Goal: Task Accomplishment & Management: Complete application form

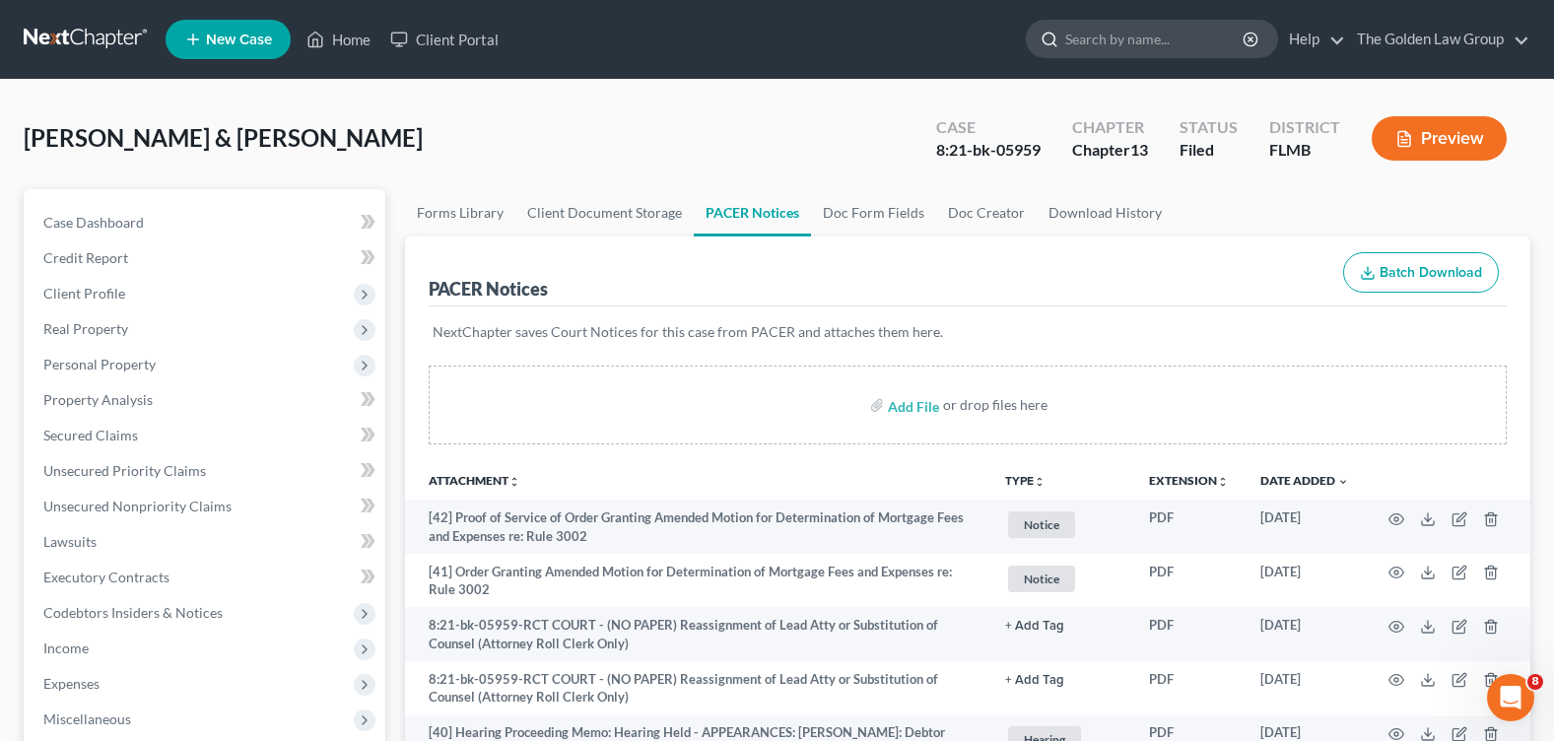
click at [1156, 38] on input "search" at bounding box center [1155, 39] width 180 height 36
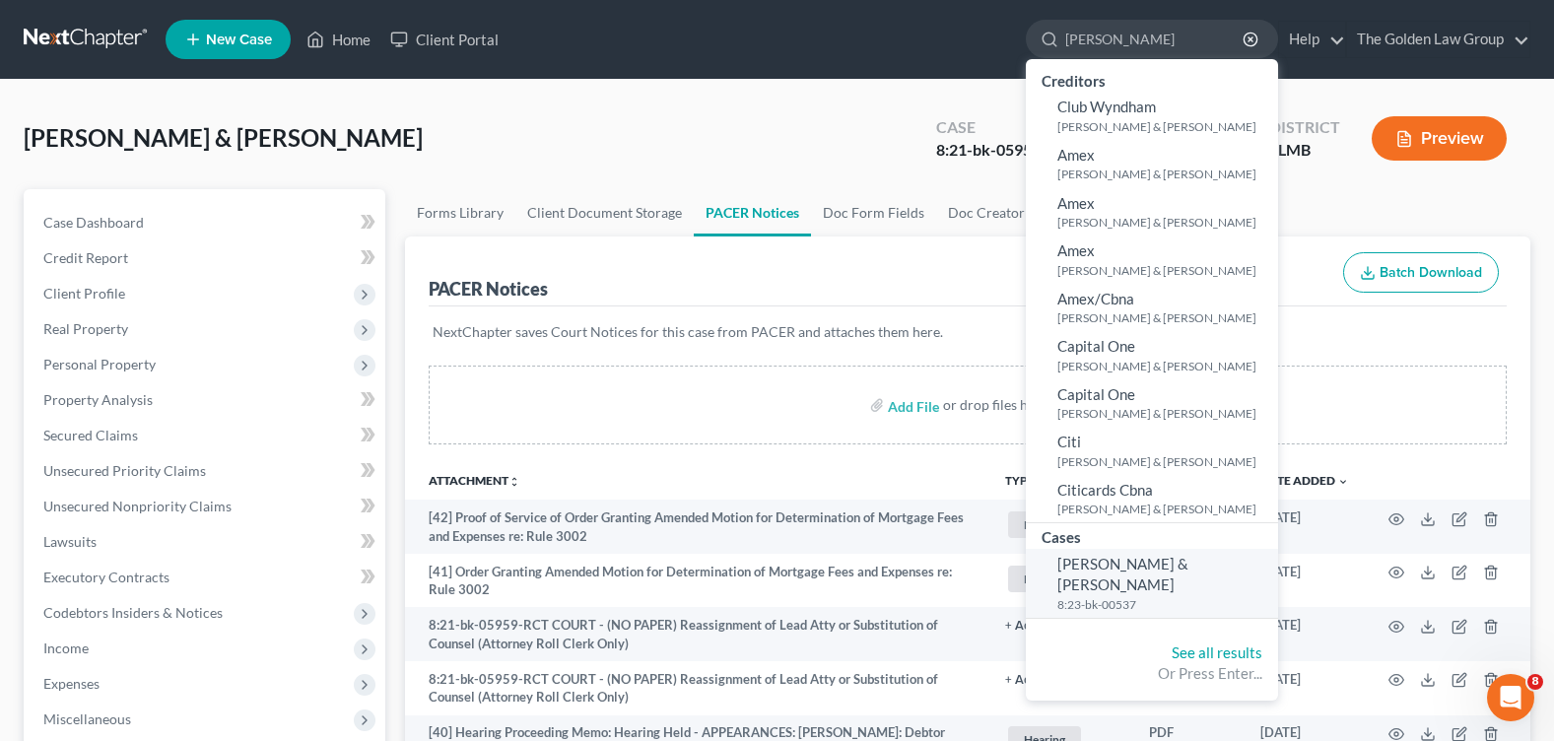
type input "[PERSON_NAME]"
click at [1120, 566] on span "[PERSON_NAME] & [PERSON_NAME]" at bounding box center [1122, 574] width 131 height 38
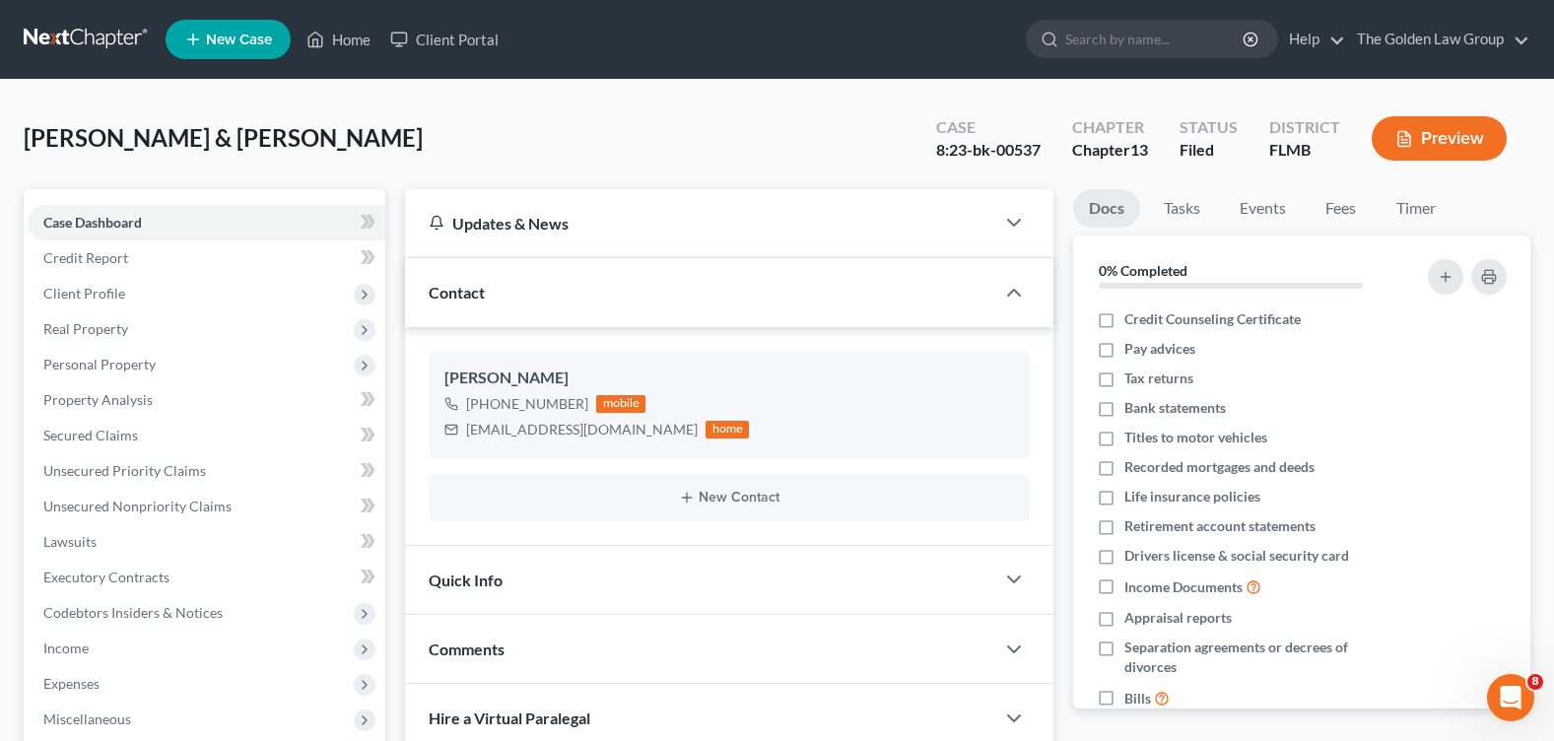
scroll to position [296, 0]
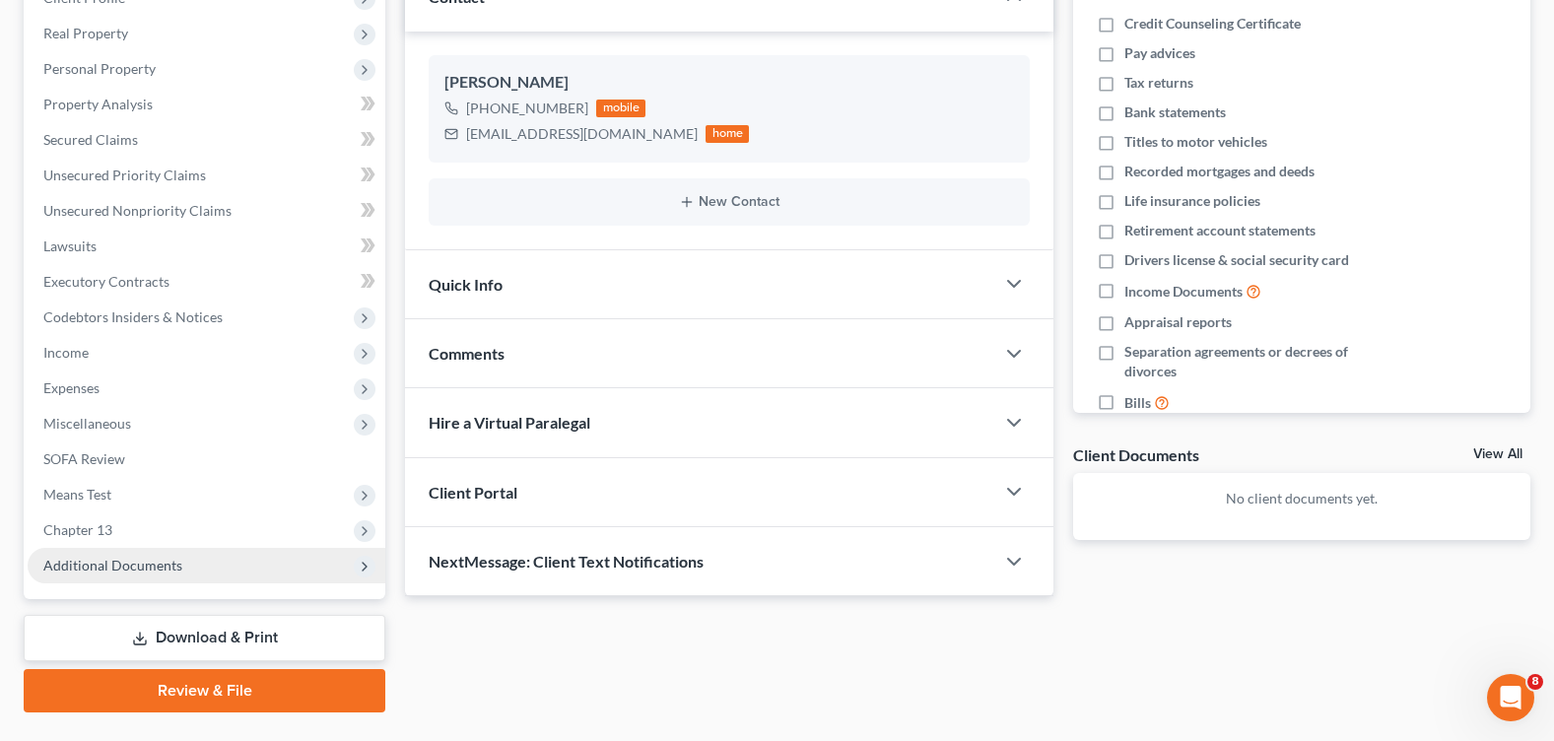
click at [177, 577] on span "Additional Documents" at bounding box center [207, 565] width 358 height 35
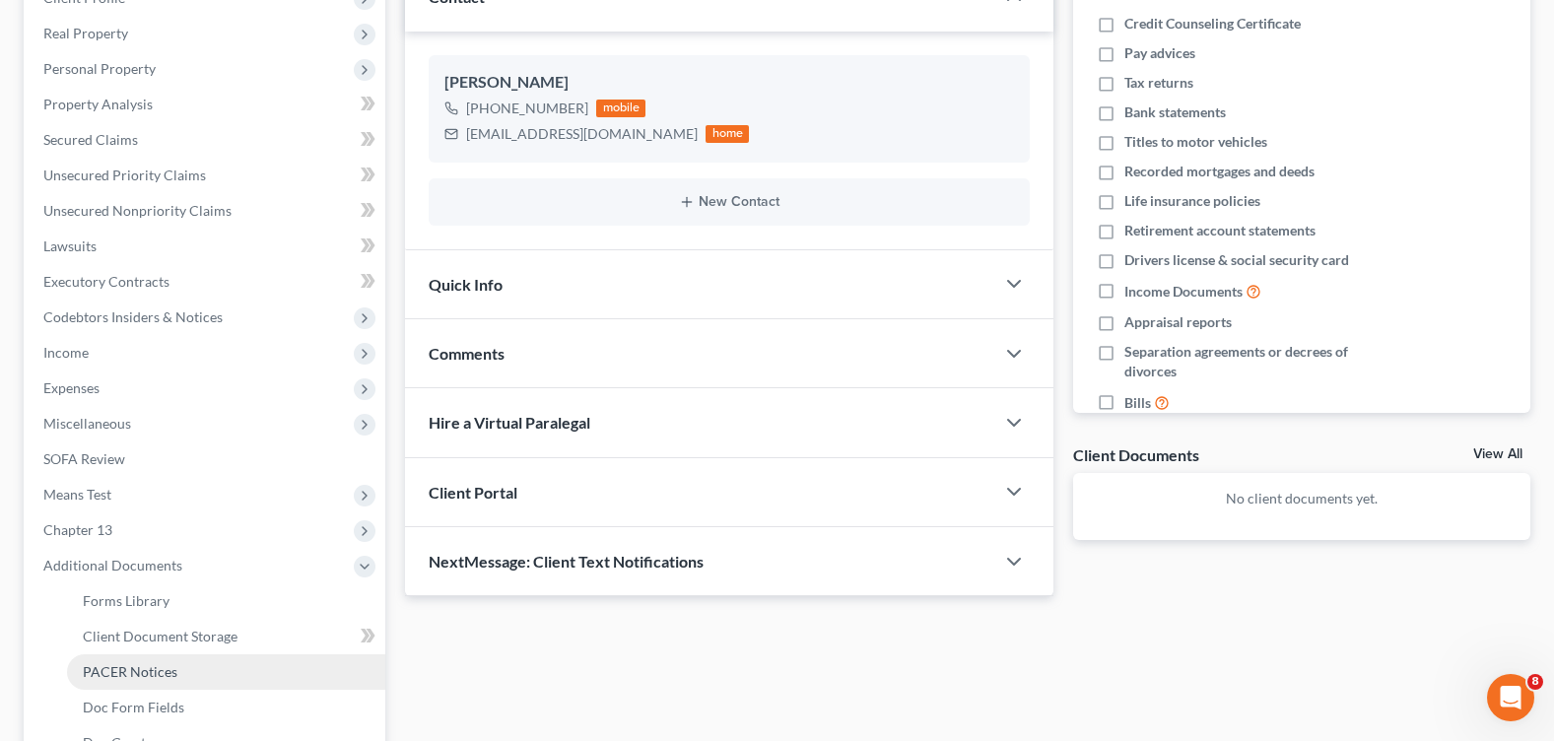
click at [179, 671] on link "PACER Notices" at bounding box center [226, 671] width 318 height 35
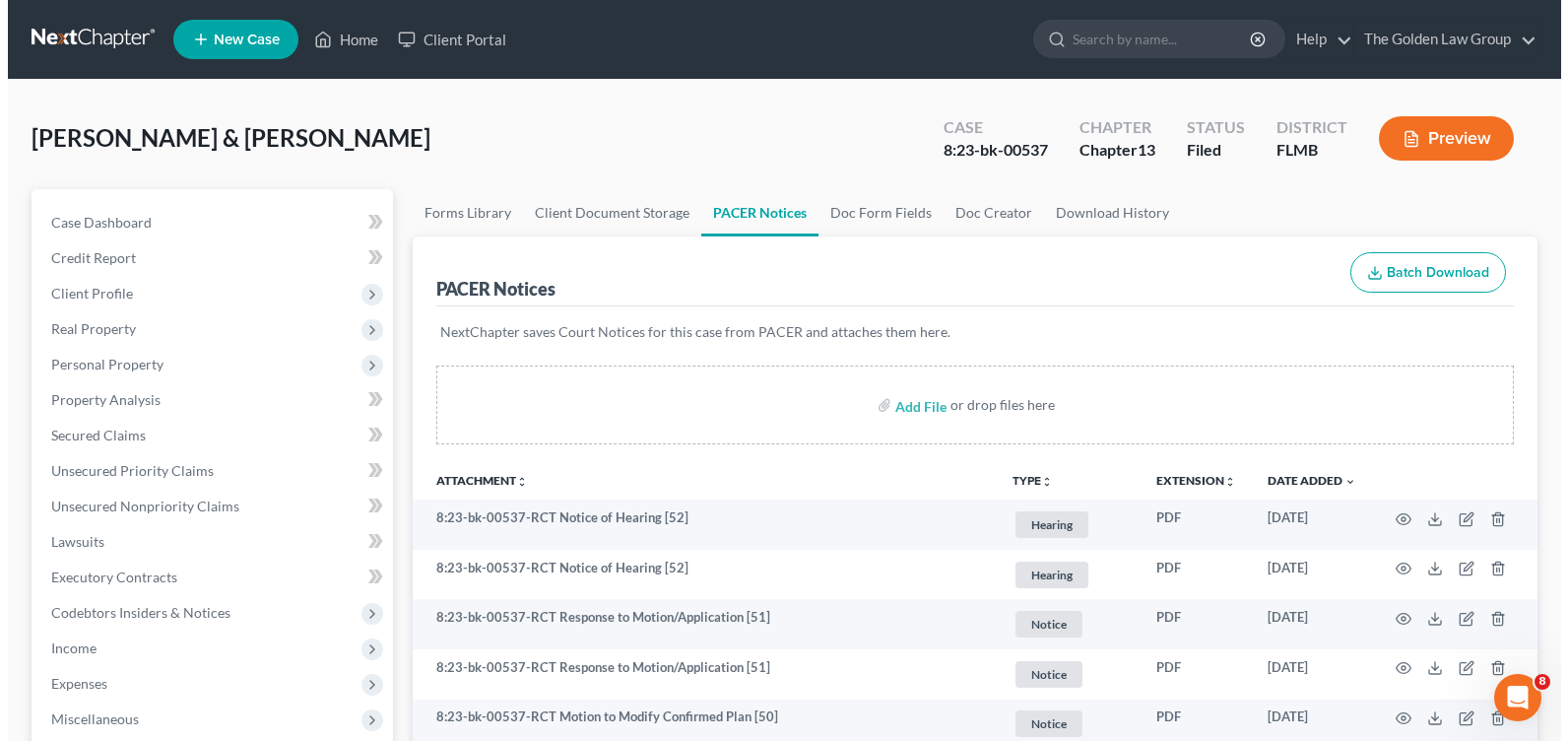
scroll to position [197, 0]
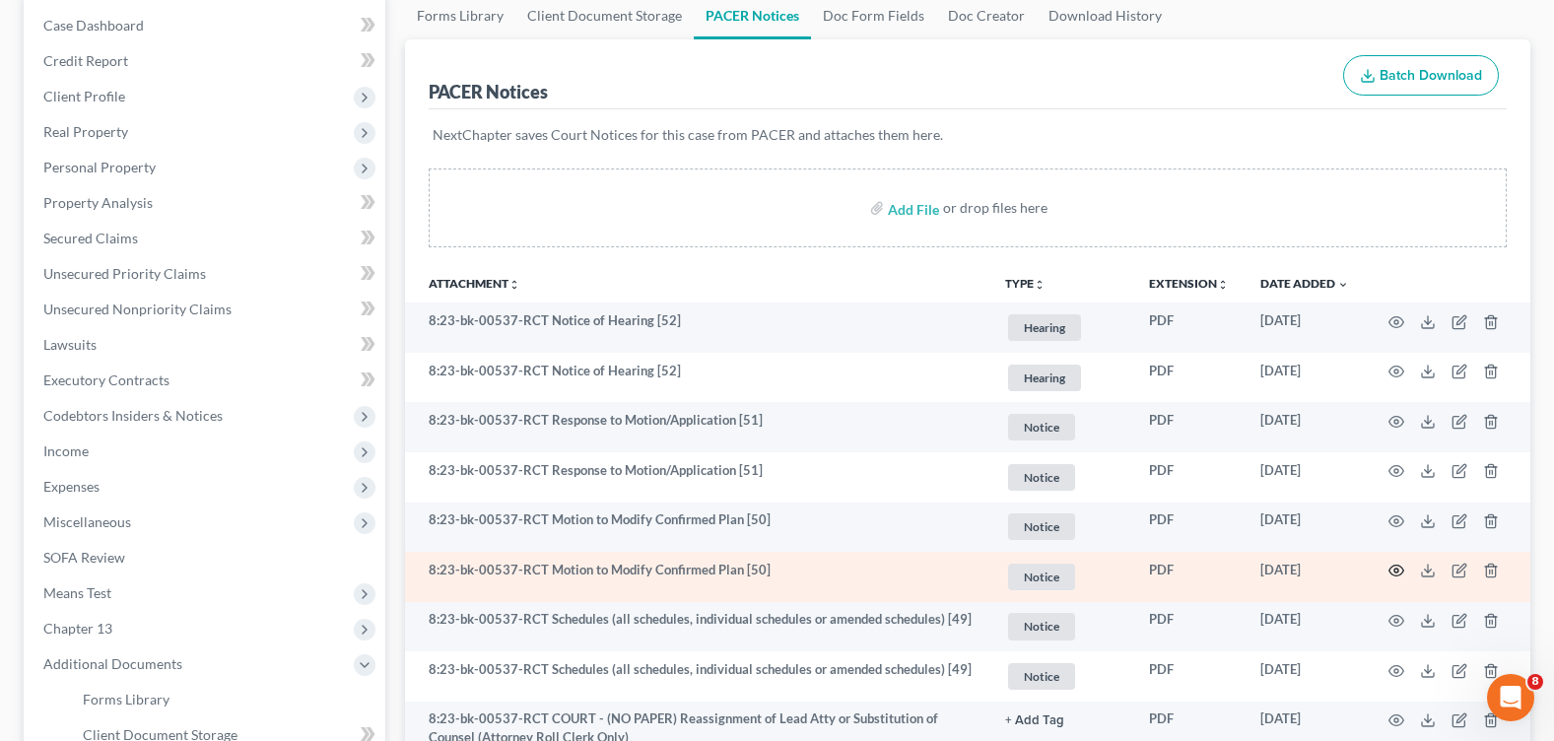
click at [1392, 572] on icon "button" at bounding box center [1396, 571] width 16 height 16
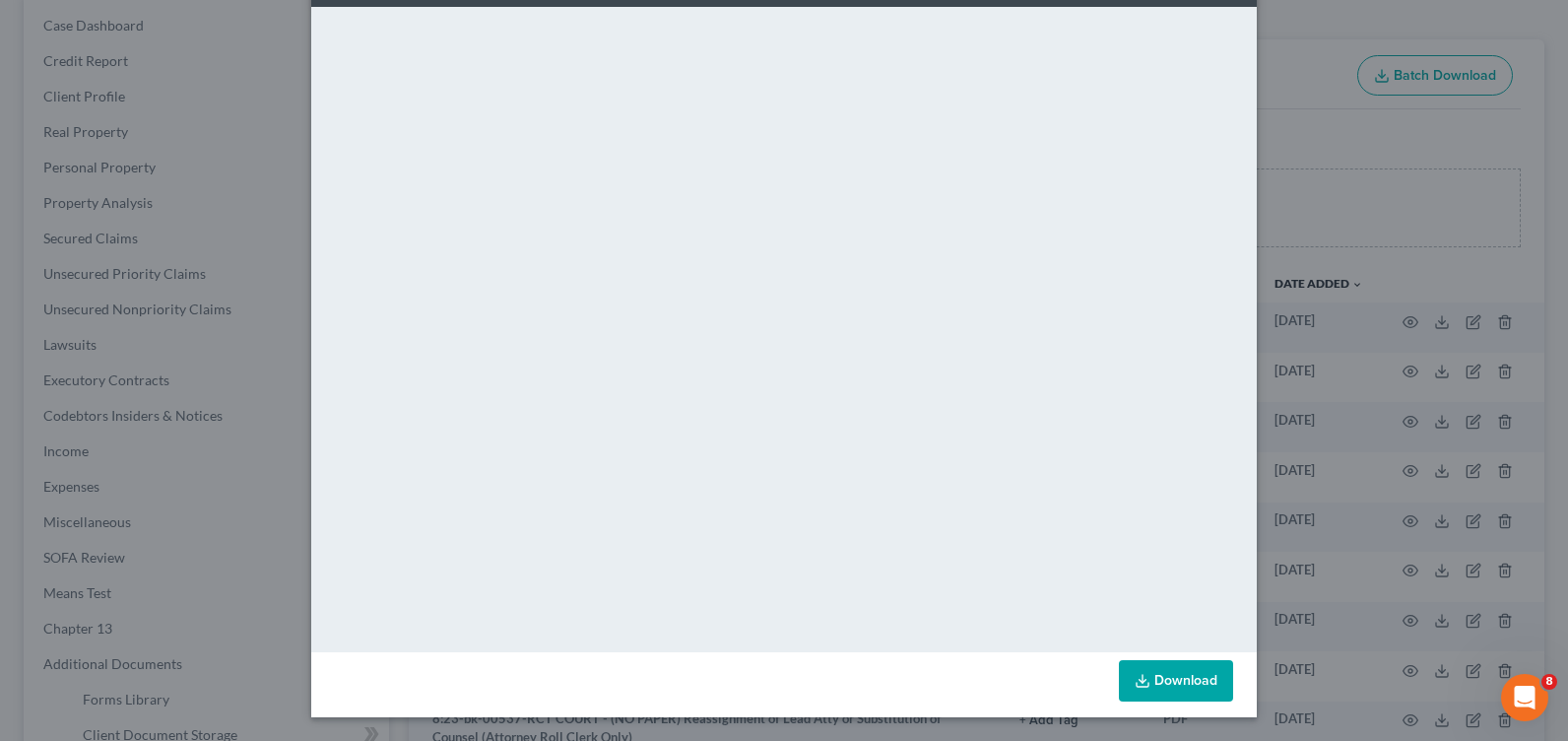
scroll to position [0, 0]
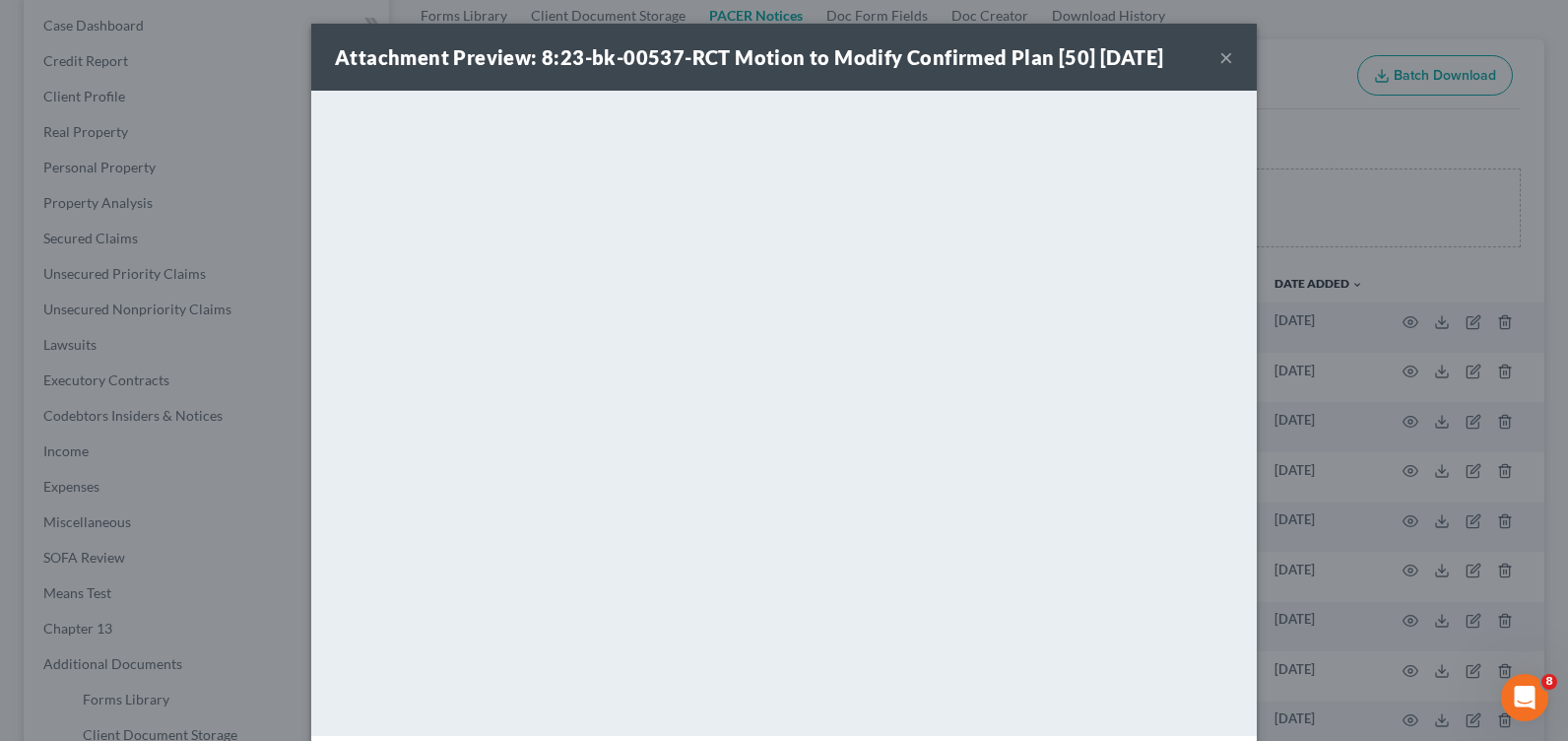
click at [1220, 57] on button "×" at bounding box center [1227, 57] width 14 height 24
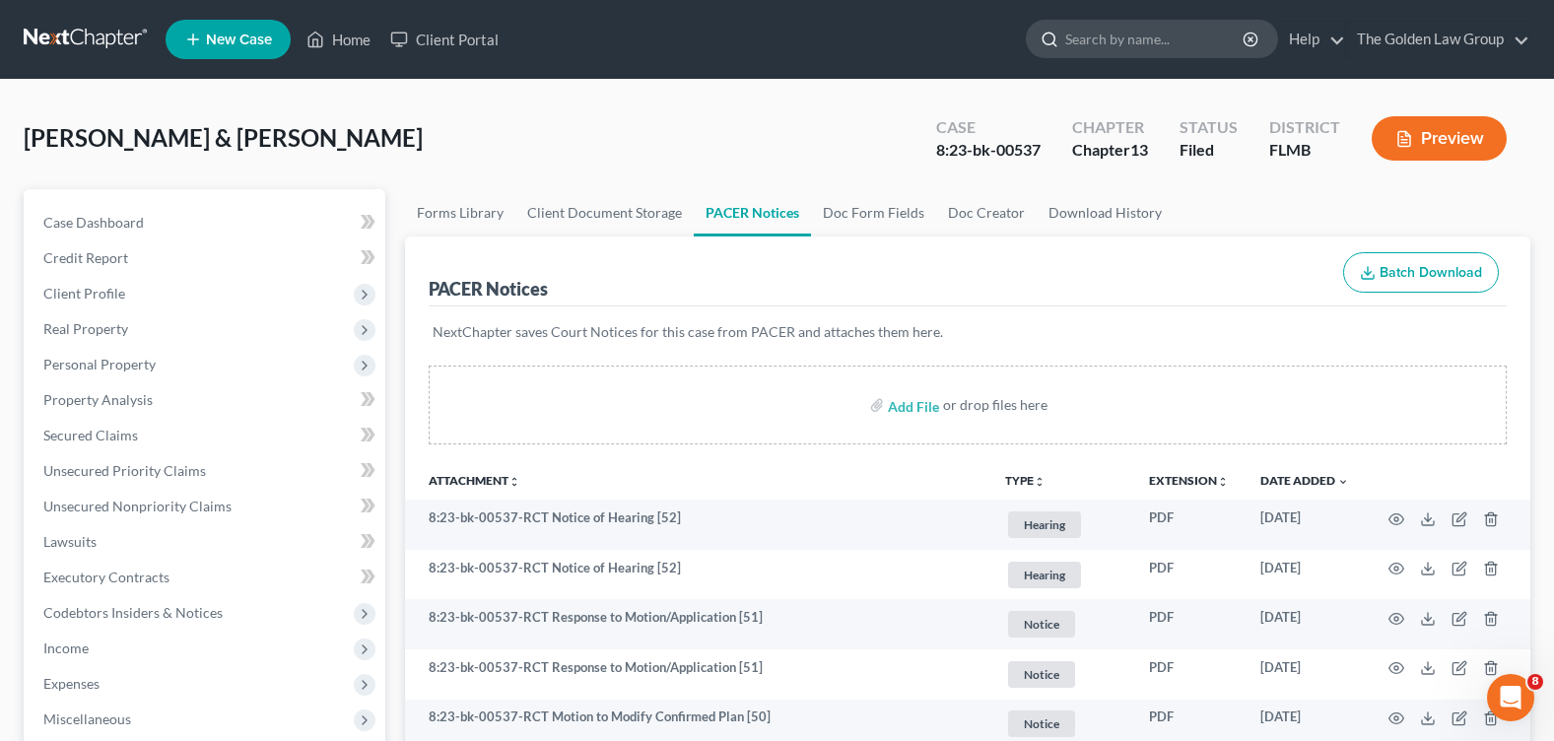
click at [1106, 37] on input "search" at bounding box center [1155, 39] width 180 height 36
type input "[PERSON_NAME]"
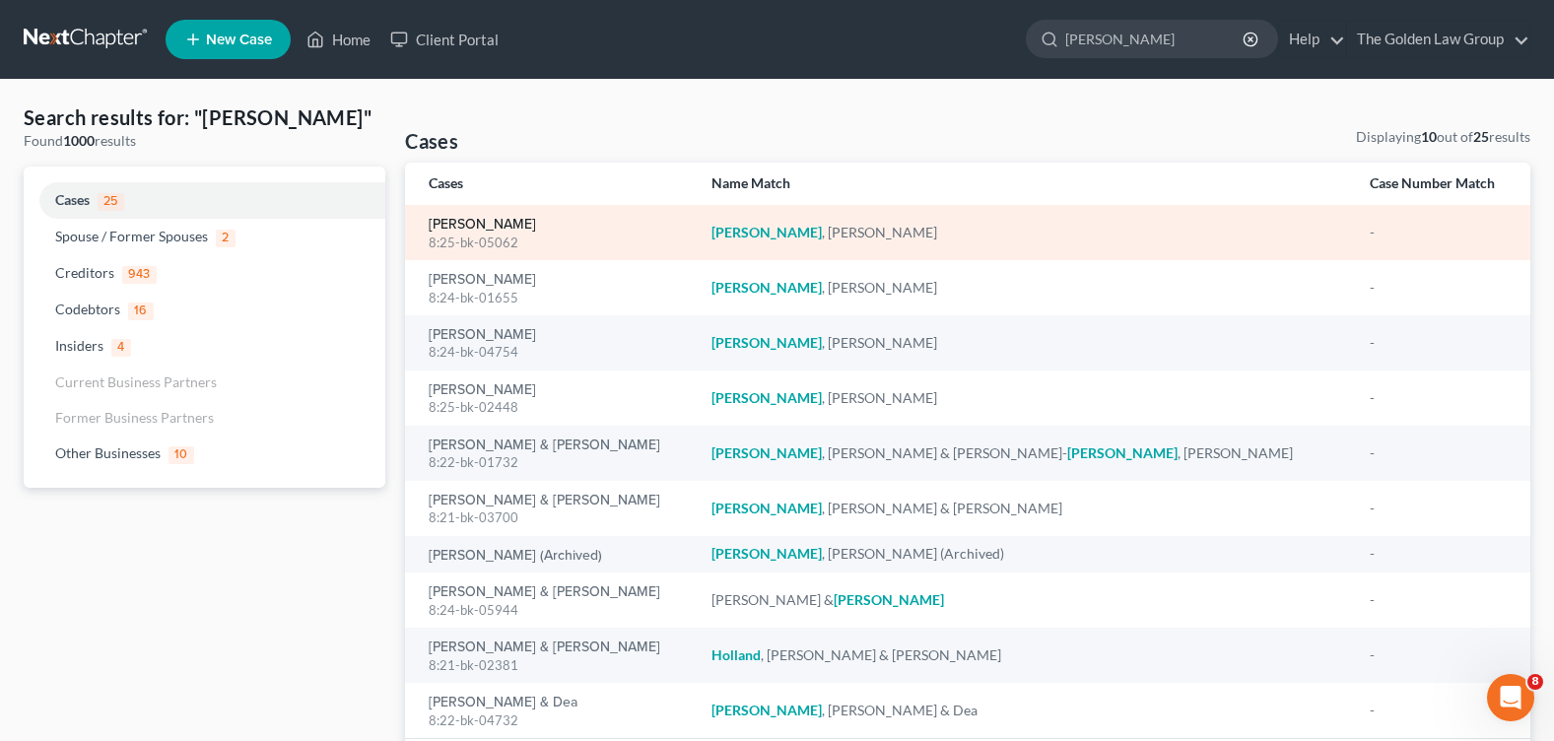
click at [458, 224] on link "[PERSON_NAME]" at bounding box center [482, 225] width 107 height 14
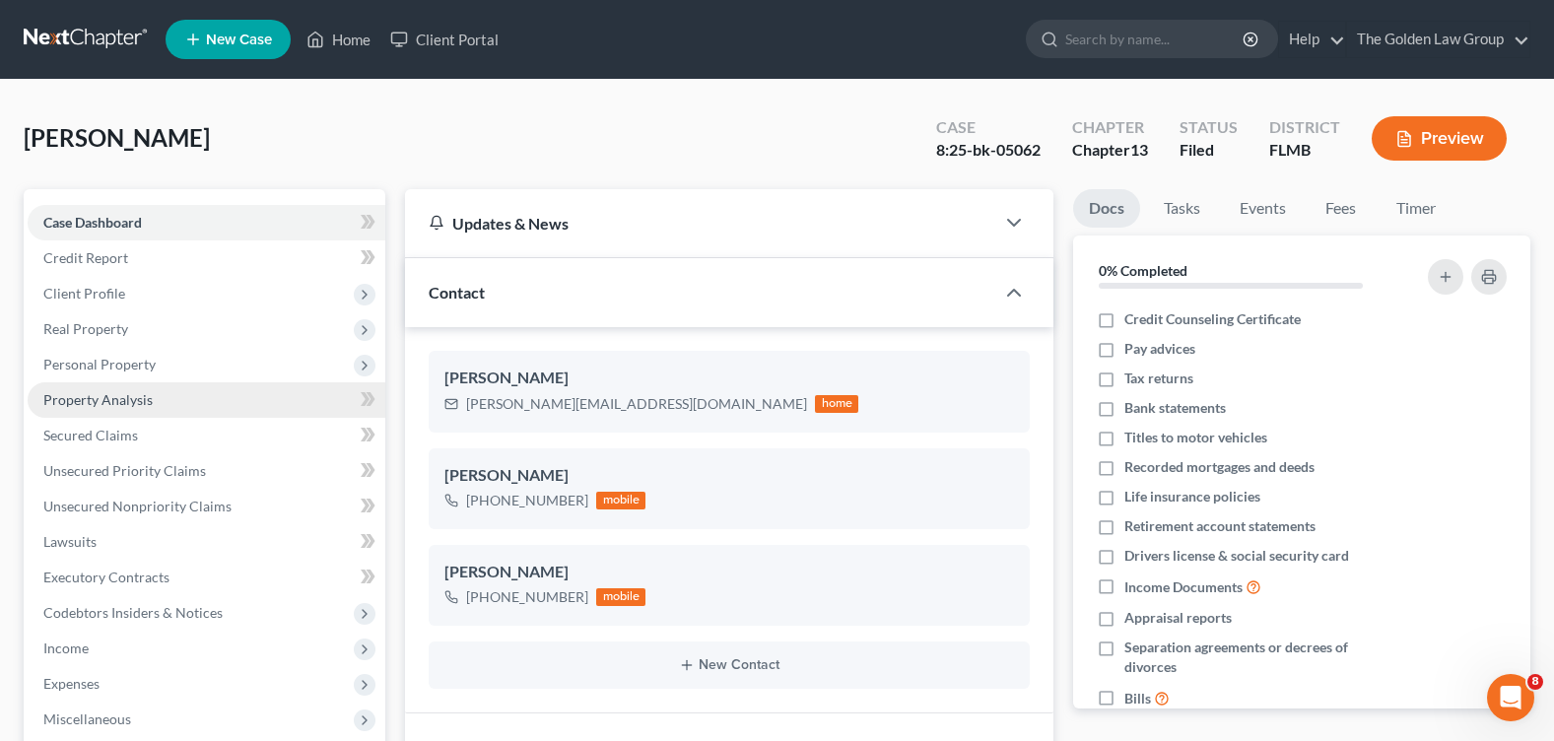
click at [109, 409] on link "Property Analysis" at bounding box center [207, 399] width 358 height 35
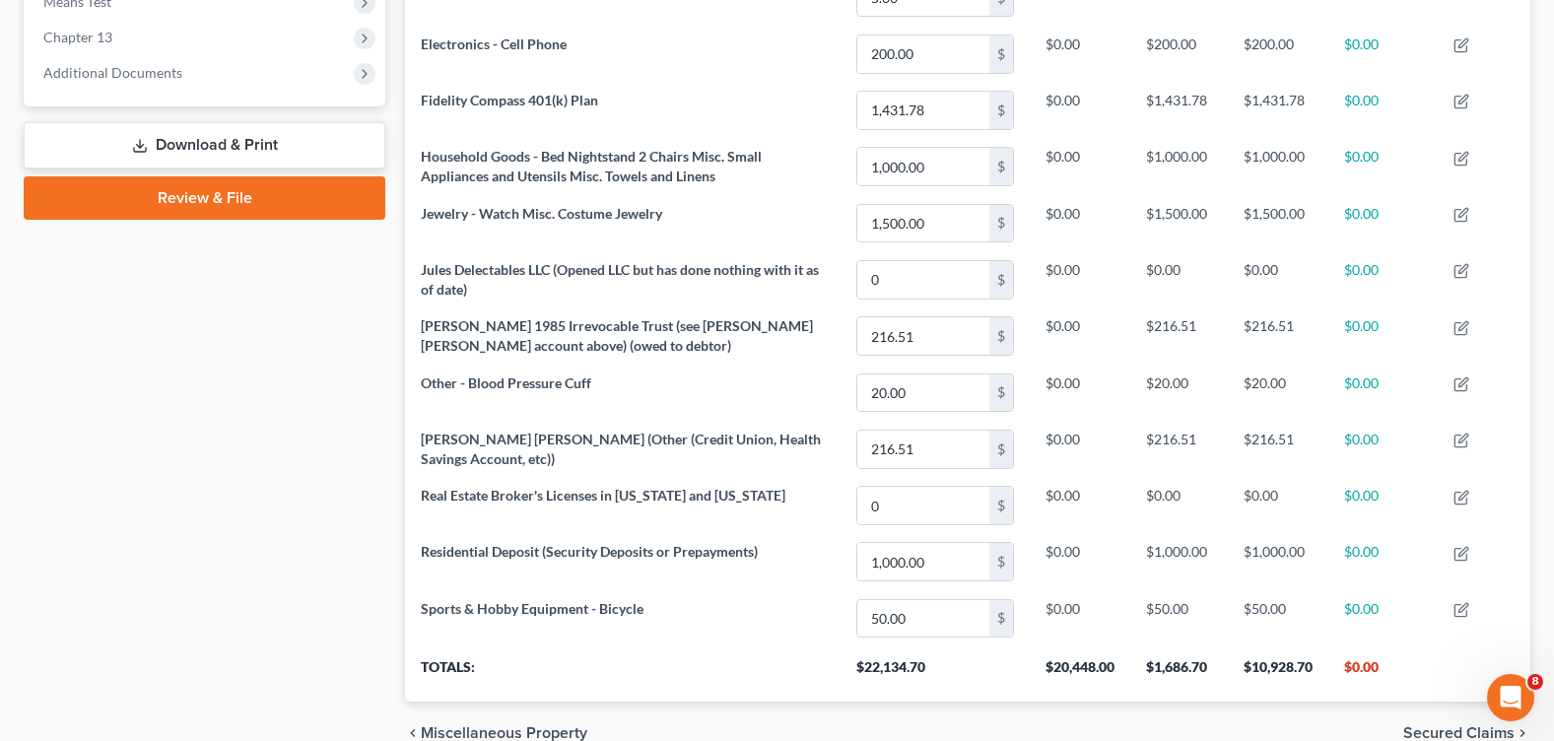
scroll to position [690, 0]
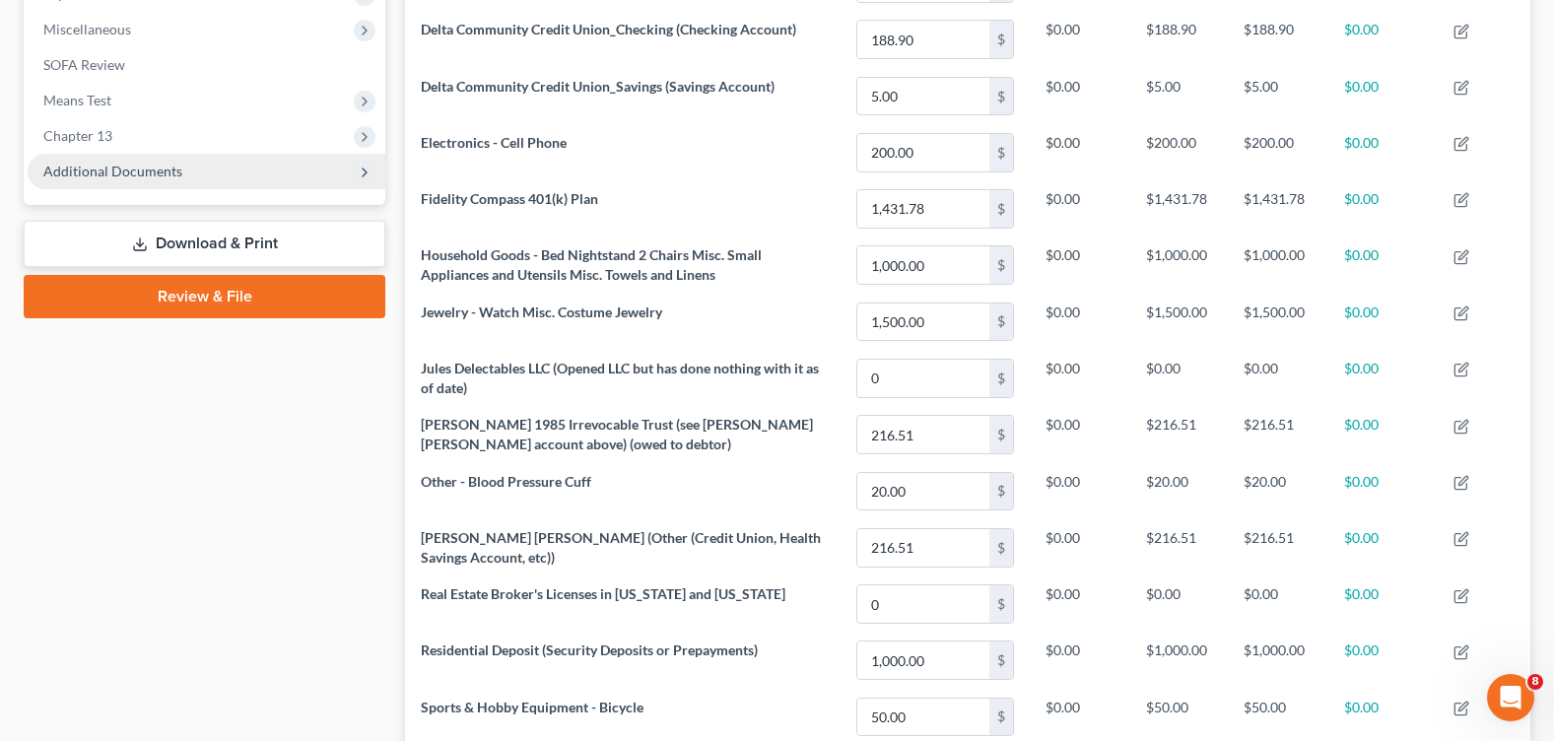
click at [235, 178] on span "Additional Documents" at bounding box center [207, 171] width 358 height 35
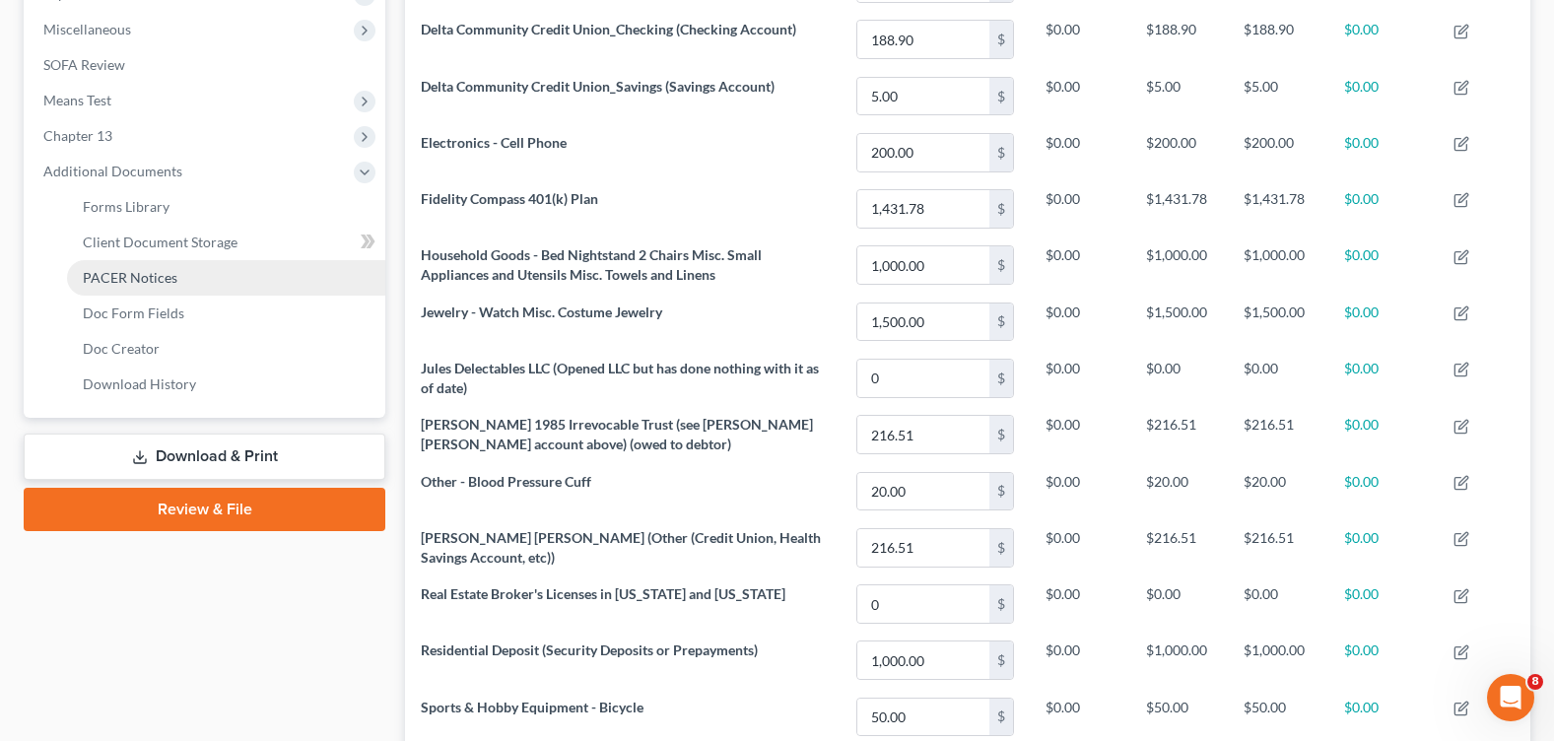
click at [176, 266] on link "PACER Notices" at bounding box center [226, 277] width 318 height 35
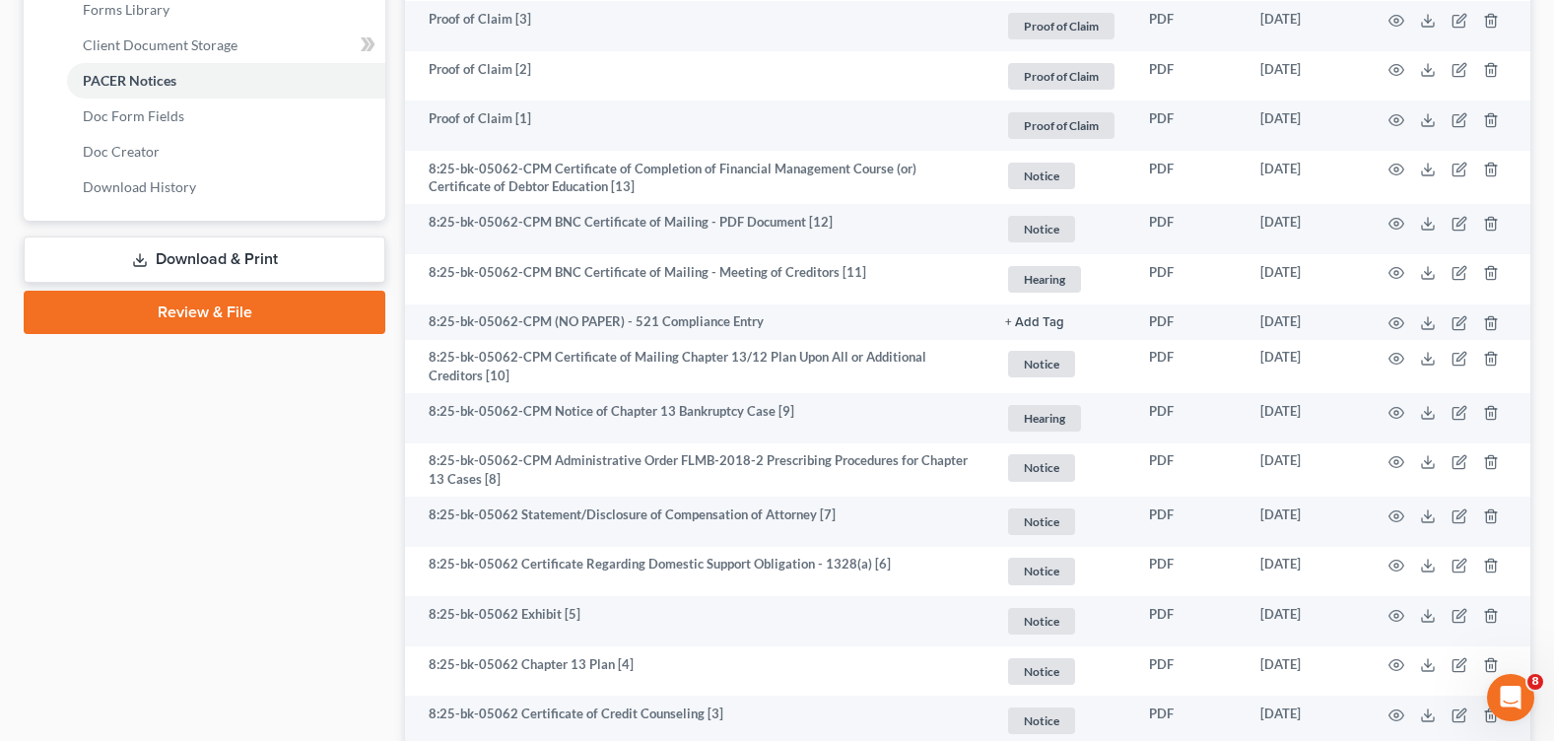
scroll to position [1127, 0]
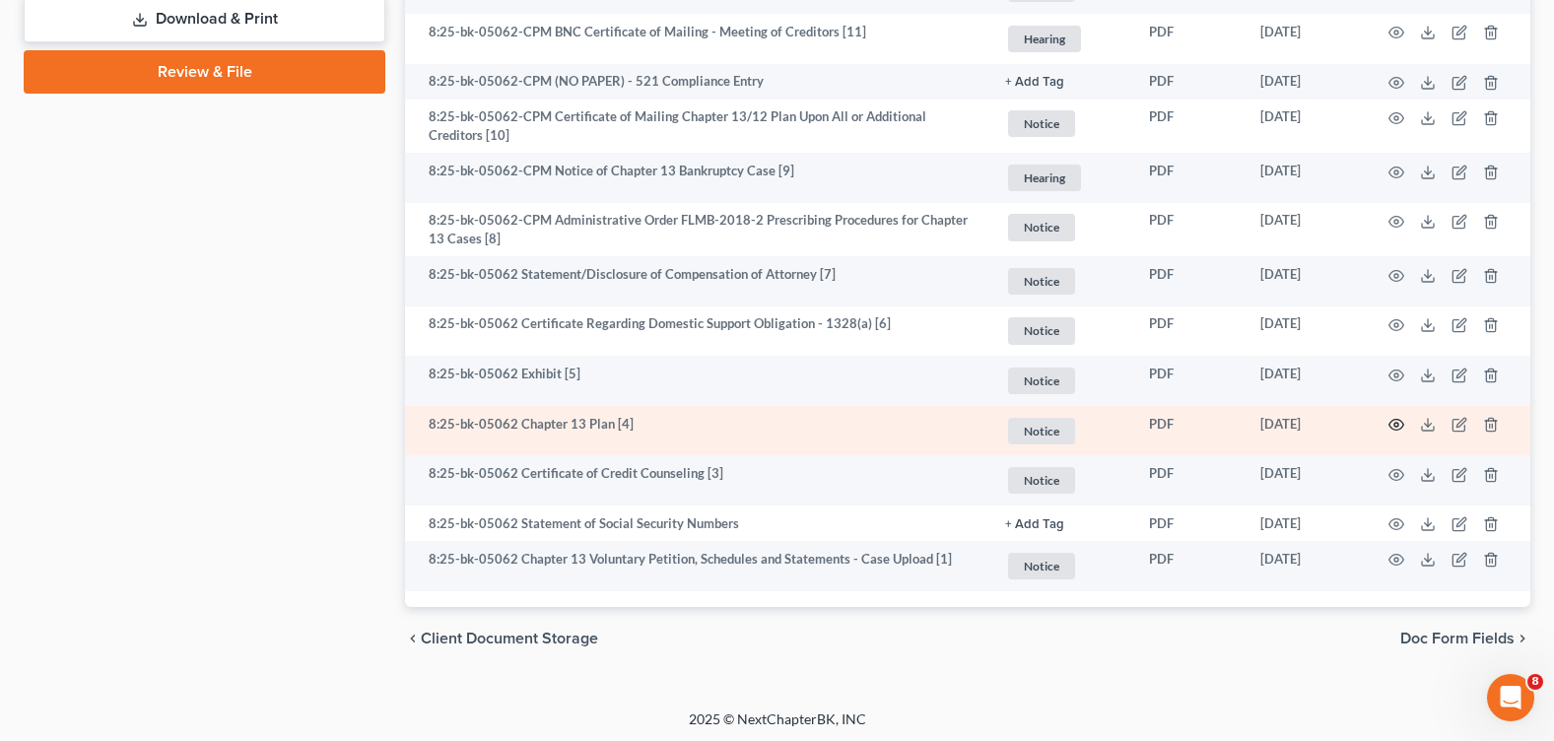
click at [1395, 420] on icon "button" at bounding box center [1396, 425] width 15 height 11
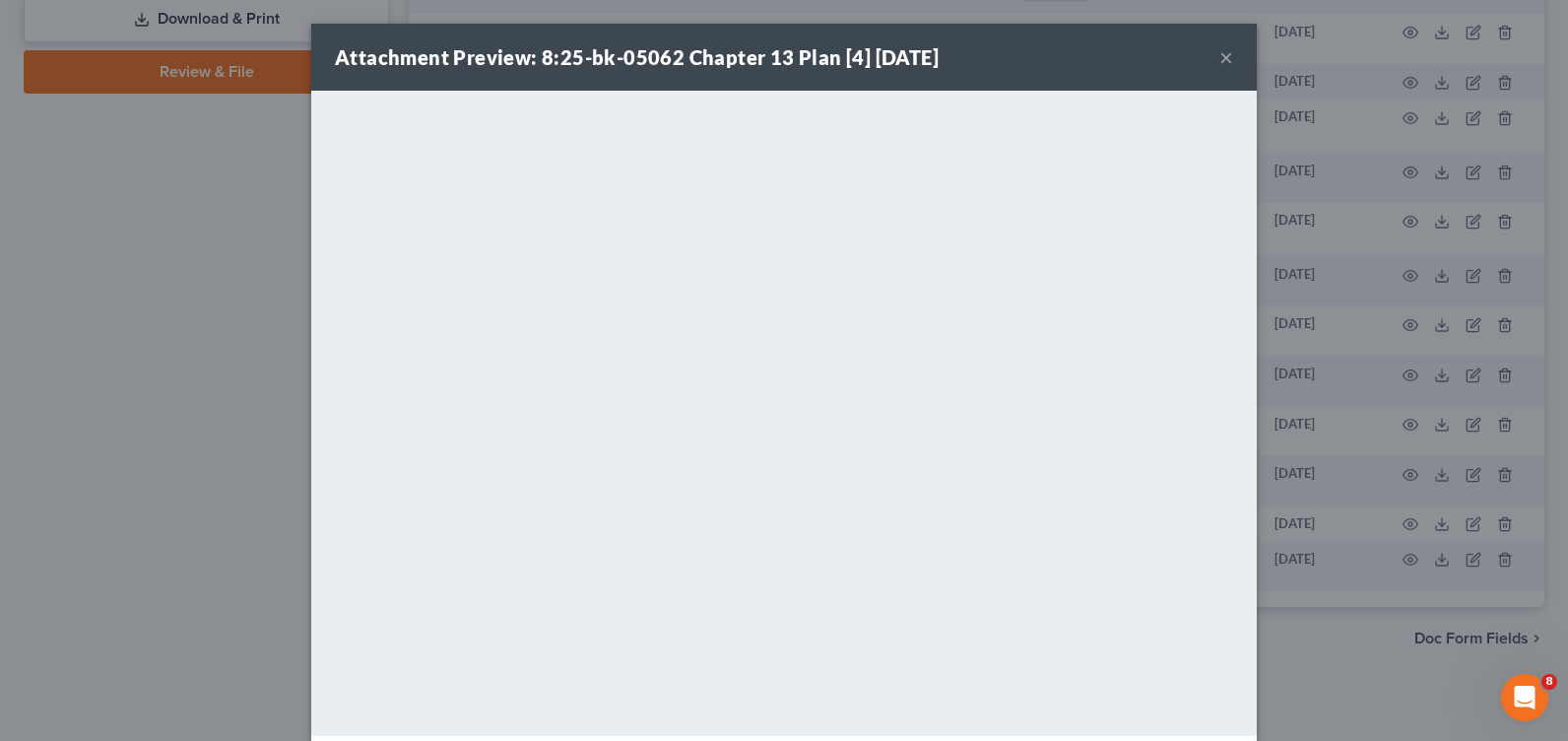
click at [1220, 56] on button "×" at bounding box center [1227, 57] width 14 height 24
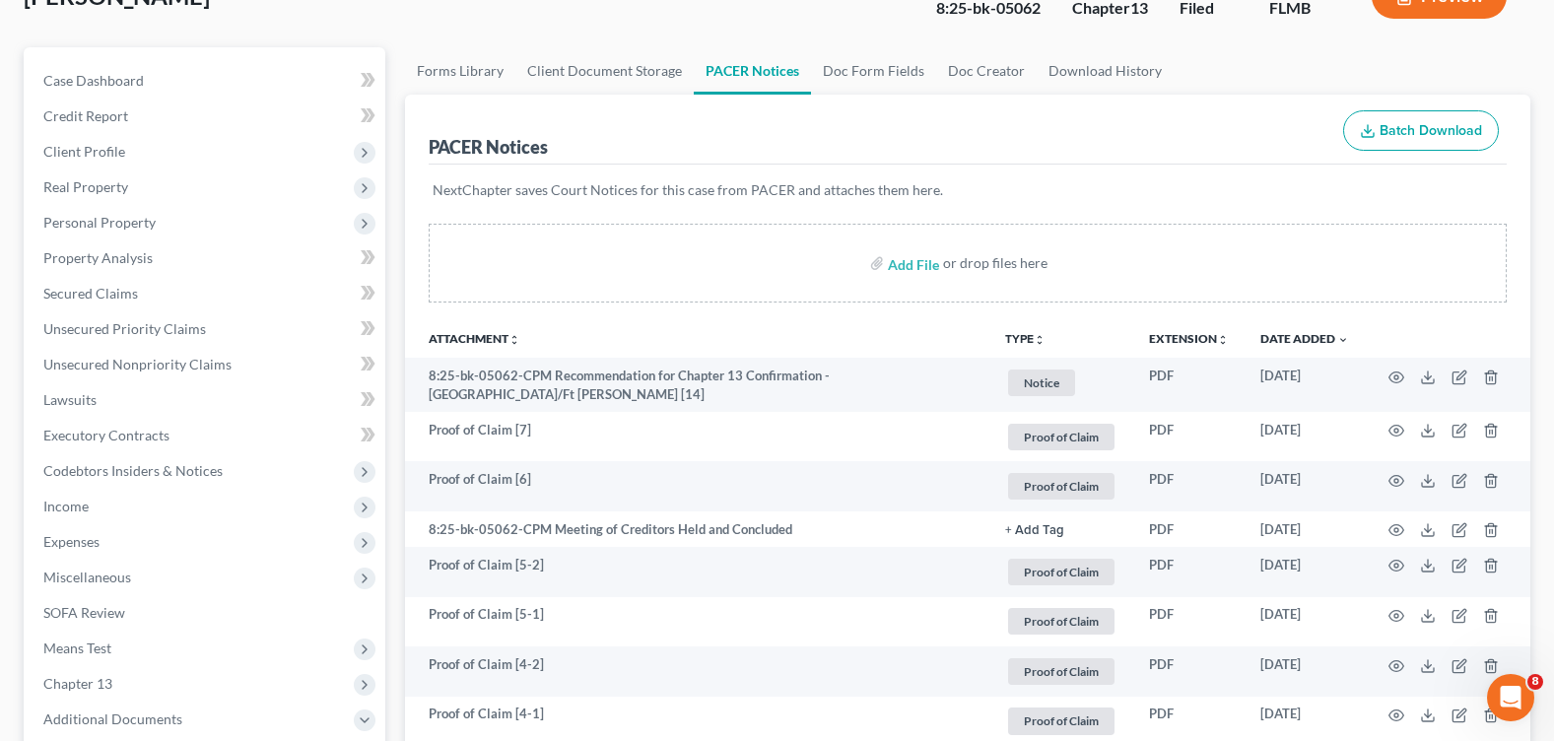
scroll to position [0, 0]
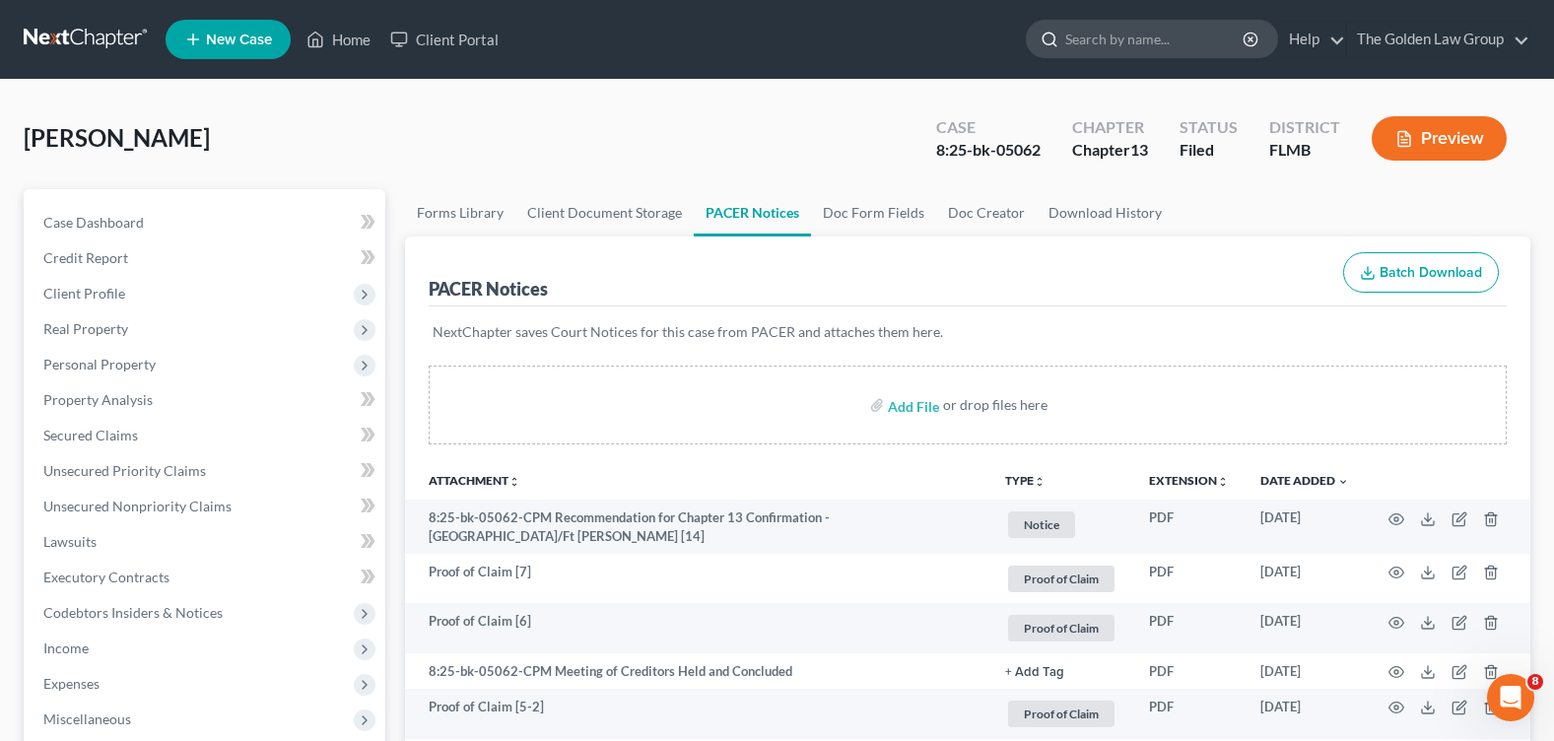
click at [1109, 33] on input "search" at bounding box center [1155, 39] width 180 height 36
type input "[PERSON_NAME]"
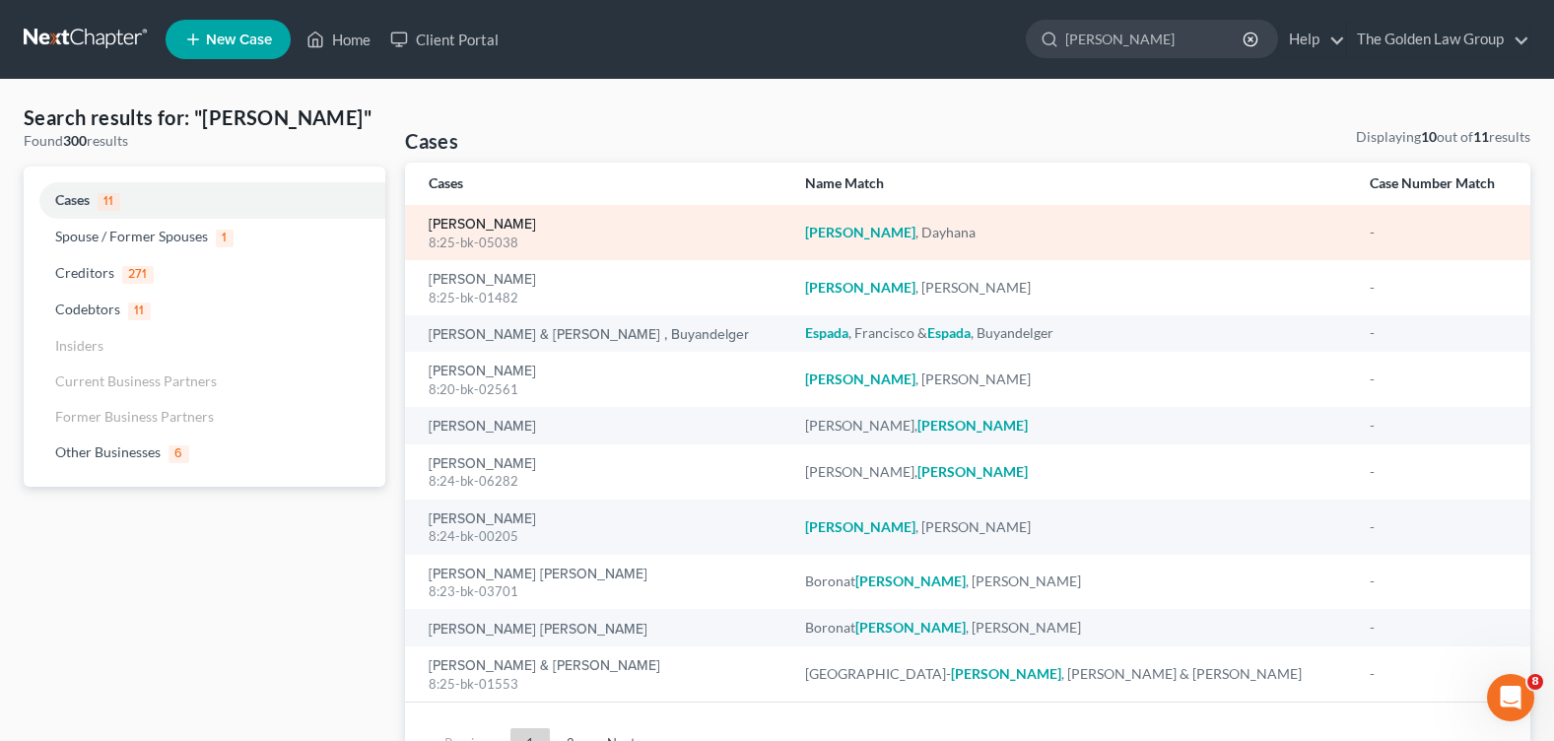
click at [528, 220] on link "[PERSON_NAME]" at bounding box center [482, 225] width 107 height 14
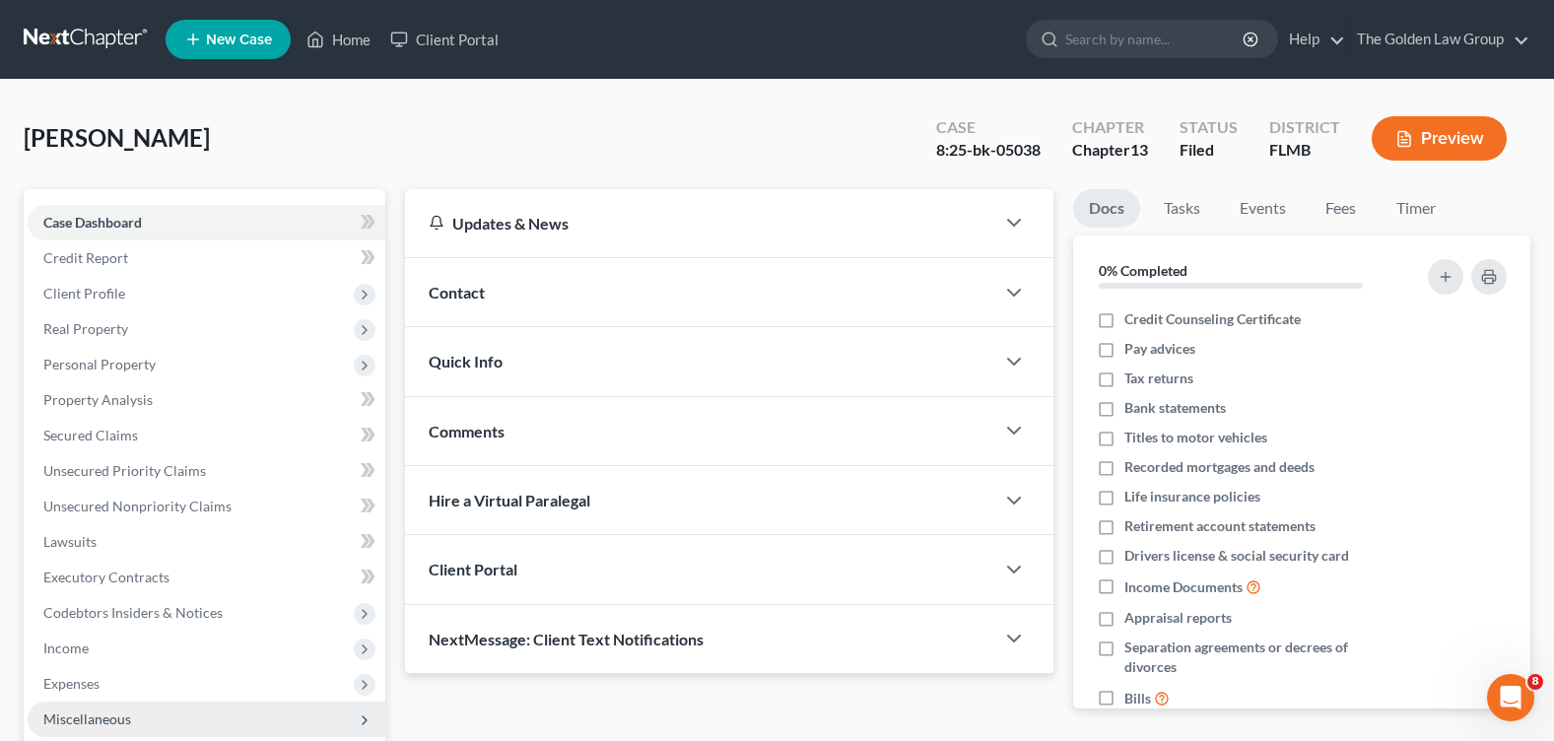
scroll to position [197, 0]
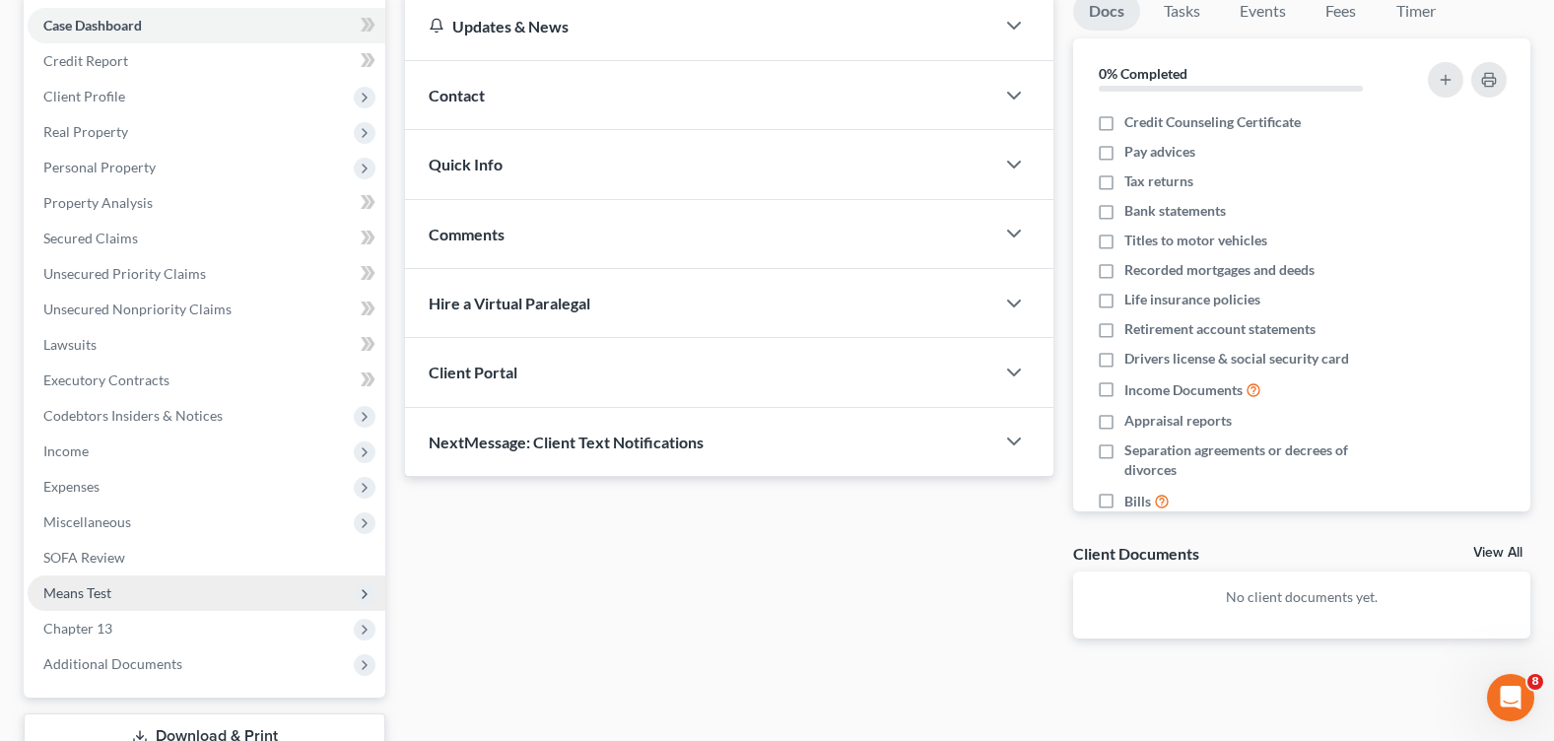
click at [156, 580] on span "Means Test" at bounding box center [207, 592] width 358 height 35
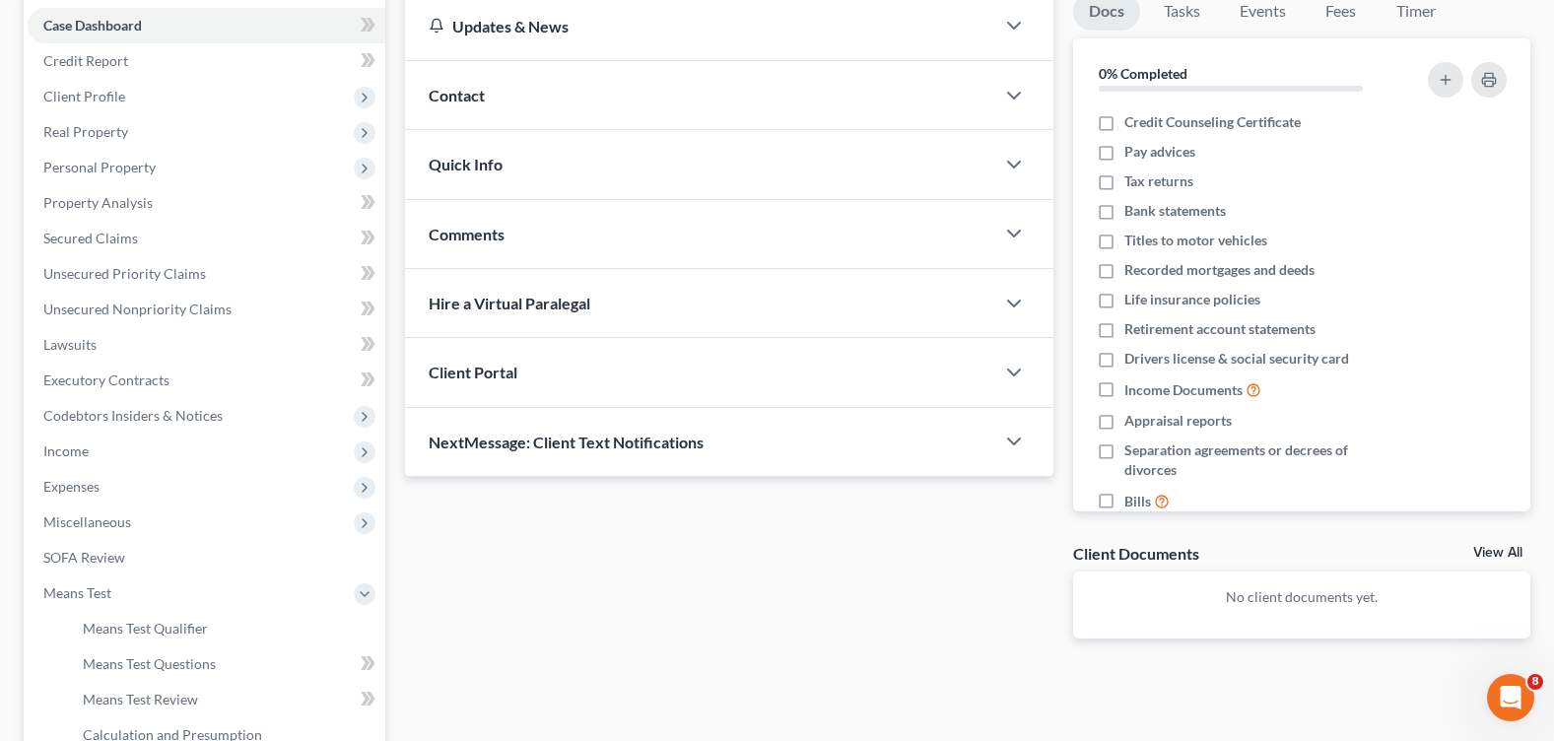
scroll to position [394, 0]
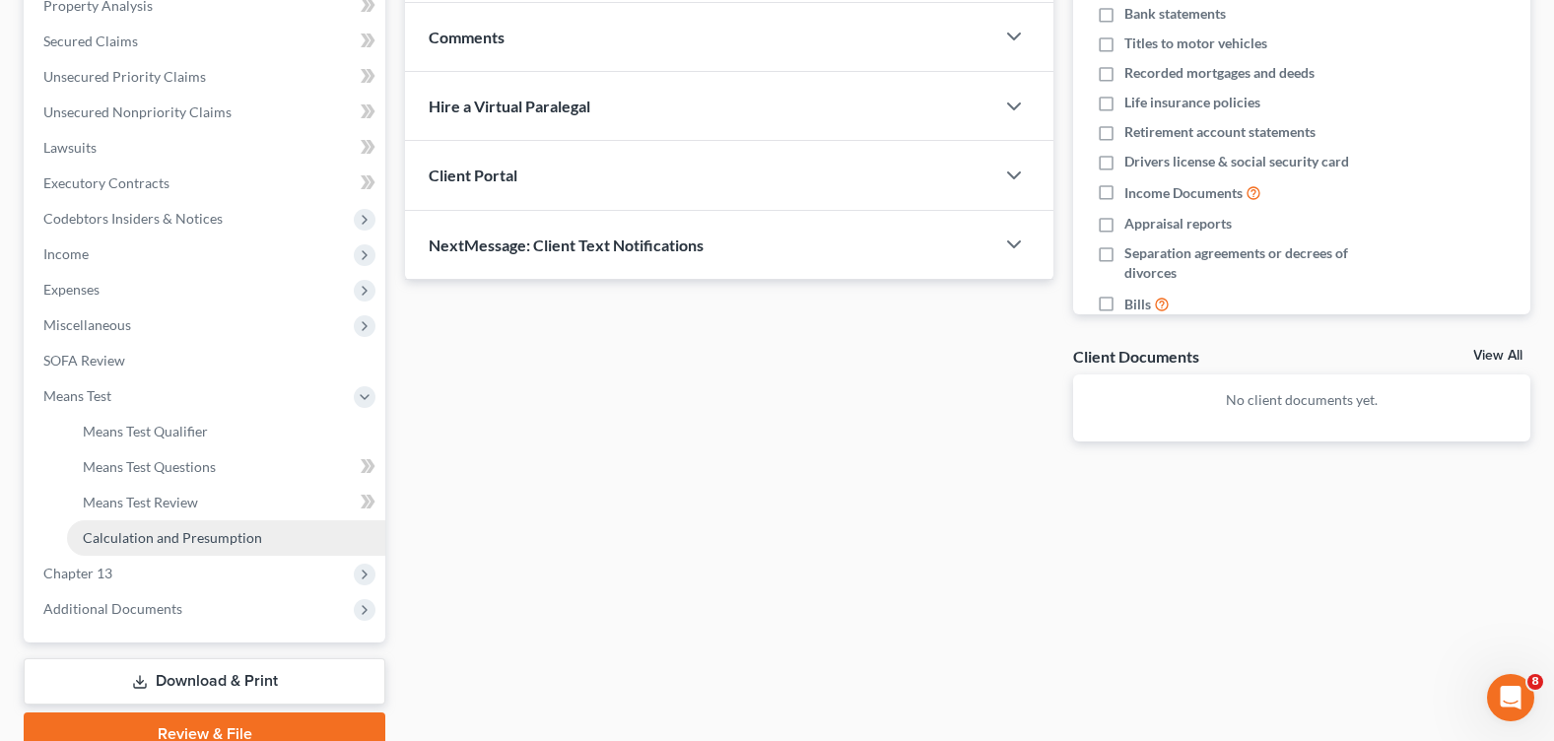
click at [212, 539] on span "Calculation and Presumption" at bounding box center [172, 537] width 179 height 17
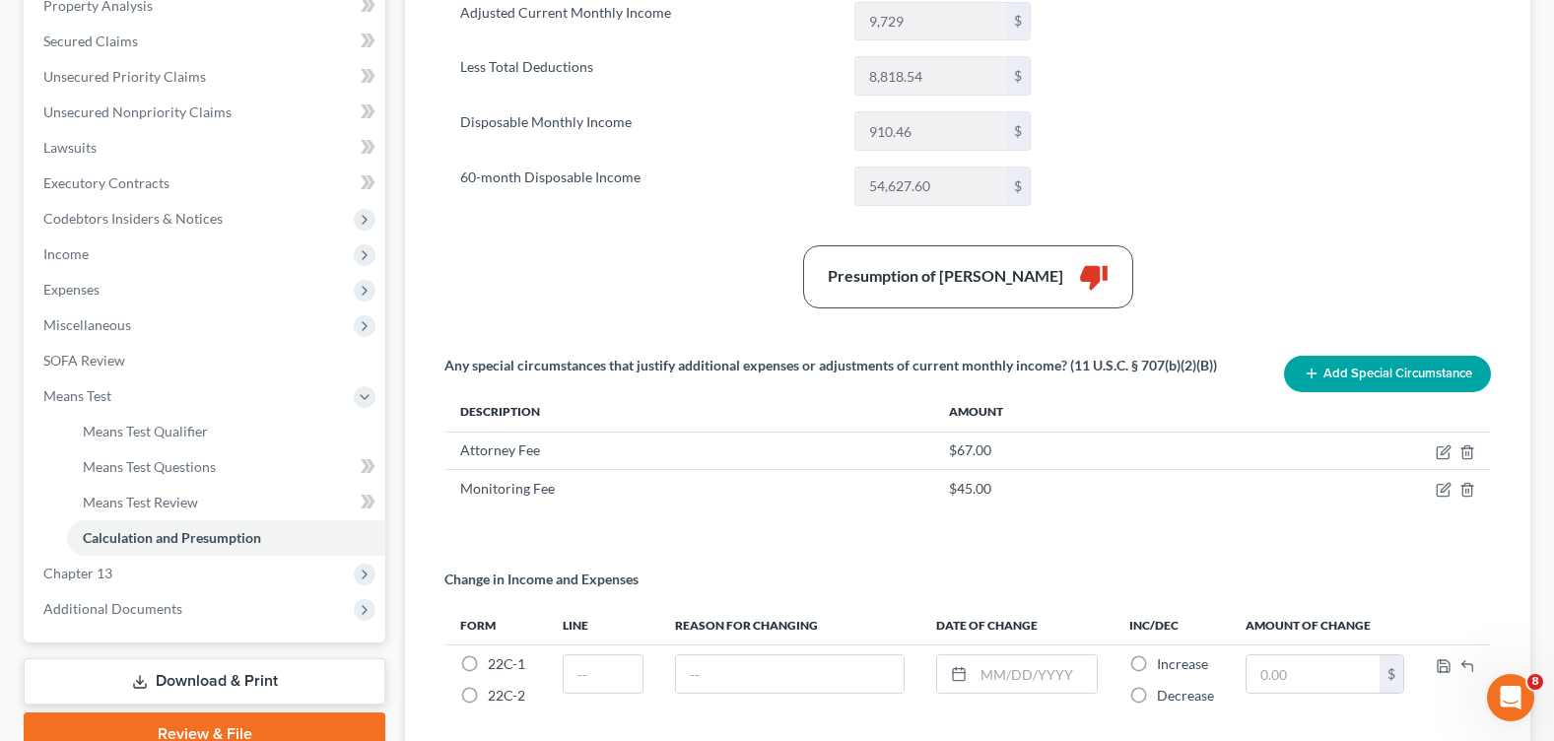
scroll to position [493, 0]
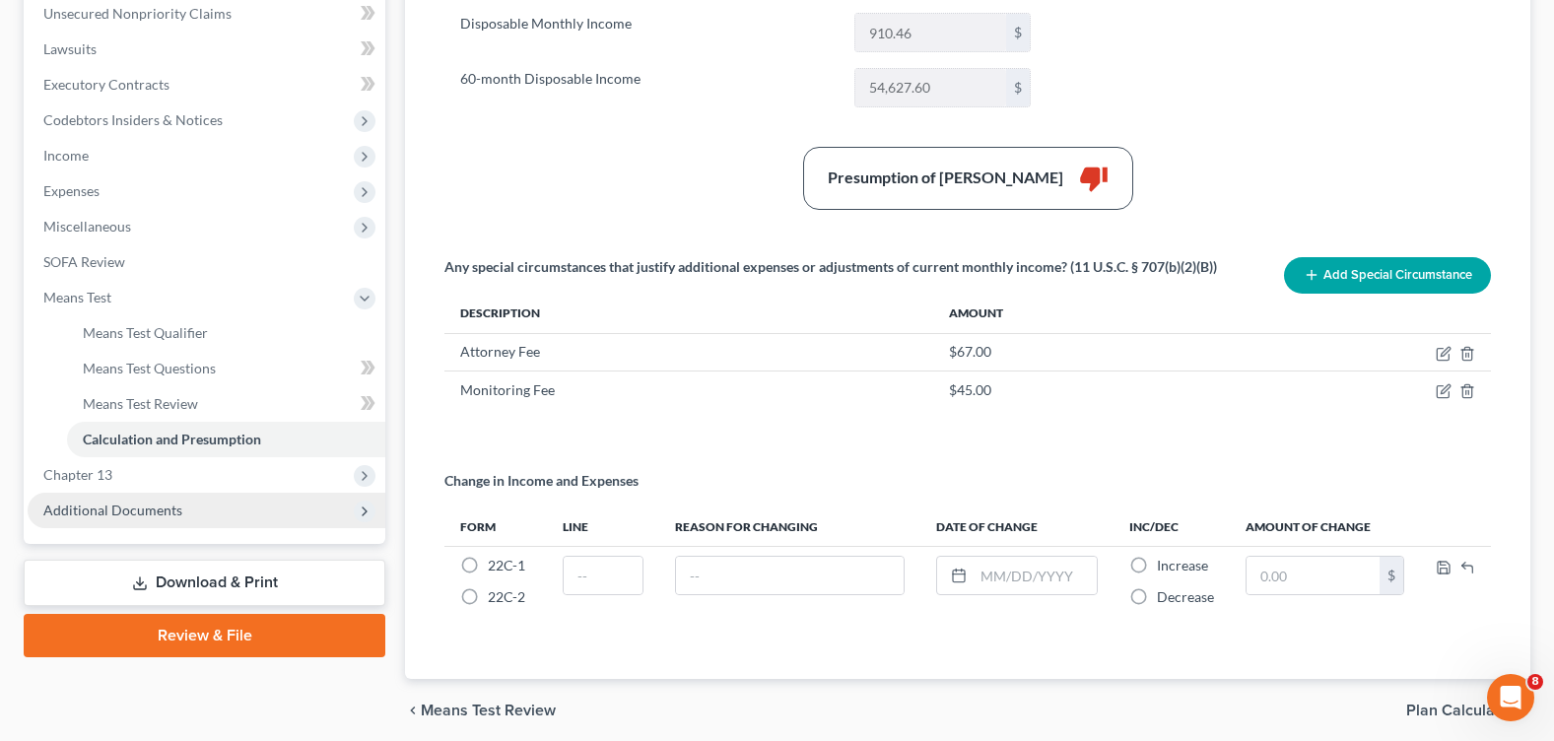
click at [180, 513] on span "Additional Documents" at bounding box center [207, 510] width 358 height 35
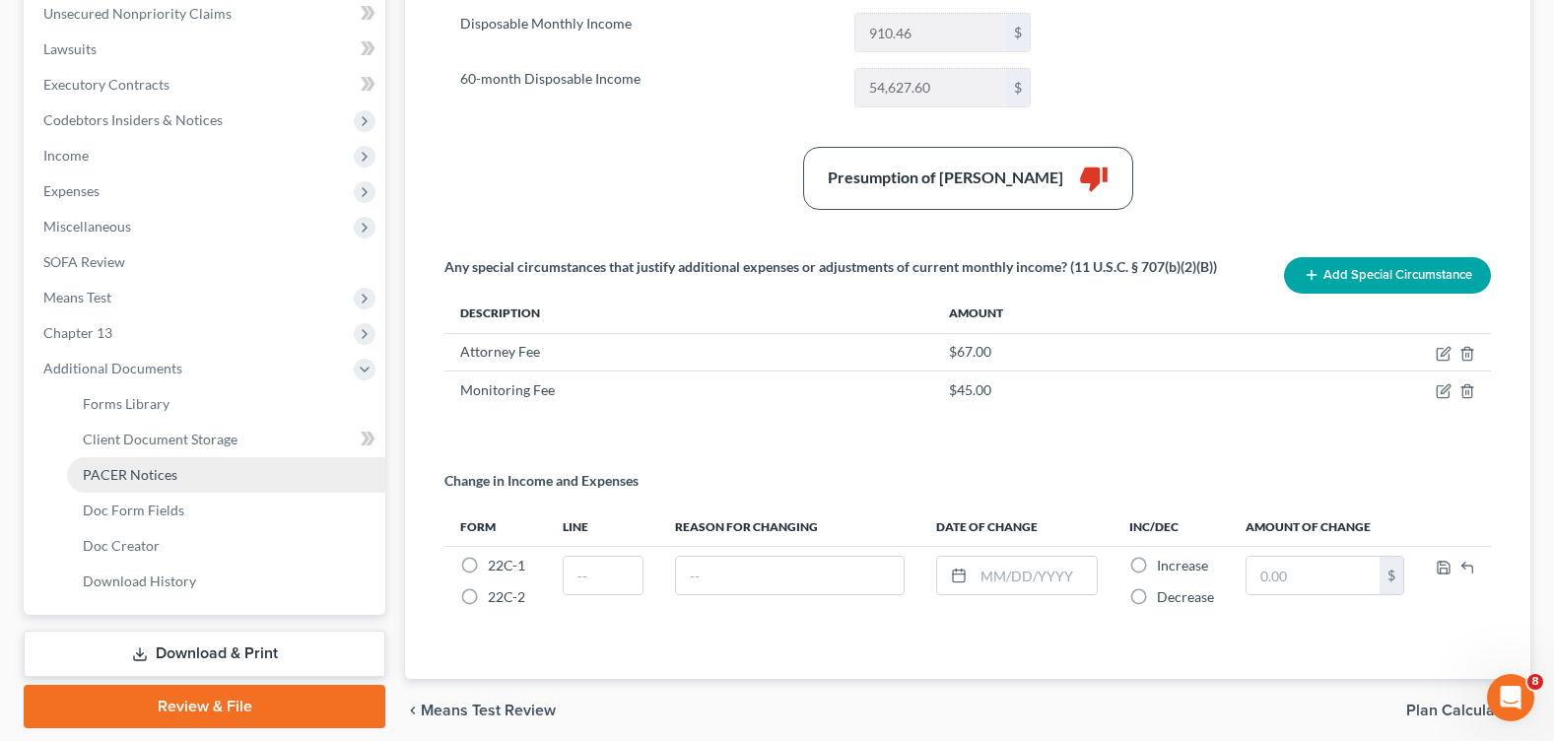
click at [179, 475] on link "PACER Notices" at bounding box center [226, 474] width 318 height 35
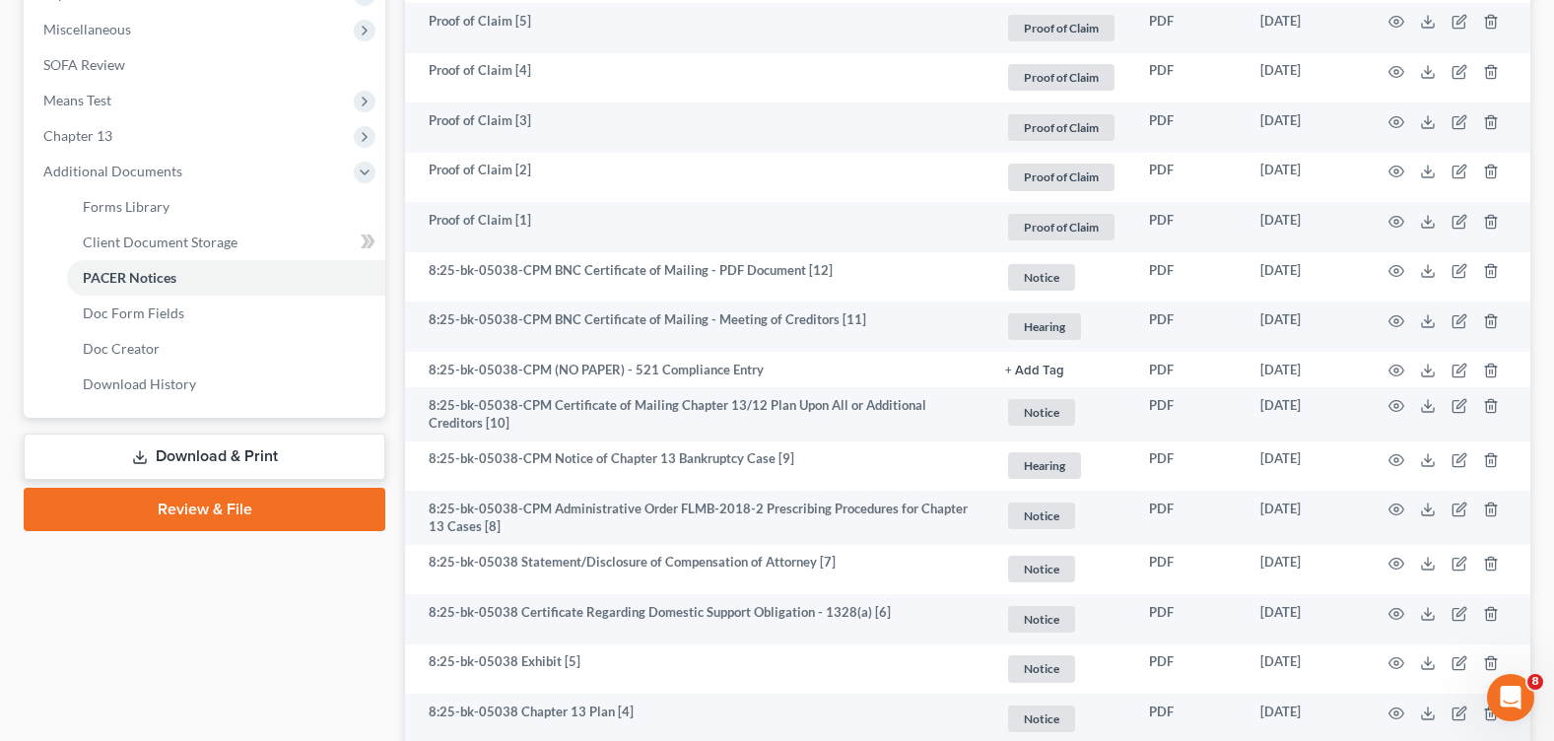
scroll to position [788, 0]
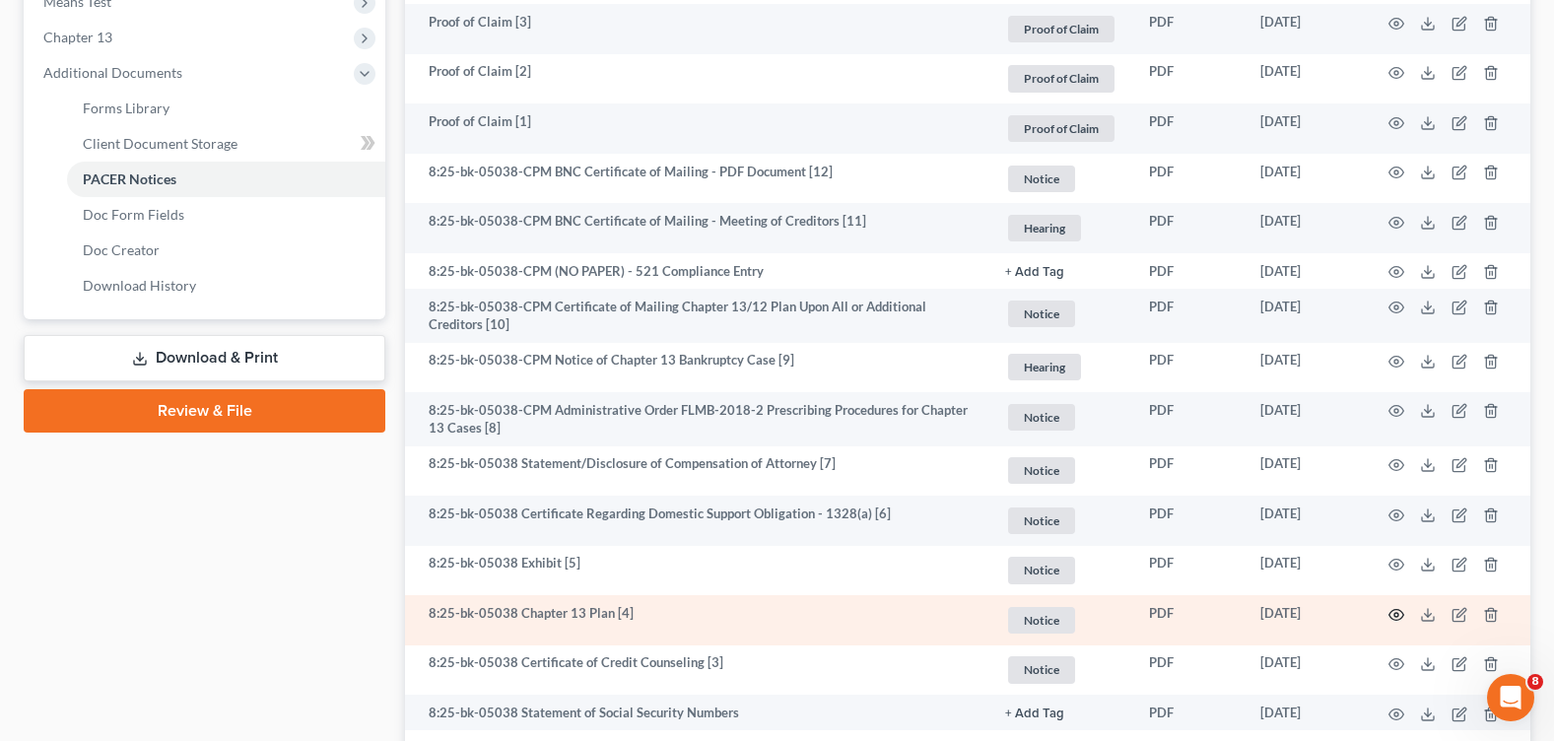
click at [1402, 607] on icon "button" at bounding box center [1396, 615] width 16 height 16
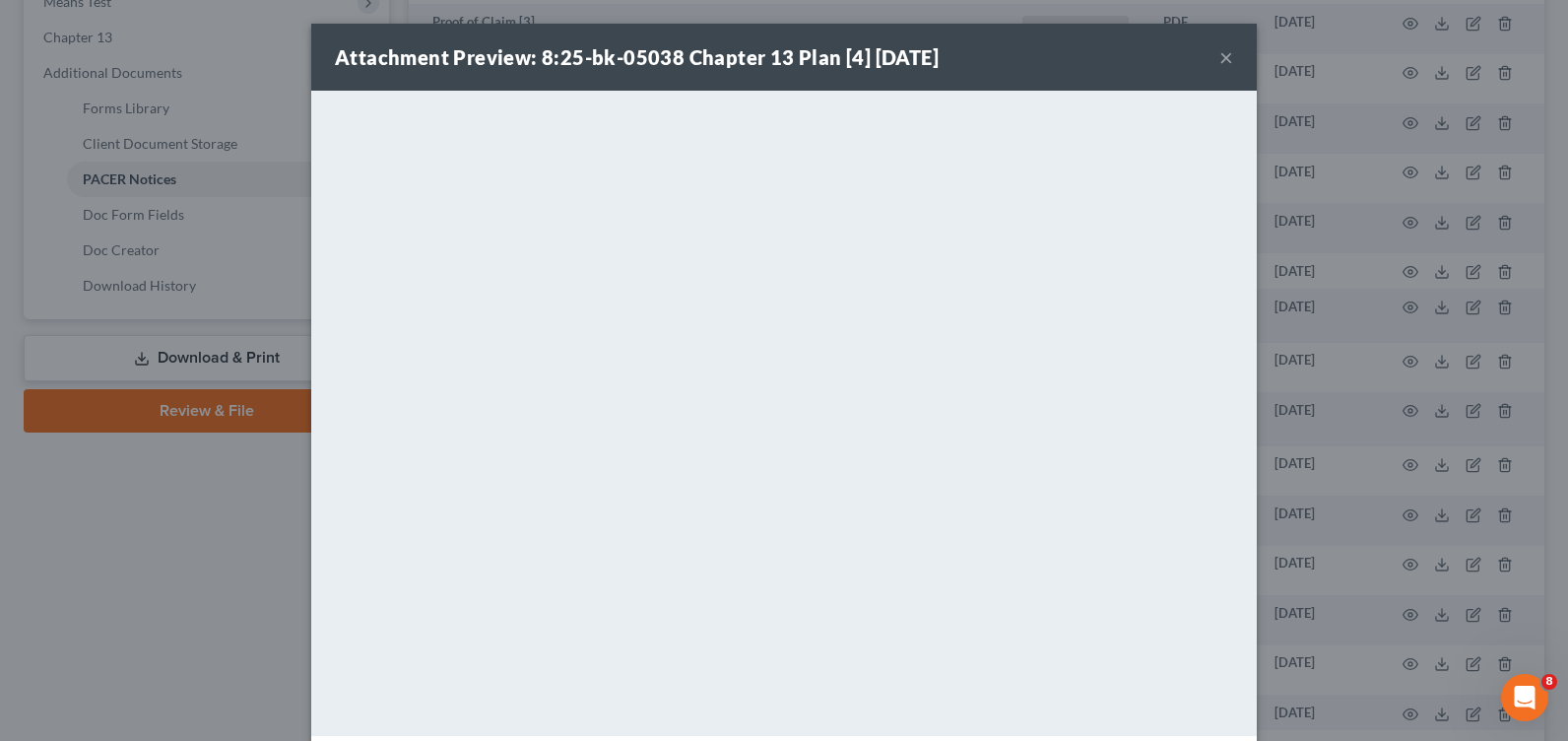
click at [1220, 58] on button "×" at bounding box center [1227, 57] width 14 height 24
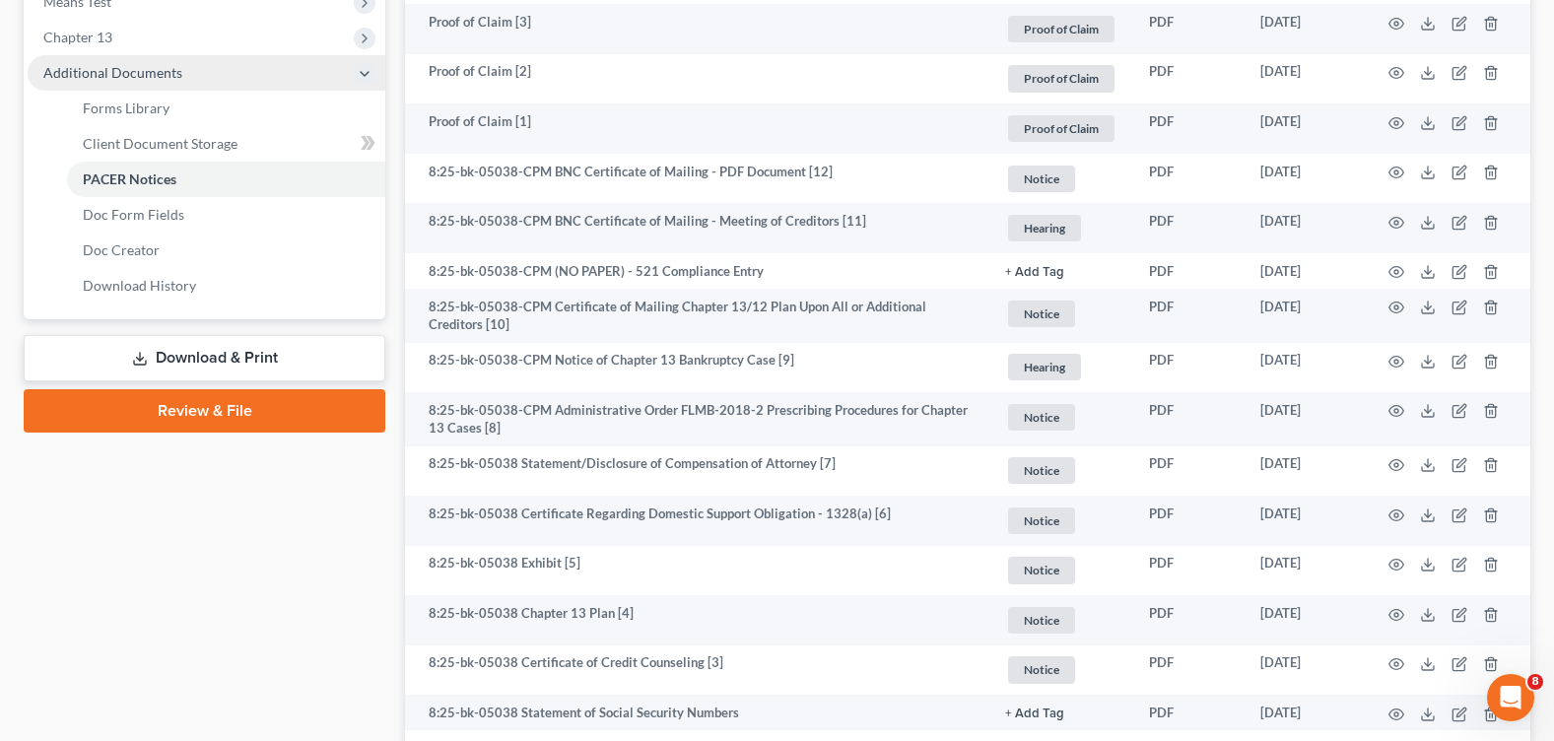
scroll to position [690, 0]
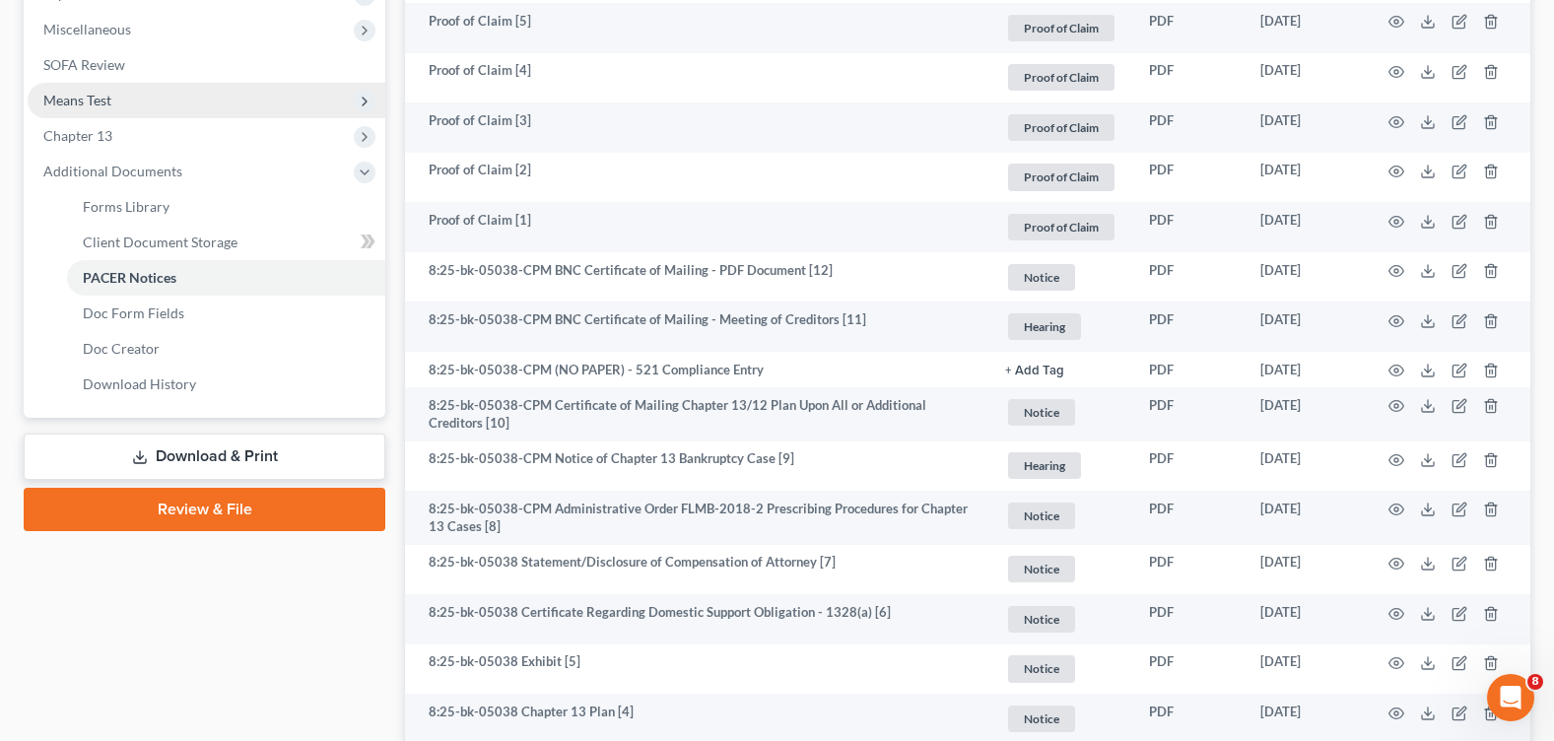
click at [147, 100] on span "Means Test" at bounding box center [207, 100] width 358 height 35
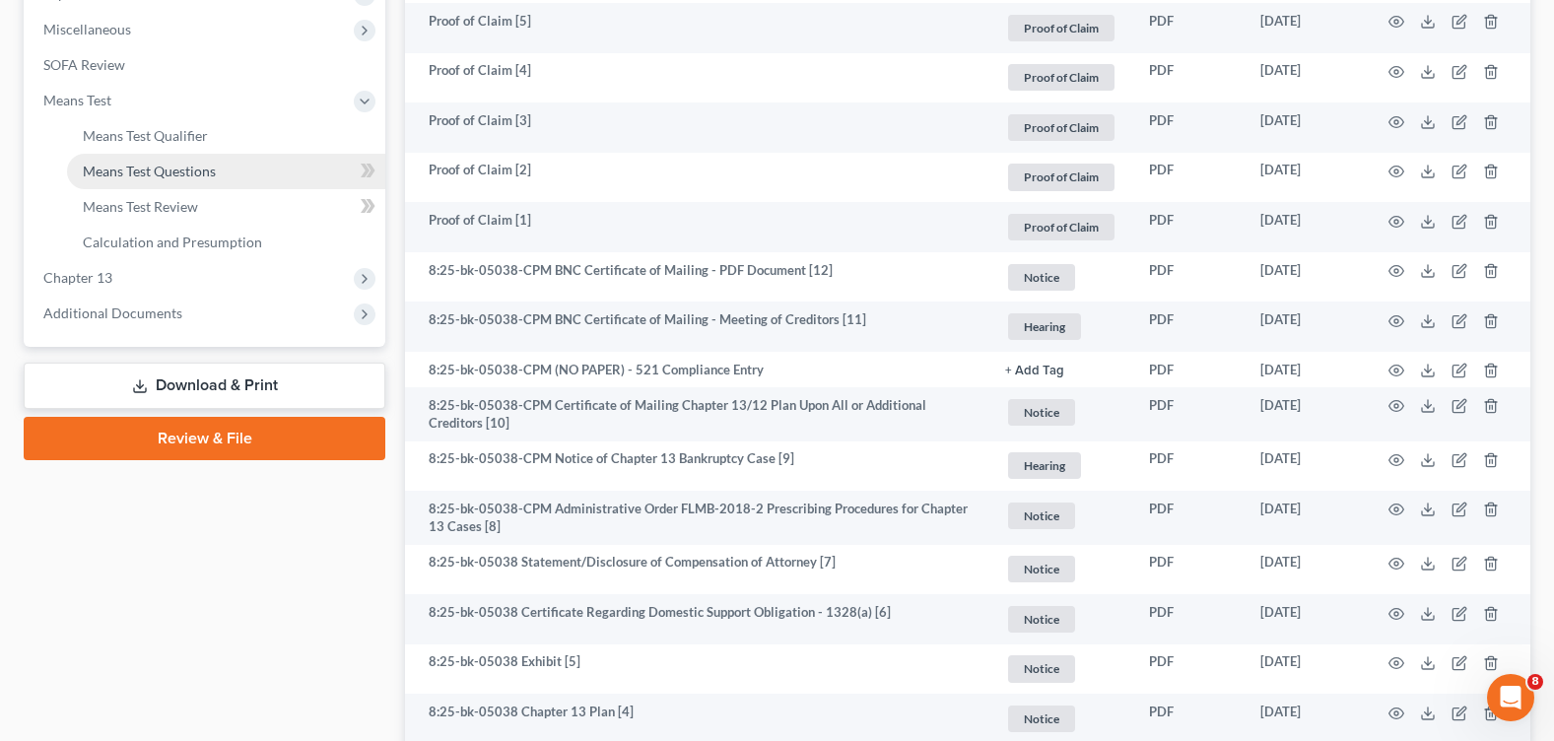
click at [177, 175] on span "Means Test Questions" at bounding box center [149, 171] width 133 height 17
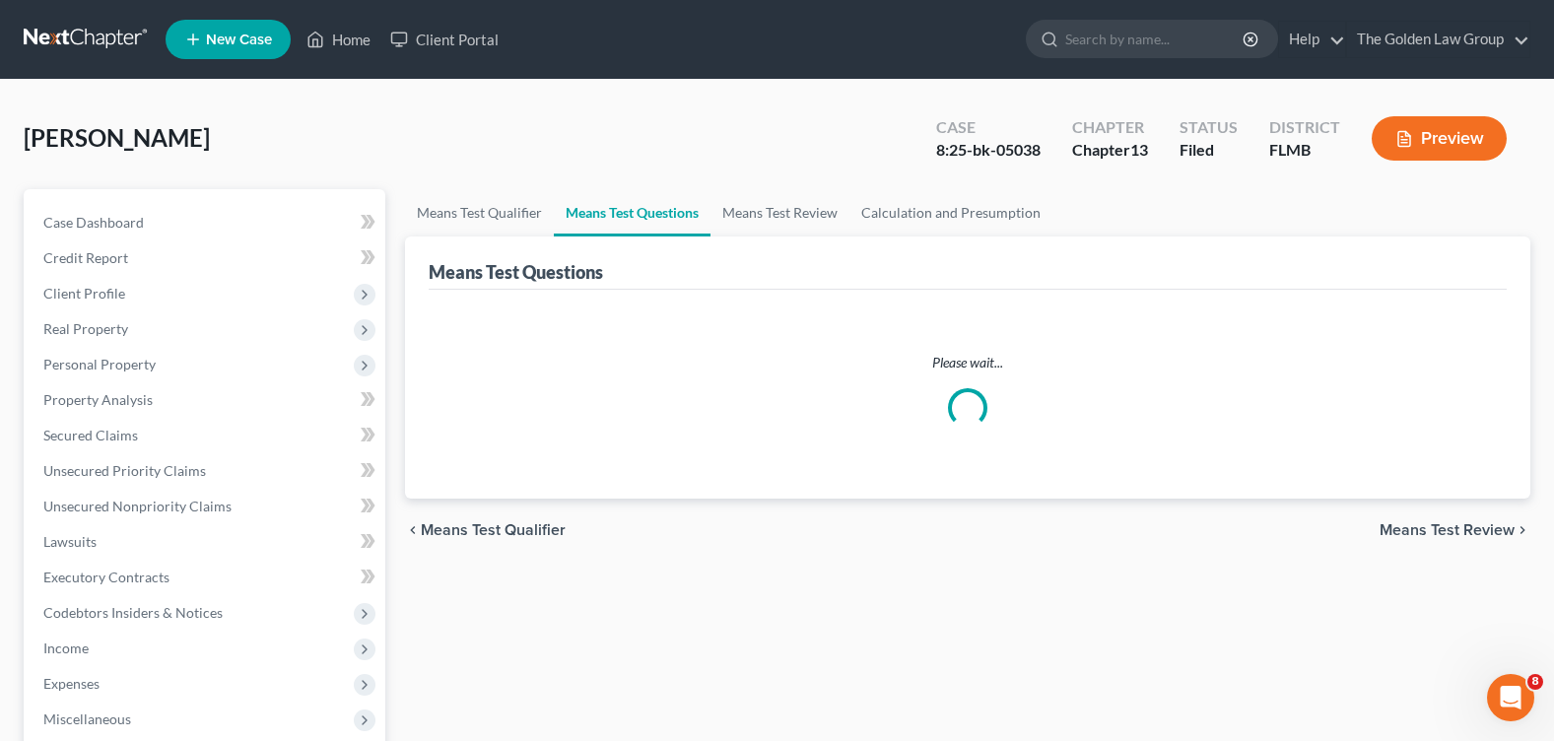
select select "1"
select select "0"
select select "60"
select select "1"
select select "60"
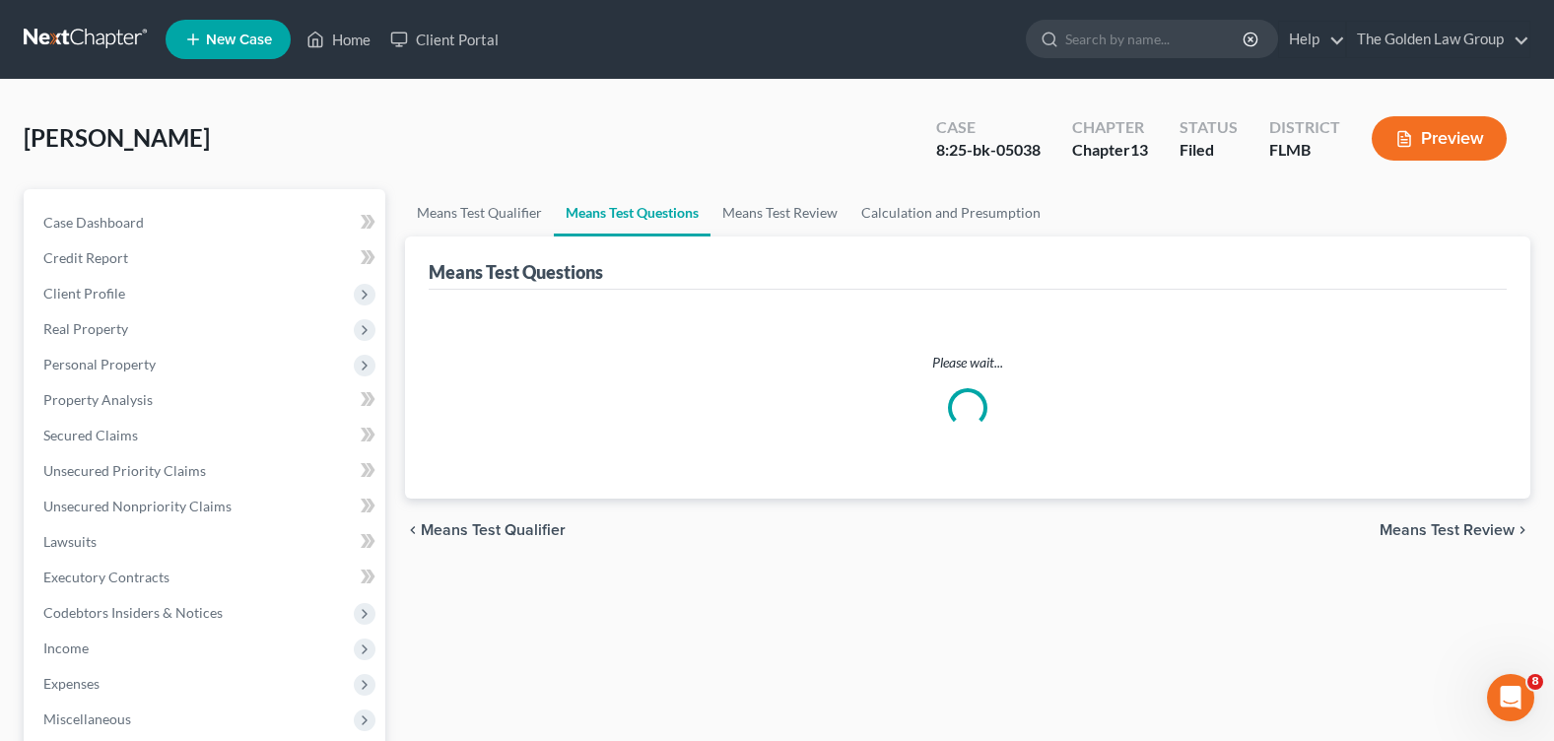
select select "0"
select select "60"
select select "1"
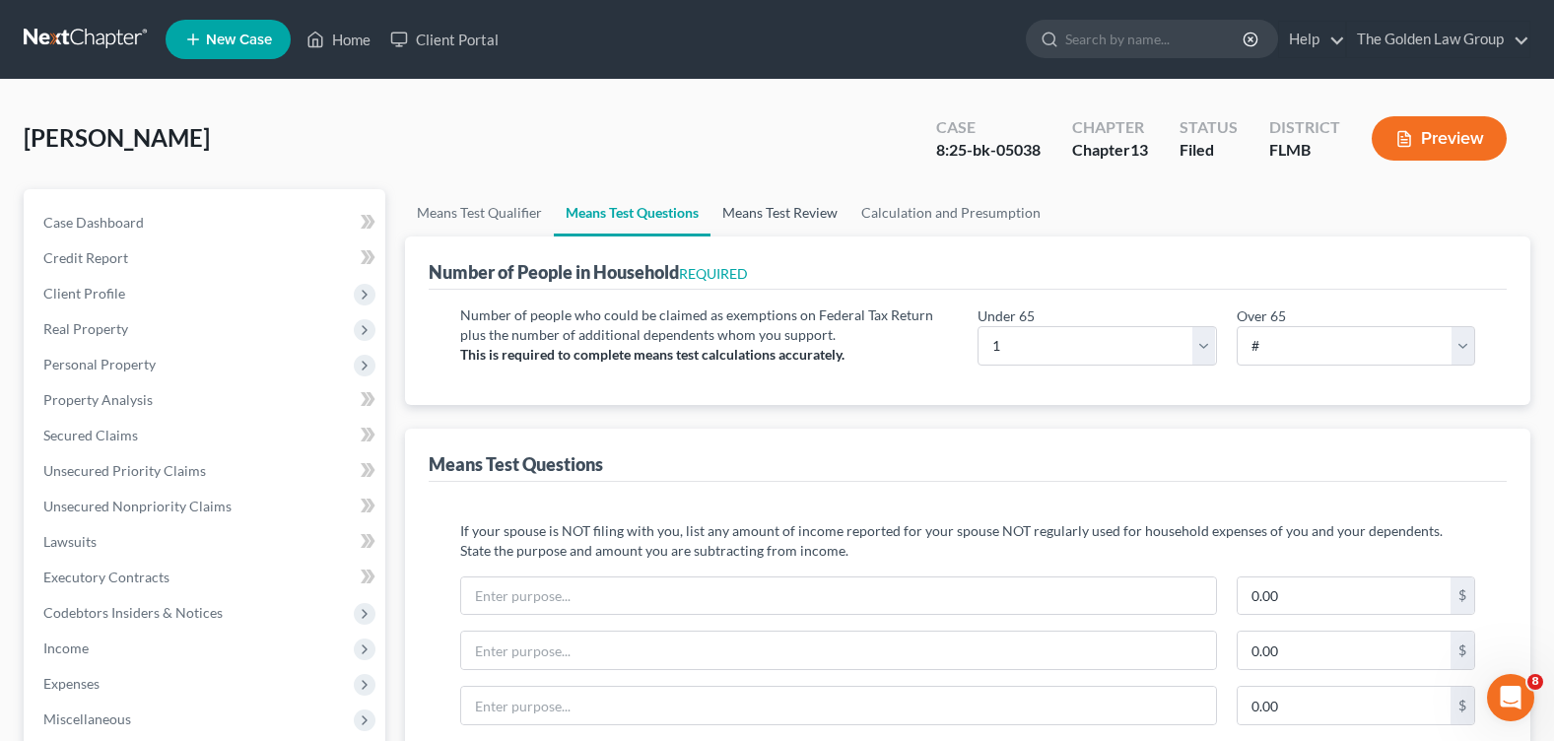
click at [802, 216] on link "Means Test Review" at bounding box center [779, 212] width 139 height 47
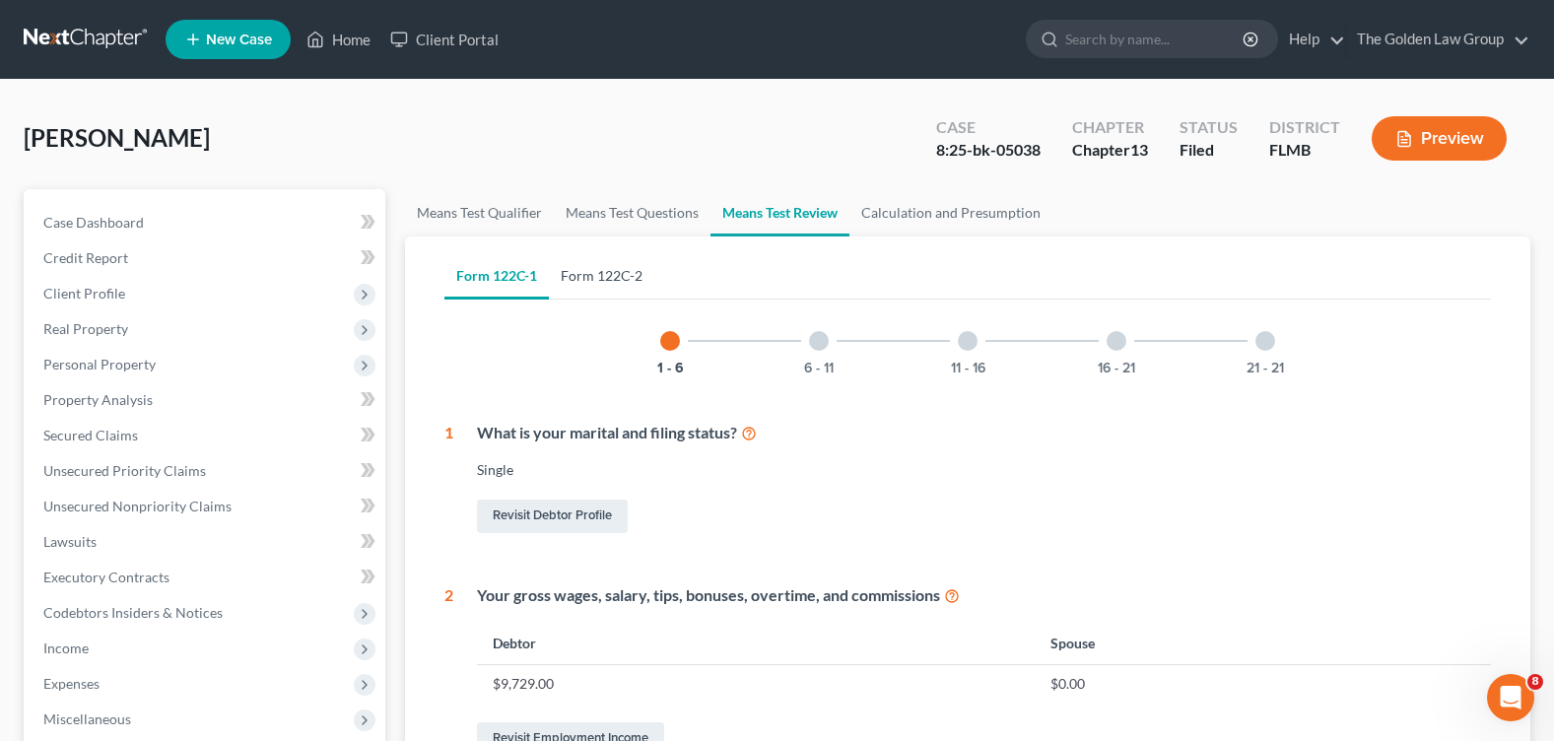
click at [584, 286] on link "Form 122C-2" at bounding box center [601, 275] width 105 height 47
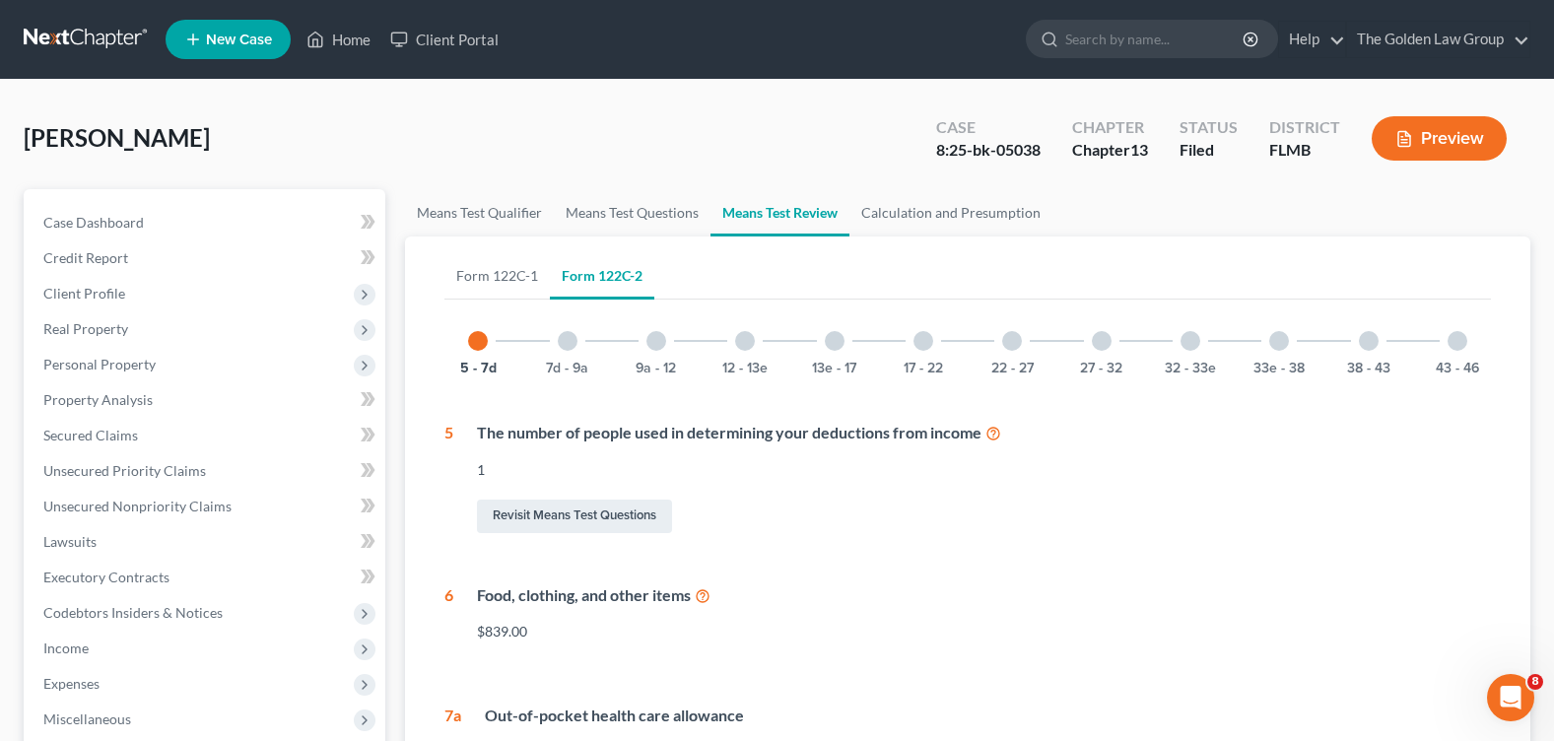
click at [833, 339] on div at bounding box center [835, 341] width 20 height 20
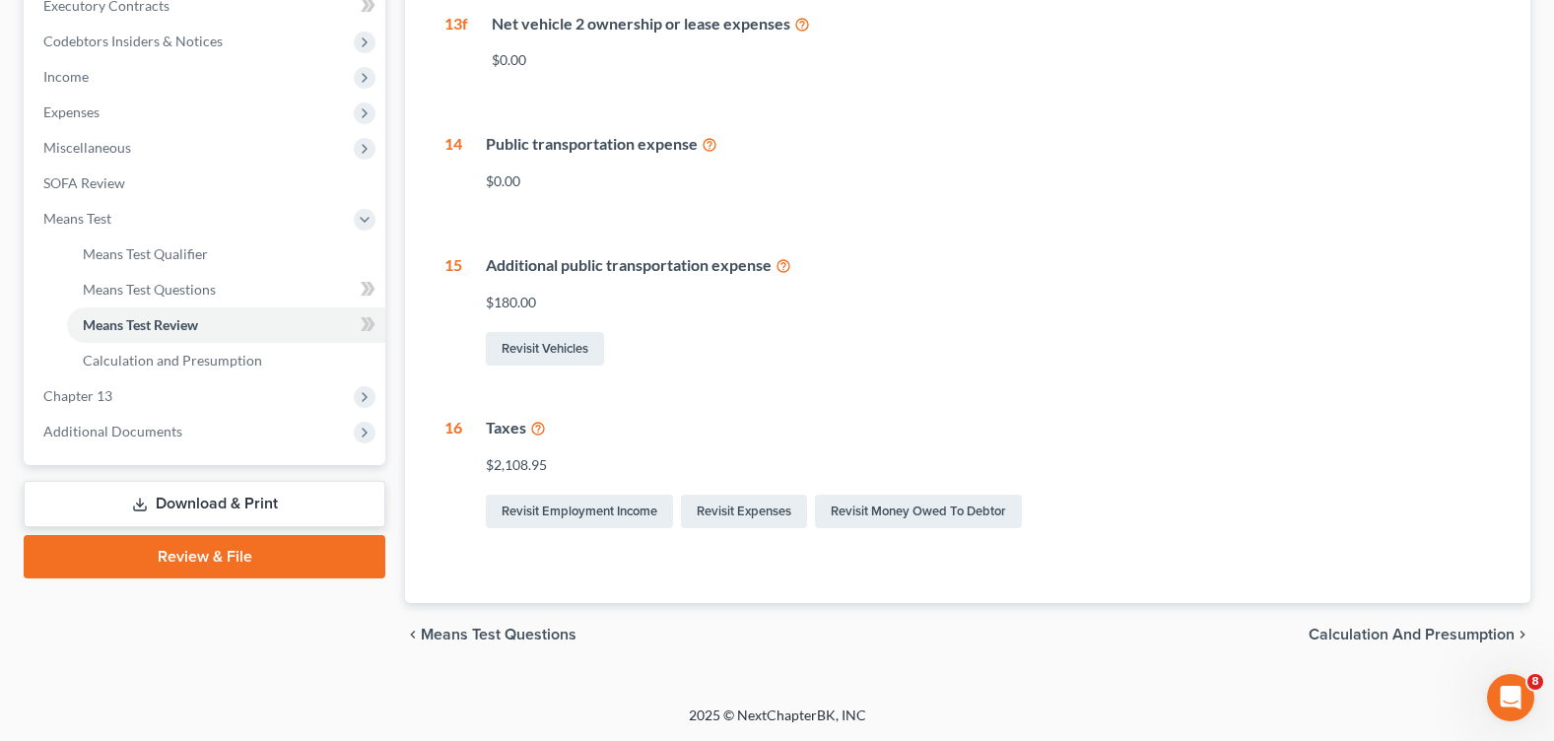
scroll to position [177, 0]
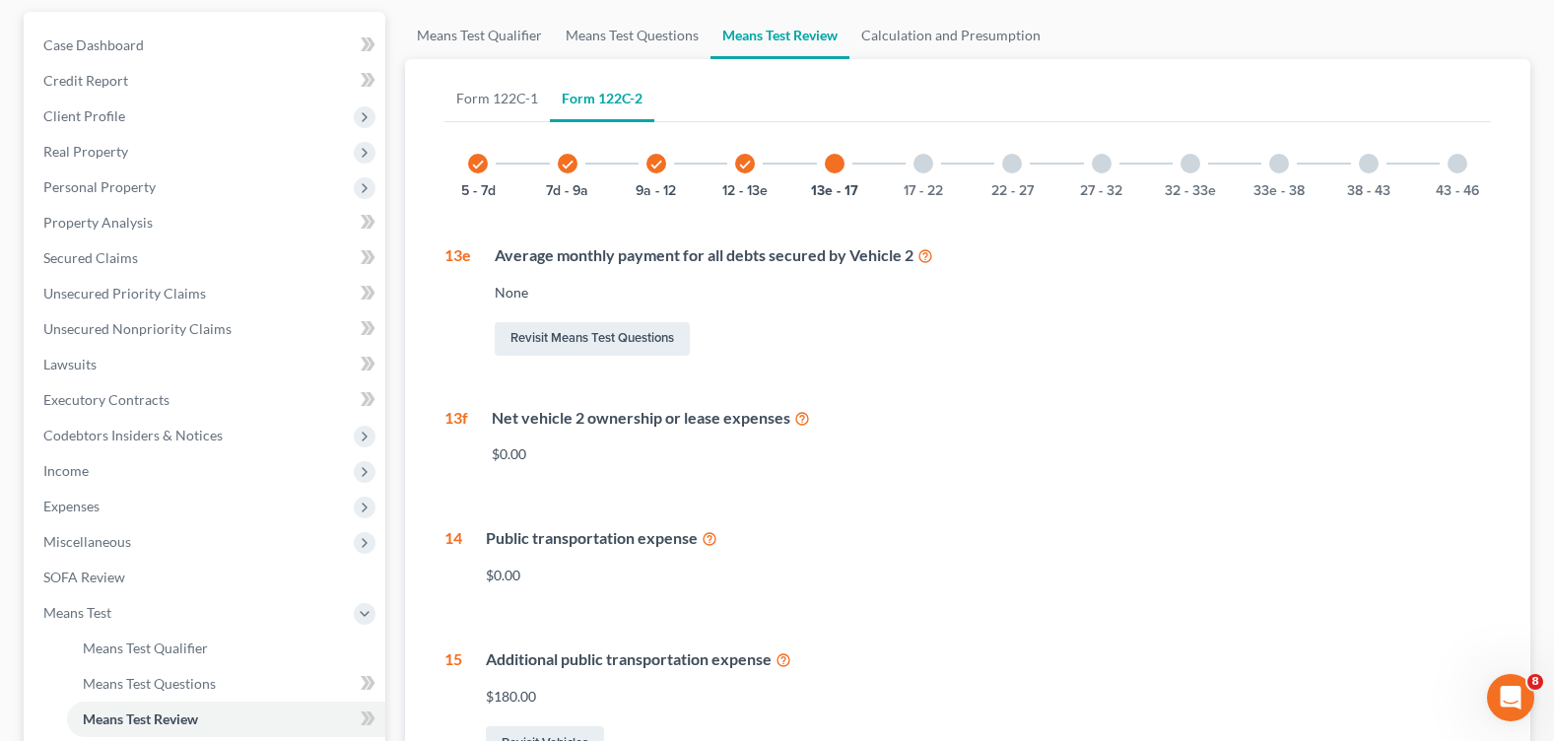
click at [918, 163] on div at bounding box center [923, 164] width 20 height 20
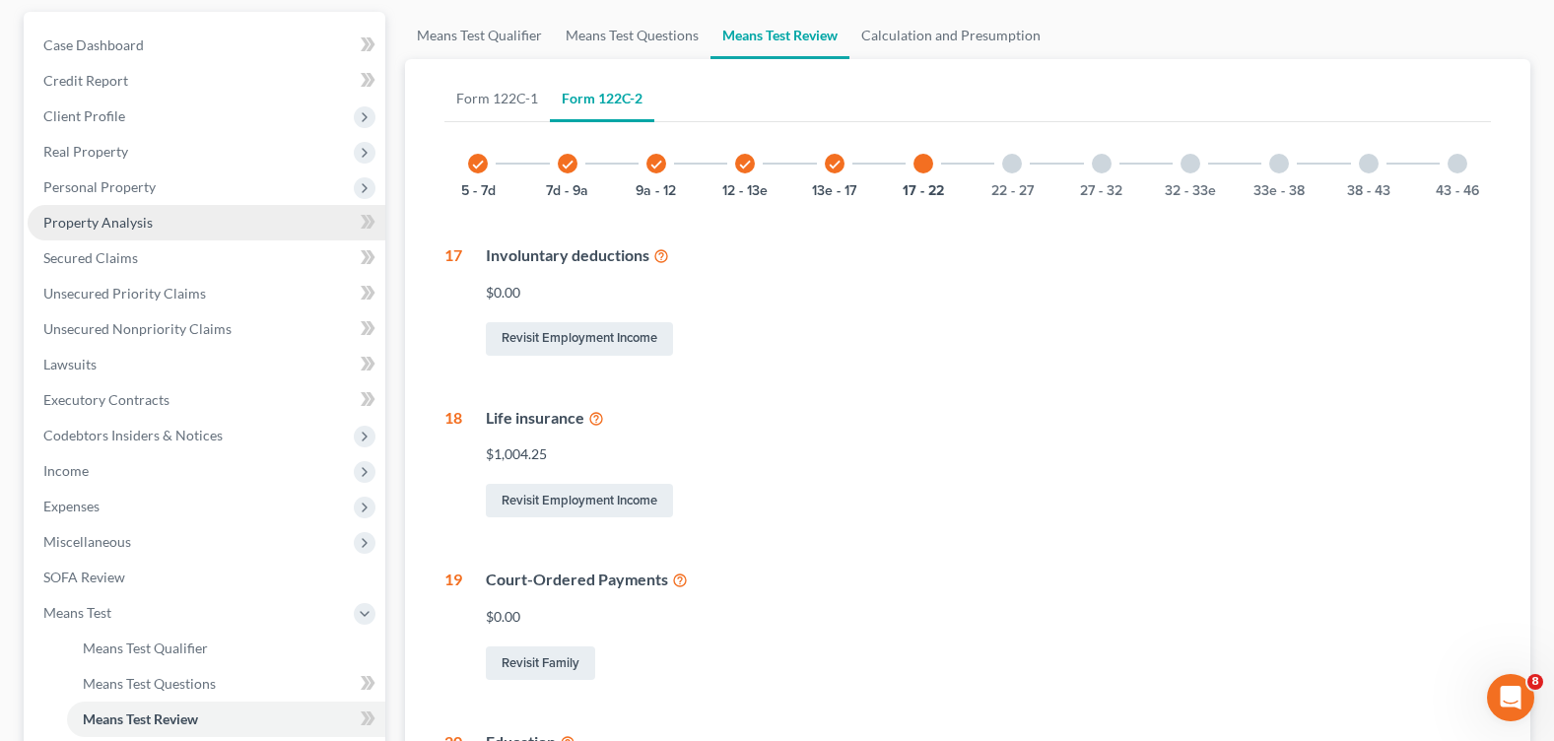
click at [185, 222] on link "Property Analysis" at bounding box center [207, 222] width 358 height 35
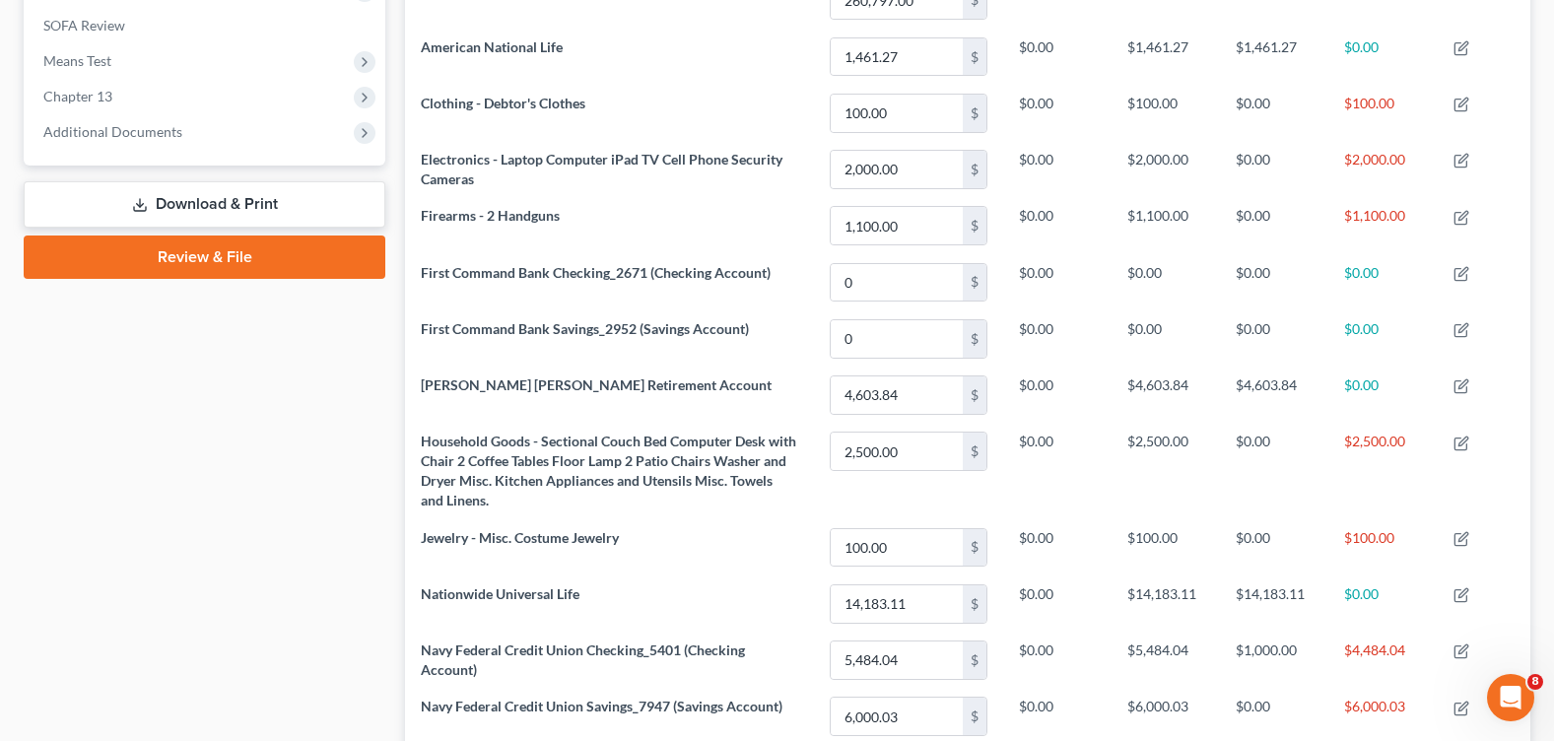
scroll to position [433, 0]
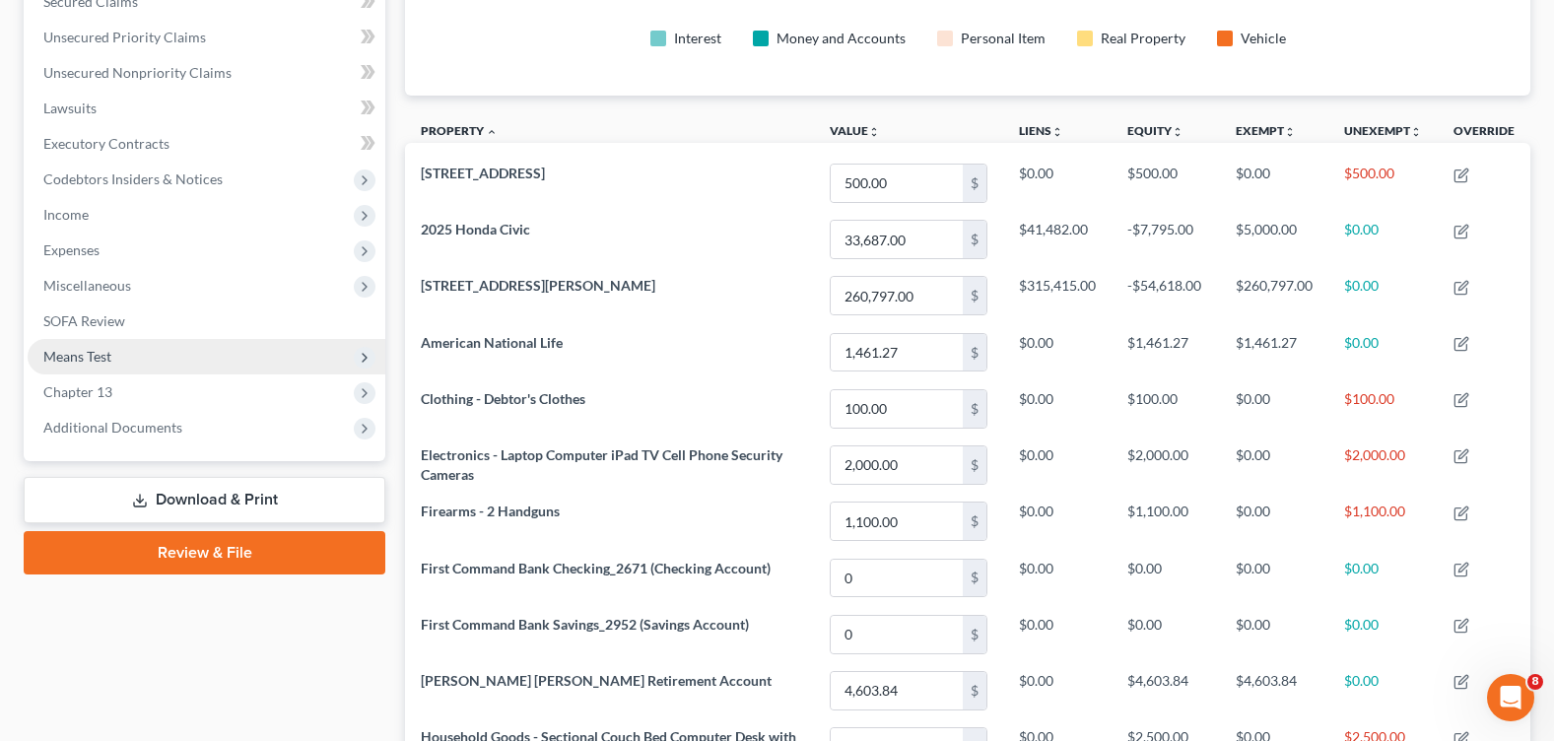
click at [116, 358] on span "Means Test" at bounding box center [207, 356] width 358 height 35
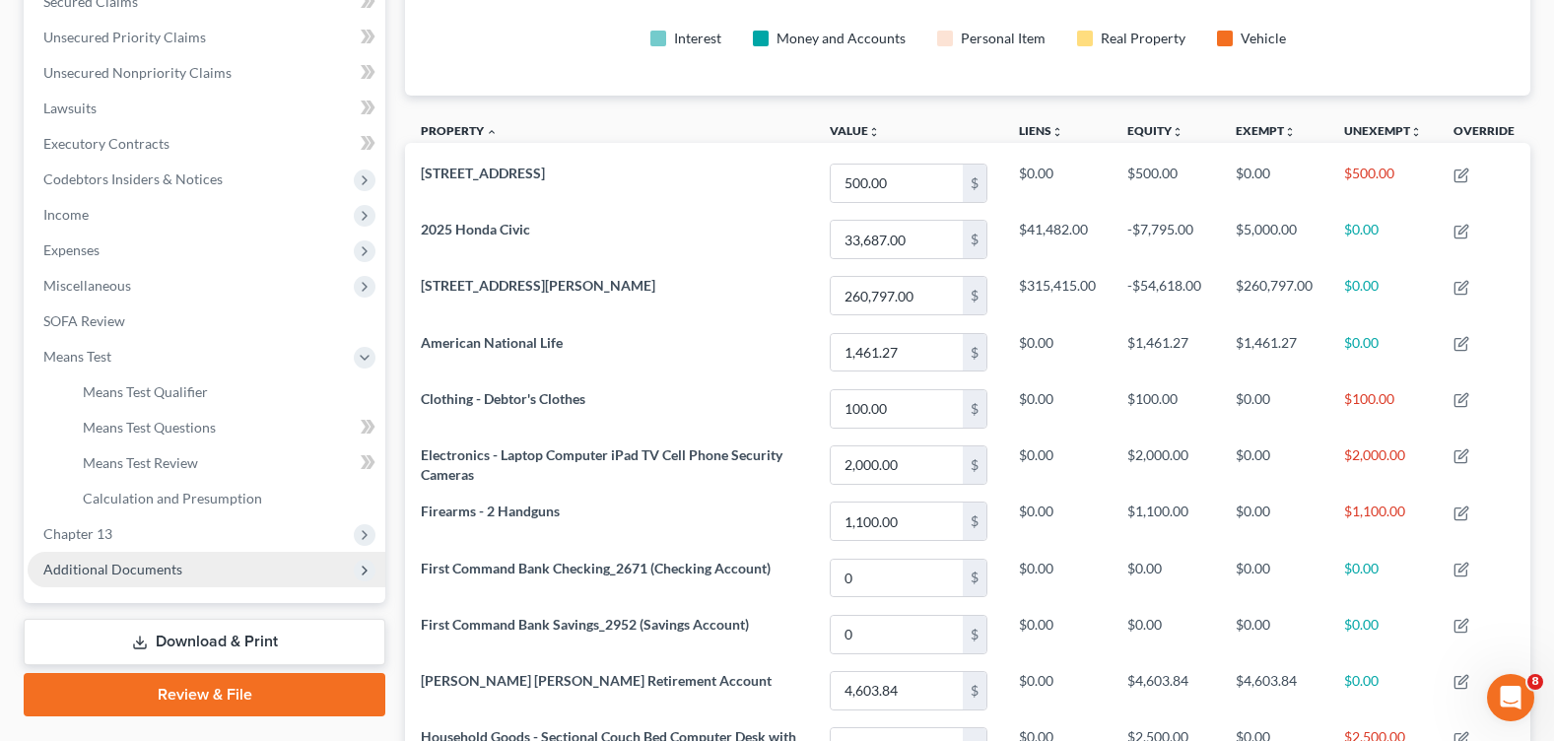
click at [149, 572] on span "Additional Documents" at bounding box center [112, 569] width 139 height 17
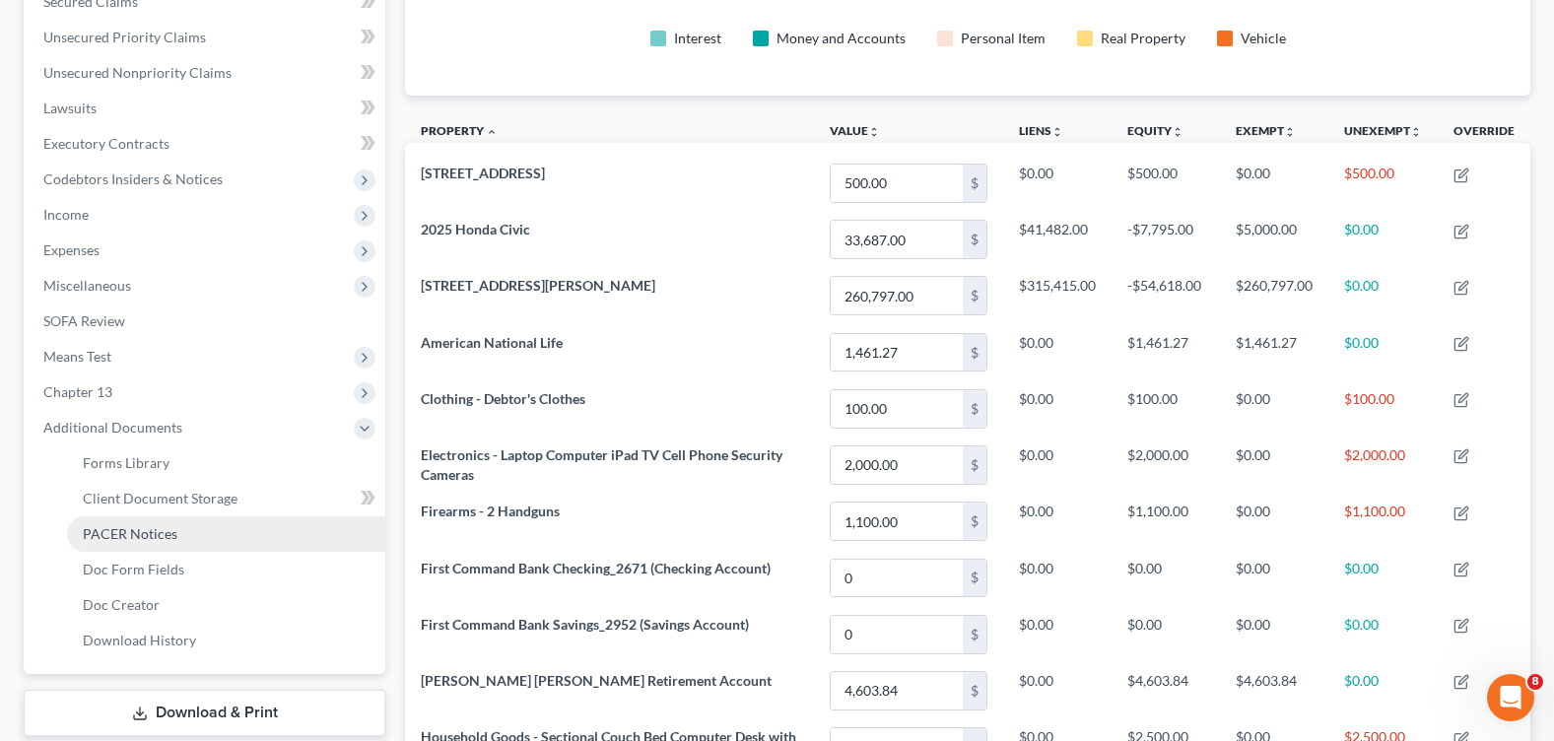
click at [152, 538] on span "PACER Notices" at bounding box center [130, 533] width 95 height 17
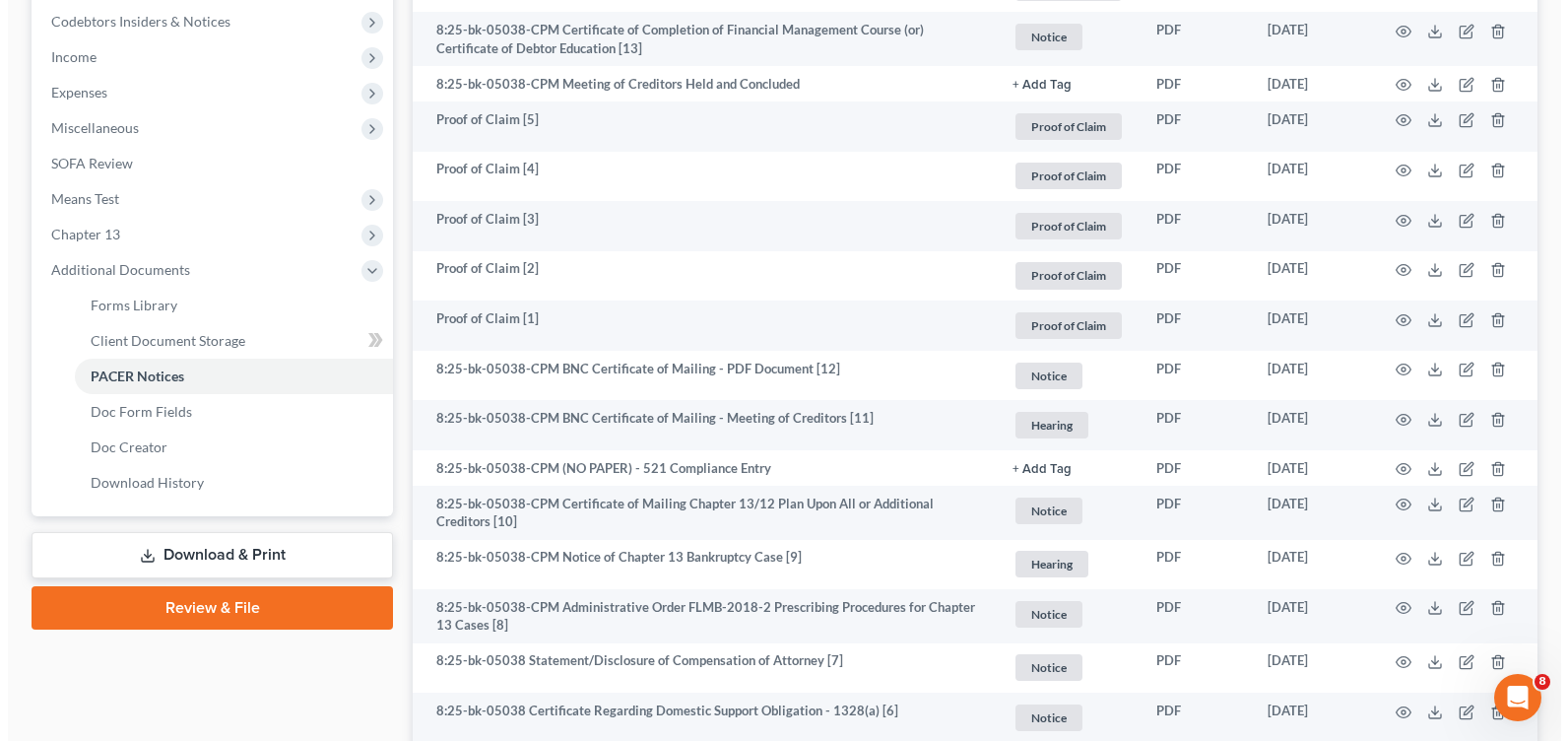
scroll to position [887, 0]
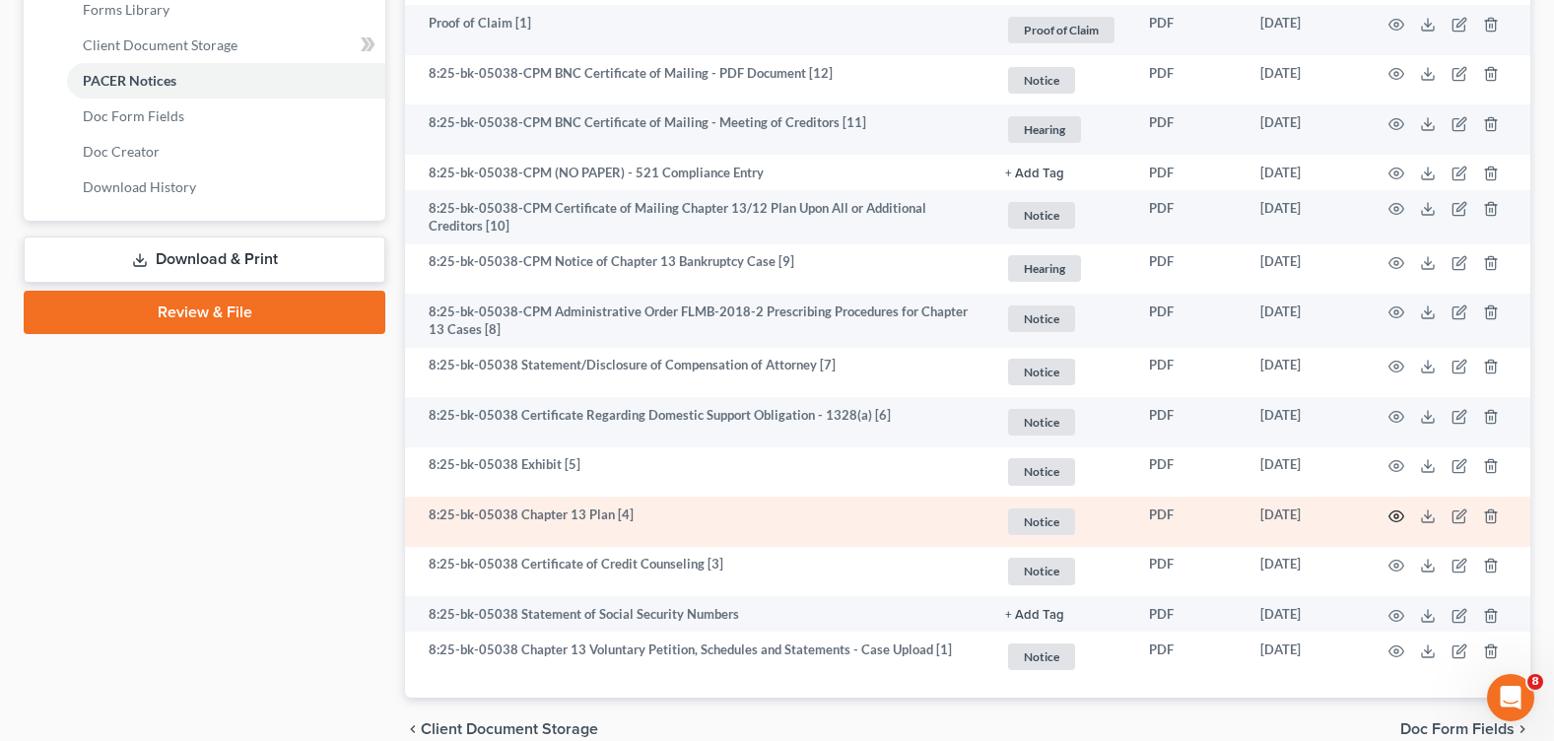
click at [1401, 510] on icon "button" at bounding box center [1396, 516] width 16 height 16
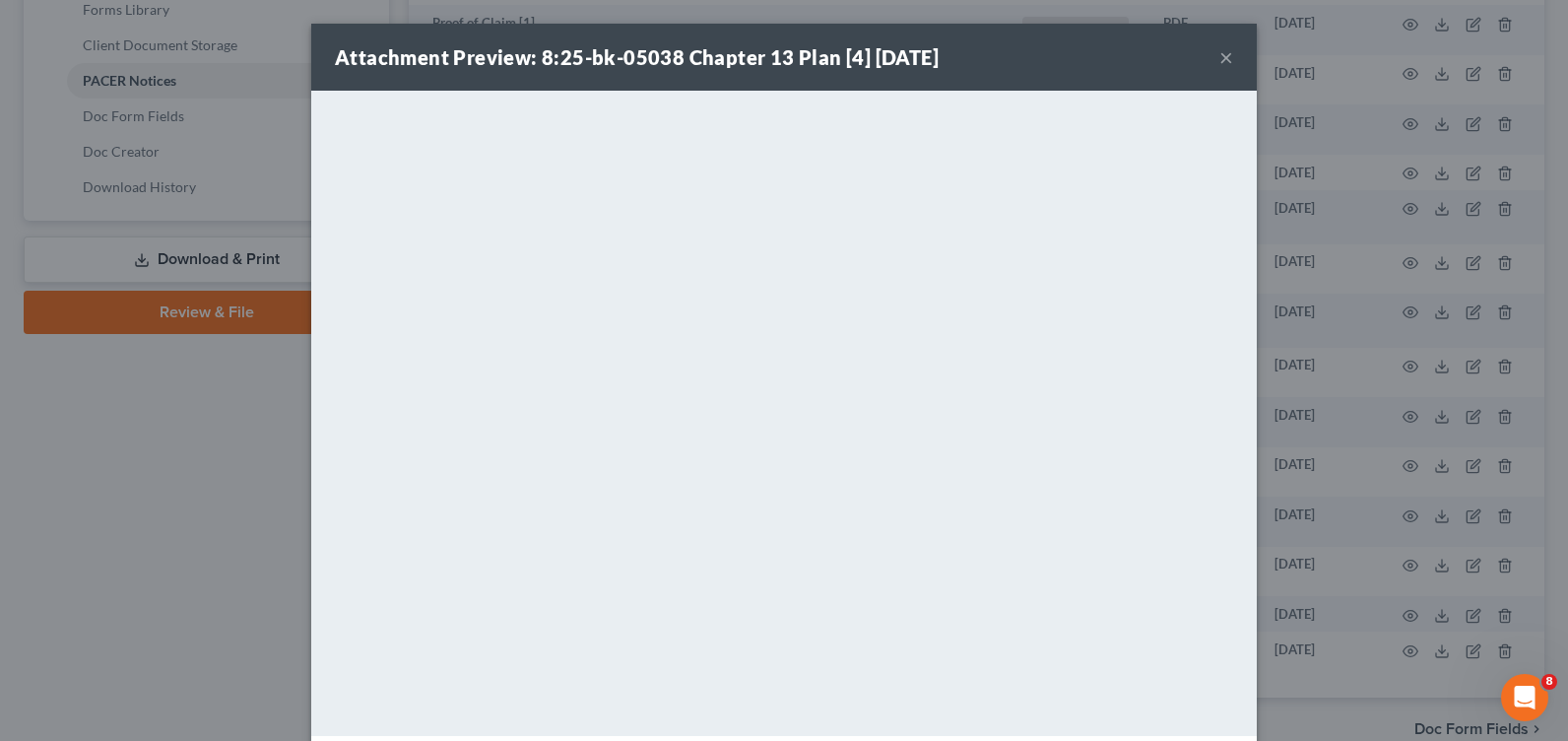
click at [1221, 50] on button "×" at bounding box center [1227, 57] width 14 height 24
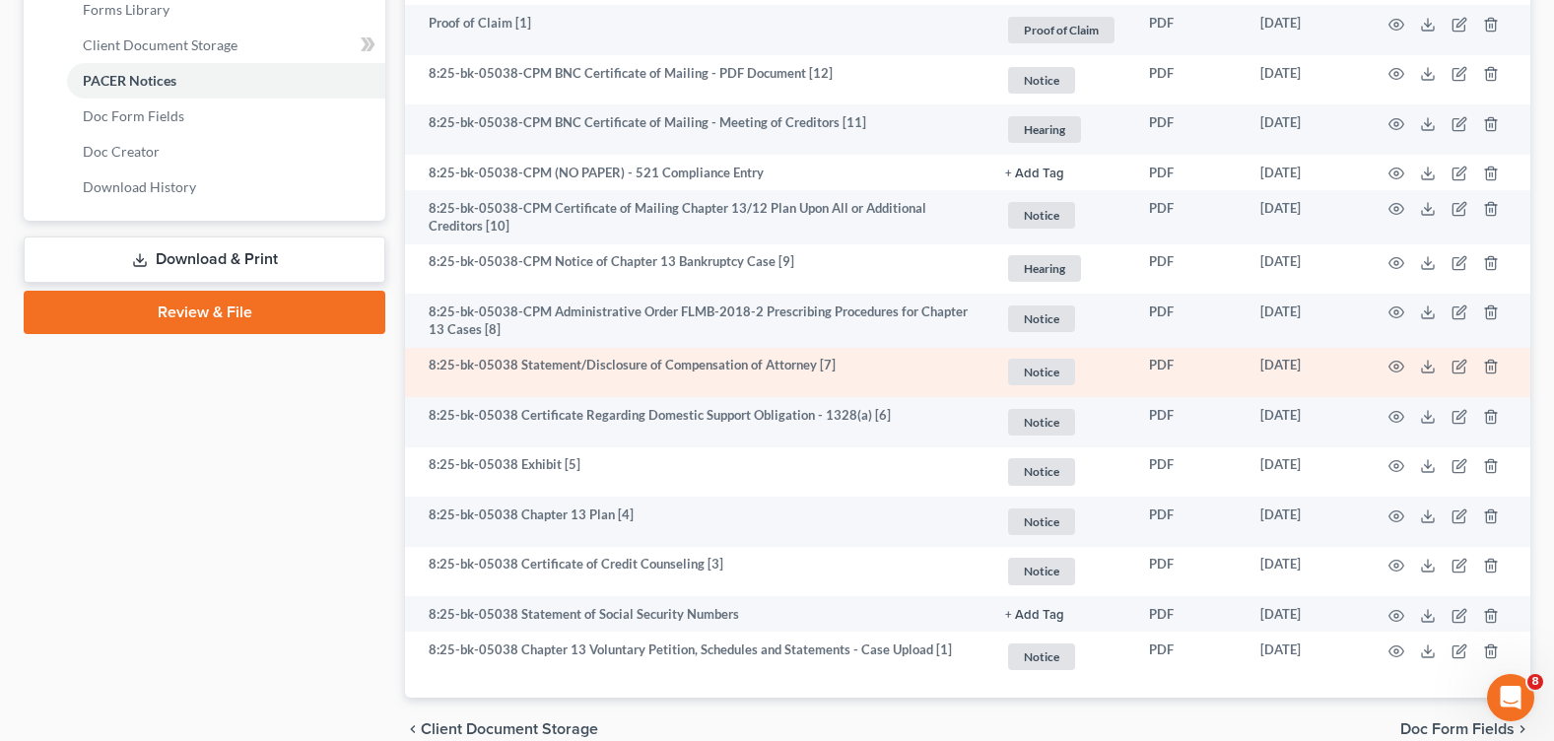
click at [1406, 360] on td at bounding box center [1448, 373] width 166 height 50
click at [1398, 361] on icon "button" at bounding box center [1396, 367] width 16 height 16
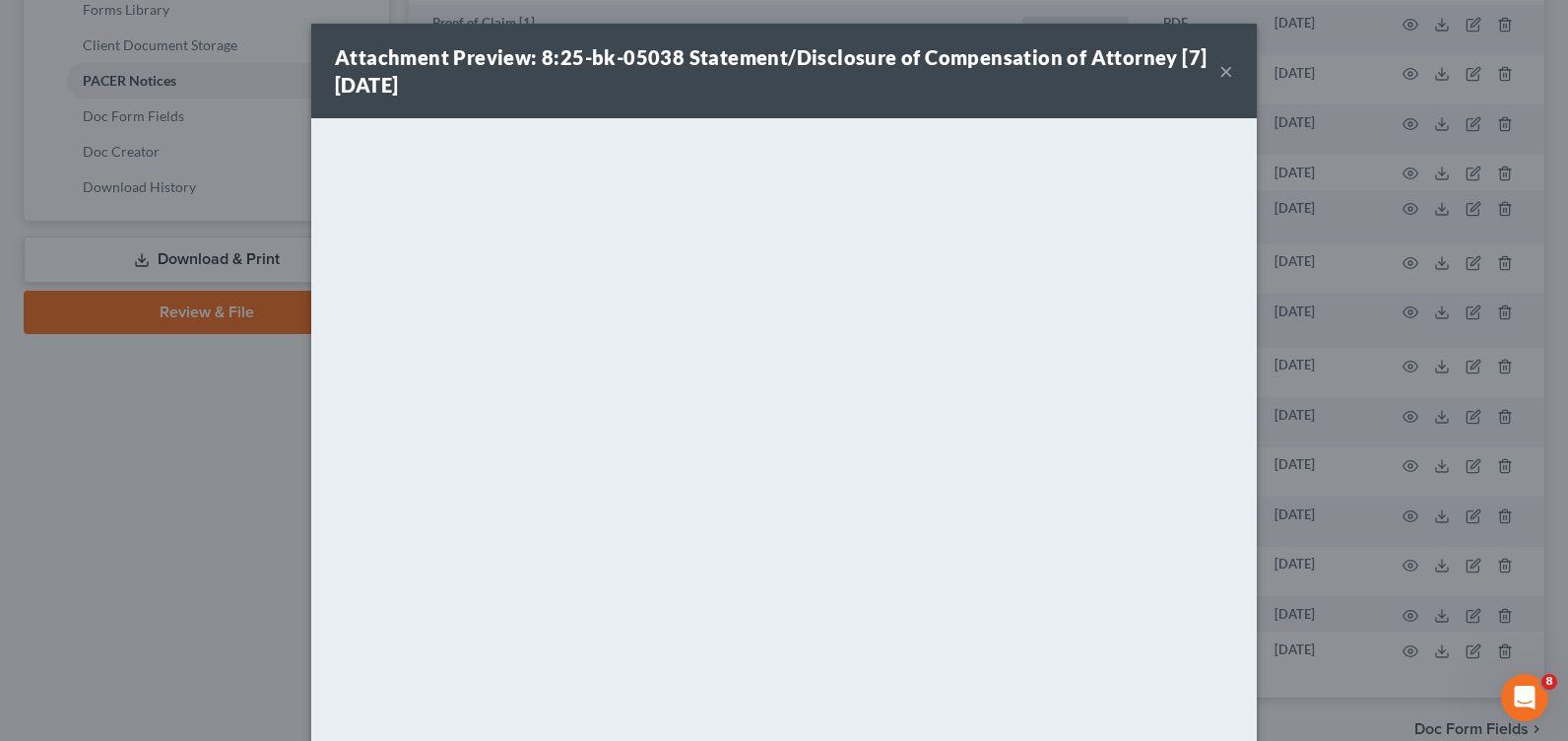
click at [1220, 71] on button "×" at bounding box center [1227, 71] width 14 height 24
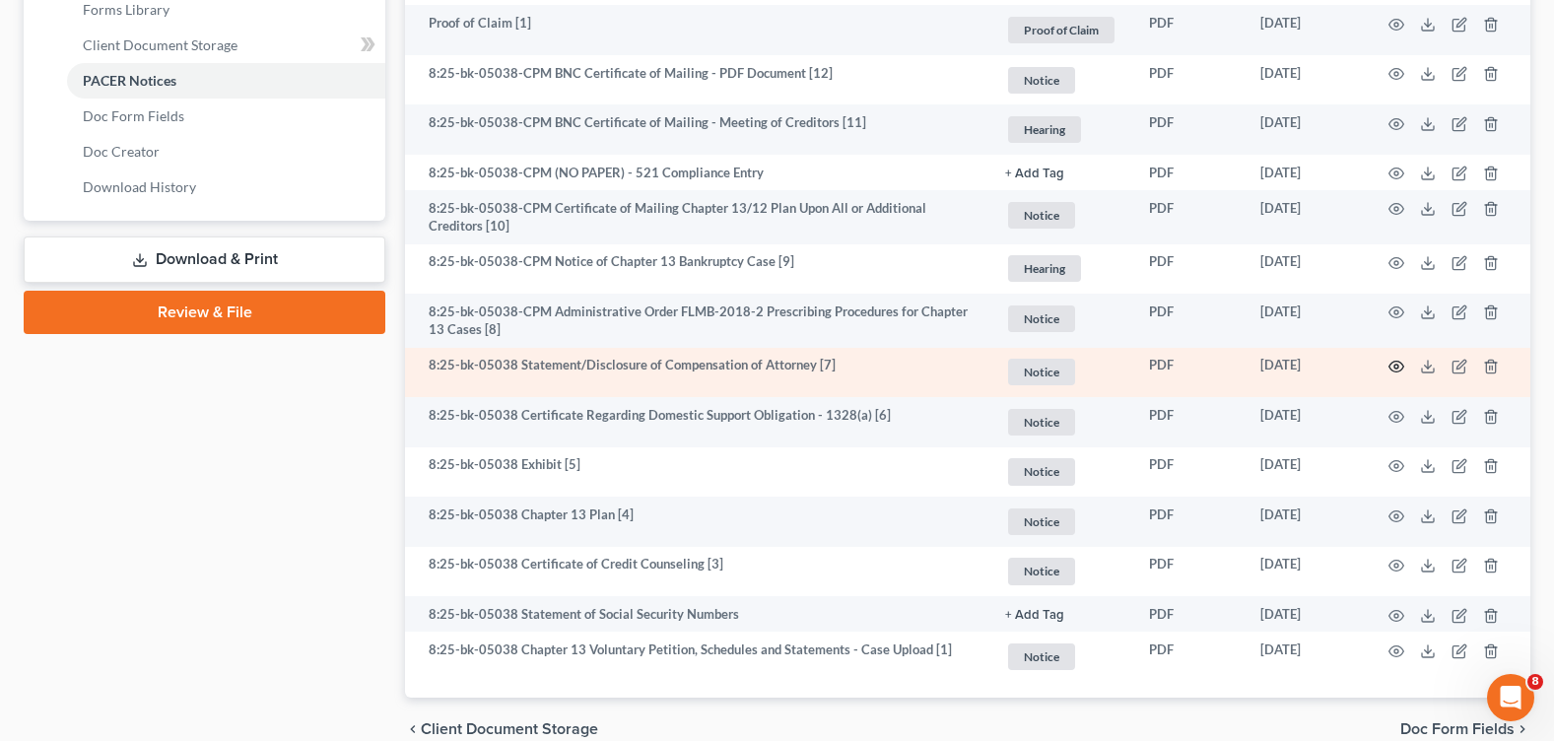
click at [1393, 361] on icon "button" at bounding box center [1396, 367] width 16 height 16
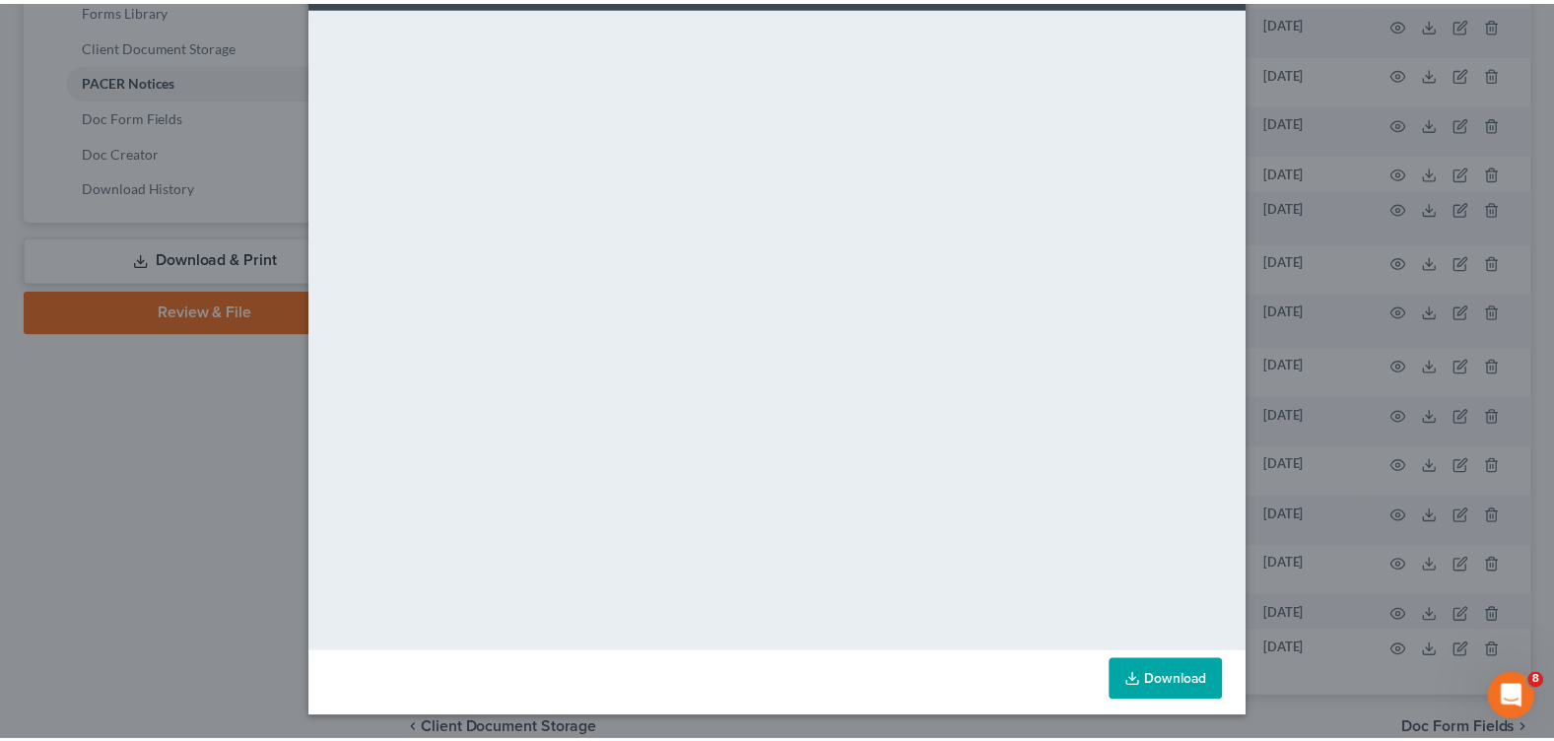
scroll to position [0, 0]
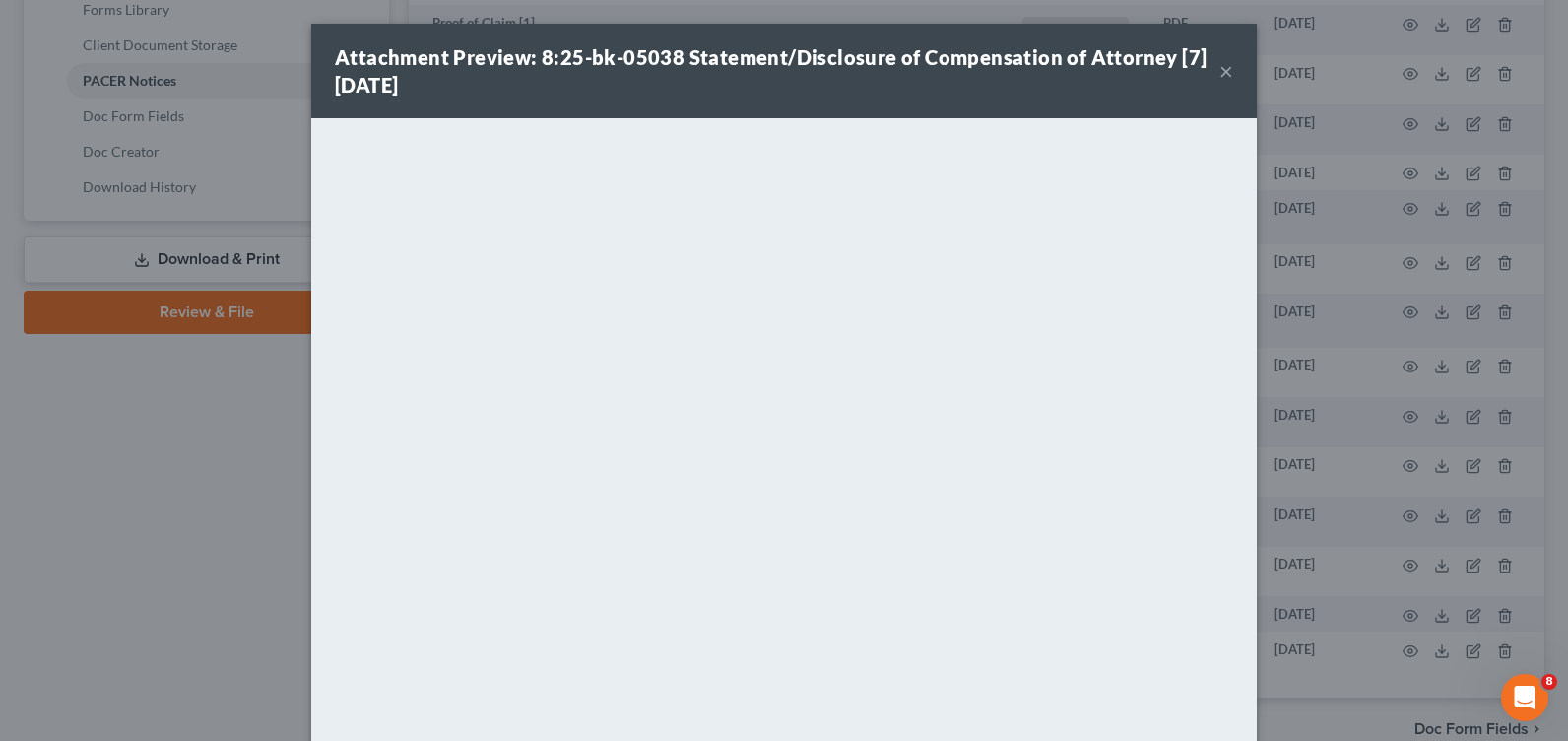
click at [1220, 65] on button "×" at bounding box center [1227, 71] width 14 height 24
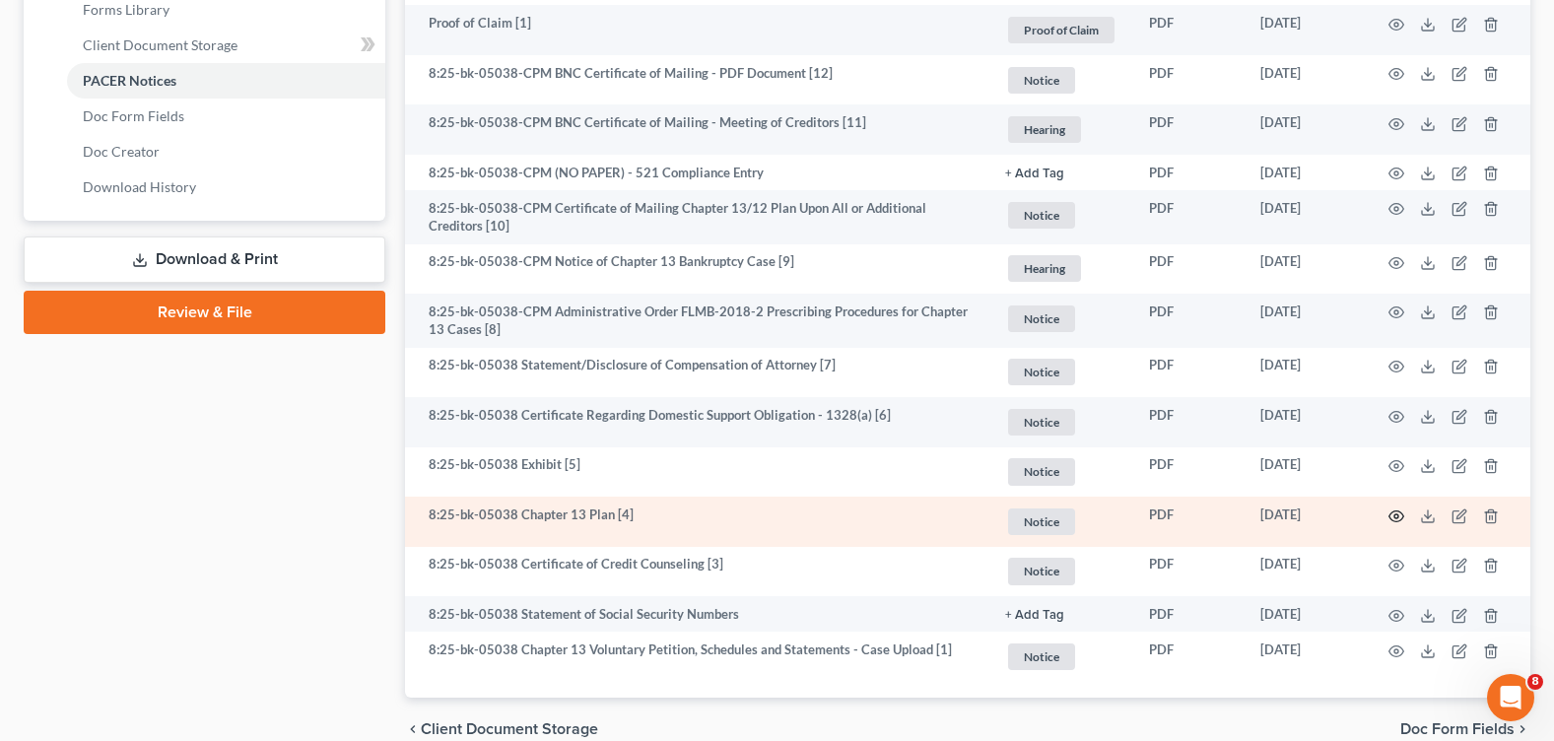
click at [1395, 514] on circle "button" at bounding box center [1396, 516] width 4 height 4
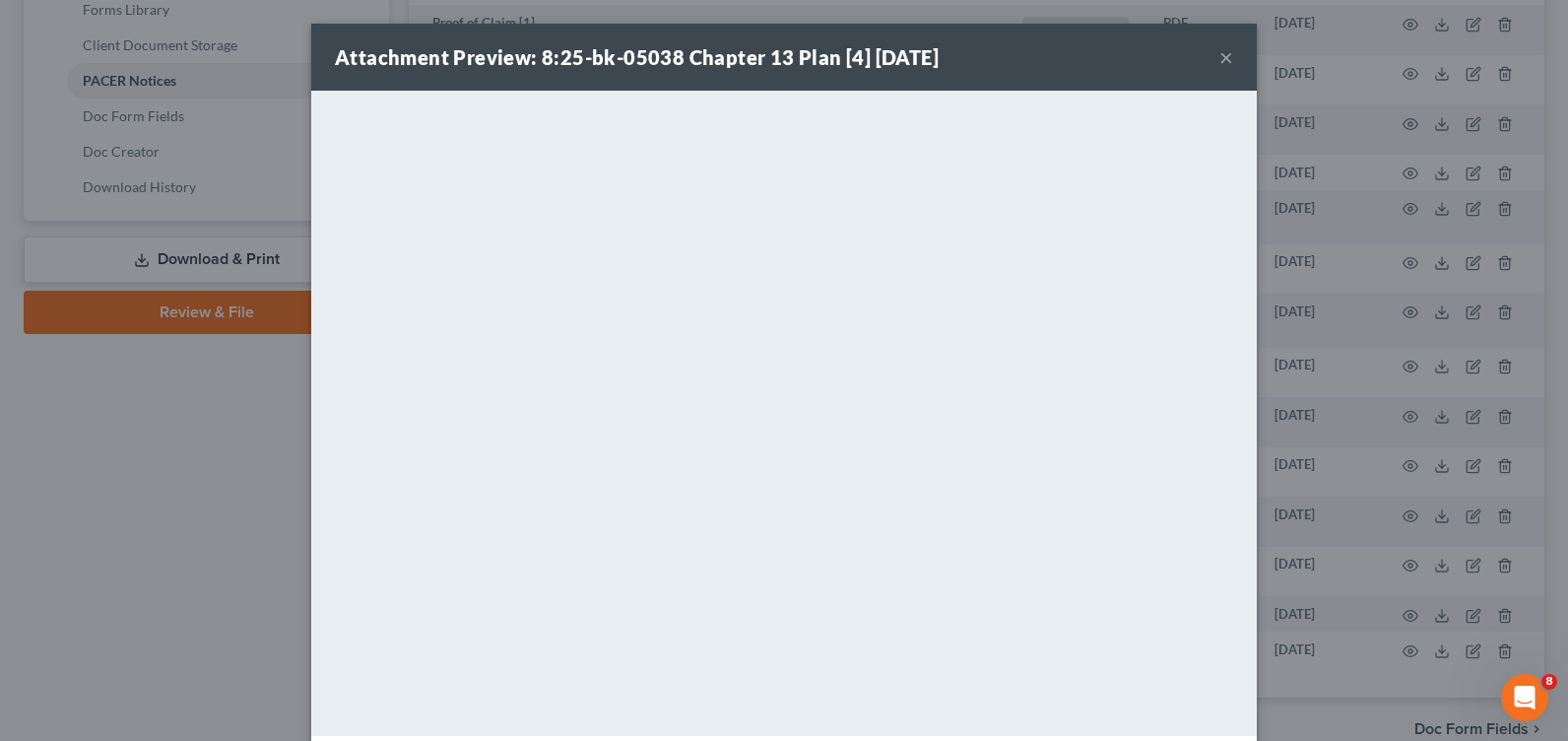
click at [1222, 58] on button "×" at bounding box center [1227, 57] width 14 height 24
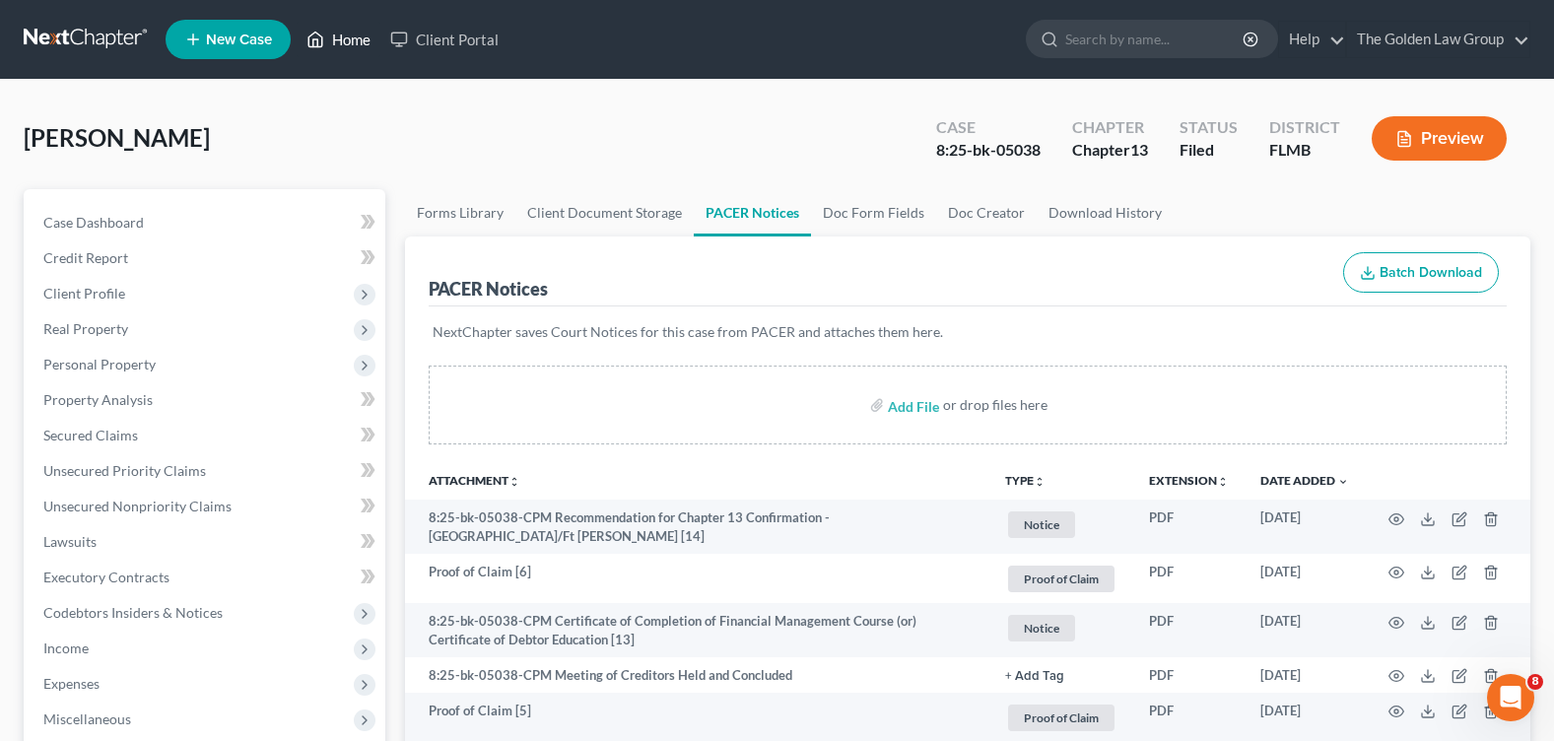
click at [337, 35] on link "Home" at bounding box center [339, 39] width 84 height 35
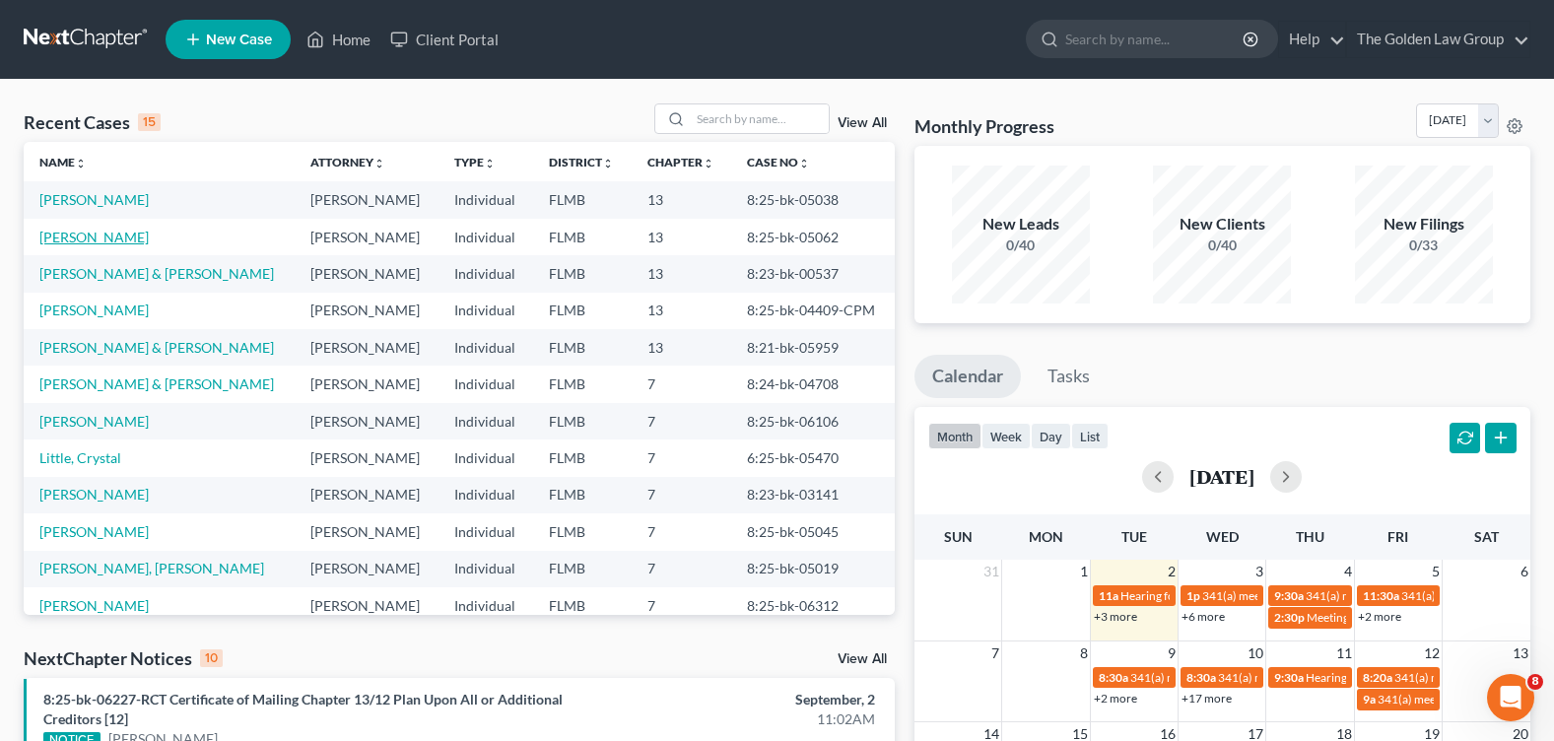
click at [116, 235] on link "[PERSON_NAME]" at bounding box center [93, 237] width 109 height 17
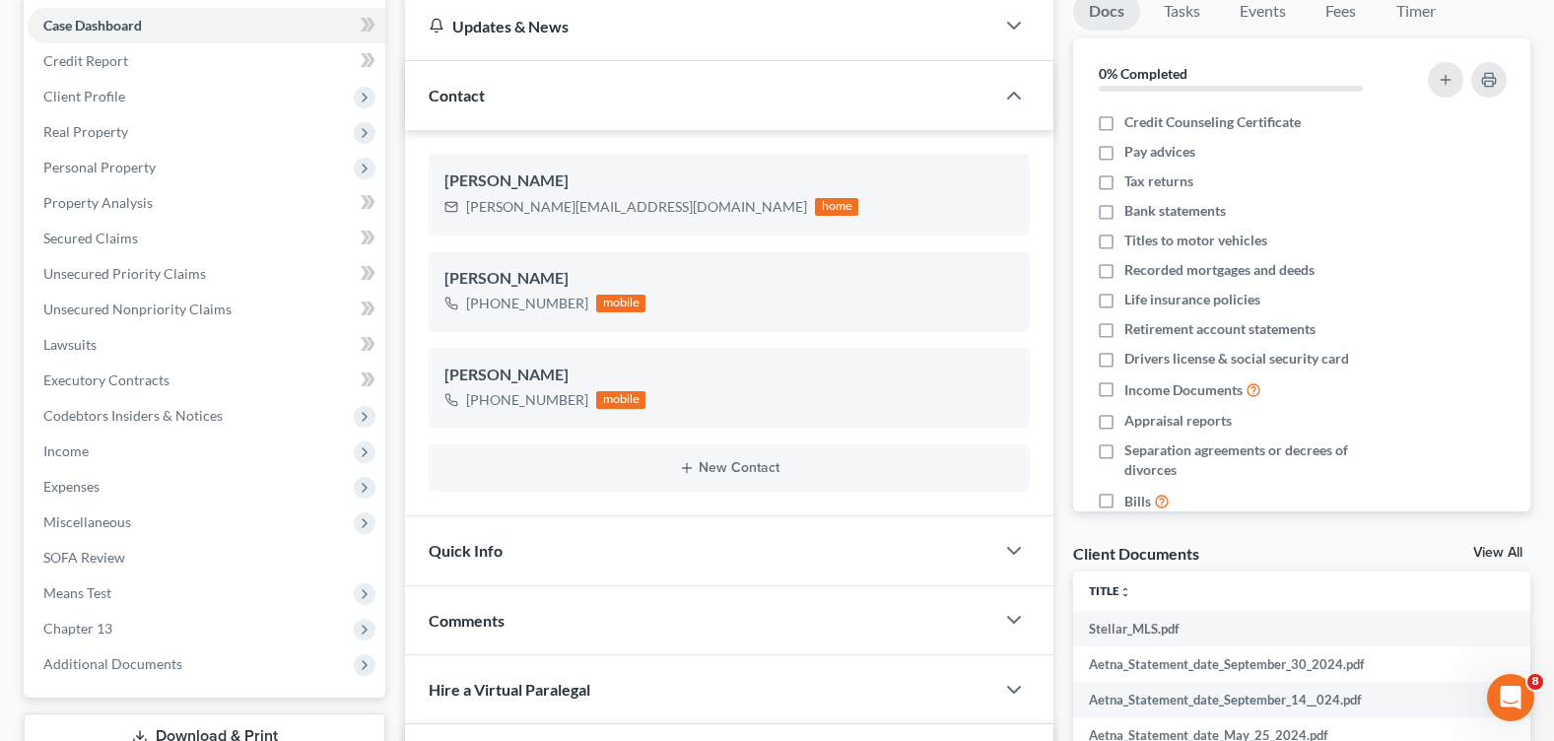
scroll to position [394, 0]
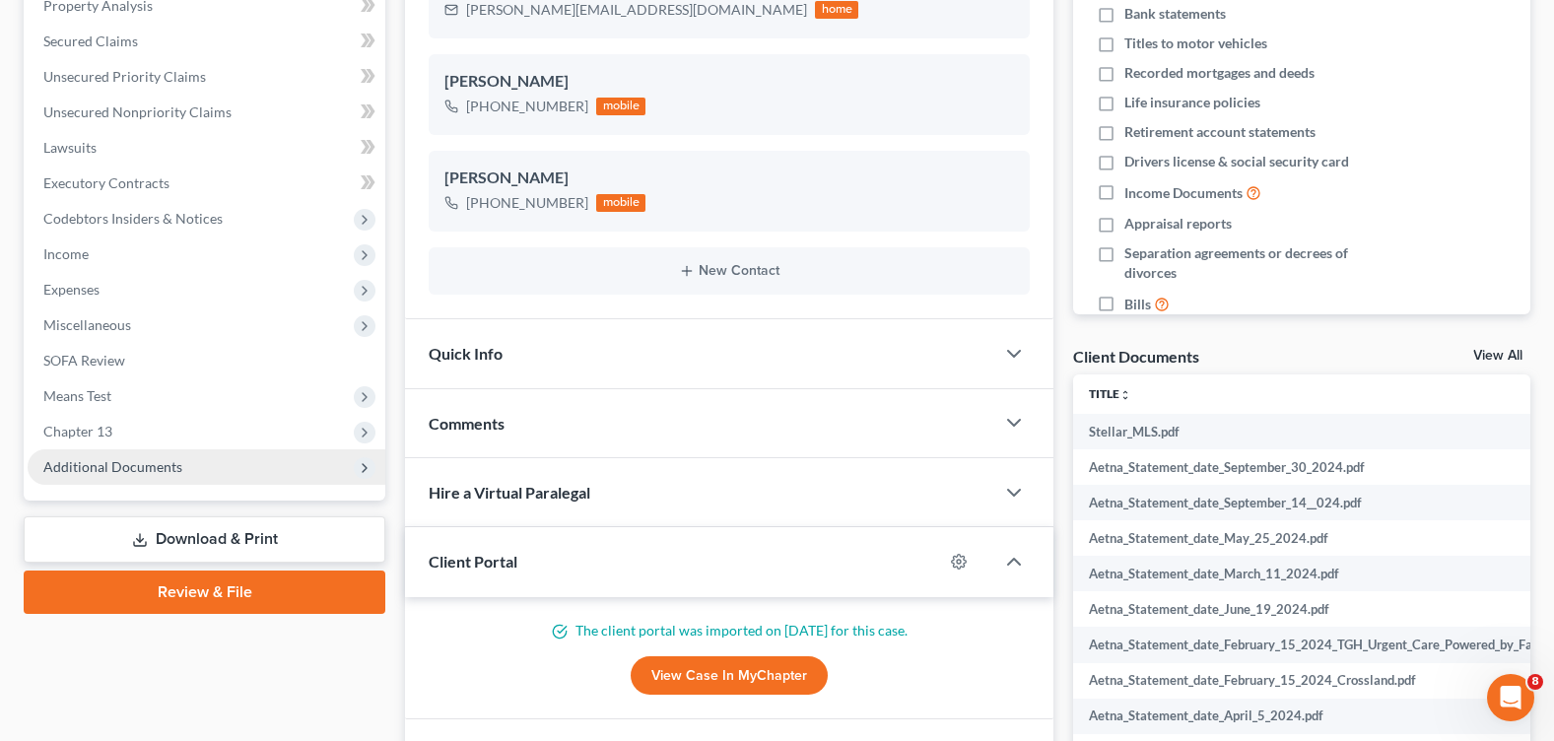
click at [146, 473] on span "Additional Documents" at bounding box center [112, 466] width 139 height 17
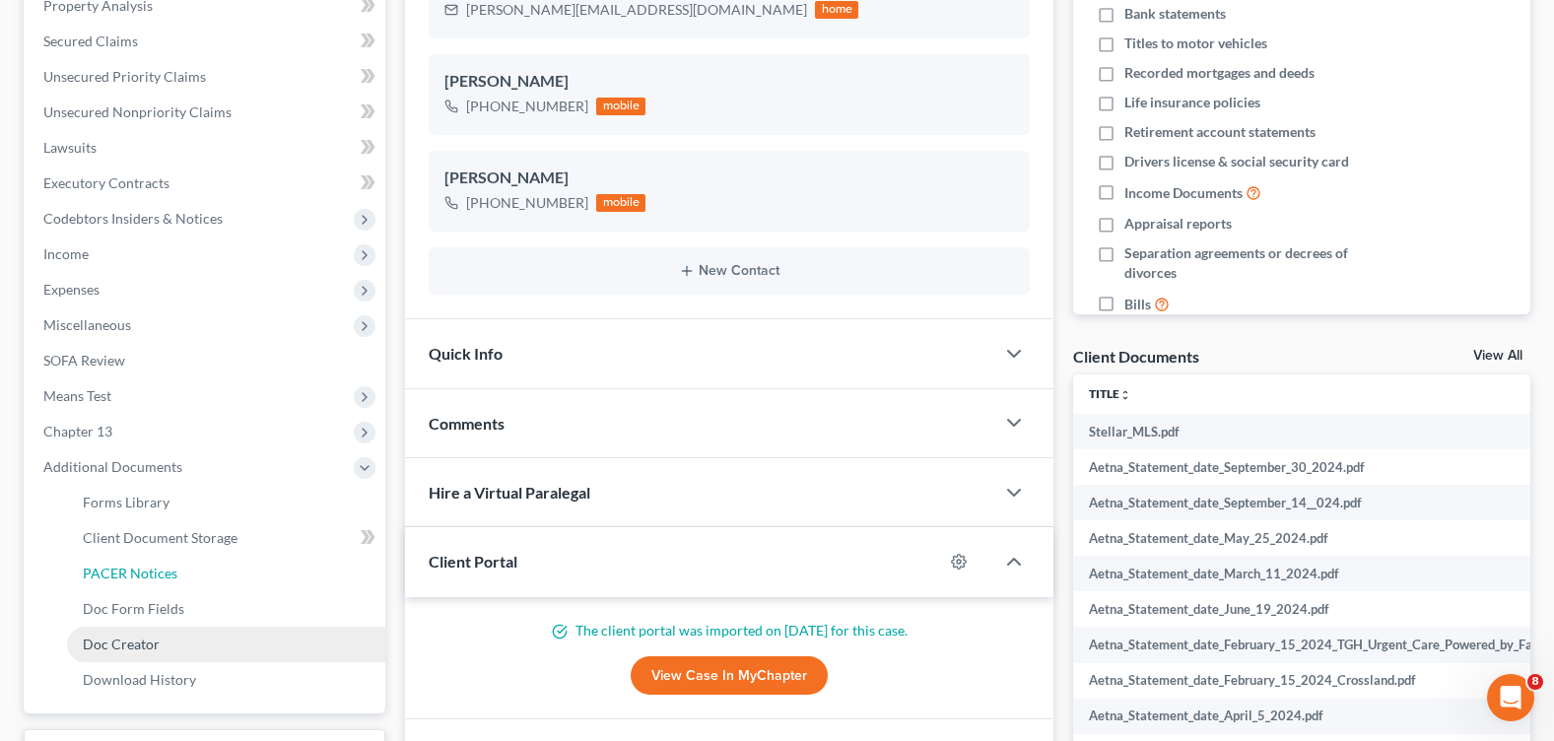
drag, startPoint x: 131, startPoint y: 577, endPoint x: 116, endPoint y: 632, distance: 56.2
click at [131, 577] on span "PACER Notices" at bounding box center [130, 573] width 95 height 17
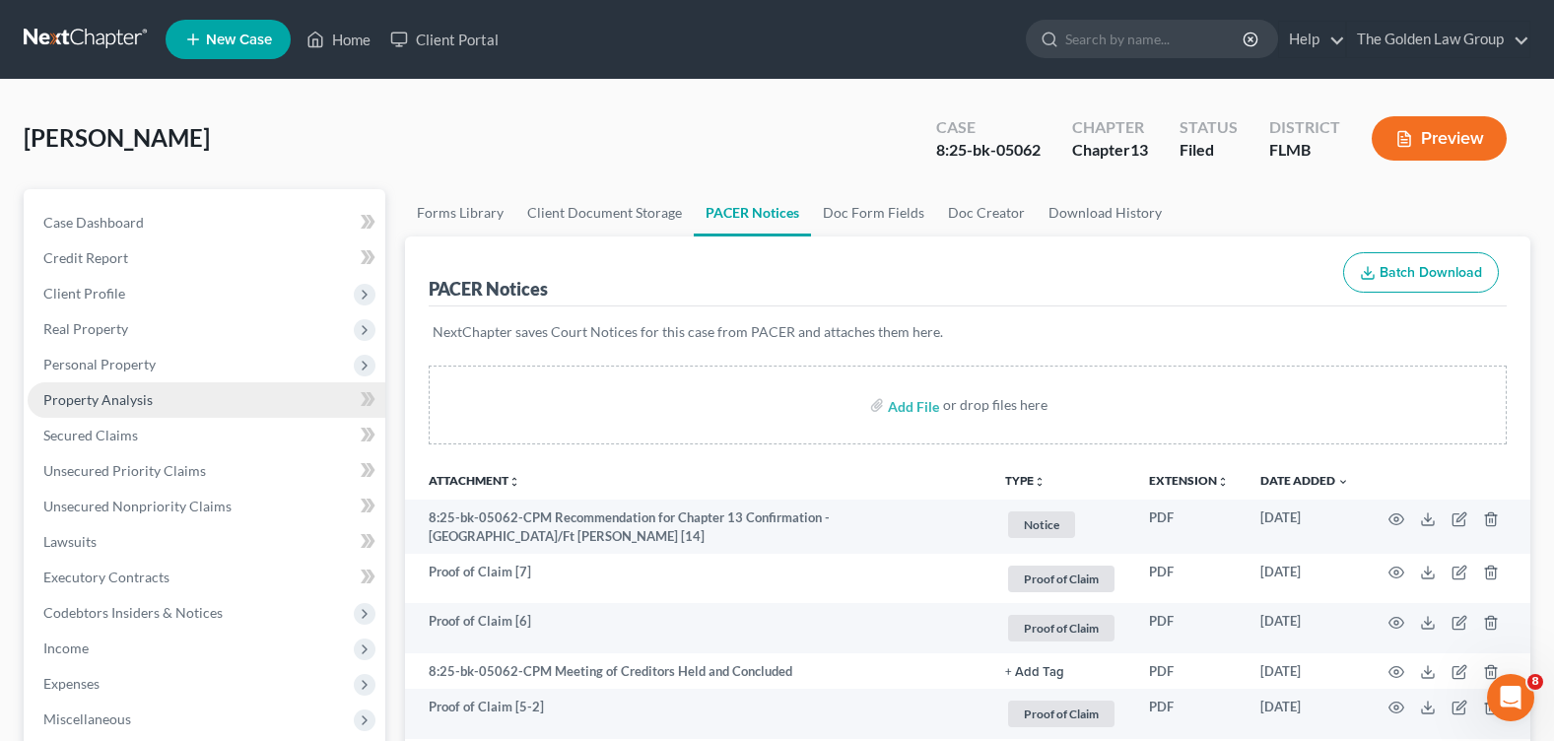
click at [128, 397] on span "Property Analysis" at bounding box center [97, 399] width 109 height 17
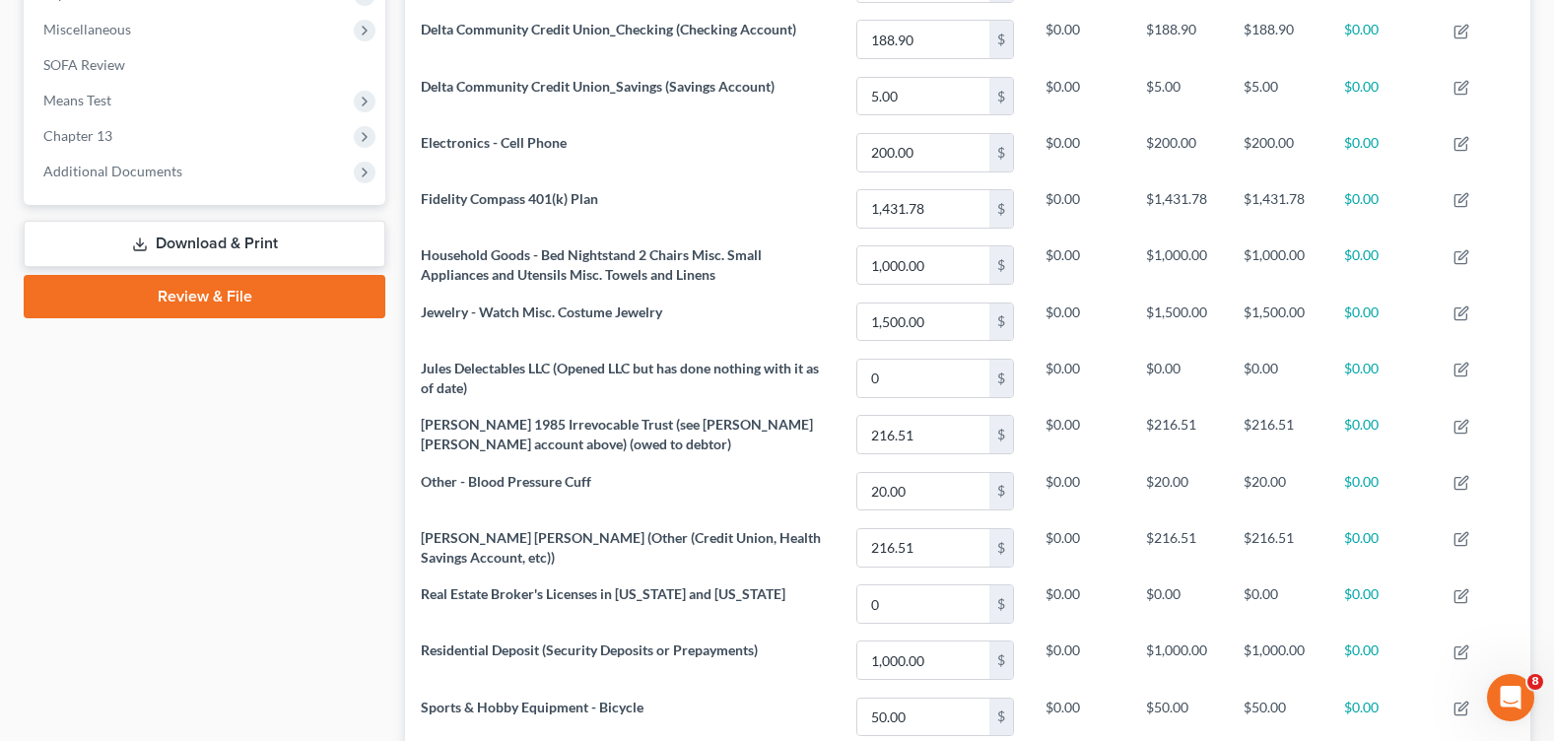
scroll to position [296, 0]
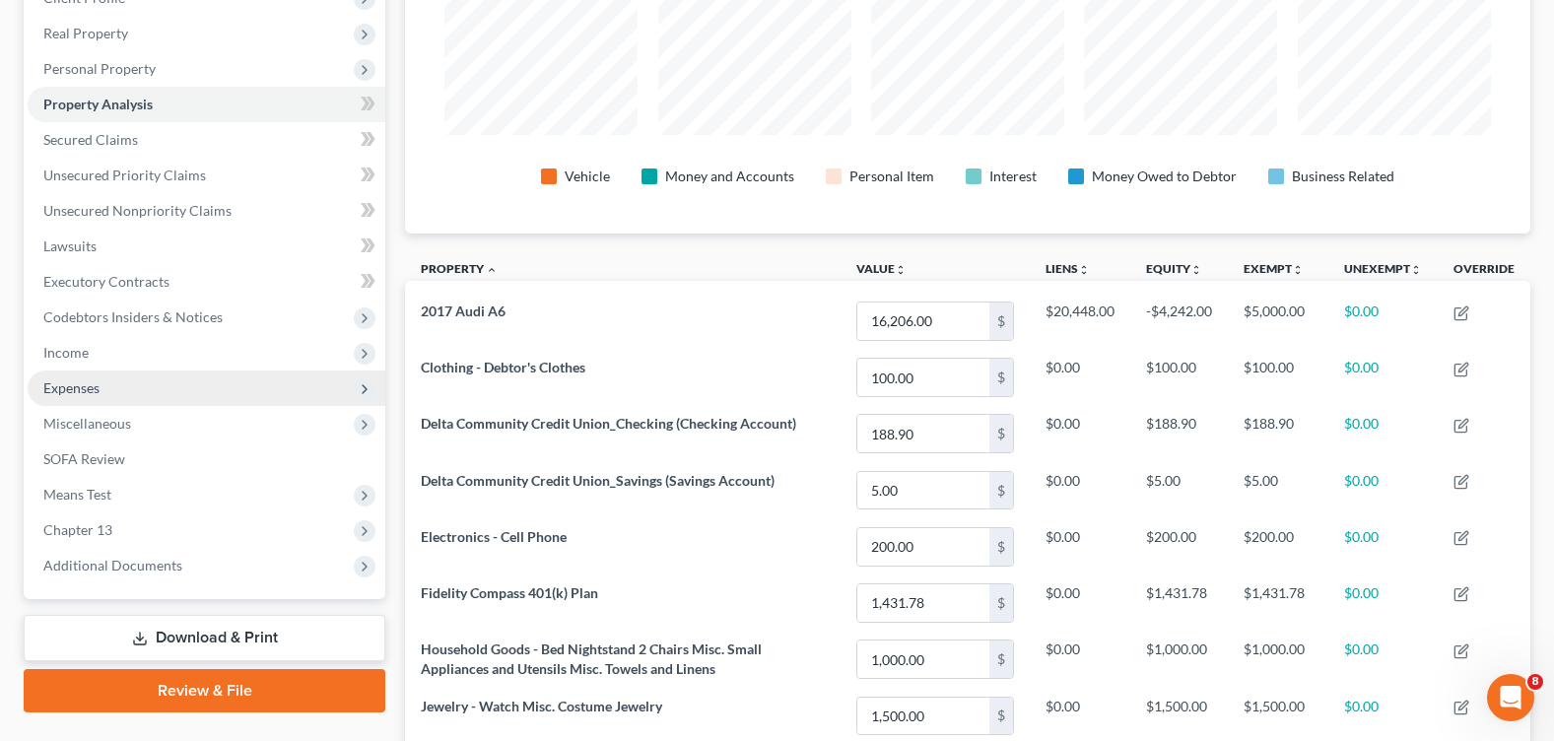
click at [134, 387] on span "Expenses" at bounding box center [207, 387] width 358 height 35
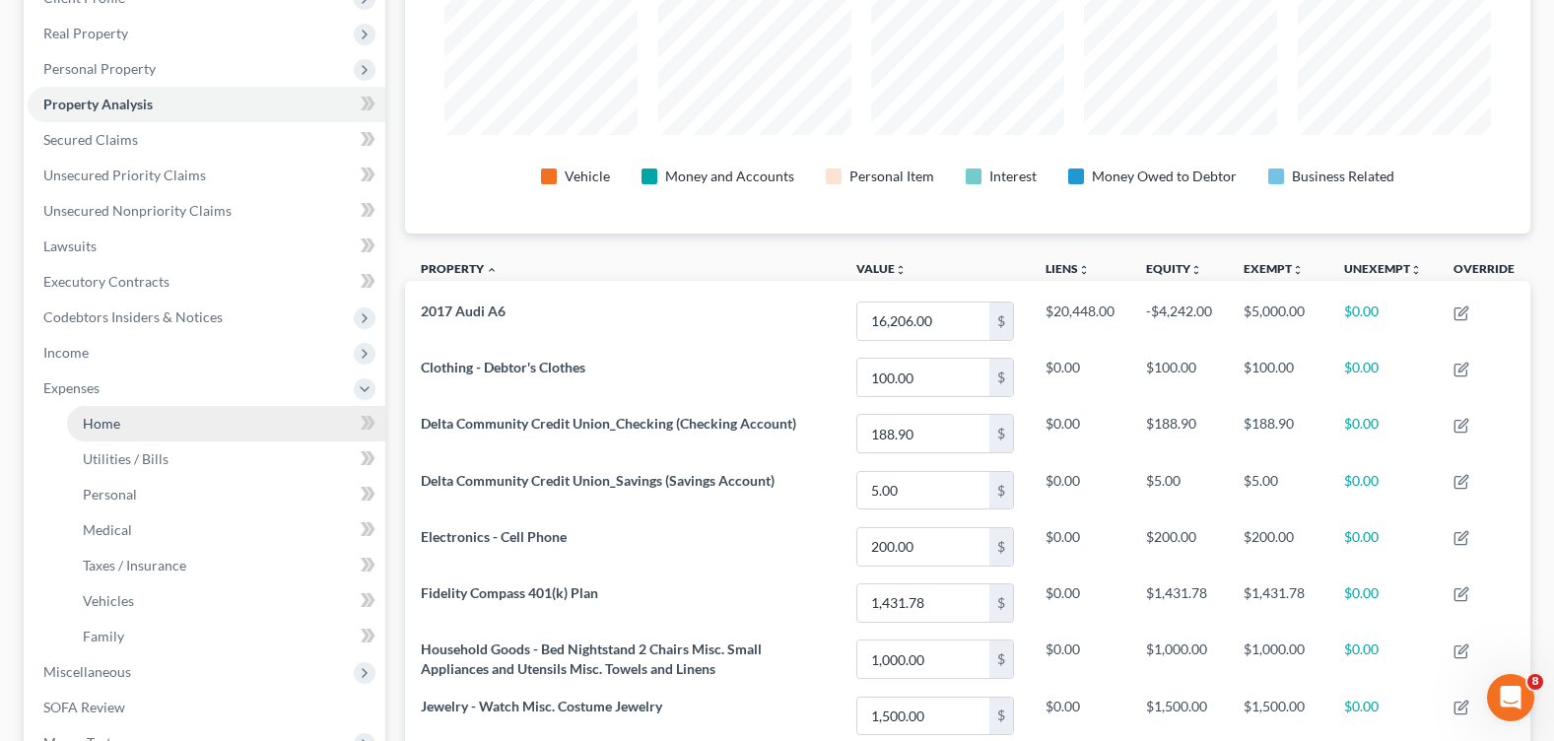
click at [149, 412] on link "Home" at bounding box center [226, 423] width 318 height 35
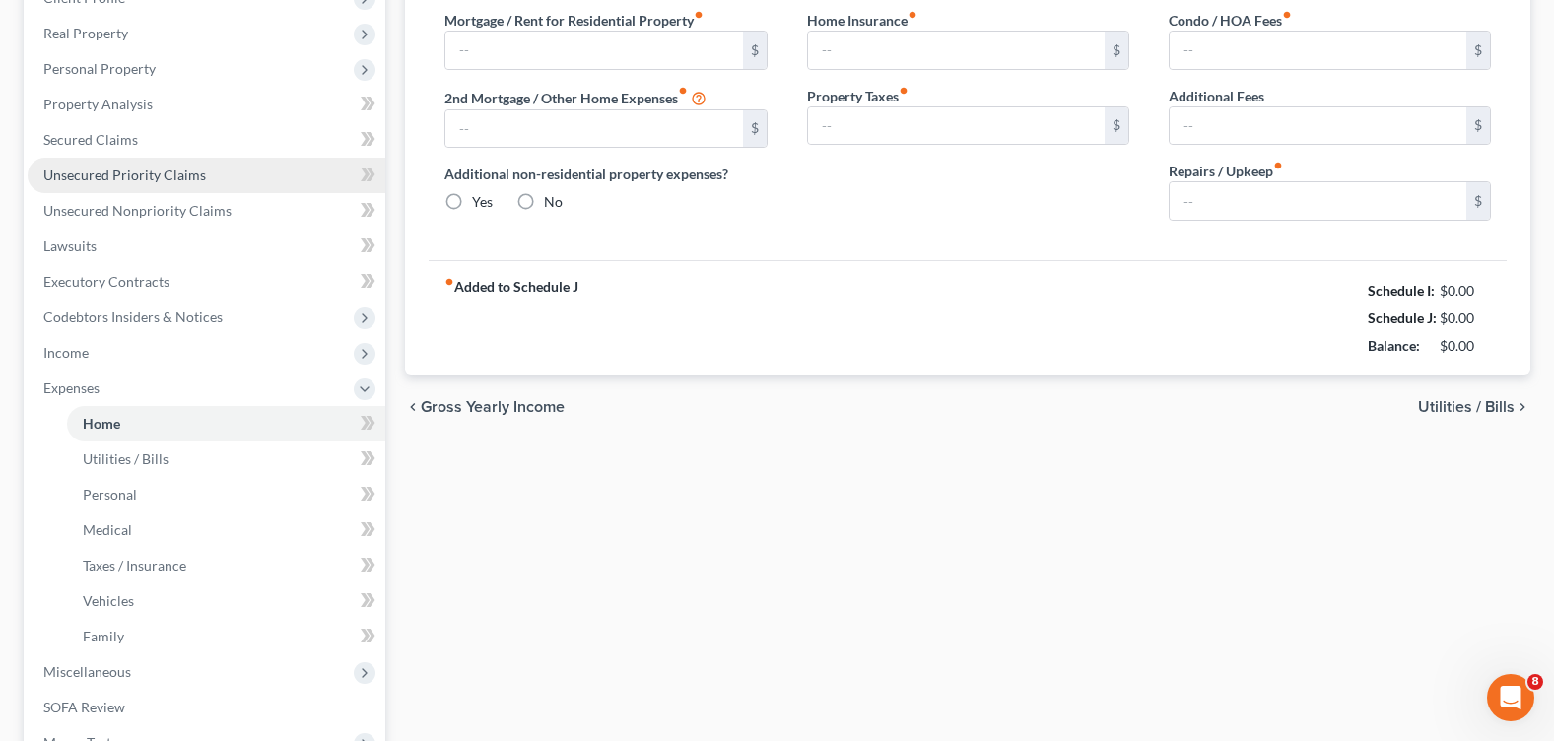
type input "1,030.00"
type input "0.00"
radio input "true"
type input "0.00"
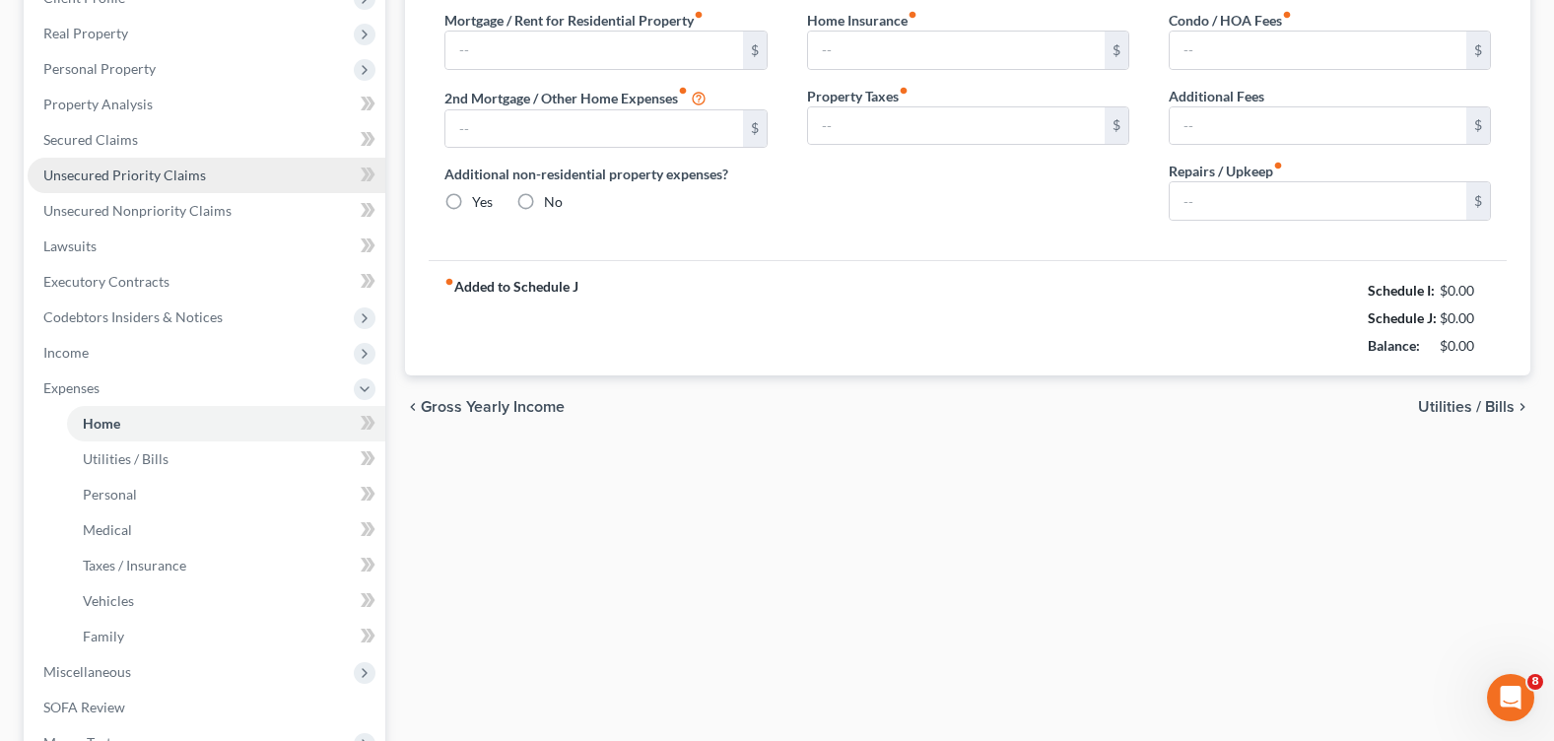
type input "0.00"
type input "20.00"
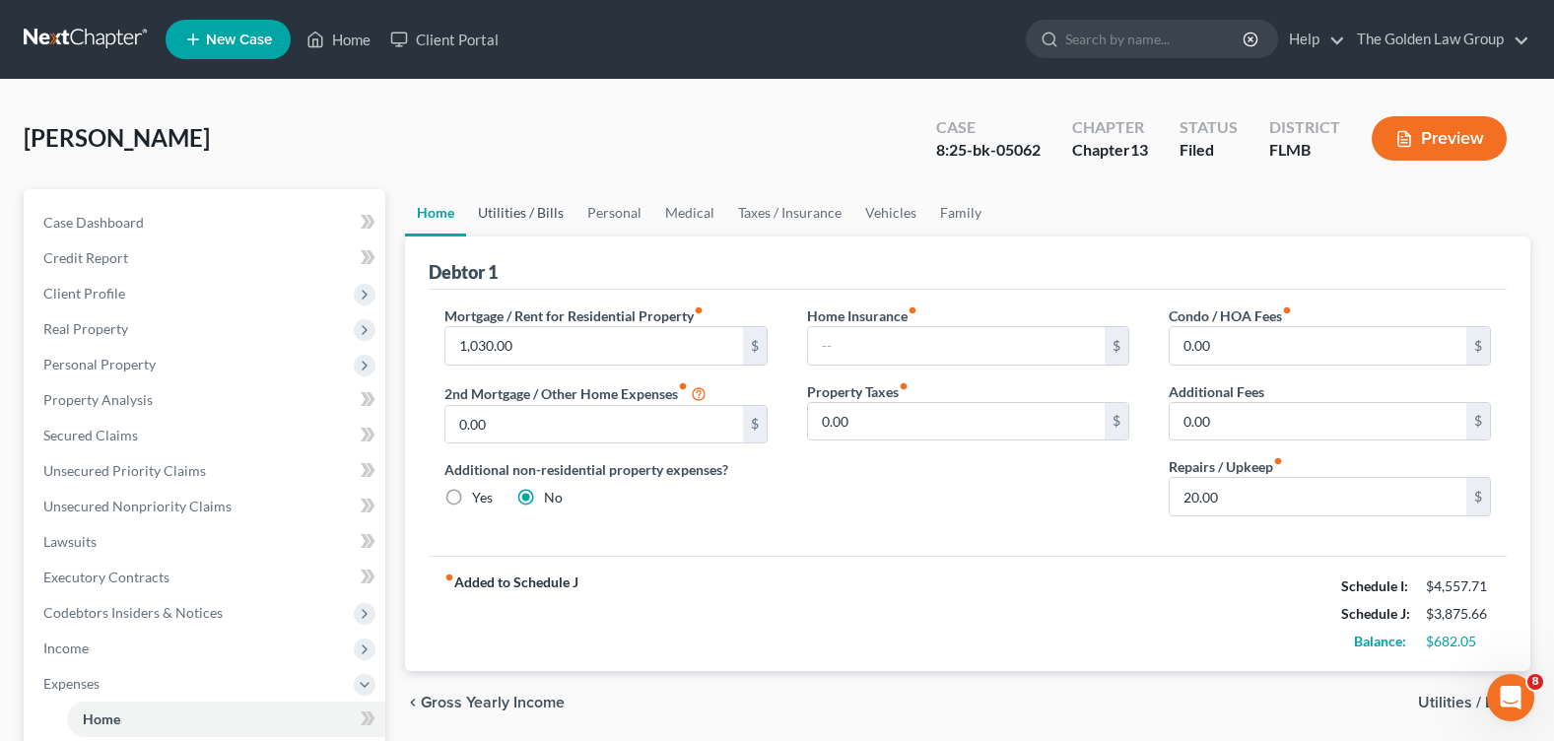
click at [527, 212] on link "Utilities / Bills" at bounding box center [520, 212] width 109 height 47
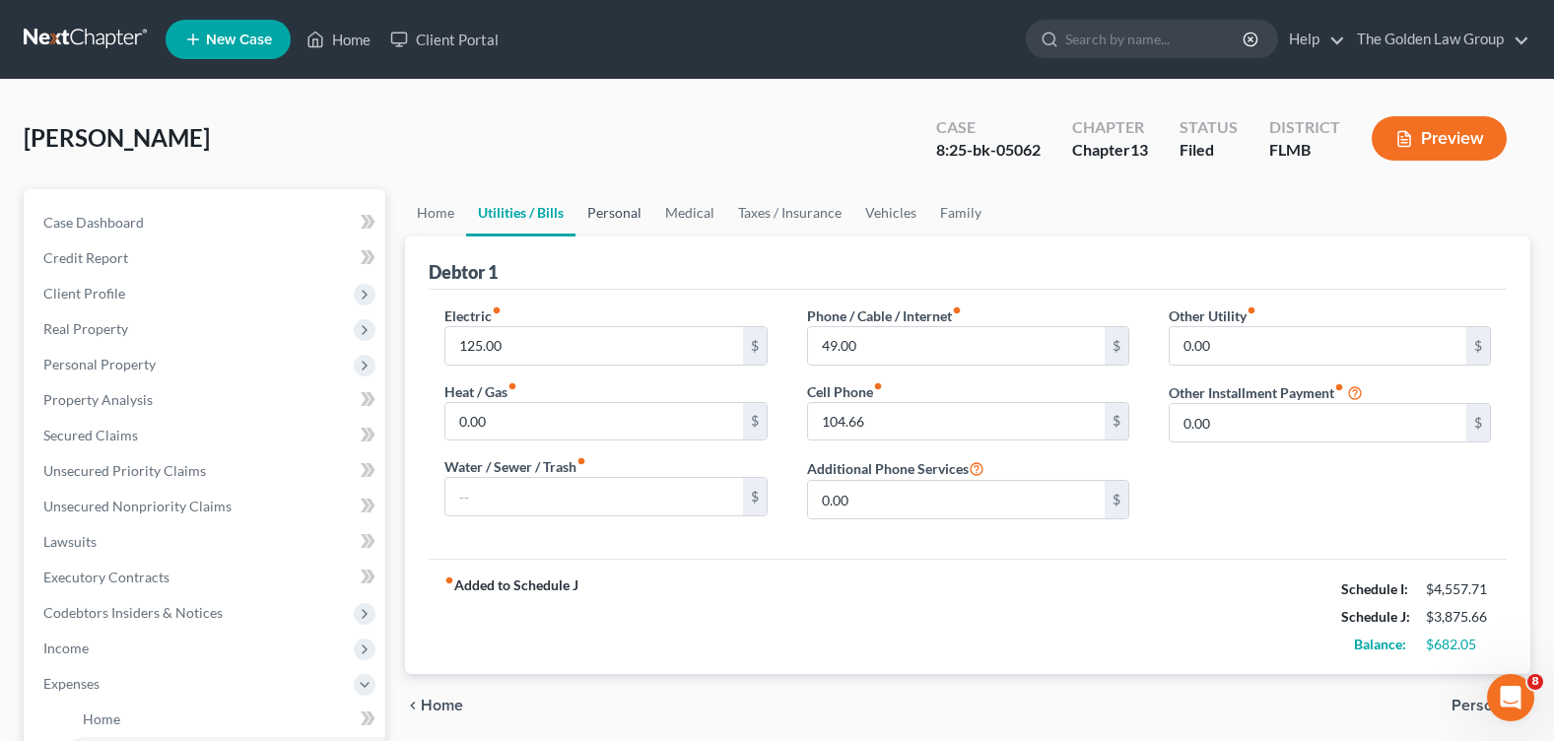
click at [609, 216] on link "Personal" at bounding box center [614, 212] width 78 height 47
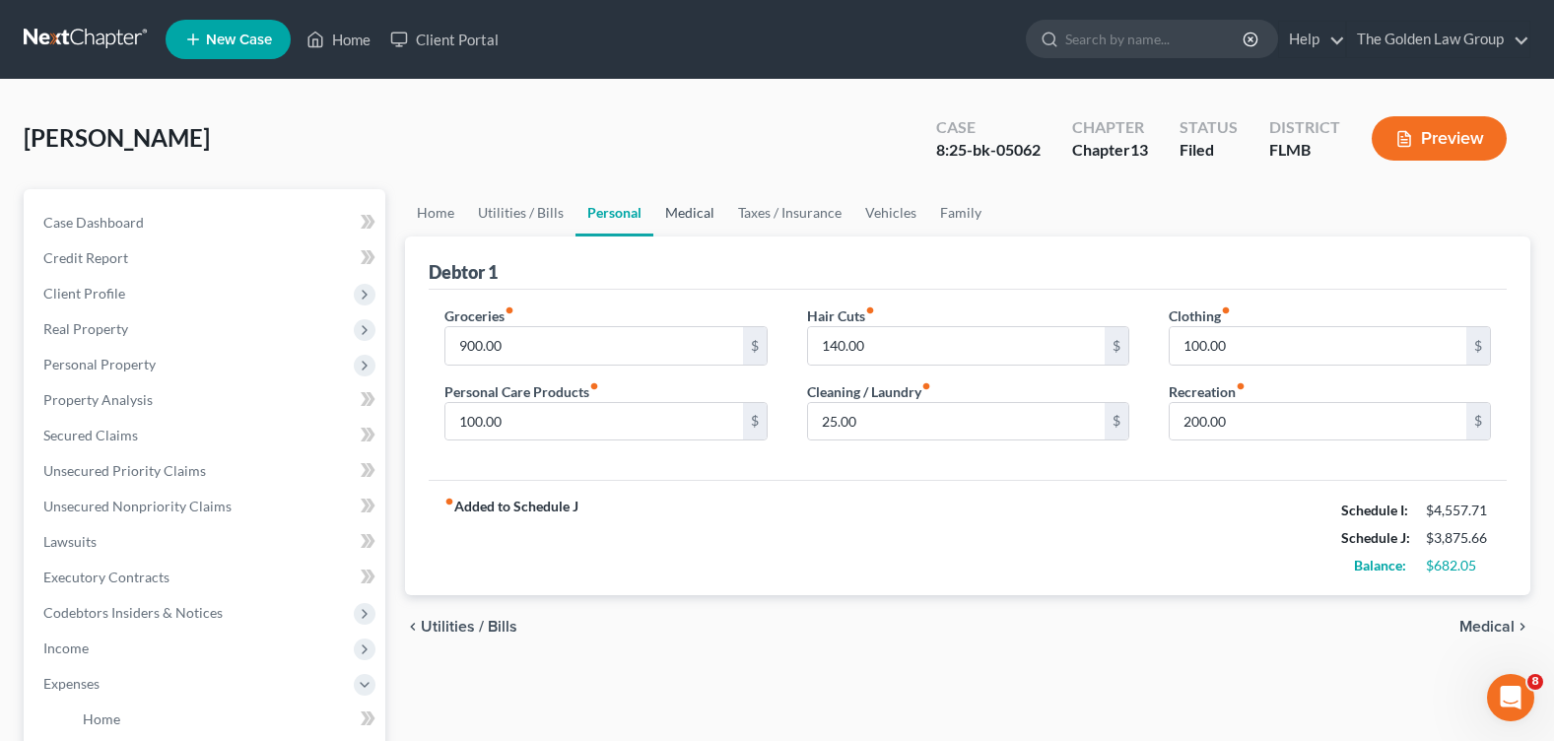
click at [695, 217] on link "Medical" at bounding box center [689, 212] width 73 height 47
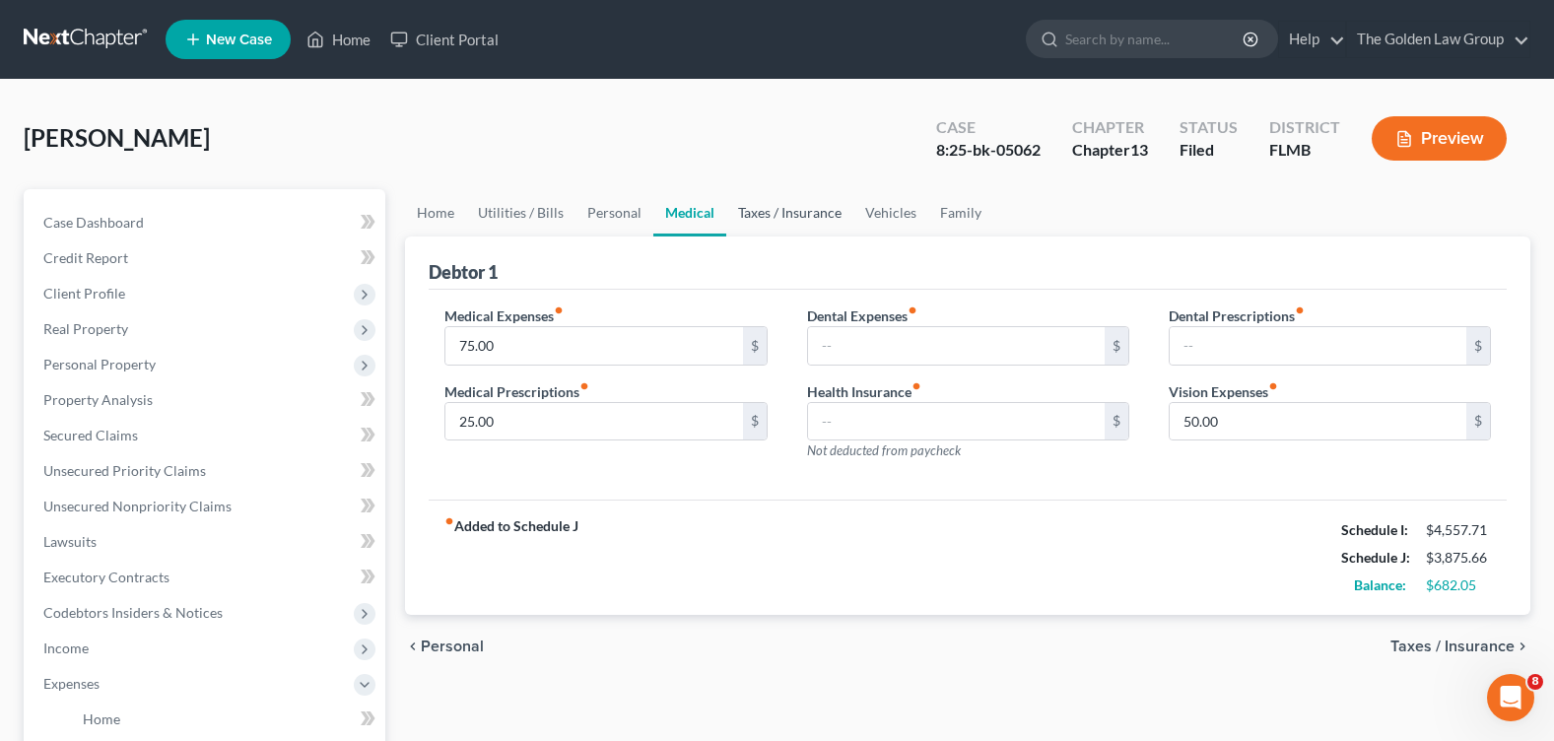
click at [769, 214] on link "Taxes / Insurance" at bounding box center [789, 212] width 127 height 47
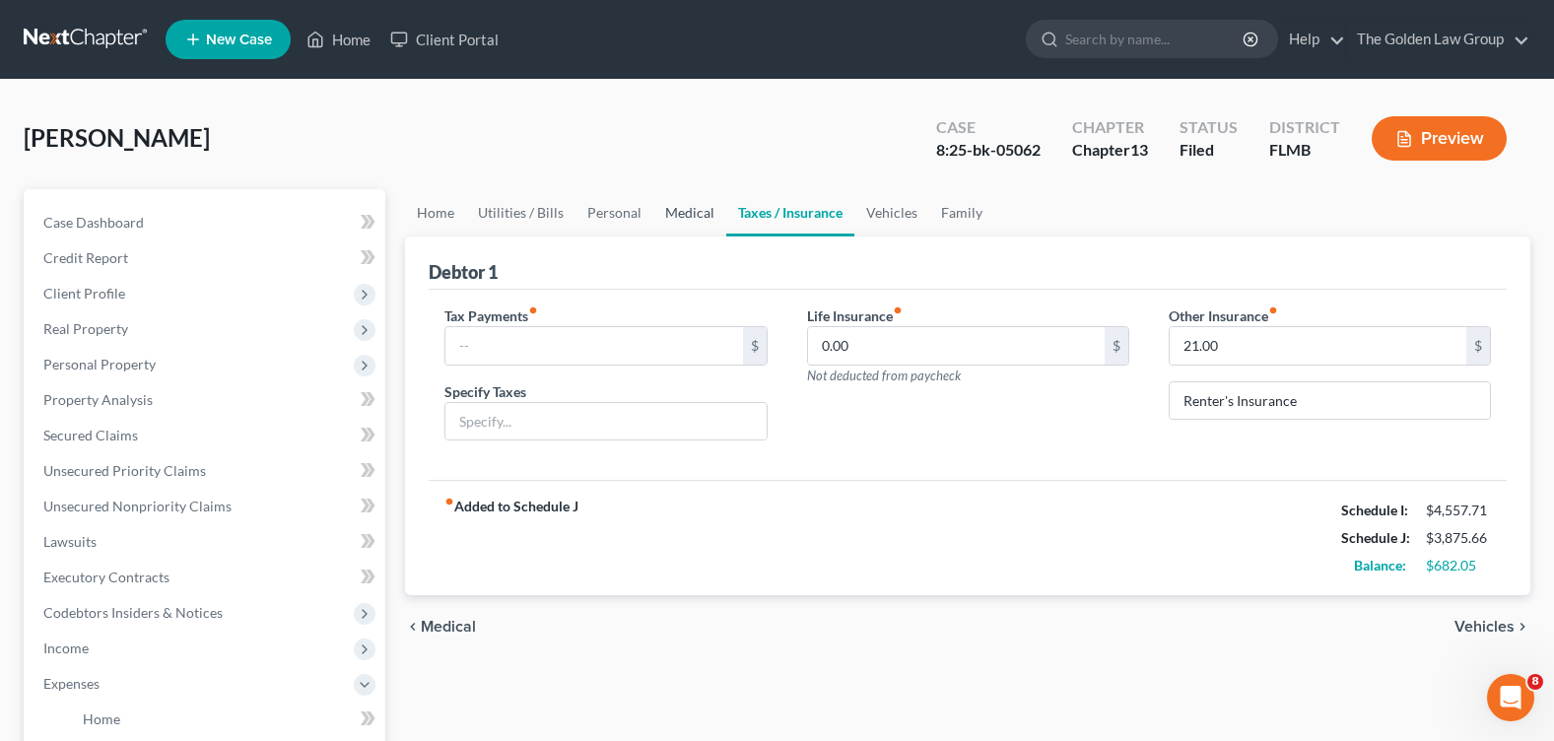
click at [684, 209] on link "Medical" at bounding box center [689, 212] width 73 height 47
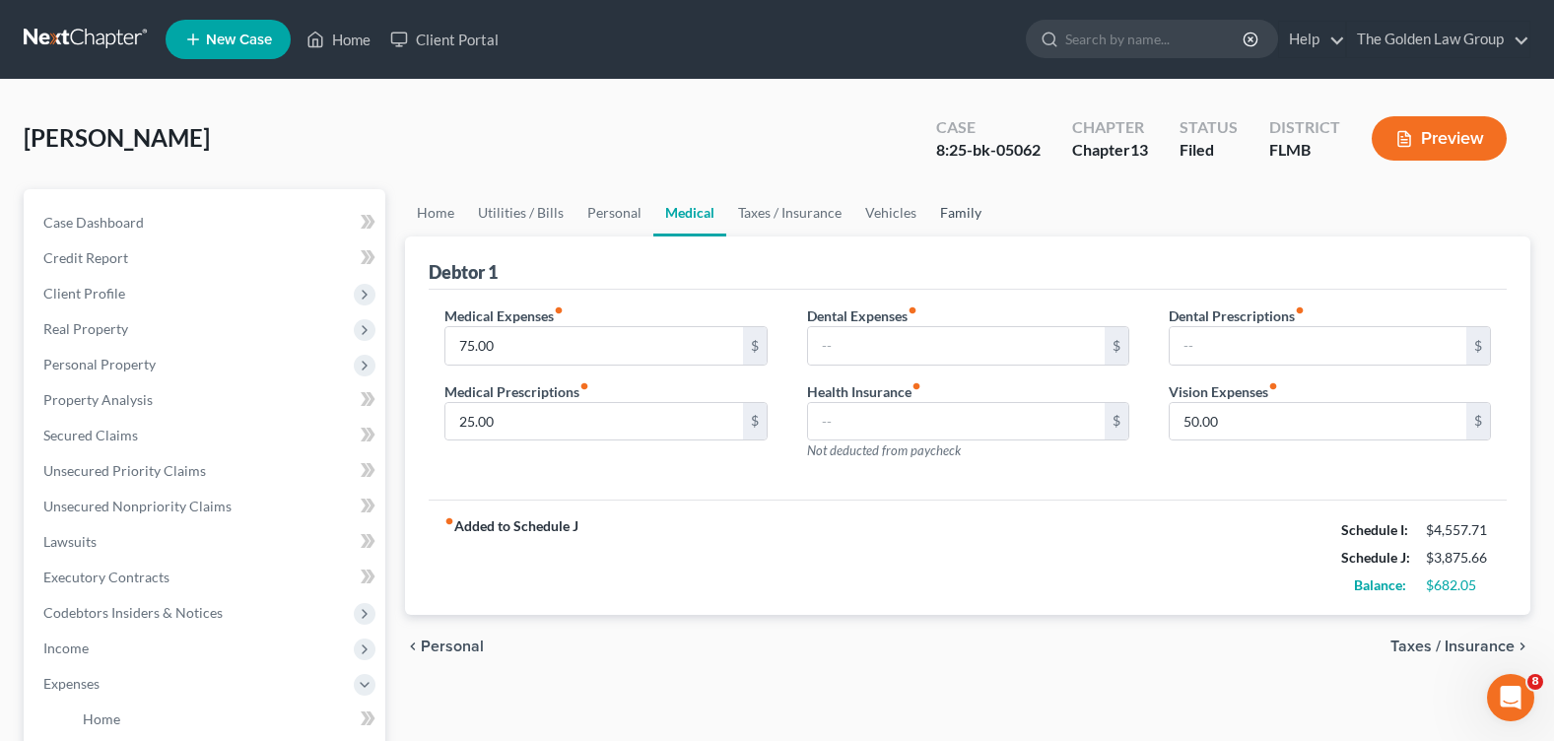
click at [953, 209] on link "Family" at bounding box center [960, 212] width 65 height 47
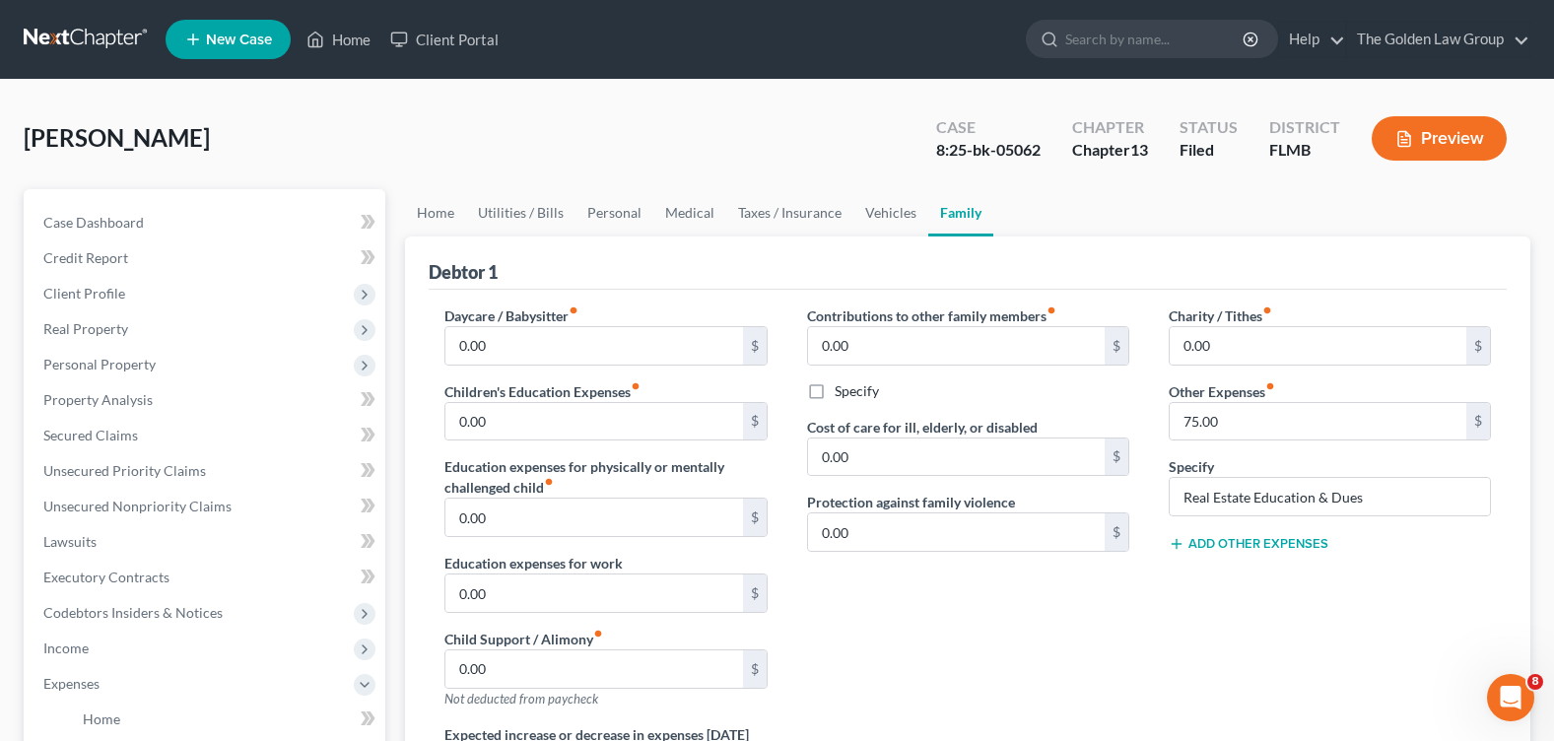
click at [1154, 651] on div "Charity / Tithes fiber_manual_record 0.00 $ Other Expenses fiber_manual_record …" at bounding box center [1330, 514] width 362 height 419
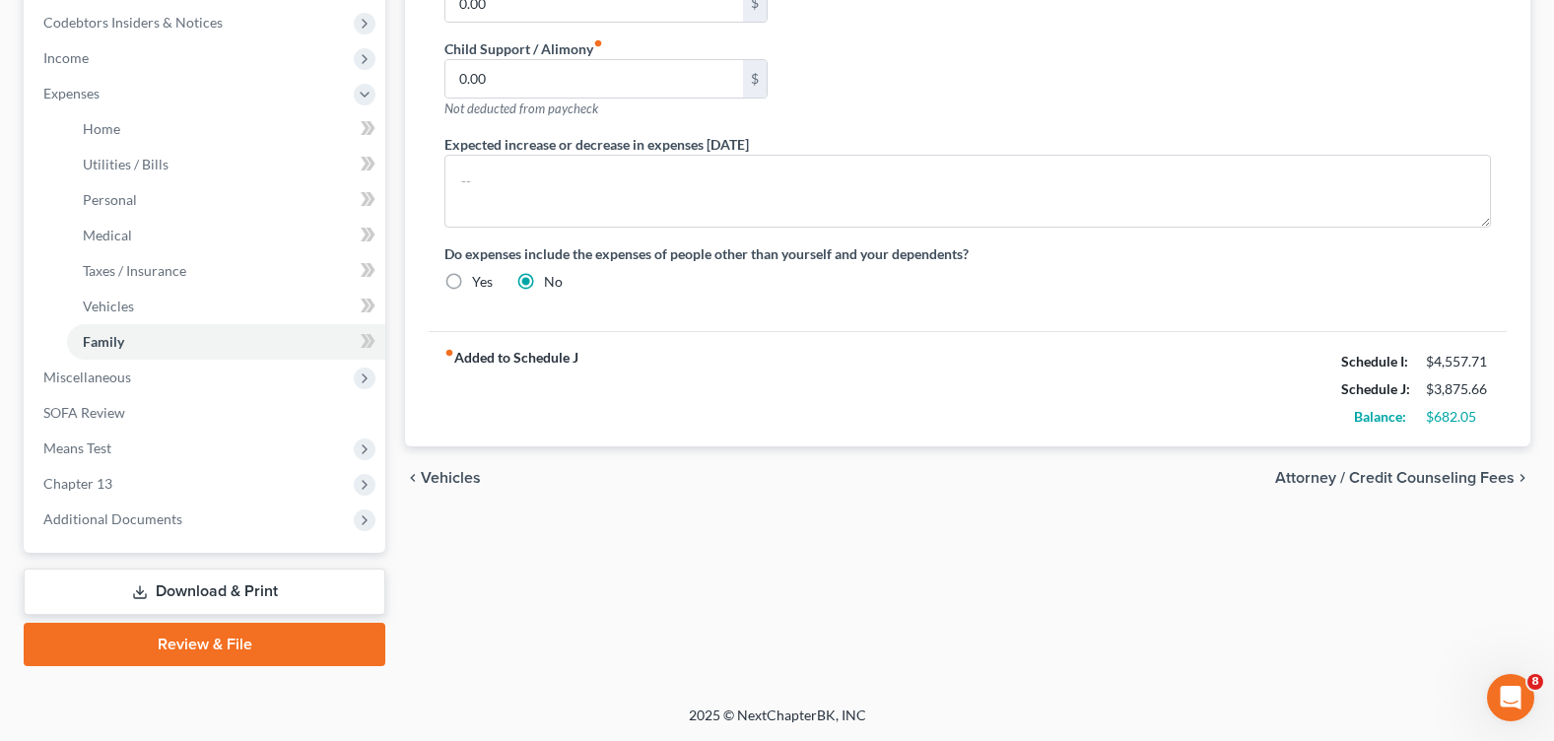
scroll to position [98, 0]
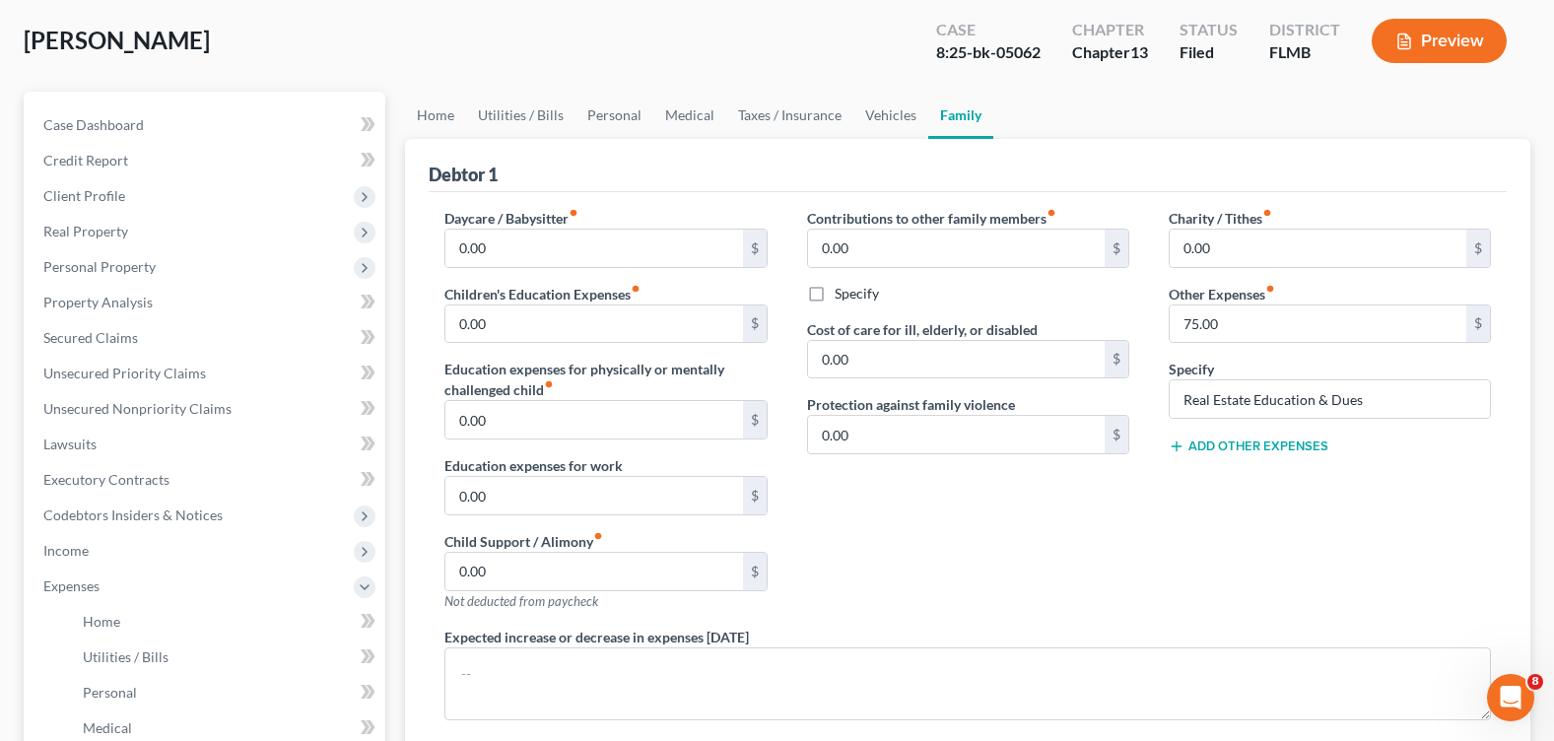
click at [1142, 558] on div "Contributions to other family members fiber_manual_record 0.00 $ Specify Cost o…" at bounding box center [968, 417] width 362 height 419
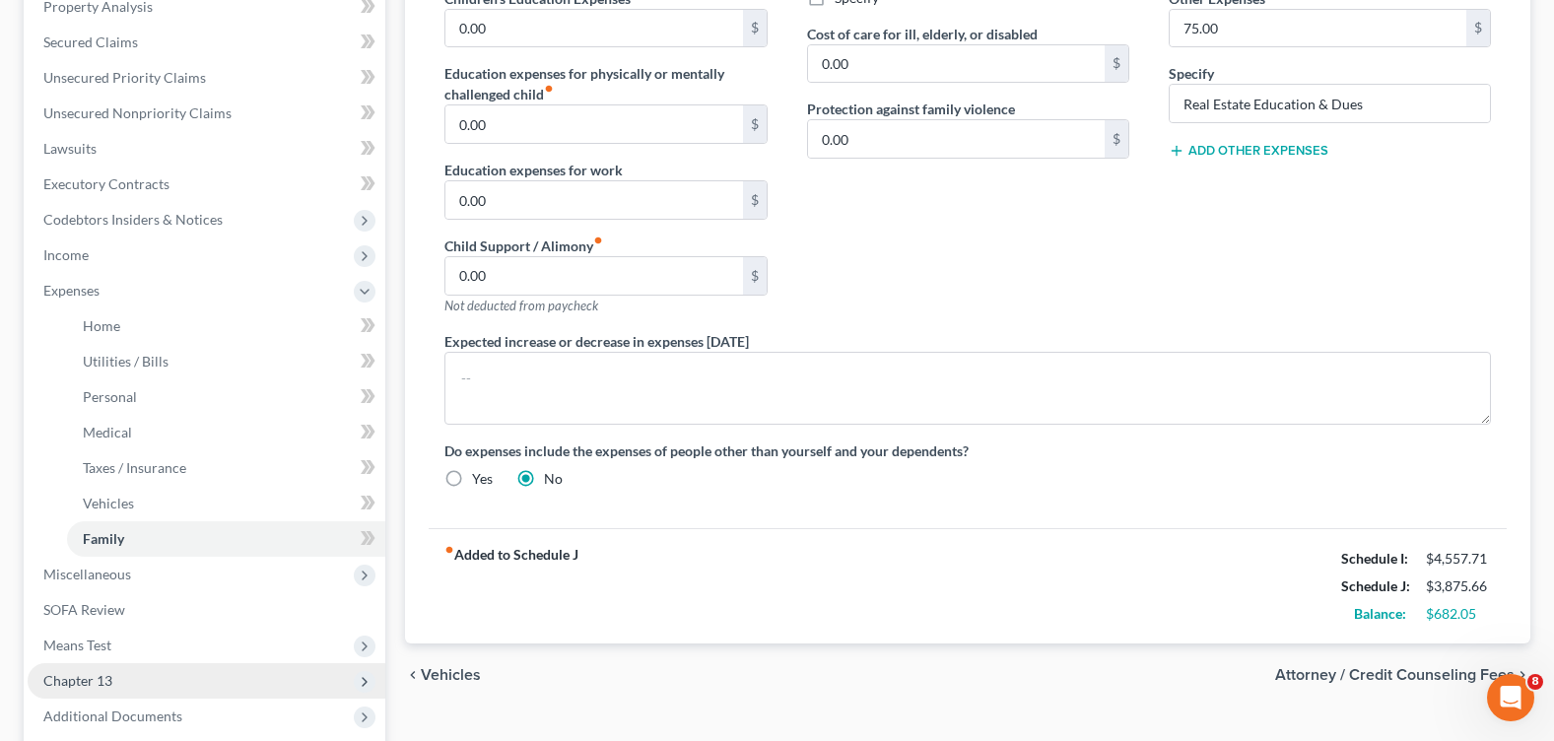
scroll to position [590, 0]
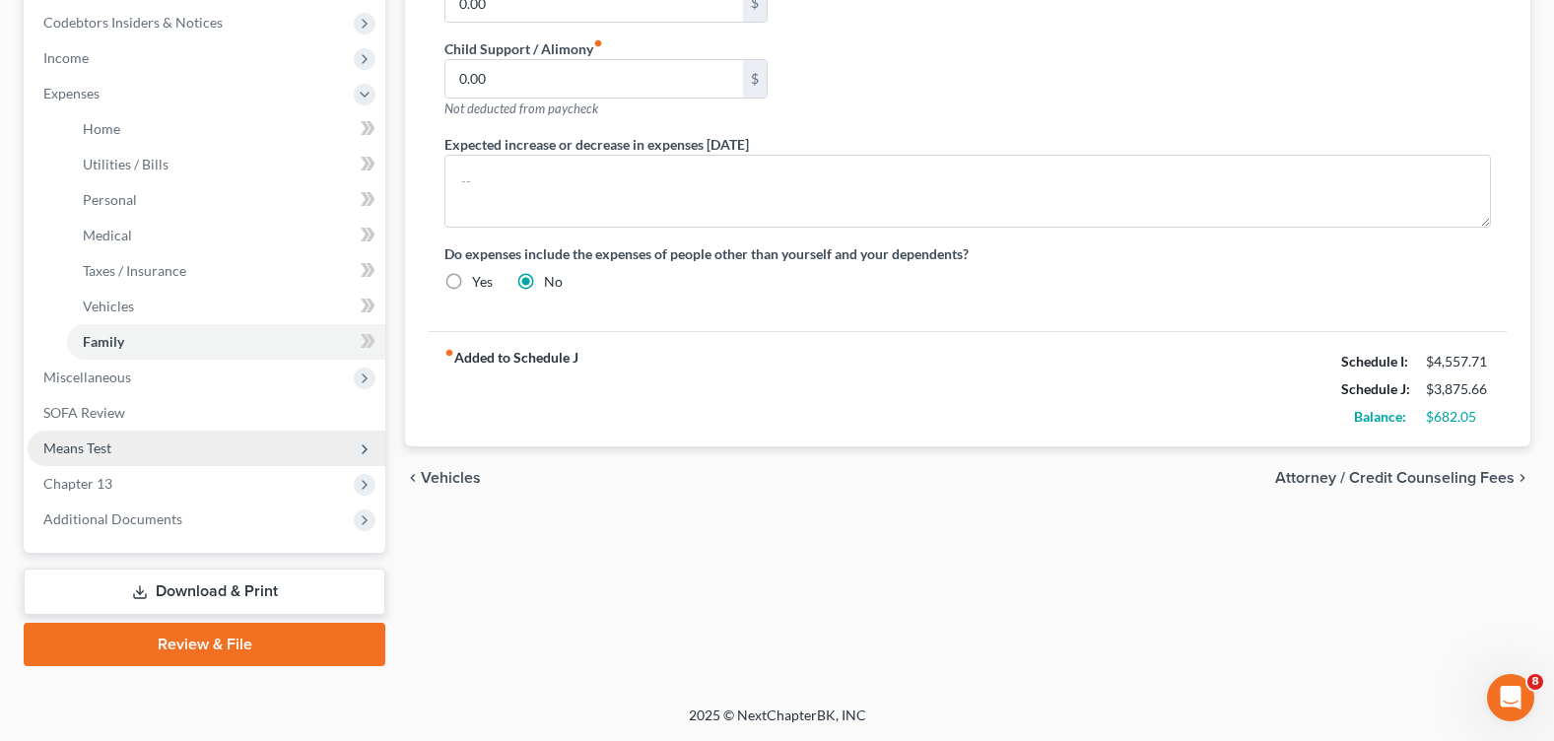
click at [93, 441] on span "Means Test" at bounding box center [77, 447] width 68 height 17
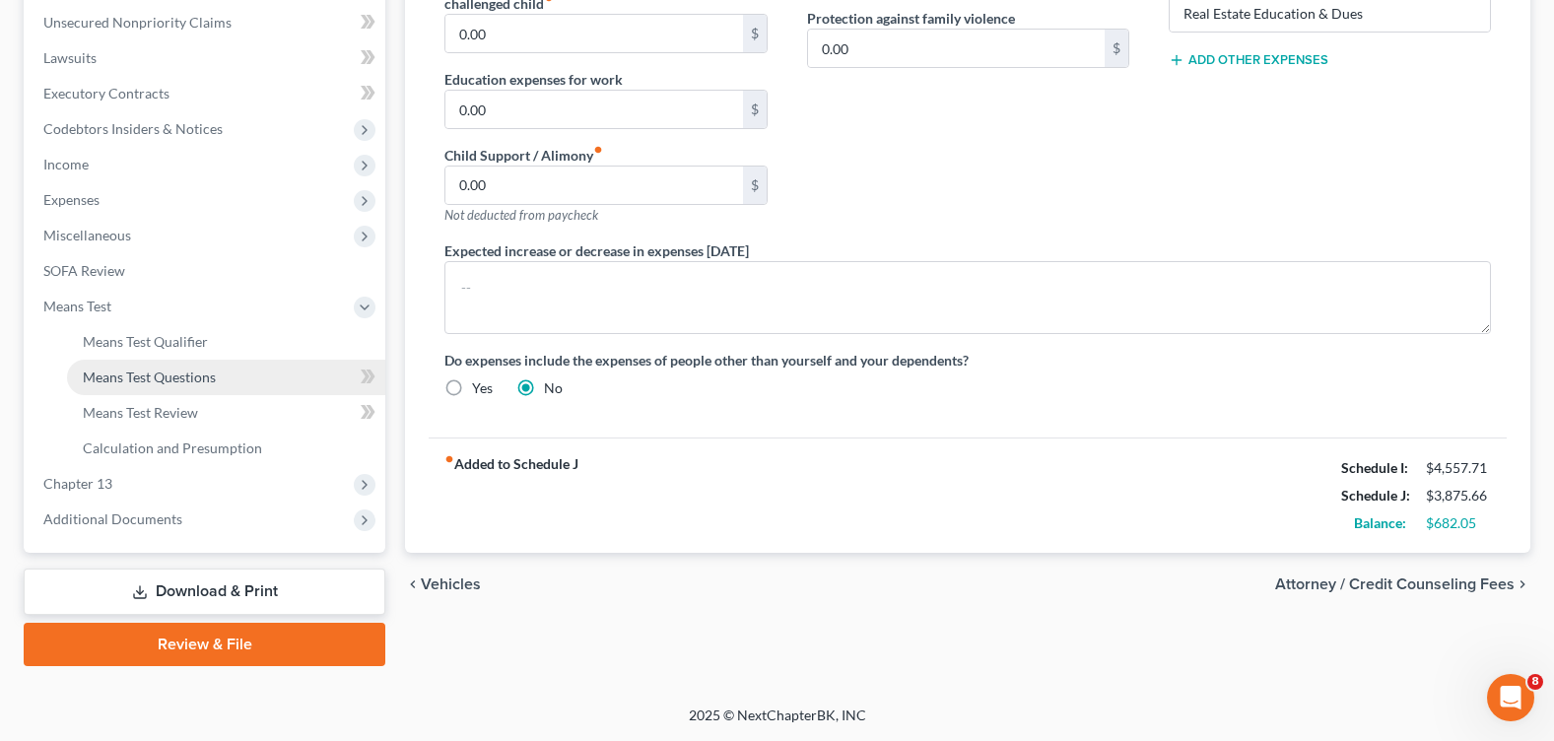
scroll to position [484, 0]
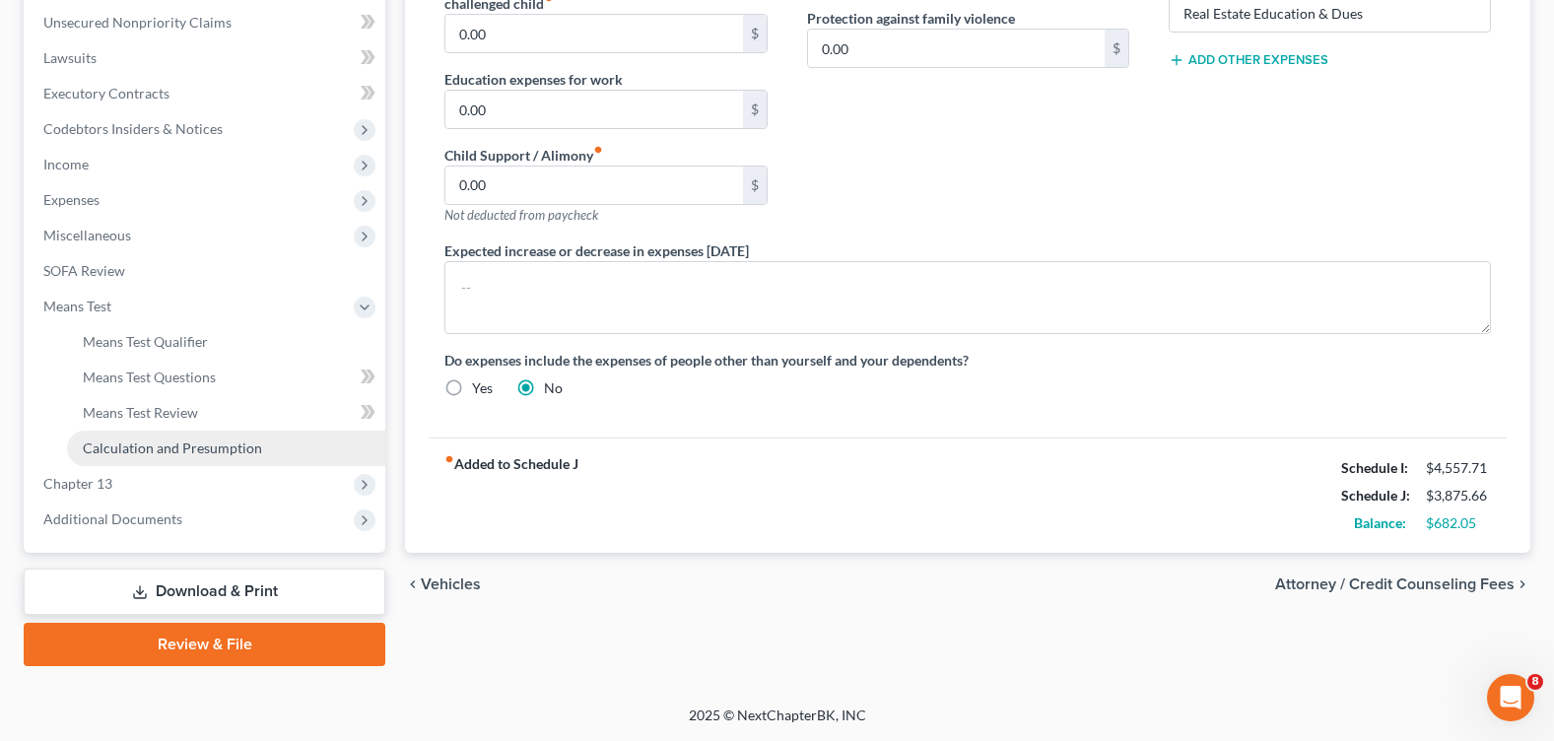
click at [234, 446] on span "Calculation and Presumption" at bounding box center [172, 447] width 179 height 17
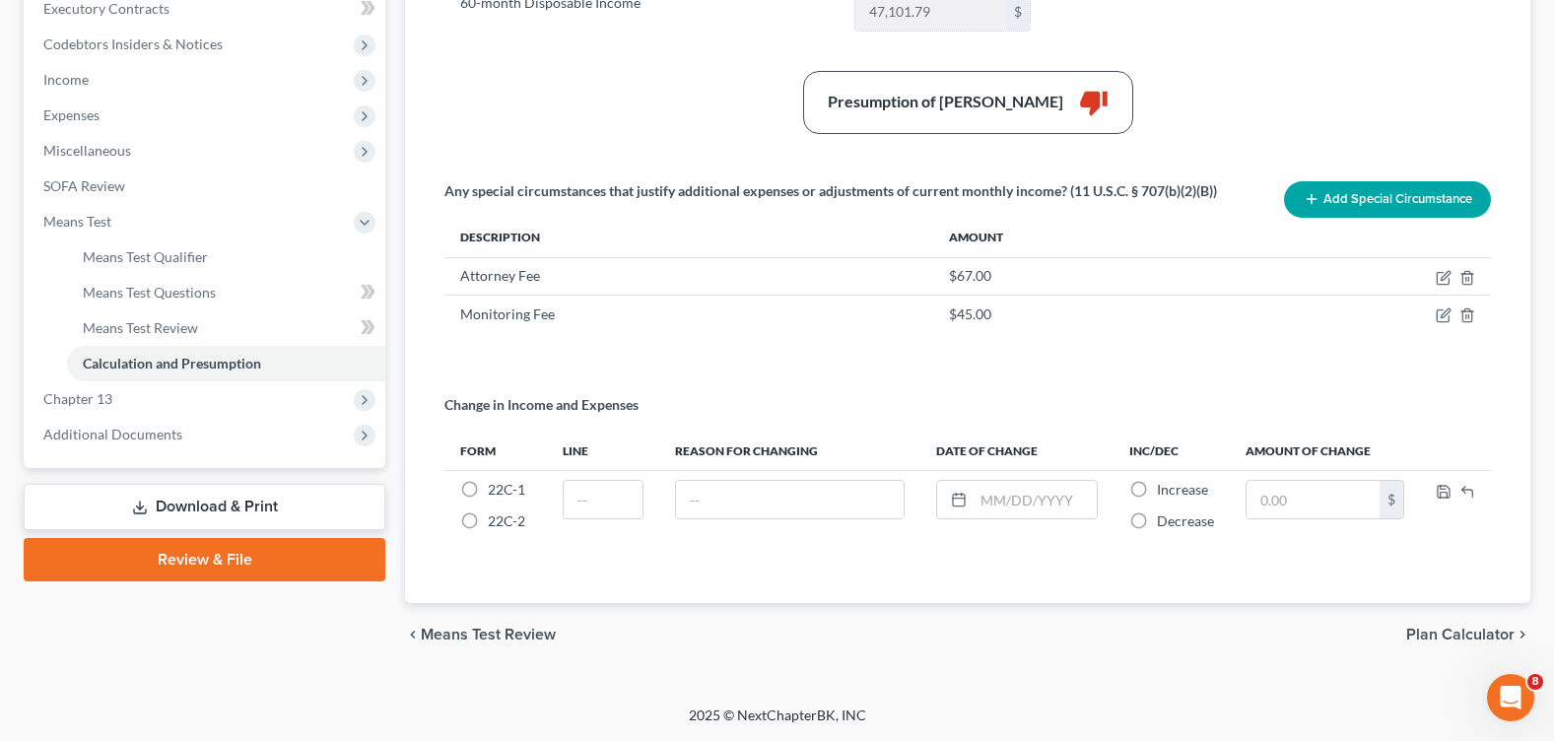
scroll to position [76, 0]
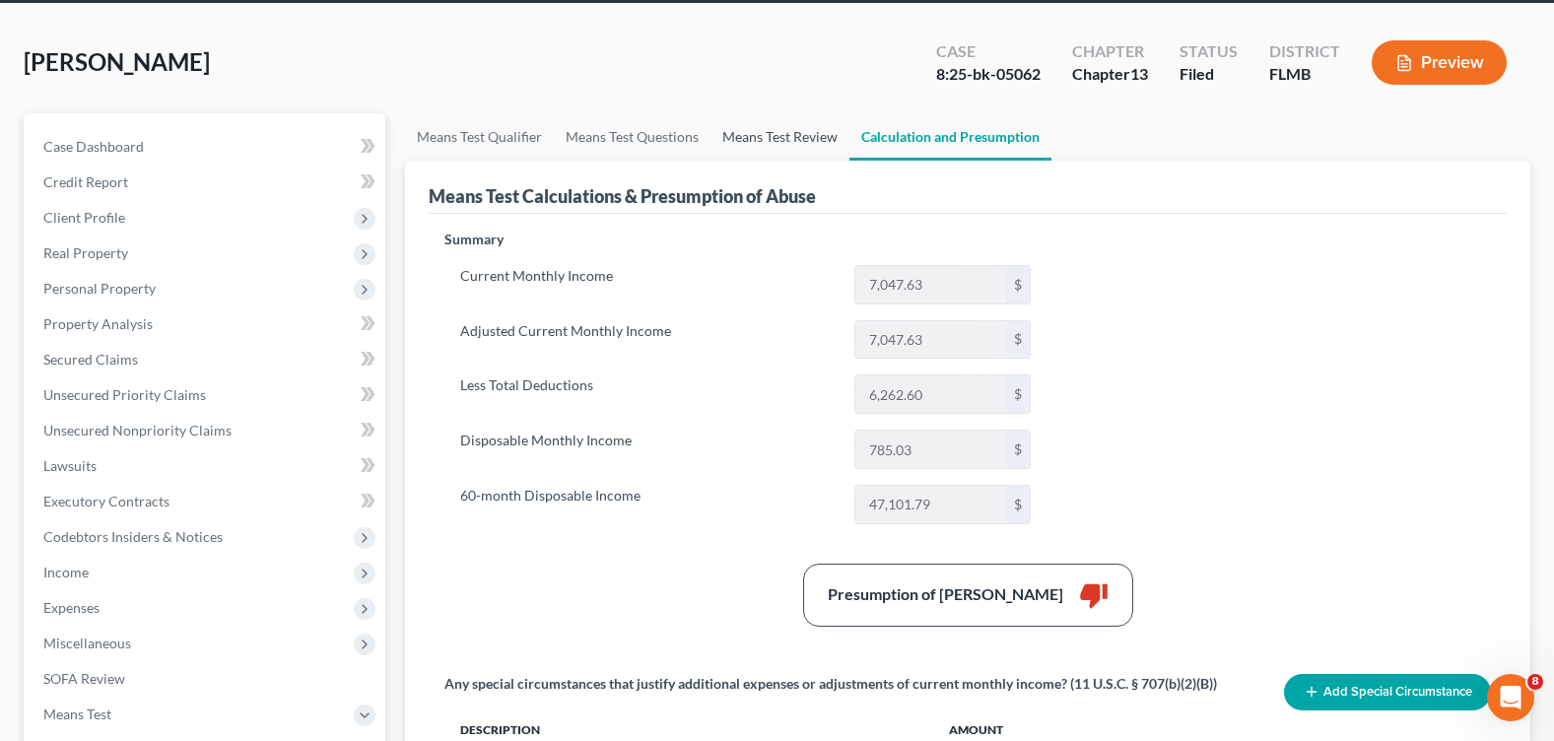
click at [775, 140] on link "Means Test Review" at bounding box center [779, 136] width 139 height 47
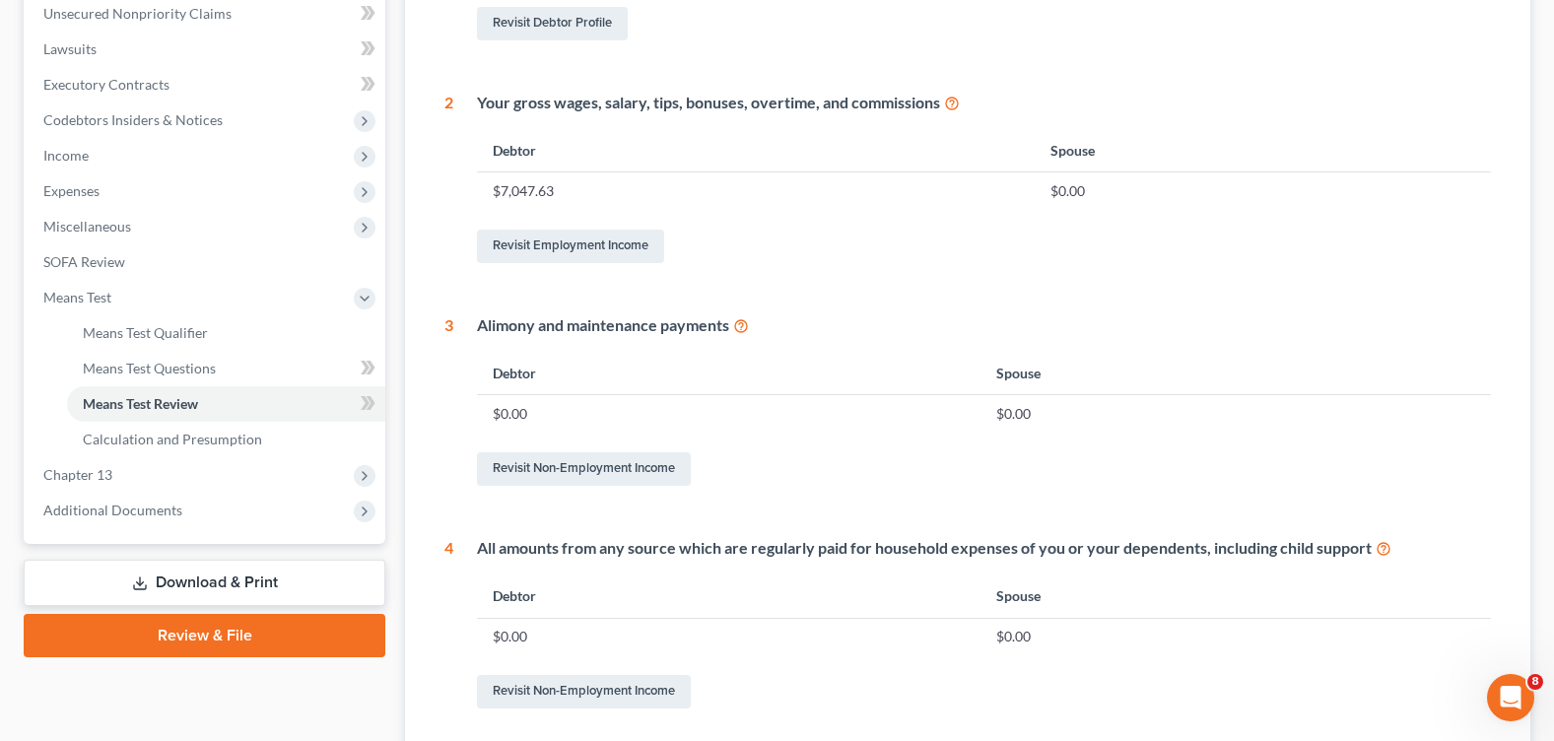
scroll to position [296, 0]
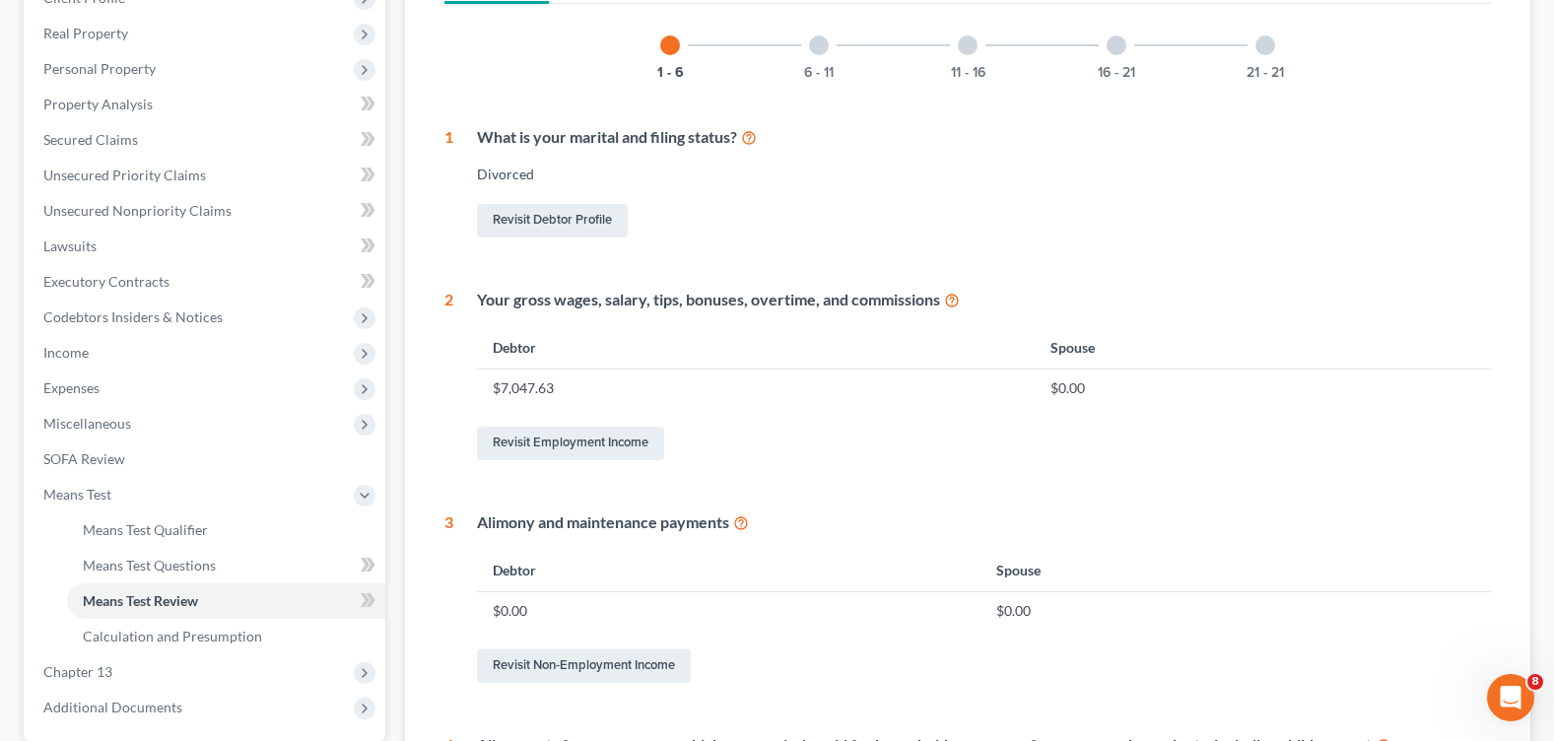
click at [813, 47] on div at bounding box center [819, 45] width 20 height 20
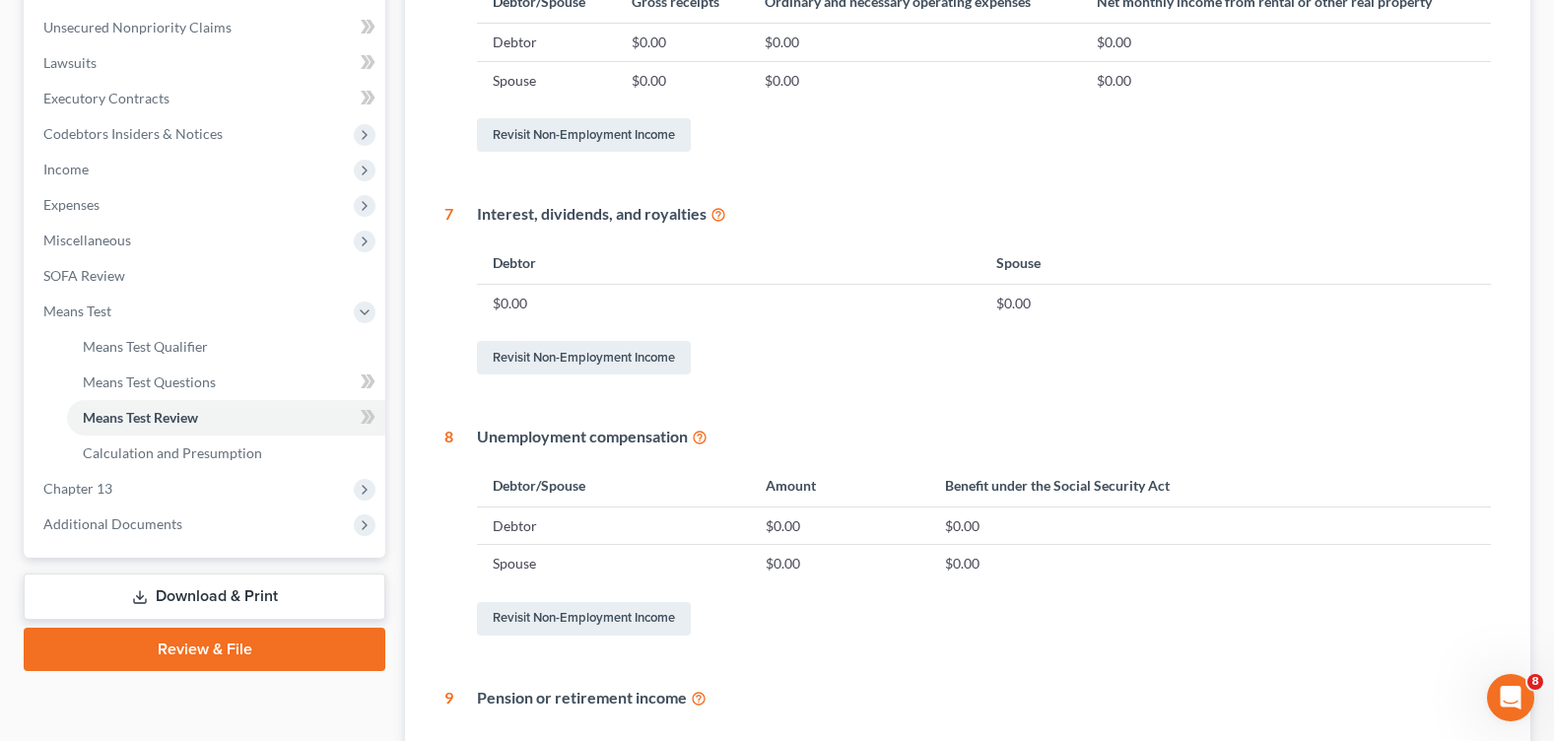
scroll to position [183, 0]
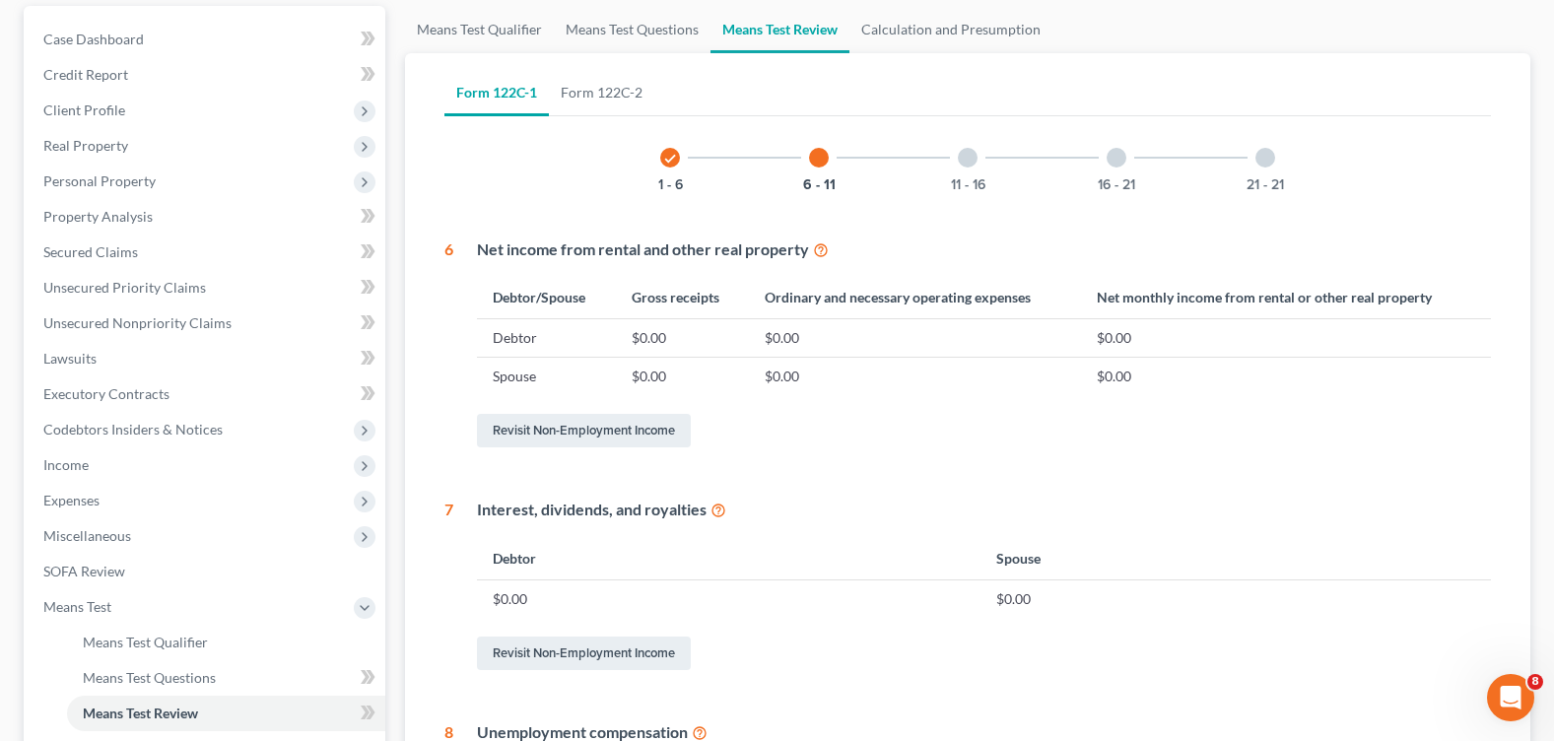
click at [968, 159] on div at bounding box center [968, 158] width 20 height 20
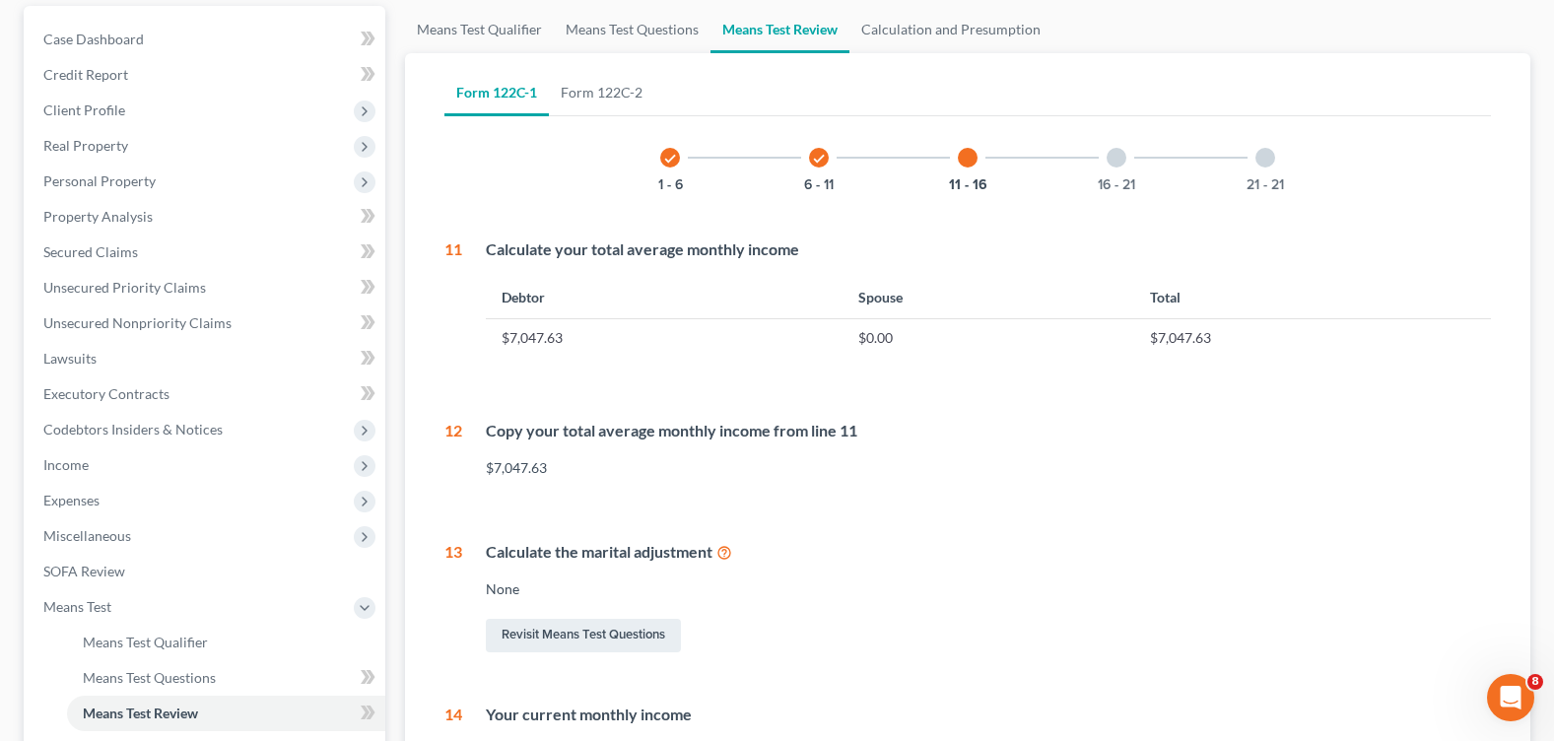
click at [1120, 158] on div at bounding box center [1116, 158] width 20 height 20
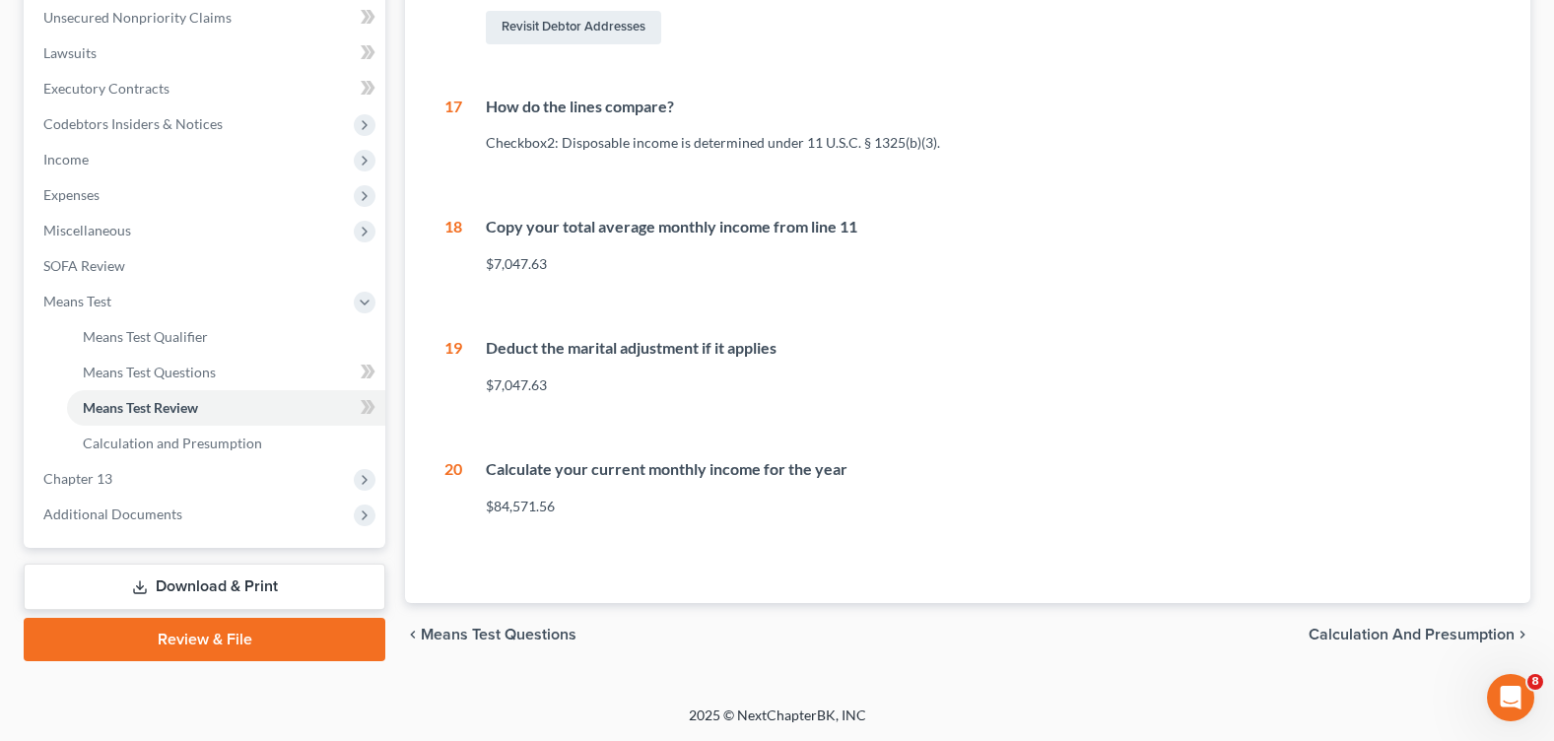
scroll to position [0, 0]
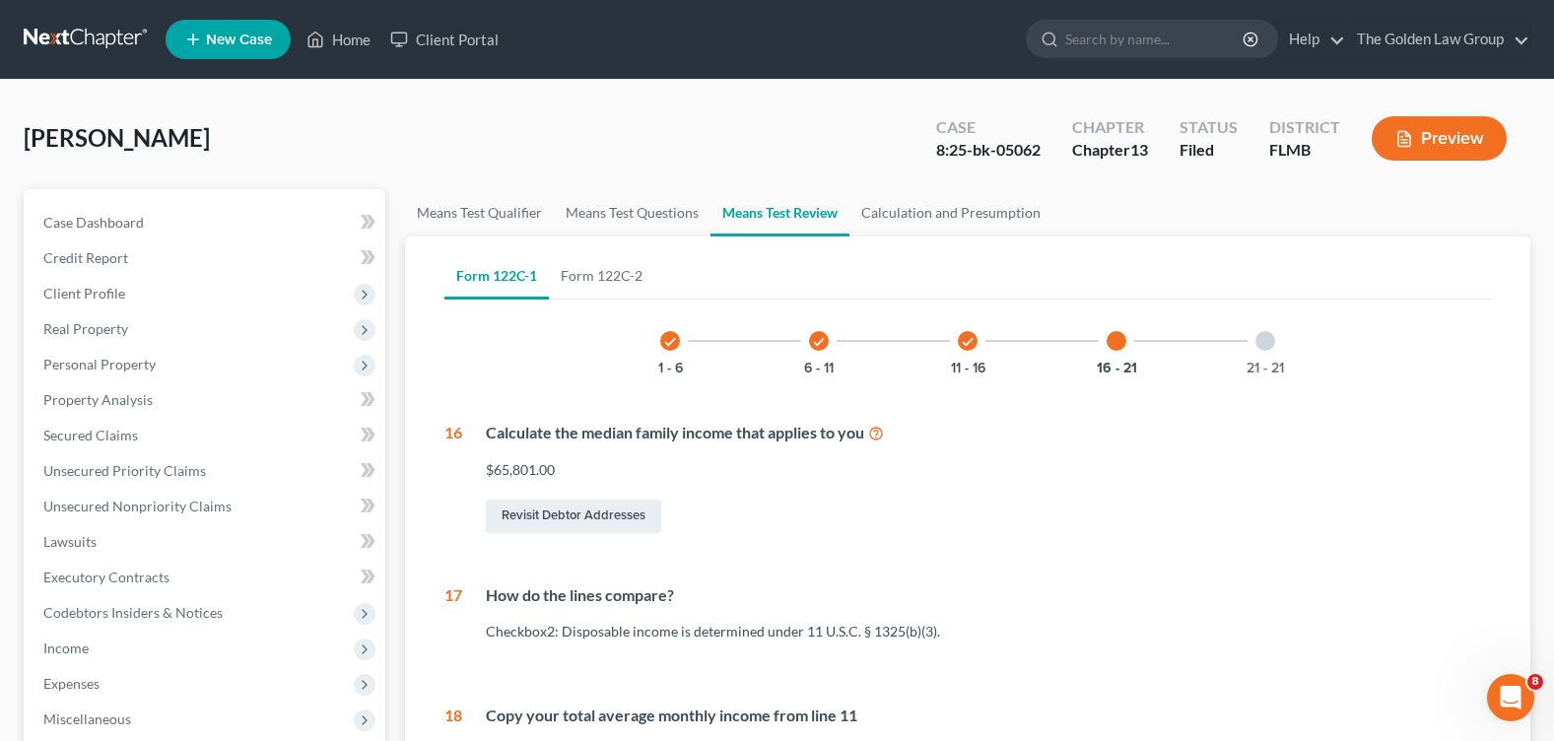
click at [1257, 338] on div at bounding box center [1265, 341] width 20 height 20
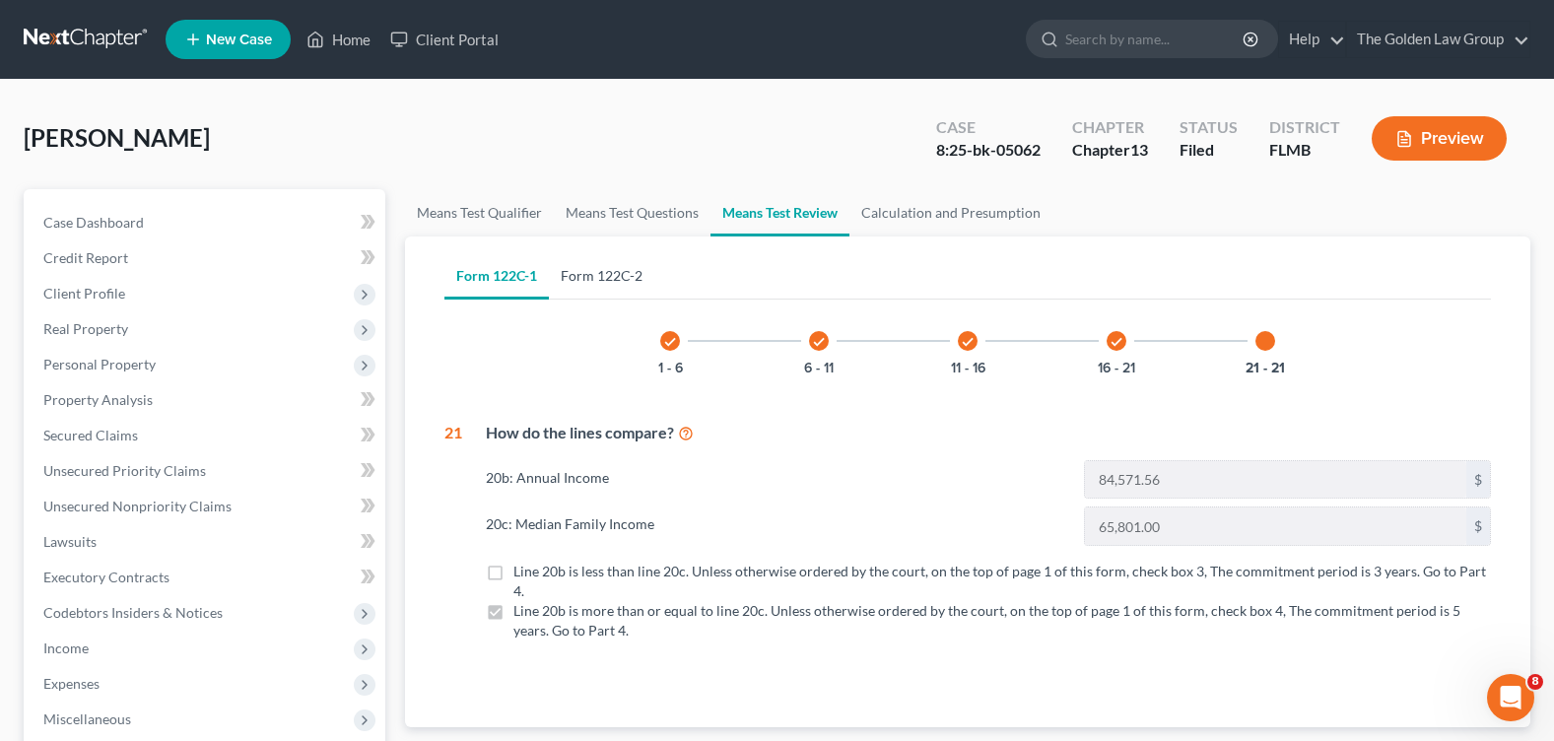
click at [607, 273] on link "Form 122C-2" at bounding box center [601, 275] width 105 height 47
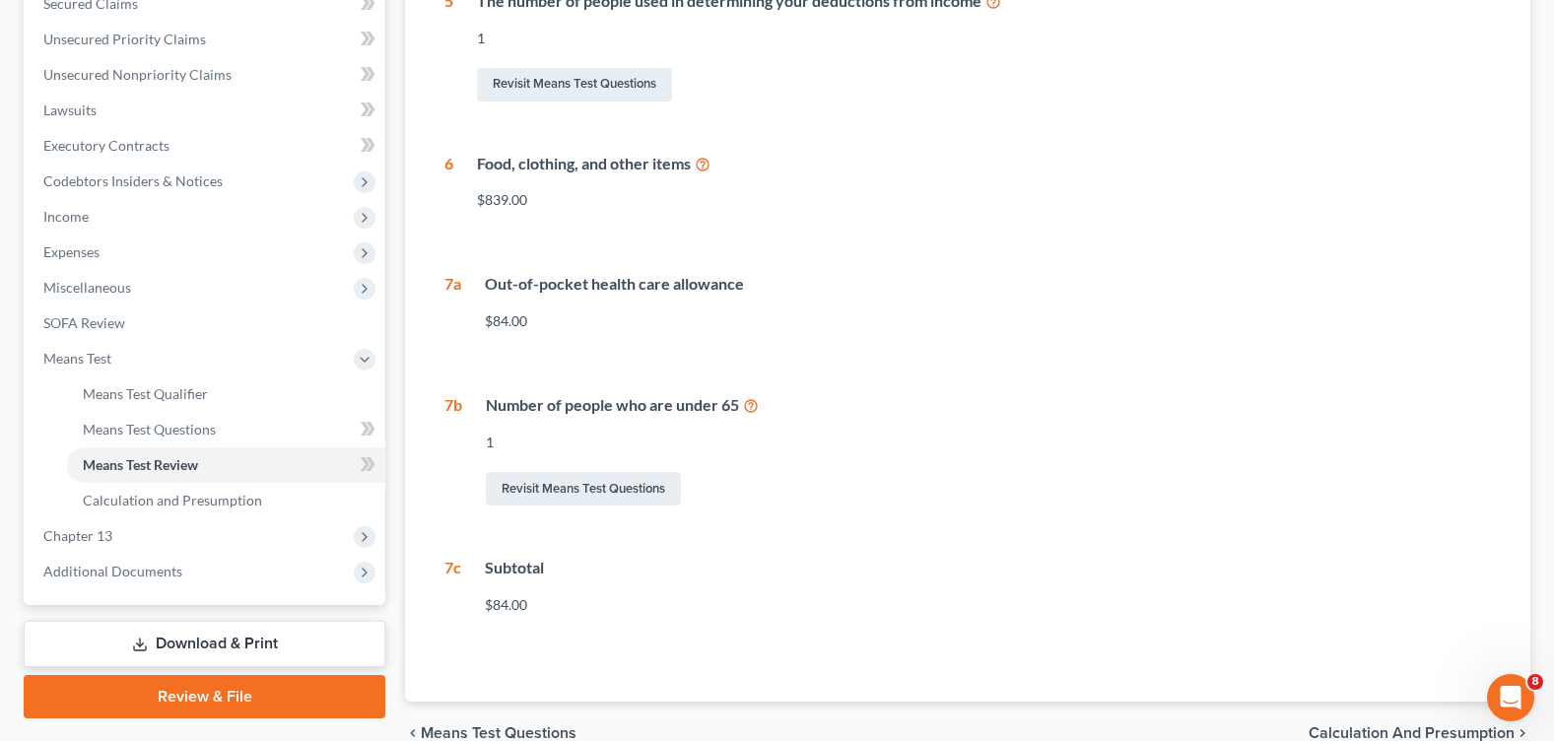
scroll to position [333, 0]
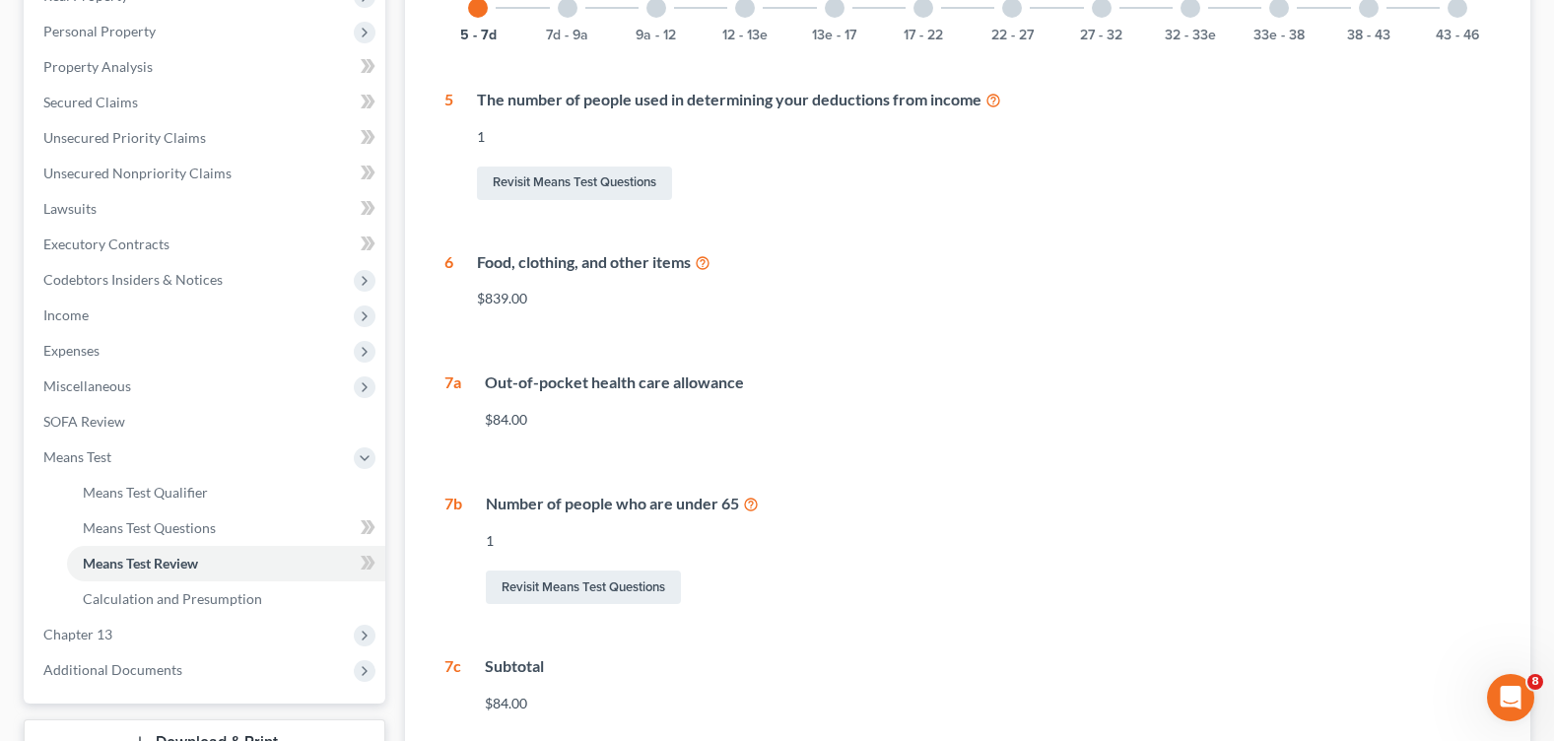
drag, startPoint x: 569, startPoint y: 3, endPoint x: 616, endPoint y: 21, distance: 49.6
click at [571, 4] on div at bounding box center [568, 8] width 20 height 20
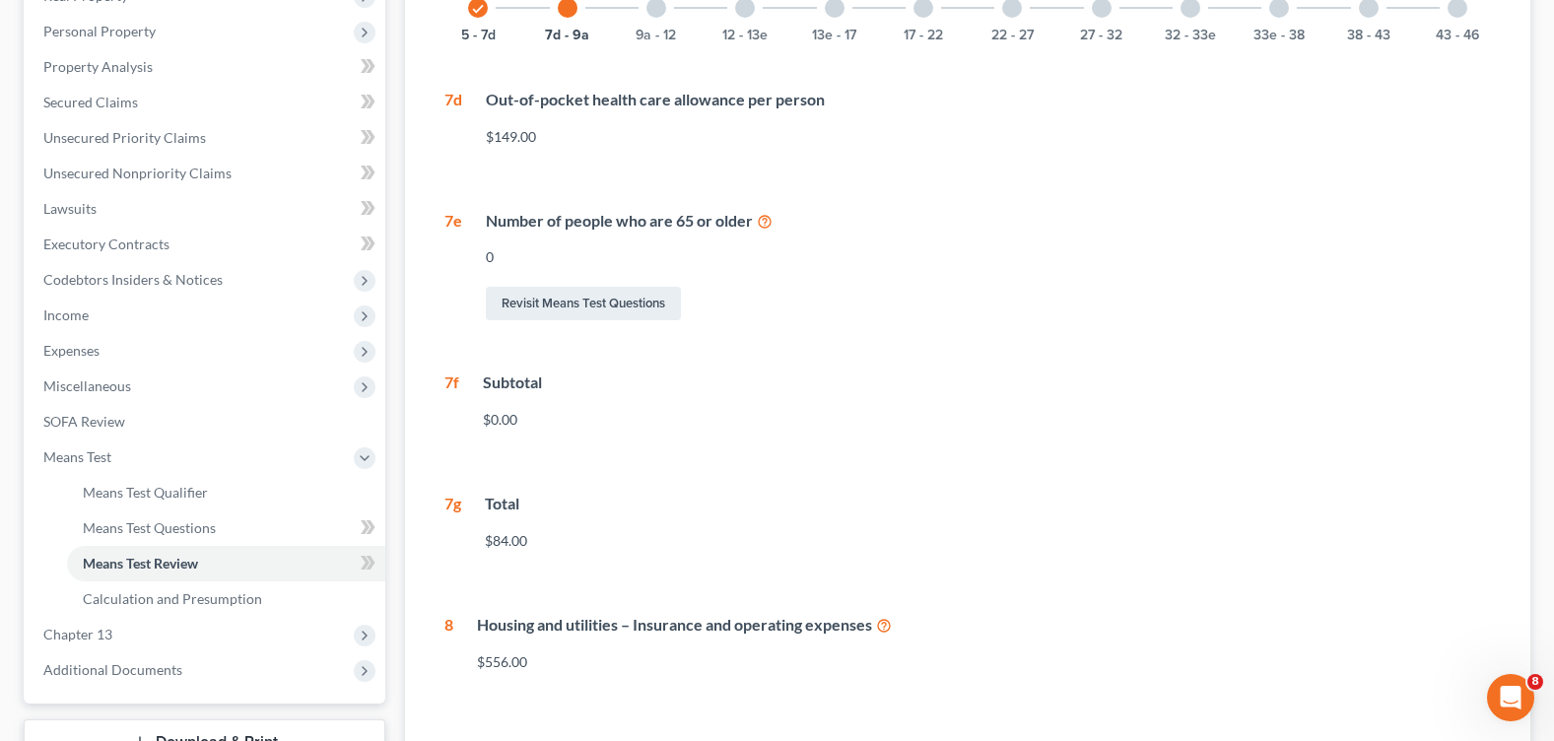
click at [653, 11] on div at bounding box center [656, 8] width 20 height 20
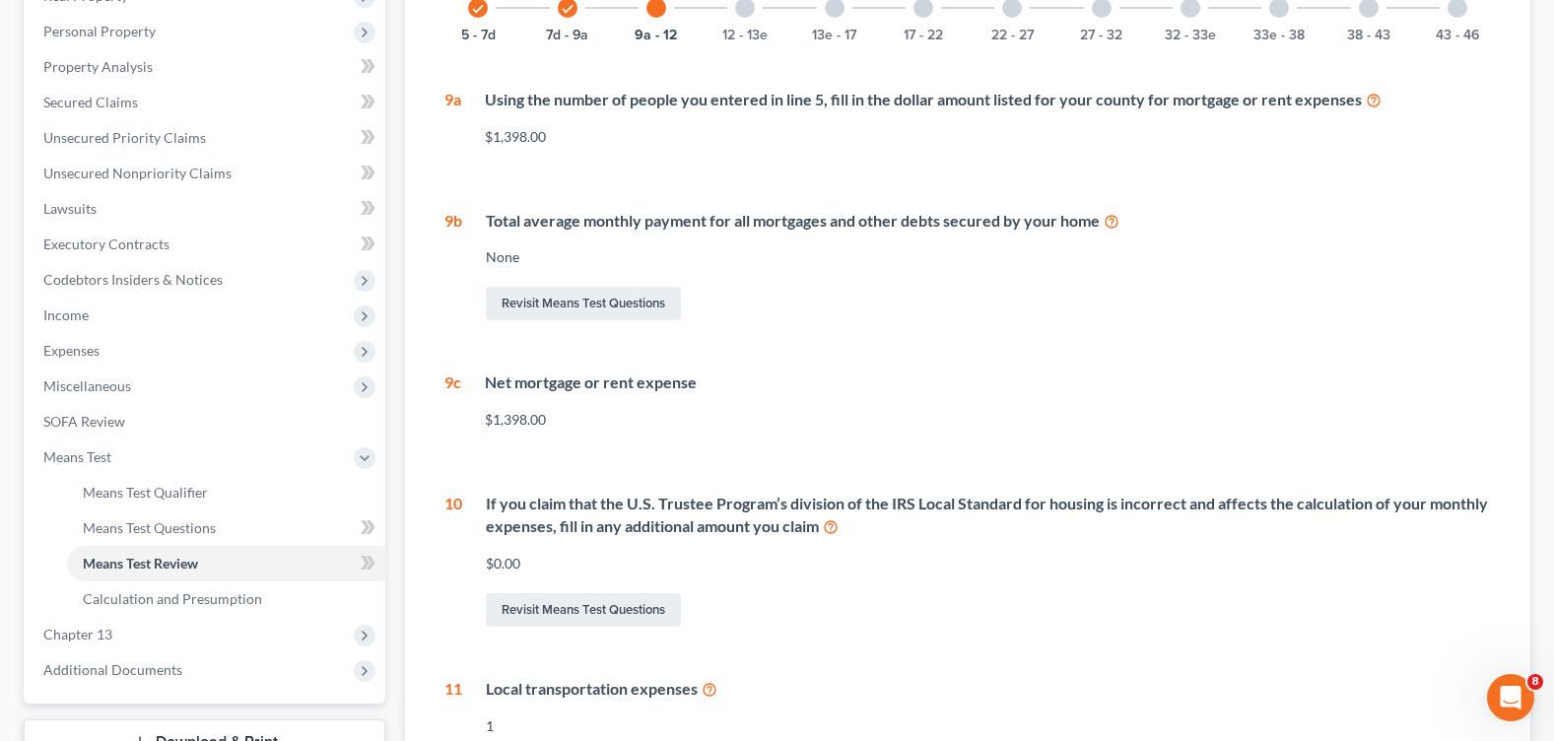
click at [743, 12] on div at bounding box center [745, 8] width 20 height 20
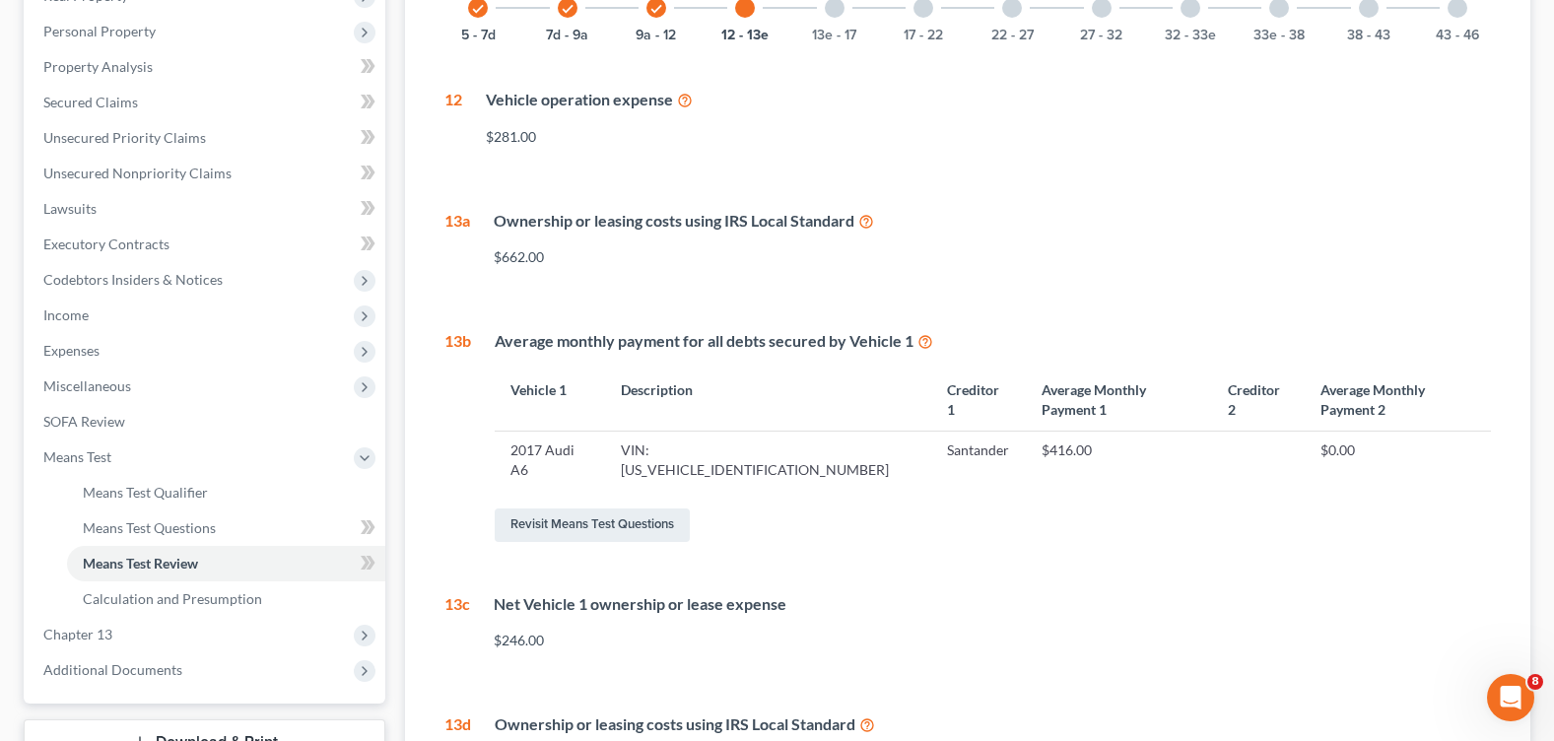
click at [832, 5] on div at bounding box center [835, 8] width 20 height 20
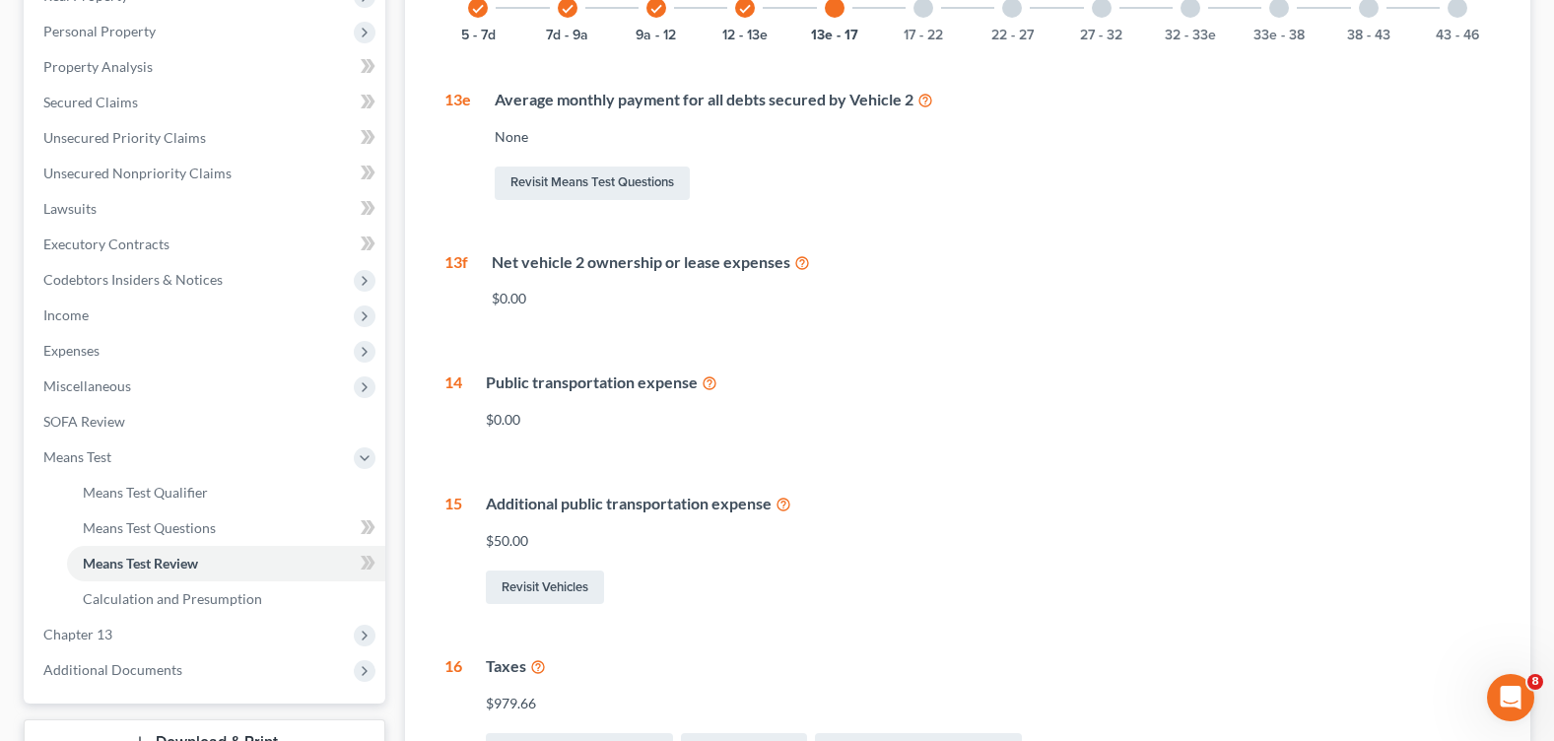
click at [929, 9] on div at bounding box center [923, 8] width 20 height 20
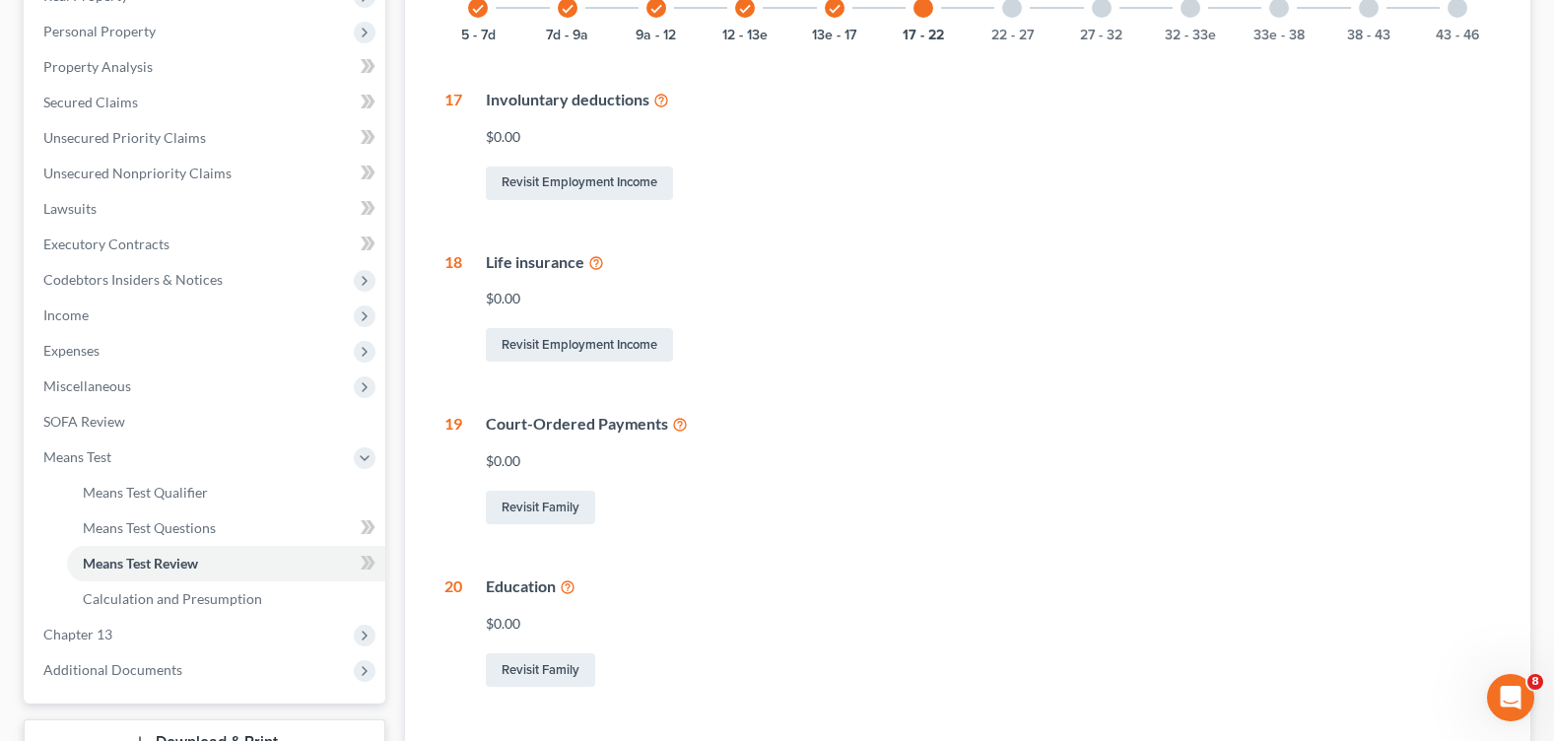
click at [1015, 17] on div at bounding box center [1012, 8] width 20 height 20
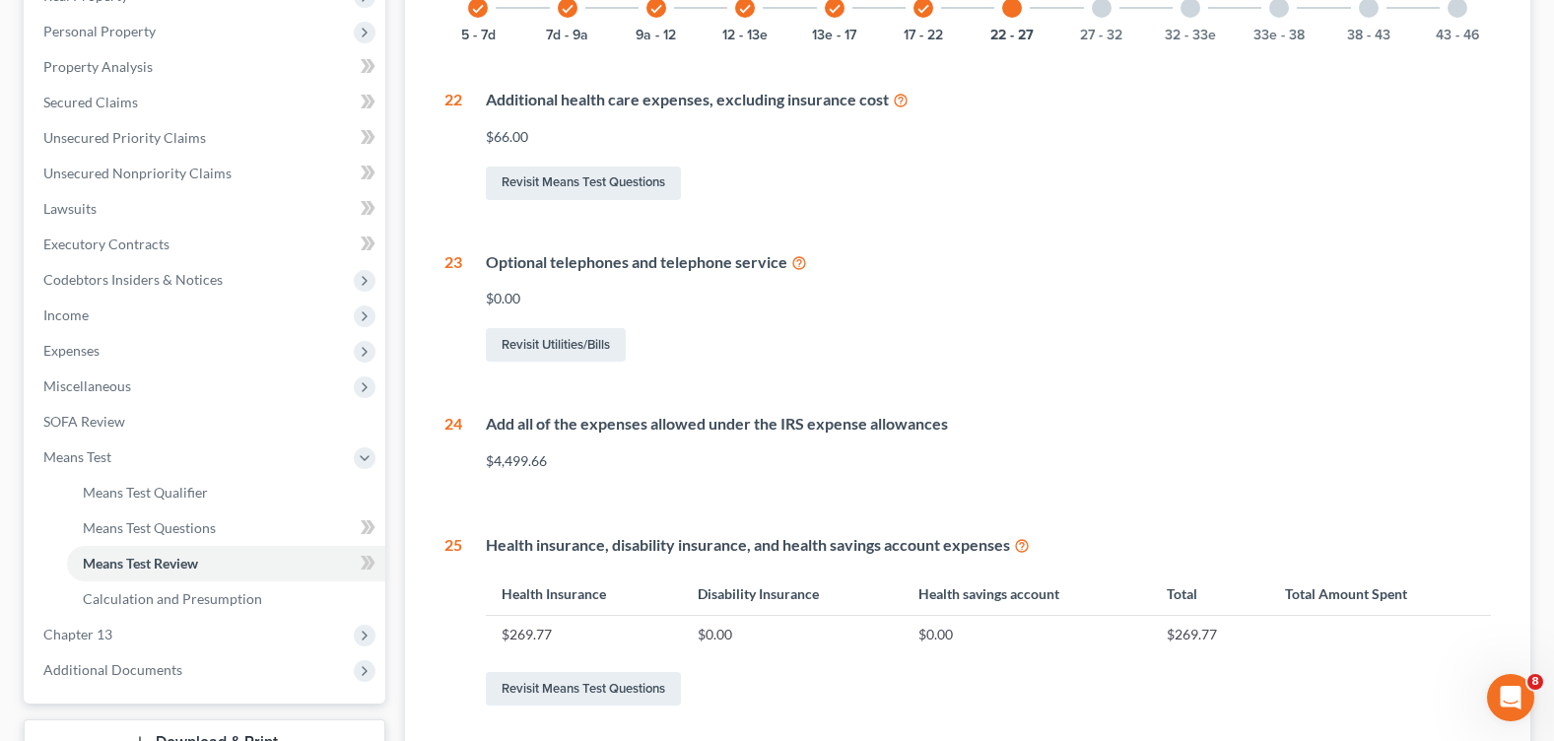
scroll to position [234, 0]
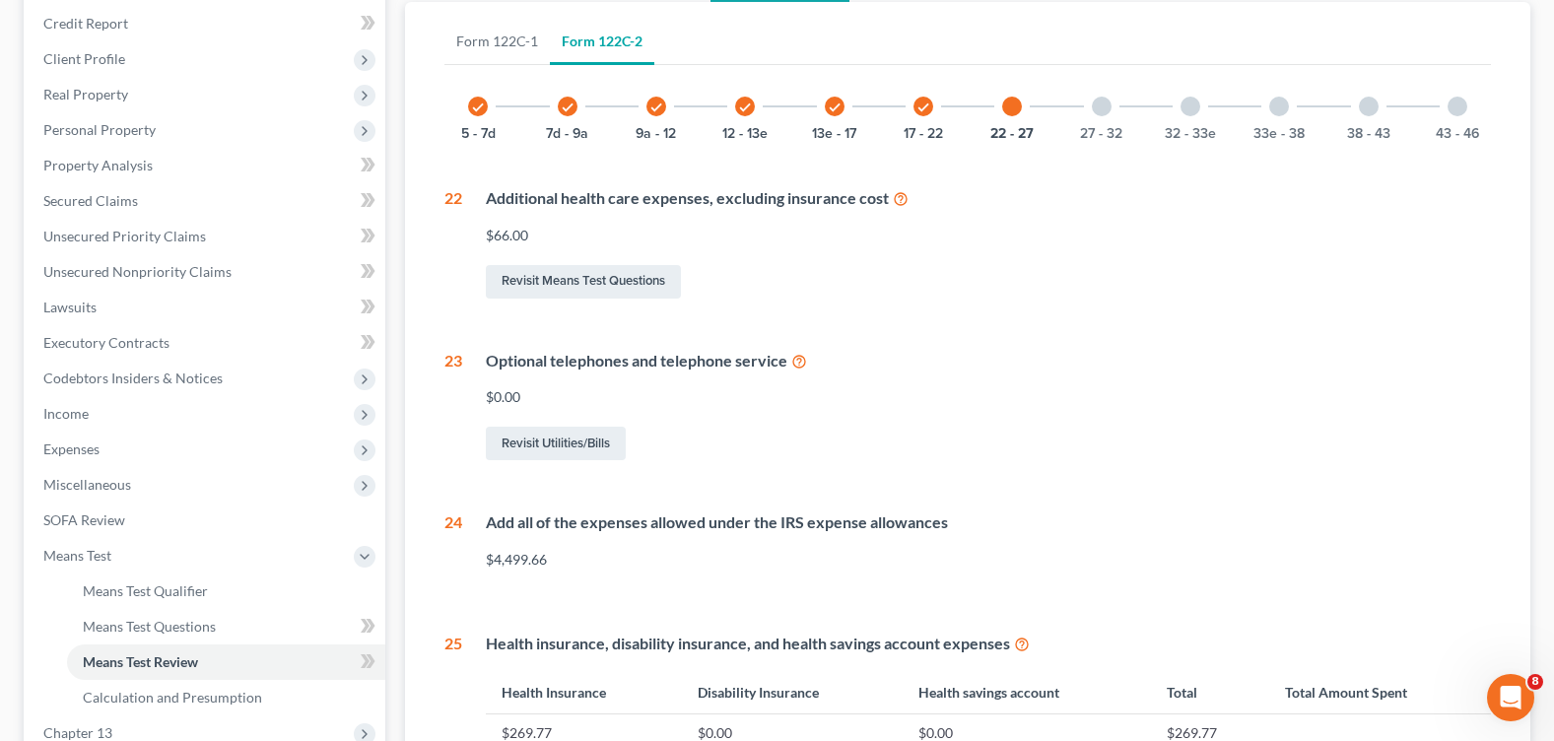
click at [1101, 103] on div at bounding box center [1102, 107] width 20 height 20
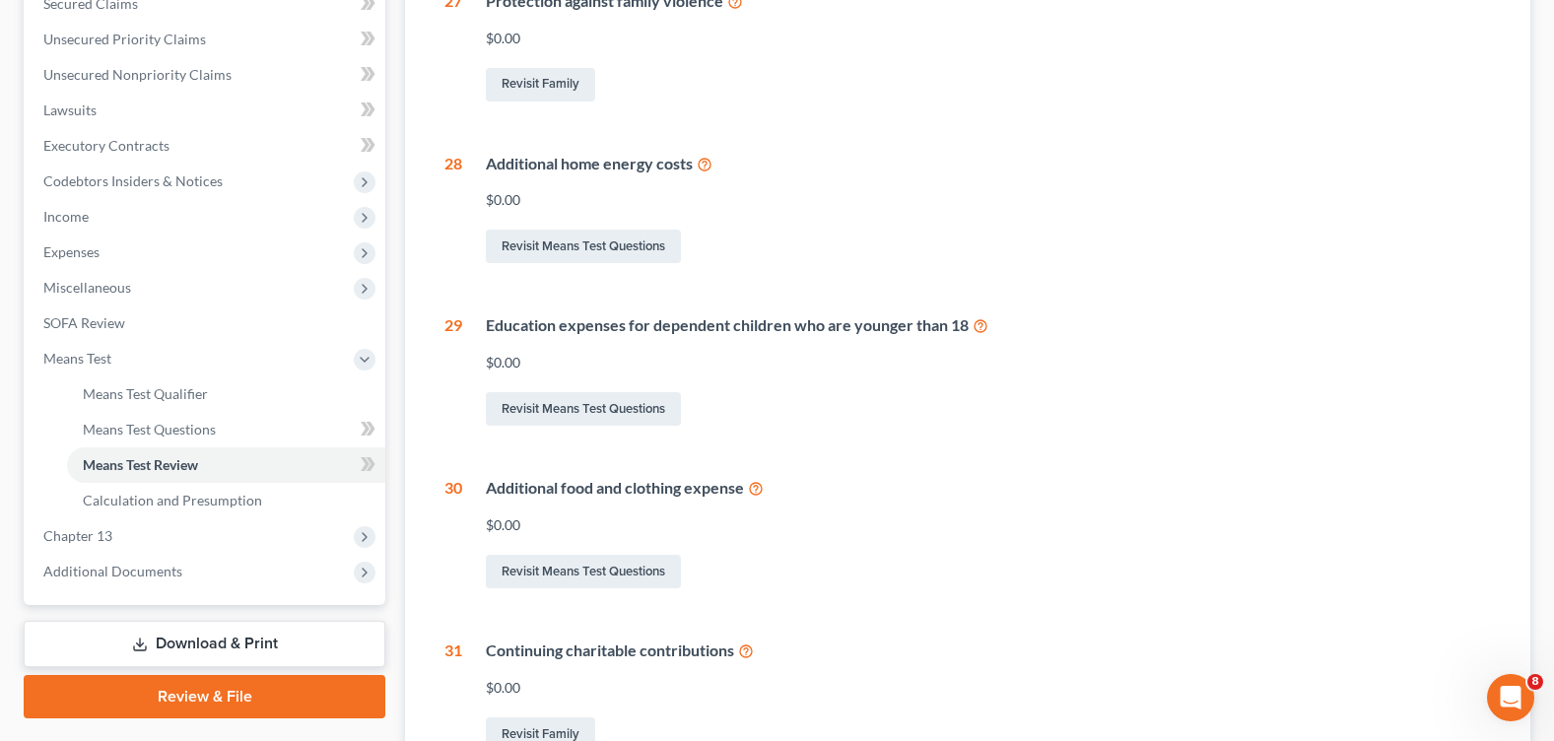
scroll to position [136, 0]
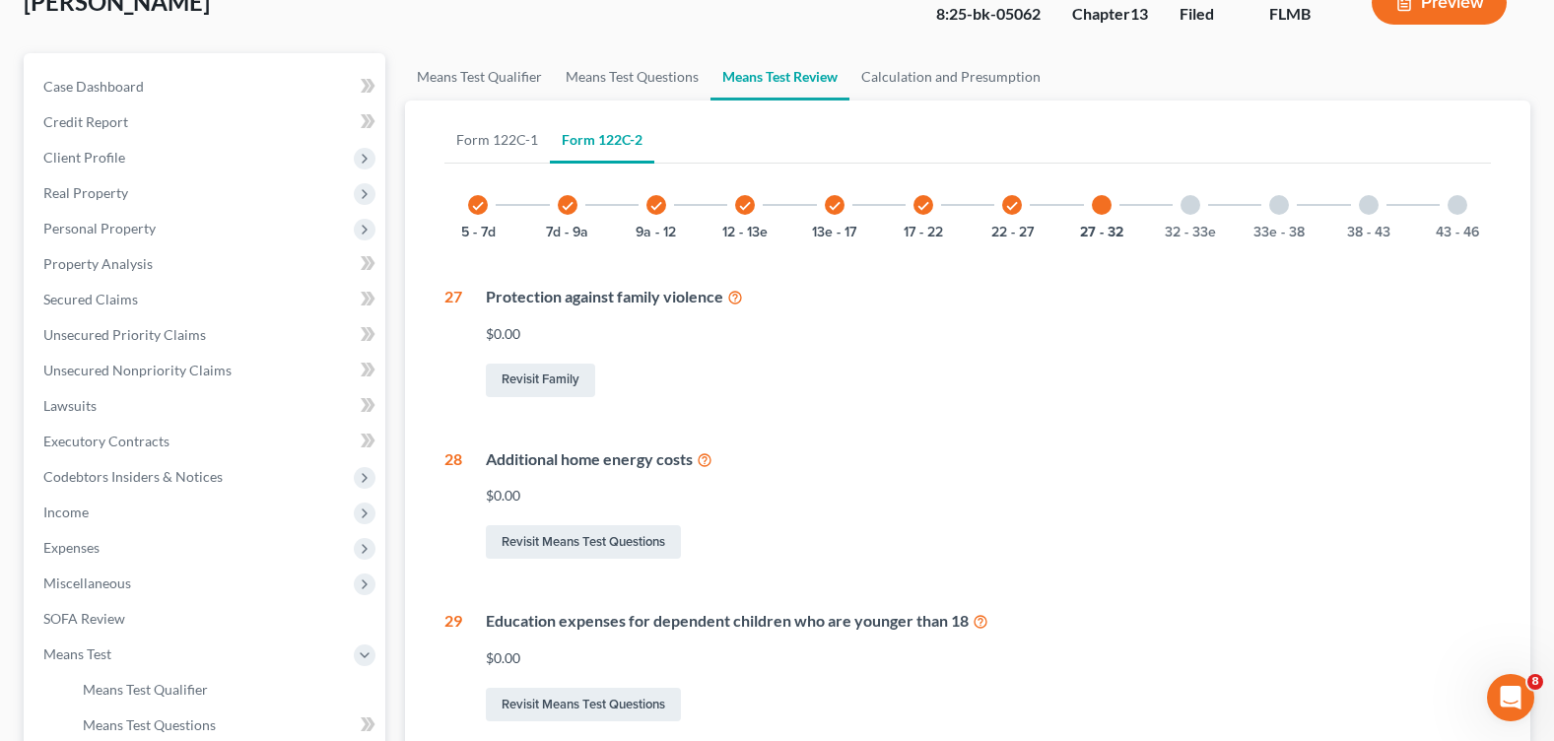
click at [1194, 205] on div at bounding box center [1190, 205] width 20 height 20
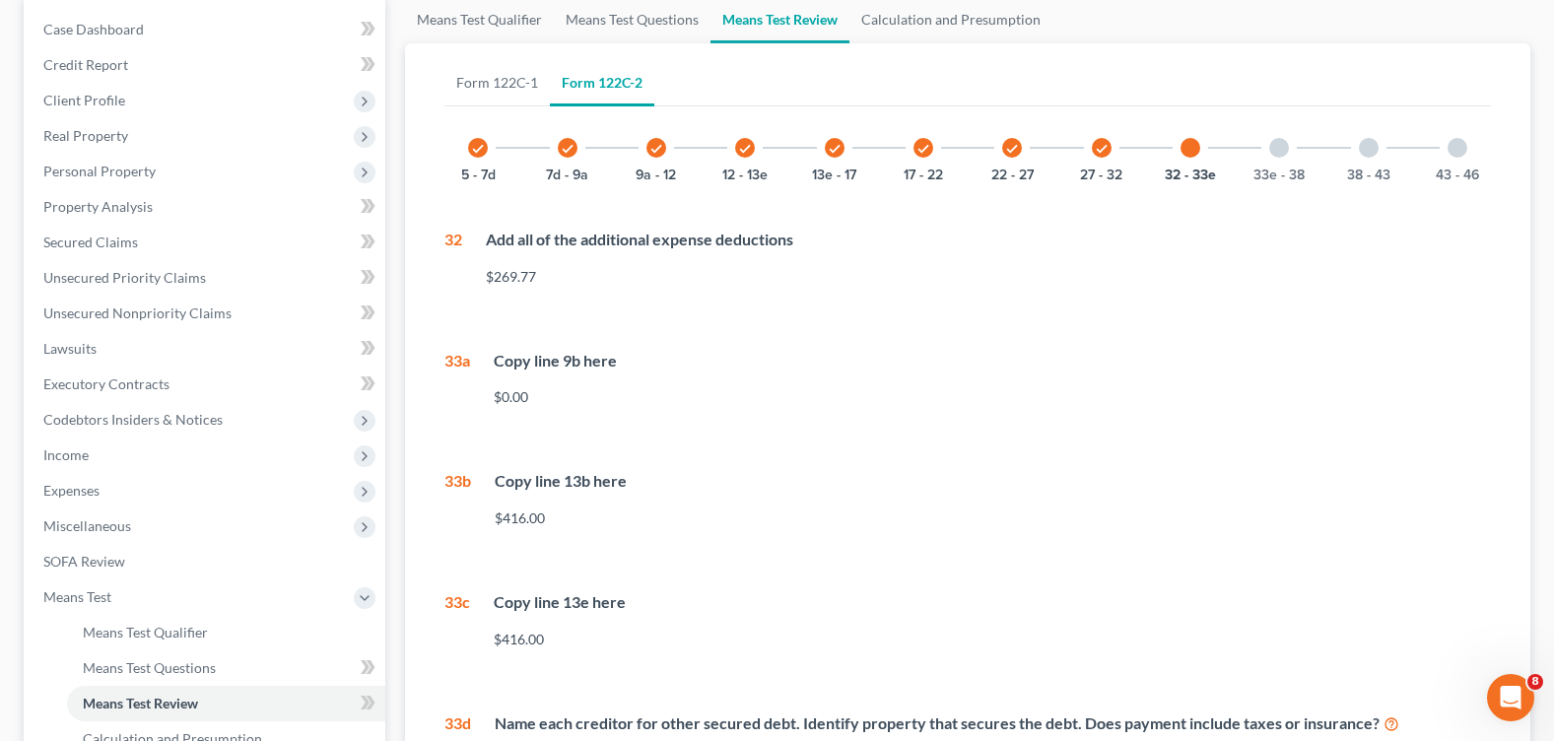
scroll to position [95, 0]
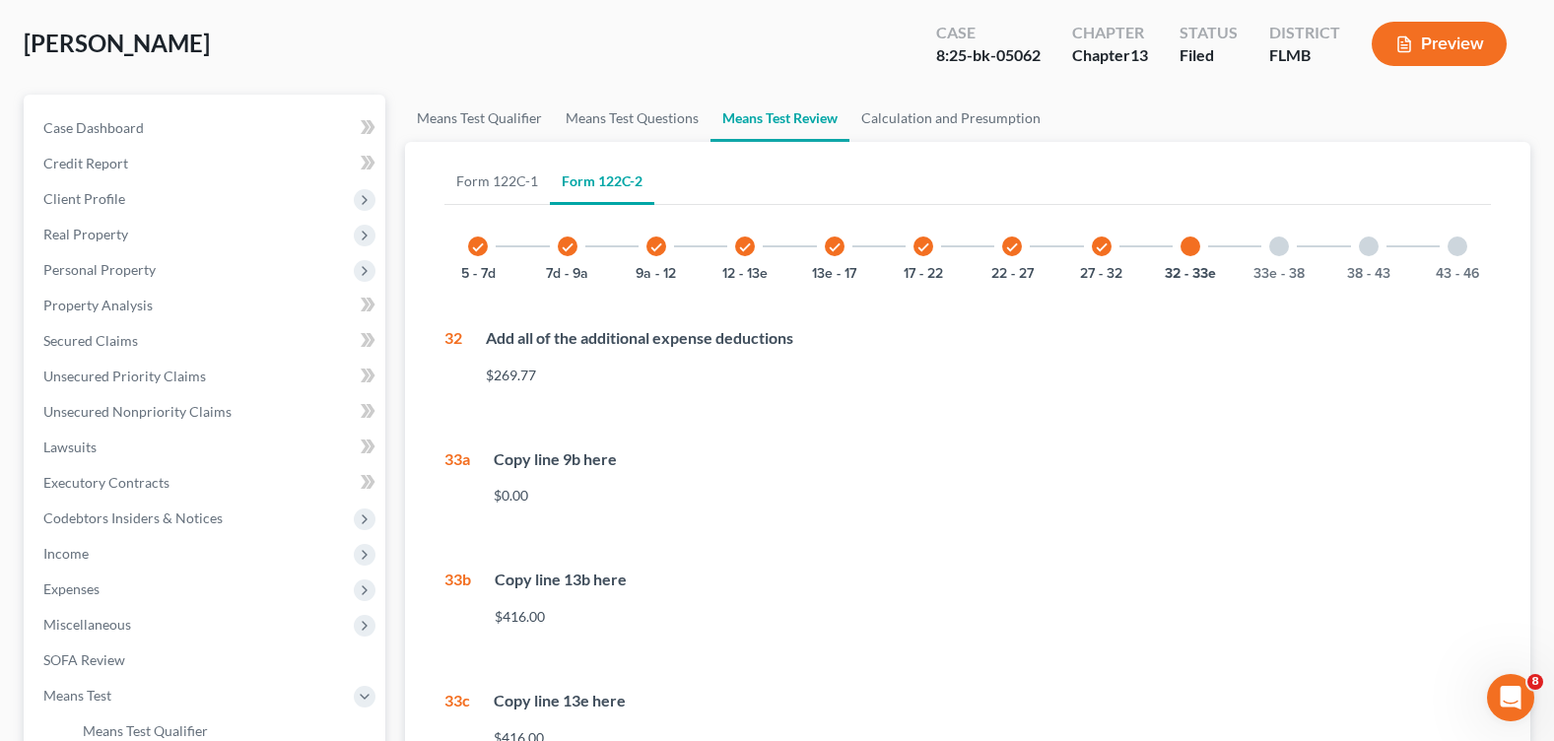
click at [1271, 242] on div at bounding box center [1279, 246] width 20 height 20
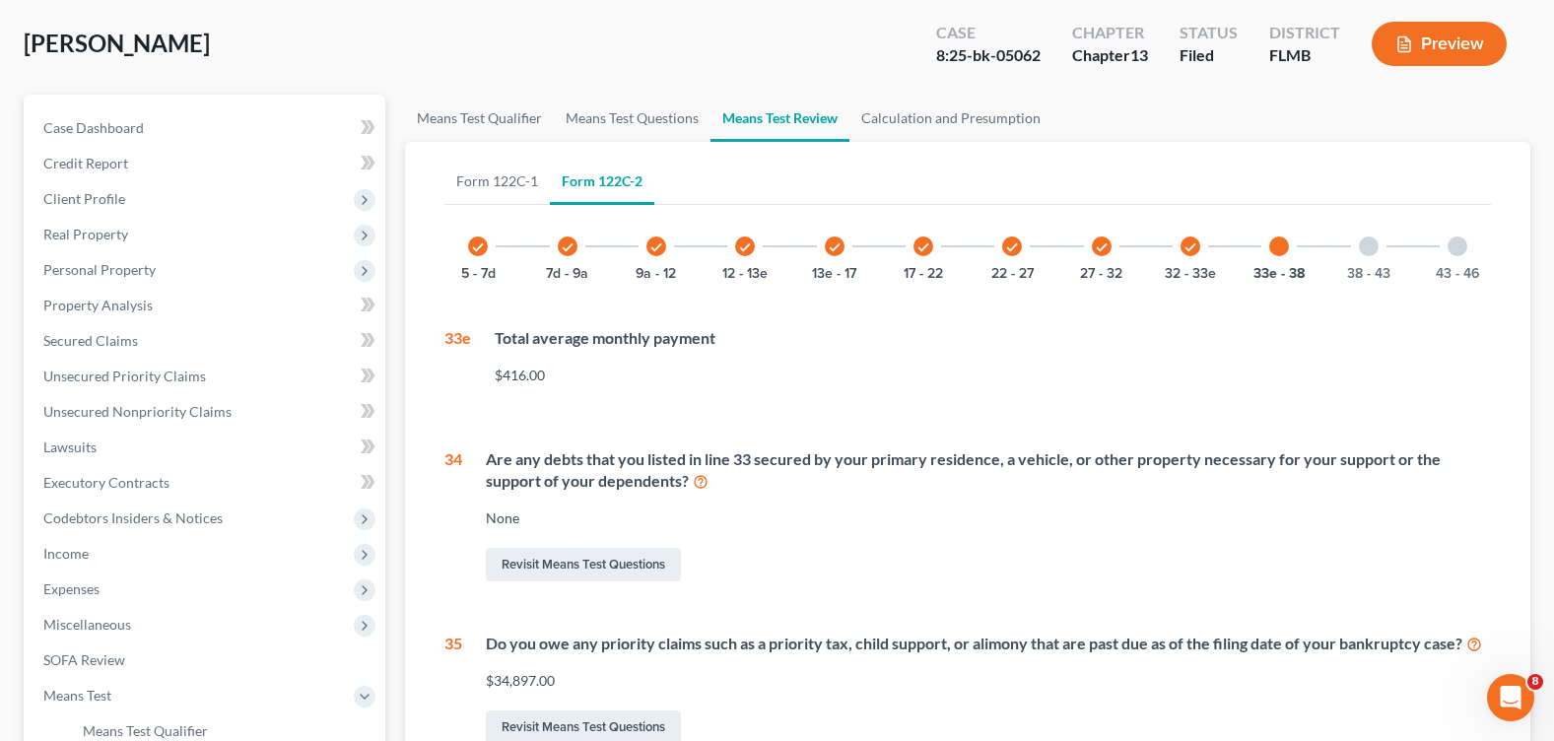
scroll to position [0, 0]
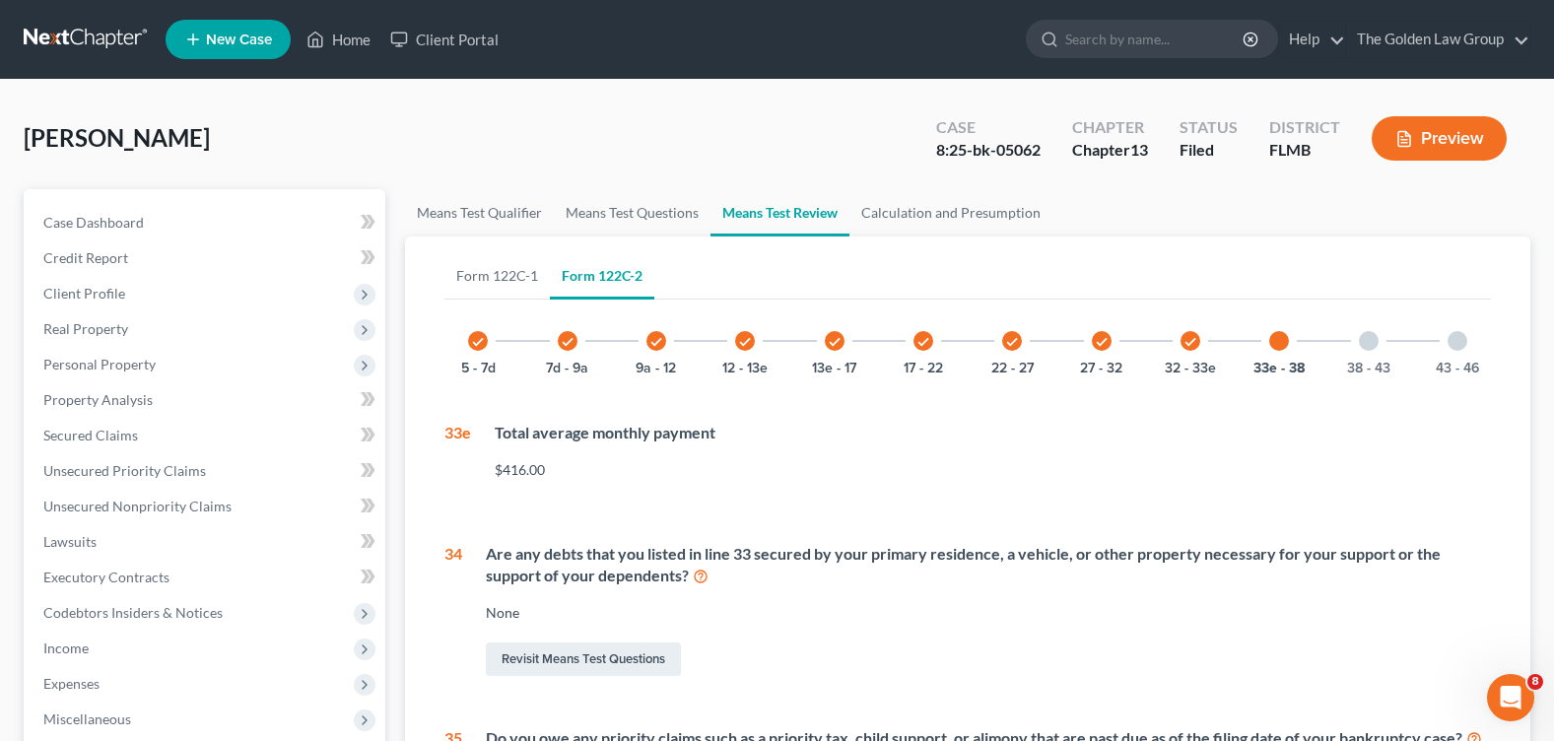
click at [1378, 342] on div "38 - 43" at bounding box center [1368, 340] width 67 height 67
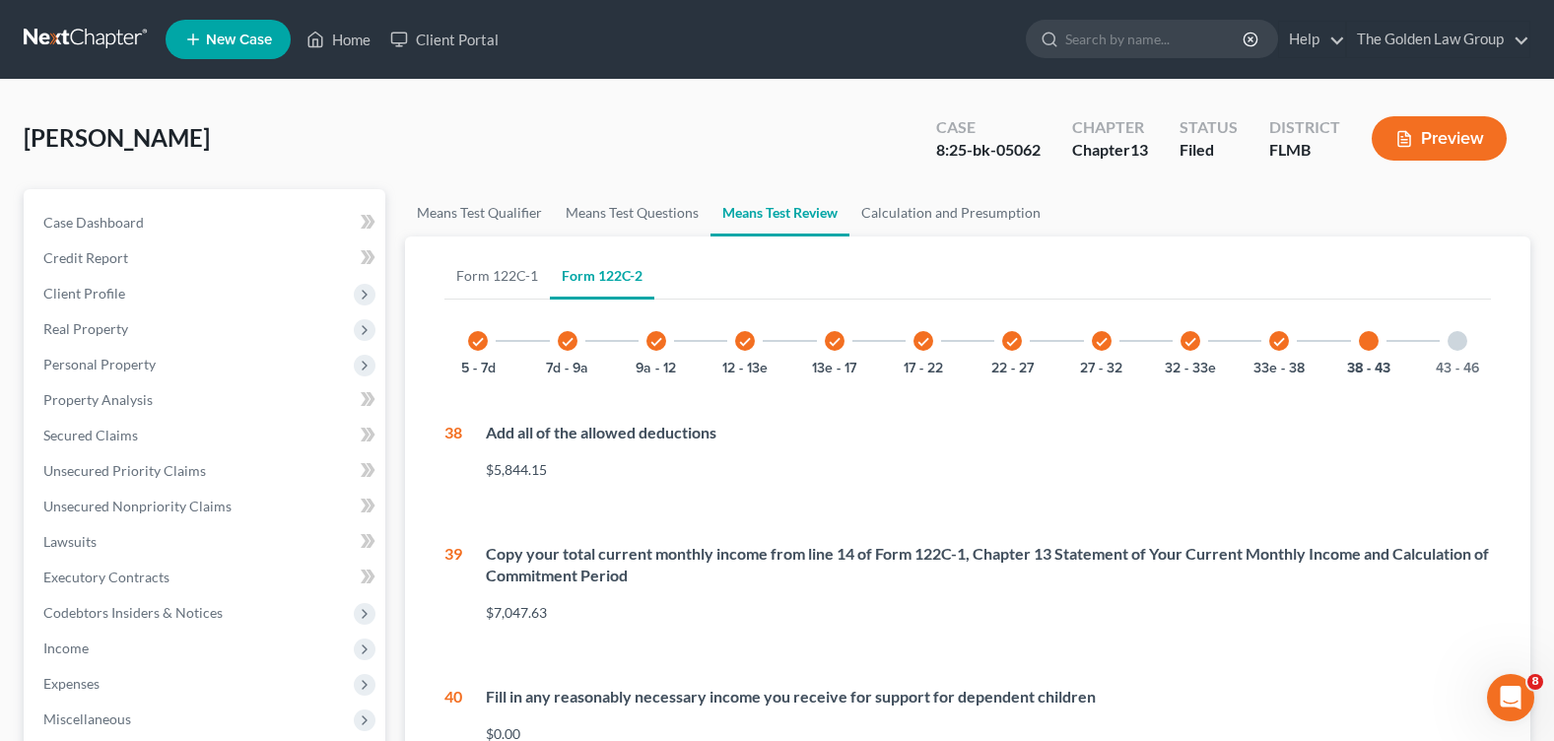
click at [1459, 346] on div at bounding box center [1457, 341] width 20 height 20
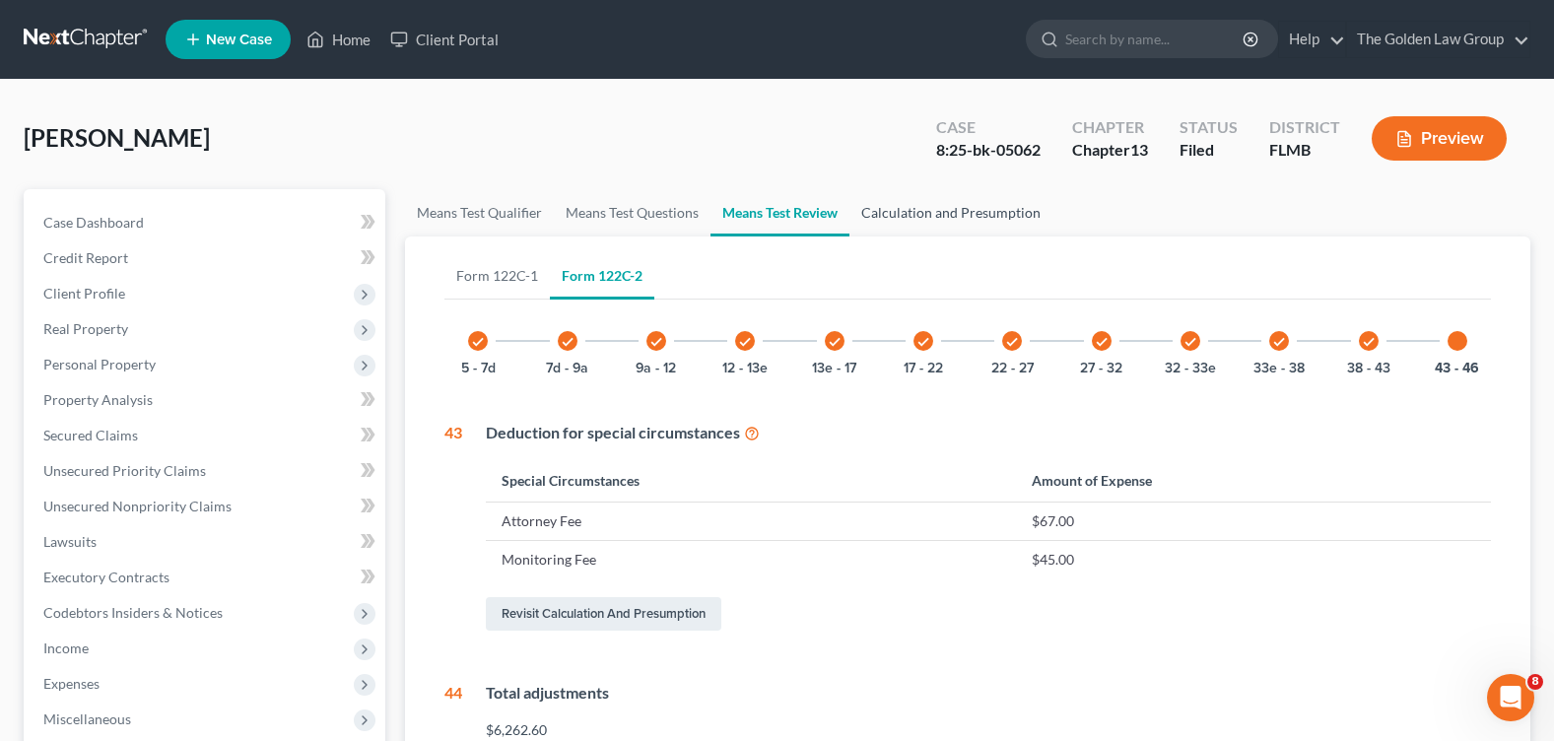
click at [896, 222] on link "Calculation and Presumption" at bounding box center [950, 212] width 203 height 47
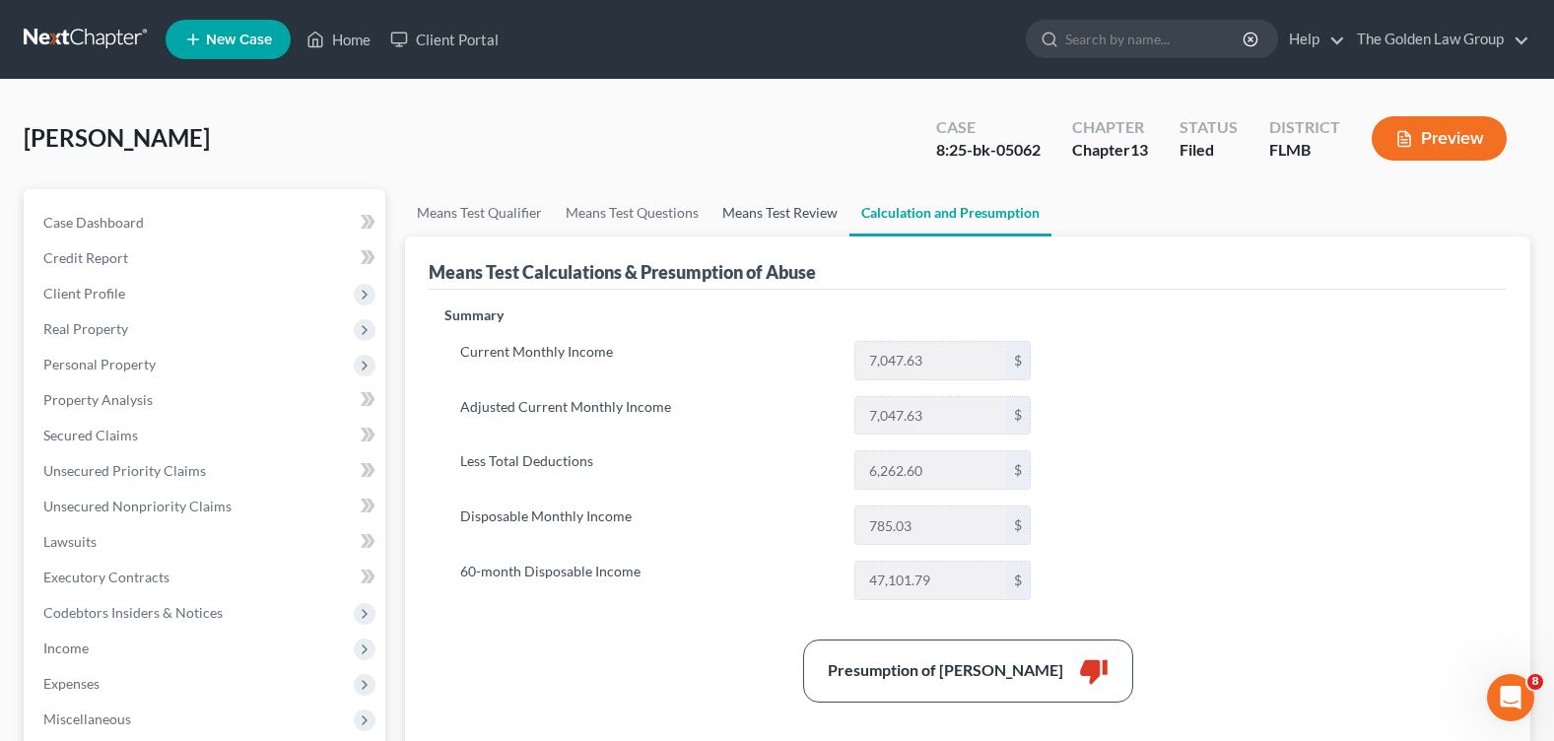
click at [754, 221] on link "Means Test Review" at bounding box center [779, 212] width 139 height 47
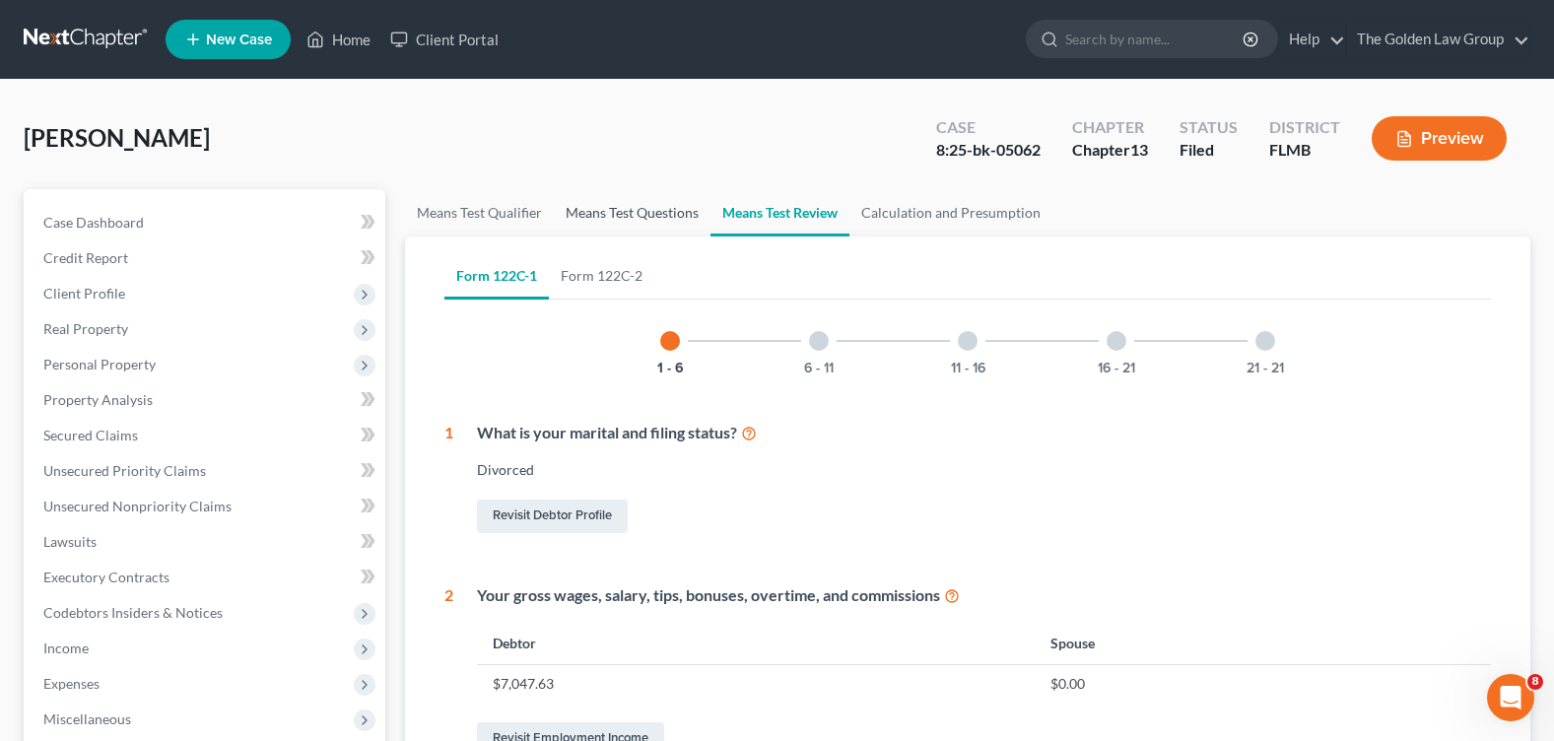
click at [645, 209] on link "Means Test Questions" at bounding box center [632, 212] width 157 height 47
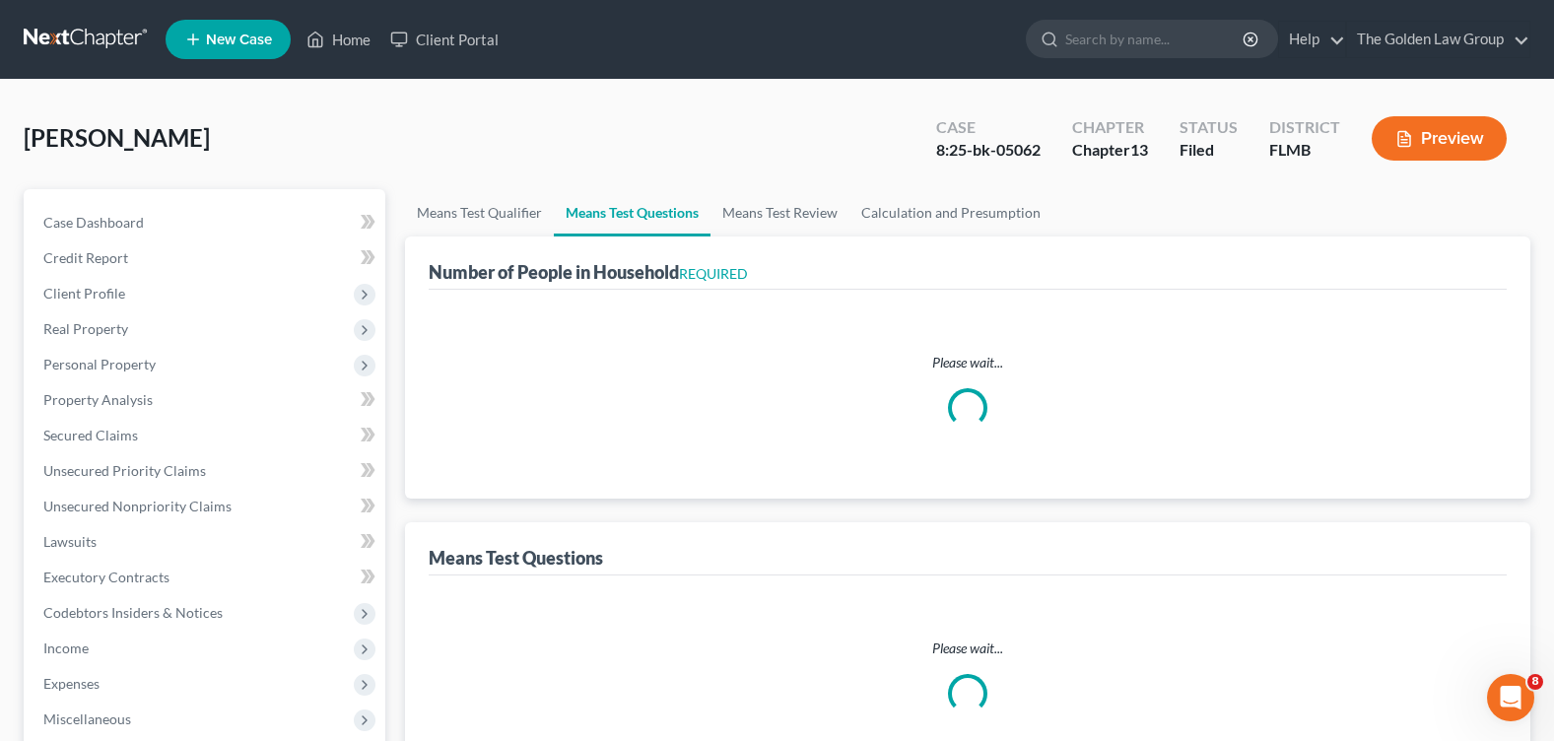
select select "1"
select select "60"
select select "1"
select select "0"
select select "1"
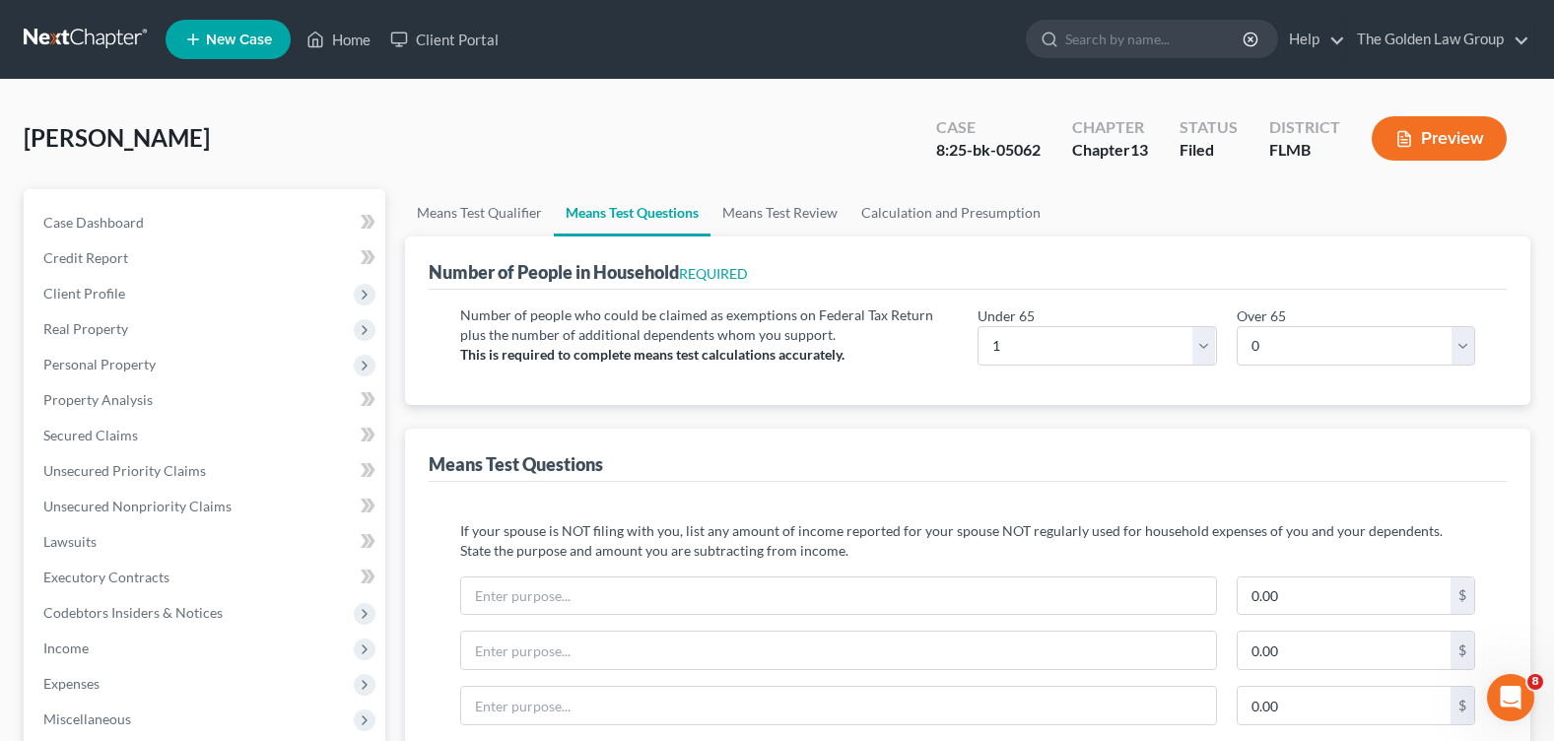
scroll to position [296, 0]
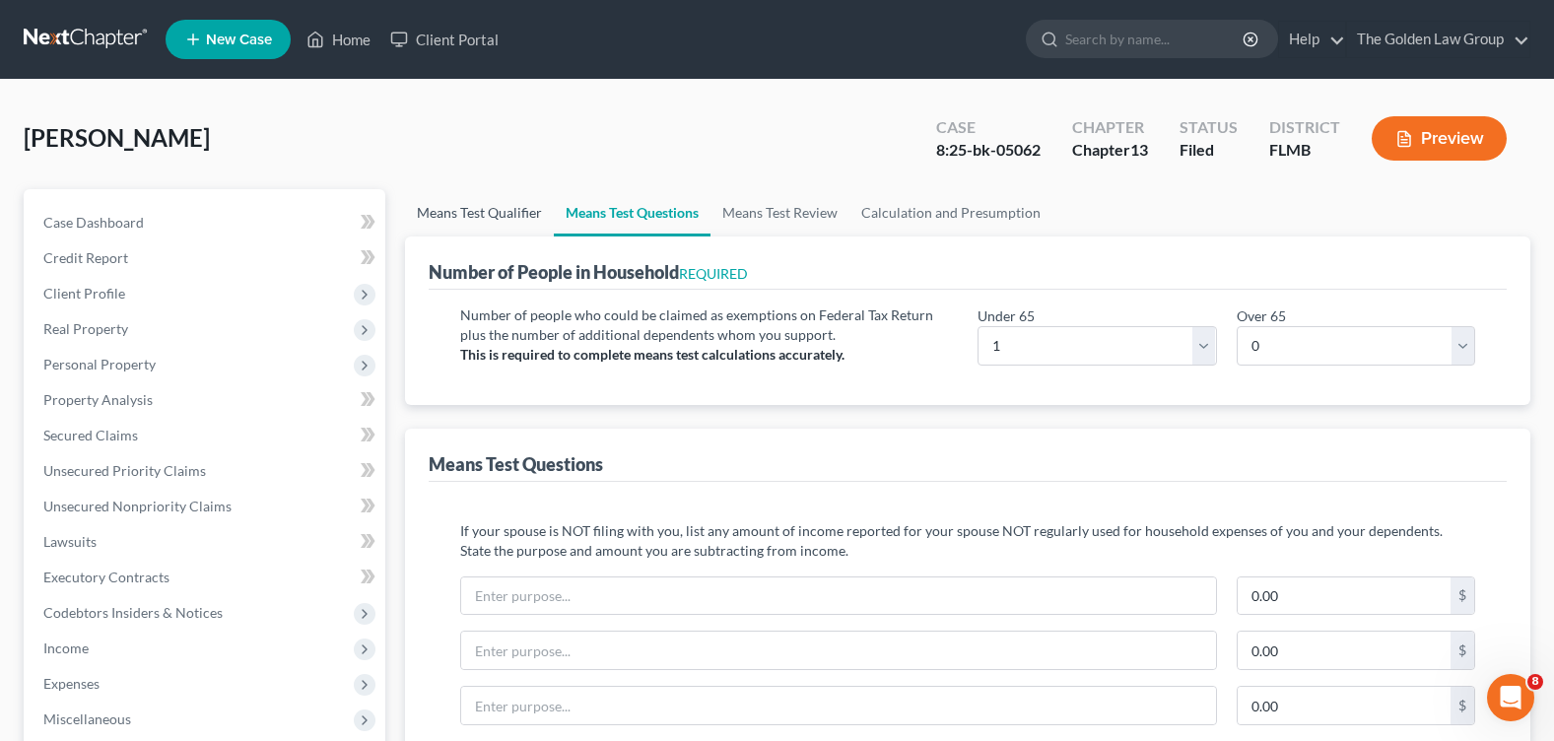
click at [500, 210] on link "Means Test Qualifier" at bounding box center [479, 212] width 149 height 47
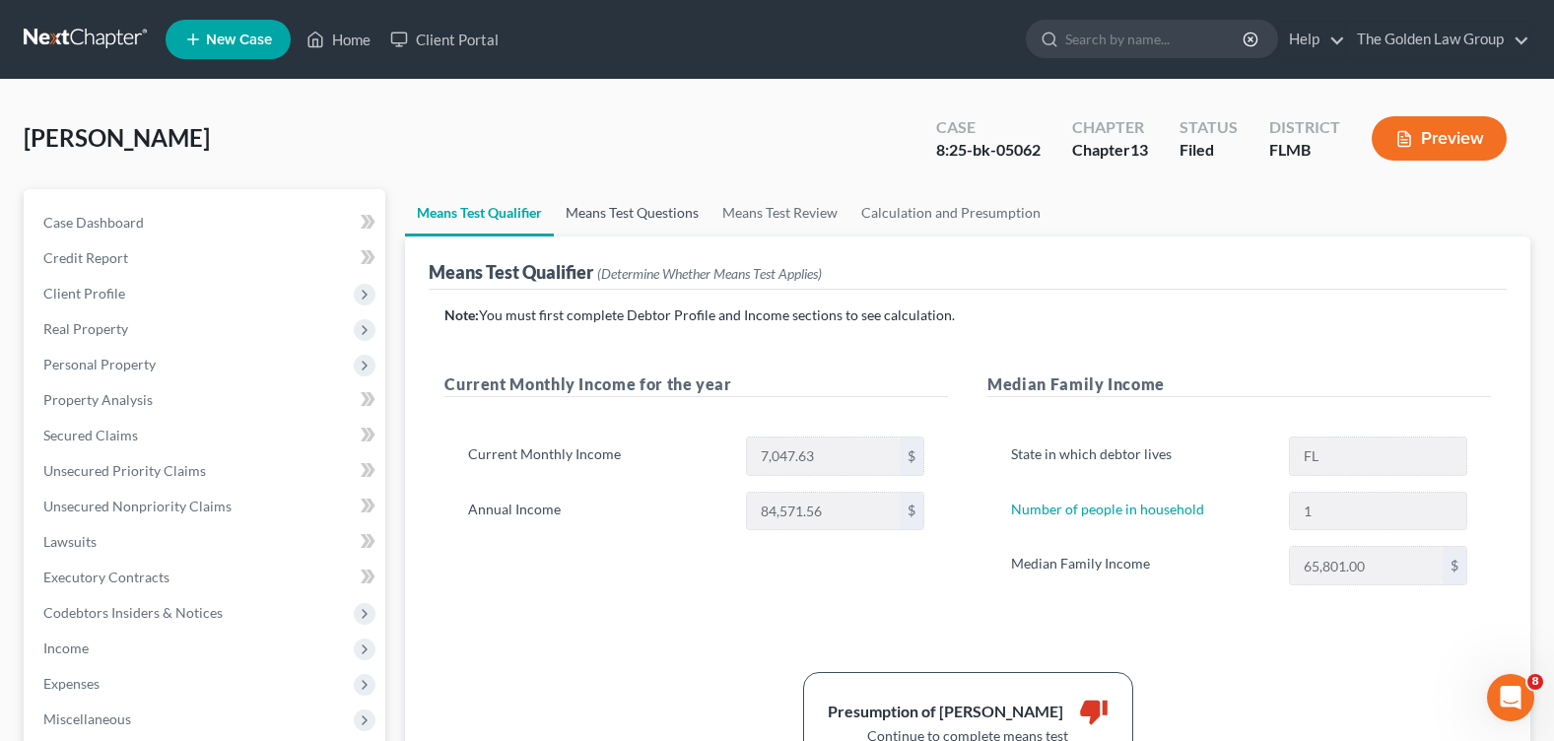
click at [622, 222] on link "Means Test Questions" at bounding box center [632, 212] width 157 height 47
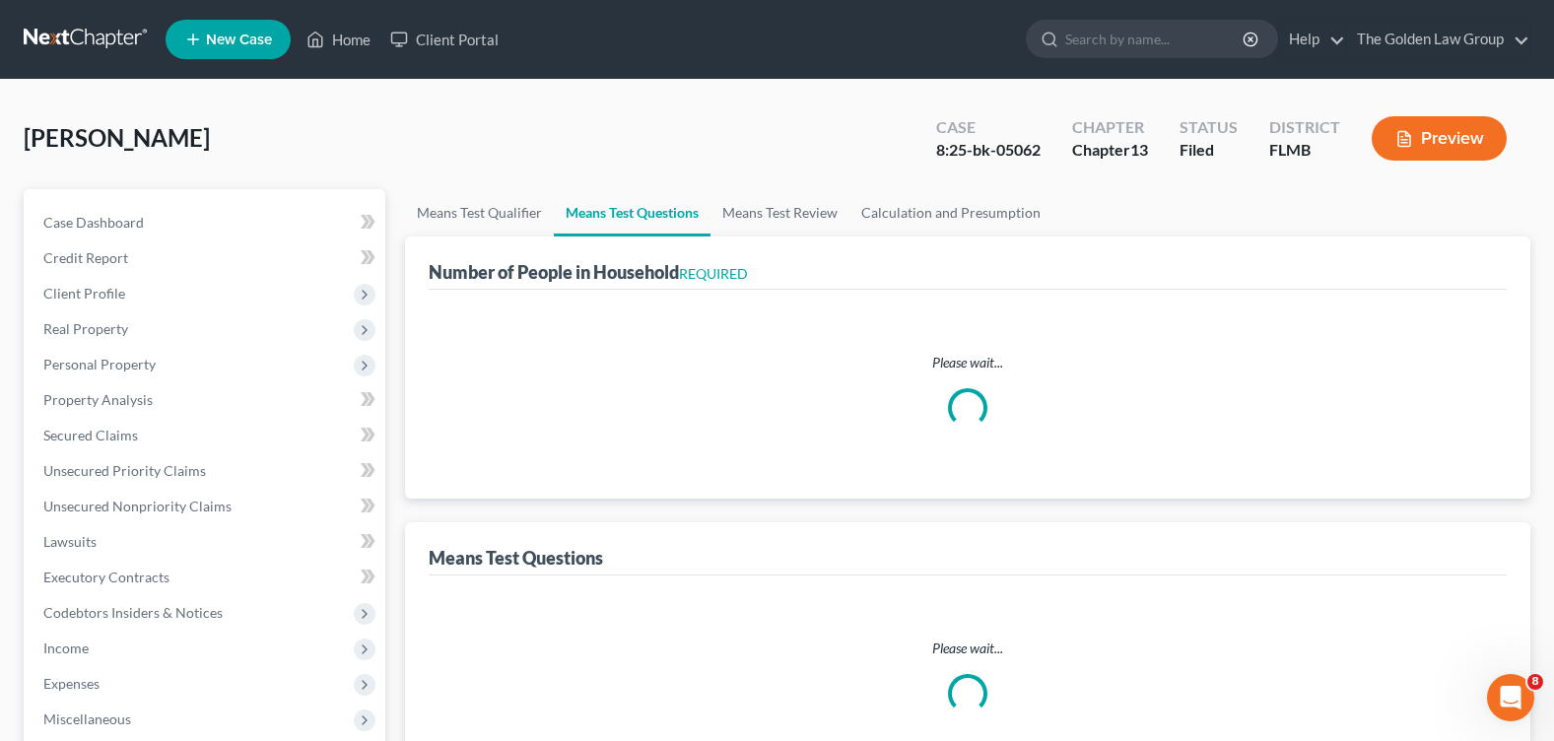
select select "1"
select select "60"
select select "1"
select select "0"
select select "1"
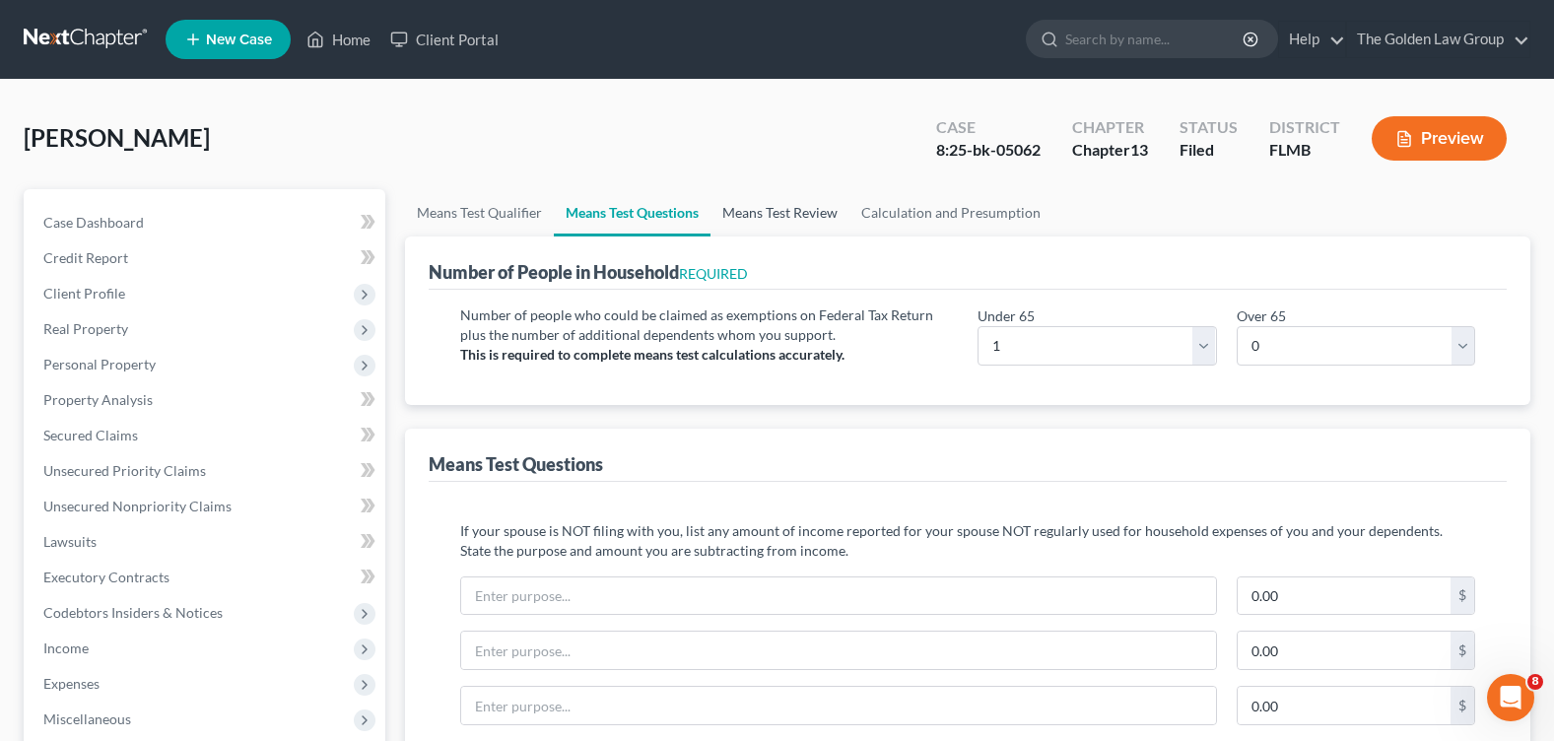
click at [775, 216] on link "Means Test Review" at bounding box center [779, 212] width 139 height 47
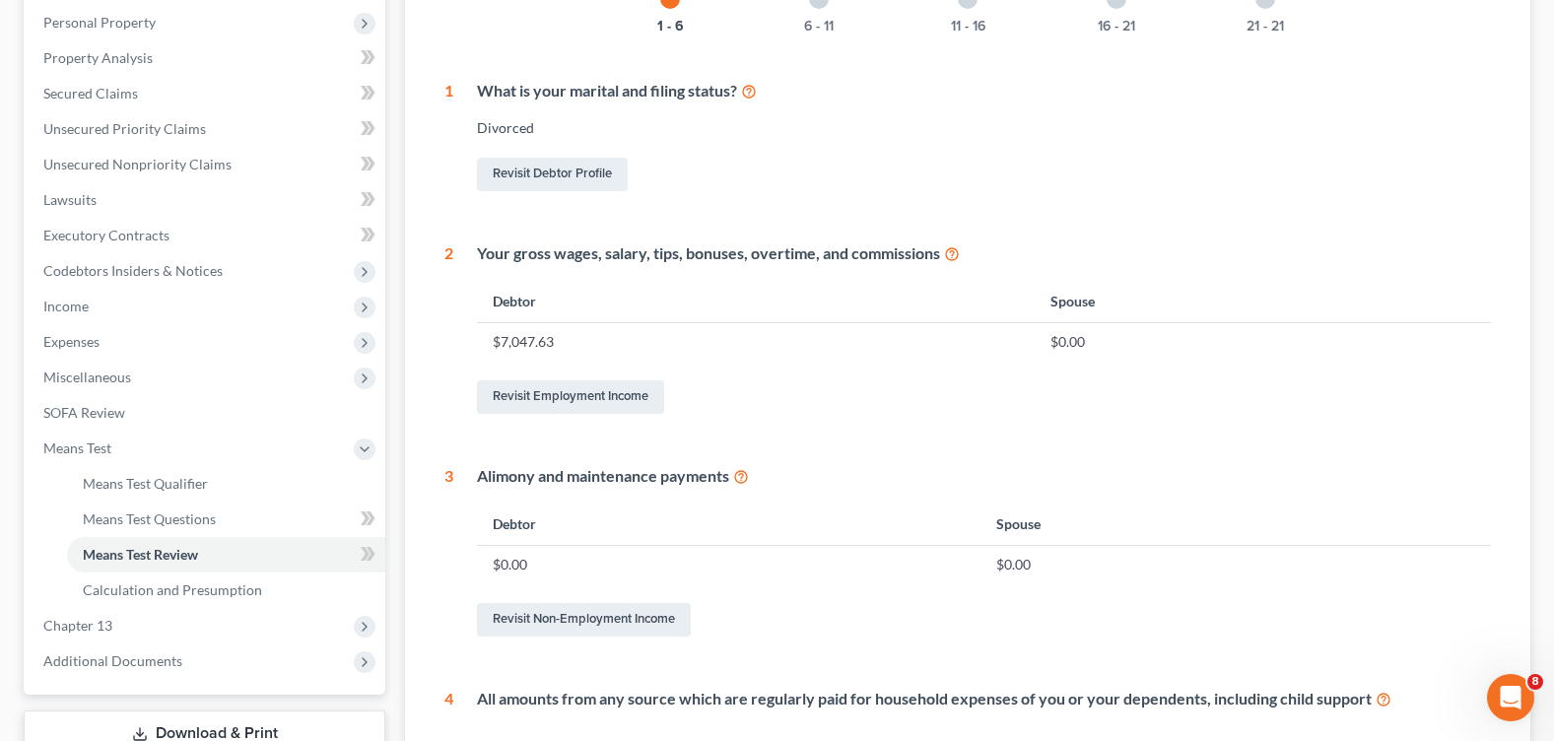
scroll to position [46, 0]
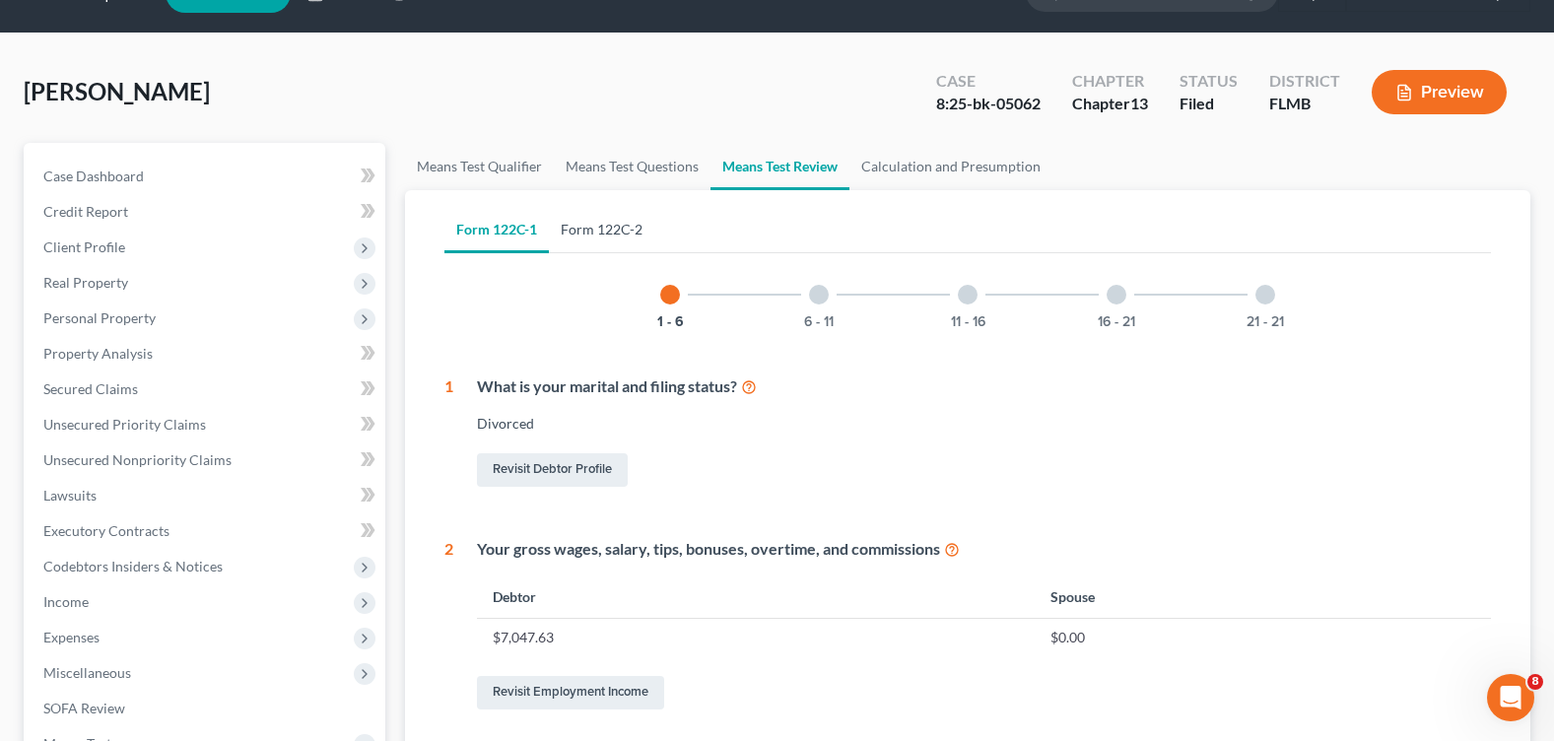
click at [597, 226] on link "Form 122C-2" at bounding box center [601, 229] width 105 height 47
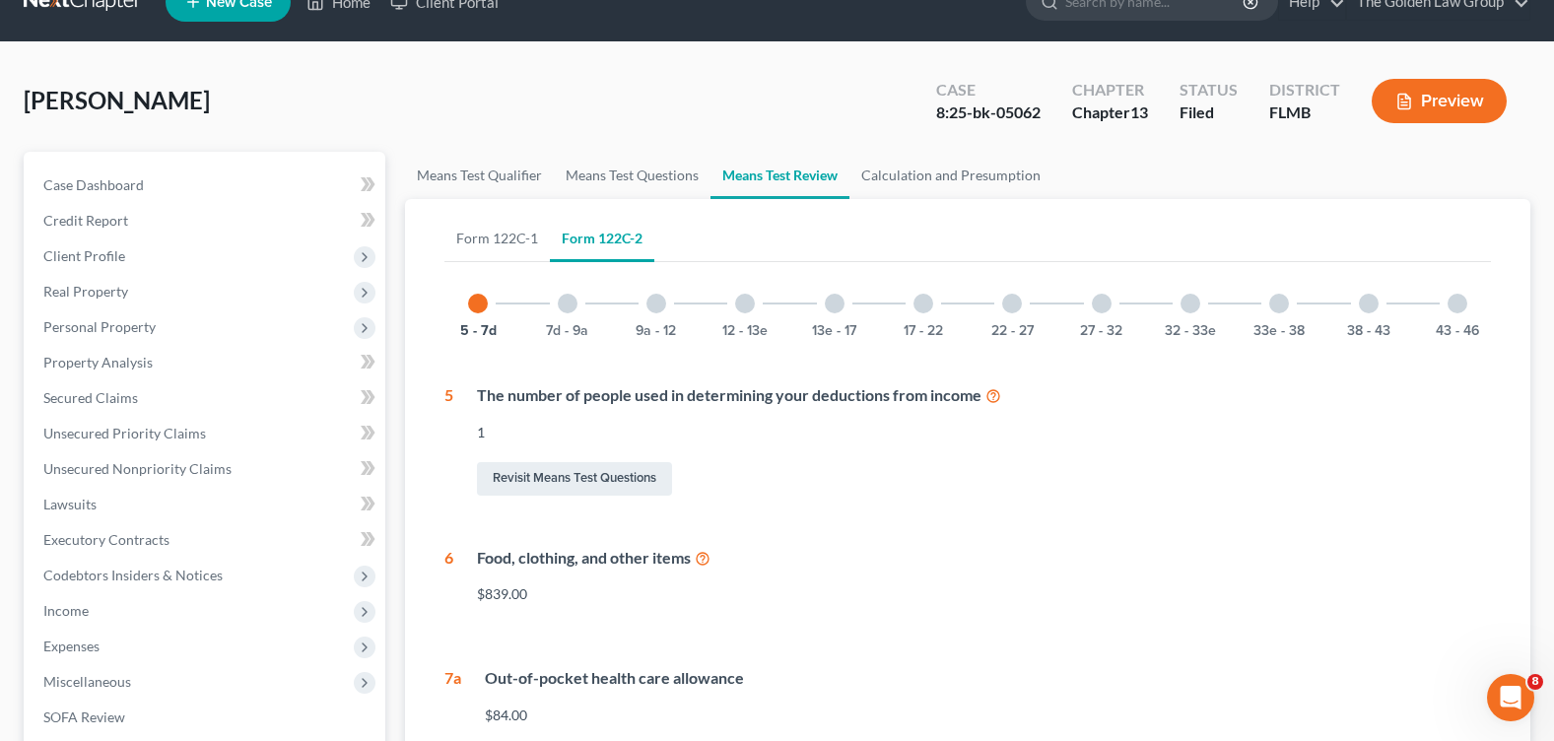
scroll to position [0, 0]
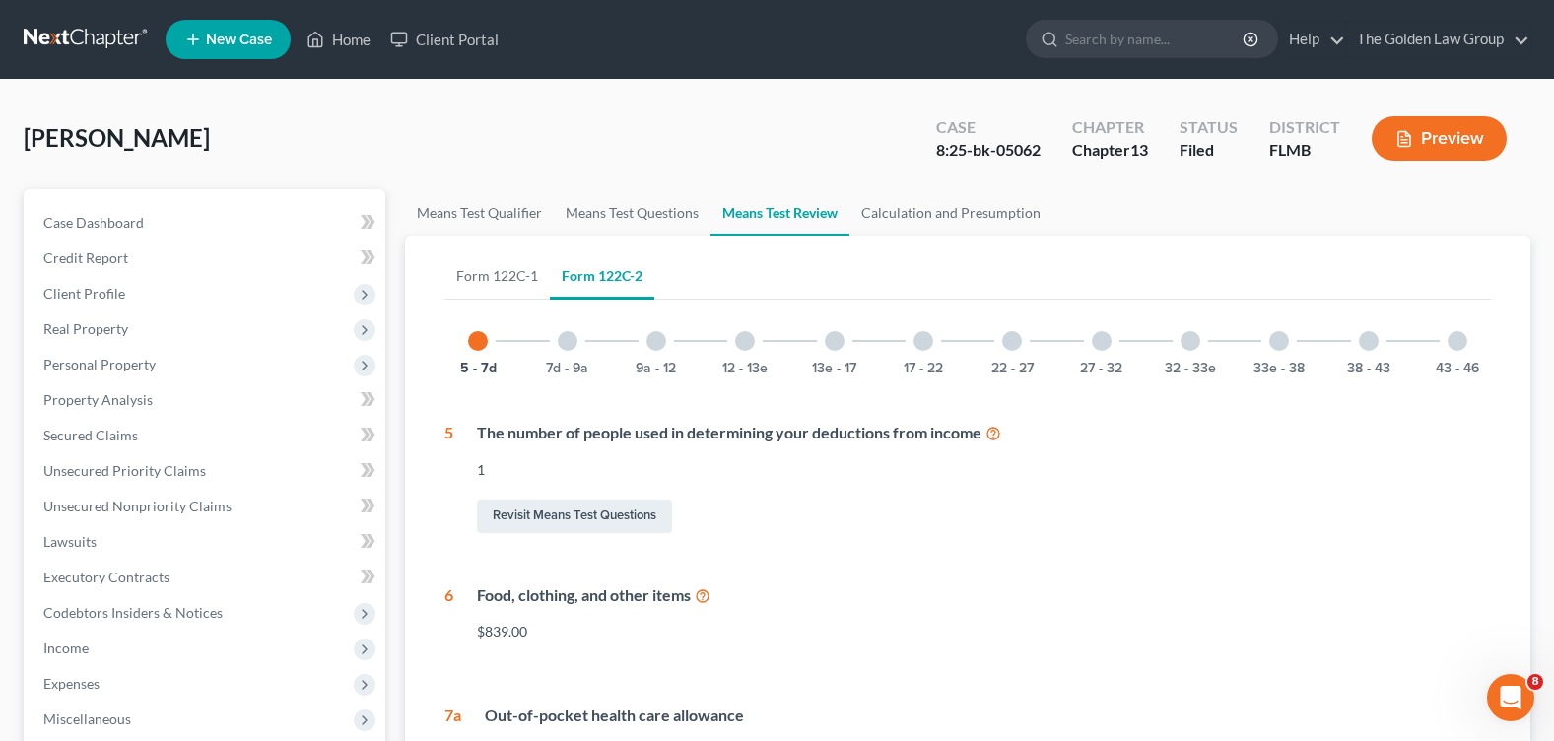
click at [558, 337] on div at bounding box center [568, 341] width 20 height 20
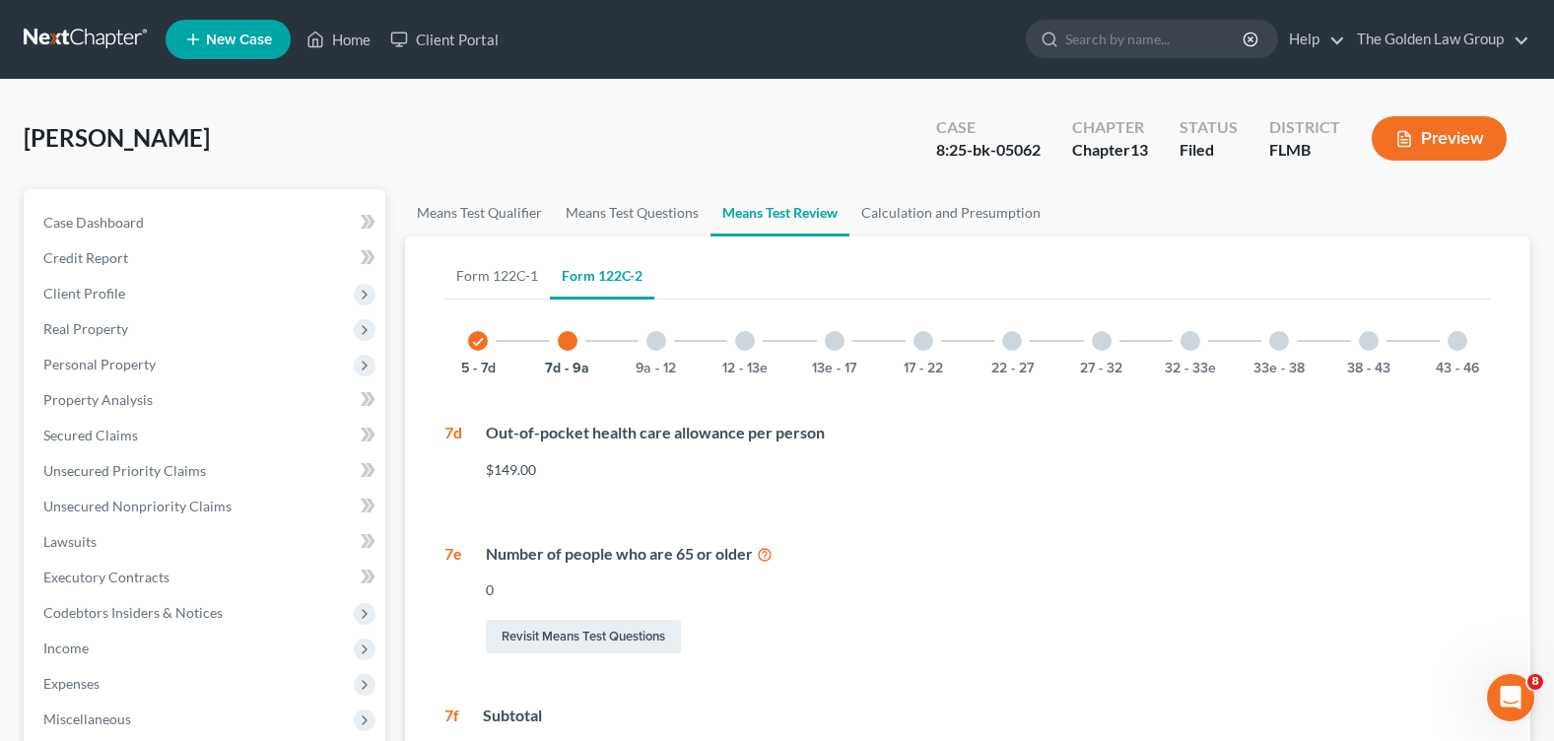
click at [656, 333] on div at bounding box center [656, 341] width 20 height 20
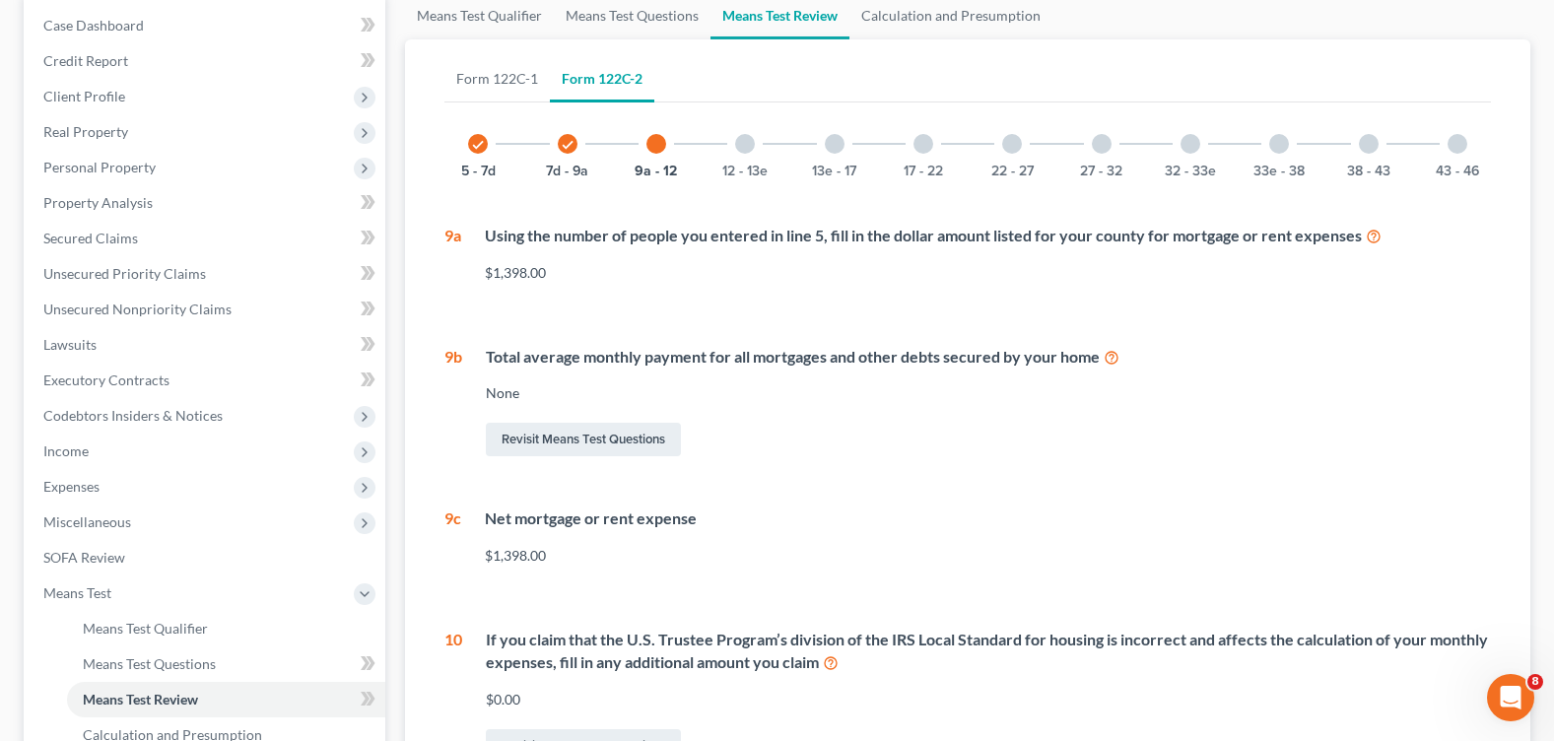
scroll to position [99, 0]
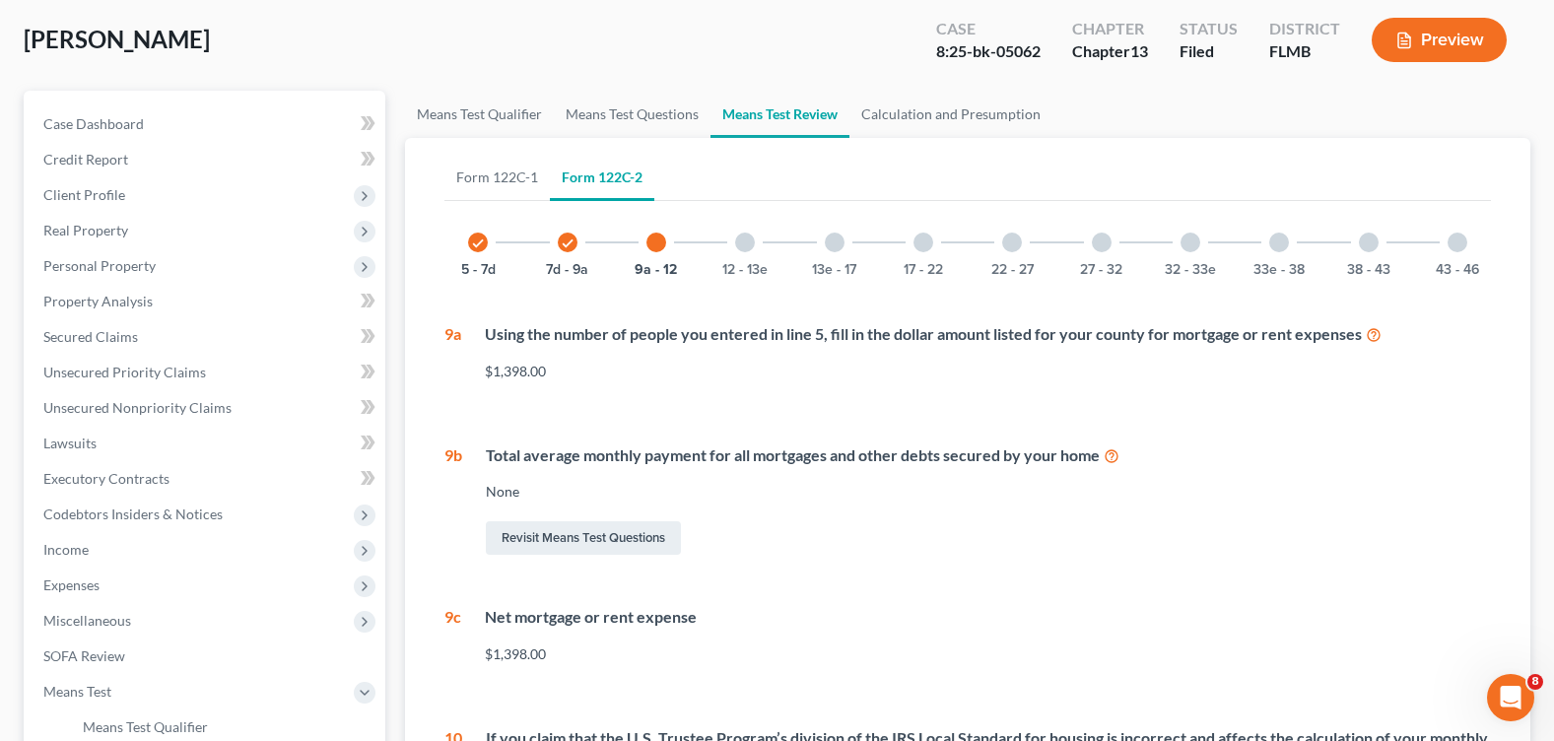
click at [753, 244] on div at bounding box center [745, 243] width 20 height 20
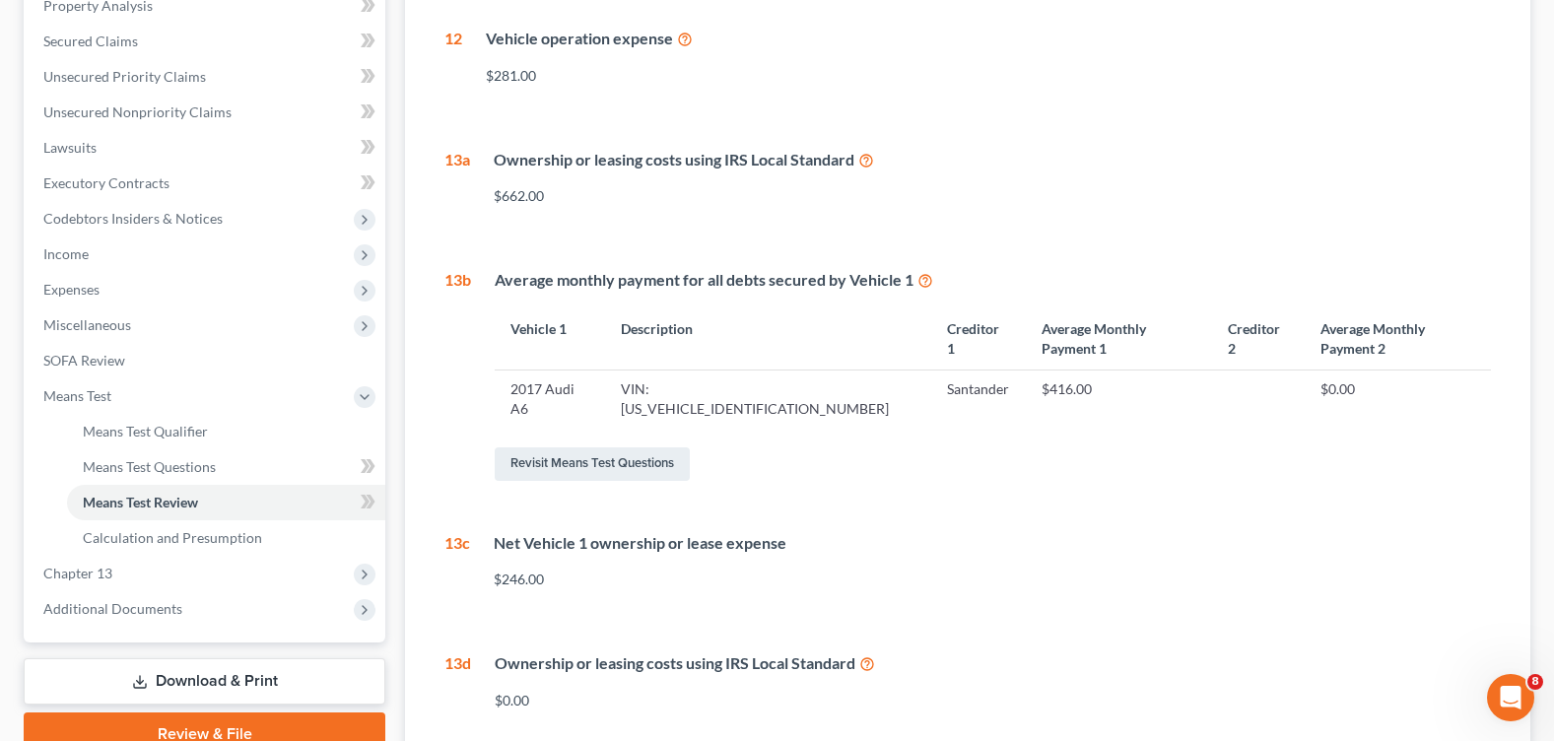
scroll to position [0, 0]
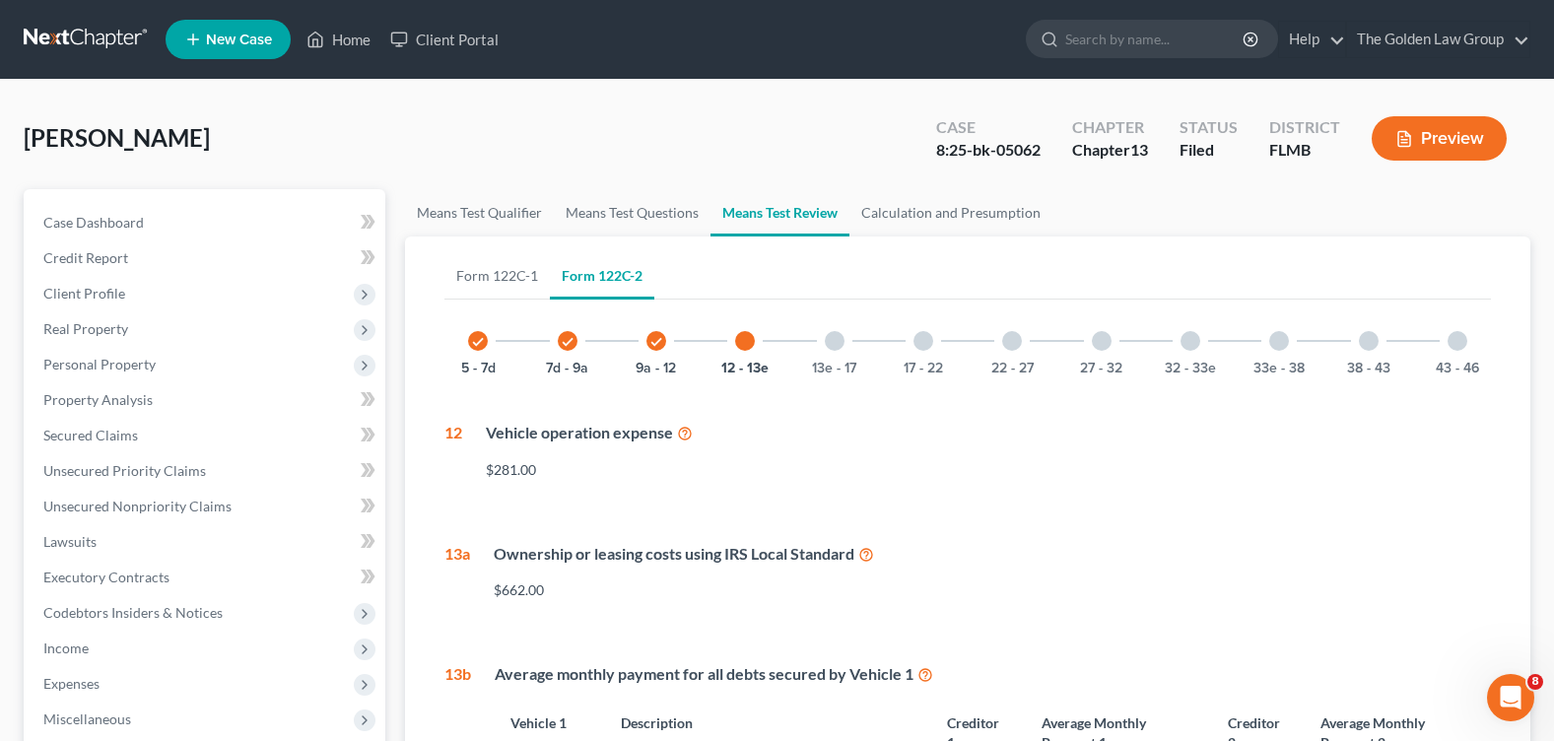
click at [836, 338] on div at bounding box center [835, 341] width 20 height 20
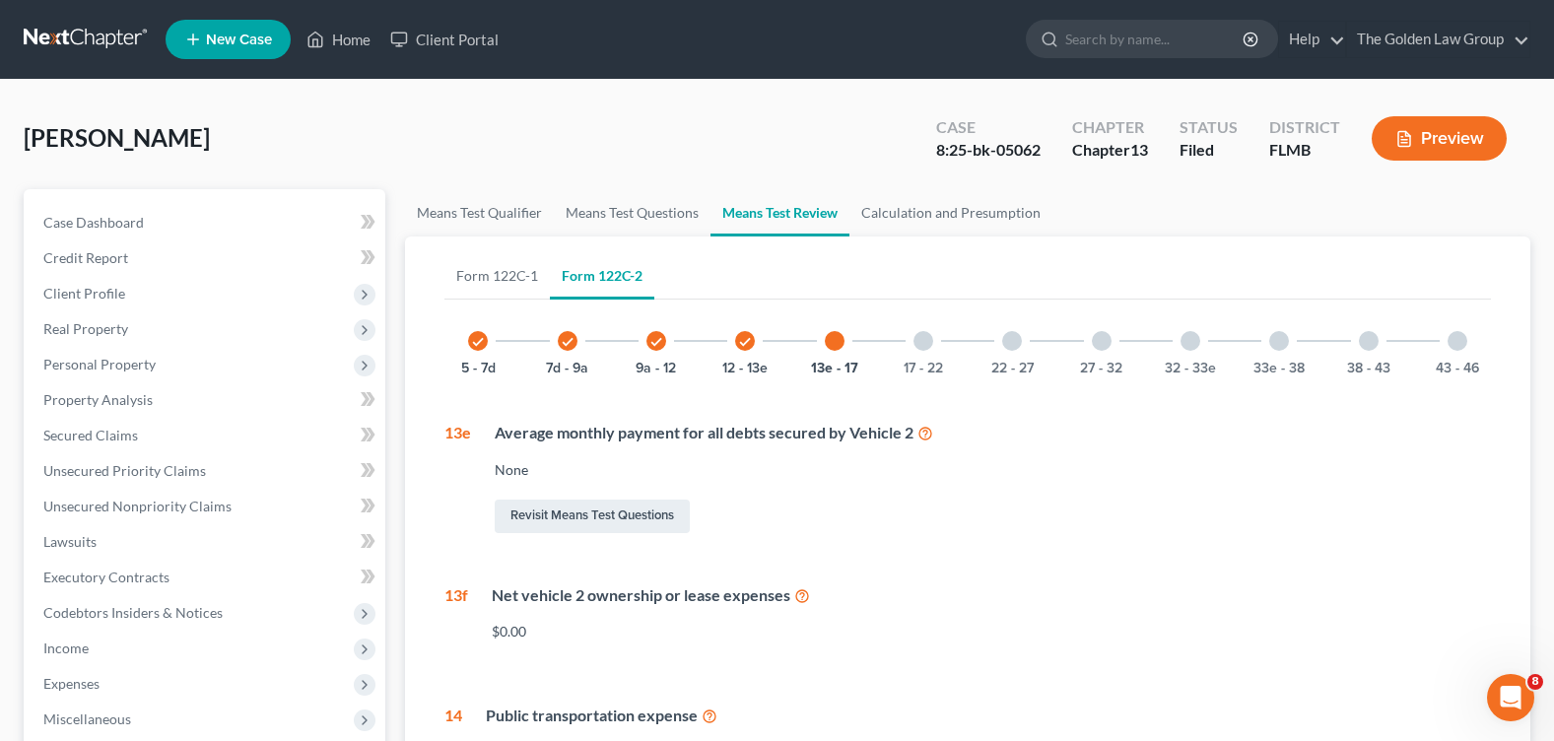
click at [922, 347] on div at bounding box center [923, 341] width 20 height 20
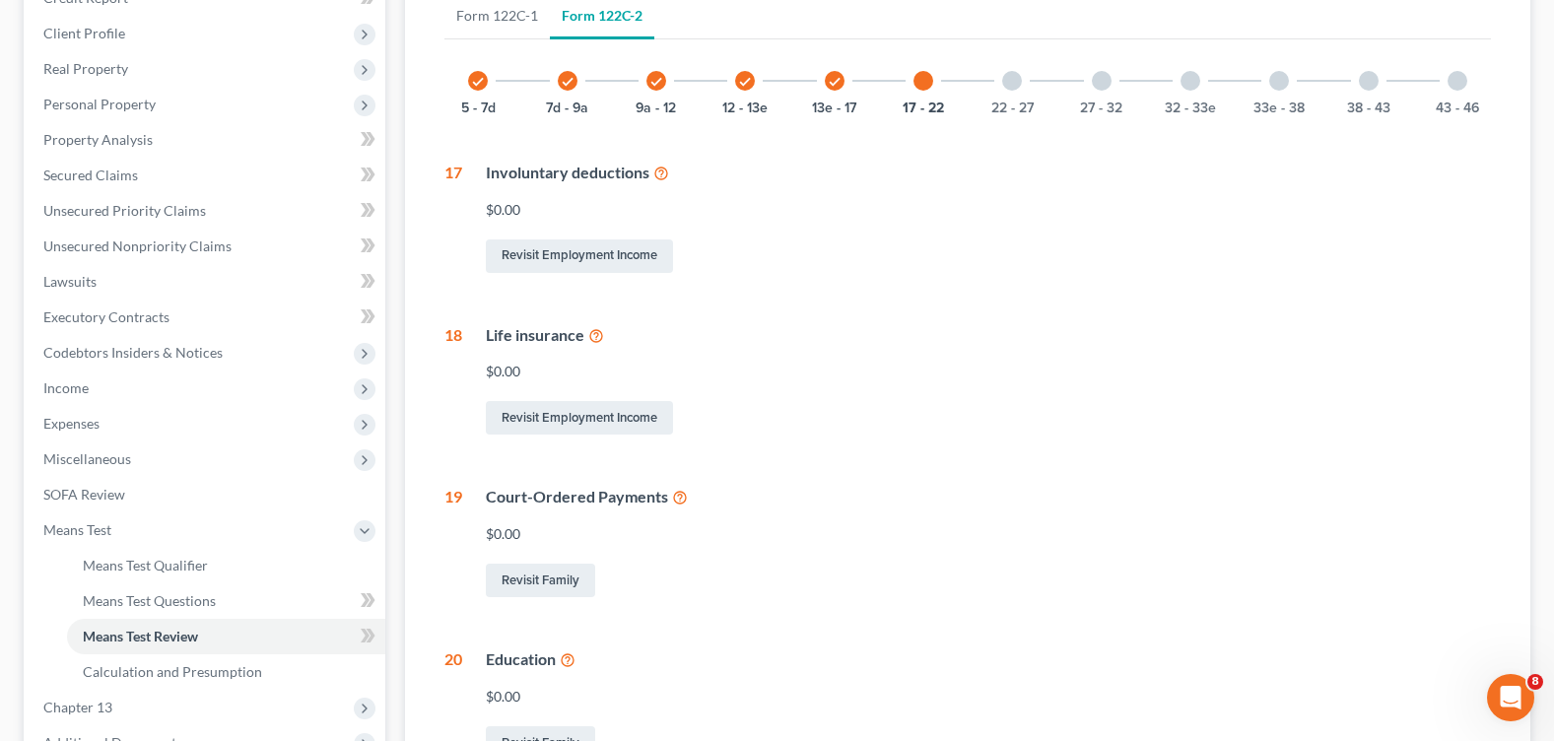
scroll to position [162, 0]
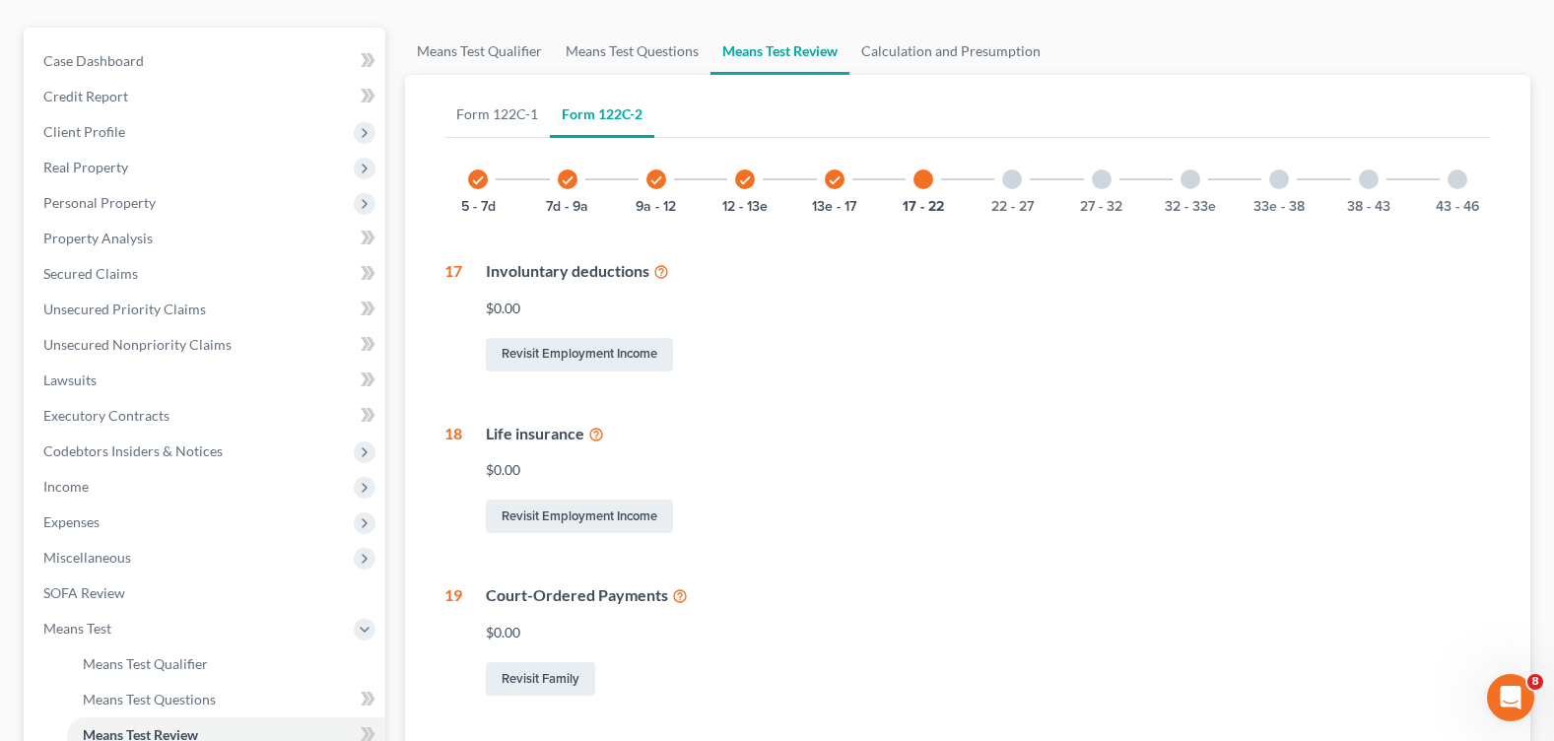
click at [842, 183] on div "check" at bounding box center [835, 179] width 20 height 20
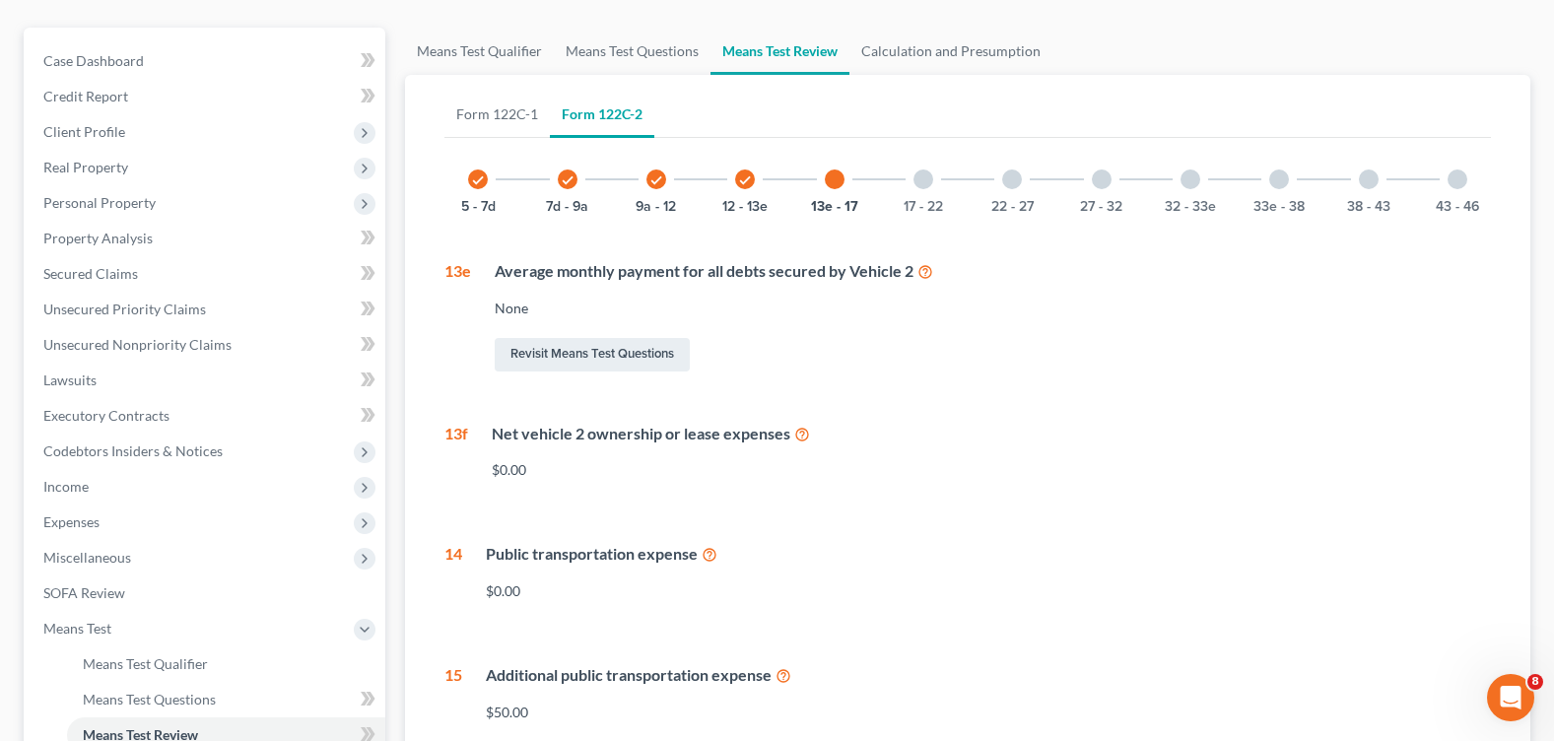
click at [925, 175] on div at bounding box center [923, 179] width 20 height 20
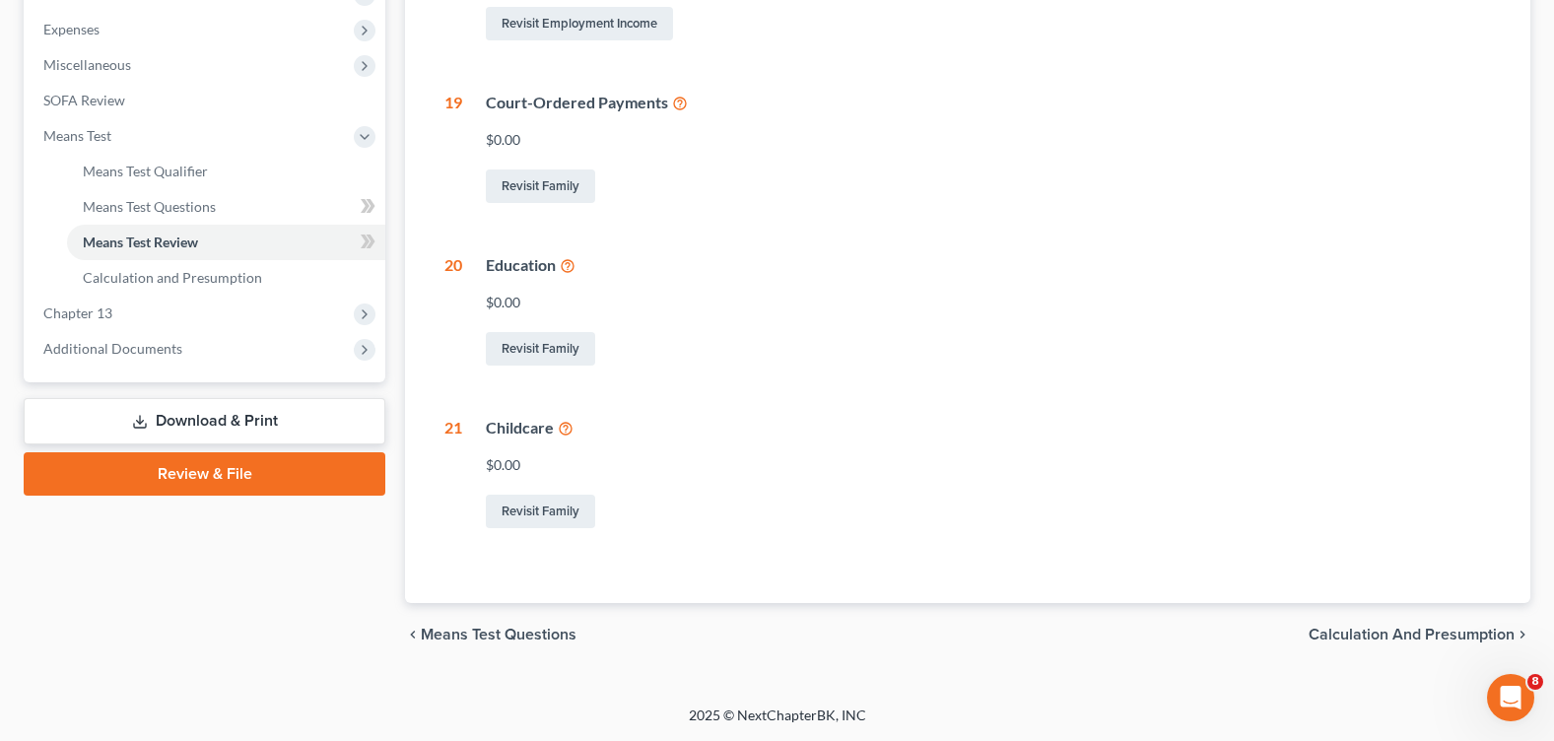
scroll to position [63, 0]
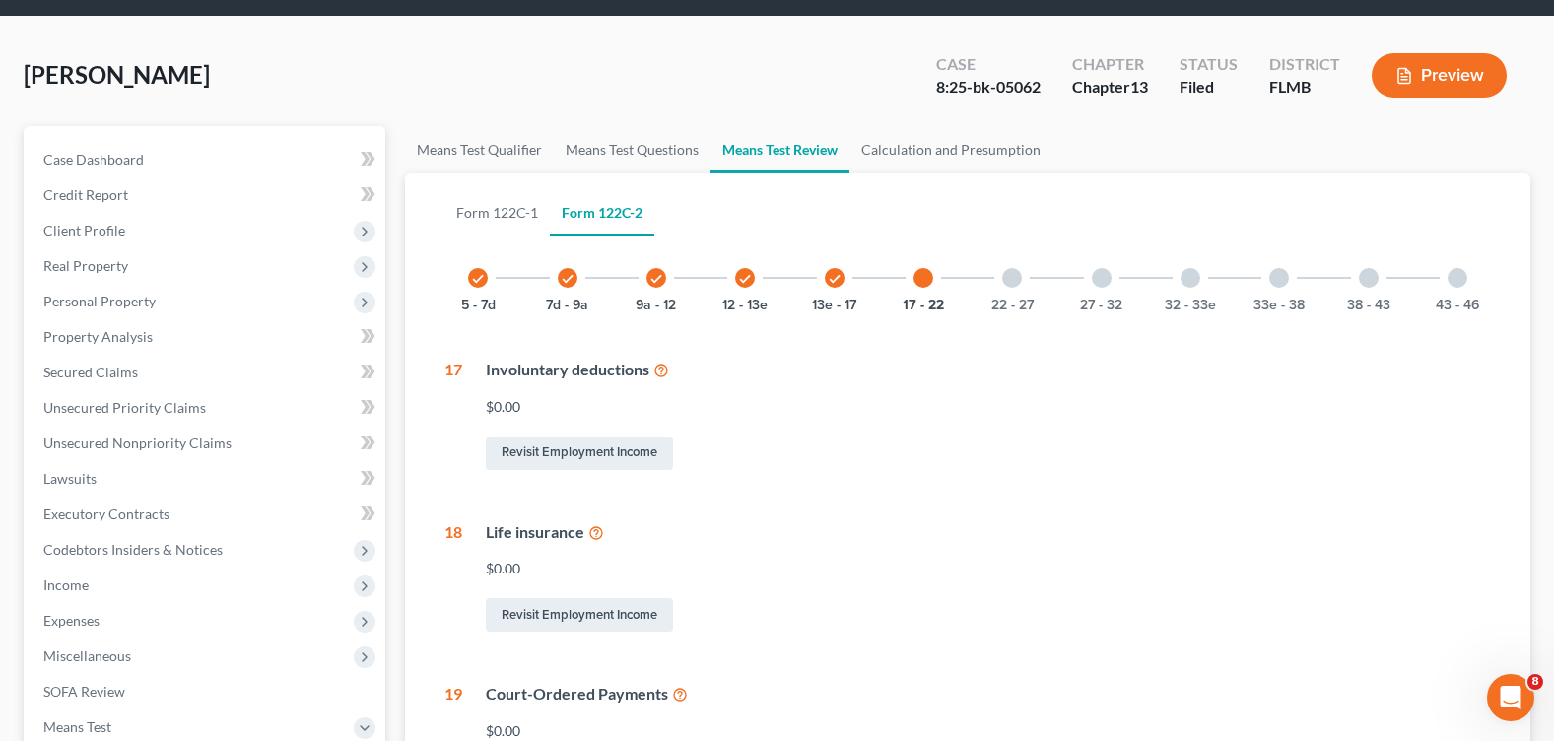
click at [845, 278] on div "check 13e - 17" at bounding box center [834, 277] width 67 height 67
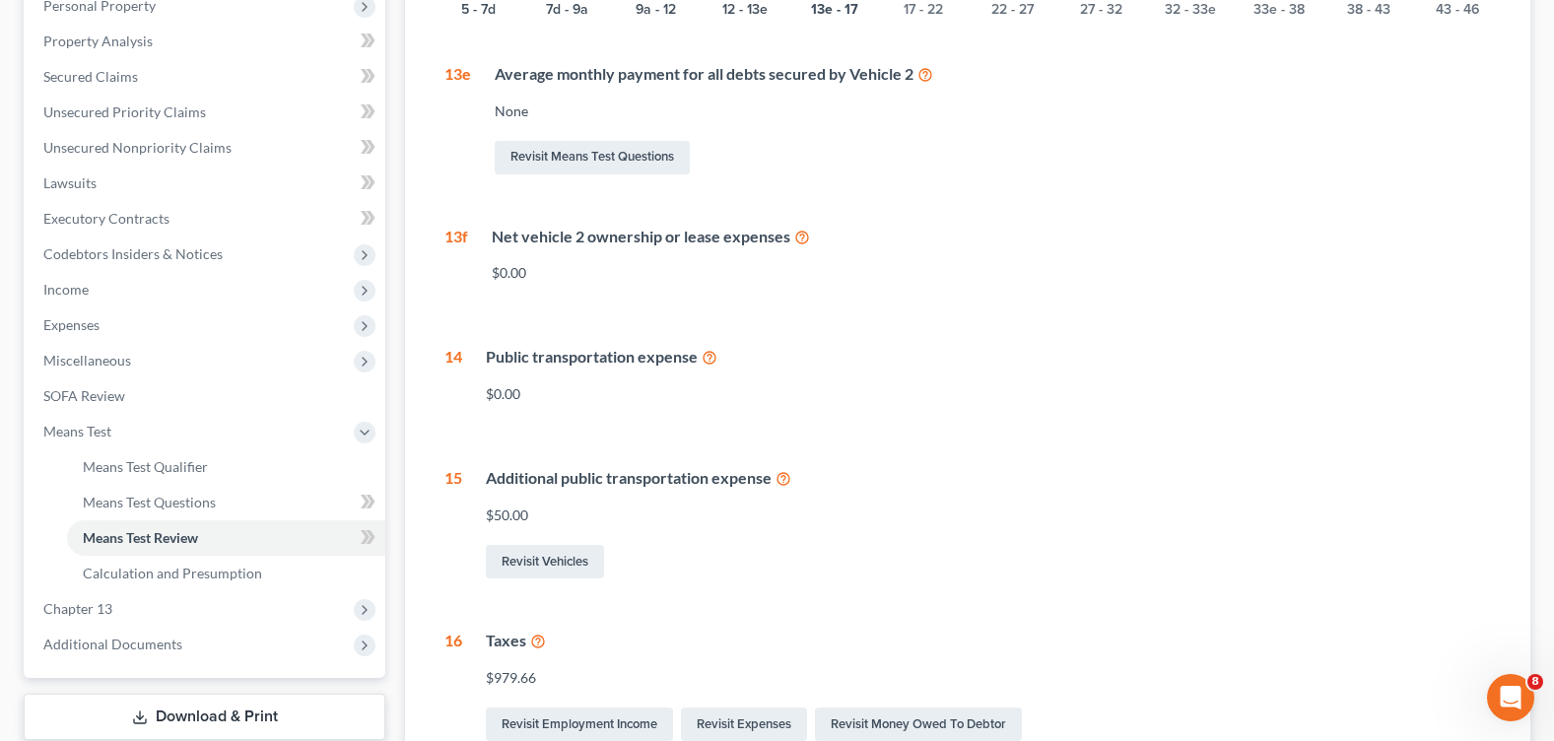
scroll to position [556, 0]
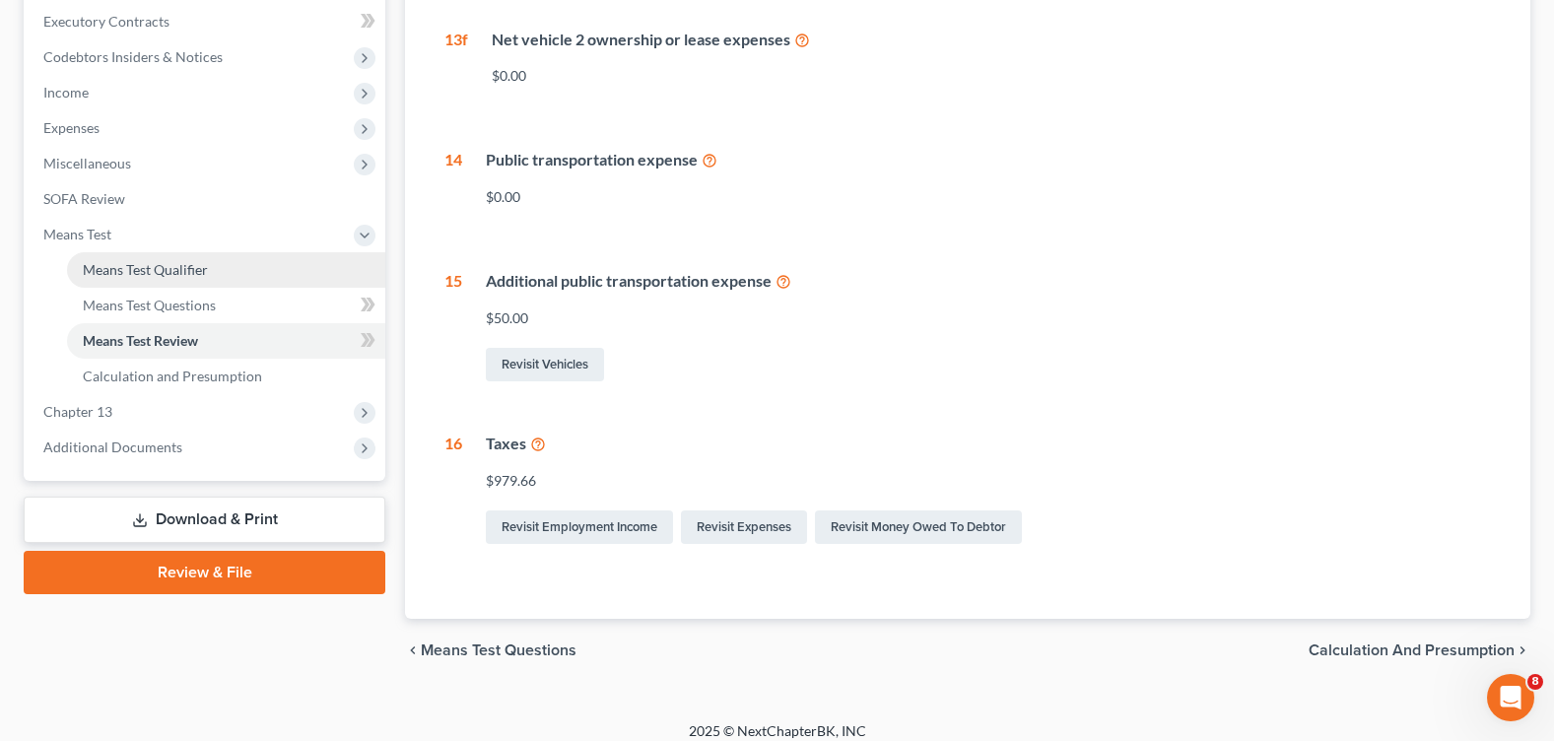
click at [177, 264] on span "Means Test Qualifier" at bounding box center [145, 269] width 125 height 17
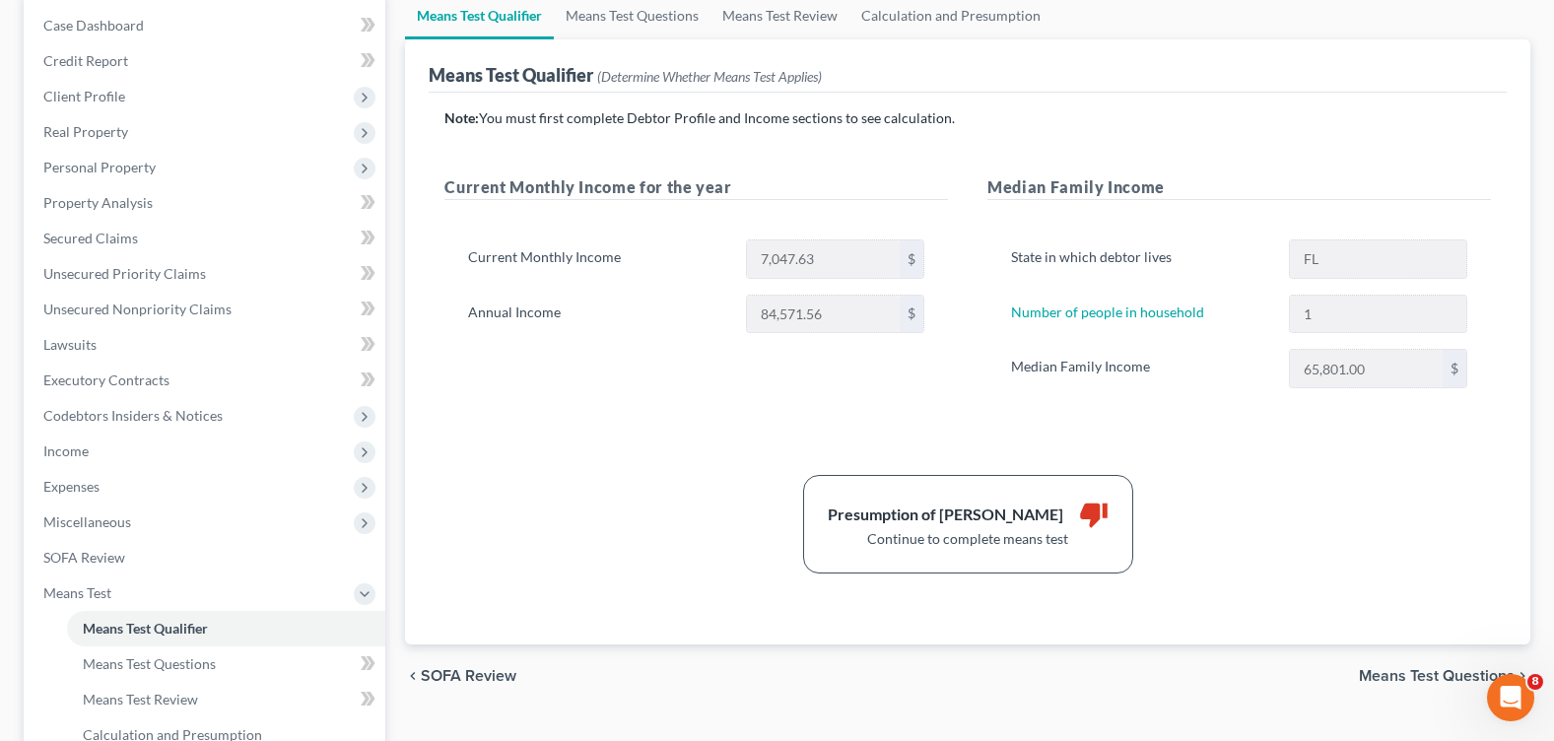
scroll to position [296, 0]
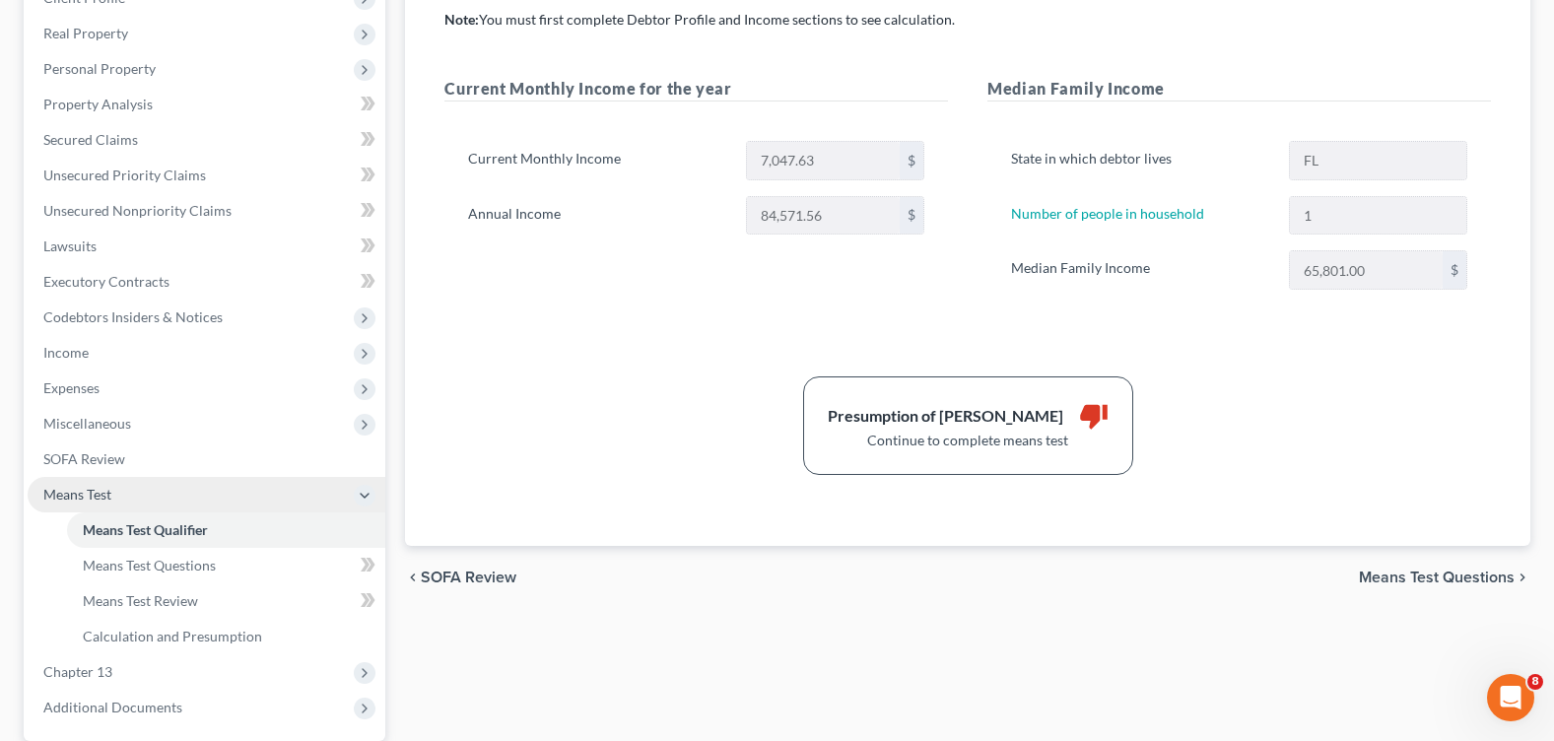
click at [103, 497] on span "Means Test" at bounding box center [77, 494] width 68 height 17
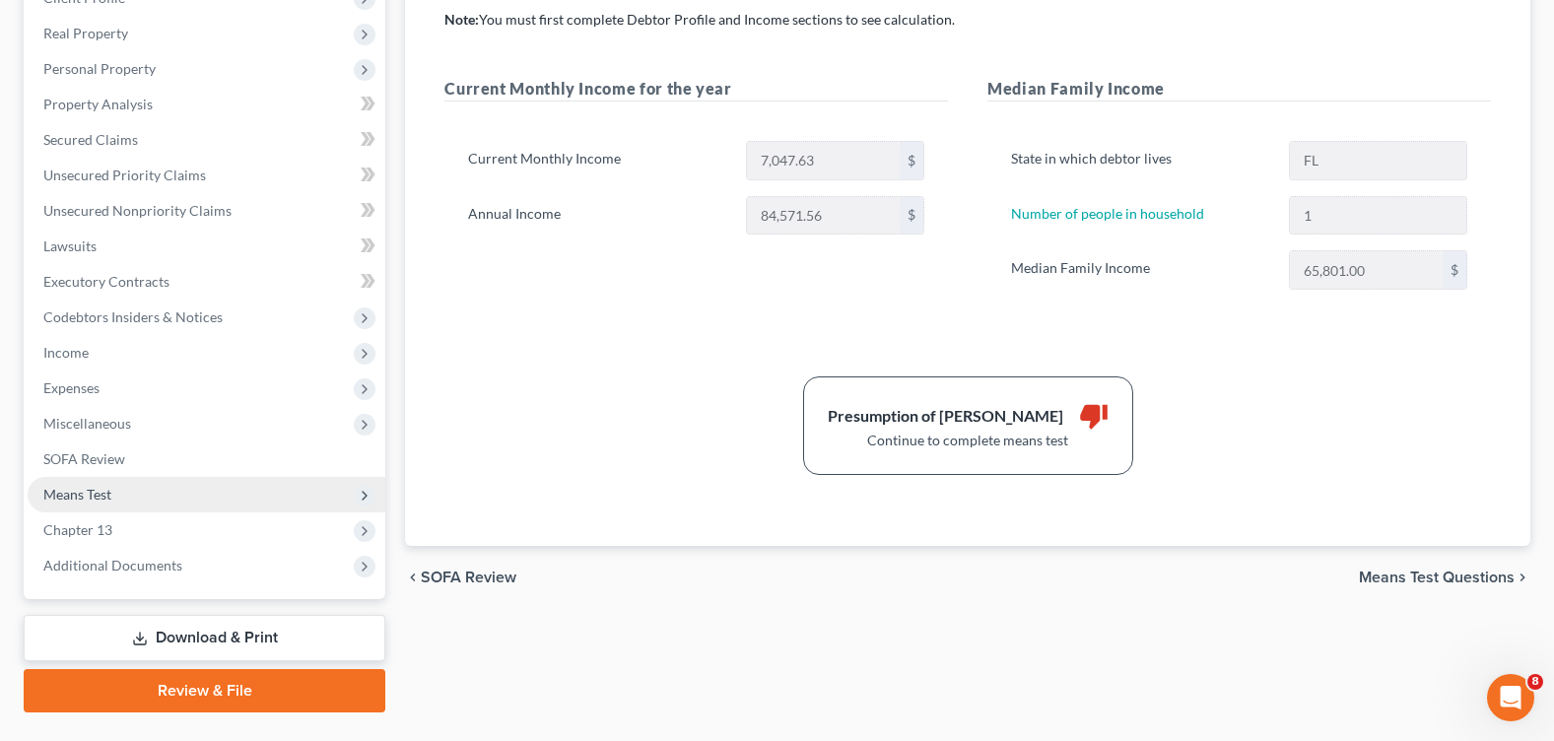
click at [94, 481] on span "Means Test" at bounding box center [207, 494] width 358 height 35
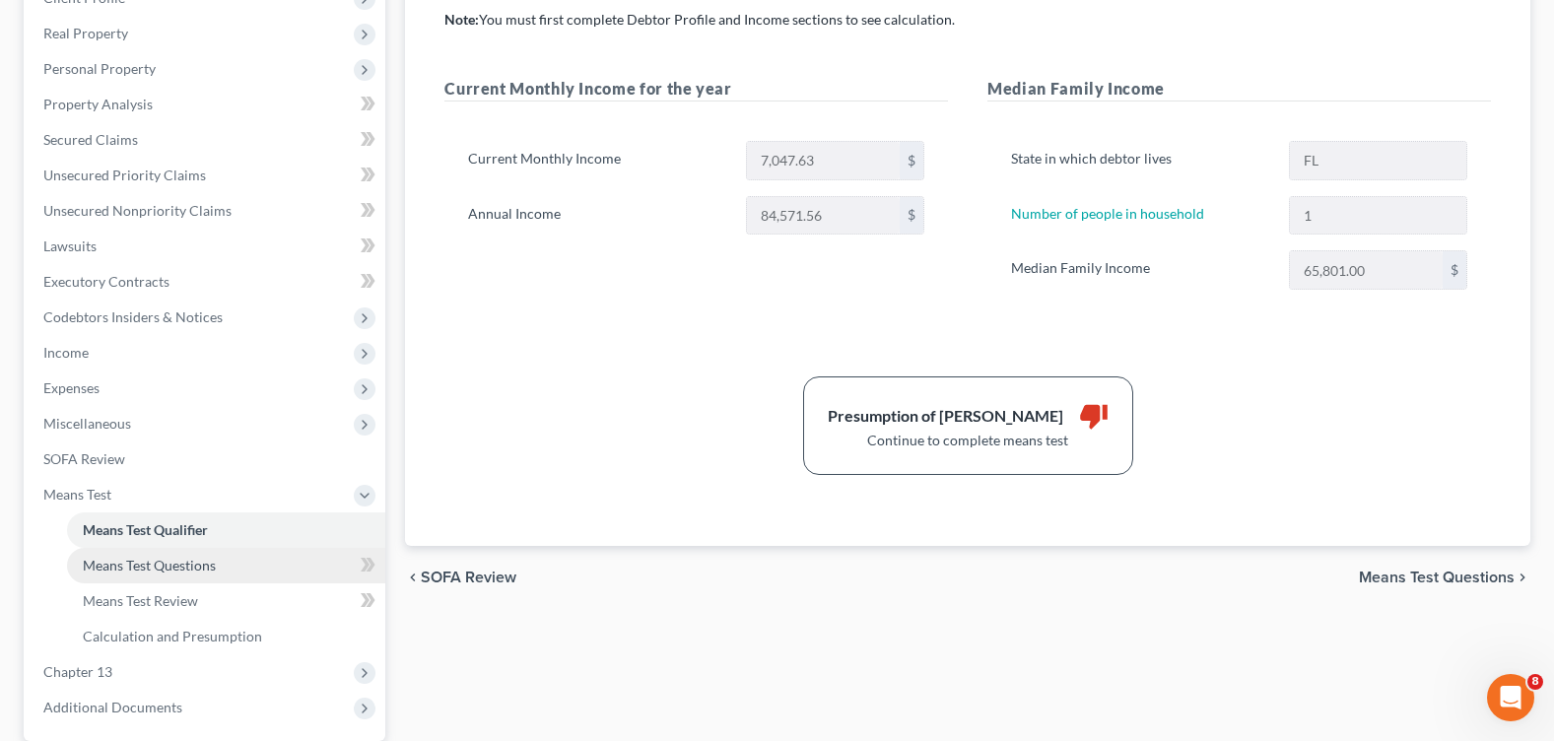
click at [219, 574] on link "Means Test Questions" at bounding box center [226, 565] width 318 height 35
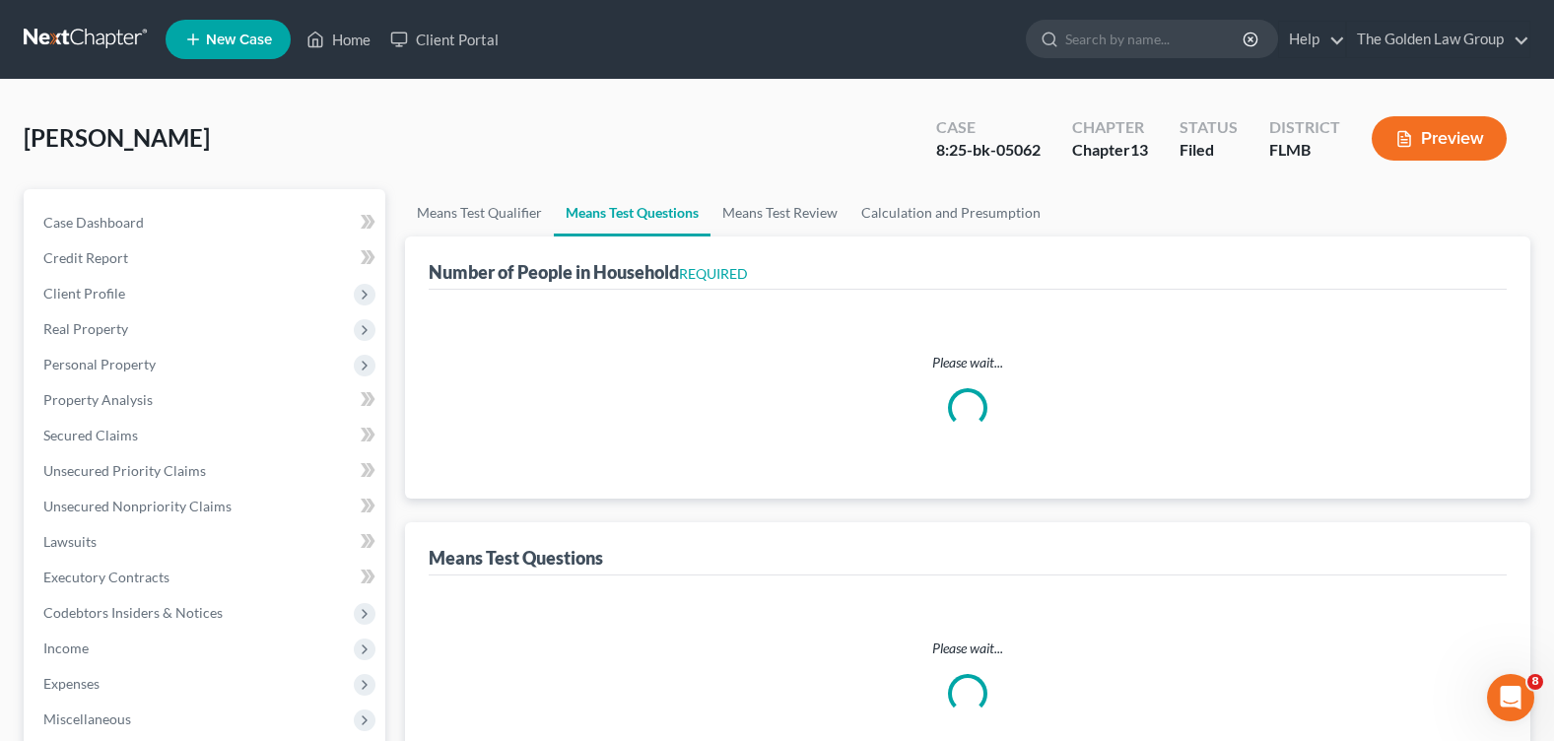
click at [471, 149] on div "[PERSON_NAME] Upgraded Case 8:25-bk-05062 Chapter Chapter 13 Status Filed Distr…" at bounding box center [777, 146] width 1506 height 86
select select "1"
select select "60"
select select "1"
select select "0"
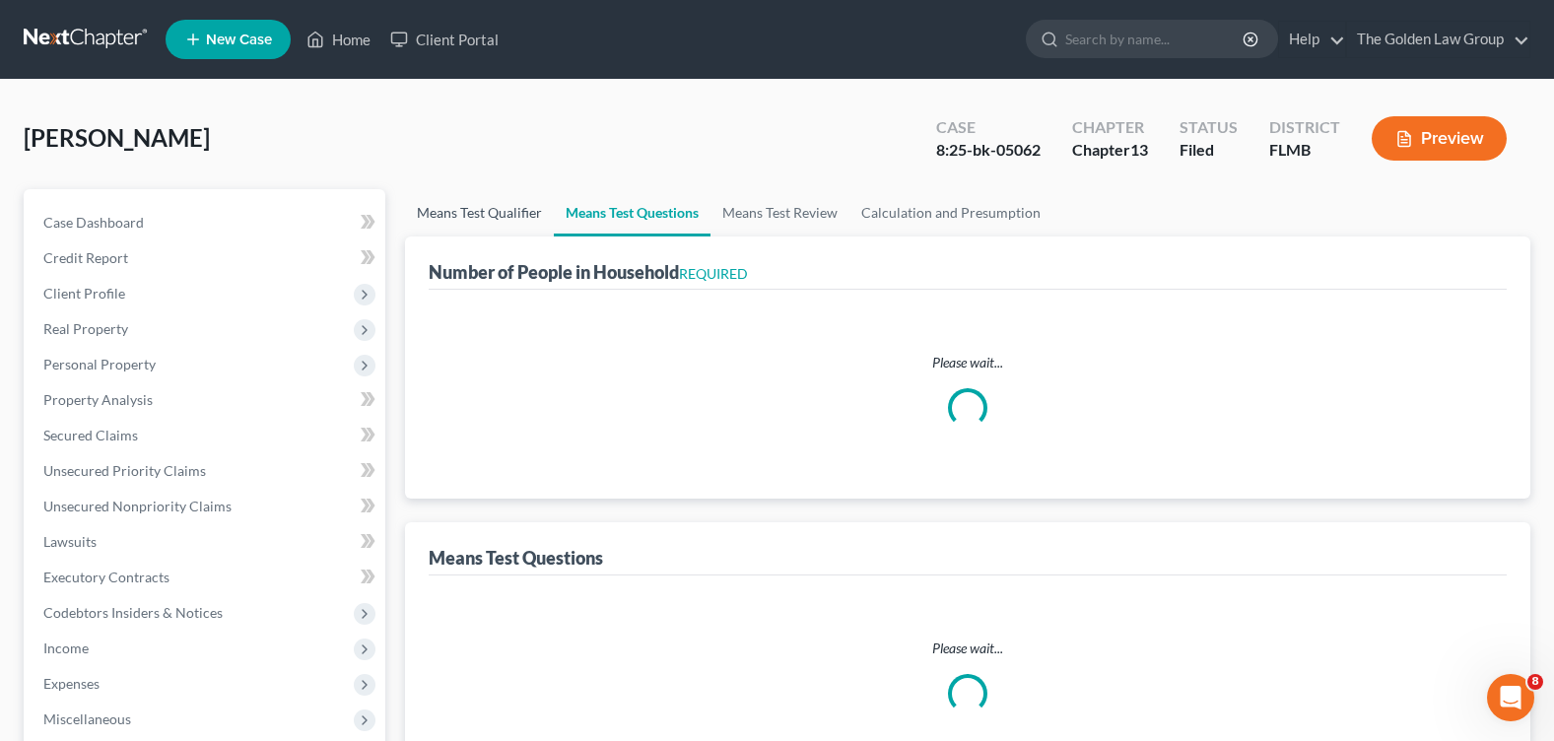
select select "1"
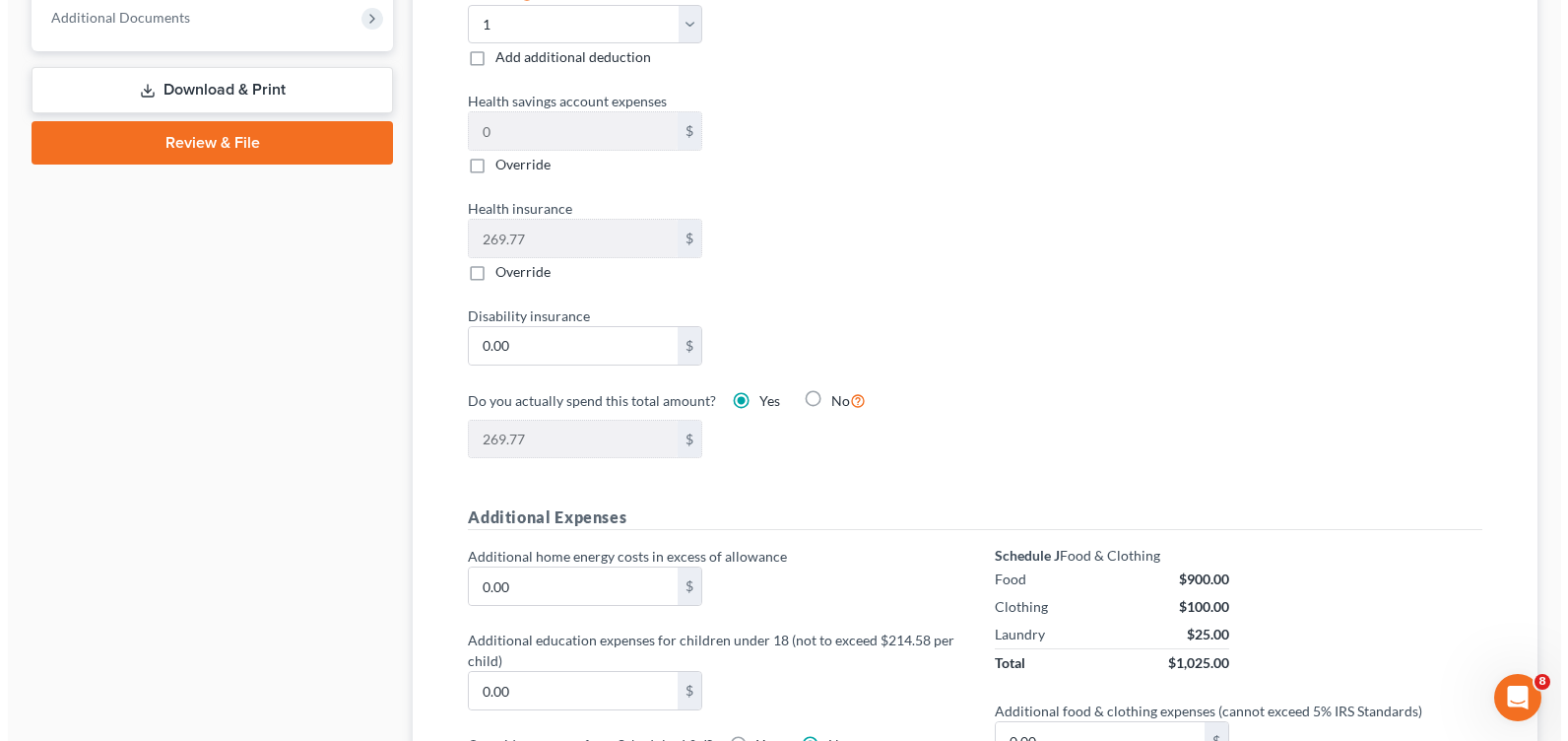
scroll to position [1182, 0]
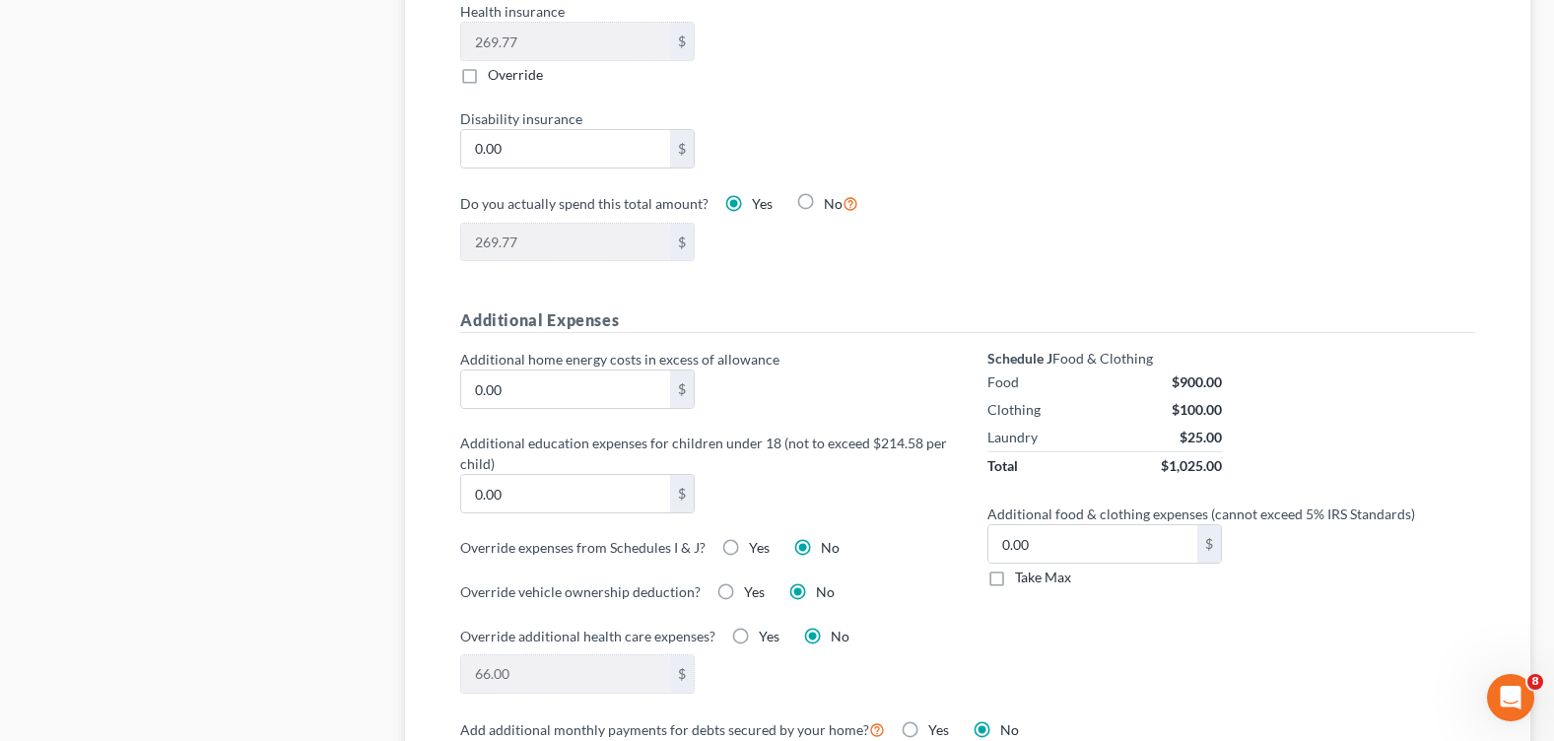
click at [749, 550] on label "Yes" at bounding box center [759, 548] width 21 height 20
click at [757, 550] on input "Yes" at bounding box center [763, 544] width 13 height 13
radio input "true"
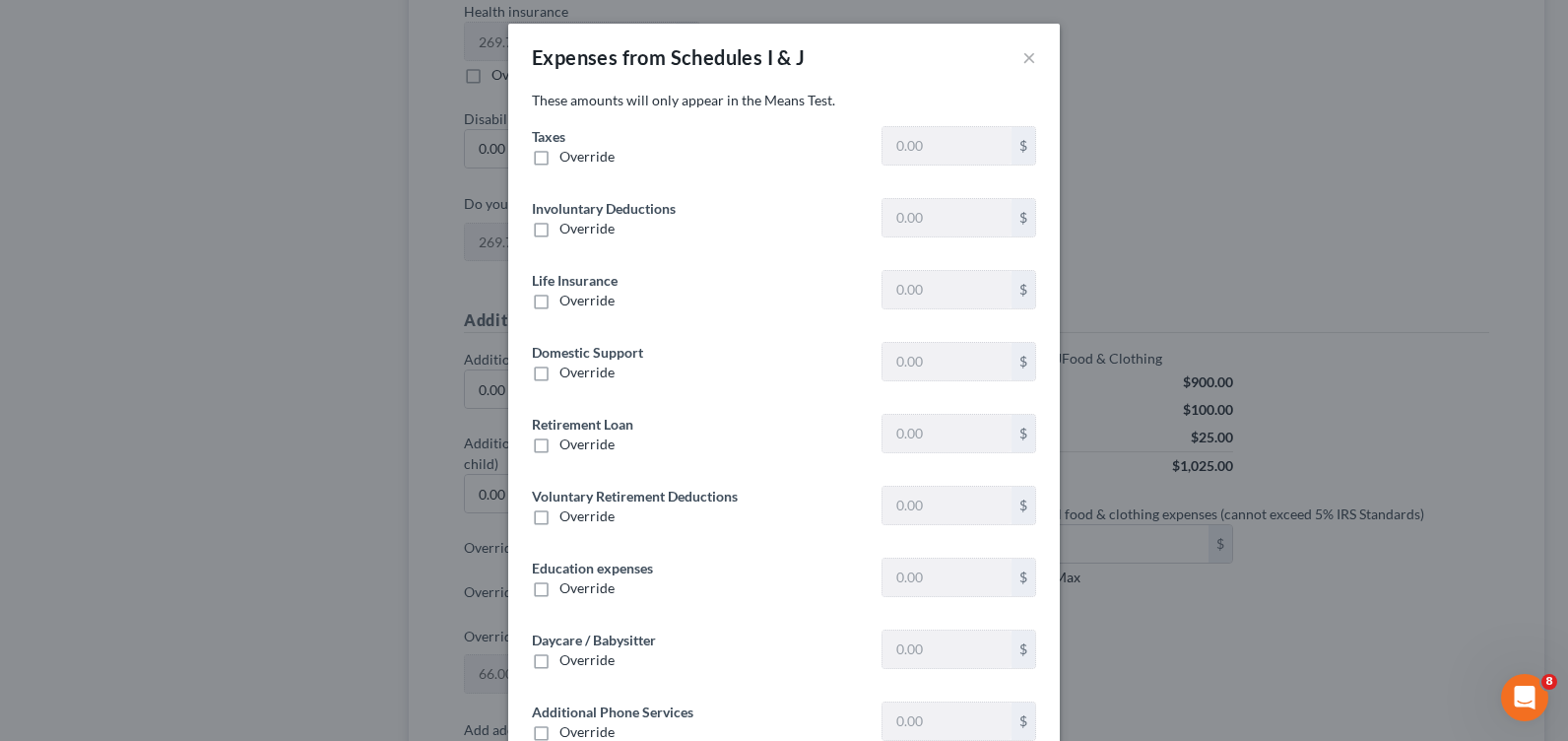
type input "979.65"
type input "0"
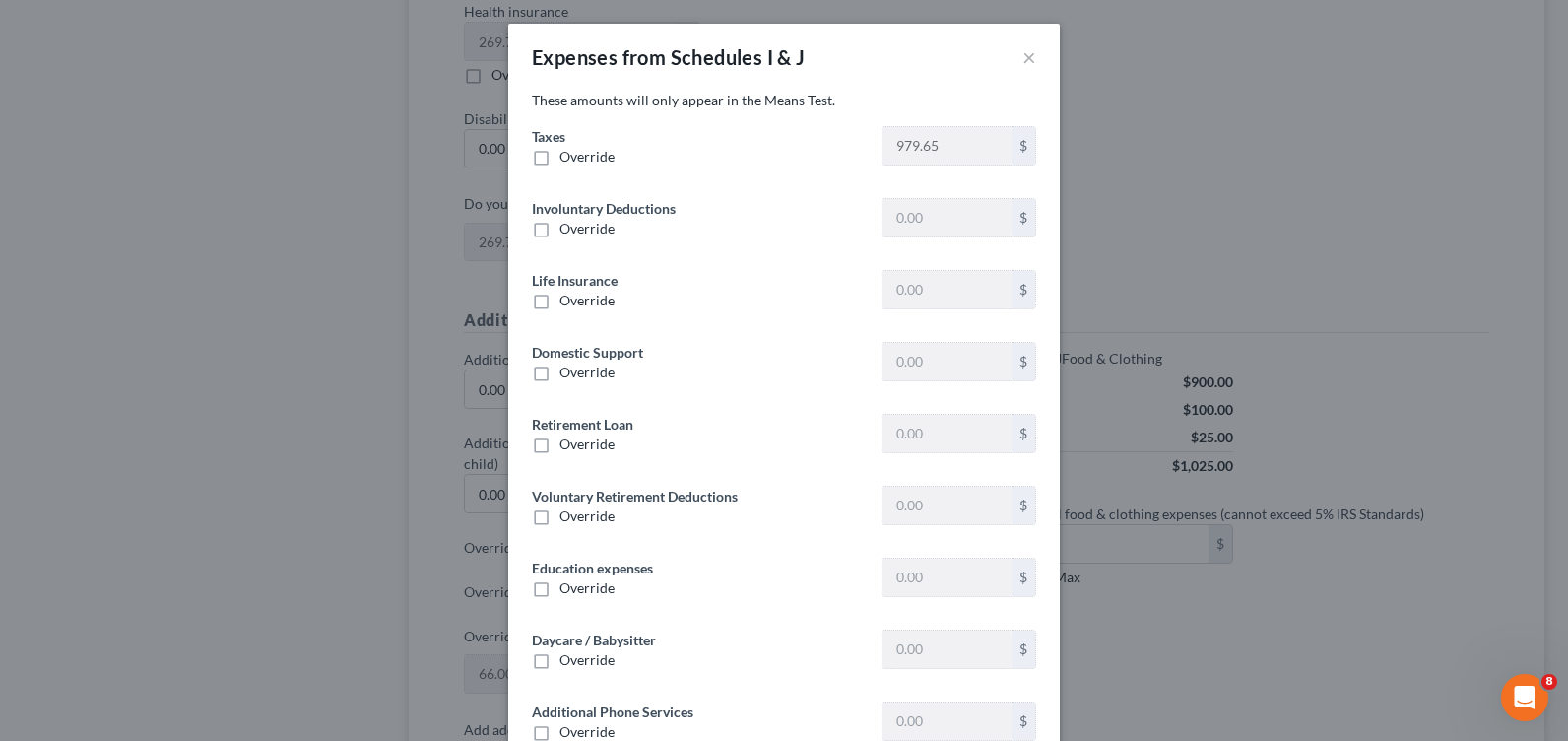
type input "306.45"
type input "0"
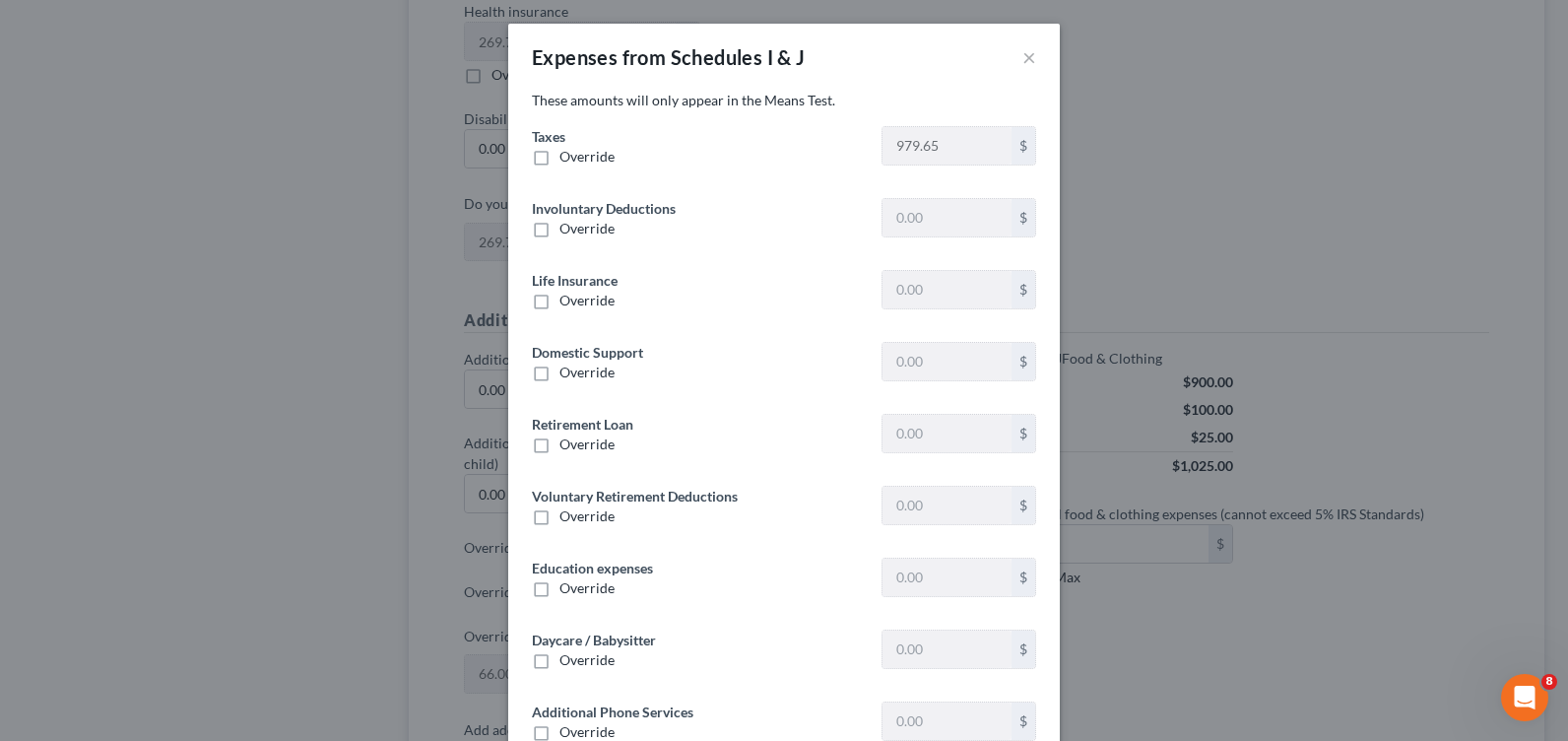
type input "0"
click at [560, 156] on label "Override" at bounding box center [587, 157] width 55 height 20
click at [567, 156] on input "Override" at bounding box center [573, 153] width 13 height 13
checkbox input "true"
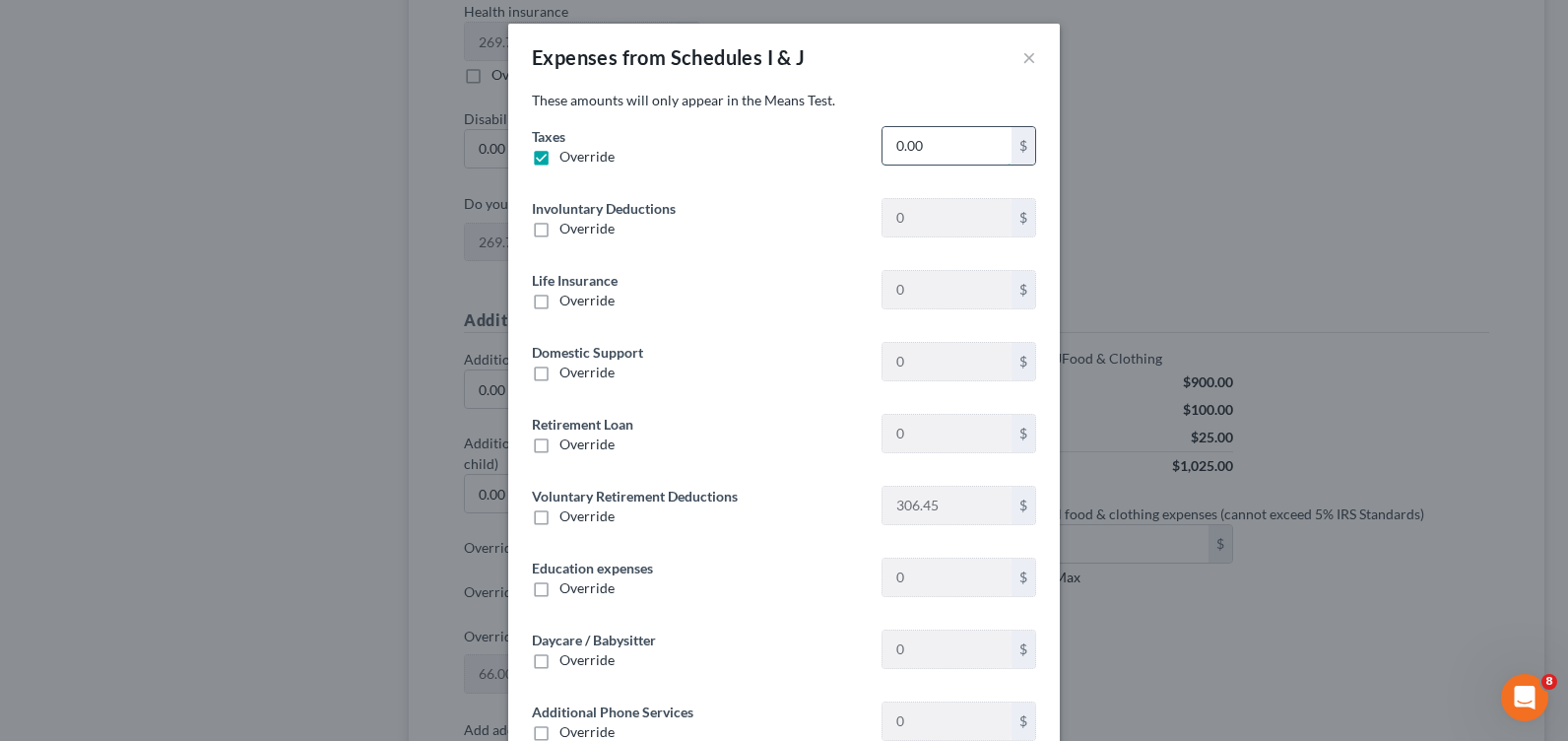
click at [914, 149] on input "0.00" at bounding box center [947, 145] width 129 height 37
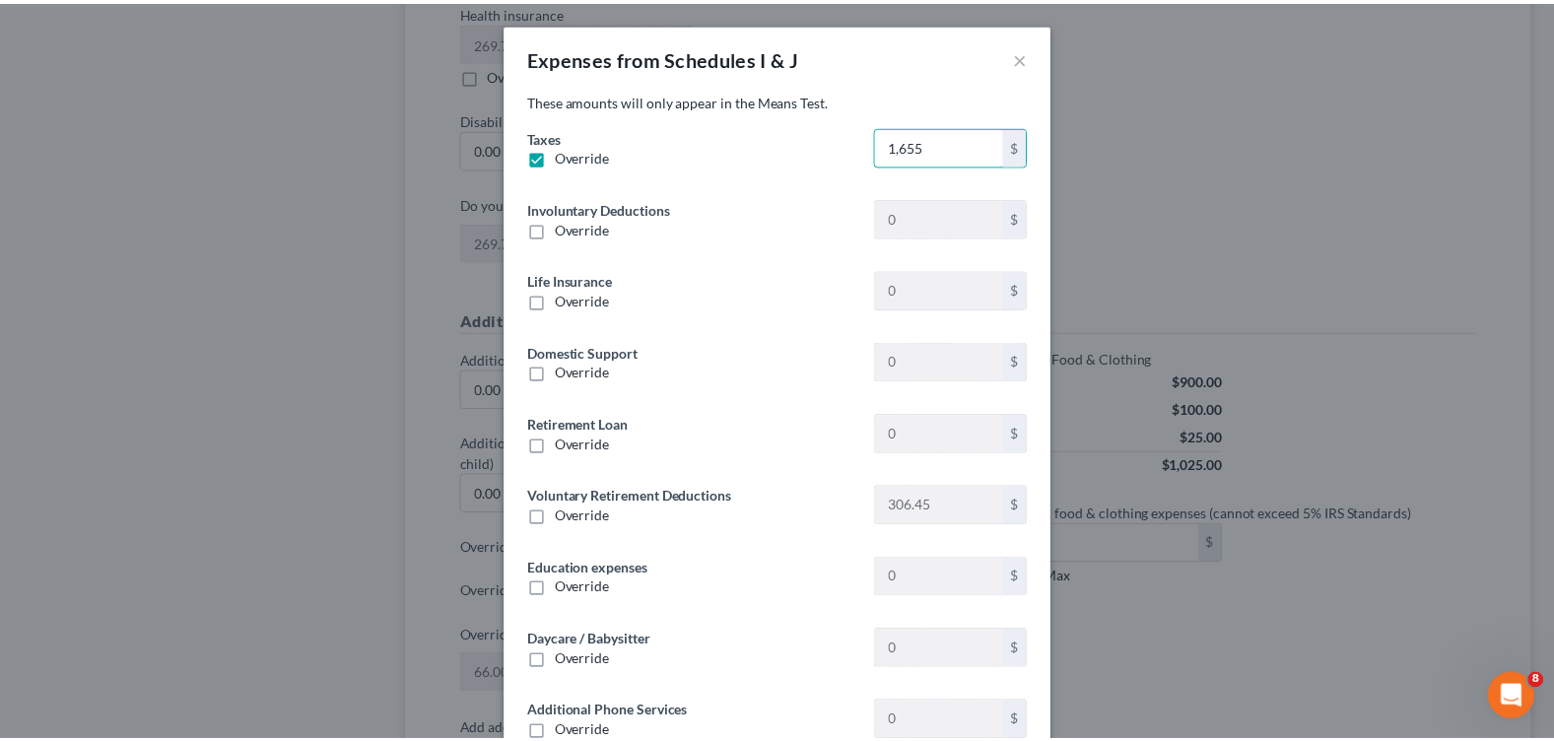
scroll to position [339, 0]
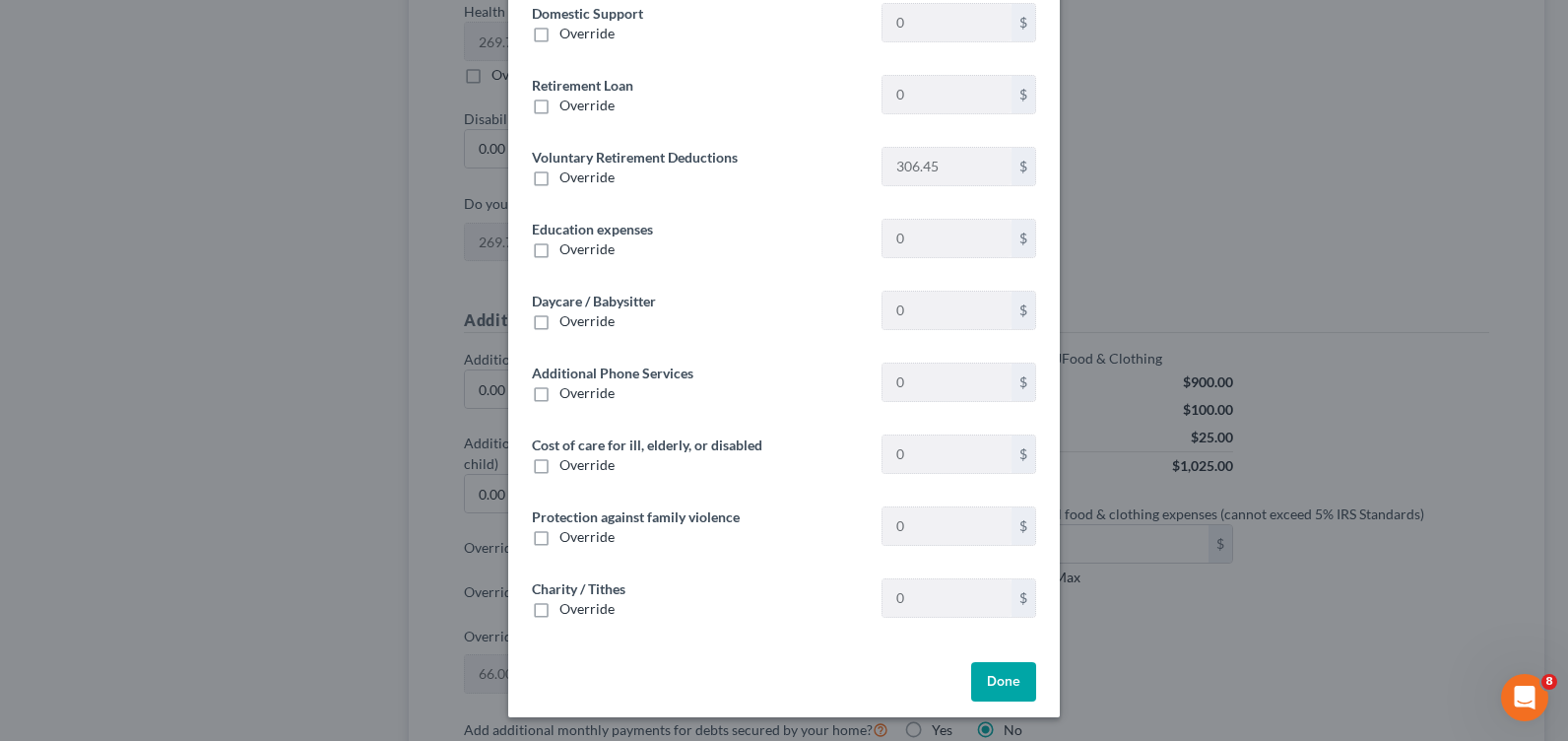
type input "1,655"
click at [1000, 683] on button "Done" at bounding box center [1003, 681] width 65 height 39
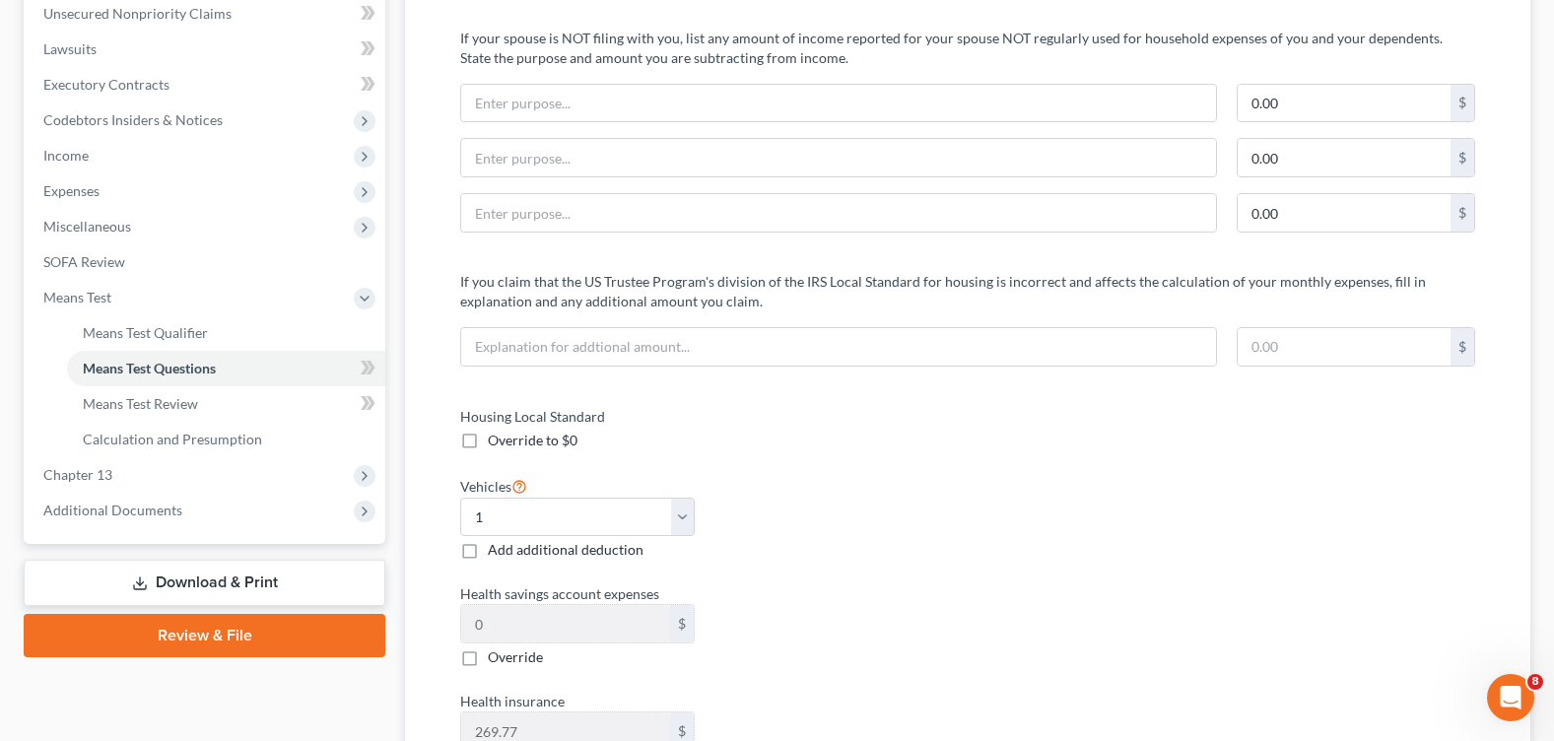
scroll to position [0, 0]
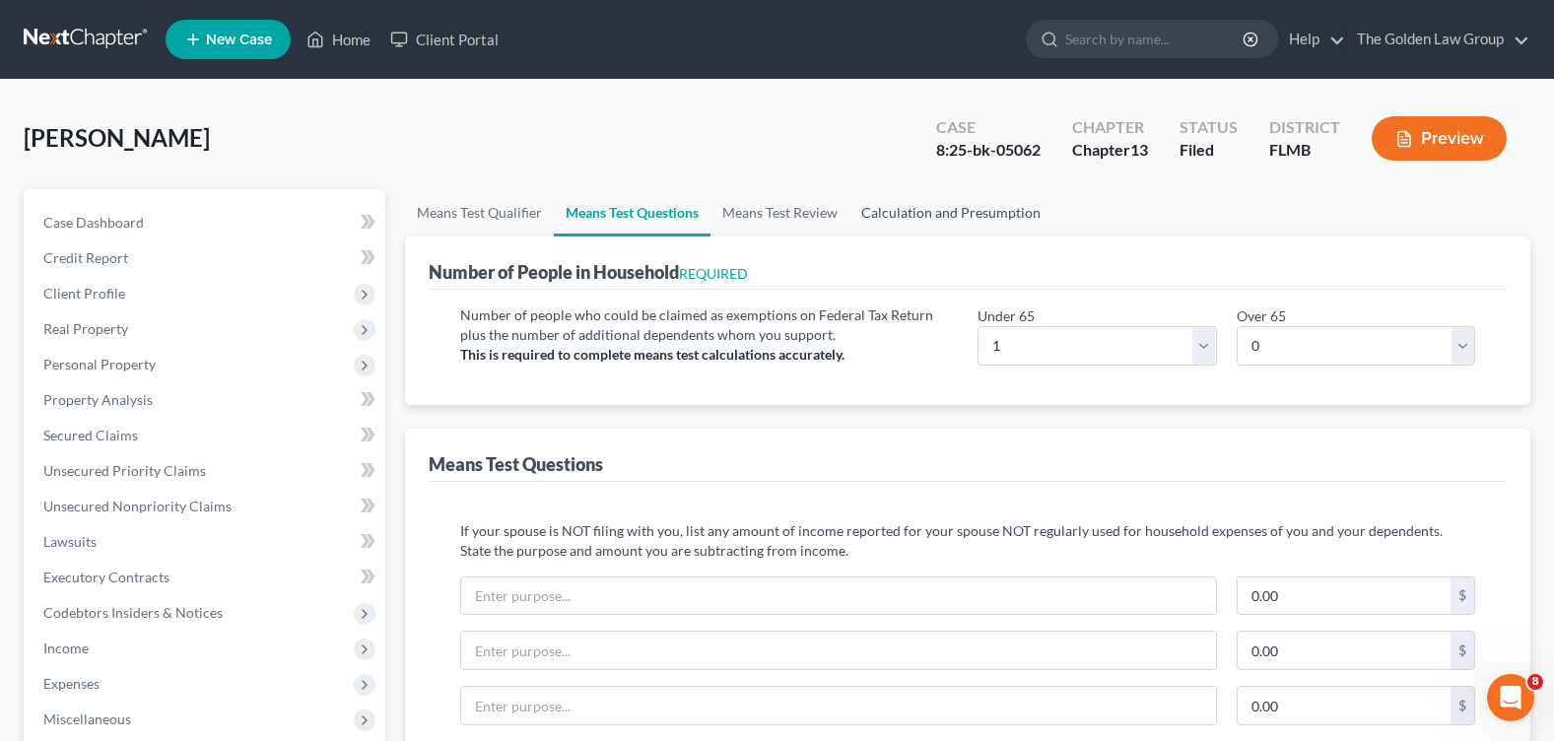
click at [955, 206] on link "Calculation and Presumption" at bounding box center [950, 212] width 203 height 47
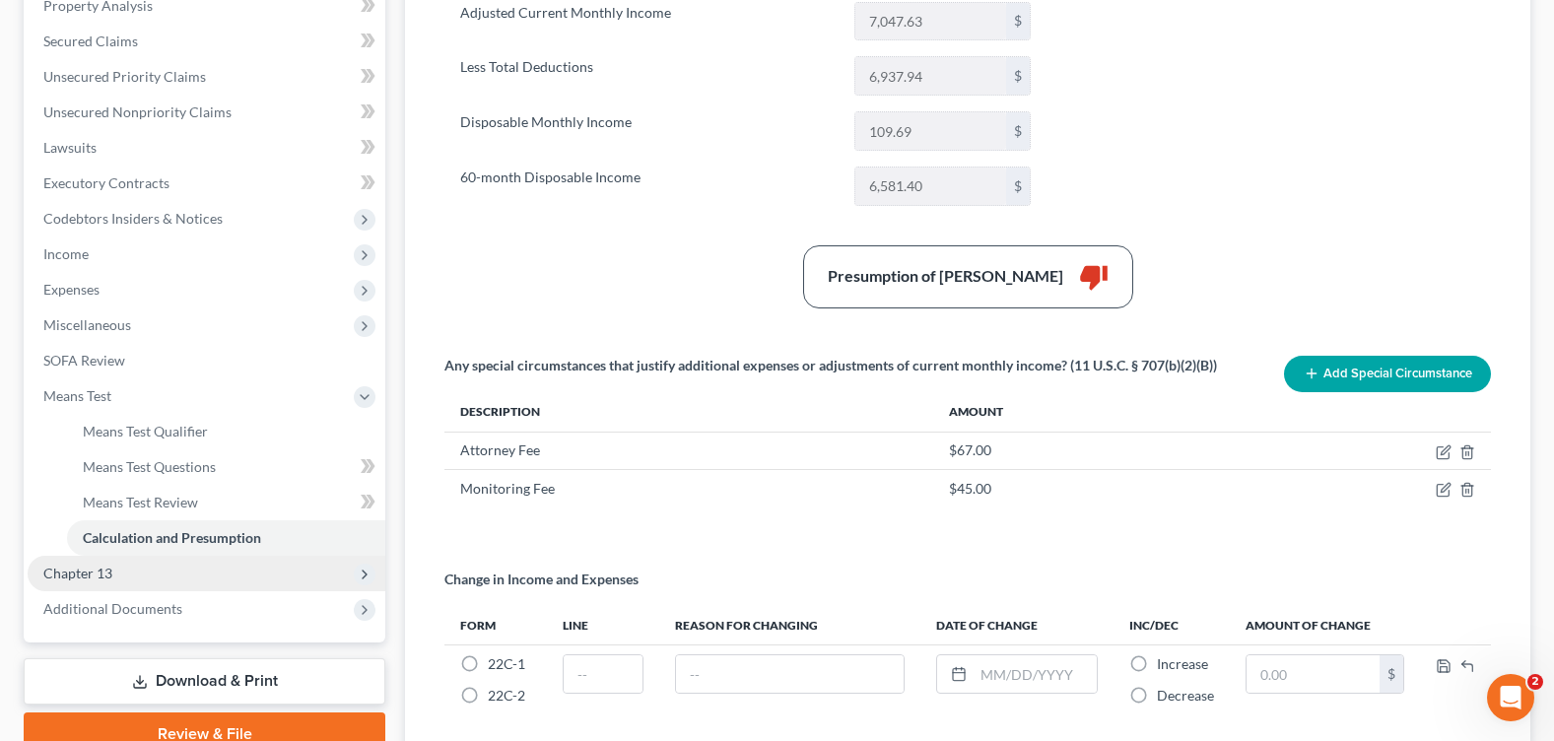
scroll to position [493, 0]
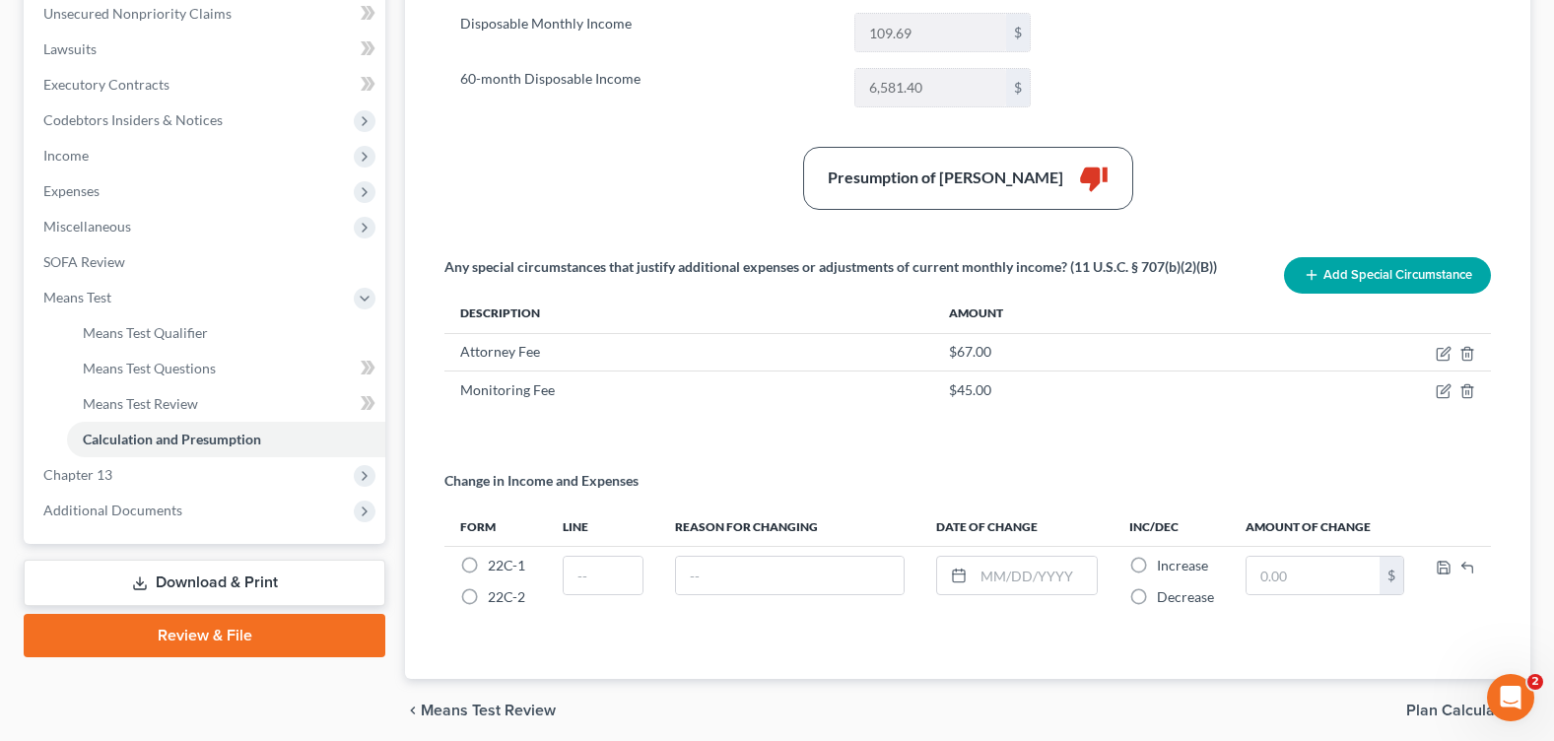
click at [800, 456] on div "Summary Current Monthly Income 7,047.63 $ Adjusted Current Monthly Income 7,047…" at bounding box center [967, 234] width 1066 height 842
click at [526, 443] on div "Summary Current Monthly Income 7,047.63 $ Adjusted Current Monthly Income 7,047…" at bounding box center [967, 234] width 1066 height 842
click at [127, 514] on span "Additional Documents" at bounding box center [112, 509] width 139 height 17
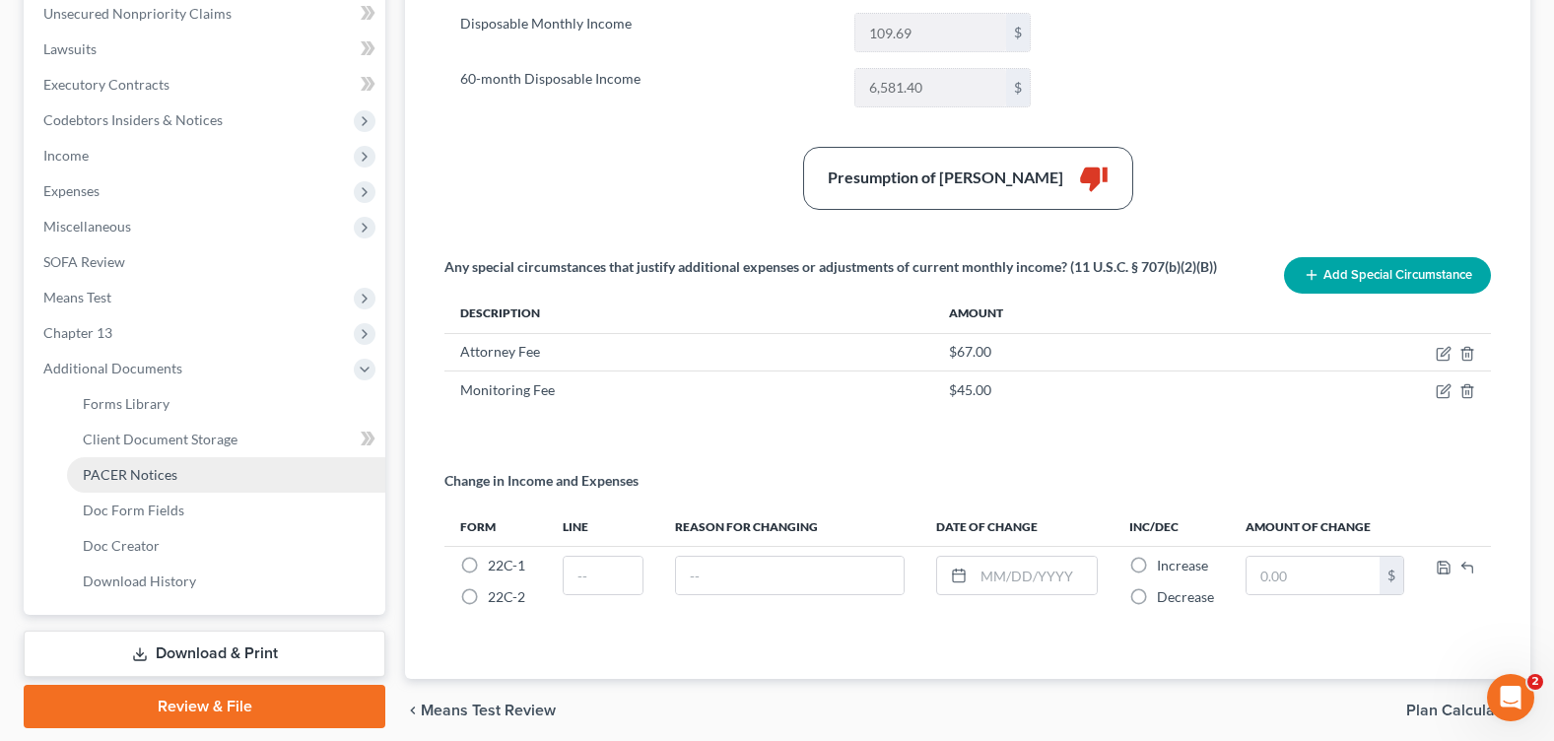
click at [105, 467] on span "PACER Notices" at bounding box center [130, 474] width 95 height 17
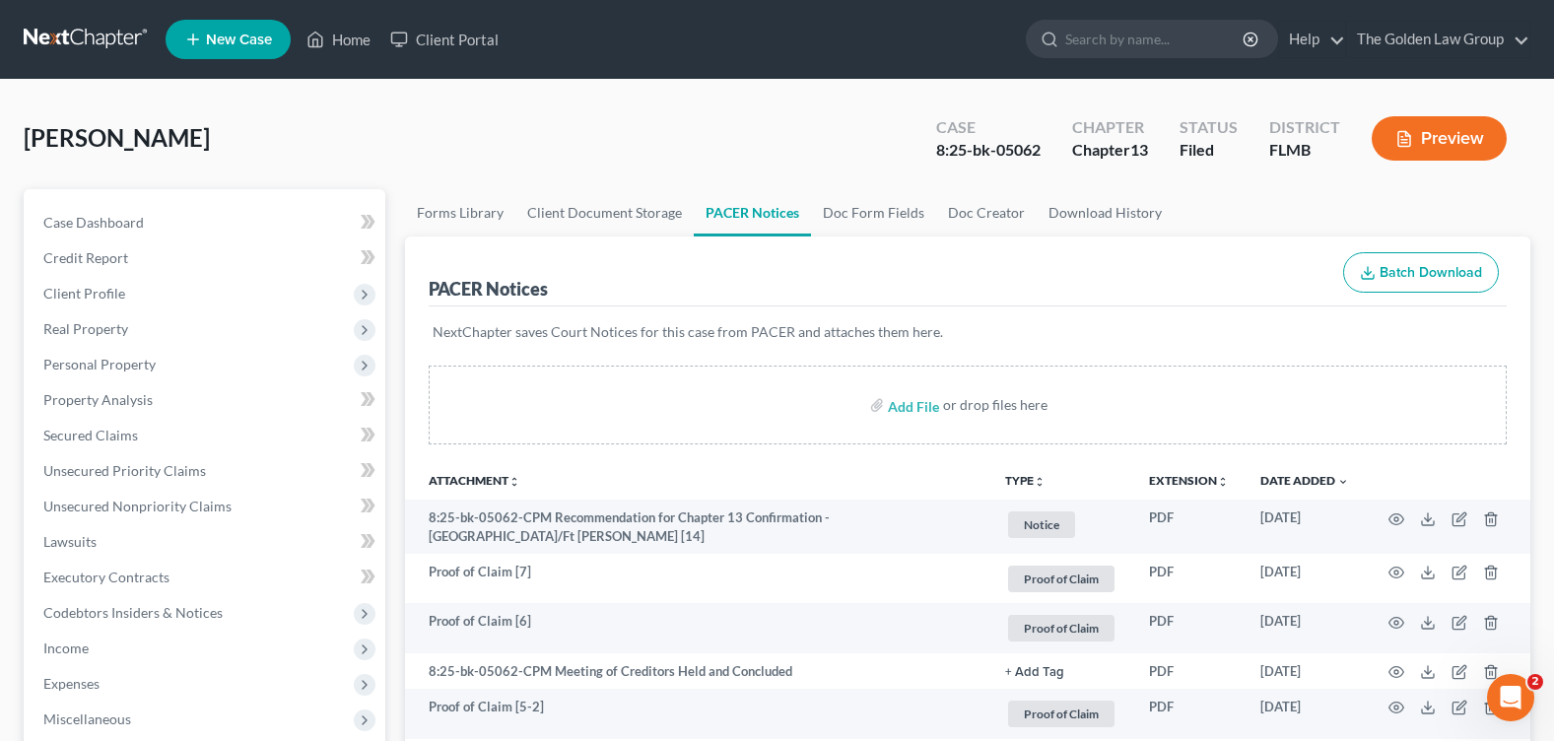
drag, startPoint x: 543, startPoint y: 134, endPoint x: 788, endPoint y: 412, distance: 370.6
click at [560, 142] on div "[PERSON_NAME] Upgraded Case 8:25-bk-05062 Chapter Chapter 13 Status Filed Distr…" at bounding box center [777, 146] width 1506 height 86
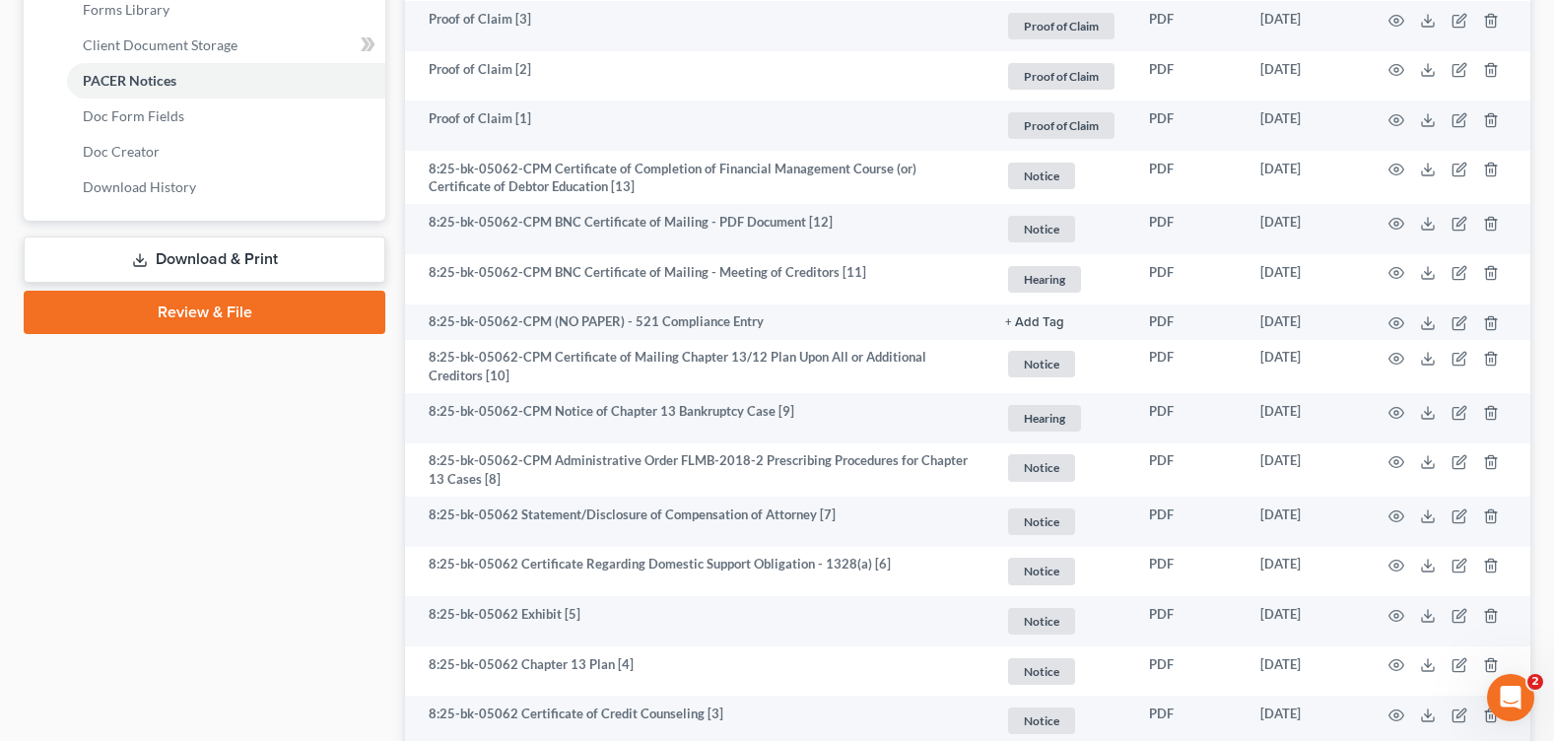
scroll to position [1084, 0]
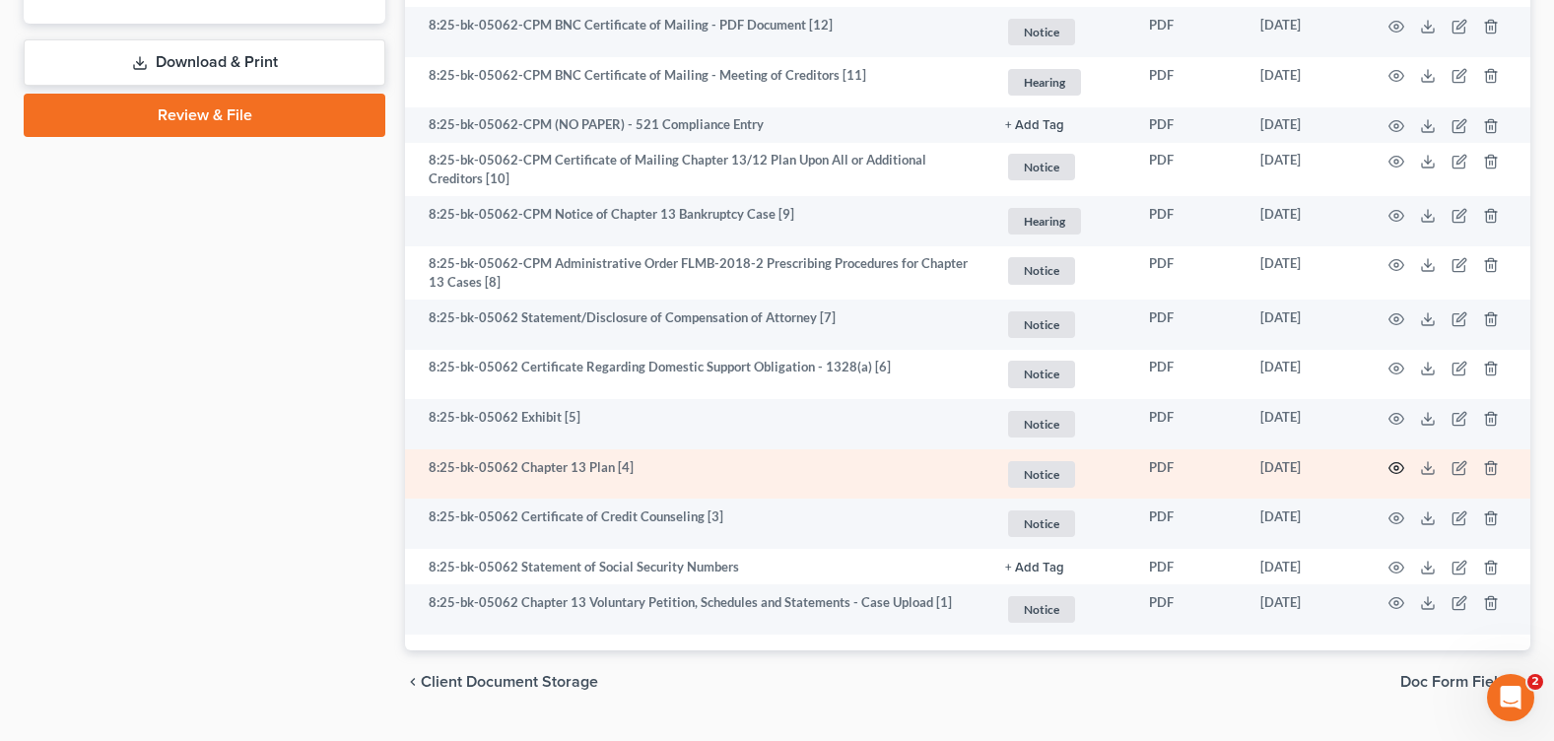
click at [1394, 460] on icon "button" at bounding box center [1396, 468] width 16 height 16
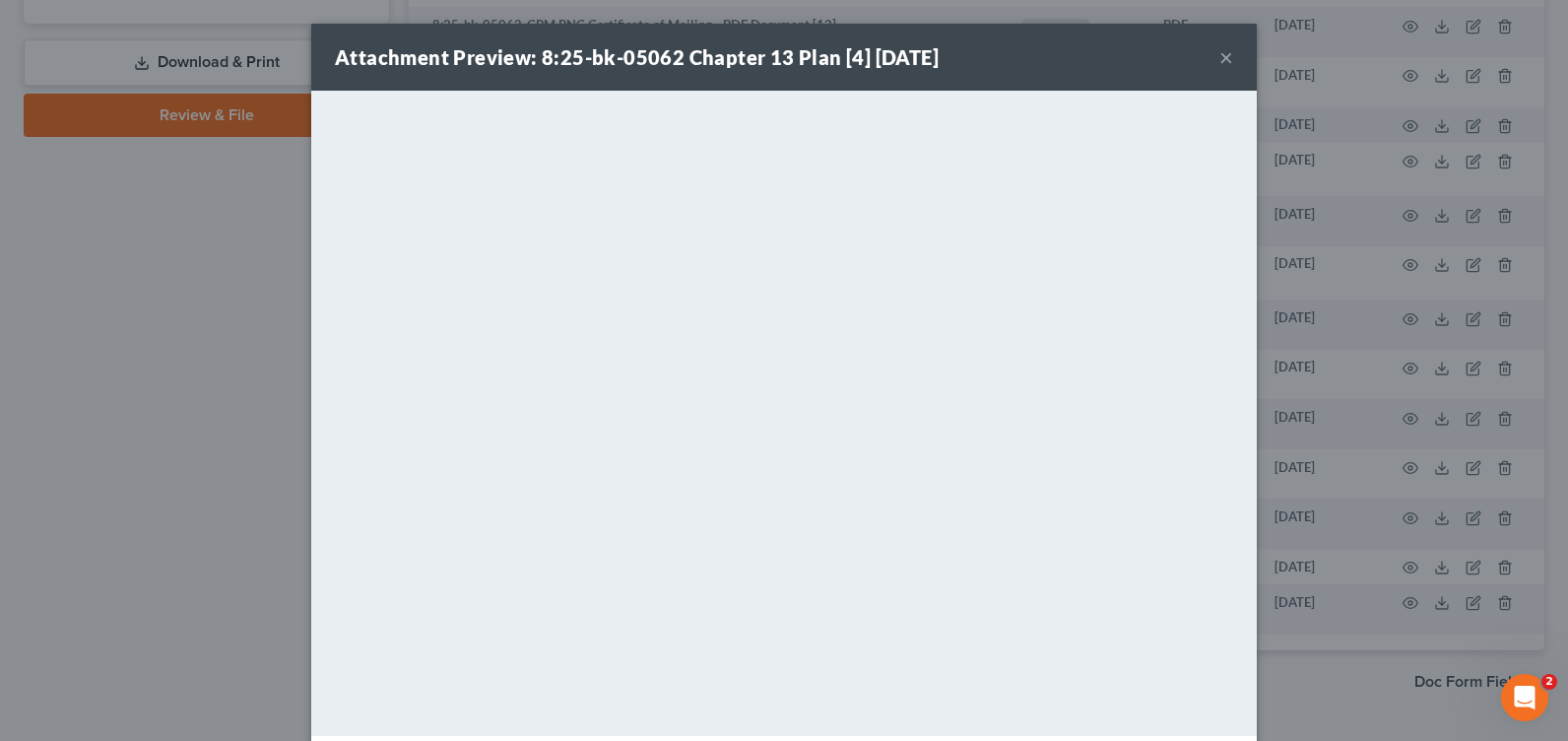
click at [1220, 54] on button "×" at bounding box center [1227, 57] width 14 height 24
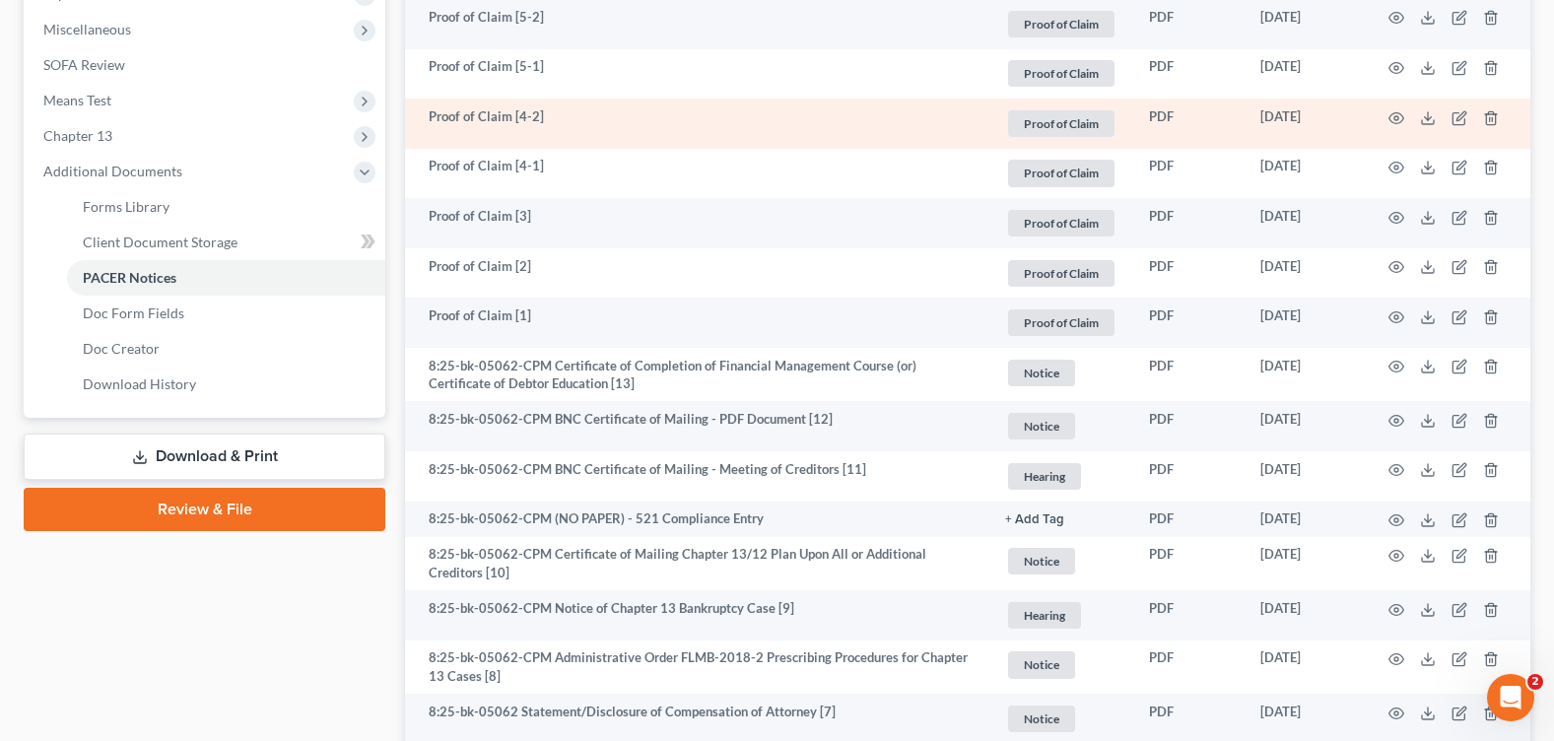
scroll to position [493, 0]
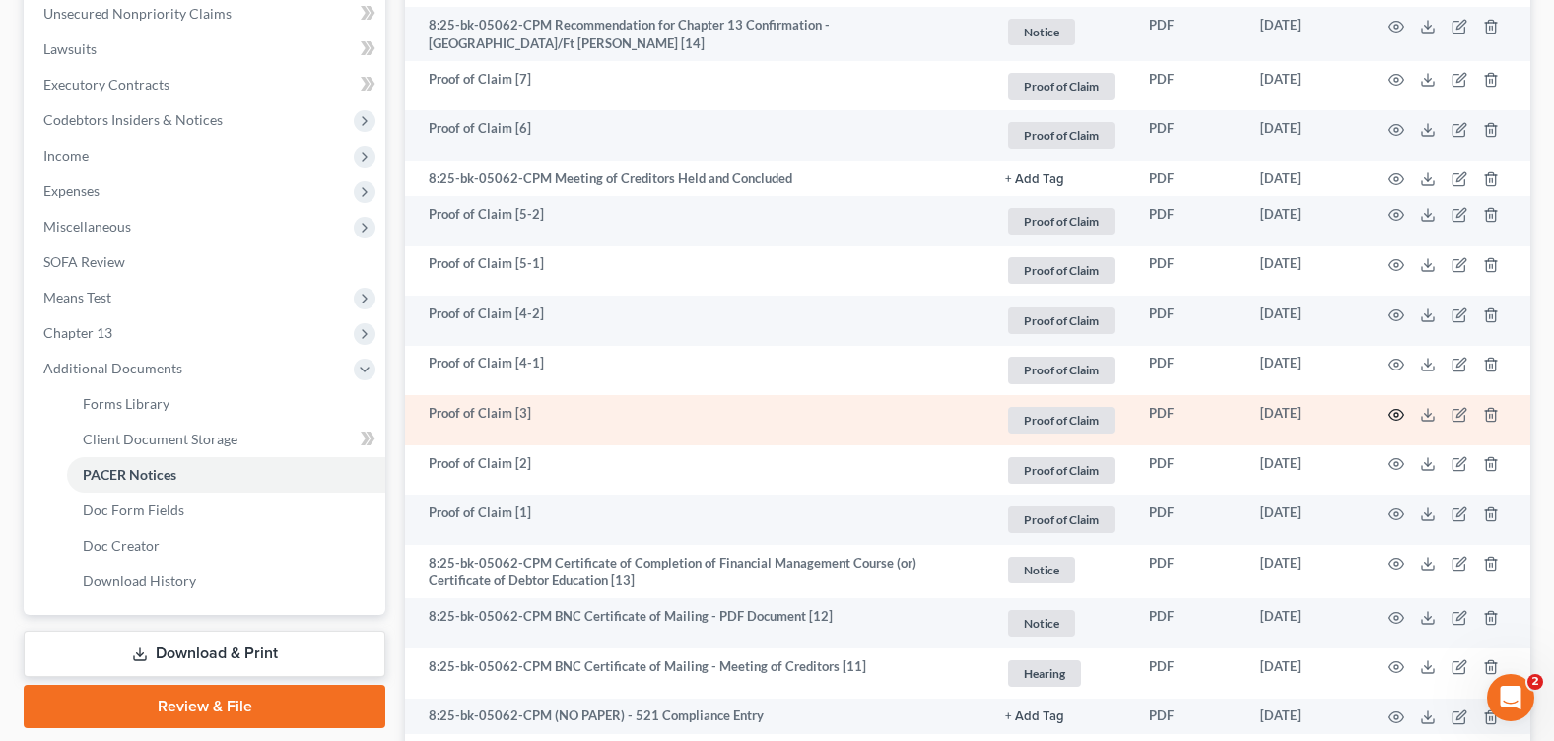
click at [1394, 412] on icon "button" at bounding box center [1396, 415] width 16 height 16
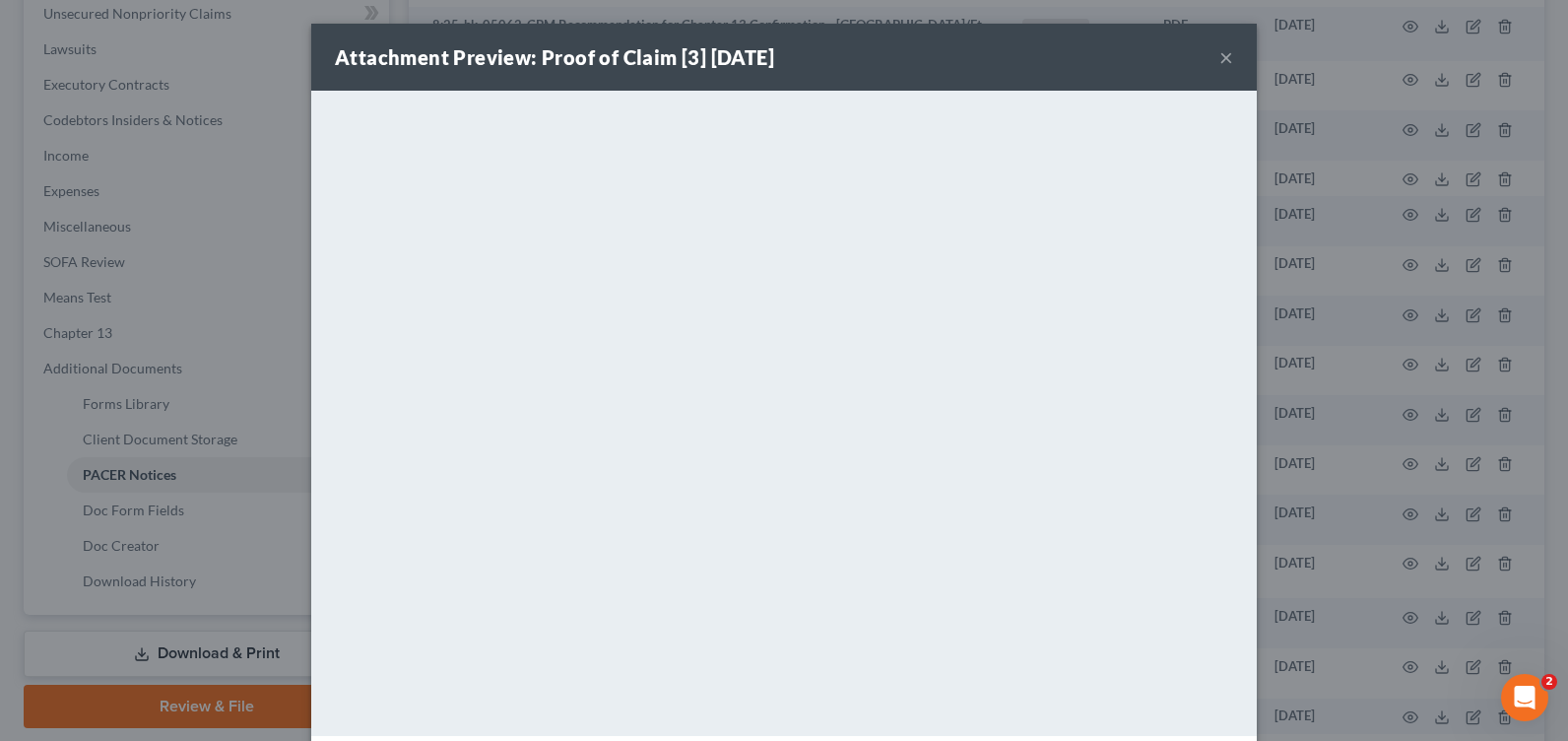
click at [1220, 52] on button "×" at bounding box center [1227, 57] width 14 height 24
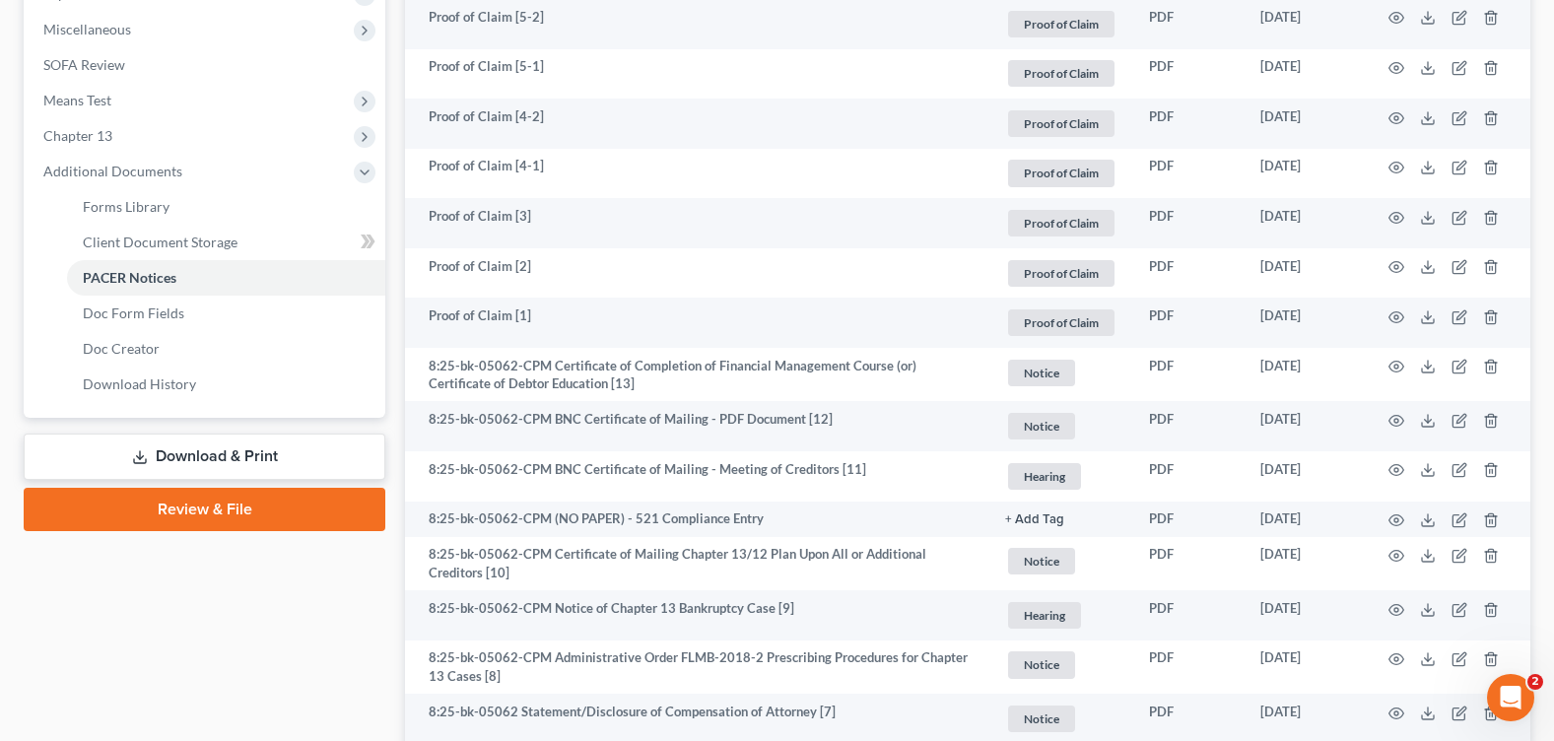
scroll to position [1084, 0]
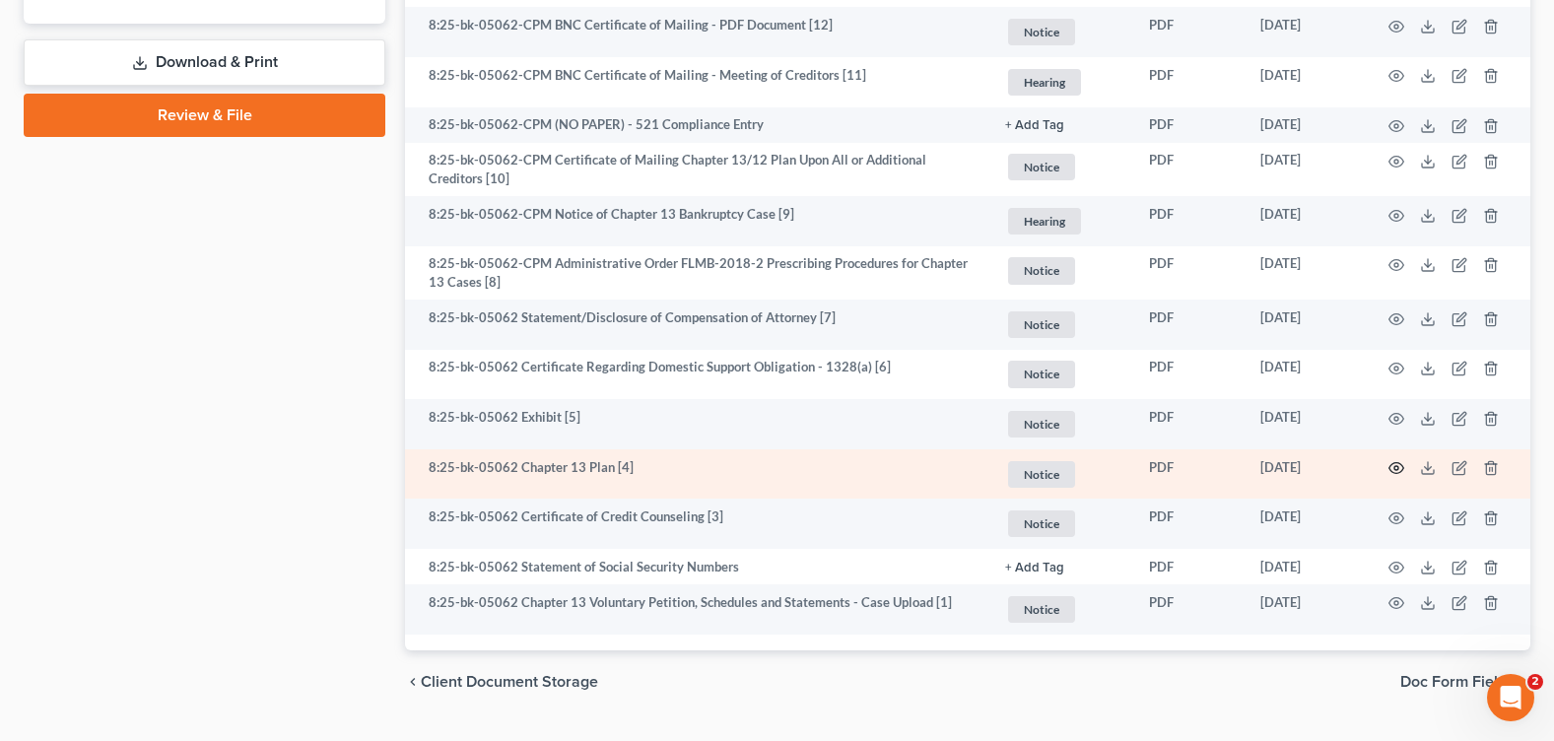
click at [1401, 460] on icon "button" at bounding box center [1396, 468] width 16 height 16
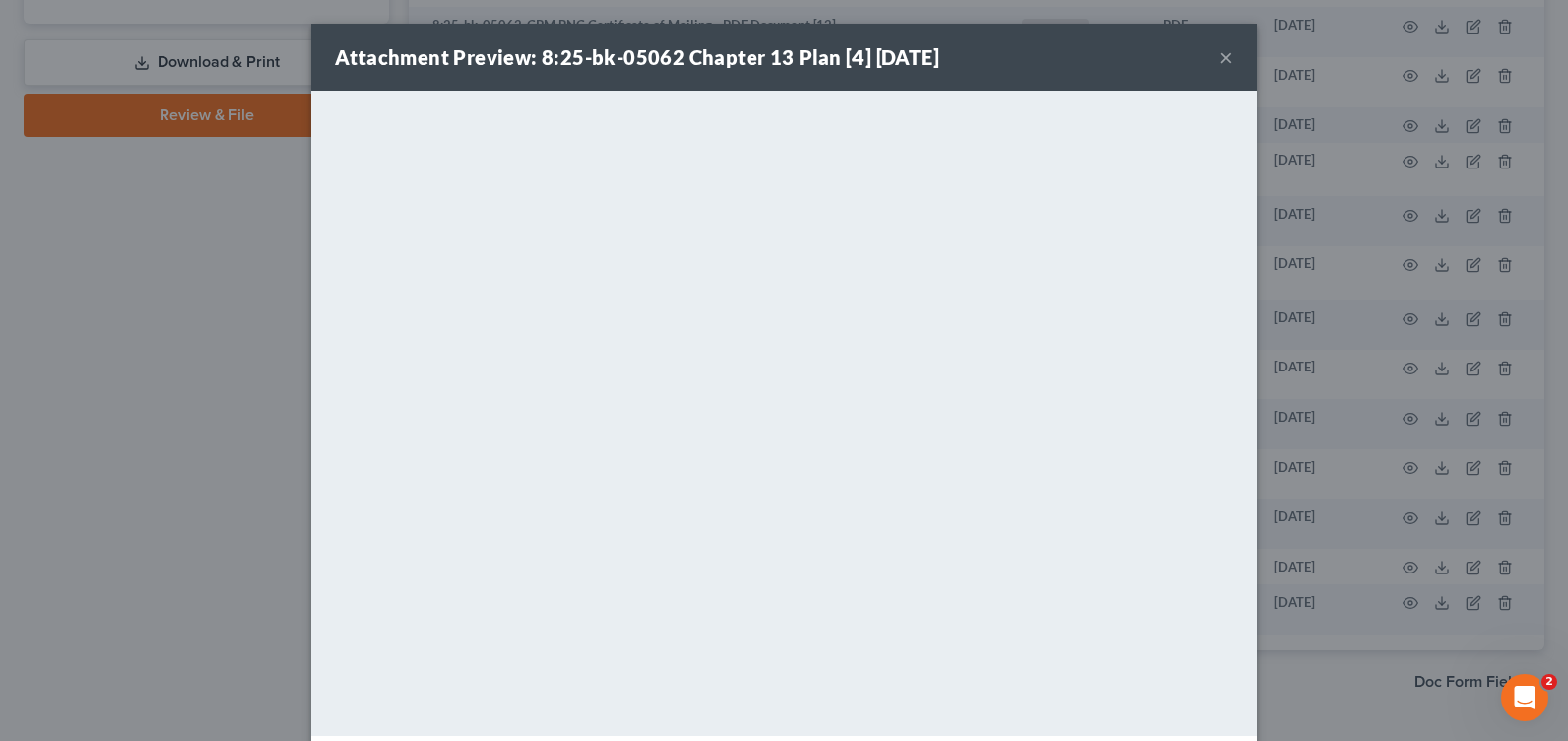
click at [1221, 57] on button "×" at bounding box center [1227, 57] width 14 height 24
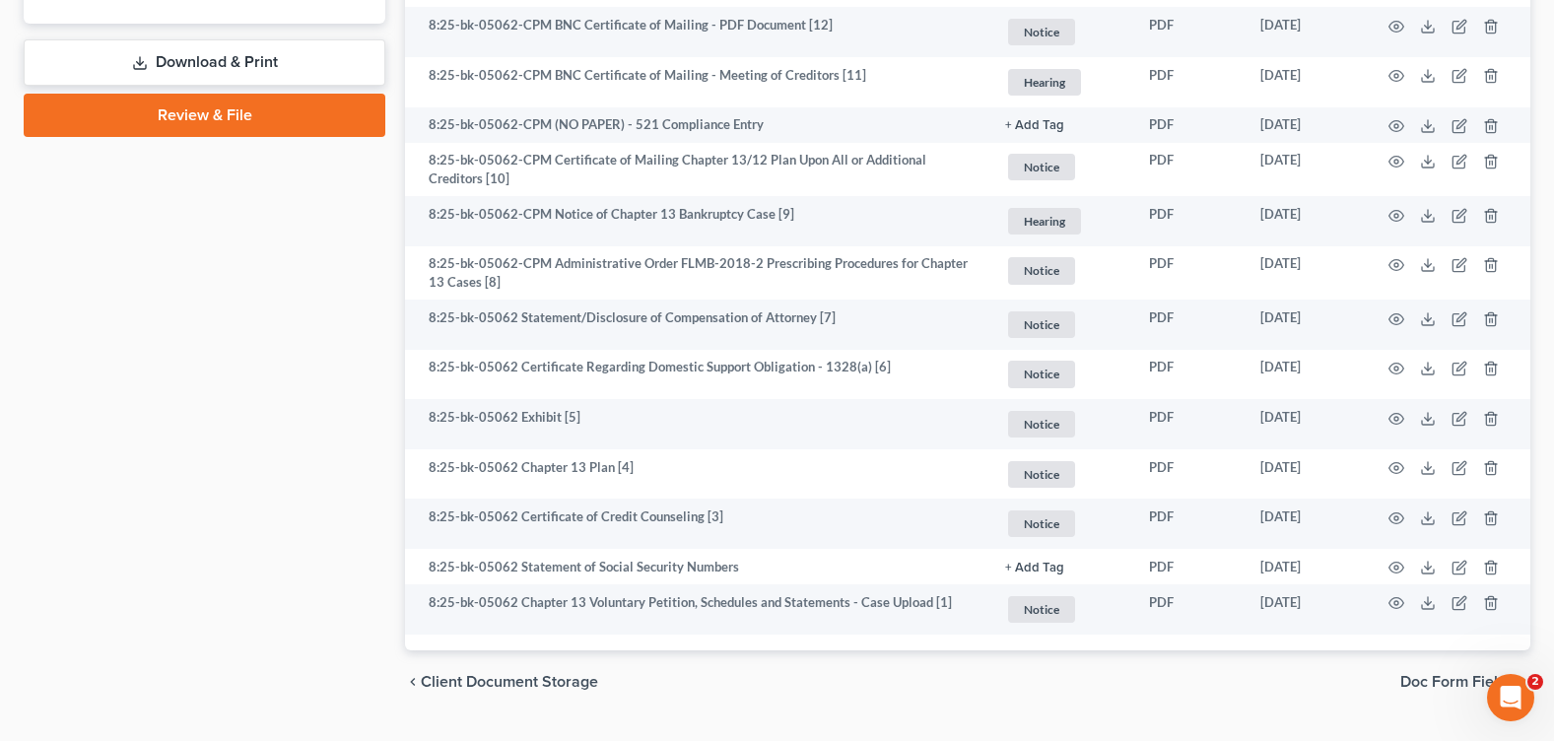
scroll to position [690, 0]
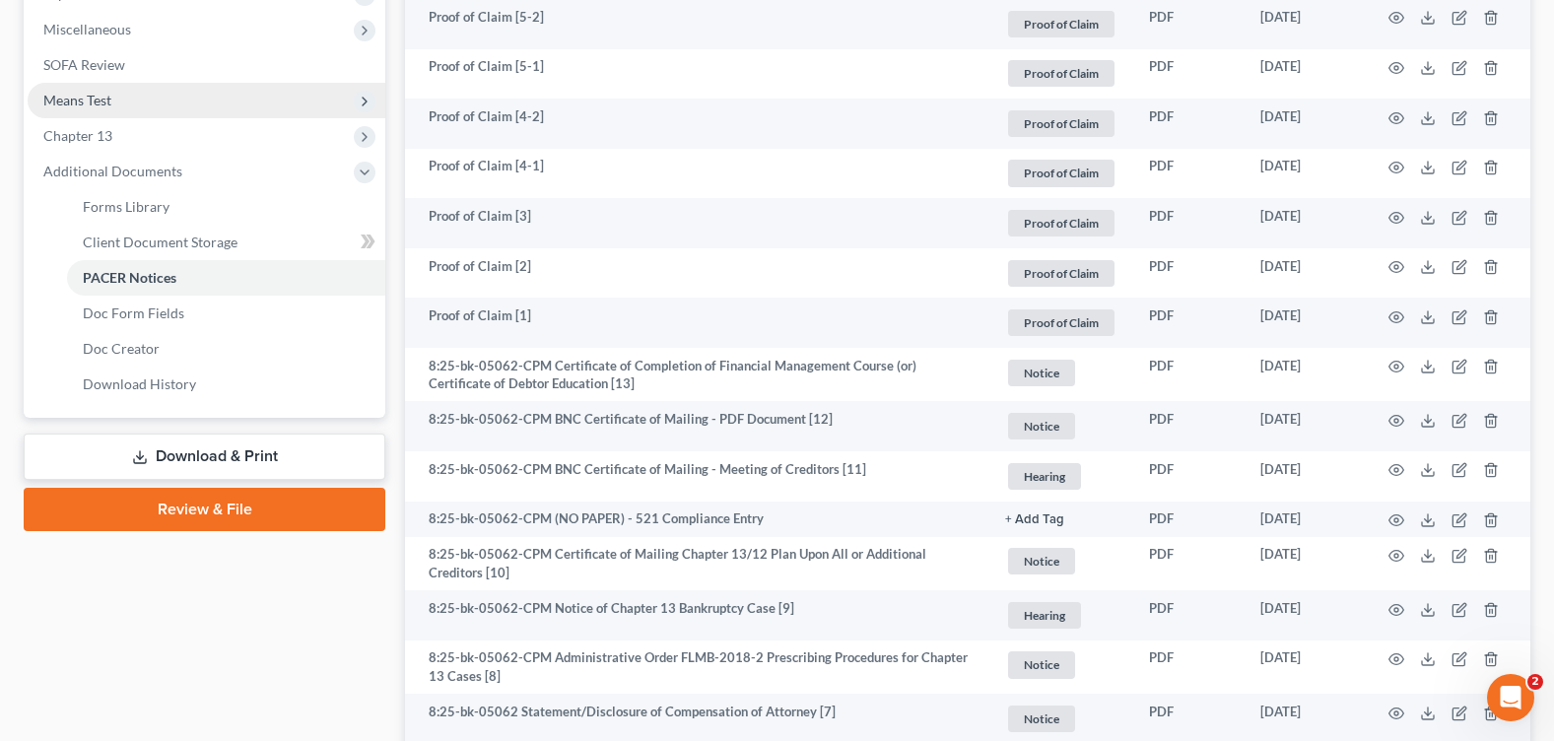
click at [126, 102] on span "Means Test" at bounding box center [207, 100] width 358 height 35
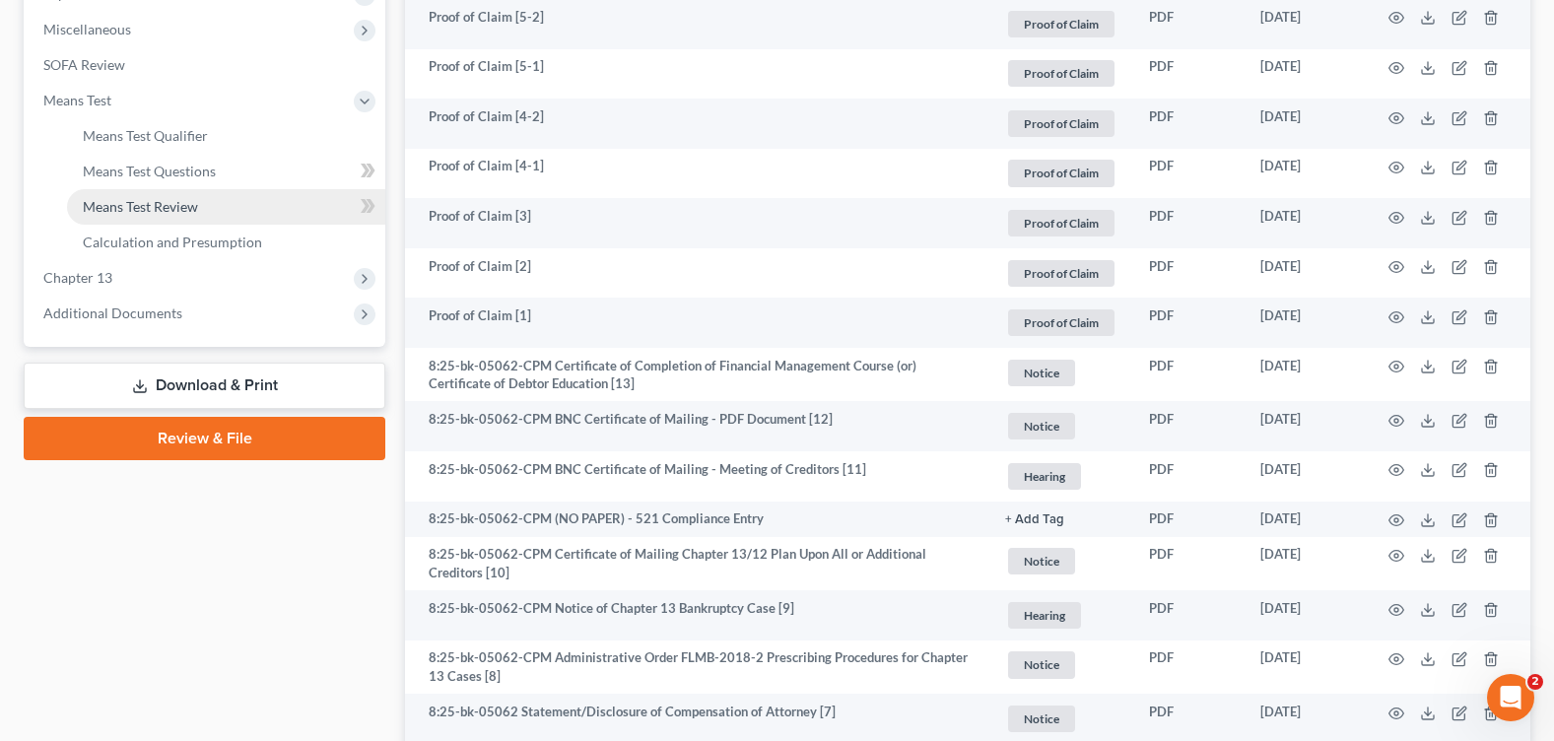
click at [217, 208] on link "Means Test Review" at bounding box center [226, 206] width 318 height 35
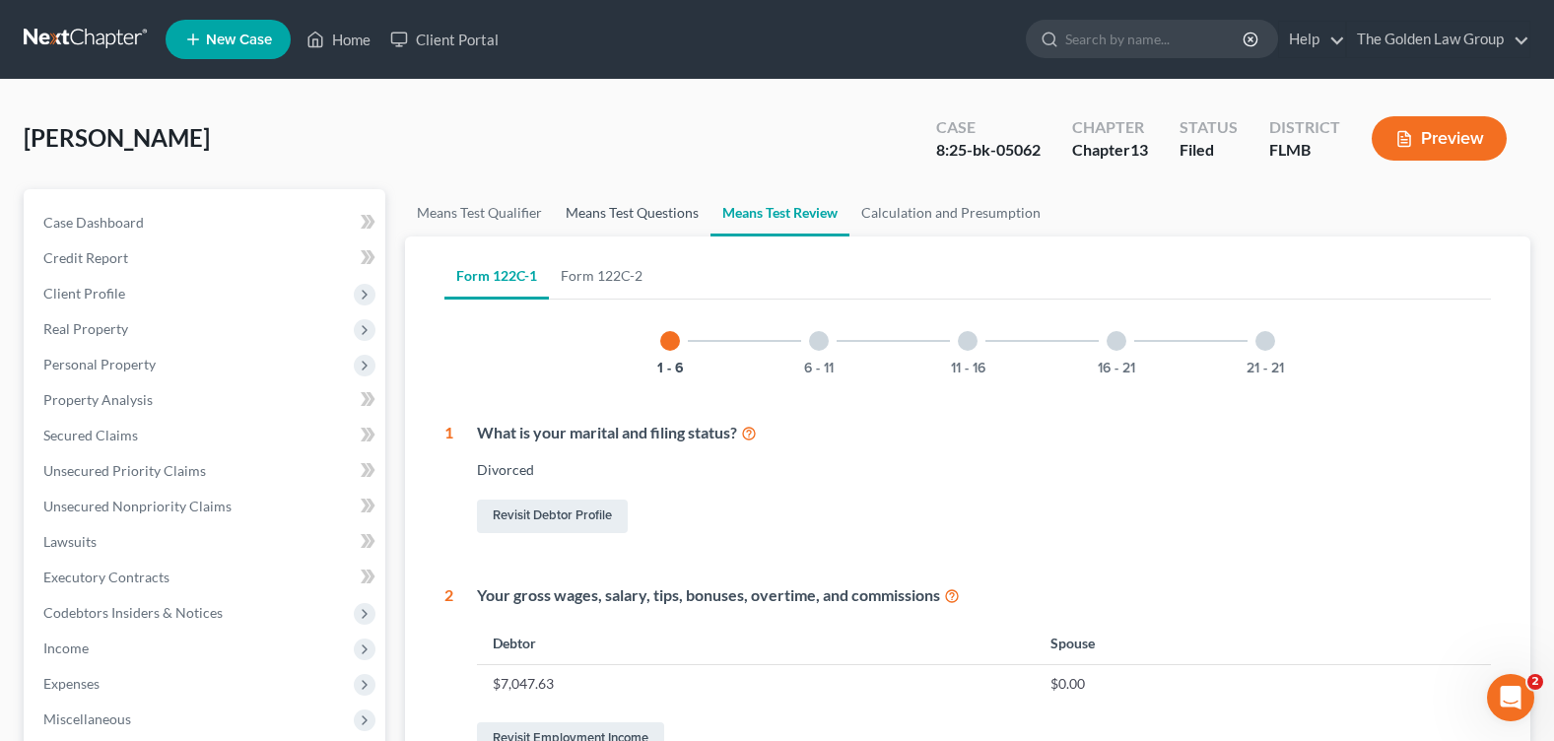
click at [578, 207] on link "Means Test Questions" at bounding box center [632, 212] width 157 height 47
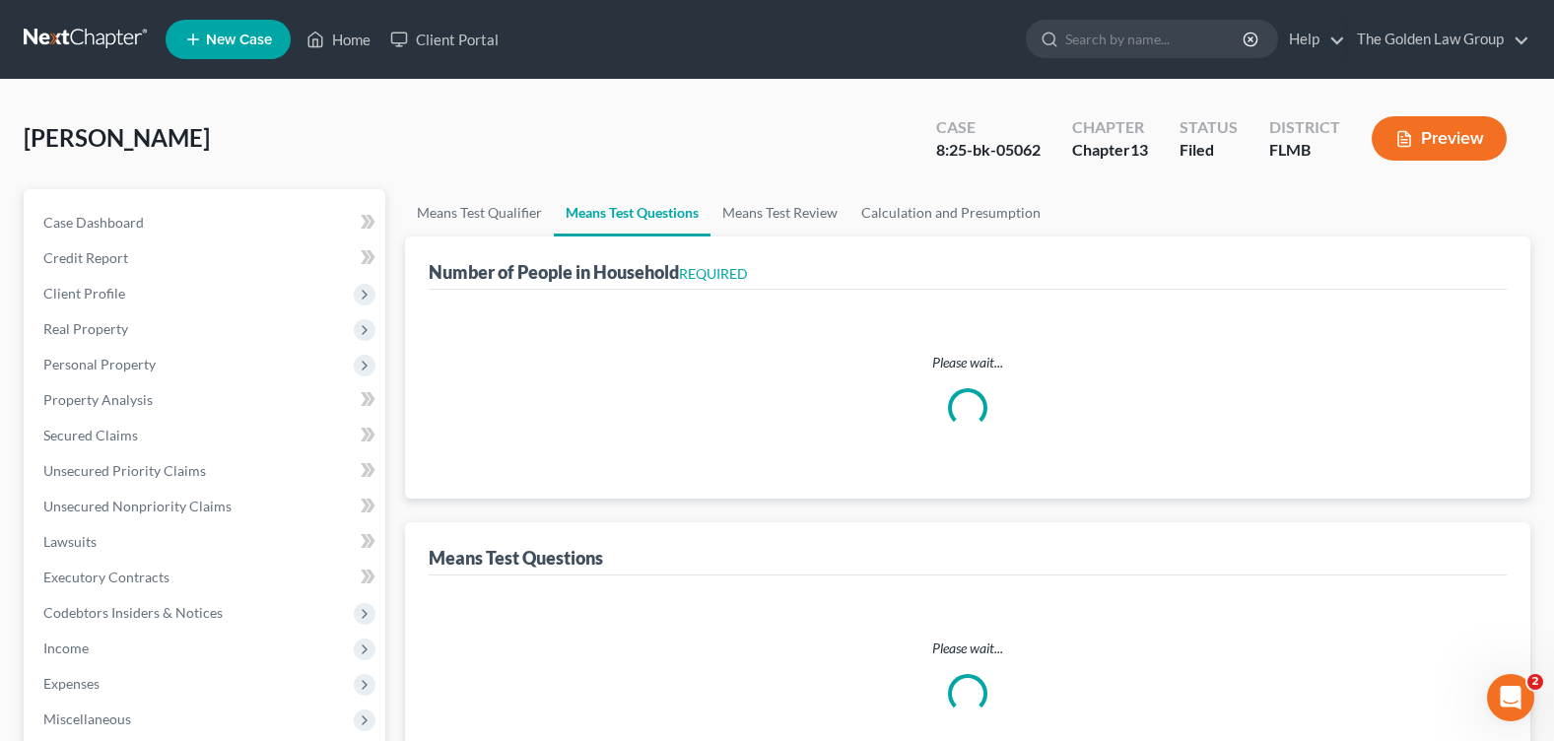
select select "1"
select select "60"
select select "1"
select select "0"
select select "1"
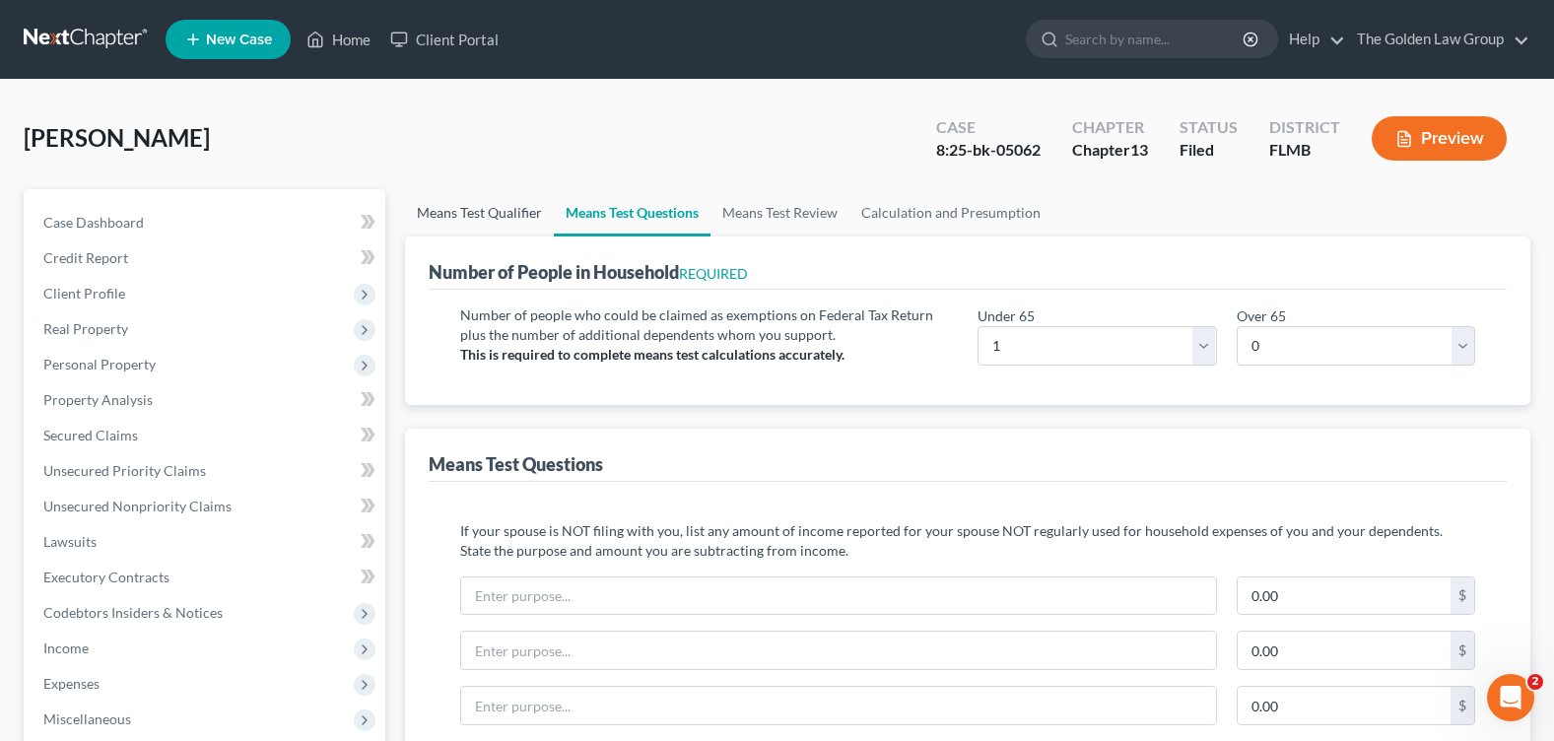
click at [481, 200] on link "Means Test Qualifier" at bounding box center [479, 212] width 149 height 47
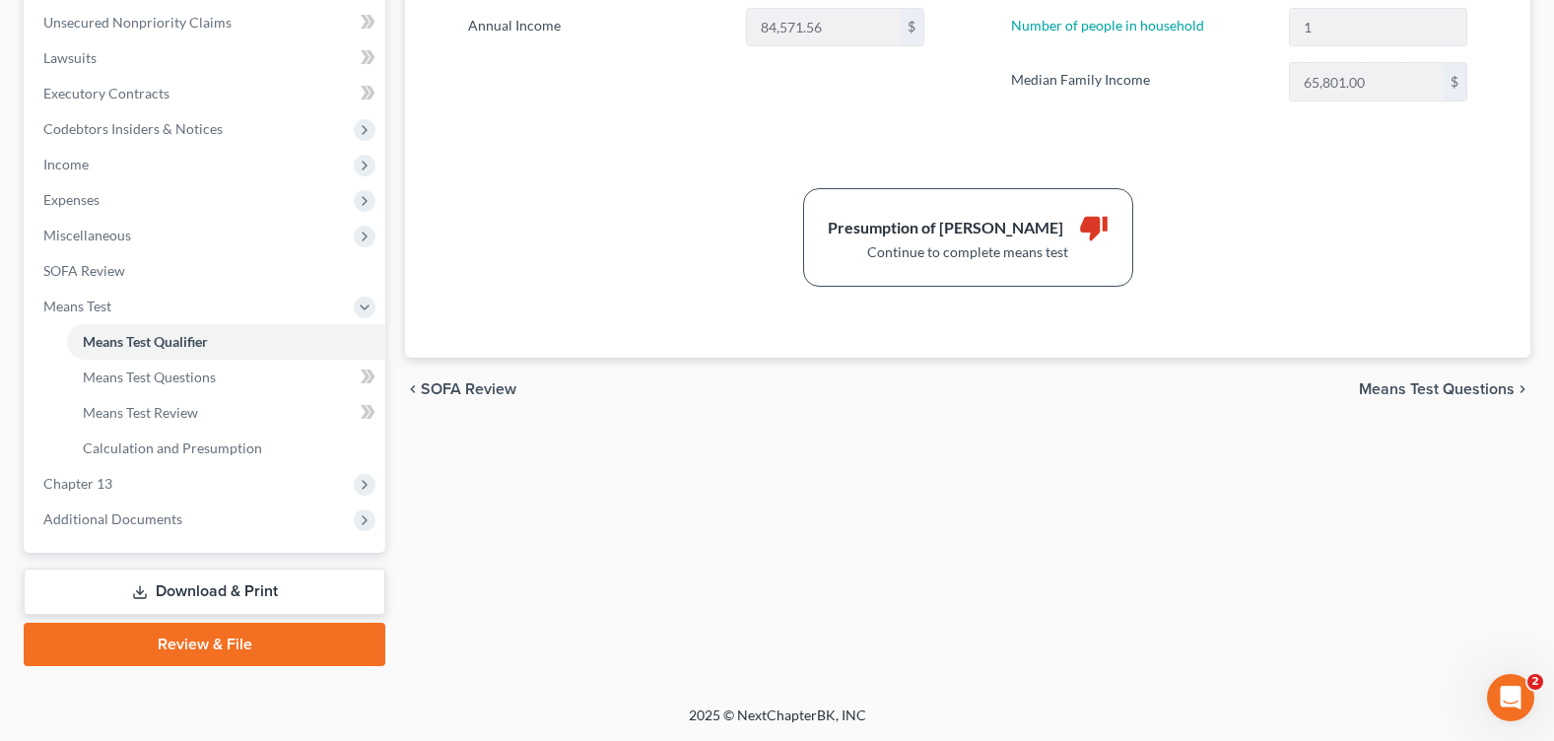
scroll to position [90, 0]
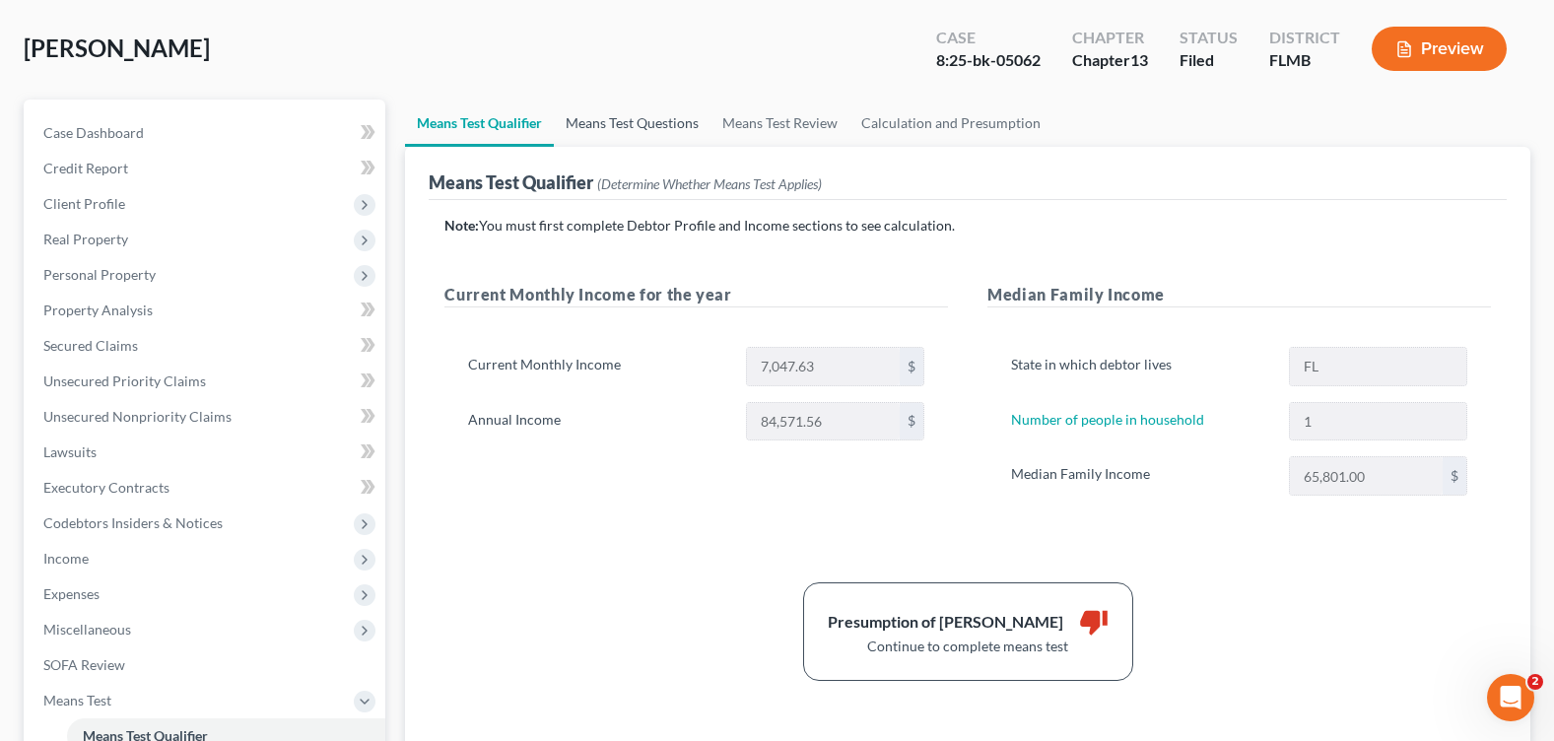
click at [586, 135] on link "Means Test Questions" at bounding box center [632, 123] width 157 height 47
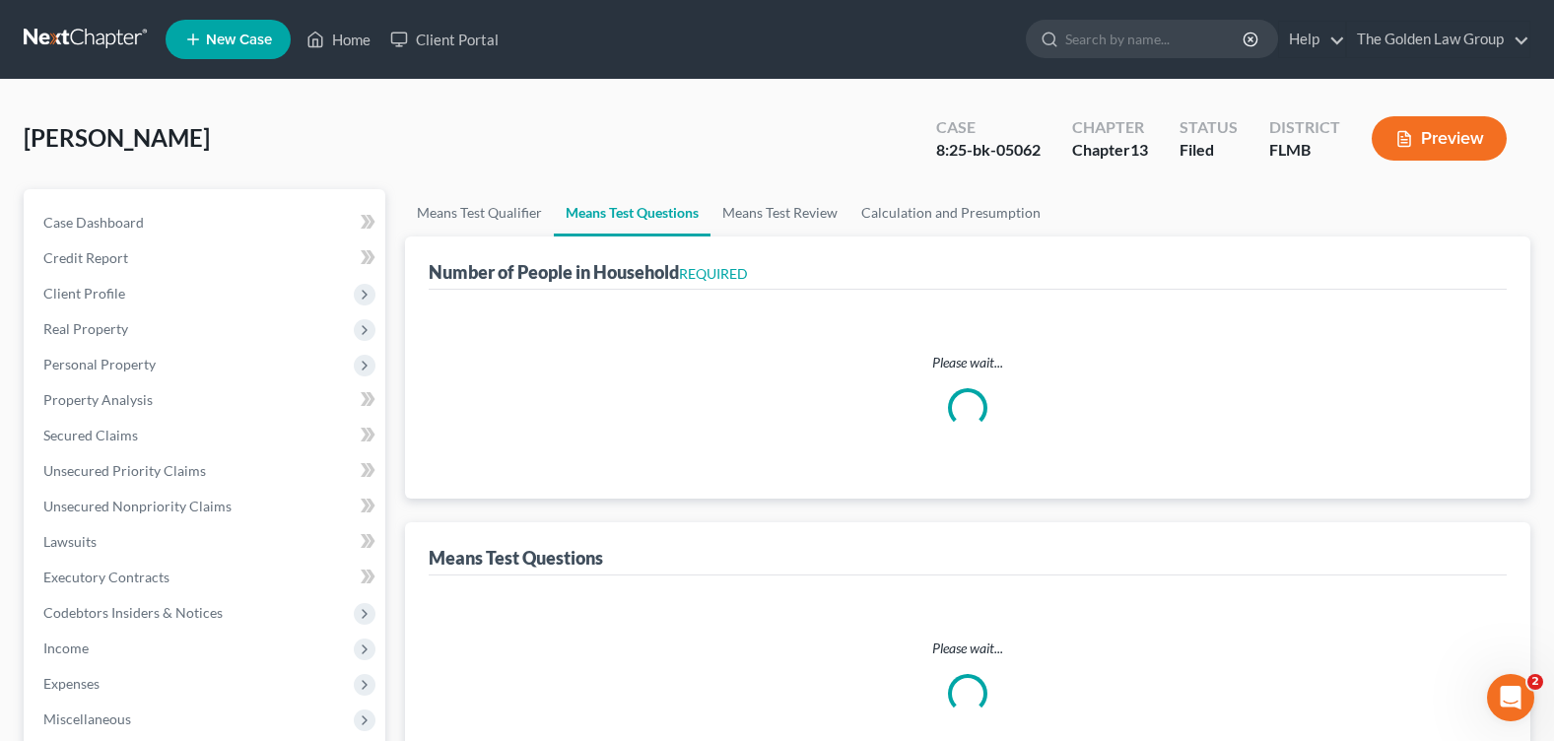
select select "1"
select select "60"
select select "1"
select select "0"
select select "1"
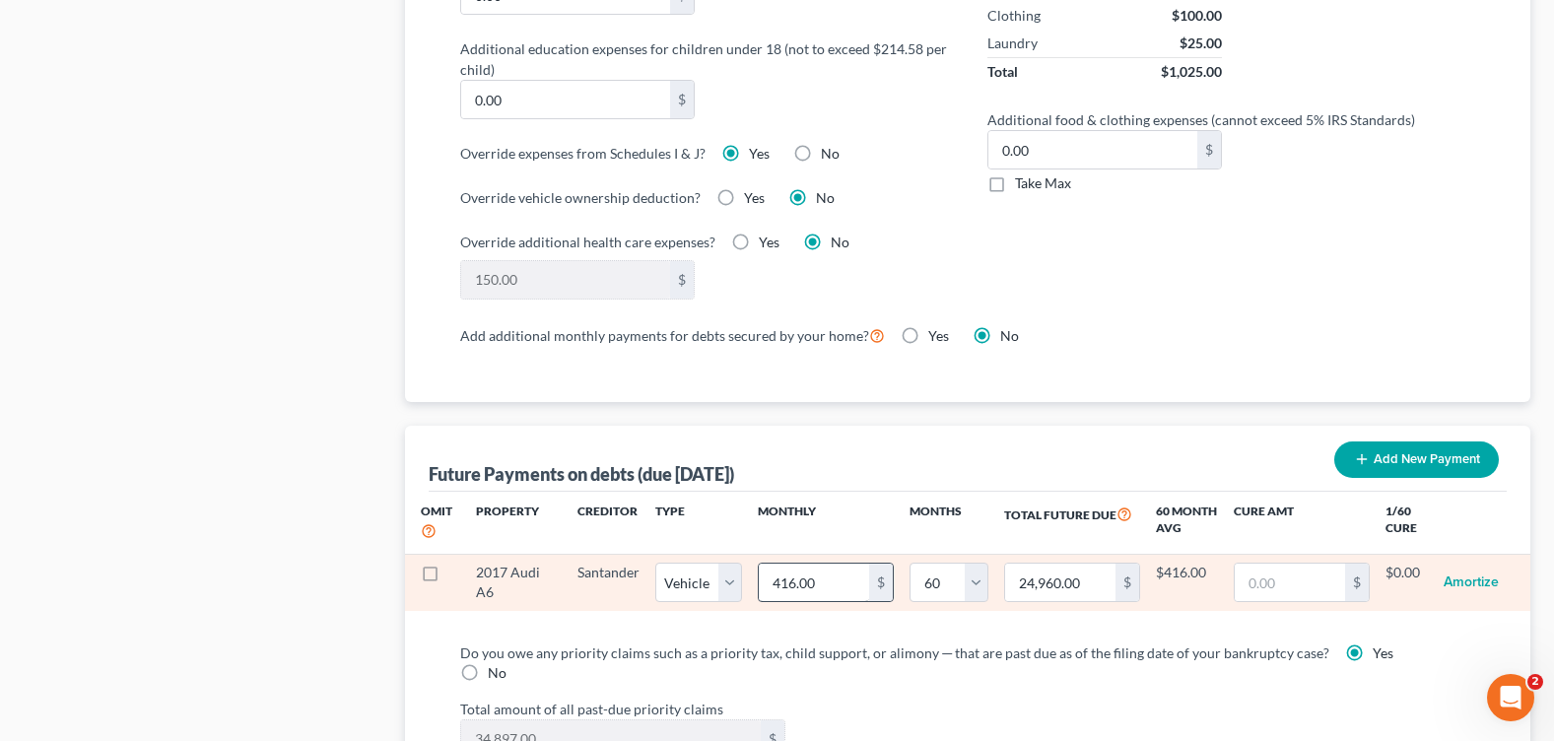
scroll to position [1872, 0]
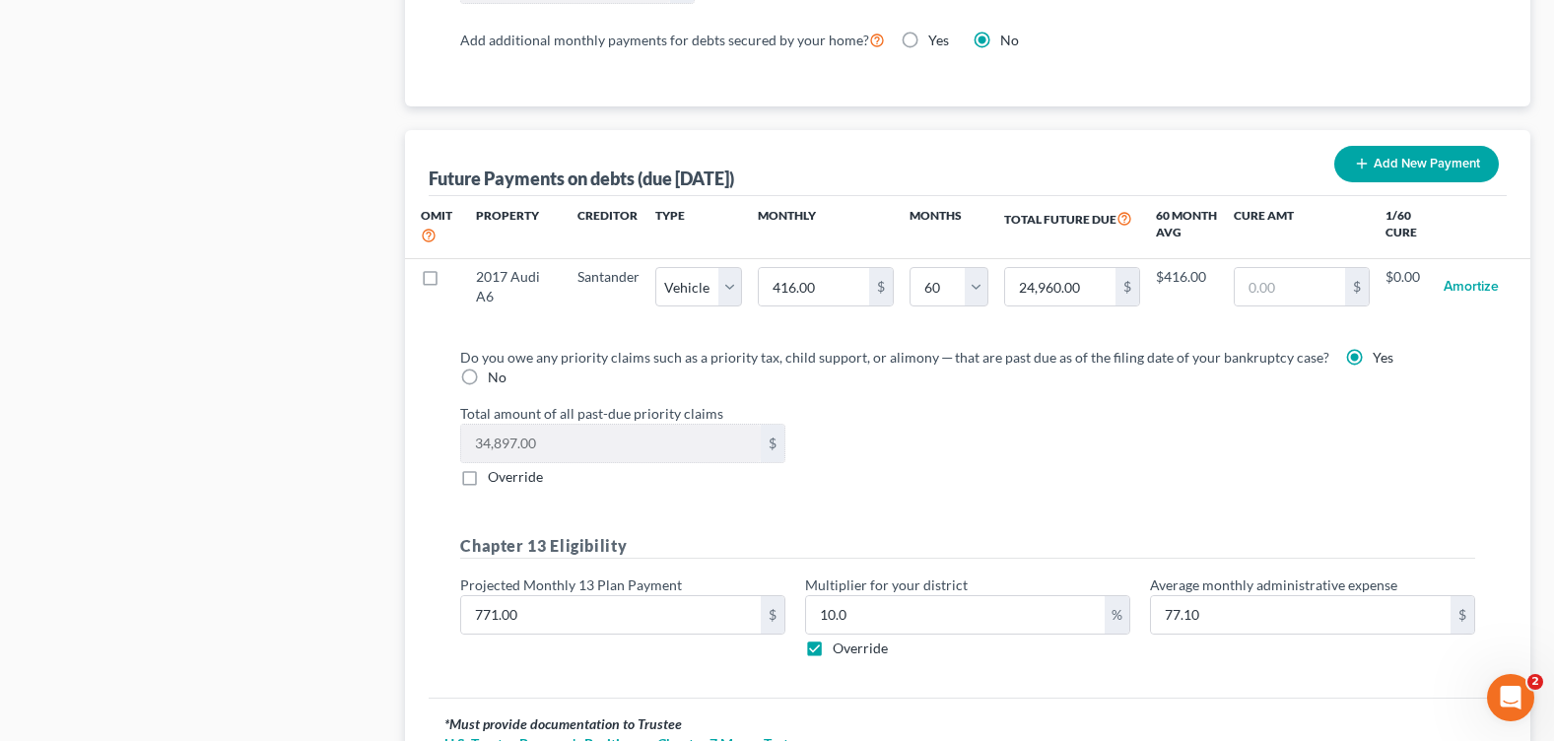
click at [892, 452] on div "Total amount of all past-due priority claims 34,897.00 $ Override" at bounding box center [967, 445] width 1034 height 84
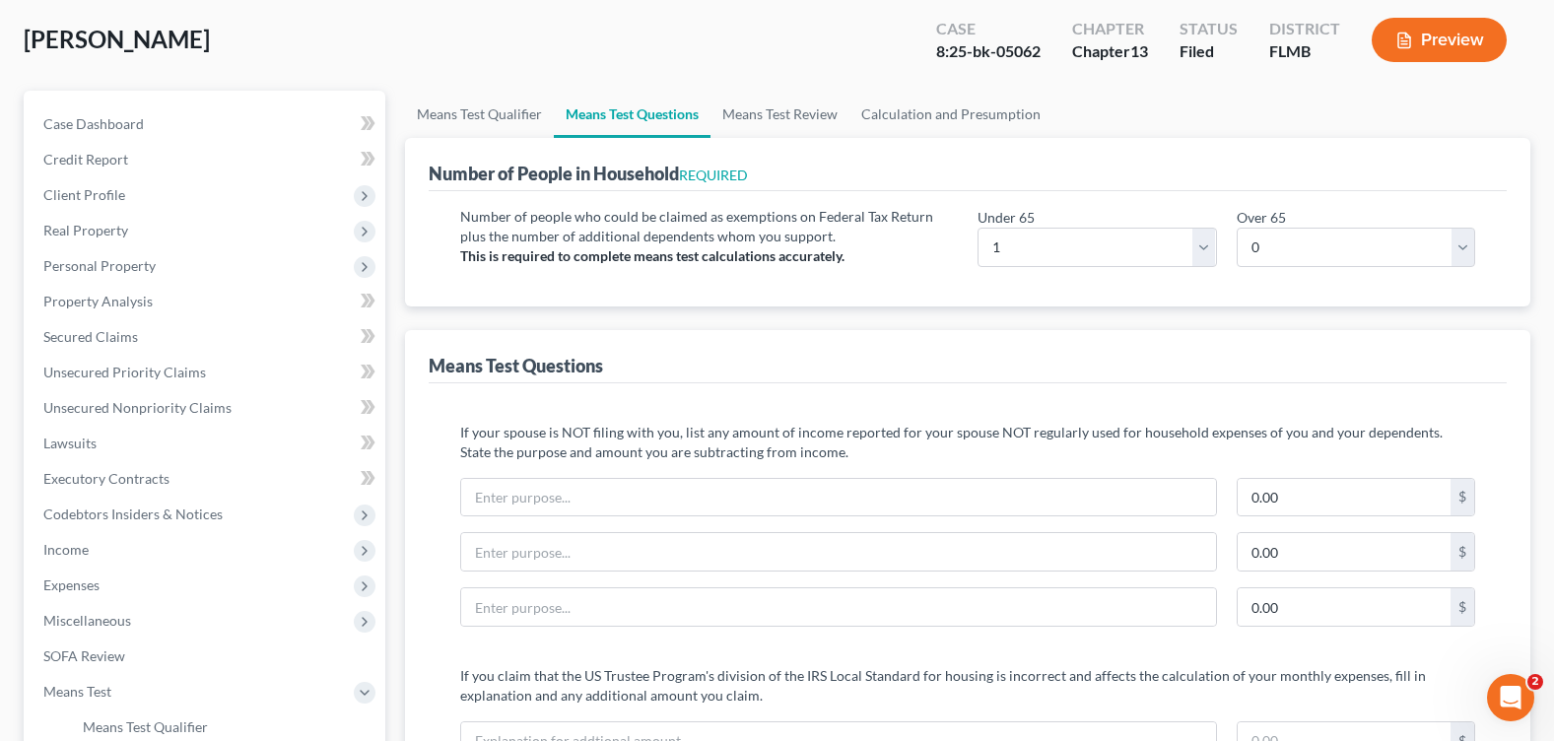
scroll to position [0, 0]
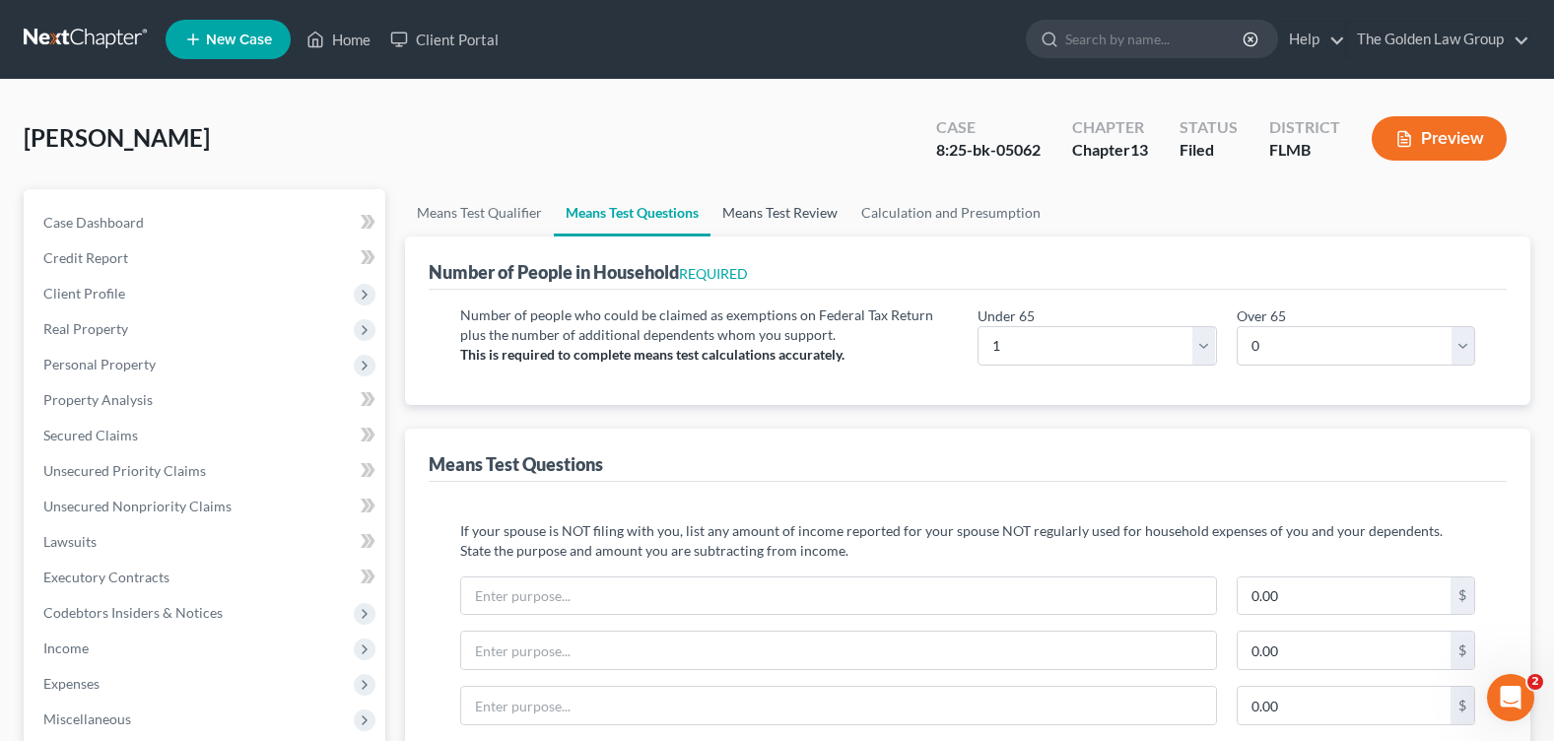
click at [747, 217] on link "Means Test Review" at bounding box center [779, 212] width 139 height 47
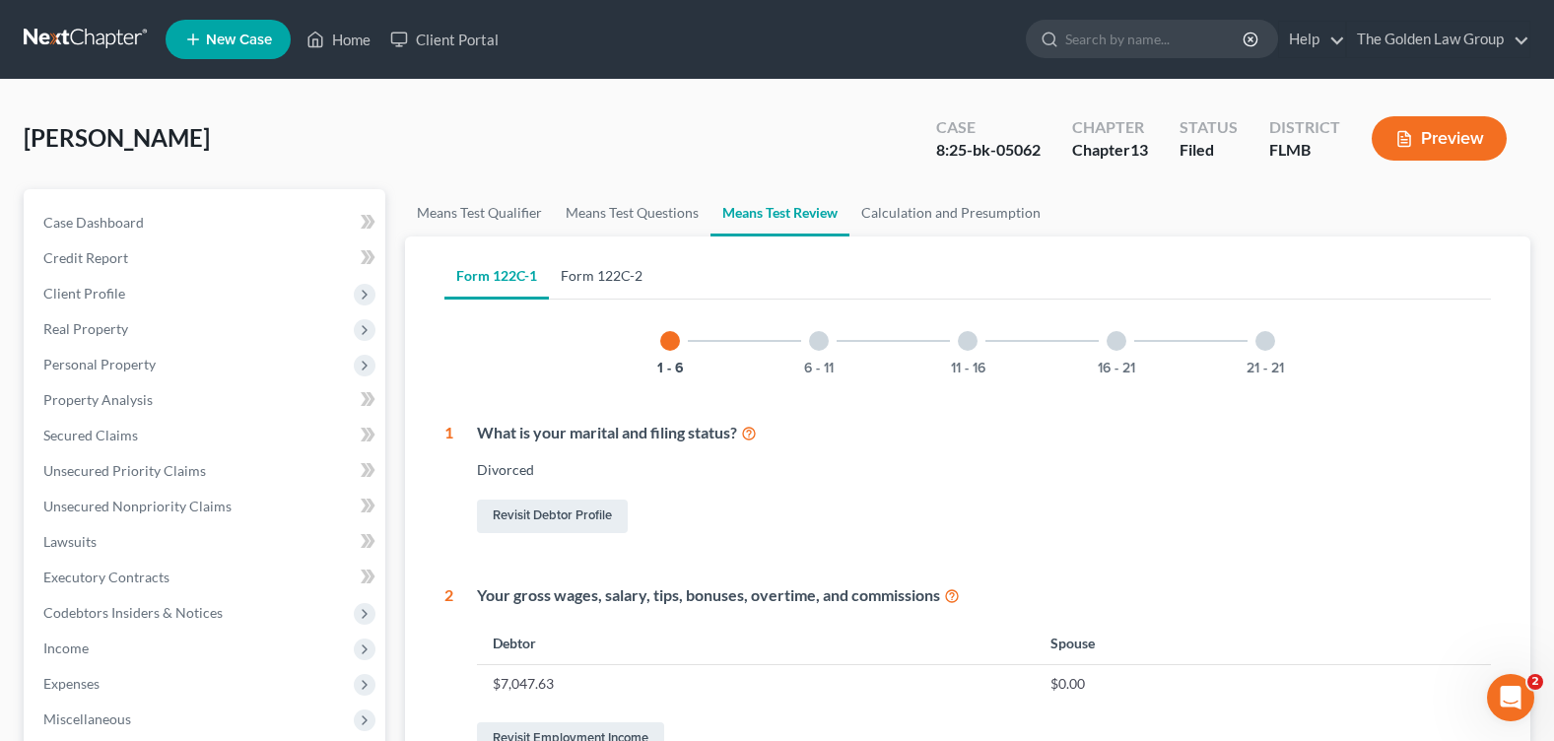
click at [597, 279] on link "Form 122C-2" at bounding box center [601, 275] width 105 height 47
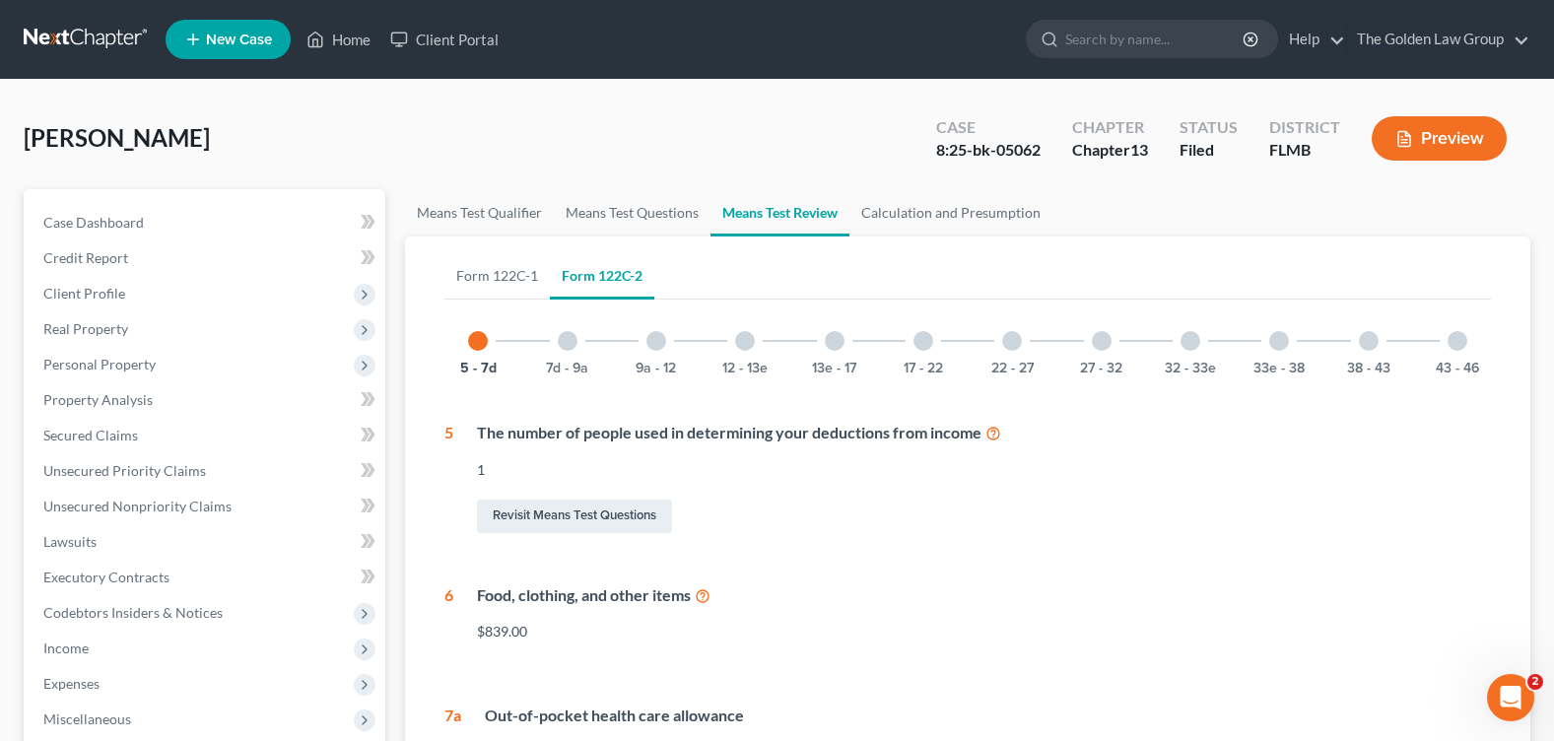
click at [654, 337] on div at bounding box center [656, 341] width 20 height 20
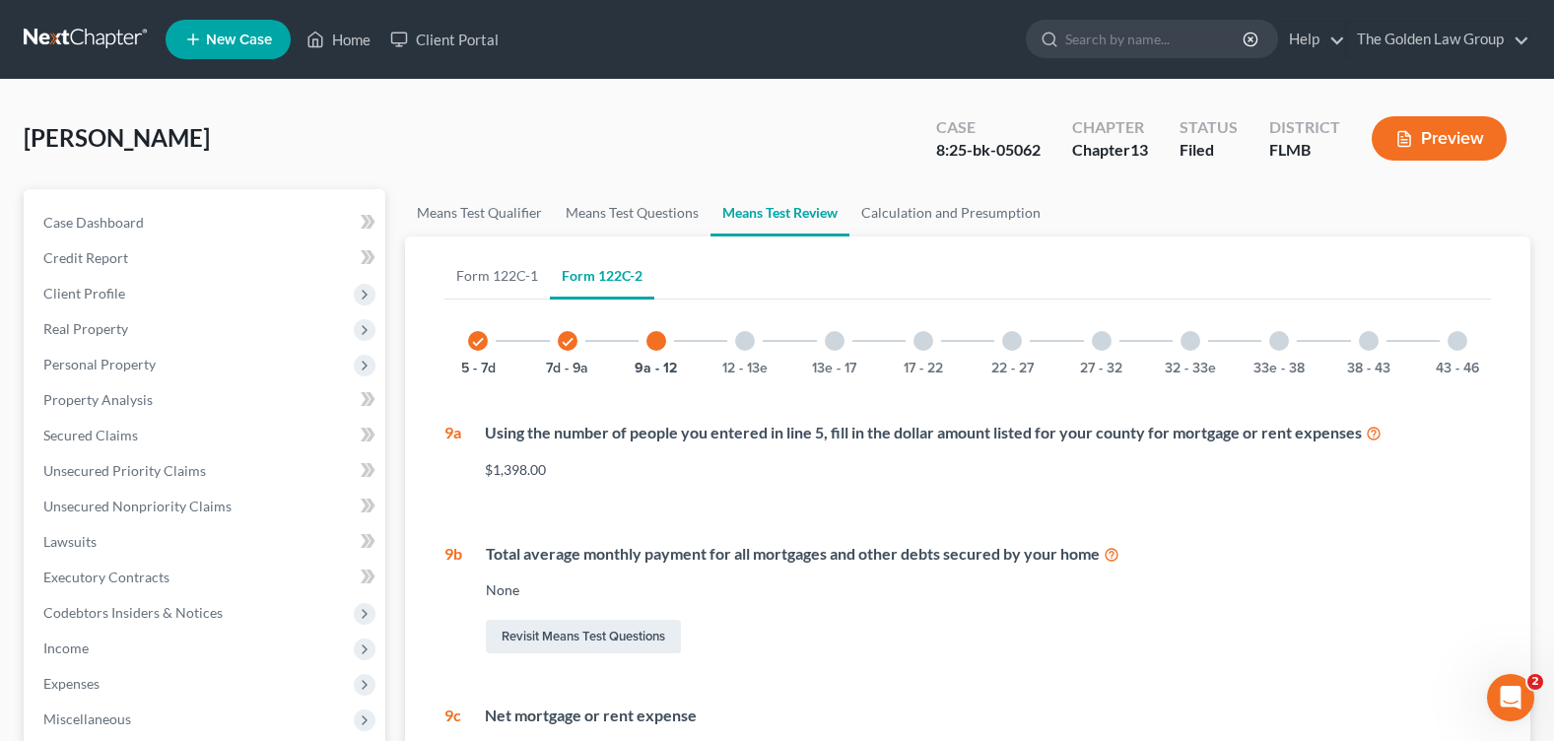
click at [840, 339] on div at bounding box center [835, 341] width 20 height 20
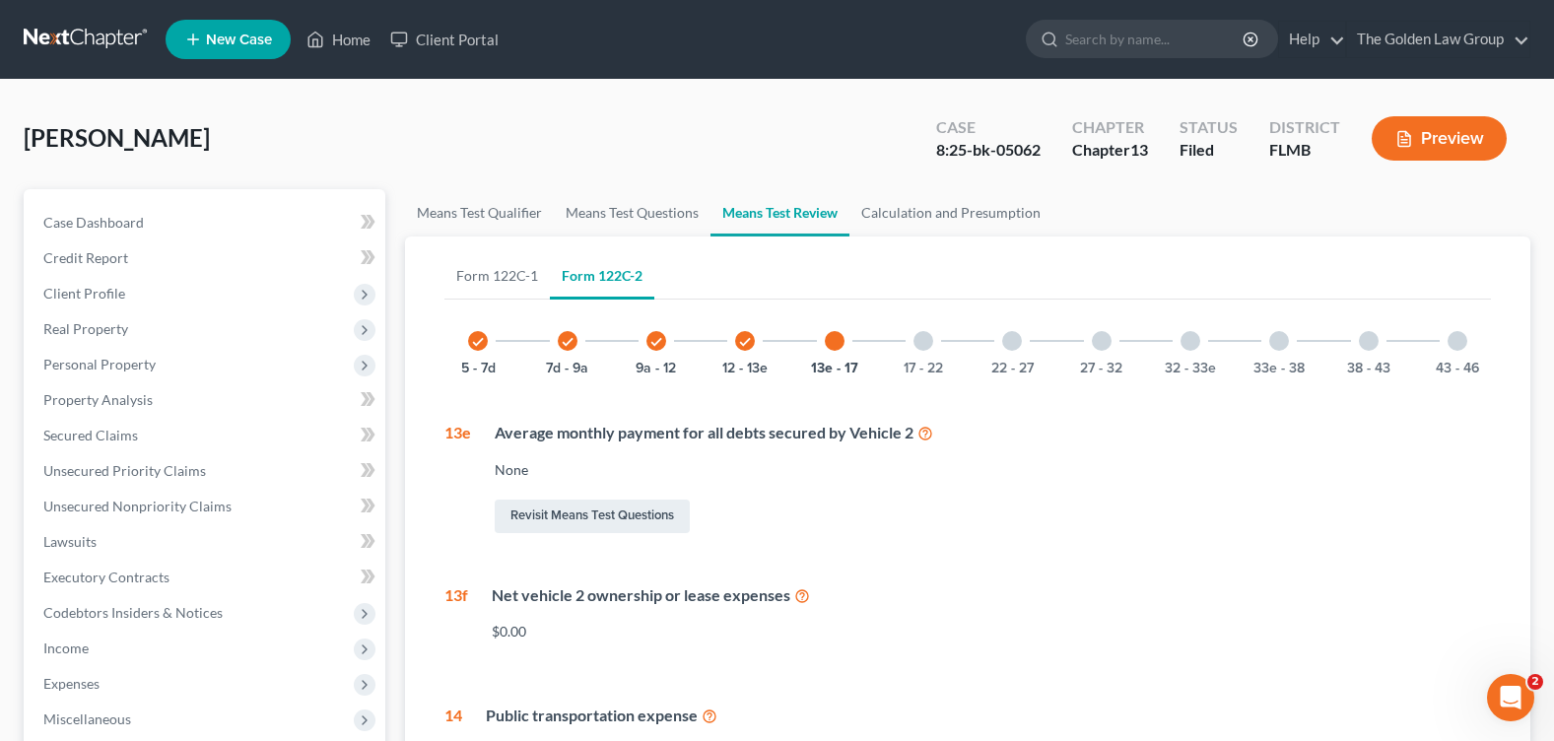
click at [1012, 342] on div at bounding box center [1012, 341] width 20 height 20
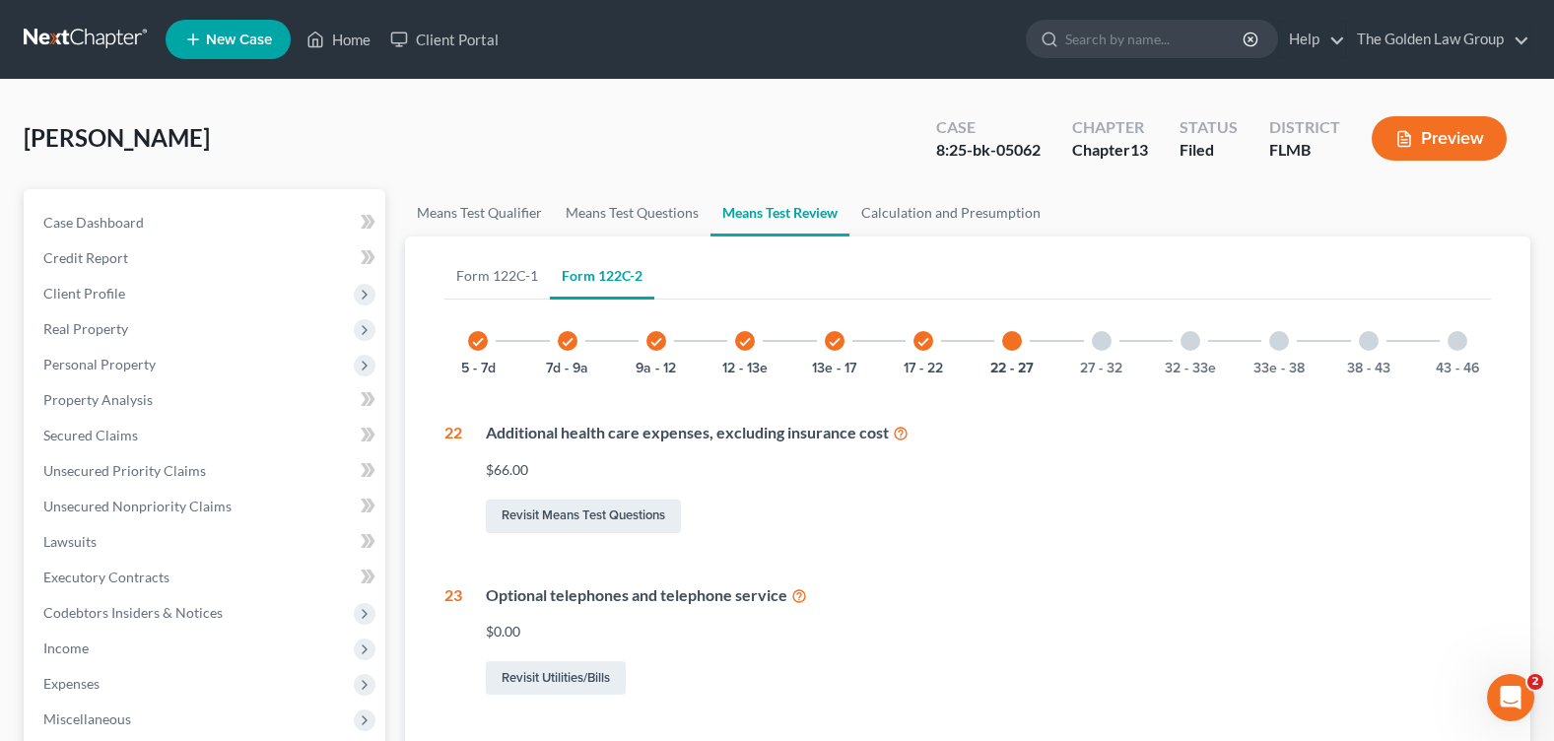
click at [1099, 340] on div at bounding box center [1102, 341] width 20 height 20
click at [1187, 341] on div at bounding box center [1190, 341] width 20 height 20
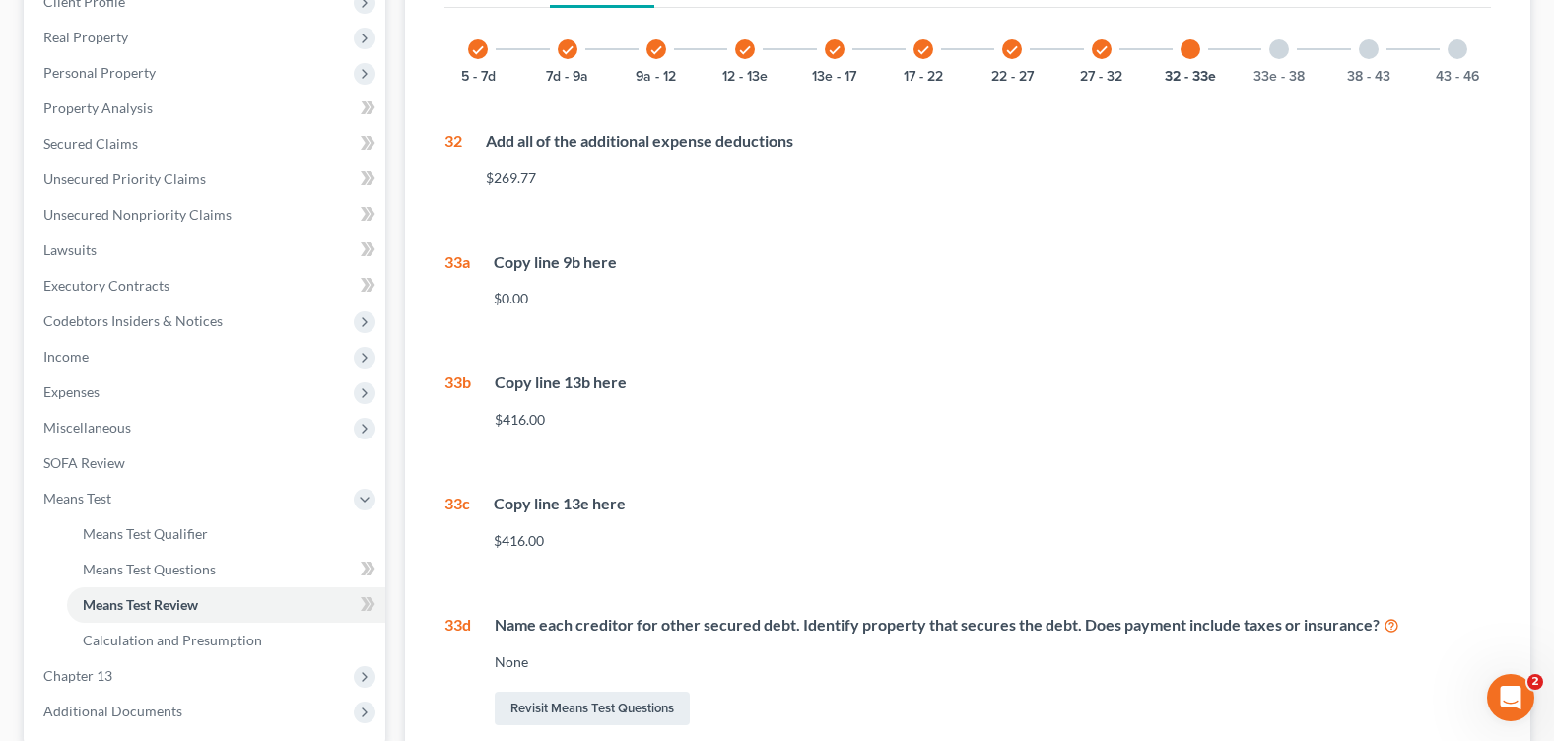
scroll to position [95, 0]
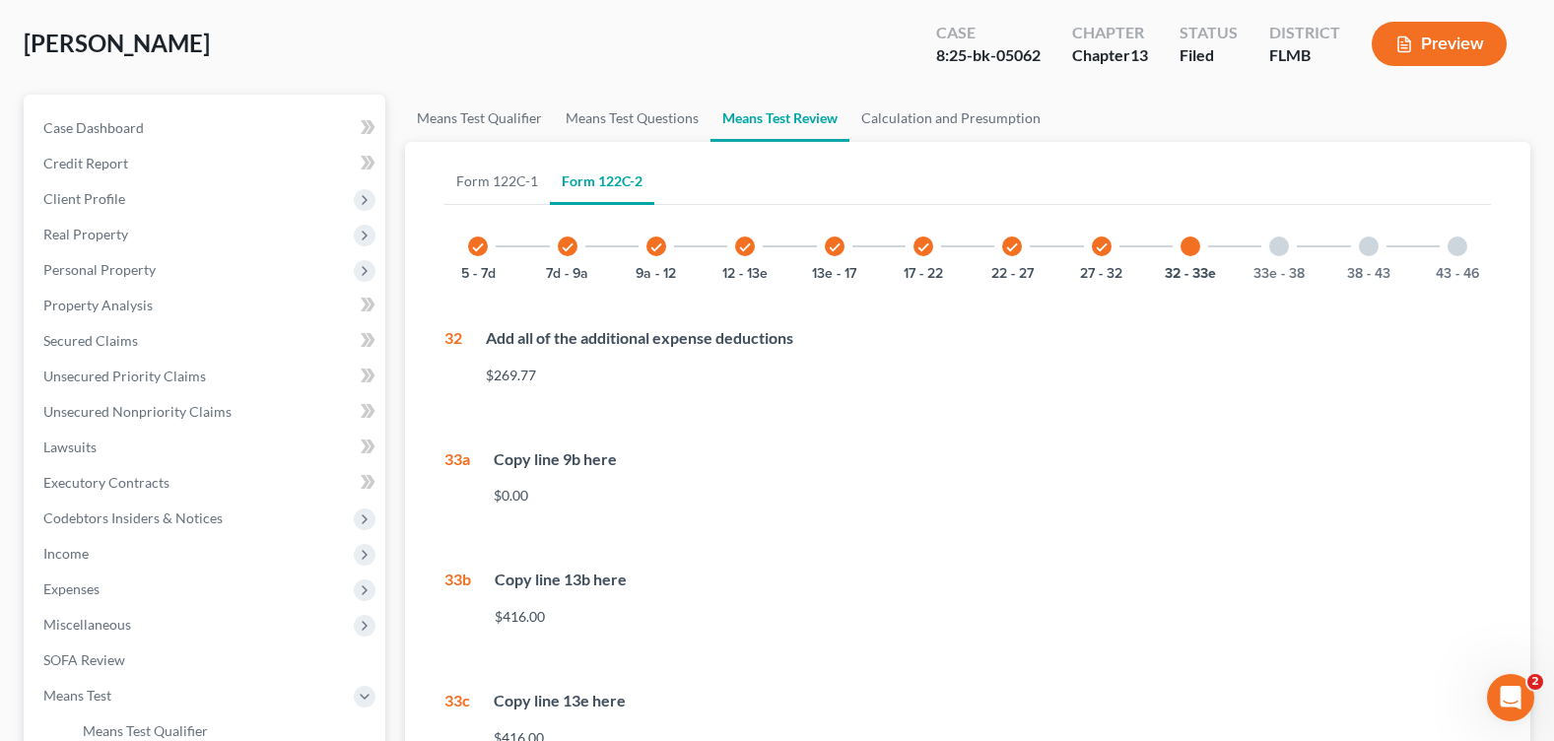
click at [1277, 252] on div at bounding box center [1279, 246] width 20 height 20
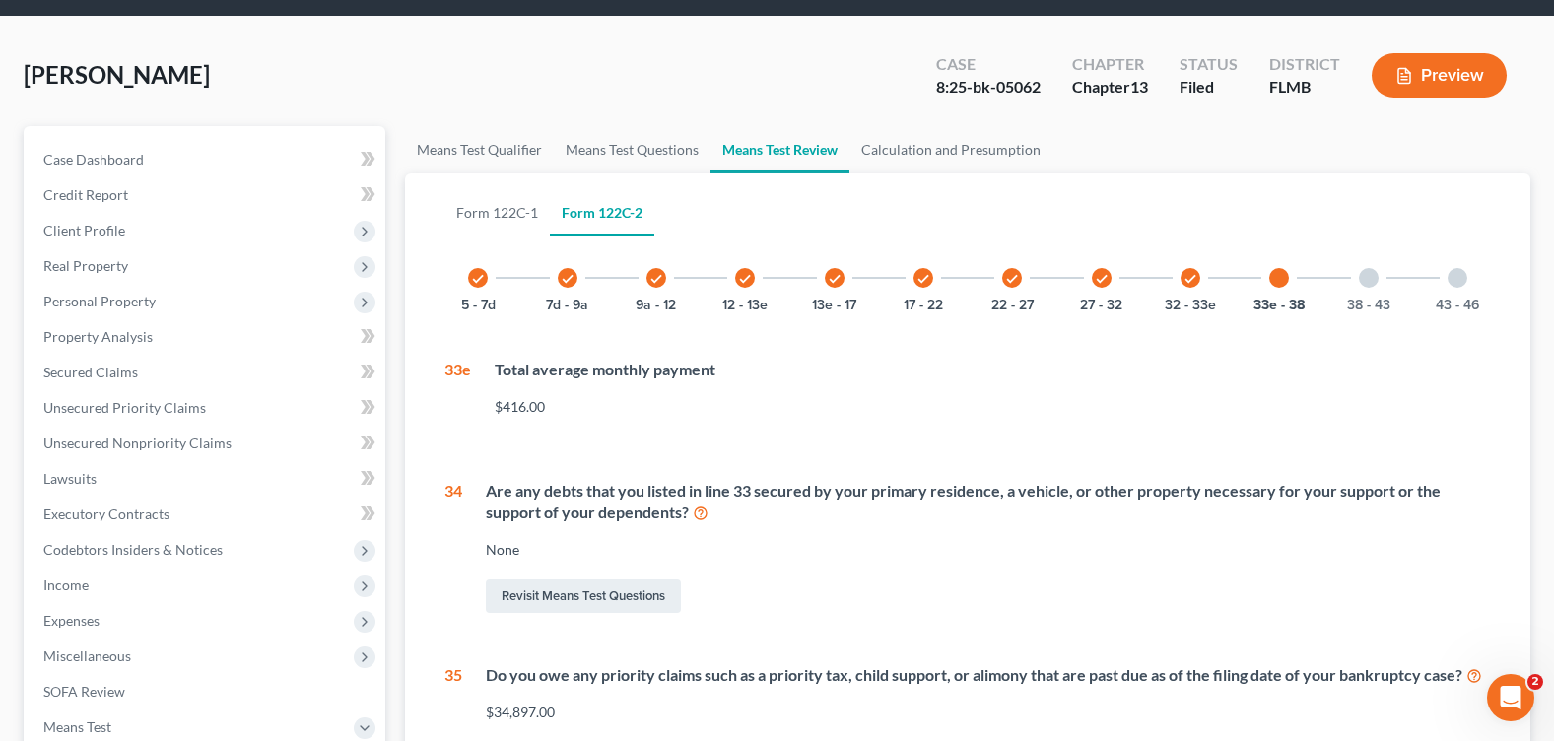
scroll to position [0, 0]
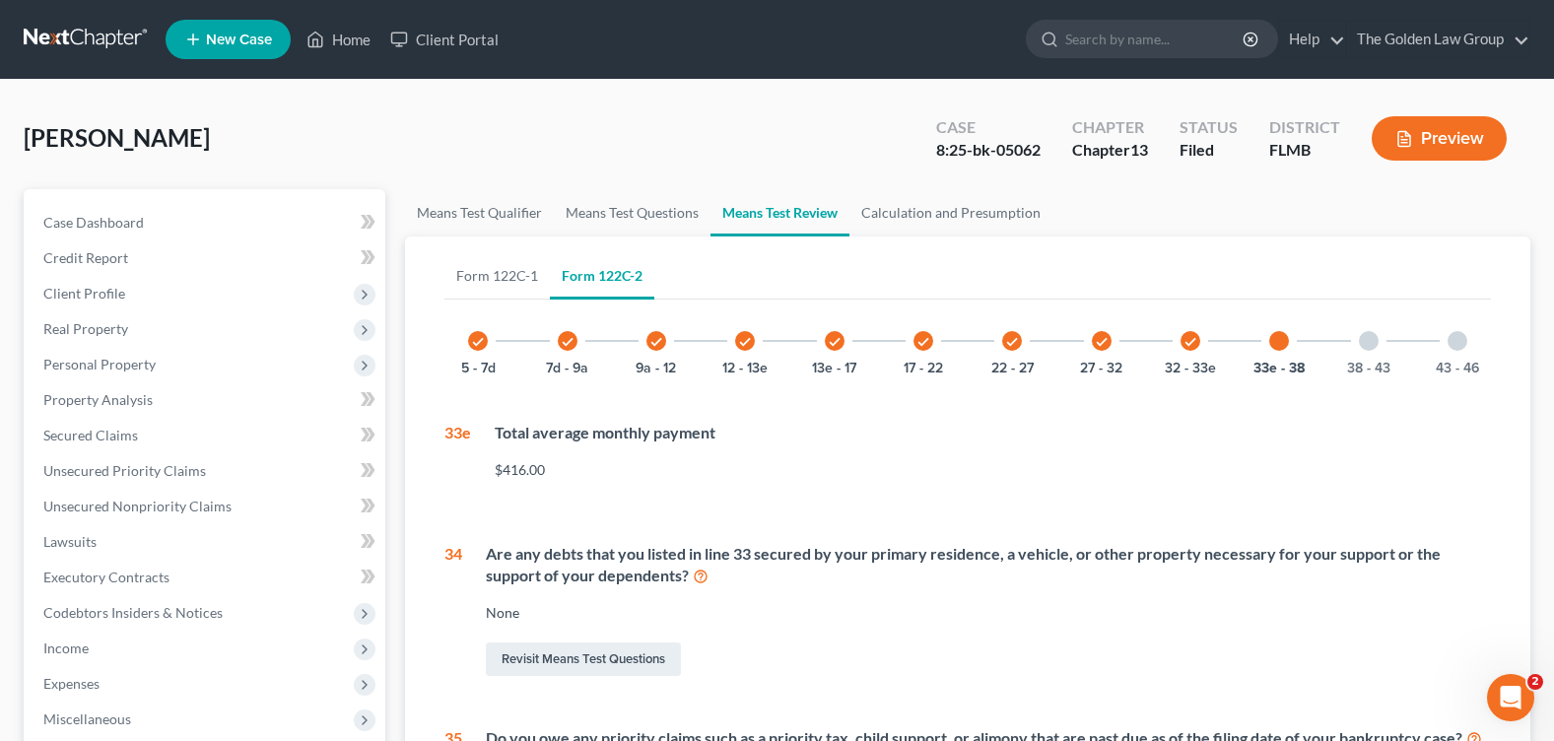
click at [1367, 341] on div at bounding box center [1369, 341] width 20 height 20
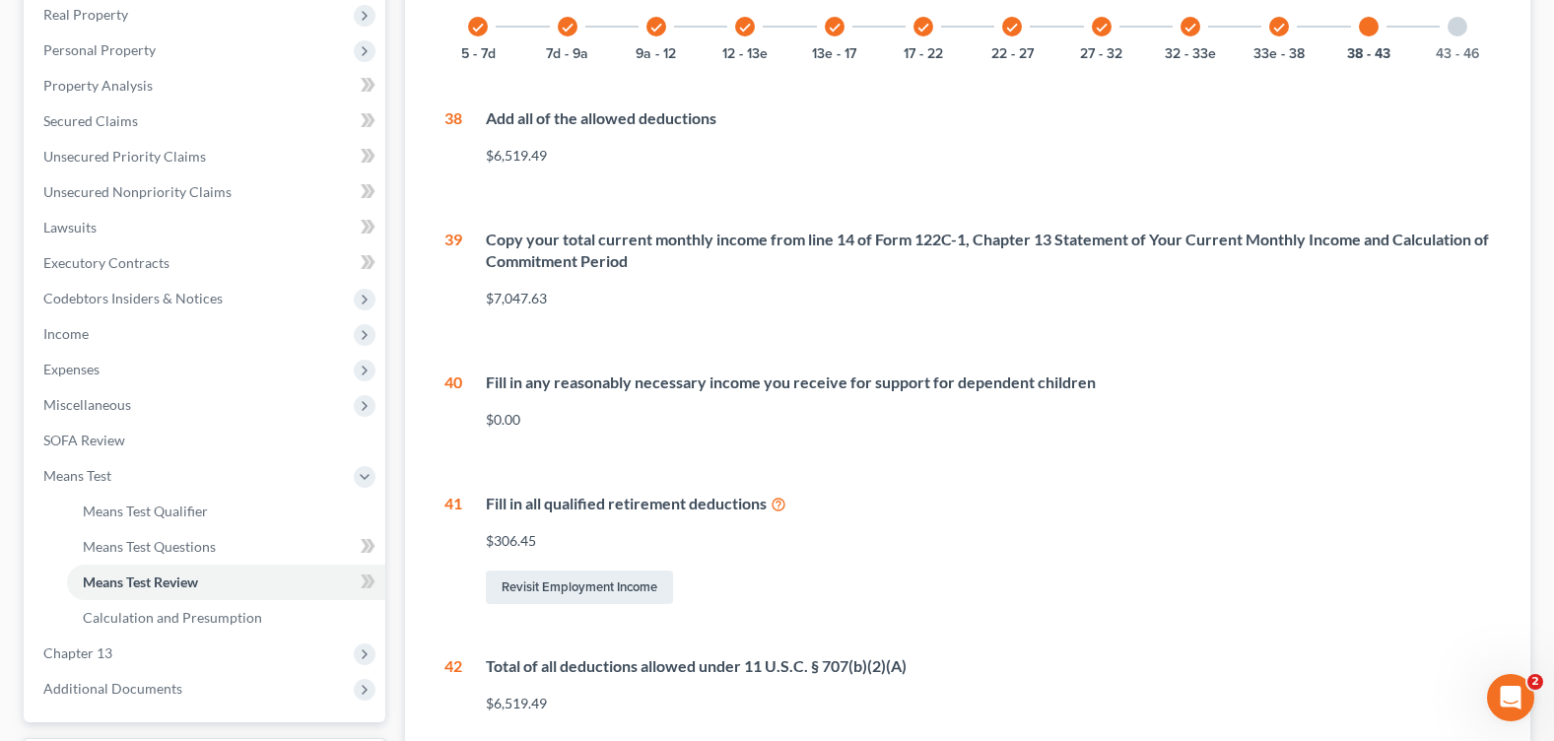
scroll to position [19, 0]
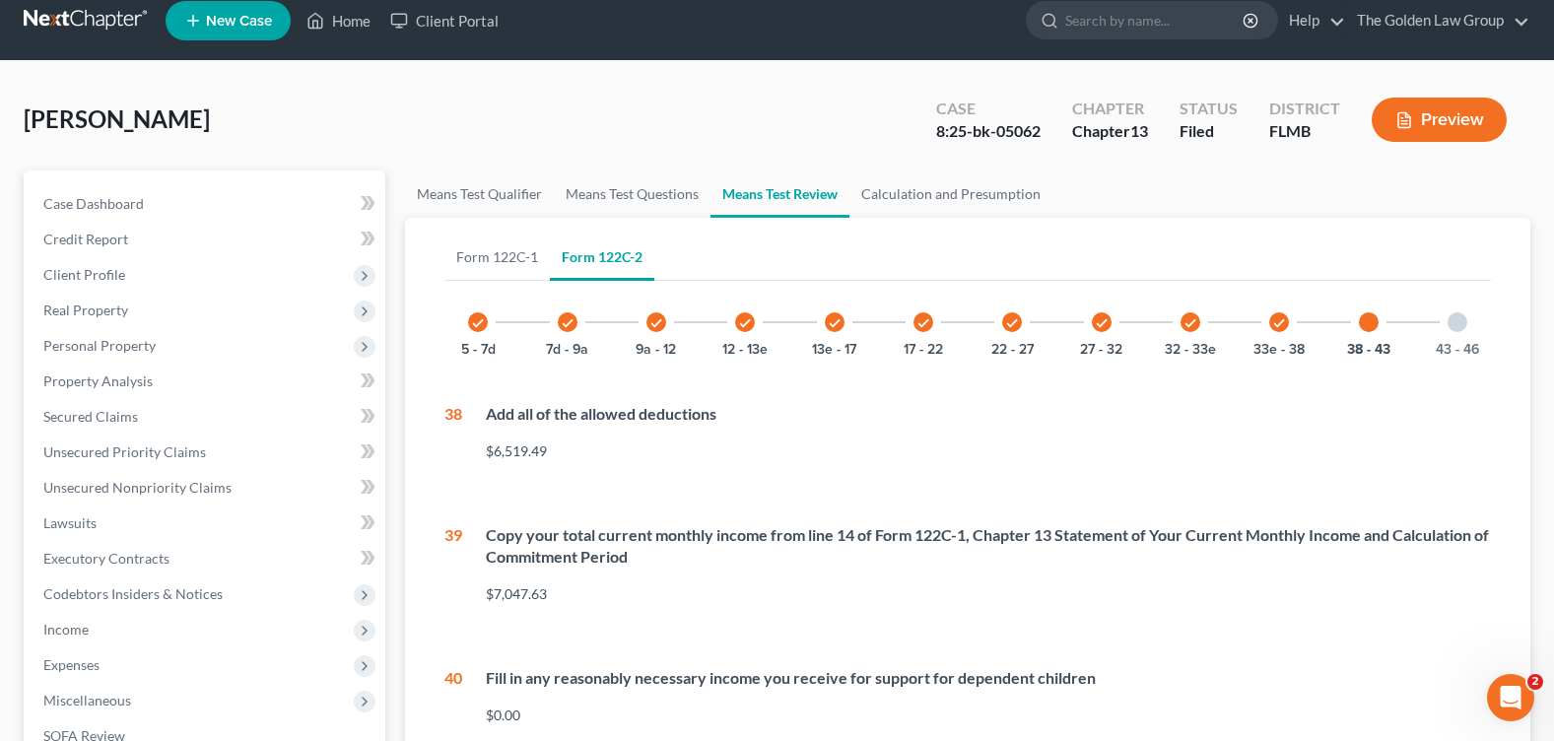
click at [1448, 321] on div at bounding box center [1457, 322] width 20 height 20
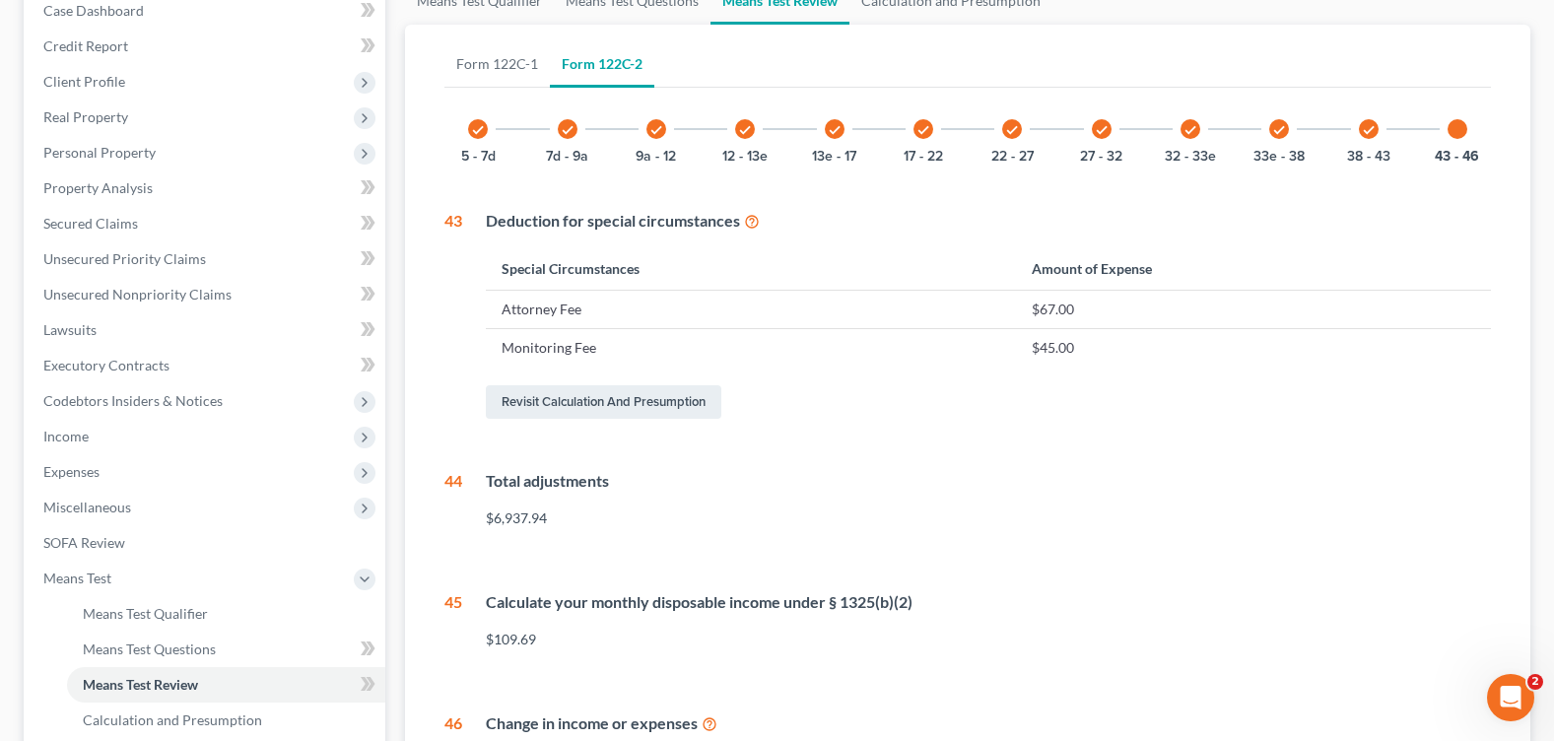
scroll to position [15, 0]
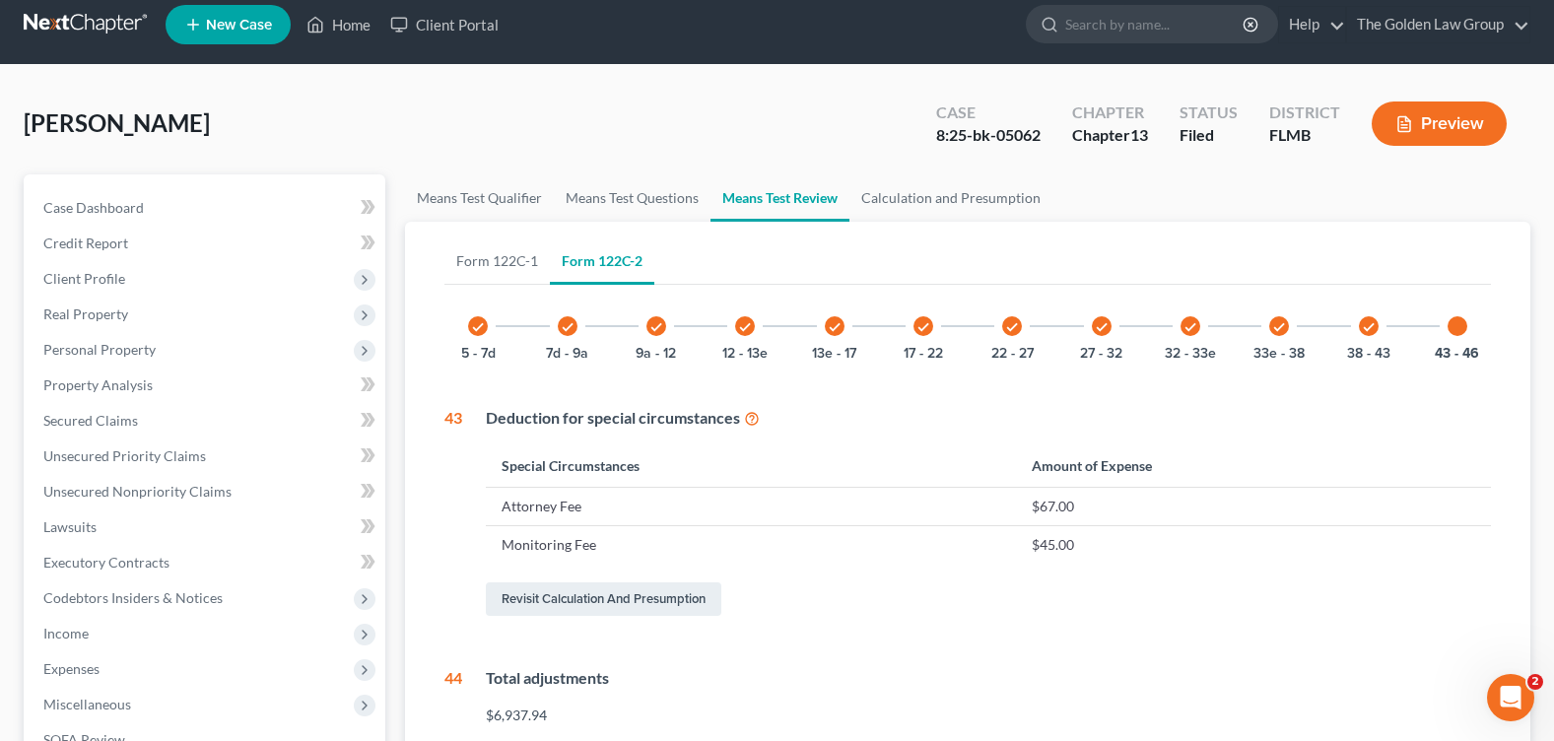
click at [1188, 333] on icon "check" at bounding box center [1190, 327] width 14 height 14
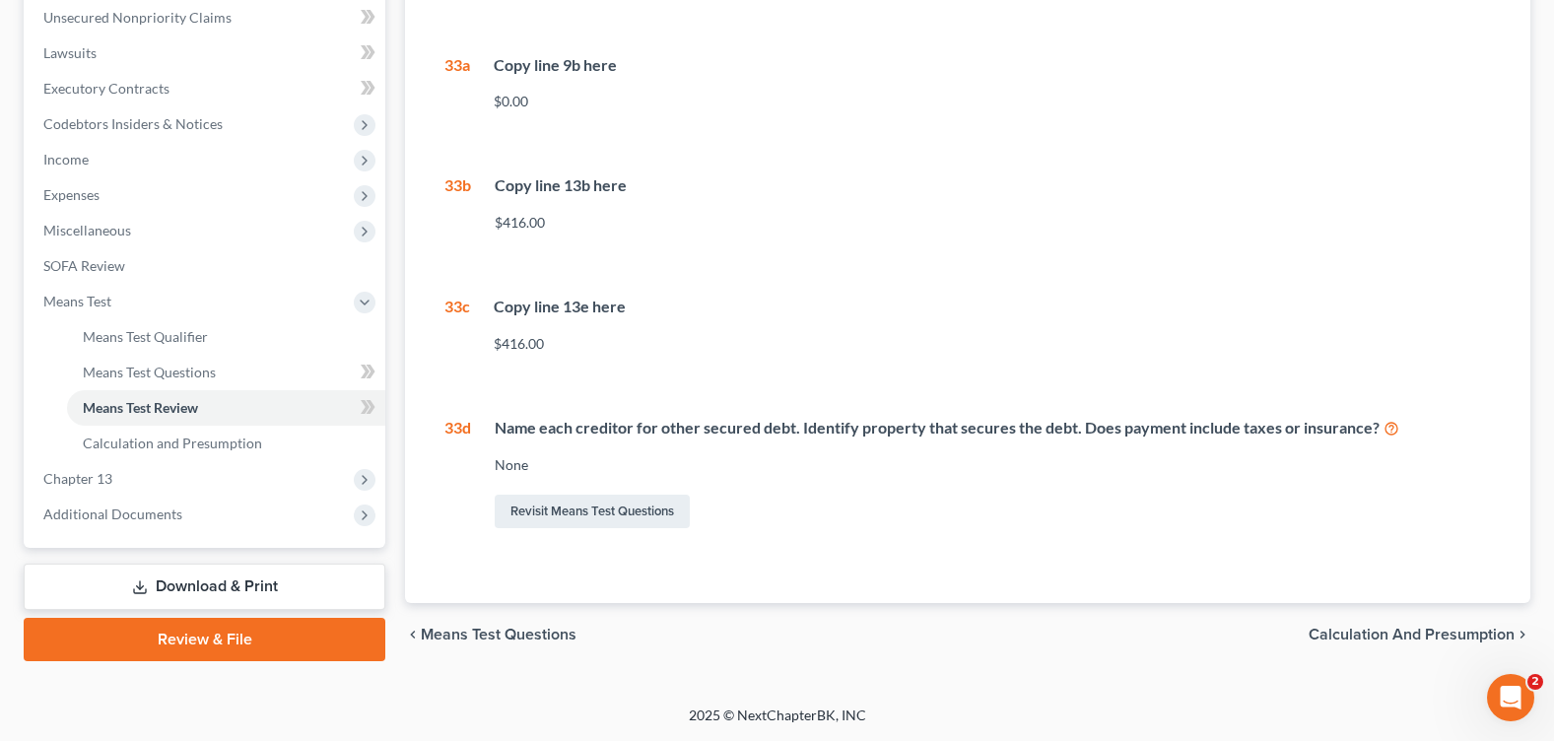
scroll to position [193, 0]
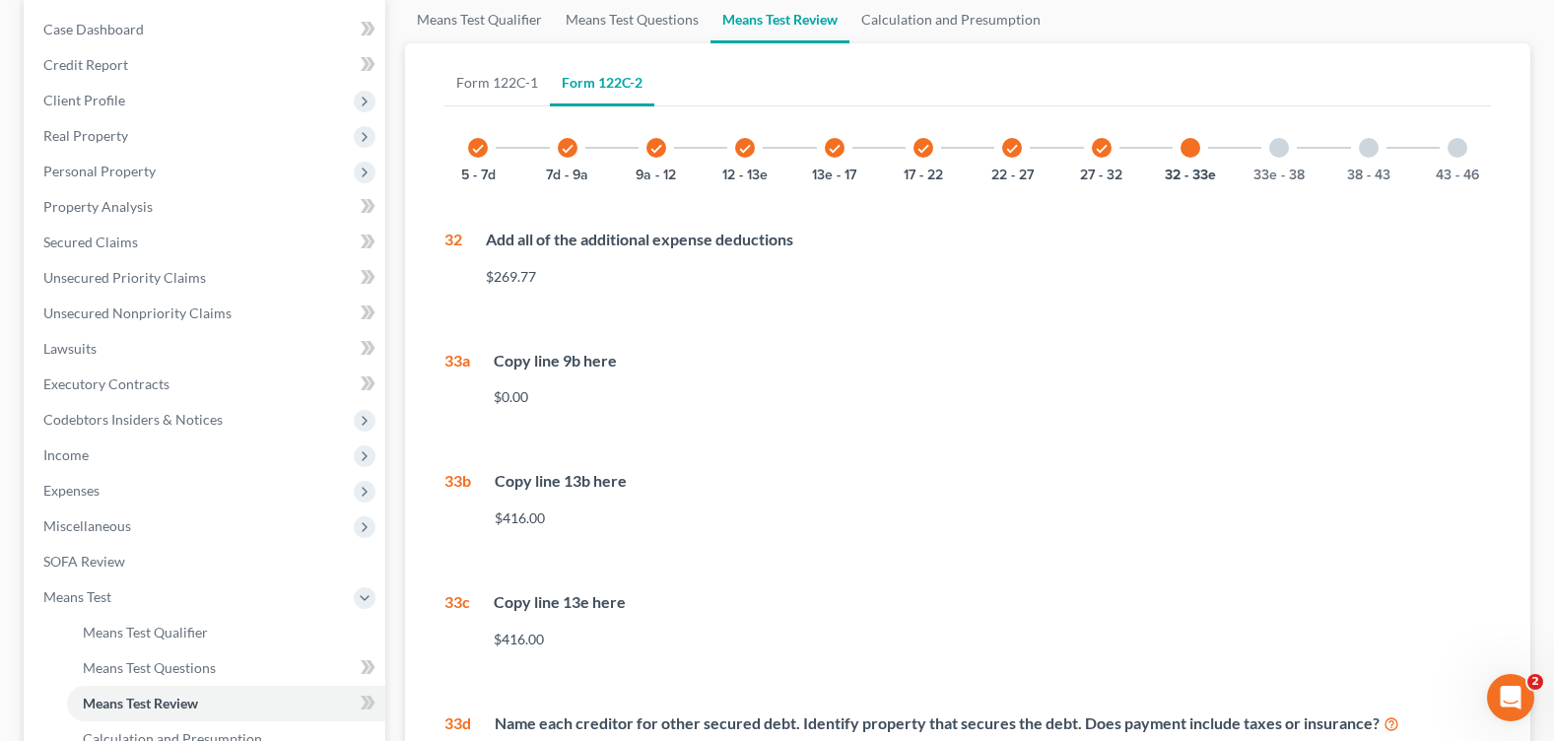
click at [1277, 154] on div at bounding box center [1279, 148] width 20 height 20
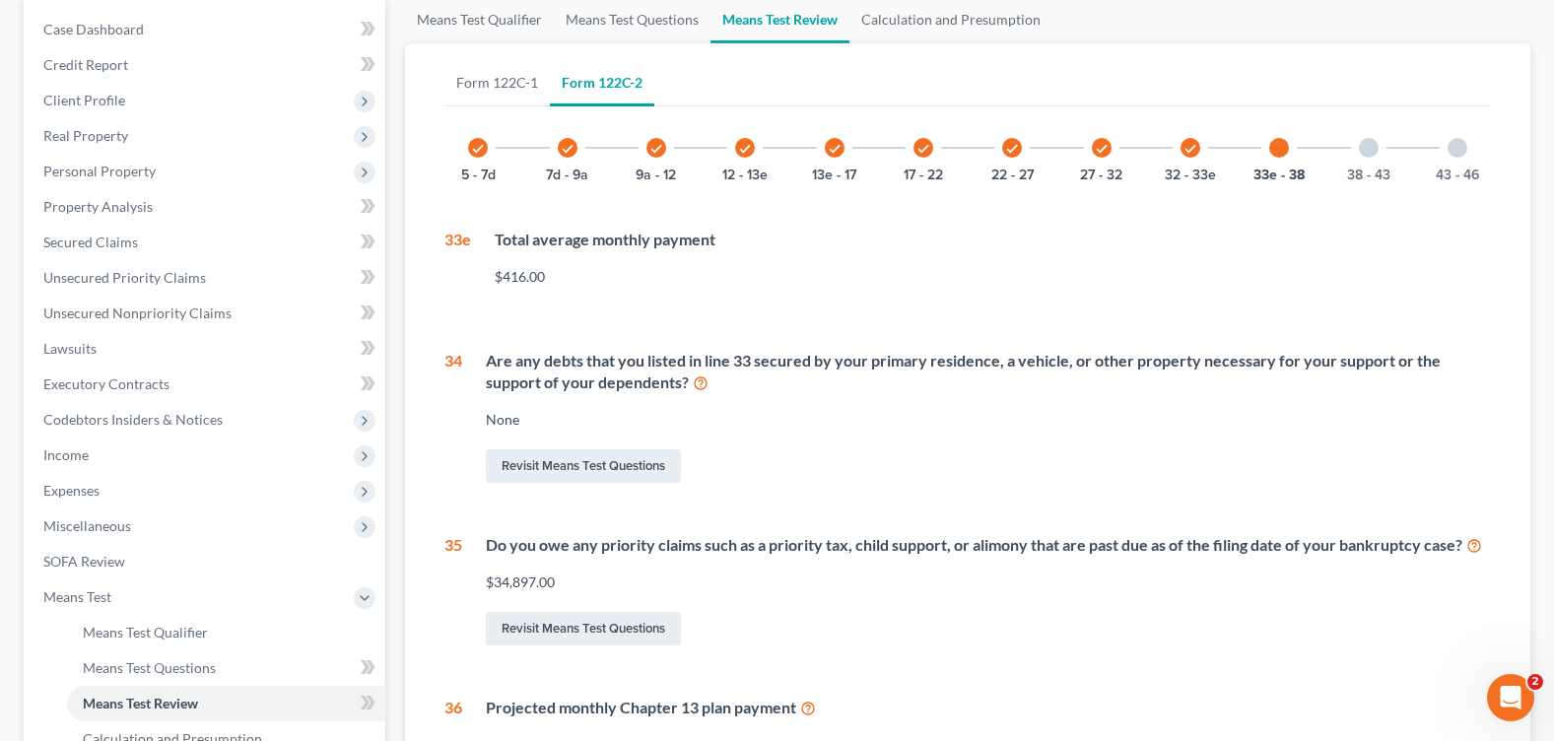
click at [838, 150] on icon "check" at bounding box center [835, 149] width 14 height 14
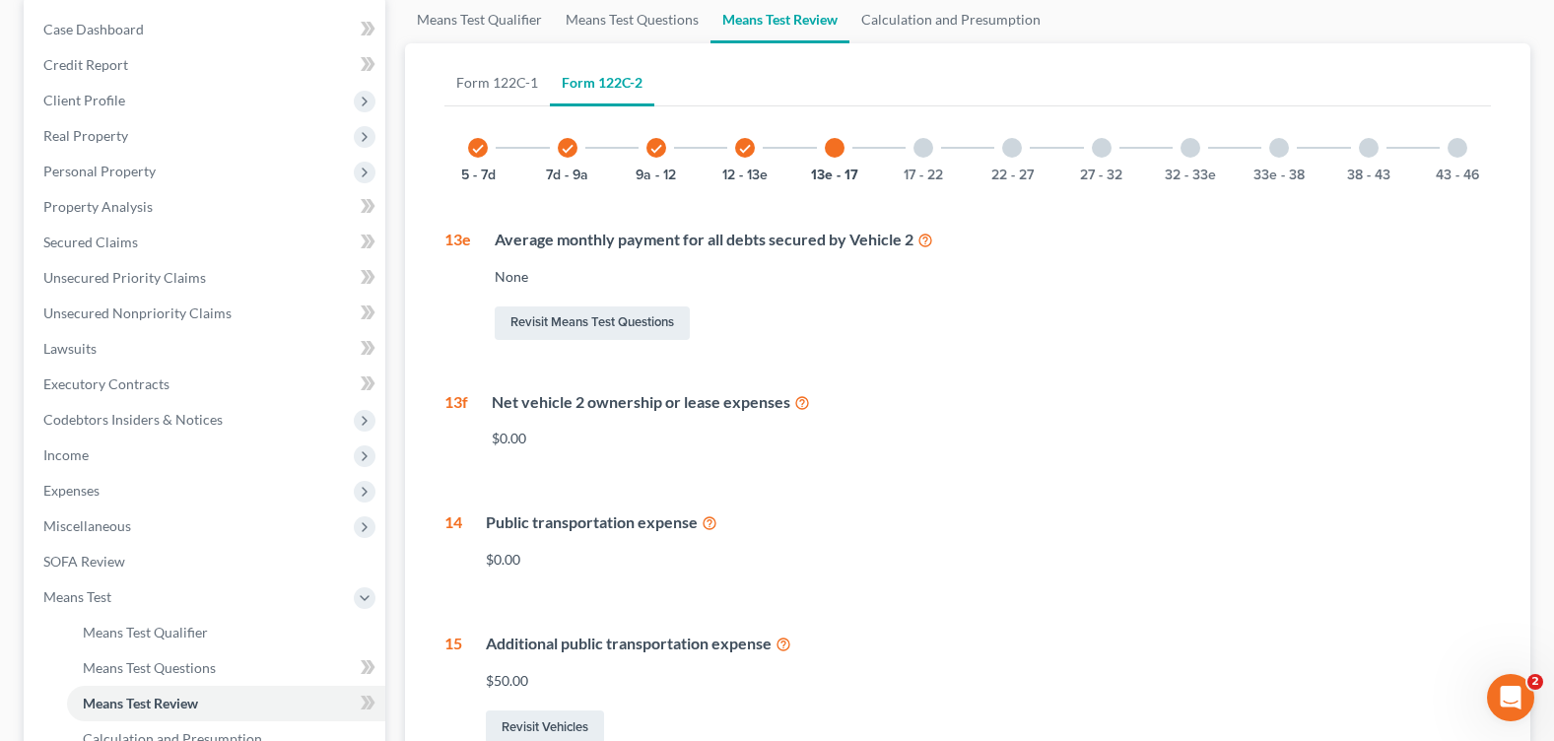
scroll to position [292, 0]
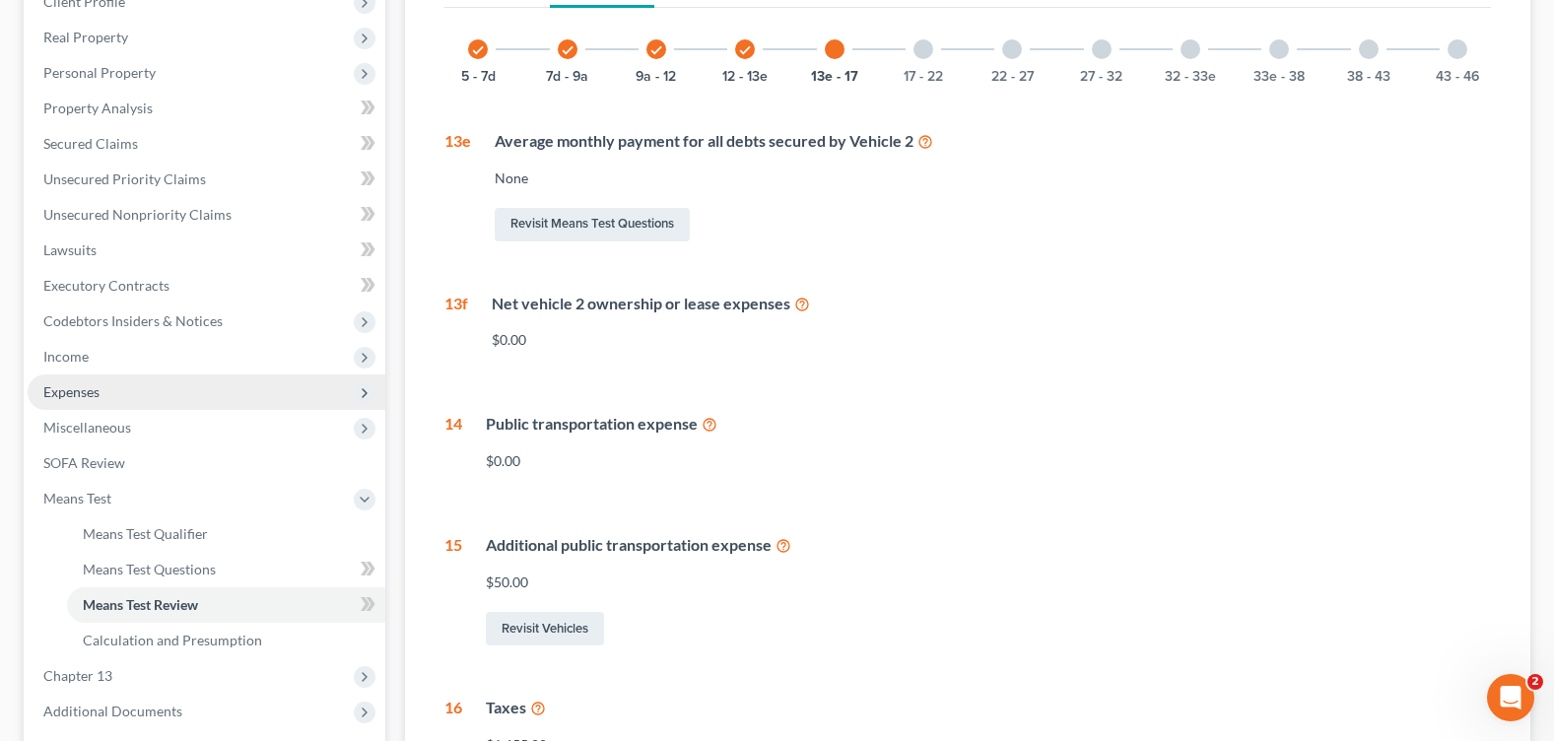
click at [126, 391] on span "Expenses" at bounding box center [207, 391] width 358 height 35
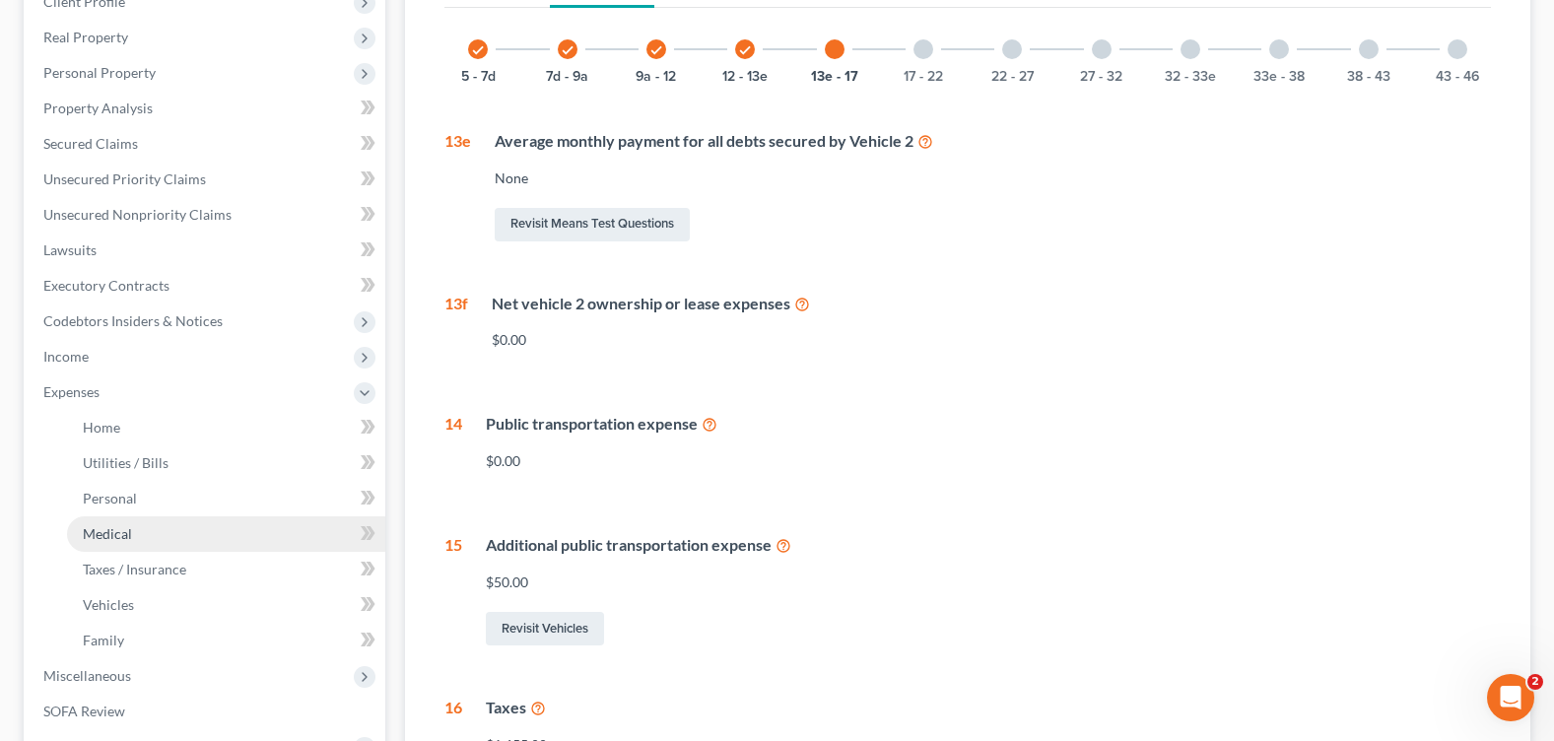
click at [171, 531] on link "Medical" at bounding box center [226, 533] width 318 height 35
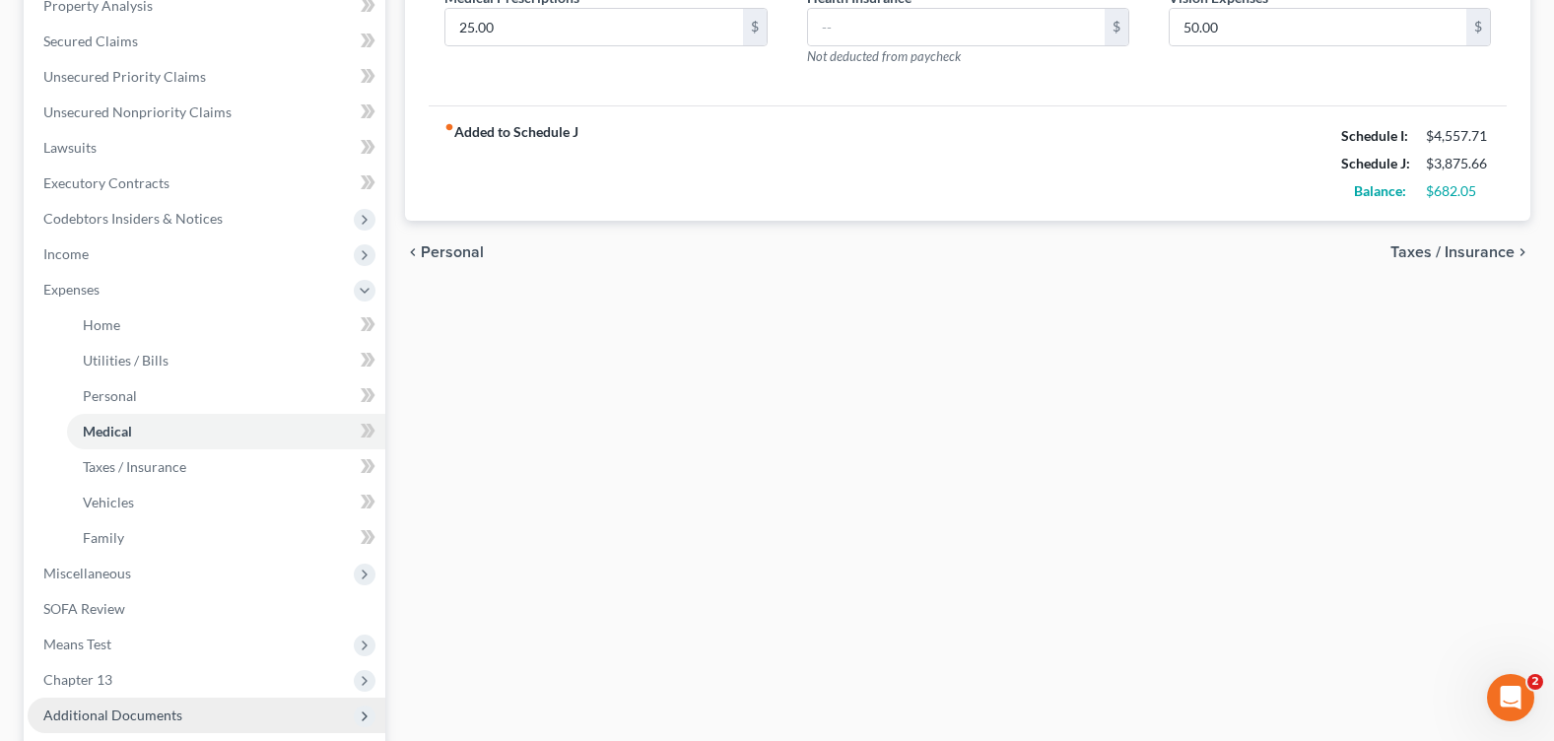
scroll to position [493, 0]
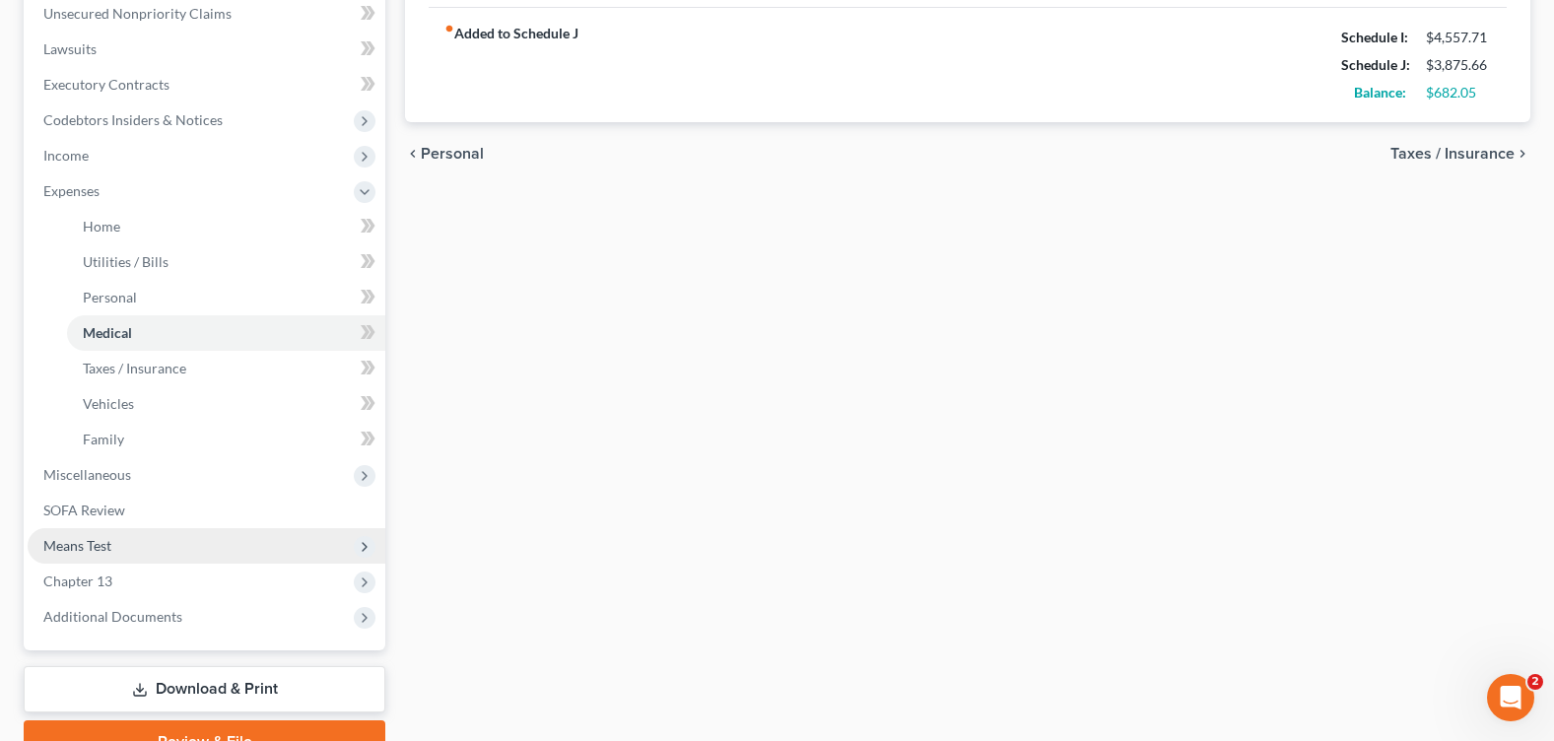
click at [104, 555] on span "Means Test" at bounding box center [207, 545] width 358 height 35
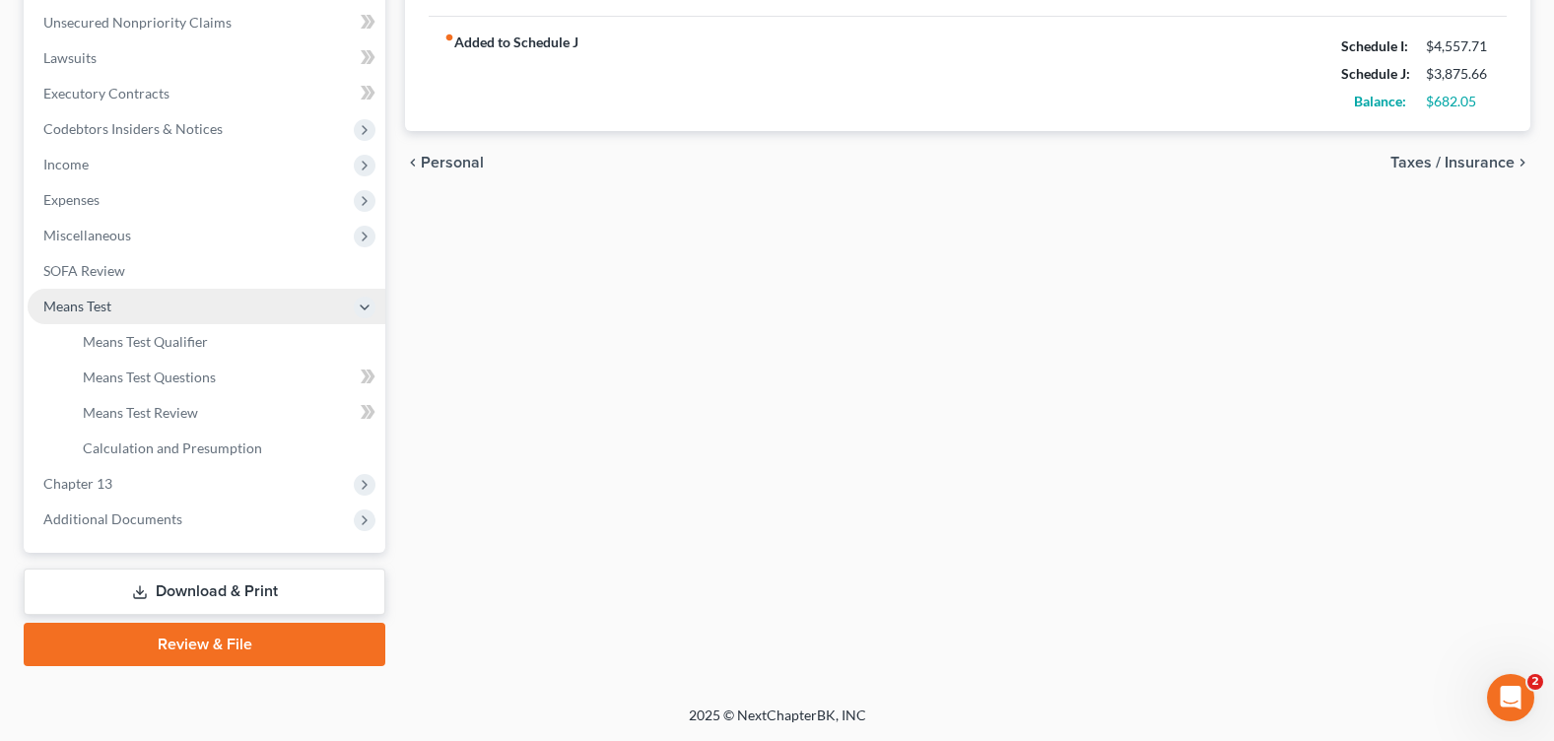
scroll to position [484, 0]
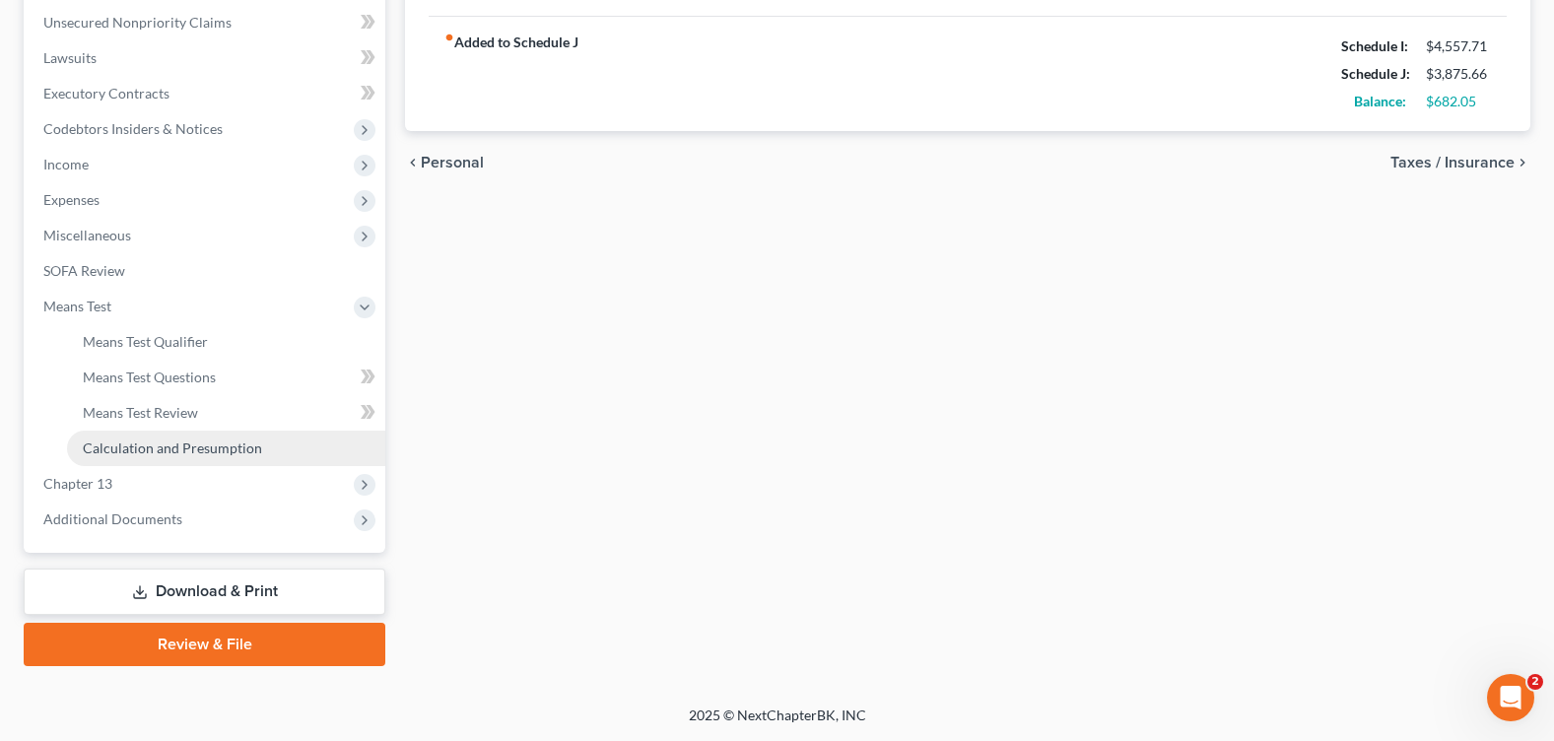
click at [204, 451] on span "Calculation and Presumption" at bounding box center [172, 447] width 179 height 17
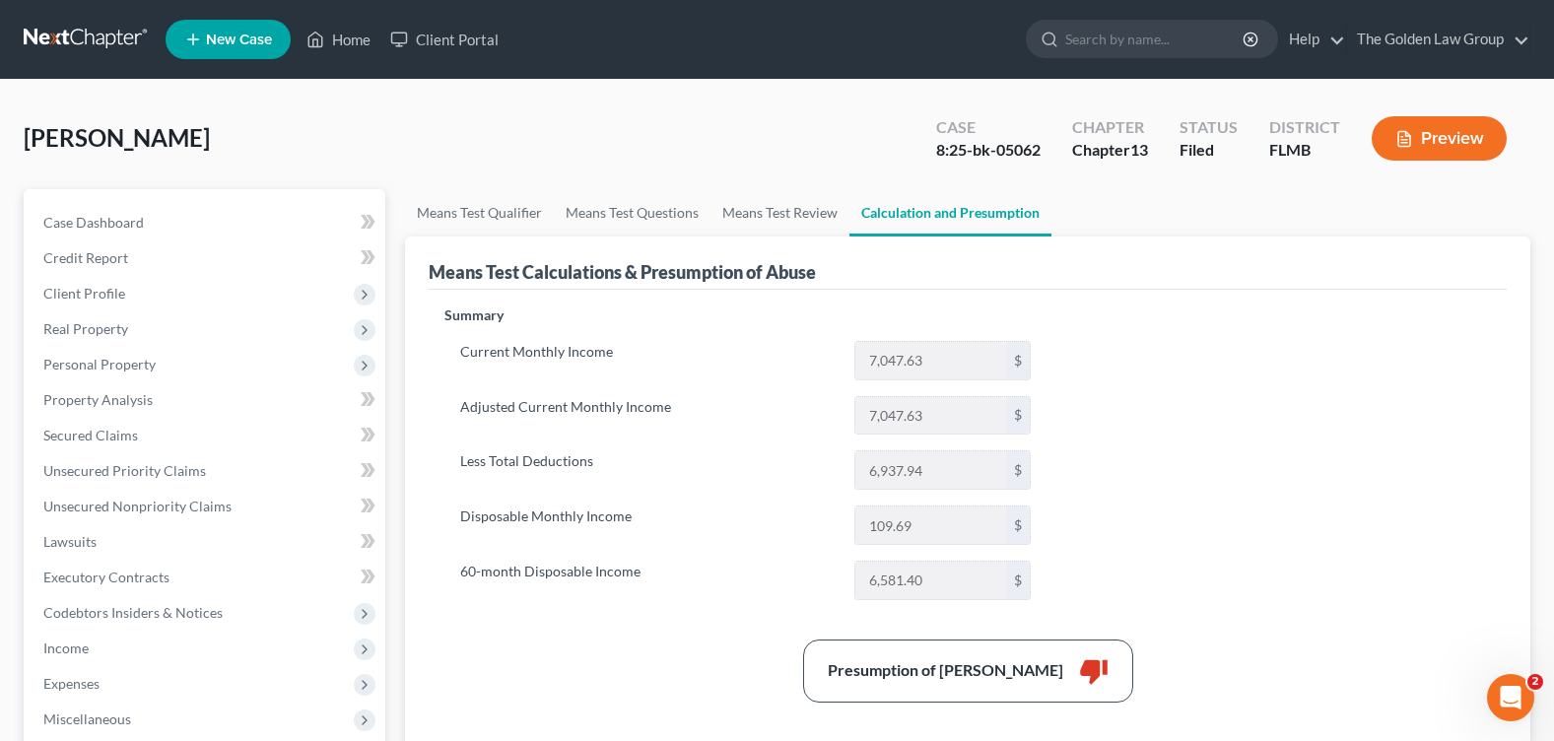
click at [740, 120] on div "[PERSON_NAME] Upgraded Case 8:25-bk-05062 Chapter Chapter 13 Status Filed Distr…" at bounding box center [777, 146] width 1506 height 86
click at [475, 220] on link "Means Test Qualifier" at bounding box center [479, 212] width 149 height 47
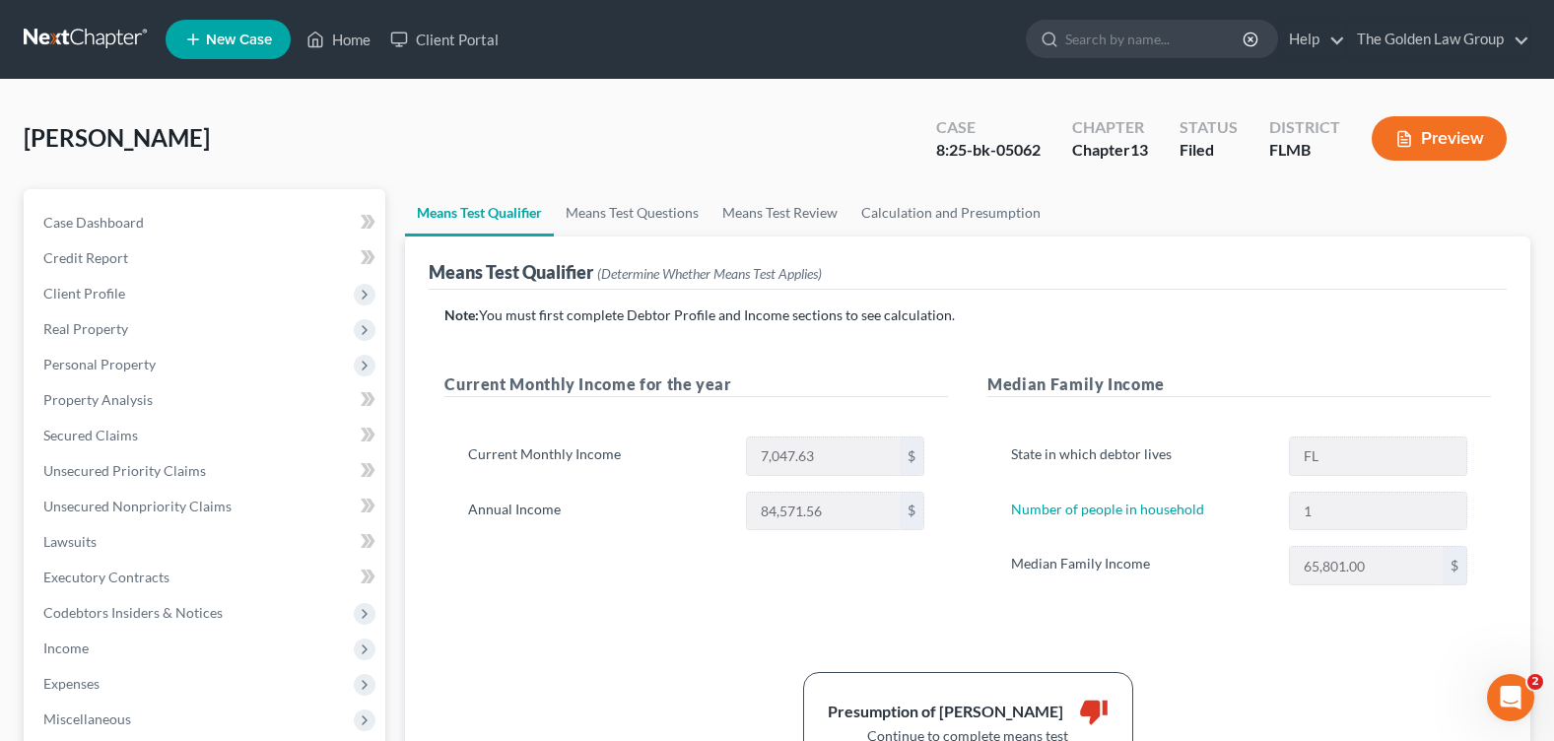
click at [642, 605] on div "Current Monthly Income for the year Current Monthly Income 7,047.63 $ Annual In…" at bounding box center [696, 498] width 543 height 252
click at [350, 43] on link "Home" at bounding box center [339, 39] width 84 height 35
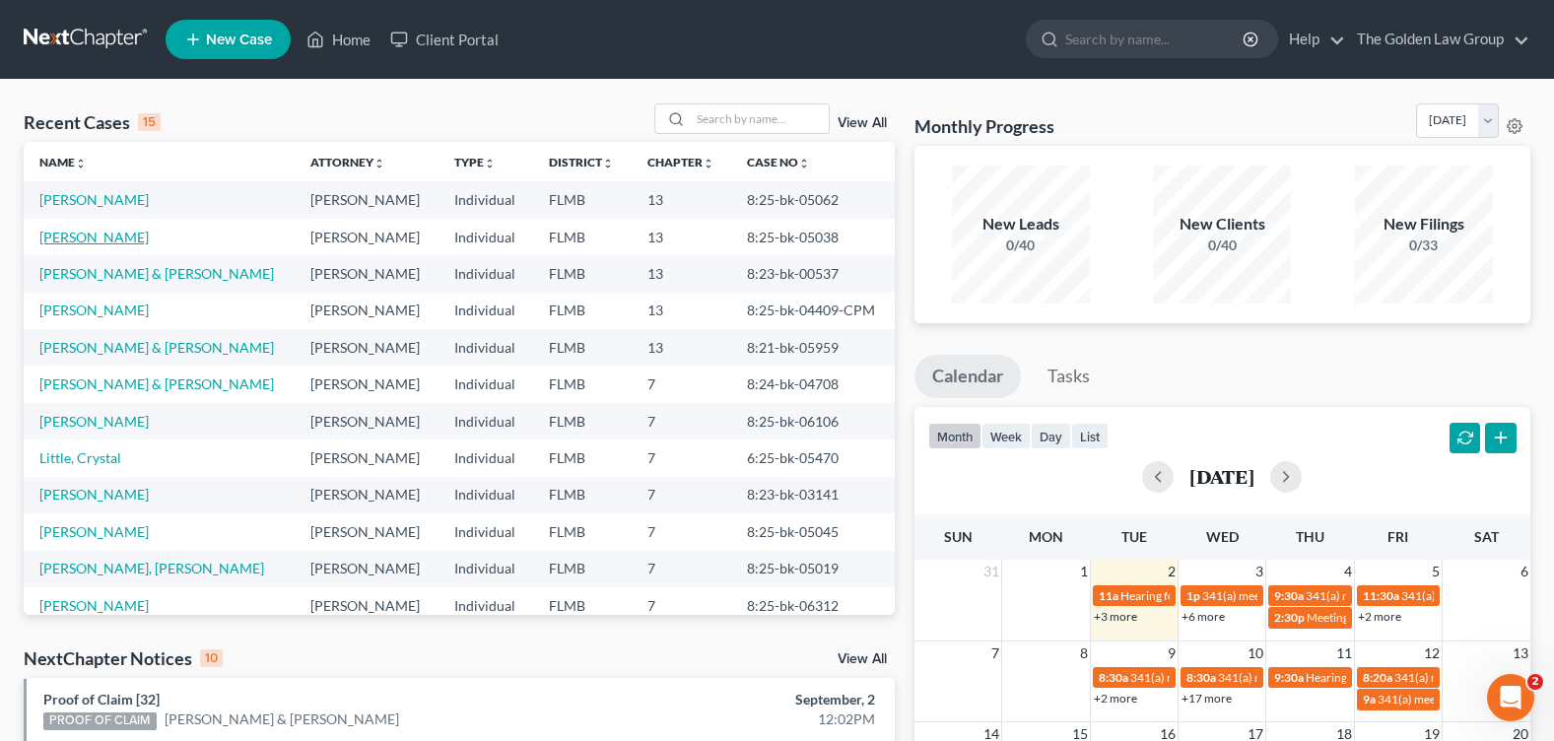
click at [104, 237] on link "[PERSON_NAME]" at bounding box center [93, 237] width 109 height 17
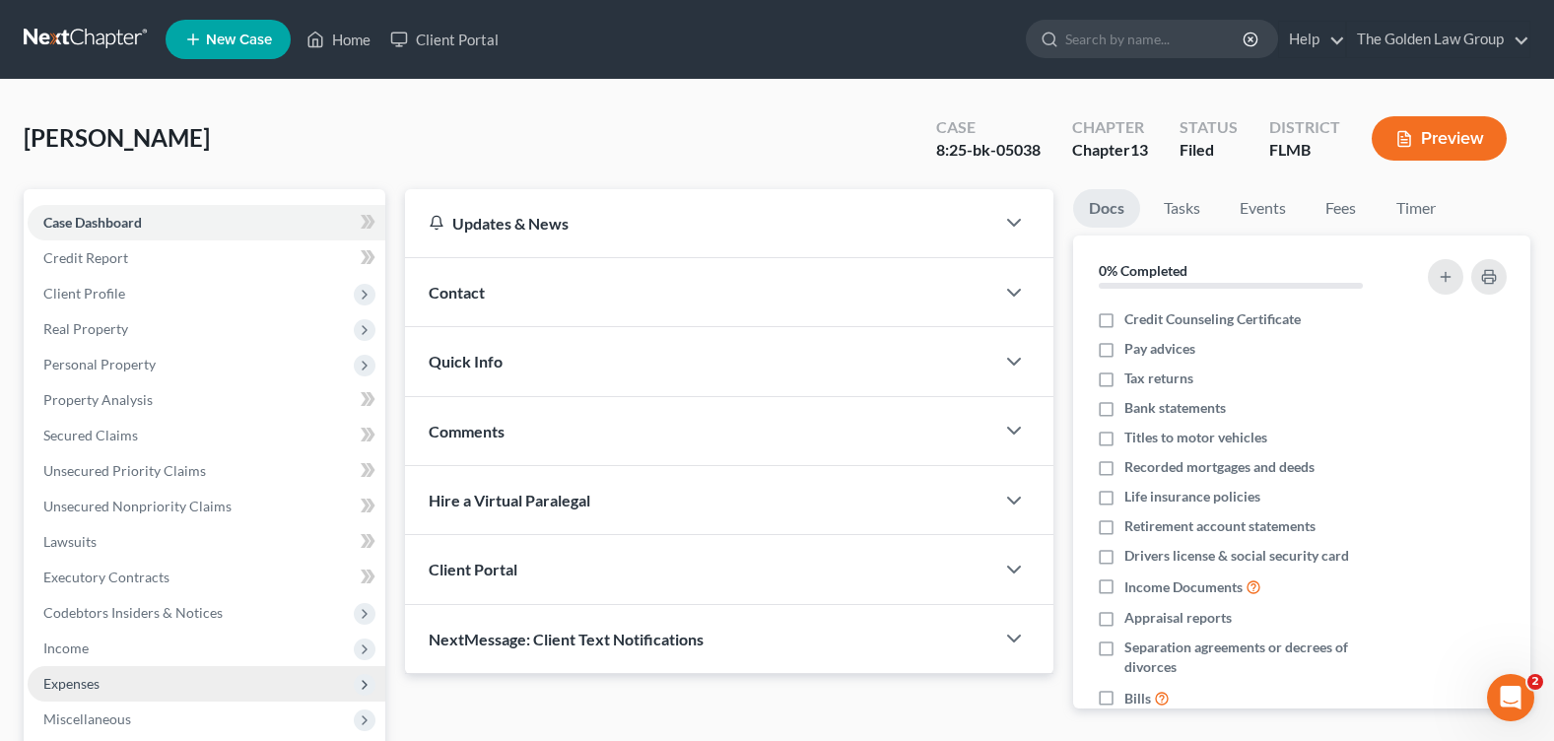
click at [165, 677] on span "Expenses" at bounding box center [207, 683] width 358 height 35
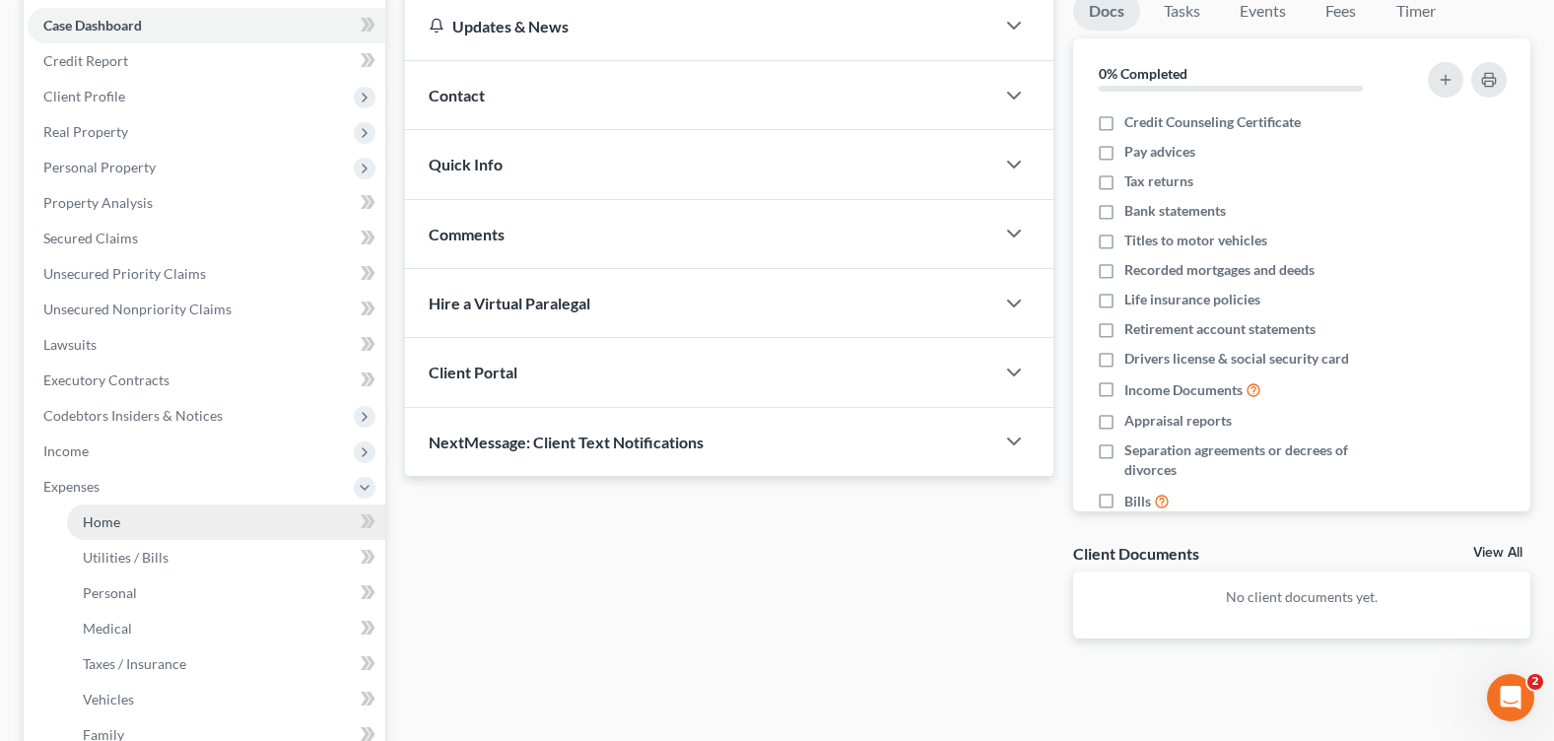
click at [191, 522] on link "Home" at bounding box center [226, 521] width 318 height 35
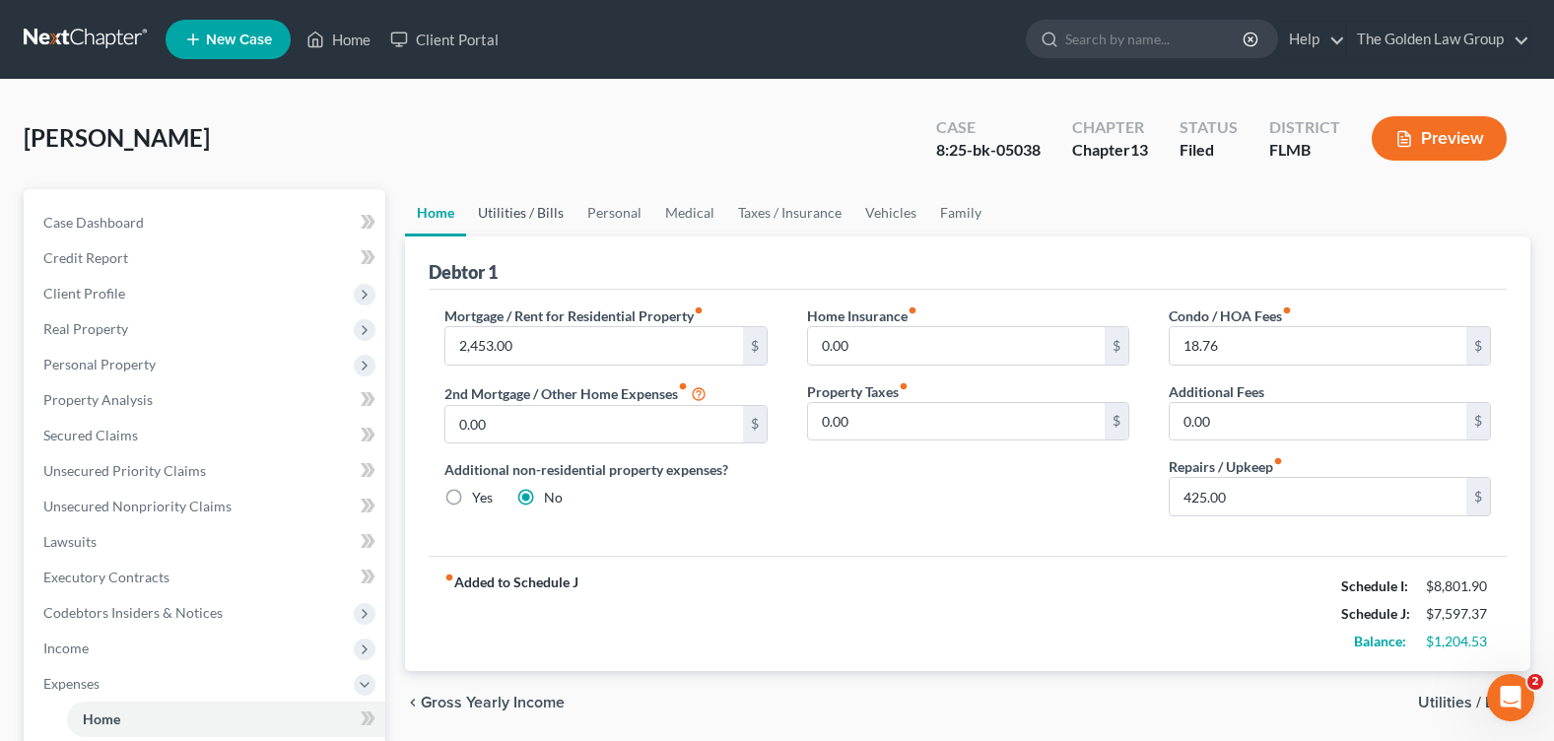
click at [534, 217] on link "Utilities / Bills" at bounding box center [520, 212] width 109 height 47
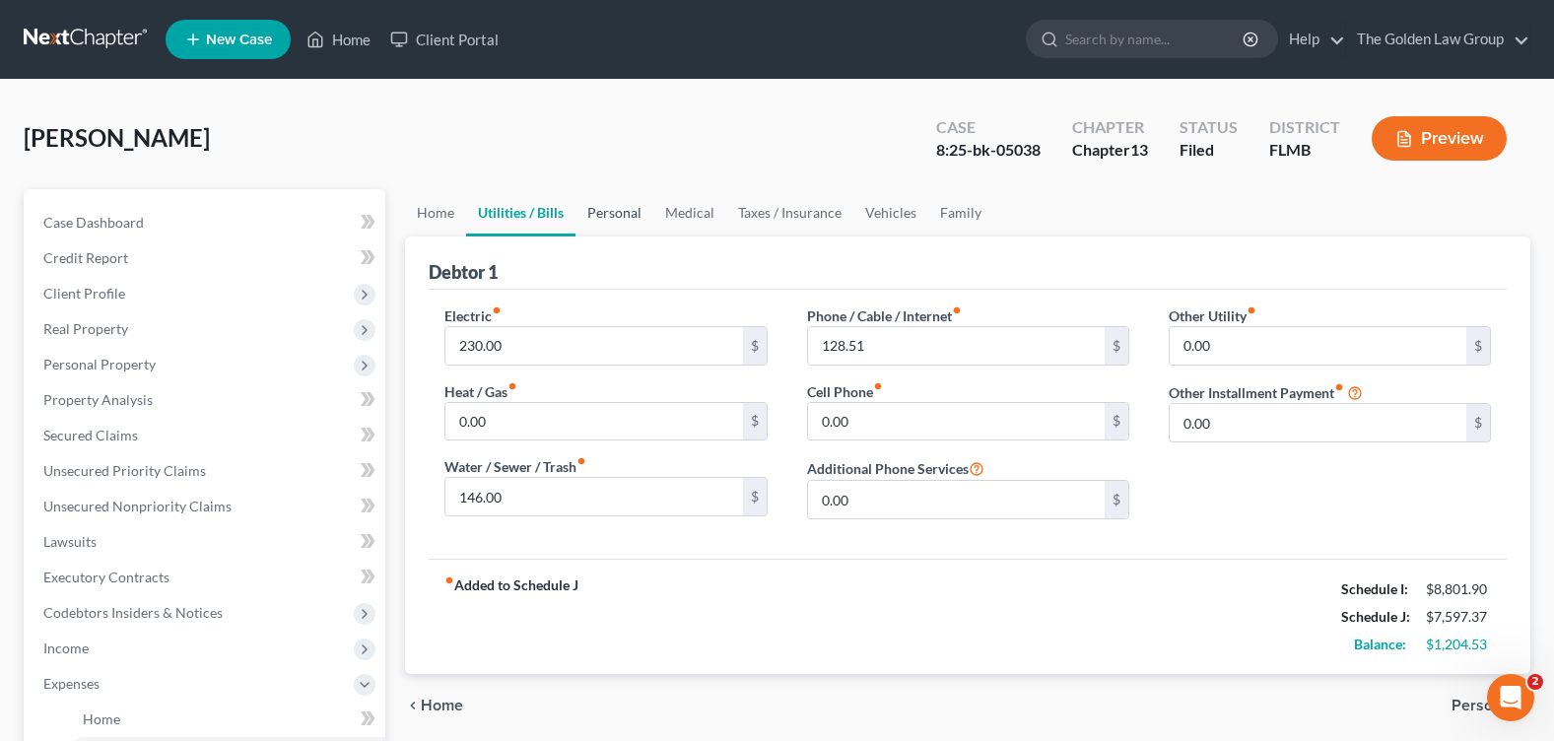
click at [618, 217] on link "Personal" at bounding box center [614, 212] width 78 height 47
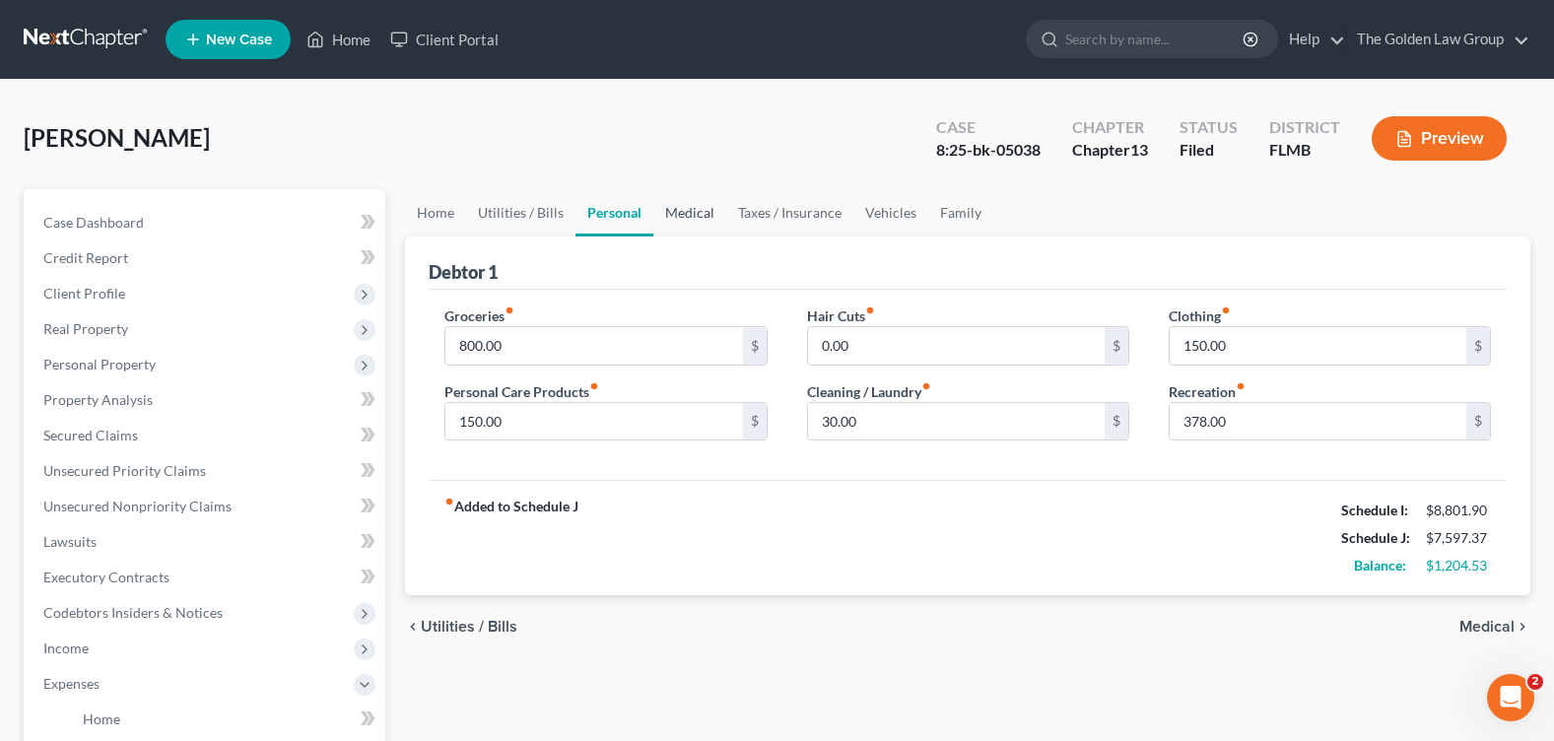
click at [701, 214] on link "Medical" at bounding box center [689, 212] width 73 height 47
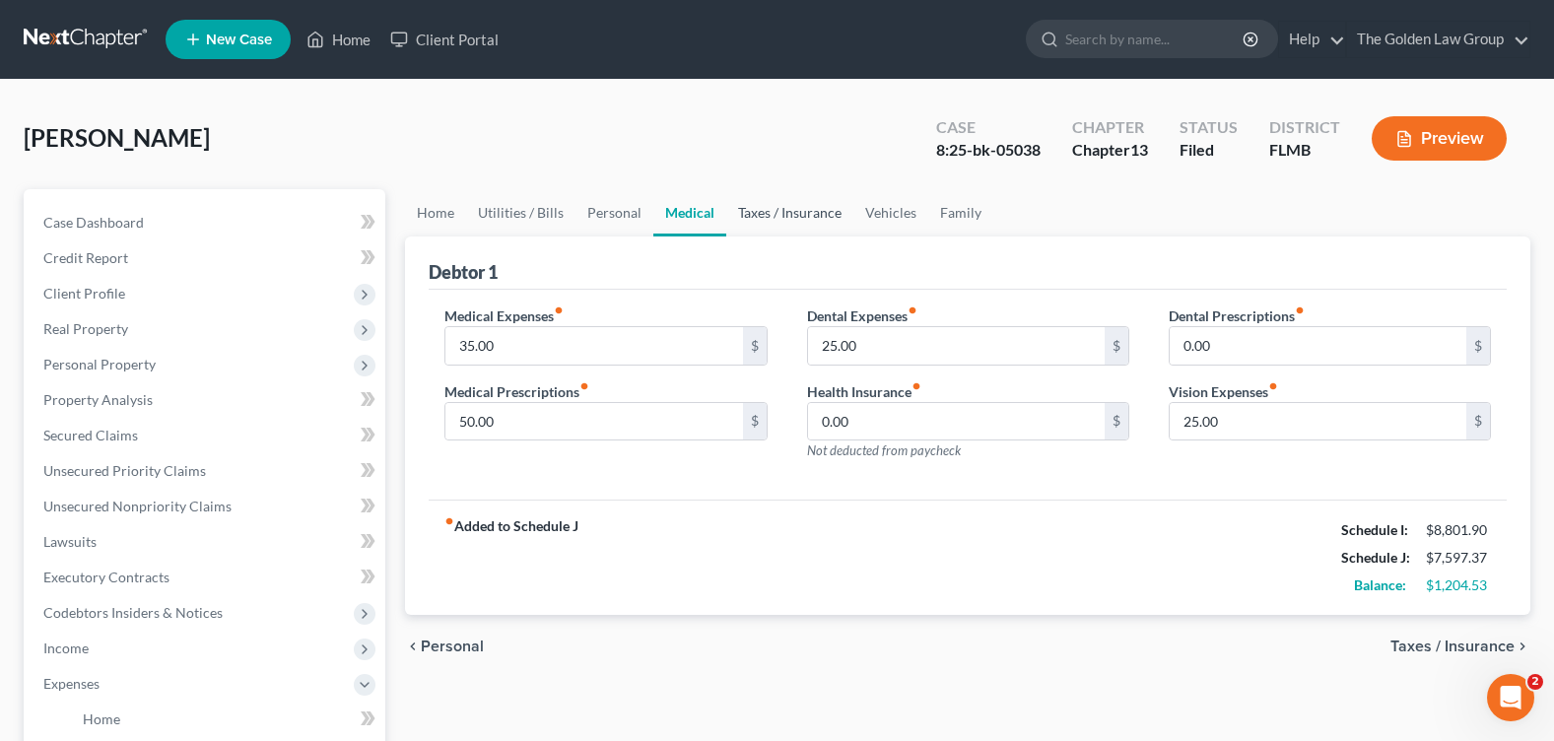
click at [787, 216] on link "Taxes / Insurance" at bounding box center [789, 212] width 127 height 47
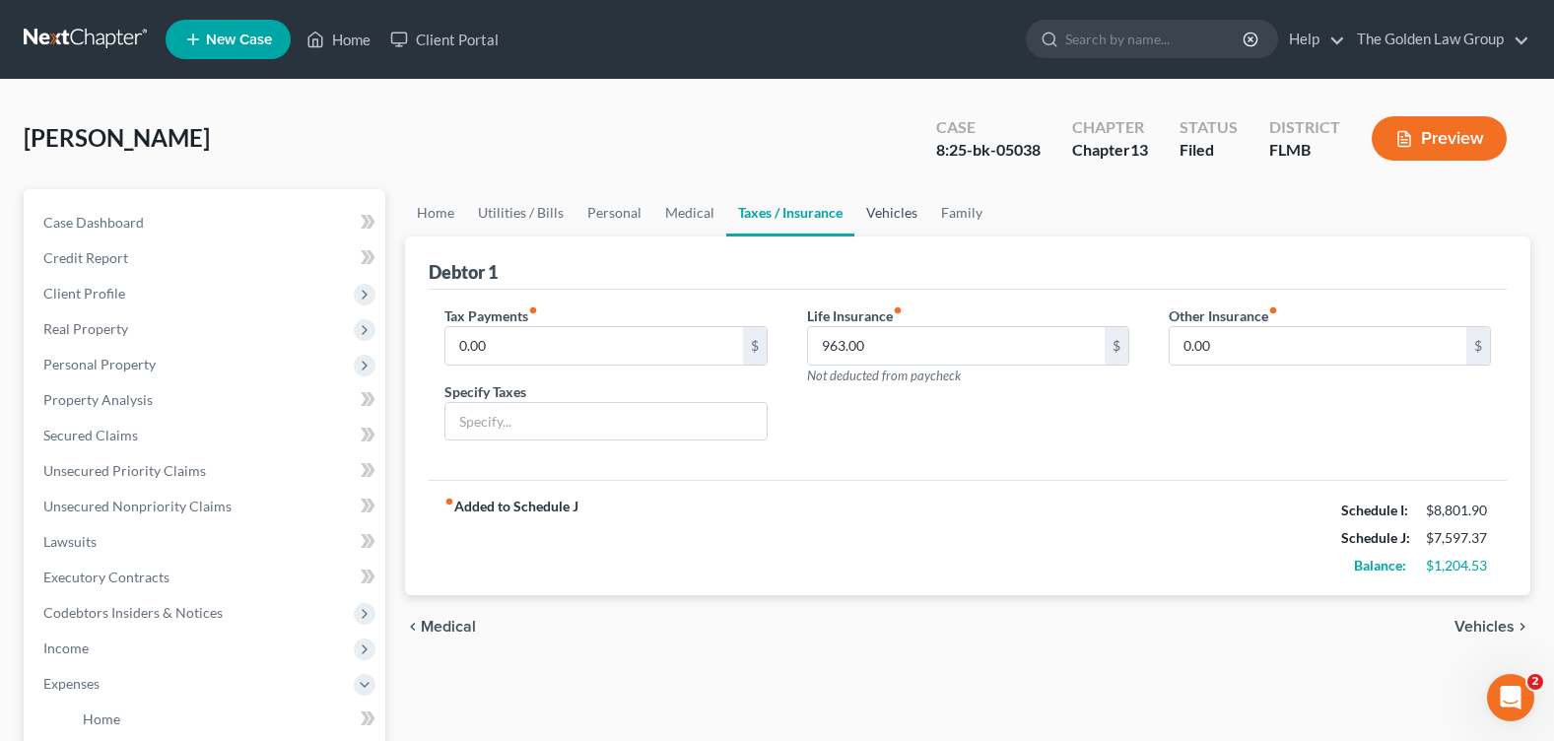
click at [890, 217] on link "Vehicles" at bounding box center [891, 212] width 75 height 47
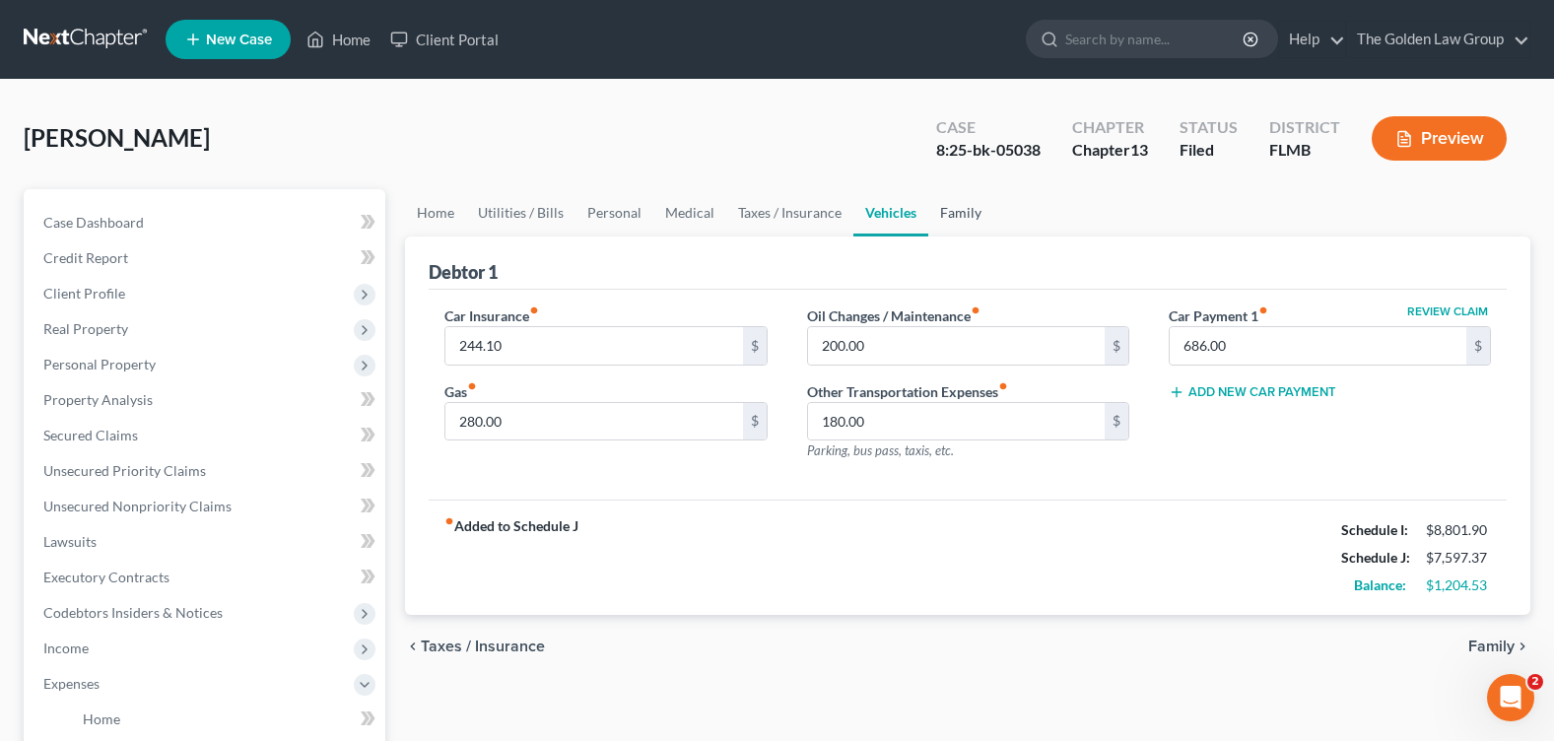
click at [954, 210] on link "Family" at bounding box center [960, 212] width 65 height 47
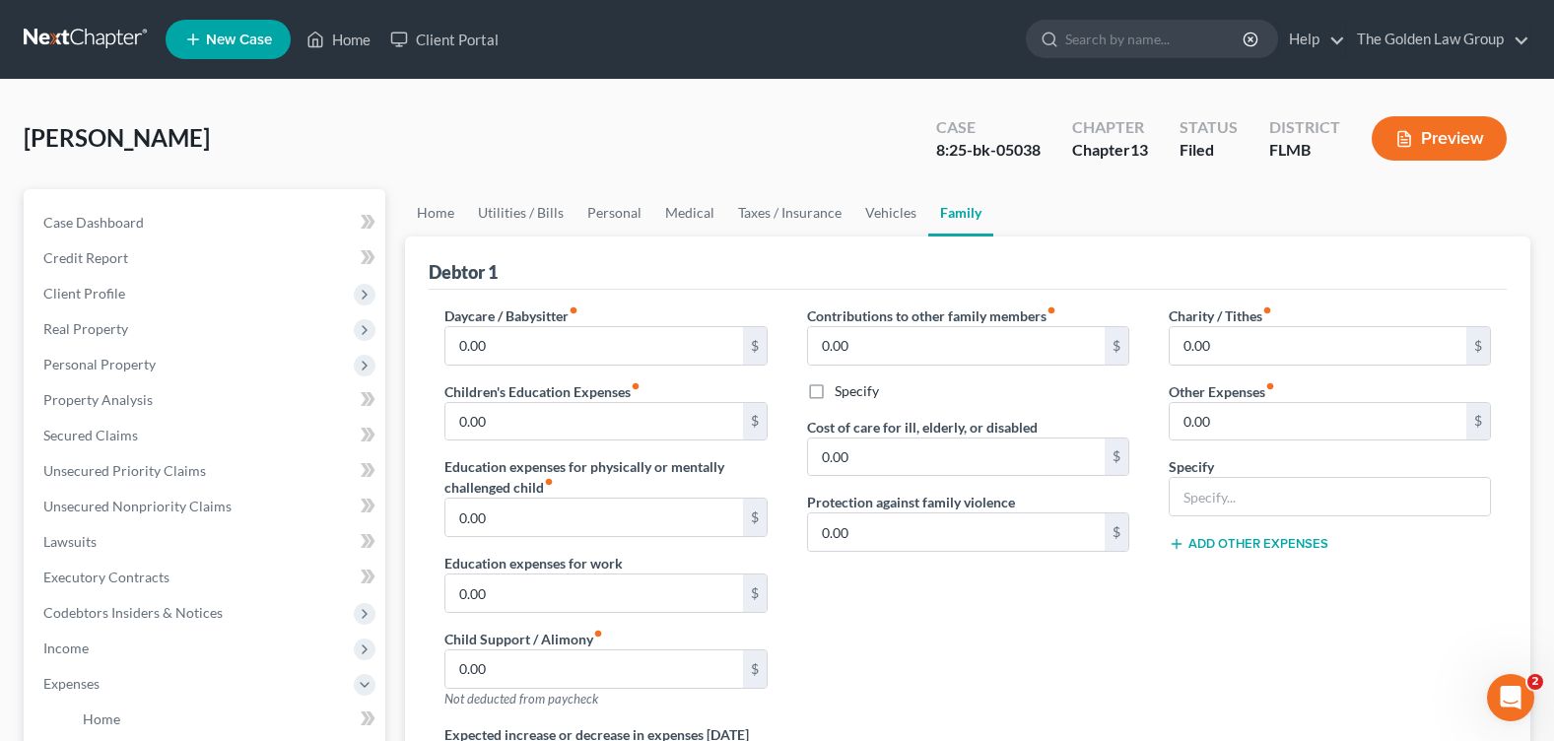
drag, startPoint x: 1134, startPoint y: 666, endPoint x: 1027, endPoint y: 653, distance: 108.1
click at [1134, 666] on div "Contributions to other family members fiber_manual_record 0.00 $ Specify Cost o…" at bounding box center [968, 514] width 362 height 419
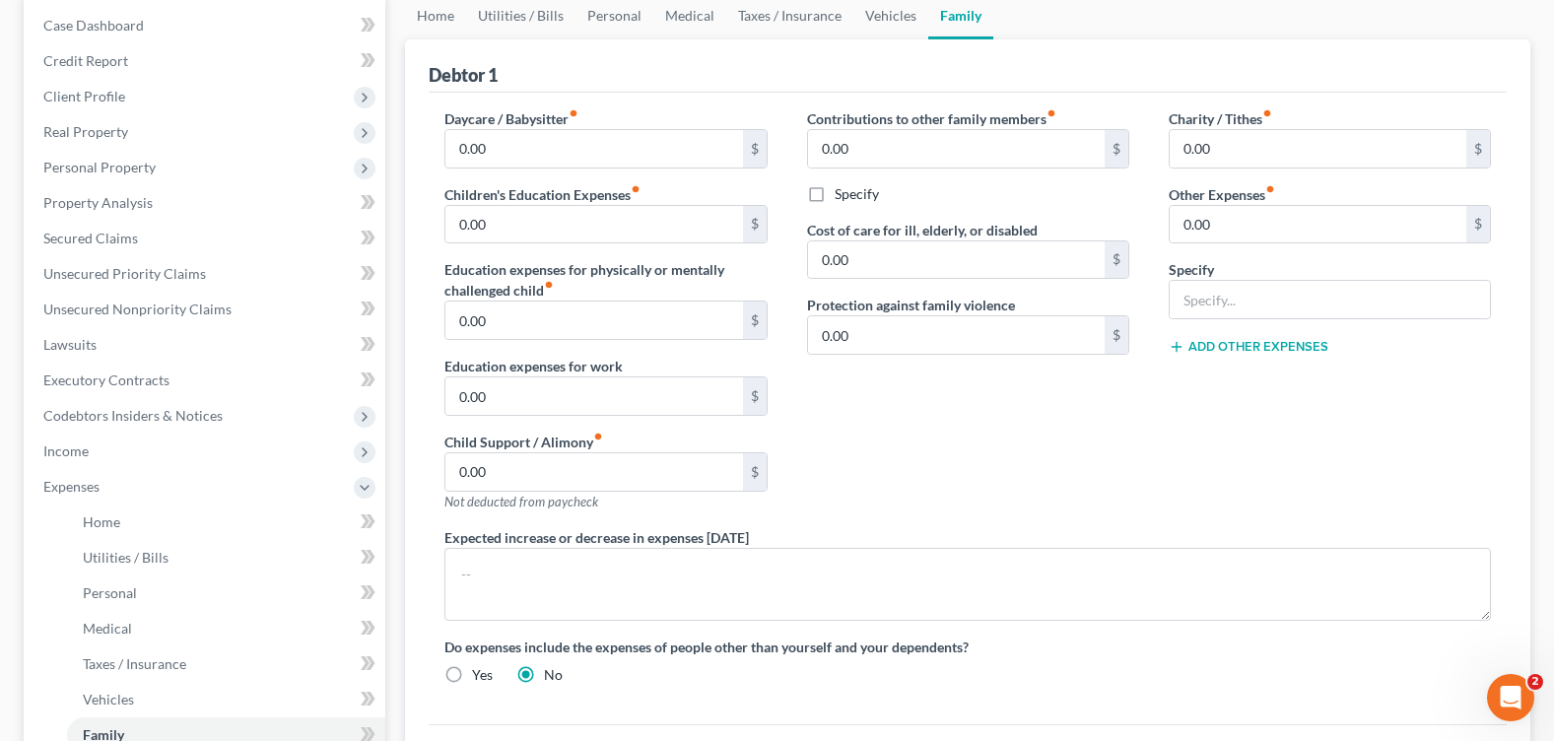
click at [874, 415] on div "Contributions to other family members fiber_manual_record 0.00 $ Specify Cost o…" at bounding box center [968, 317] width 362 height 419
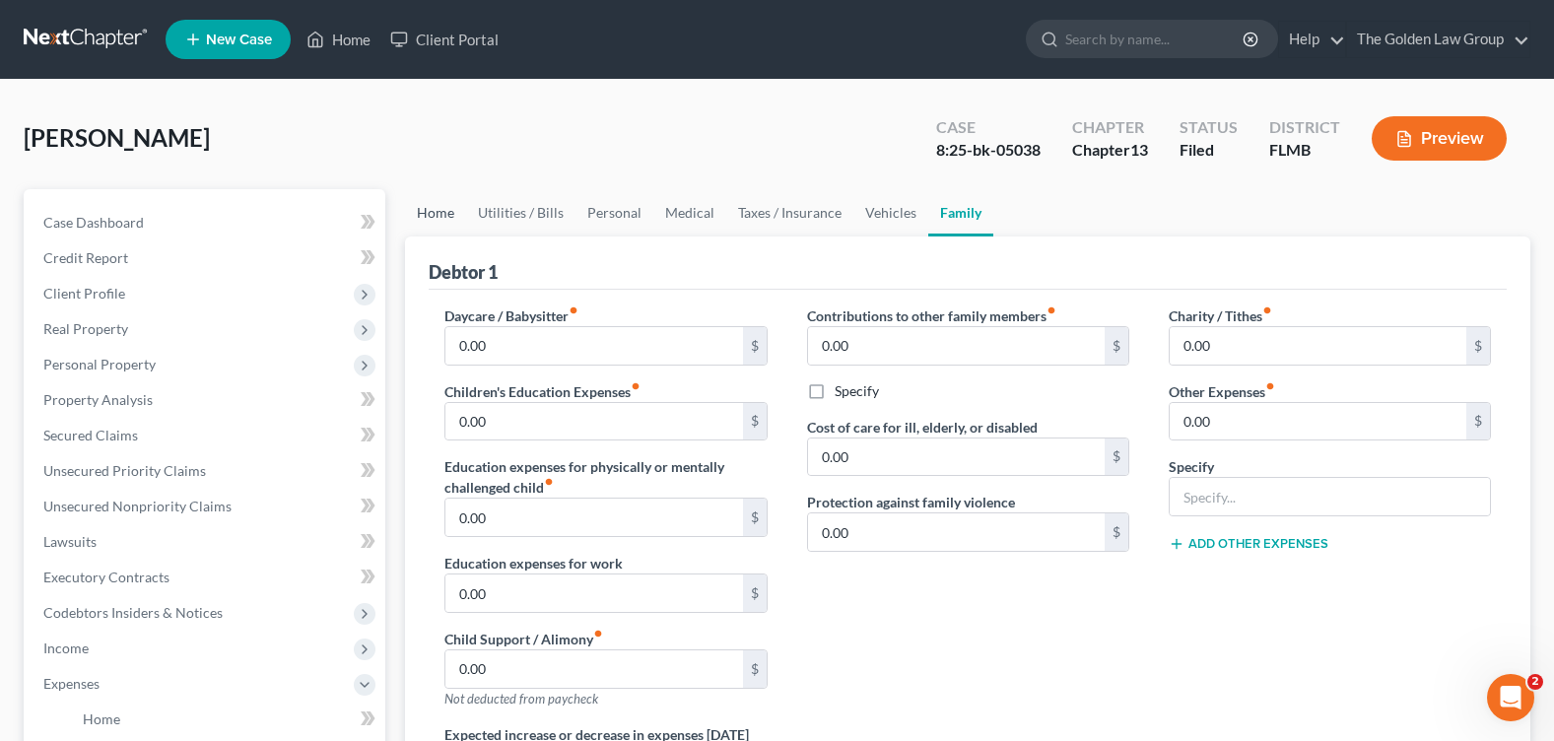
click at [434, 207] on link "Home" at bounding box center [435, 212] width 61 height 47
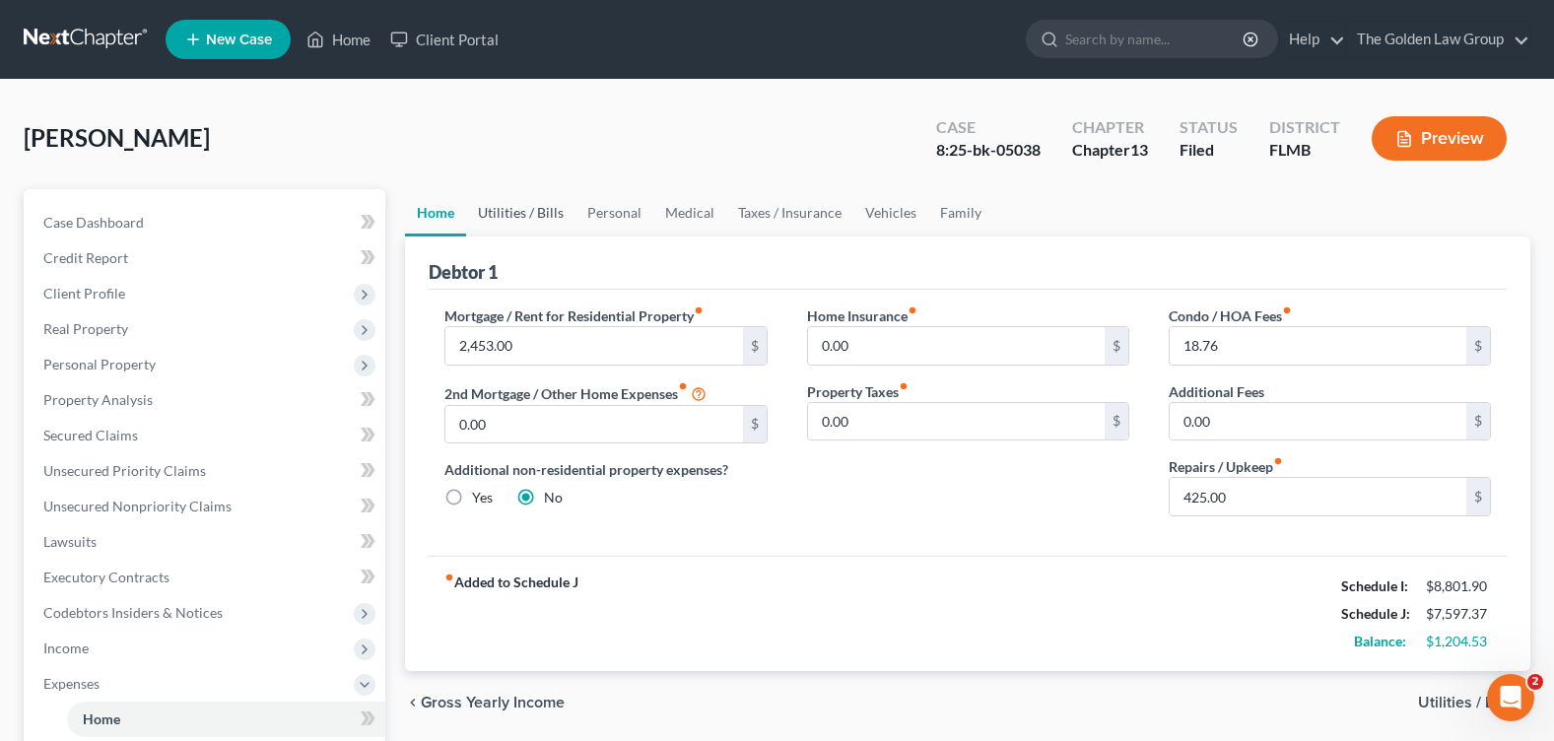
click at [511, 216] on link "Utilities / Bills" at bounding box center [520, 212] width 109 height 47
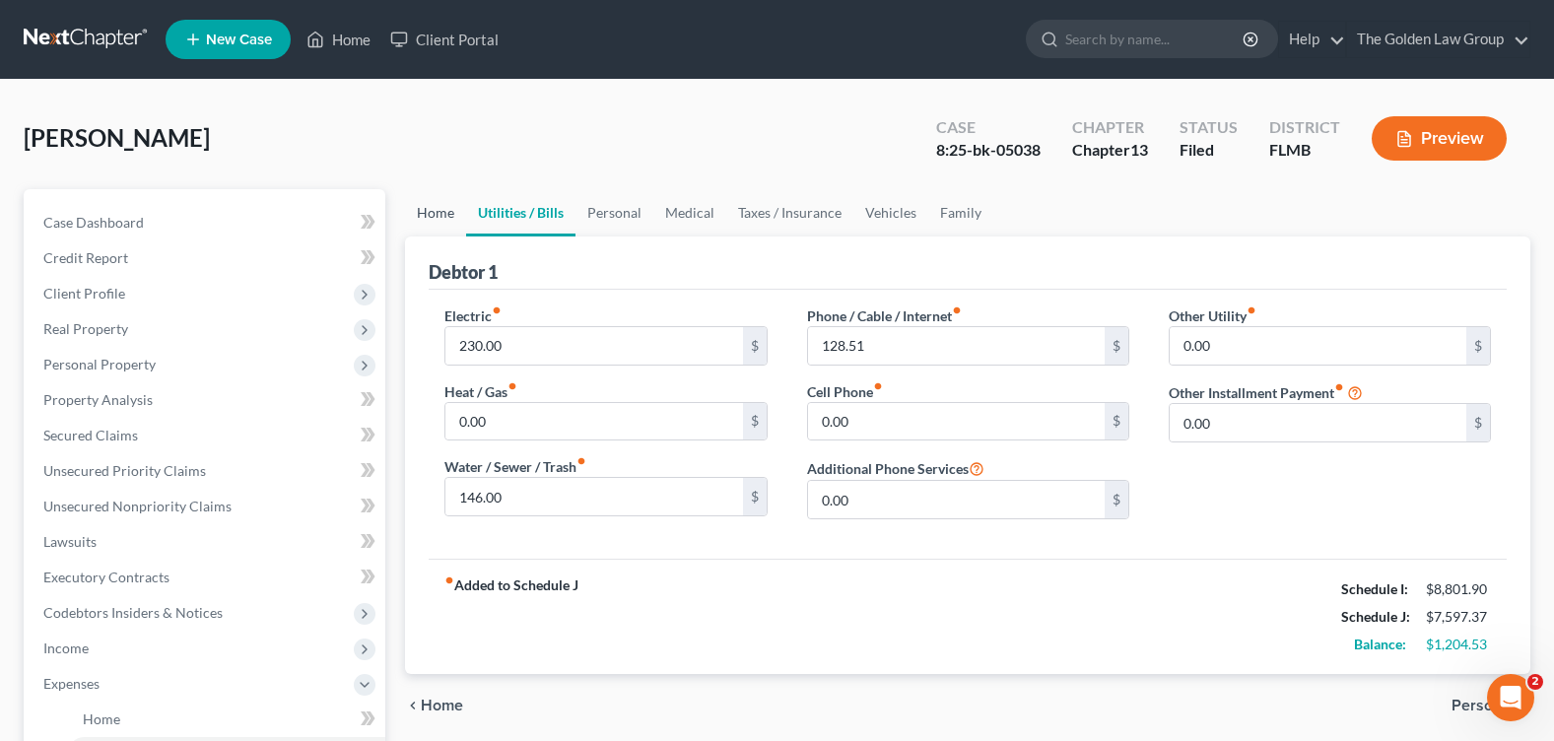
click at [429, 229] on link "Home" at bounding box center [435, 212] width 61 height 47
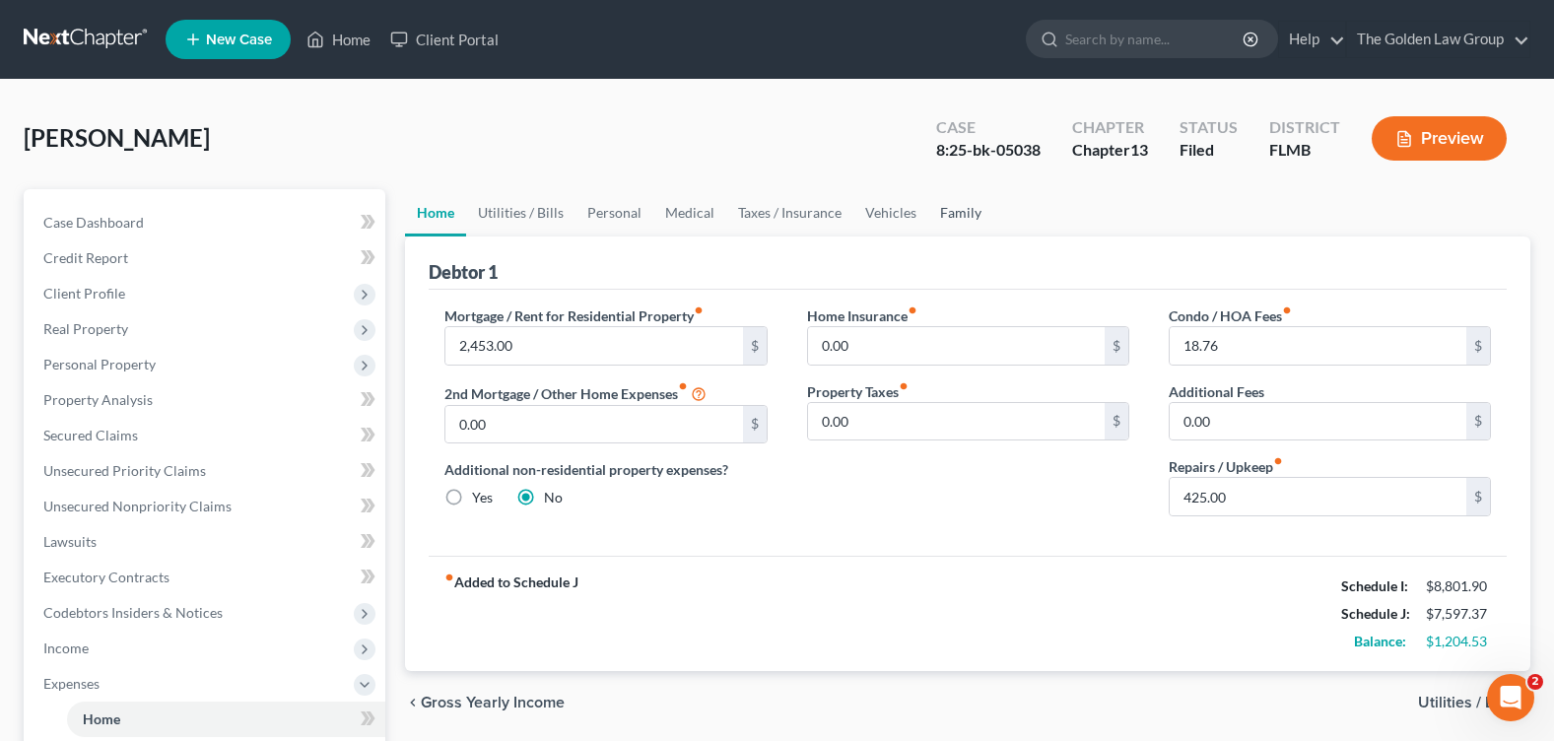
click at [937, 216] on link "Family" at bounding box center [960, 212] width 65 height 47
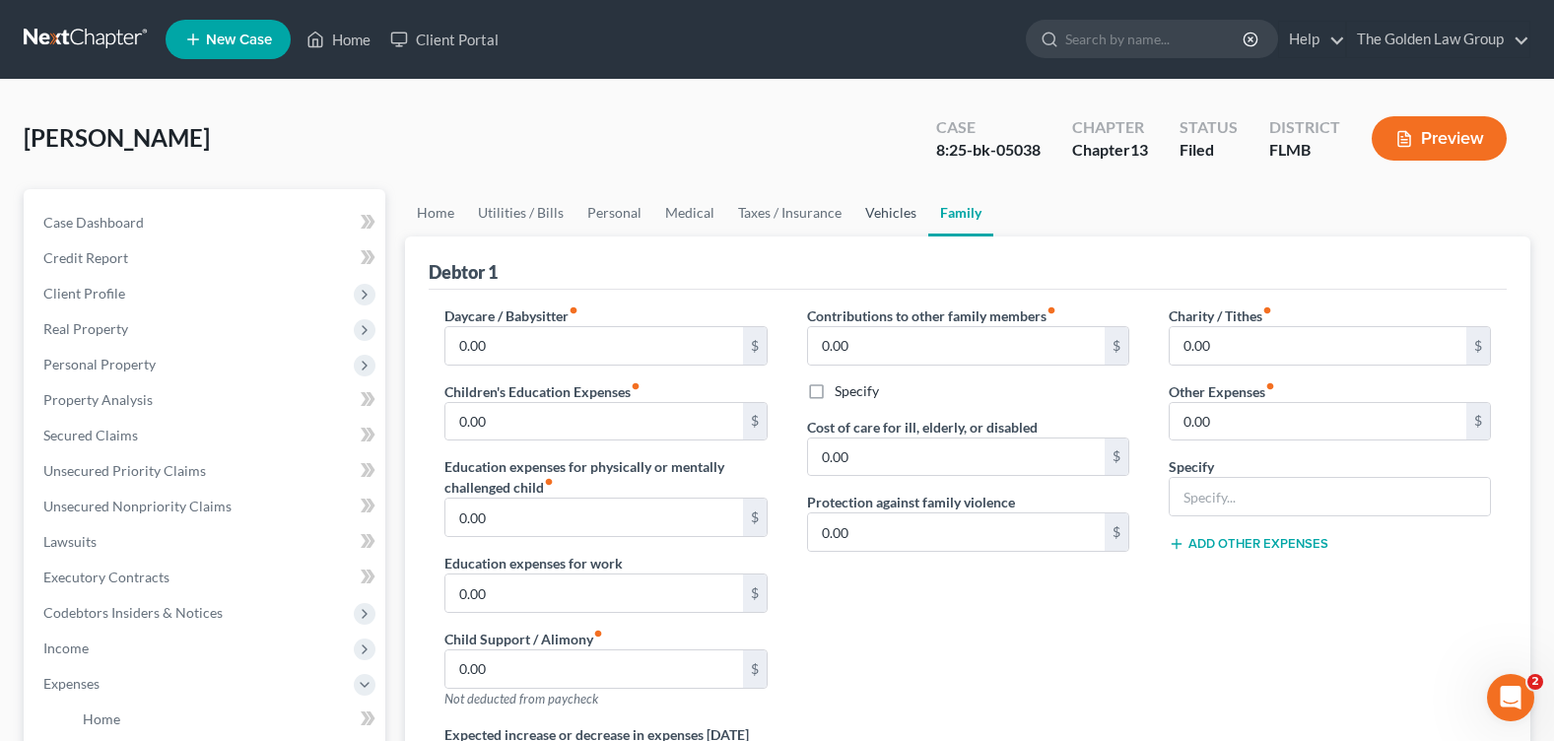
click at [872, 216] on link "Vehicles" at bounding box center [890, 212] width 75 height 47
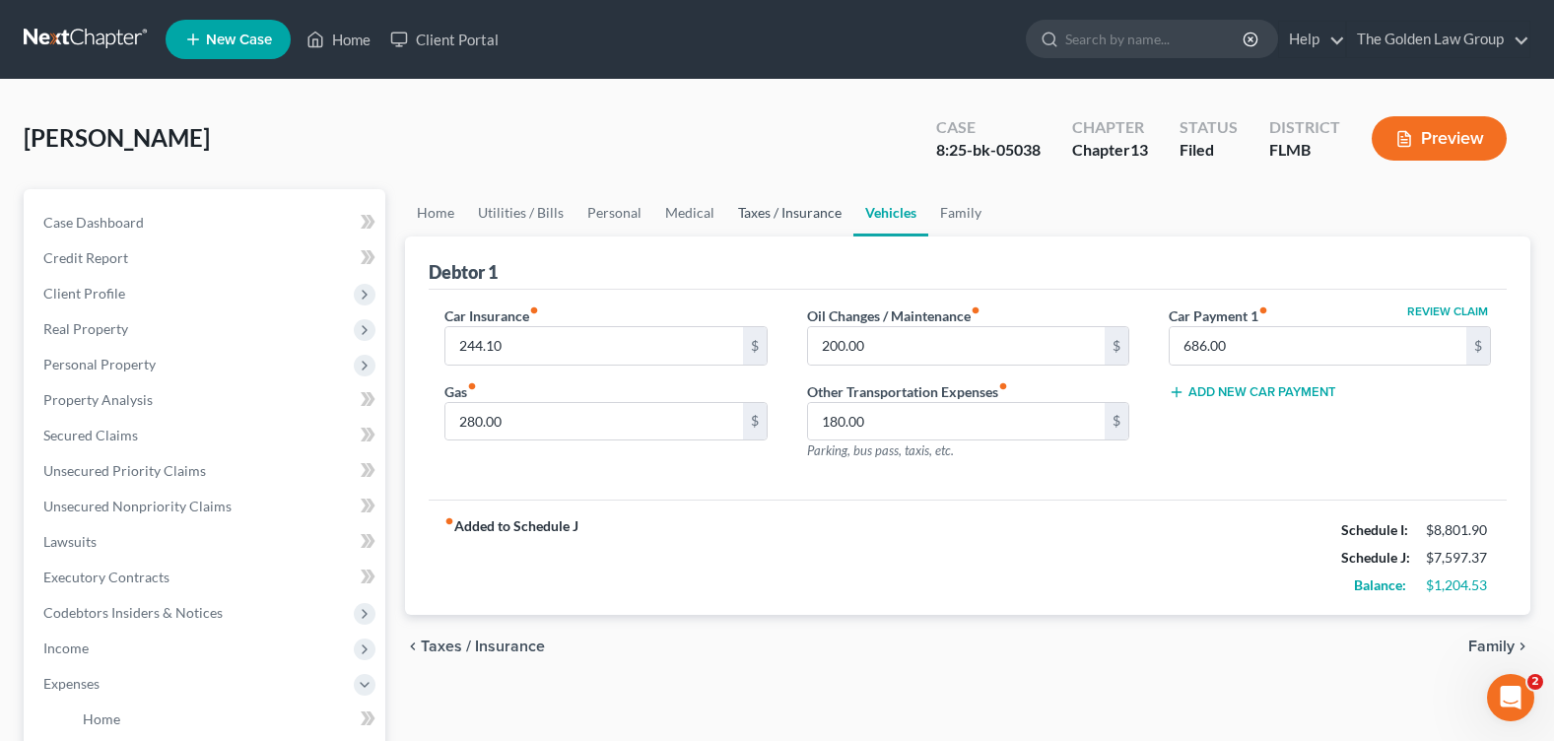
click at [774, 211] on link "Taxes / Insurance" at bounding box center [789, 212] width 127 height 47
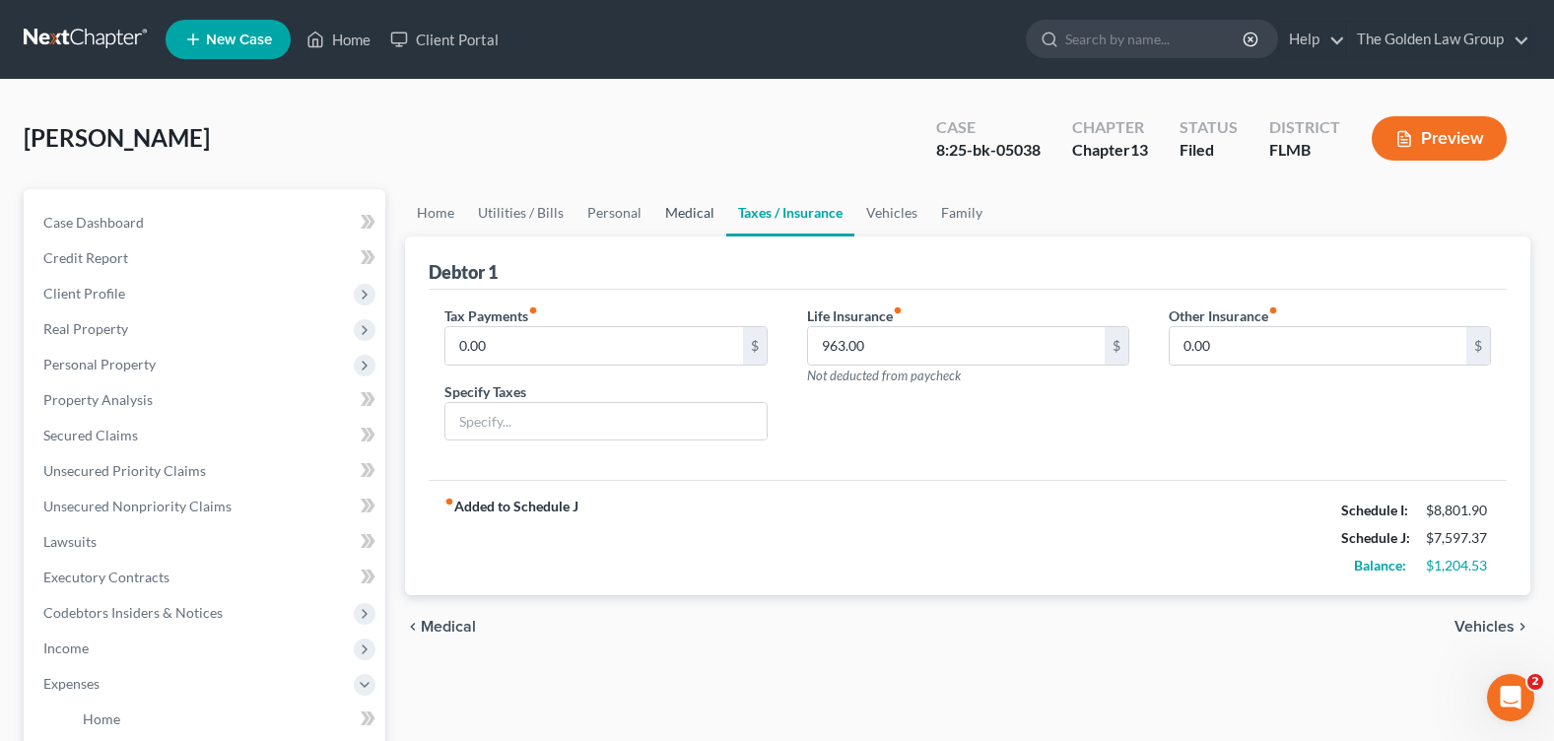
click at [677, 212] on link "Medical" at bounding box center [689, 212] width 73 height 47
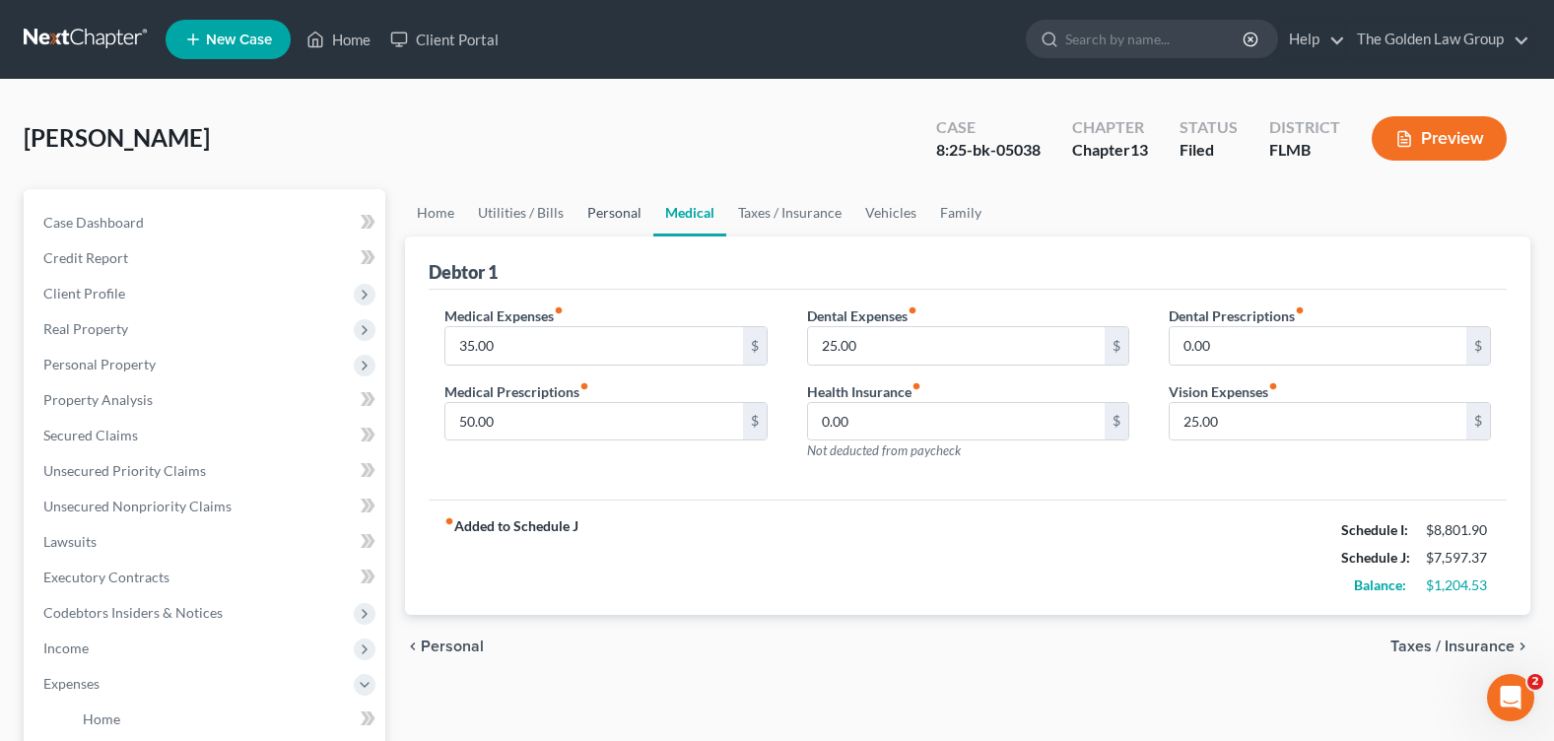
click at [624, 207] on link "Personal" at bounding box center [614, 212] width 78 height 47
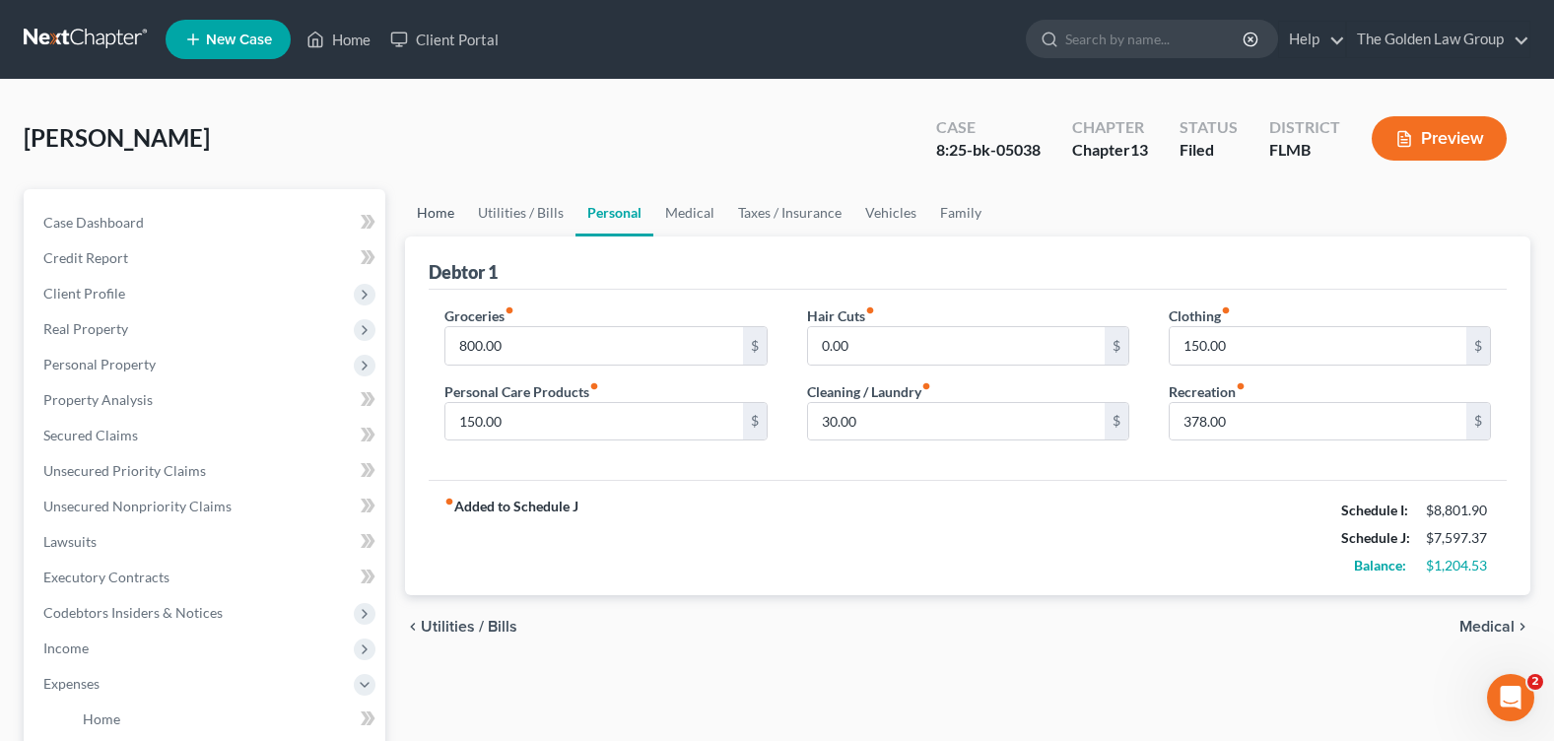
click at [436, 223] on link "Home" at bounding box center [435, 212] width 61 height 47
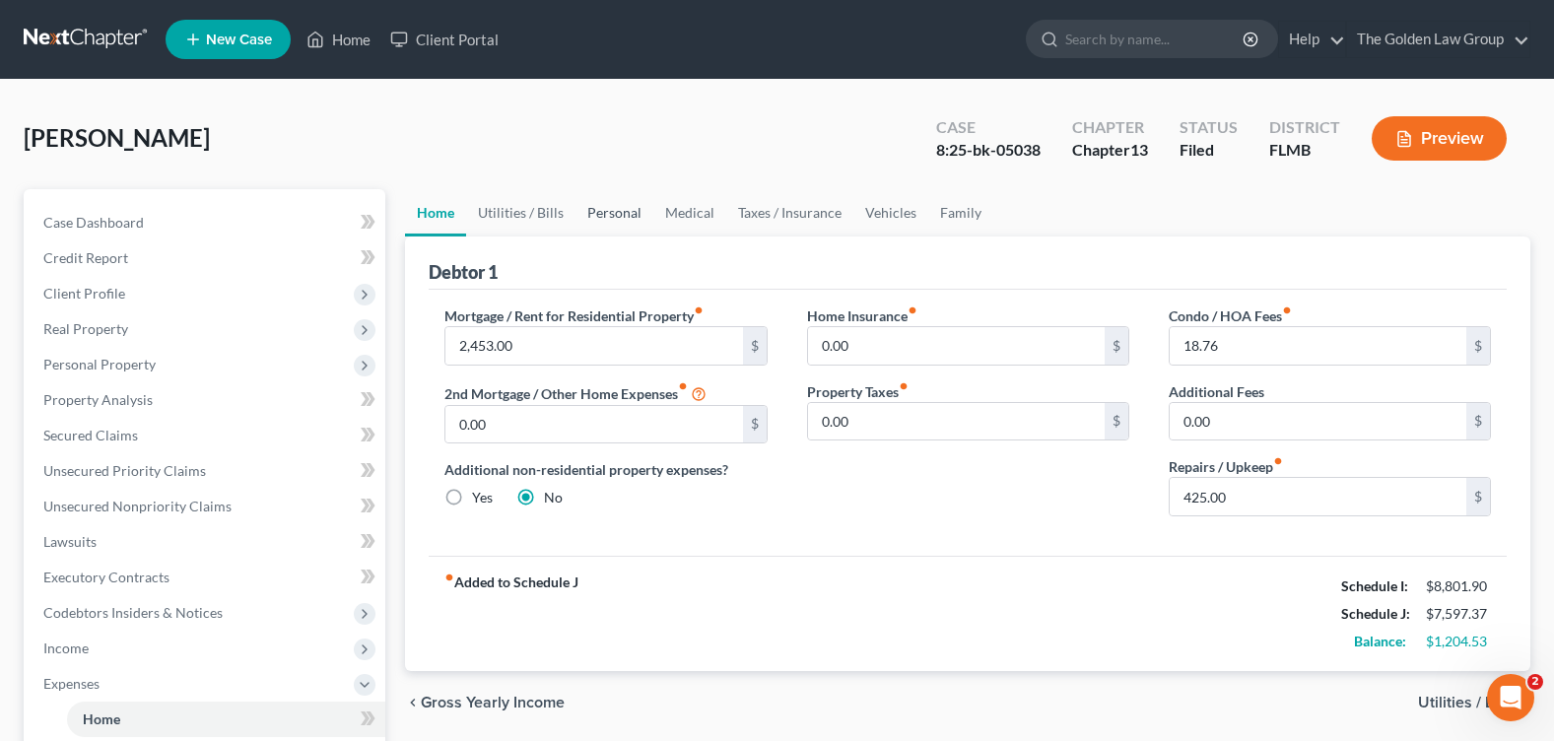
click at [633, 210] on link "Personal" at bounding box center [614, 212] width 78 height 47
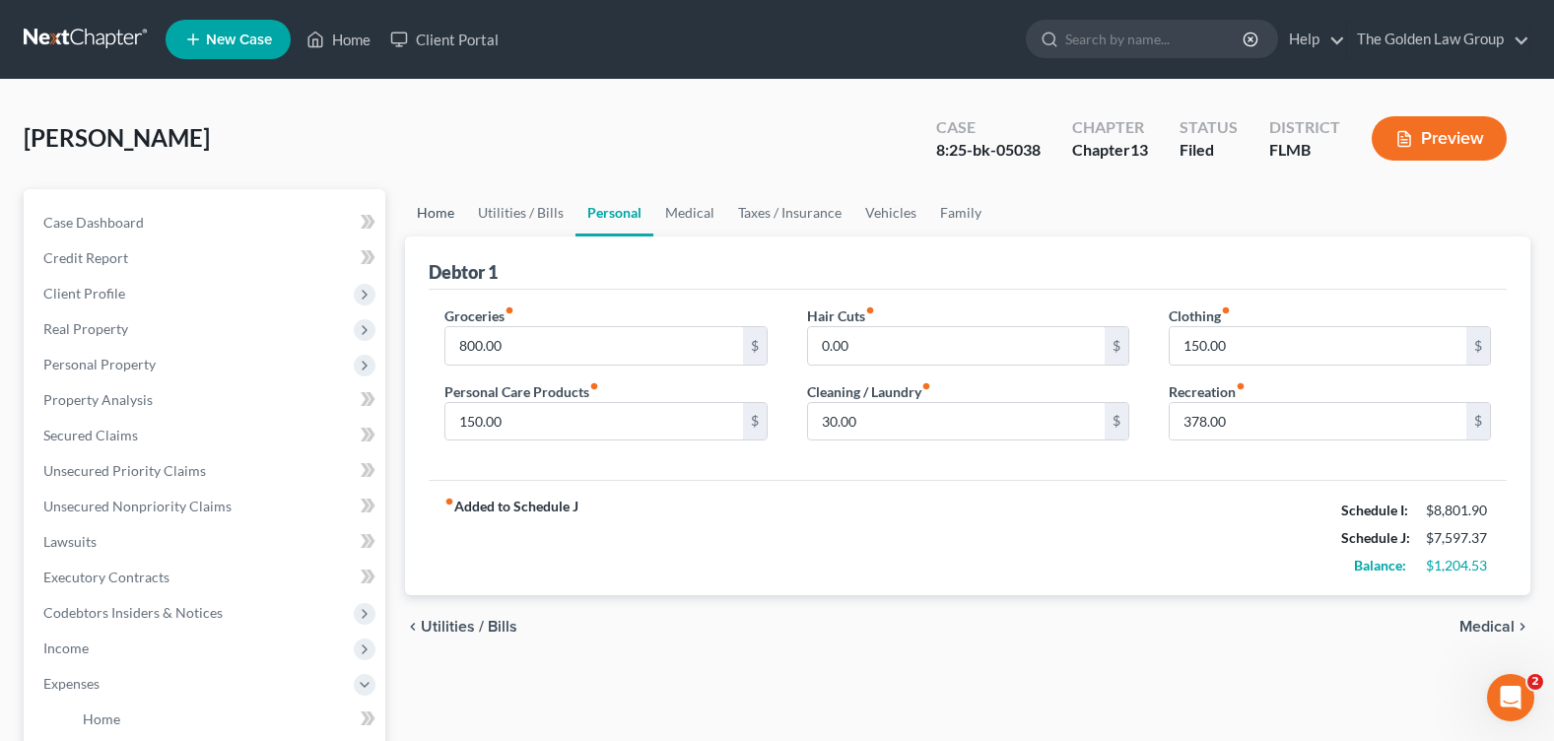
click at [446, 210] on link "Home" at bounding box center [435, 212] width 61 height 47
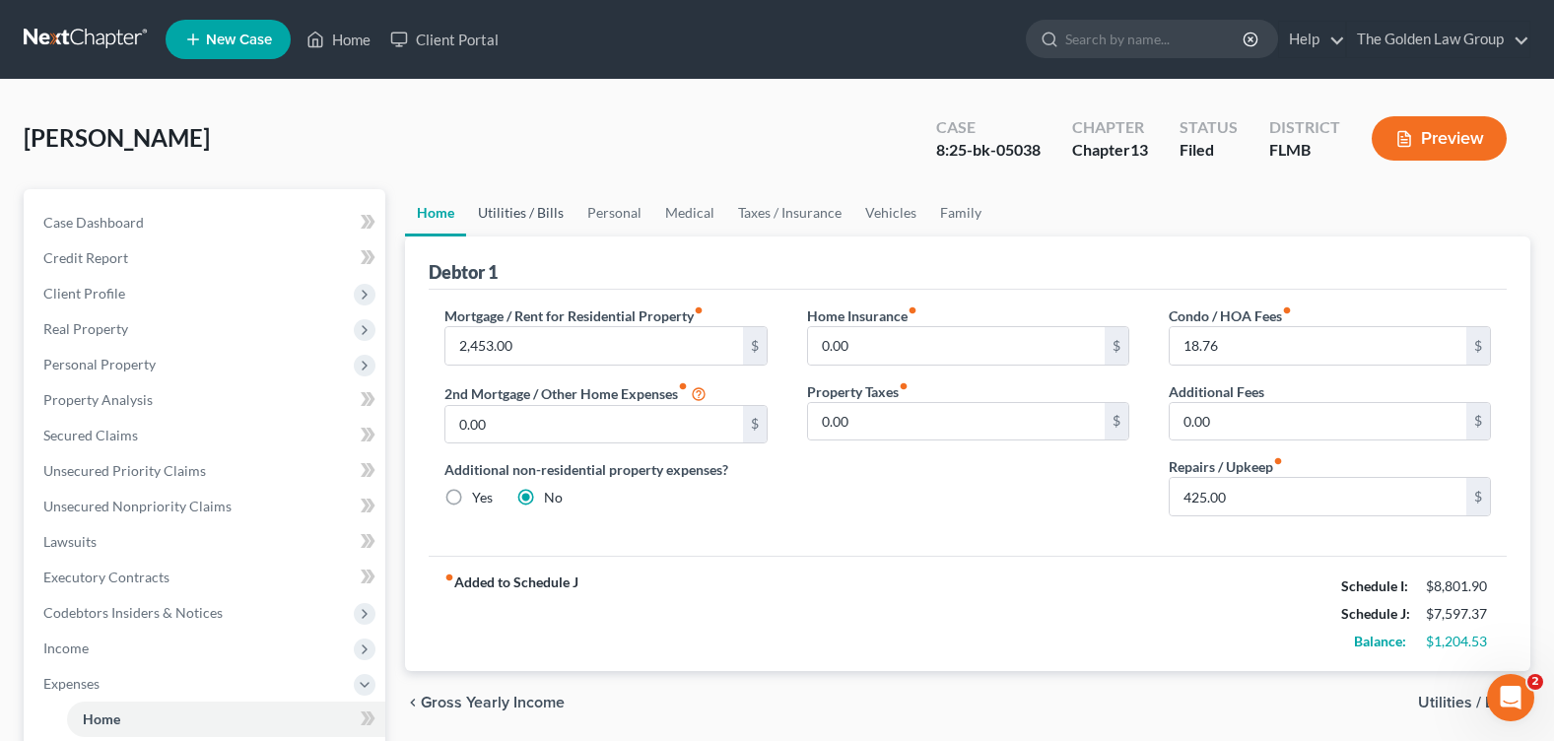
click at [505, 217] on link "Utilities / Bills" at bounding box center [520, 212] width 109 height 47
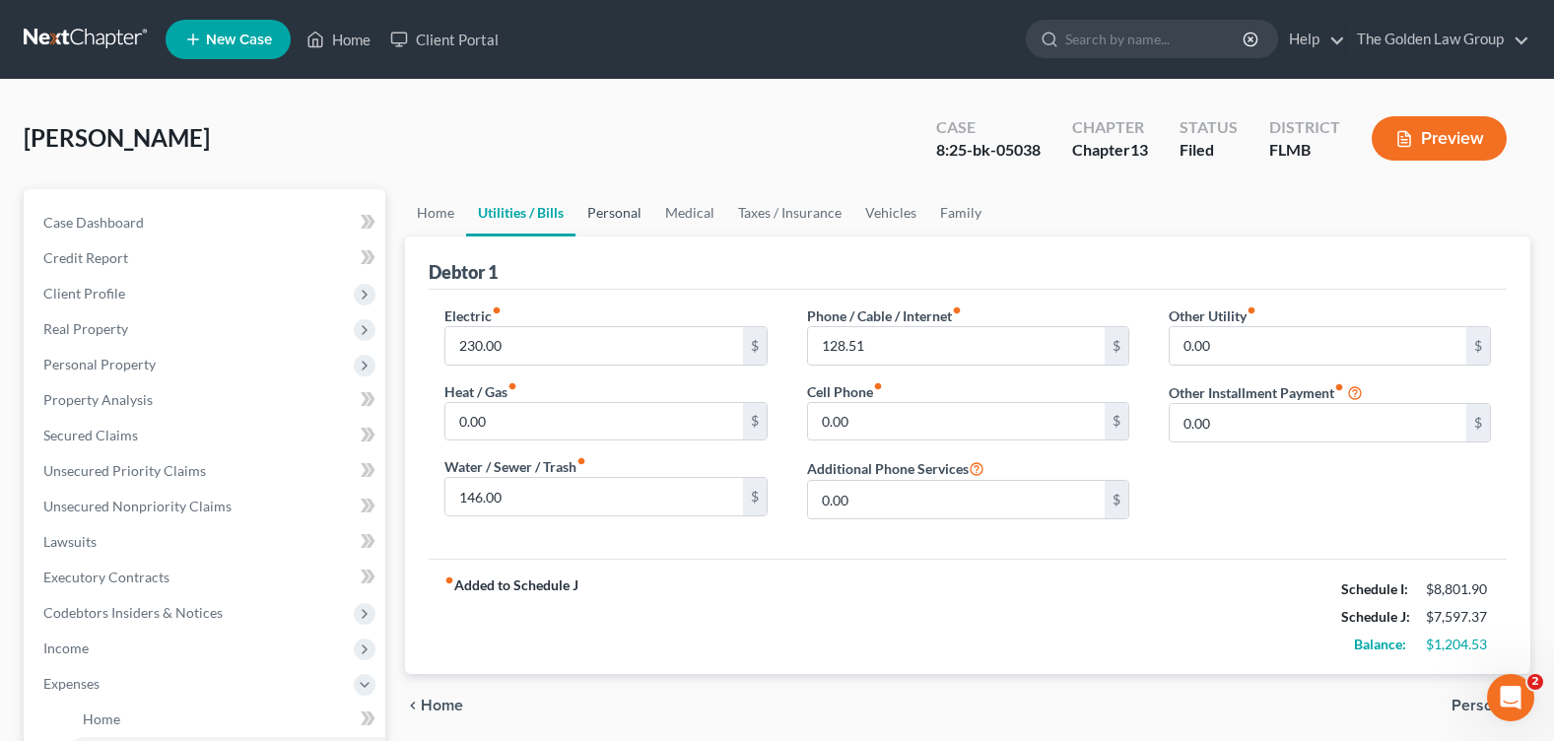
click at [609, 221] on link "Personal" at bounding box center [614, 212] width 78 height 47
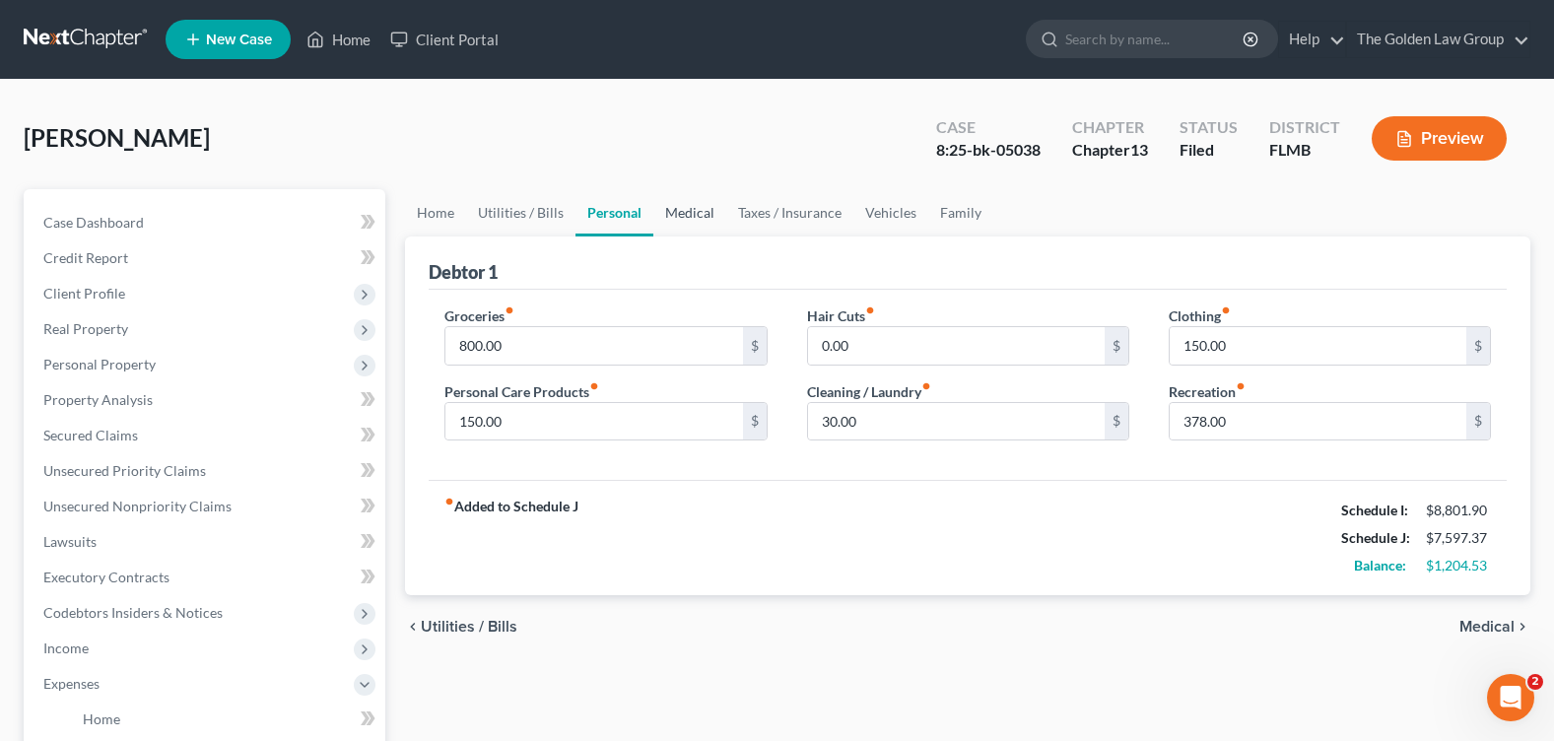
click at [688, 217] on link "Medical" at bounding box center [689, 212] width 73 height 47
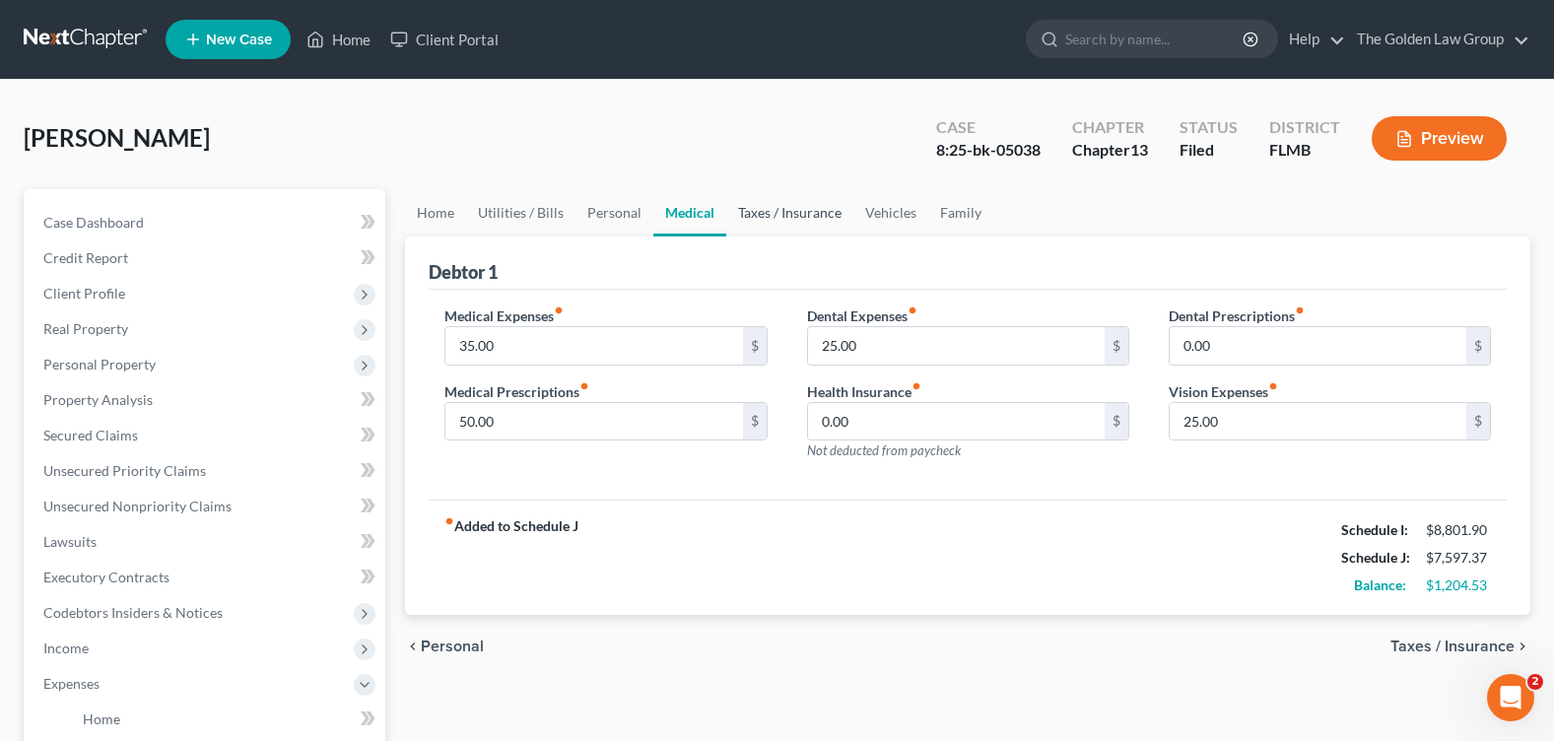
click at [766, 217] on link "Taxes / Insurance" at bounding box center [789, 212] width 127 height 47
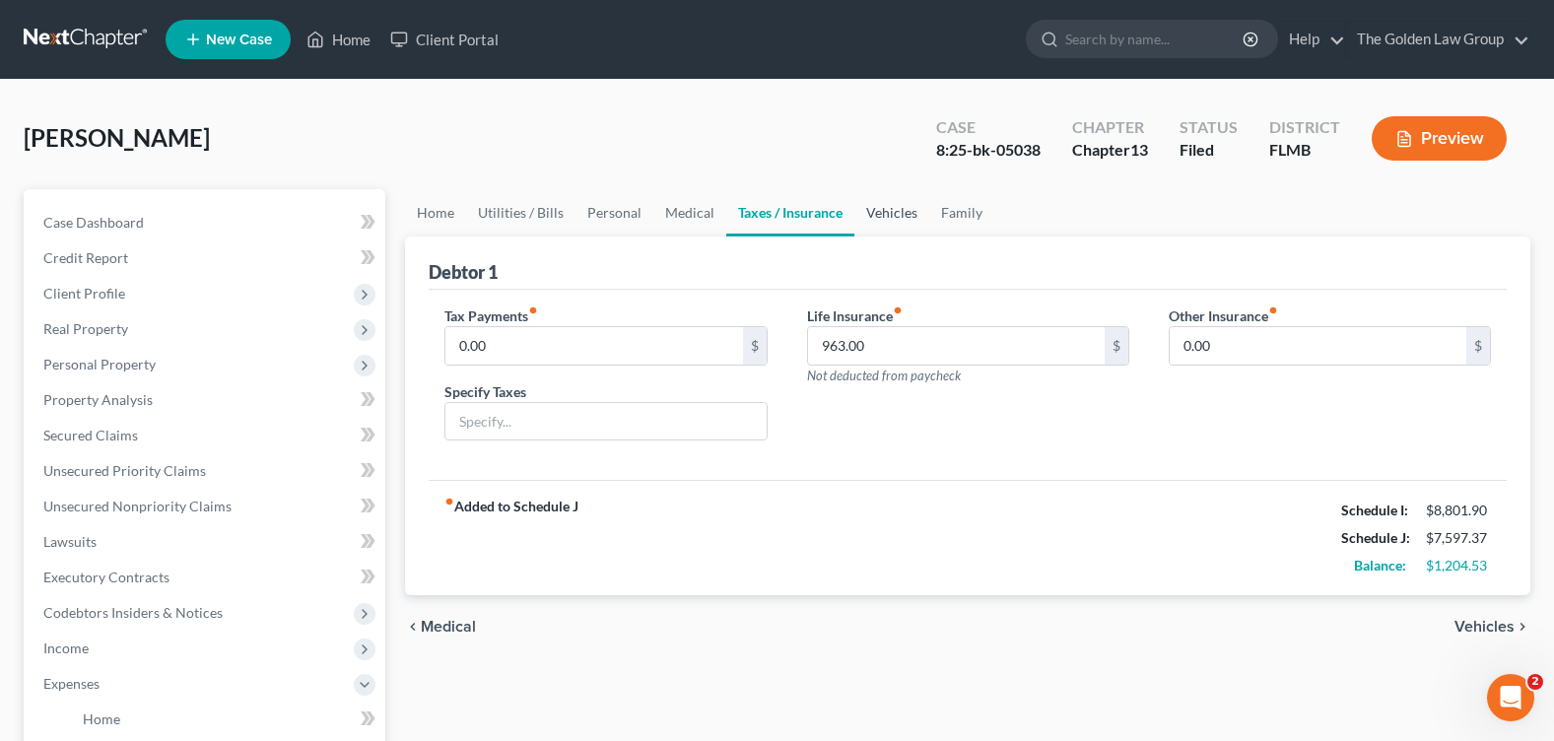
click at [880, 212] on link "Vehicles" at bounding box center [891, 212] width 75 height 47
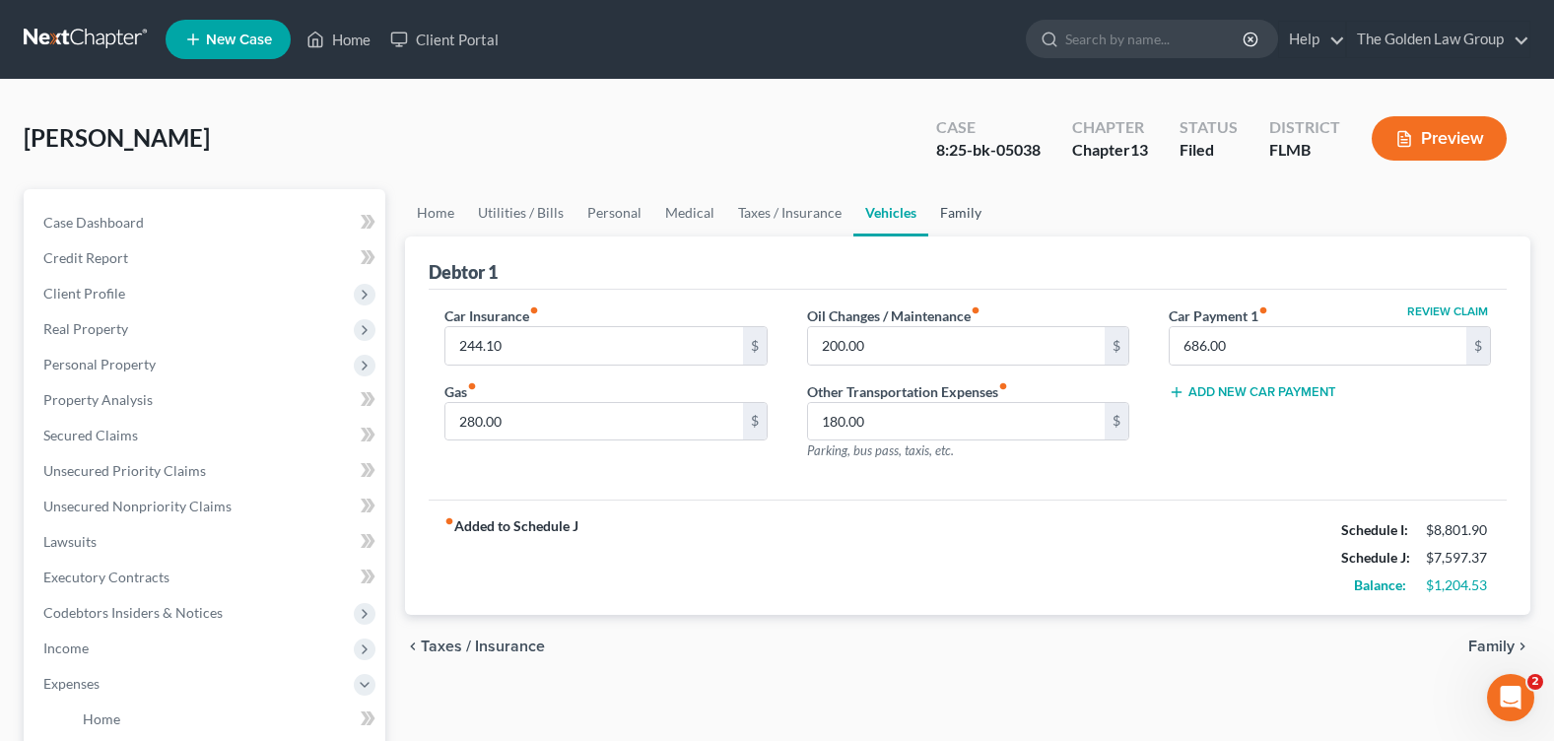
click at [939, 212] on link "Family" at bounding box center [960, 212] width 65 height 47
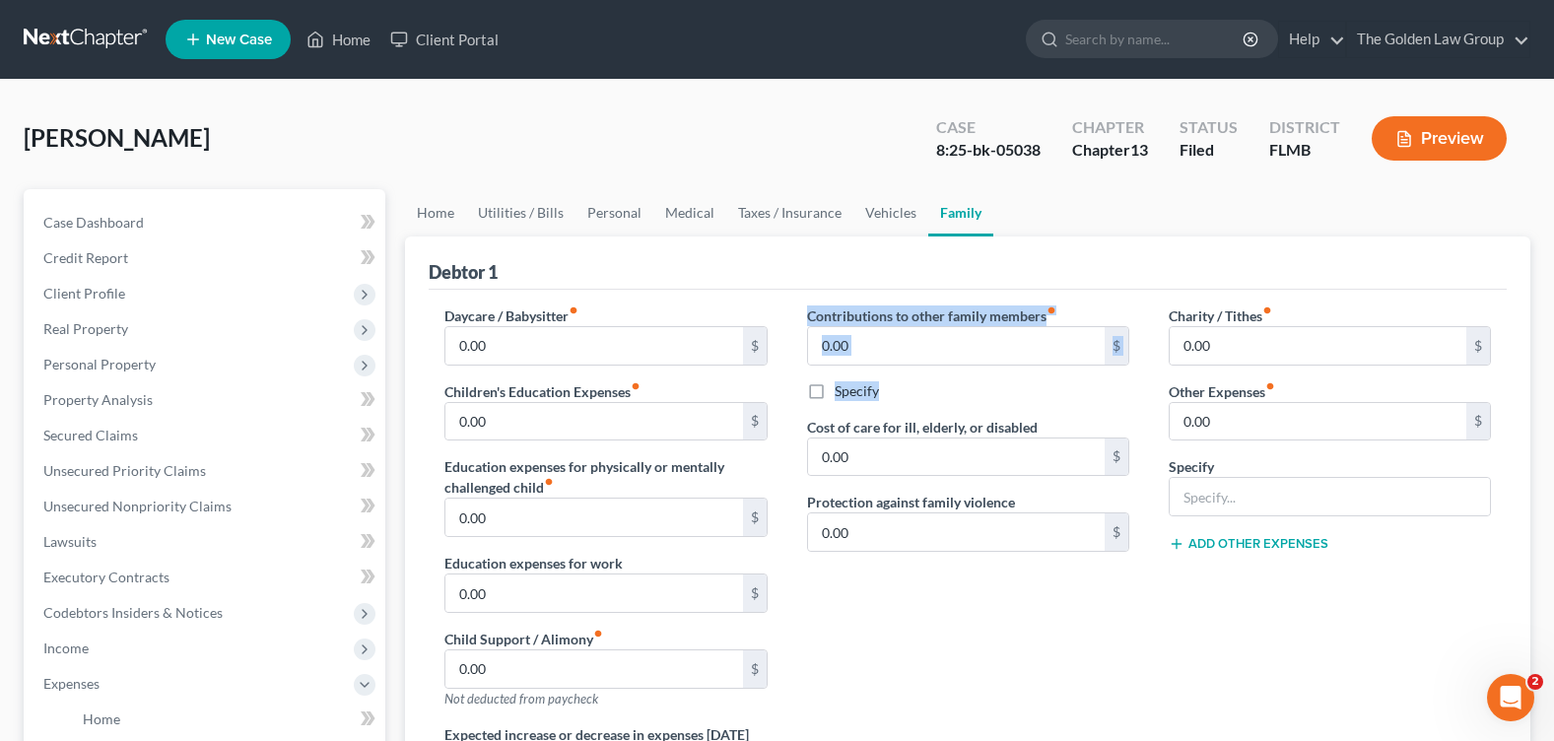
drag, startPoint x: 979, startPoint y: 323, endPoint x: 995, endPoint y: 380, distance: 59.3
click at [995, 380] on div "Daycare / Babysitter fiber_manual_record 0.00 $ Children's Education Expenses f…" at bounding box center [968, 606] width 1078 height 632
drag, startPoint x: 995, startPoint y: 380, endPoint x: 962, endPoint y: 633, distance: 254.4
click at [962, 633] on div "Contributions to other family members fiber_manual_record 0.00 $ Specify Cost o…" at bounding box center [968, 514] width 362 height 419
click at [432, 211] on link "Home" at bounding box center [435, 212] width 61 height 47
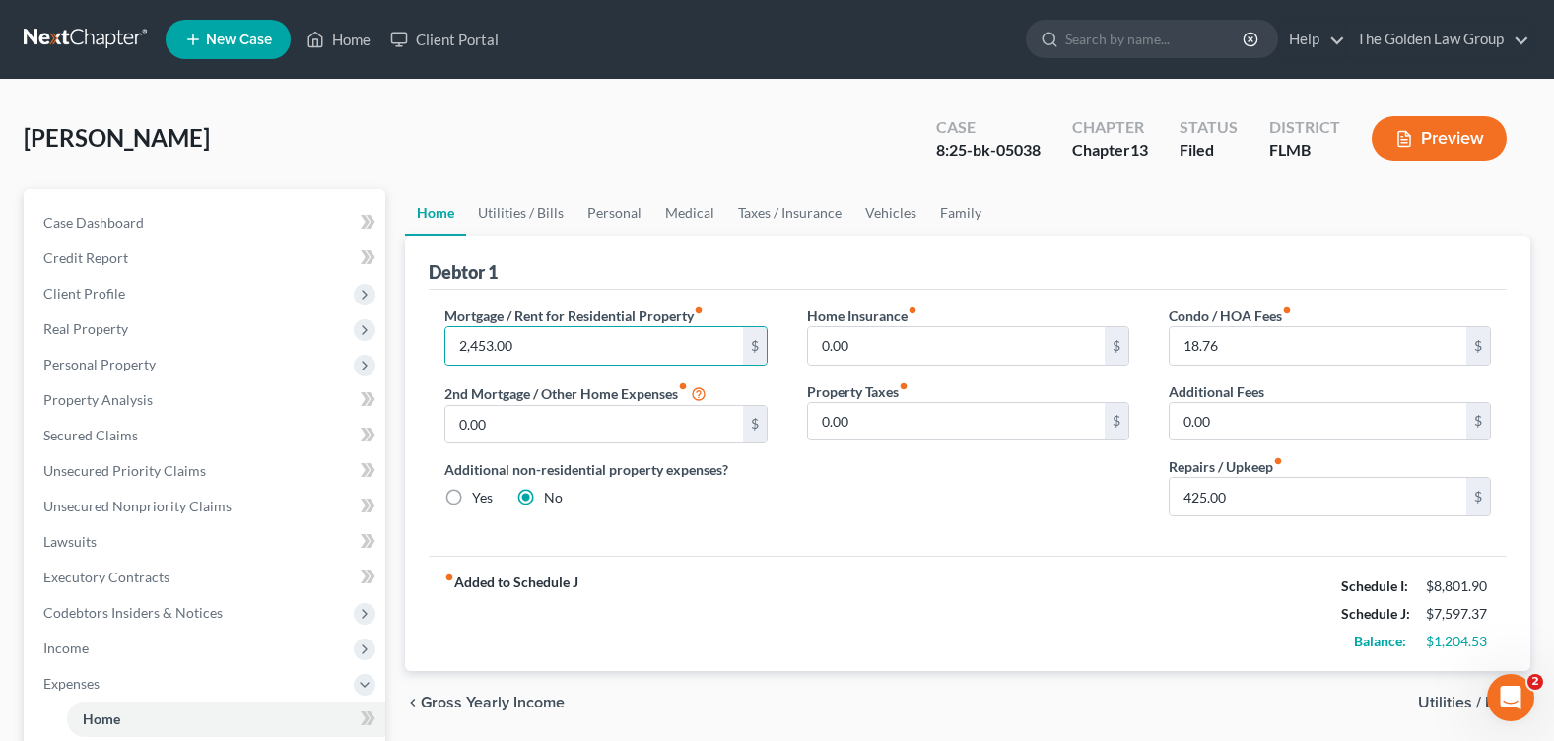
click at [615, 258] on div "Debtor 1" at bounding box center [968, 262] width 1078 height 53
click at [1237, 492] on input "425.00" at bounding box center [1317, 496] width 297 height 37
click at [570, 353] on input "2,453.00" at bounding box center [593, 345] width 297 height 37
type input "2,486"
click at [904, 496] on div "Home Insurance fiber_manual_record 0.00 $ Property Taxes fiber_manual_record 0.…" at bounding box center [968, 418] width 362 height 227
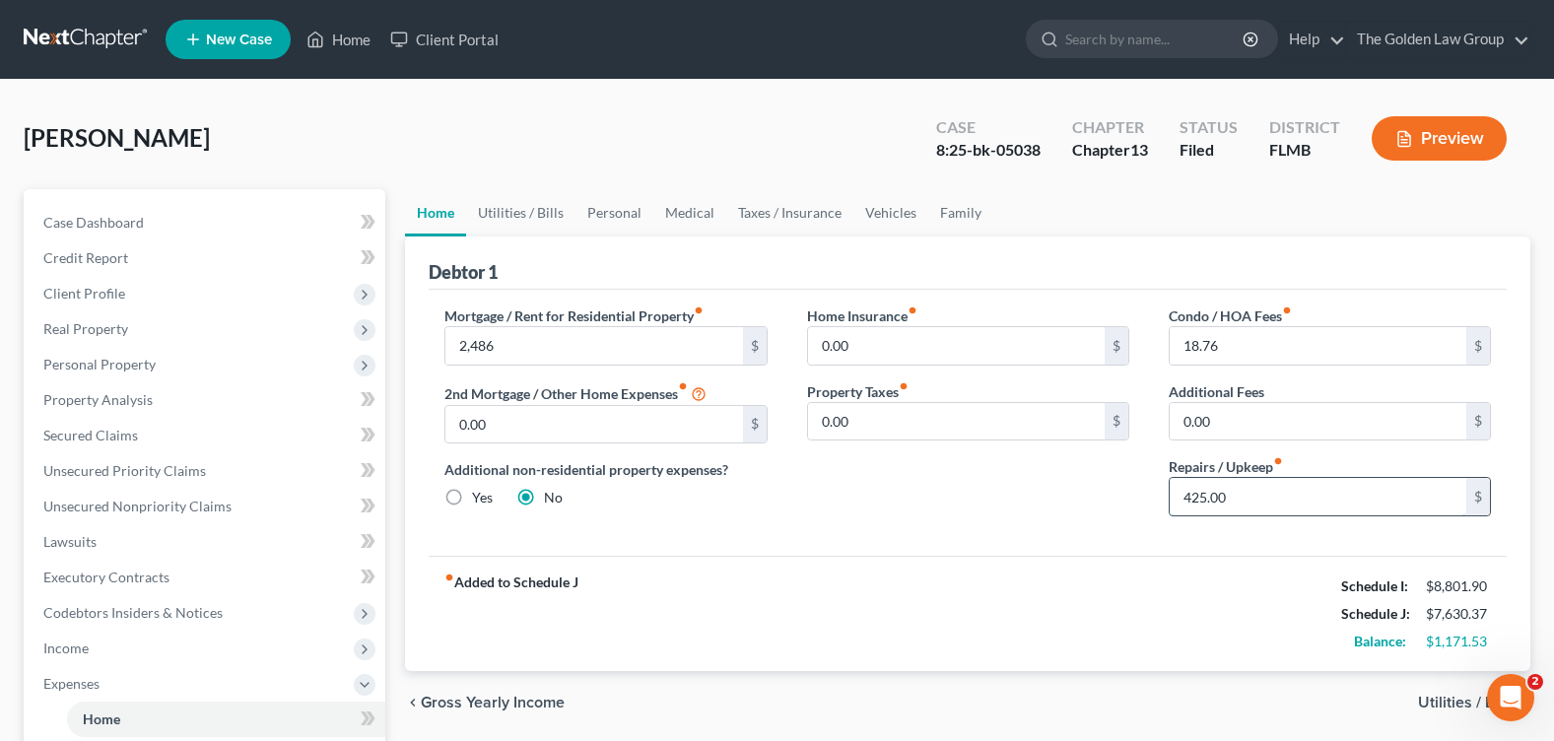
click at [1301, 509] on input "425.00" at bounding box center [1317, 496] width 297 height 37
click at [1143, 508] on div "Home Insurance fiber_manual_record 0.00 $ Property Taxes fiber_manual_record 0.…" at bounding box center [968, 418] width 362 height 227
click at [1211, 500] on input "425.00" at bounding box center [1317, 496] width 297 height 37
click at [897, 214] on link "Vehicles" at bounding box center [890, 212] width 75 height 47
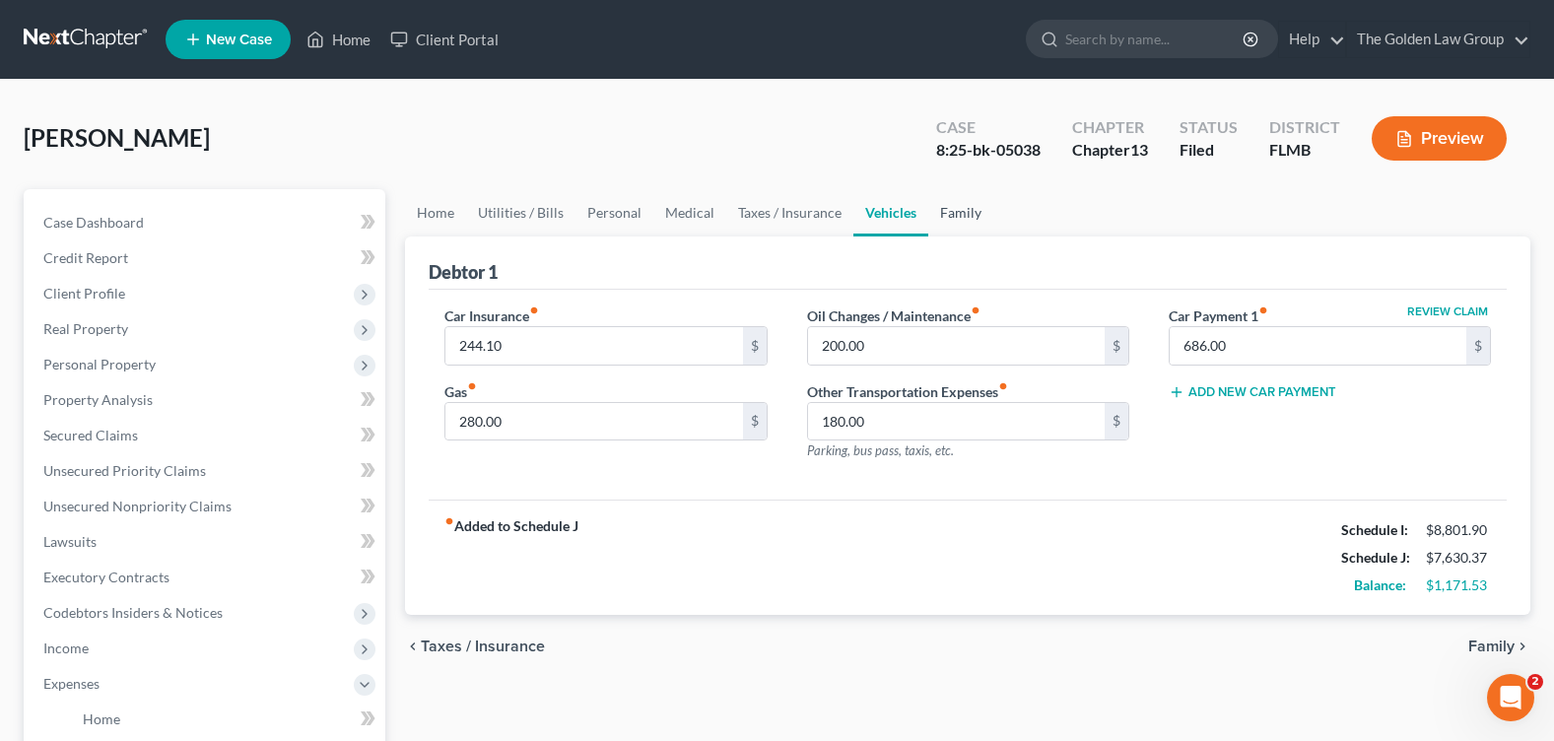
click at [960, 217] on link "Family" at bounding box center [960, 212] width 65 height 47
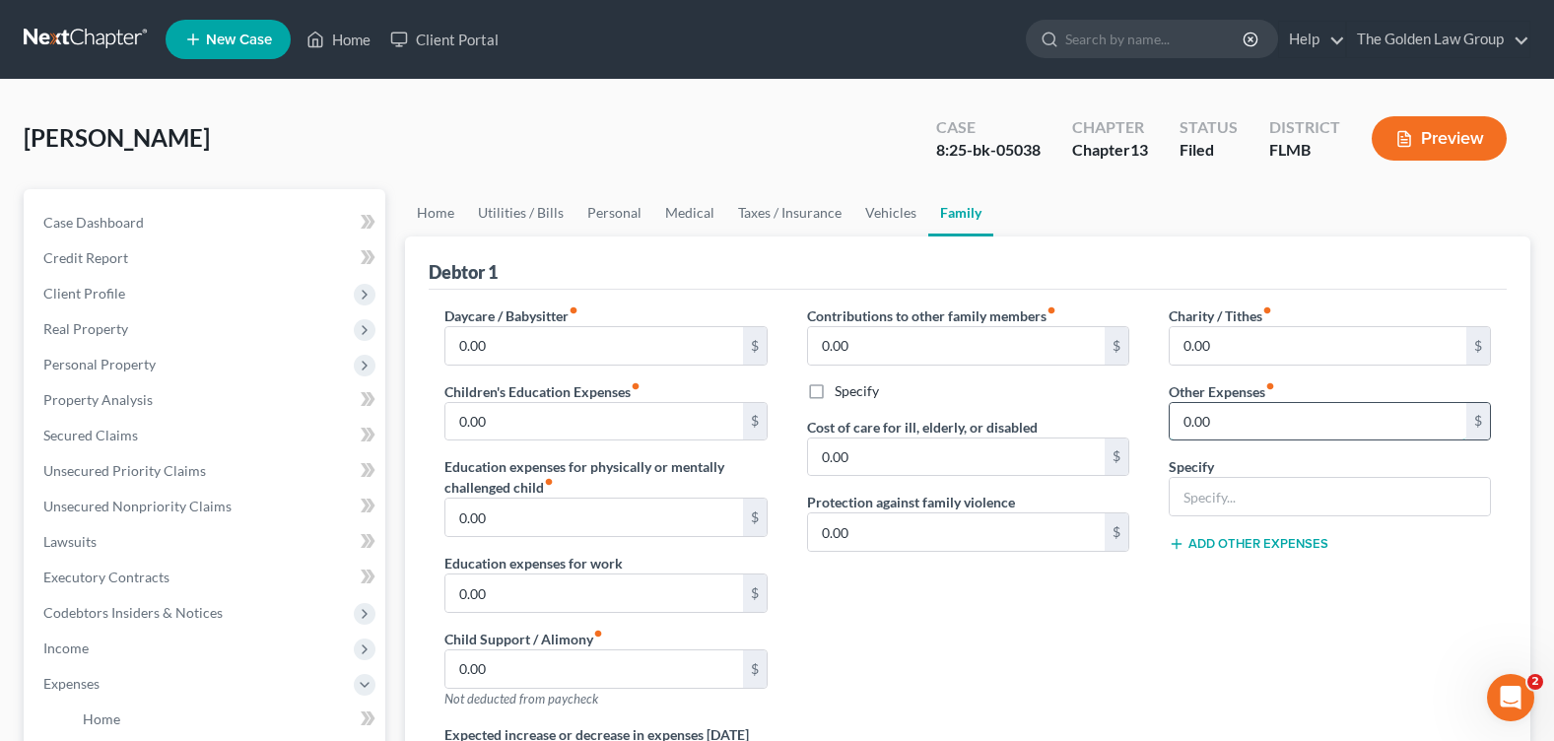
click at [1211, 432] on input "0.00" at bounding box center [1317, 421] width 297 height 37
type input "90"
type input "L"
type input "Lawn care"
click at [459, 214] on link "Home" at bounding box center [435, 212] width 61 height 47
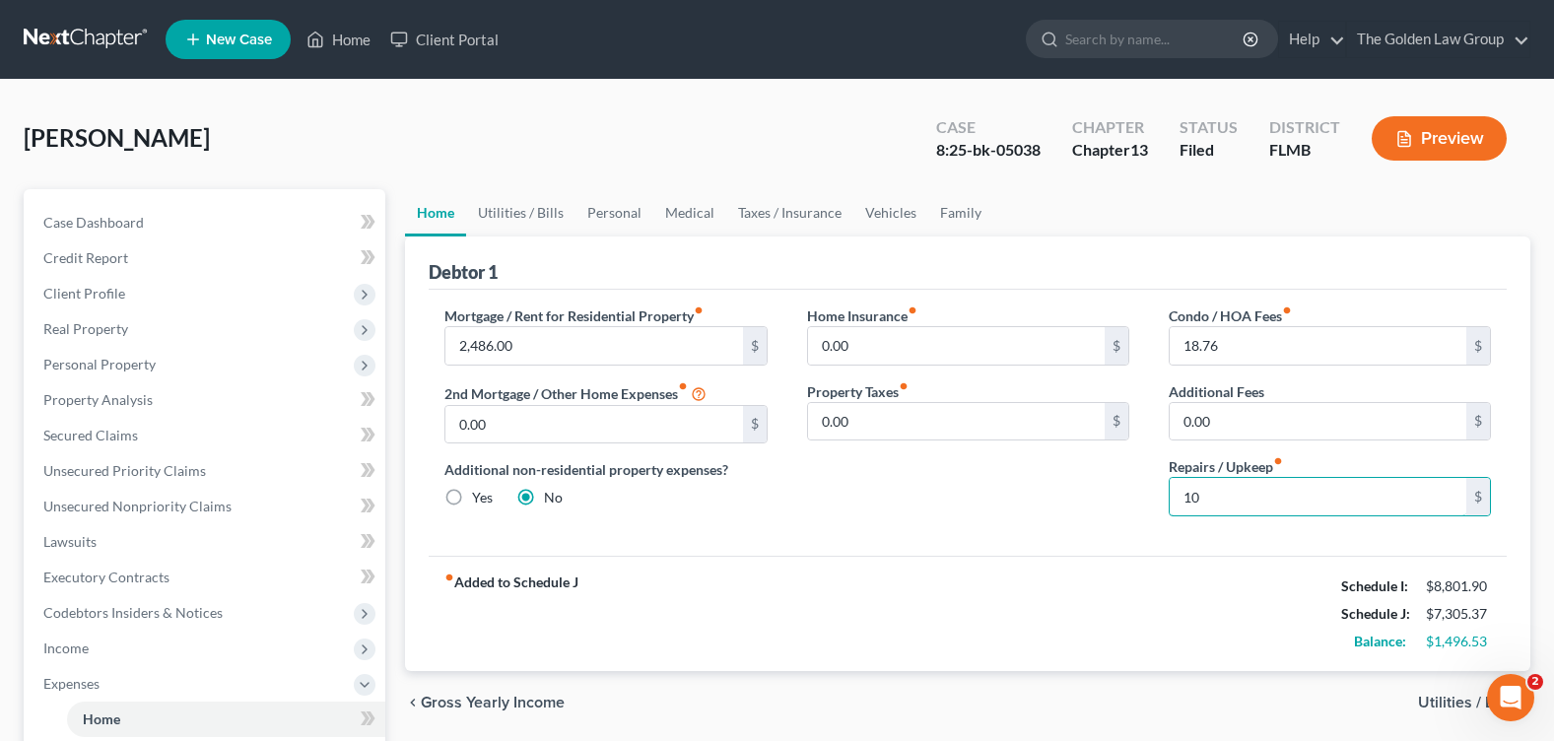
type input "100"
click at [511, 196] on link "Utilities / Bills" at bounding box center [520, 212] width 109 height 47
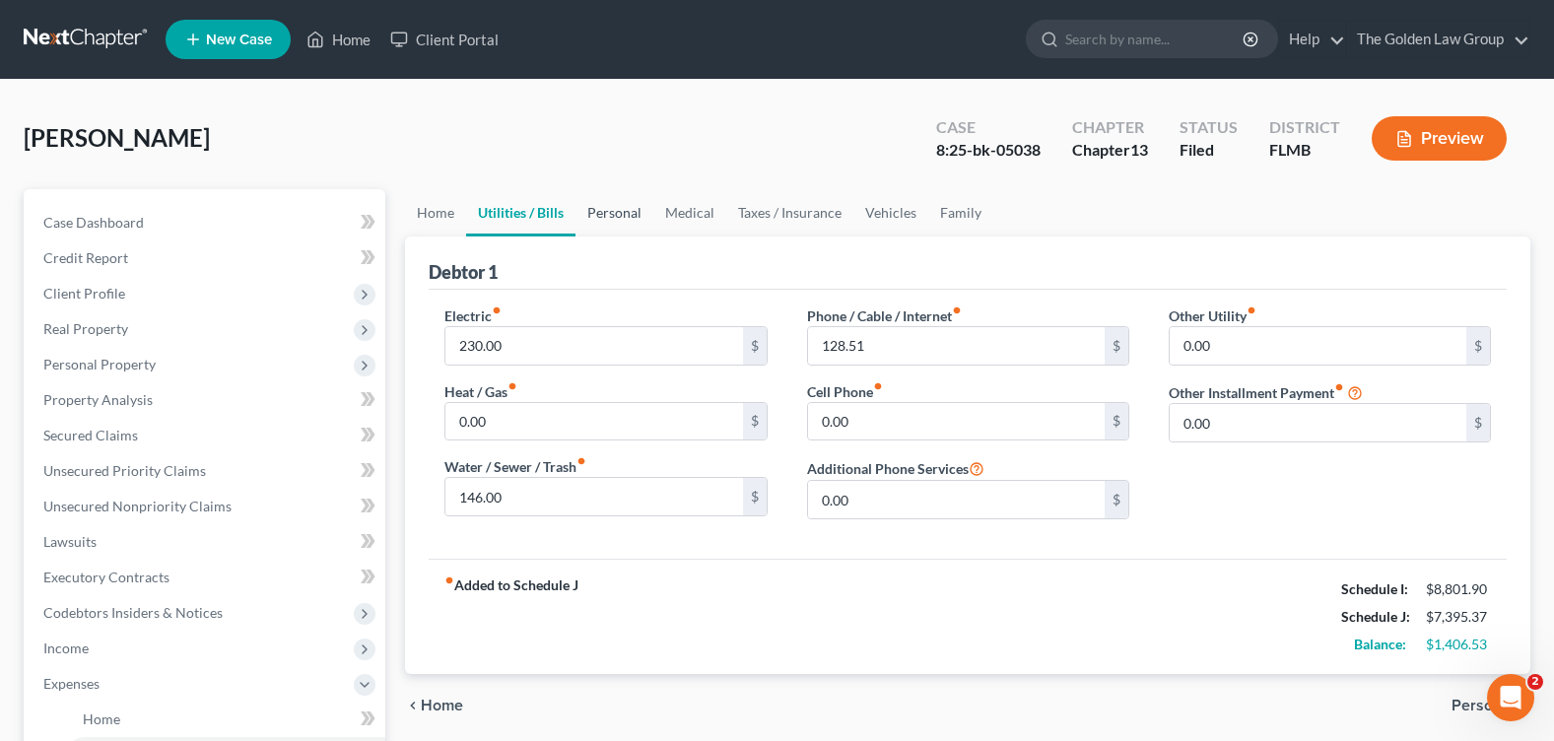
click at [633, 216] on link "Personal" at bounding box center [614, 212] width 78 height 47
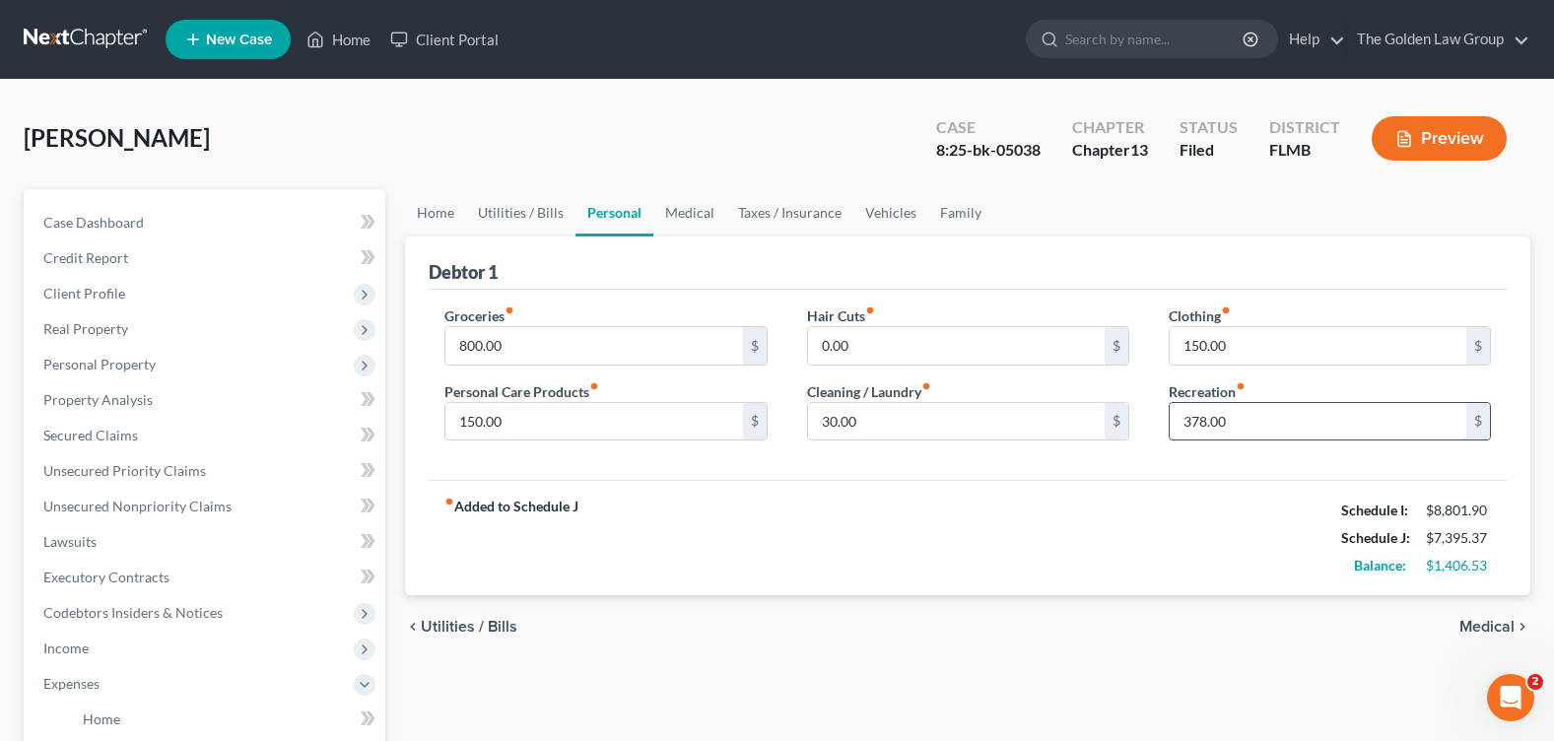
click at [1180, 421] on input "378.00" at bounding box center [1317, 421] width 297 height 37
type input "110"
click at [680, 210] on link "Medical" at bounding box center [689, 212] width 73 height 47
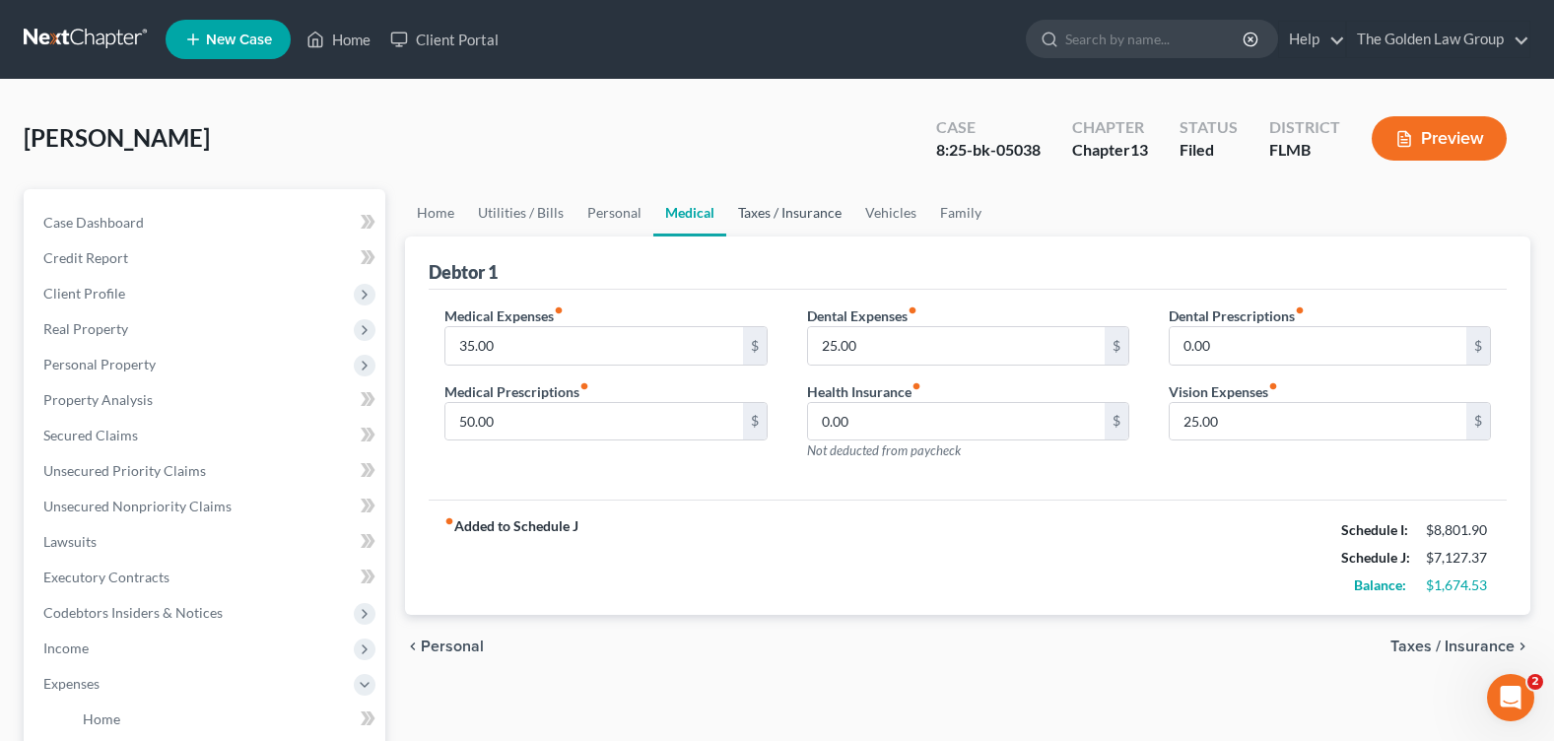
click at [770, 214] on link "Taxes / Insurance" at bounding box center [789, 212] width 127 height 47
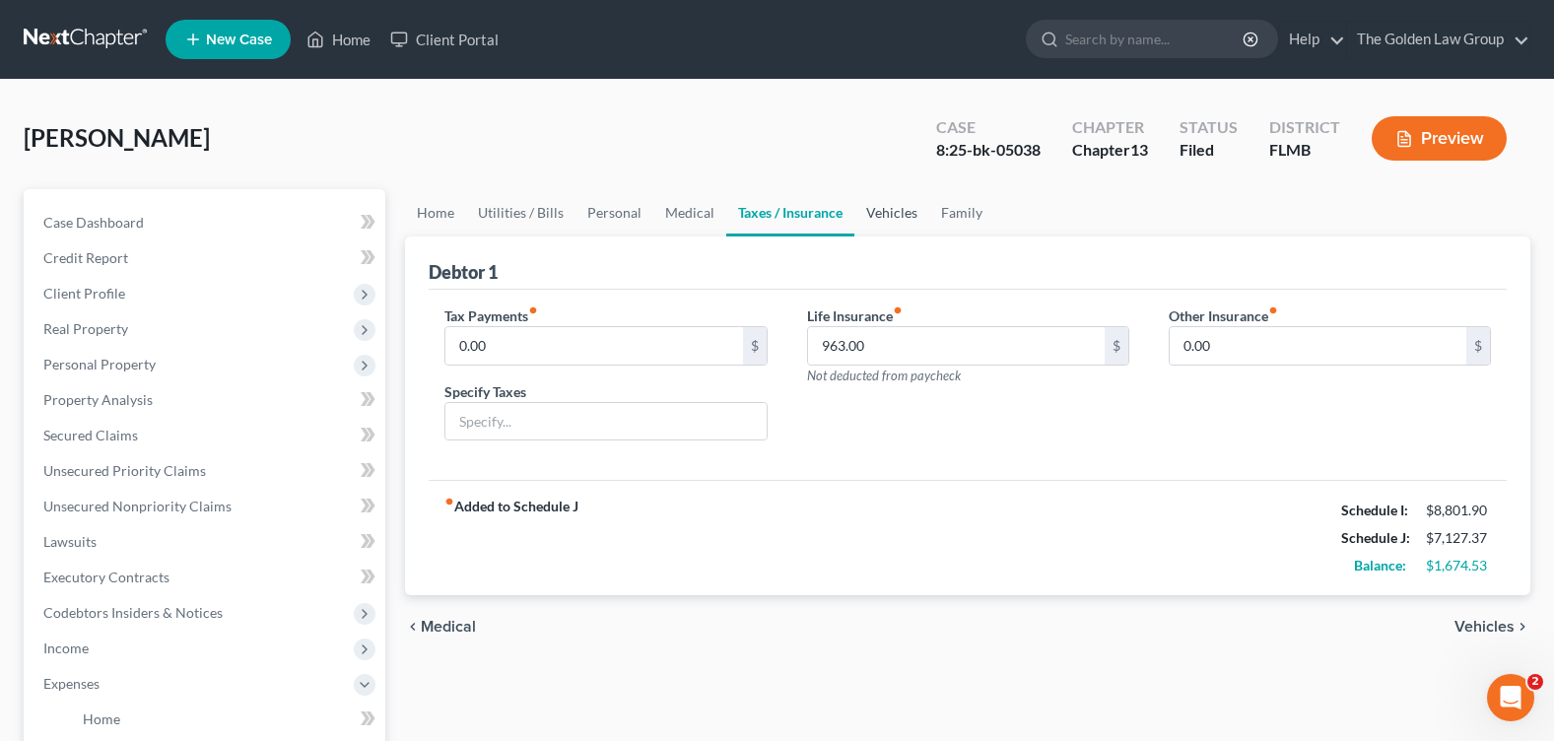
click at [887, 212] on link "Vehicles" at bounding box center [891, 212] width 75 height 47
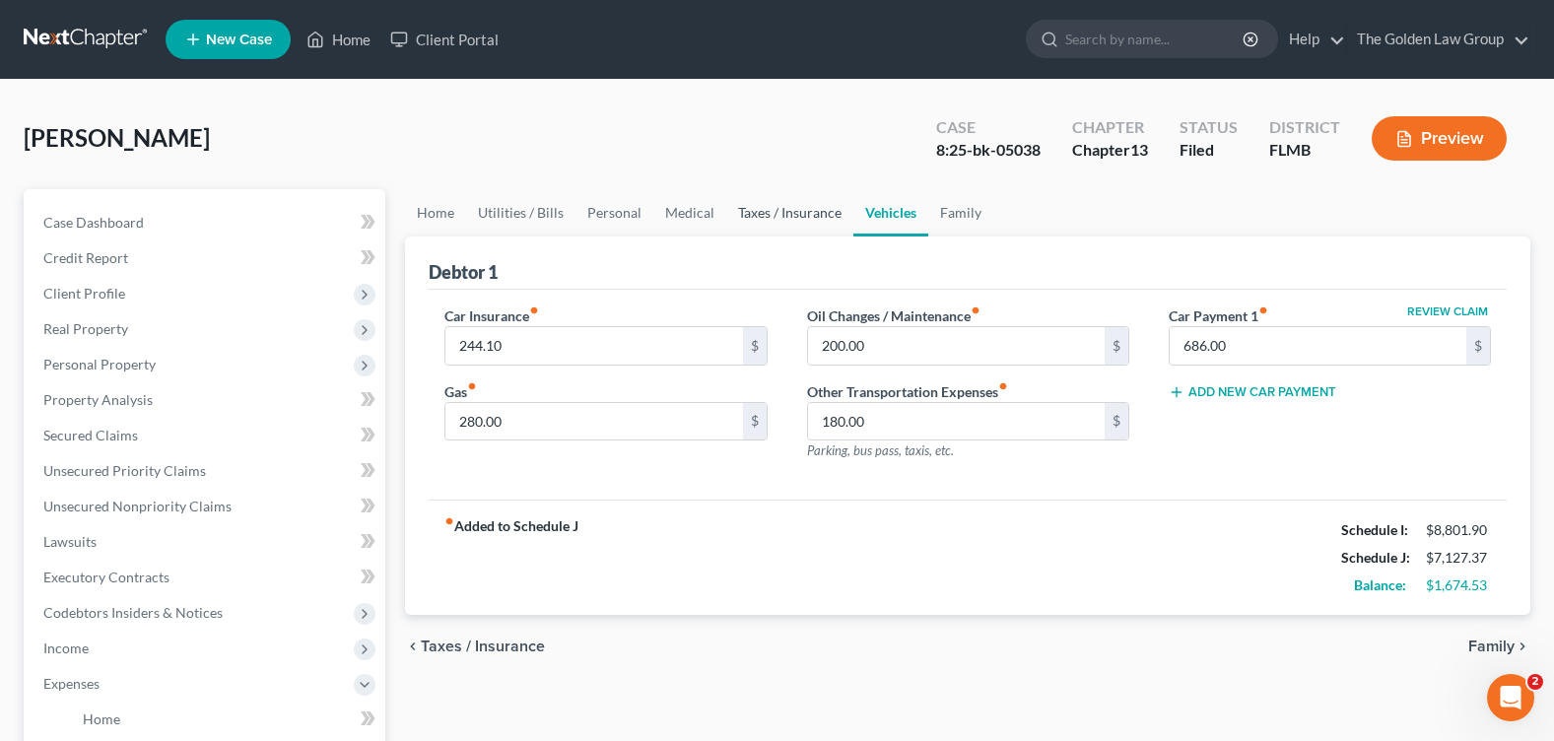
click at [761, 209] on link "Taxes / Insurance" at bounding box center [789, 212] width 127 height 47
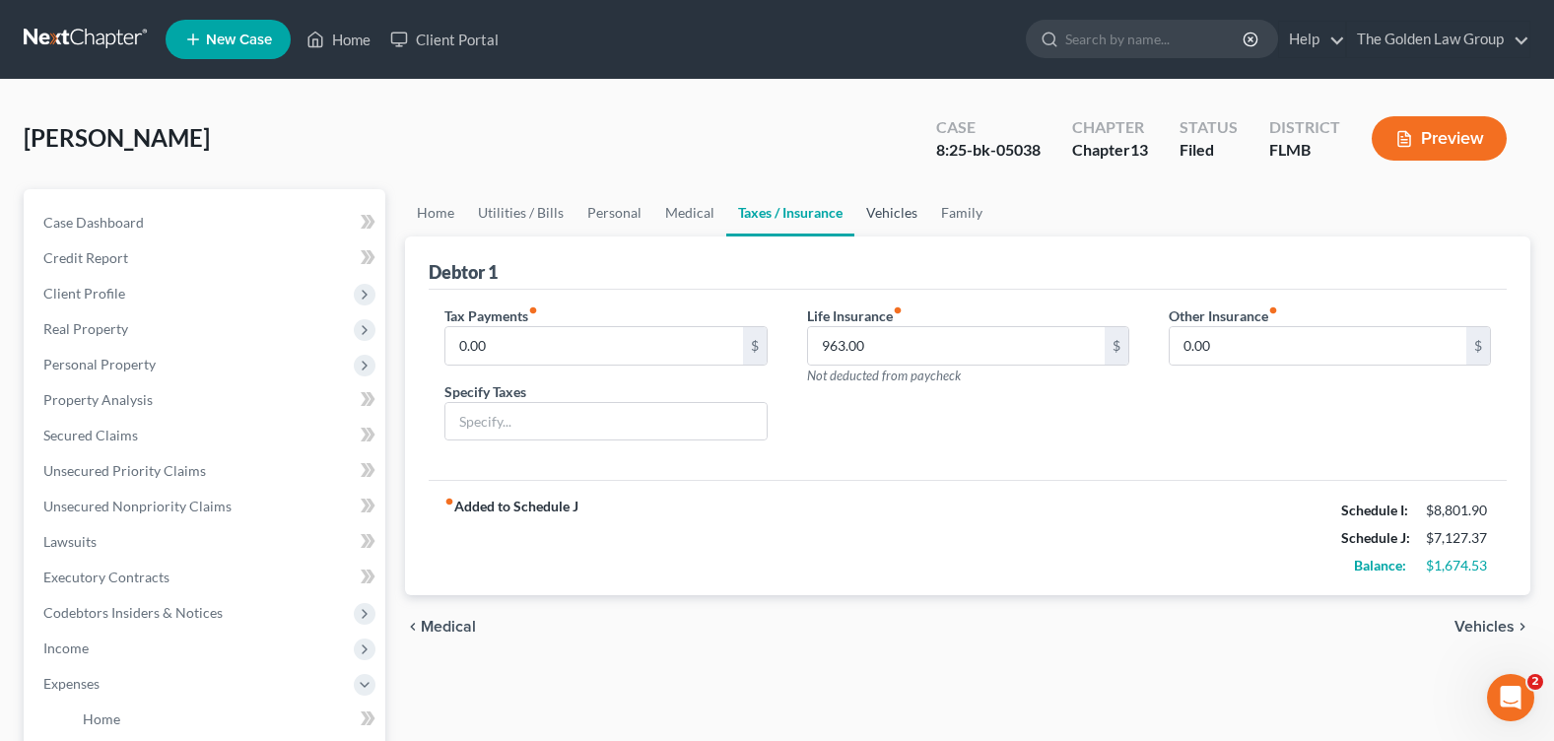
click at [901, 207] on link "Vehicles" at bounding box center [891, 212] width 75 height 47
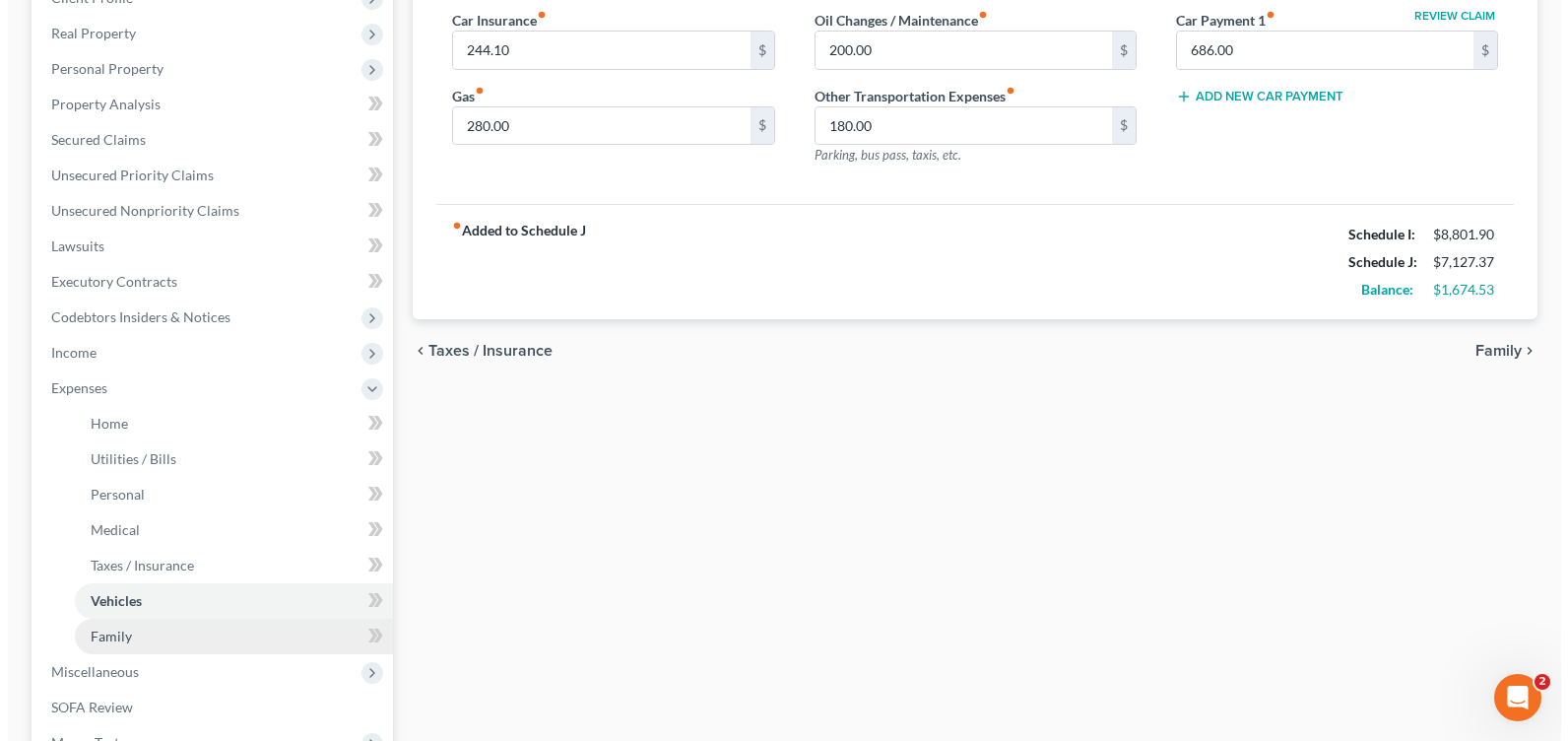
scroll to position [493, 0]
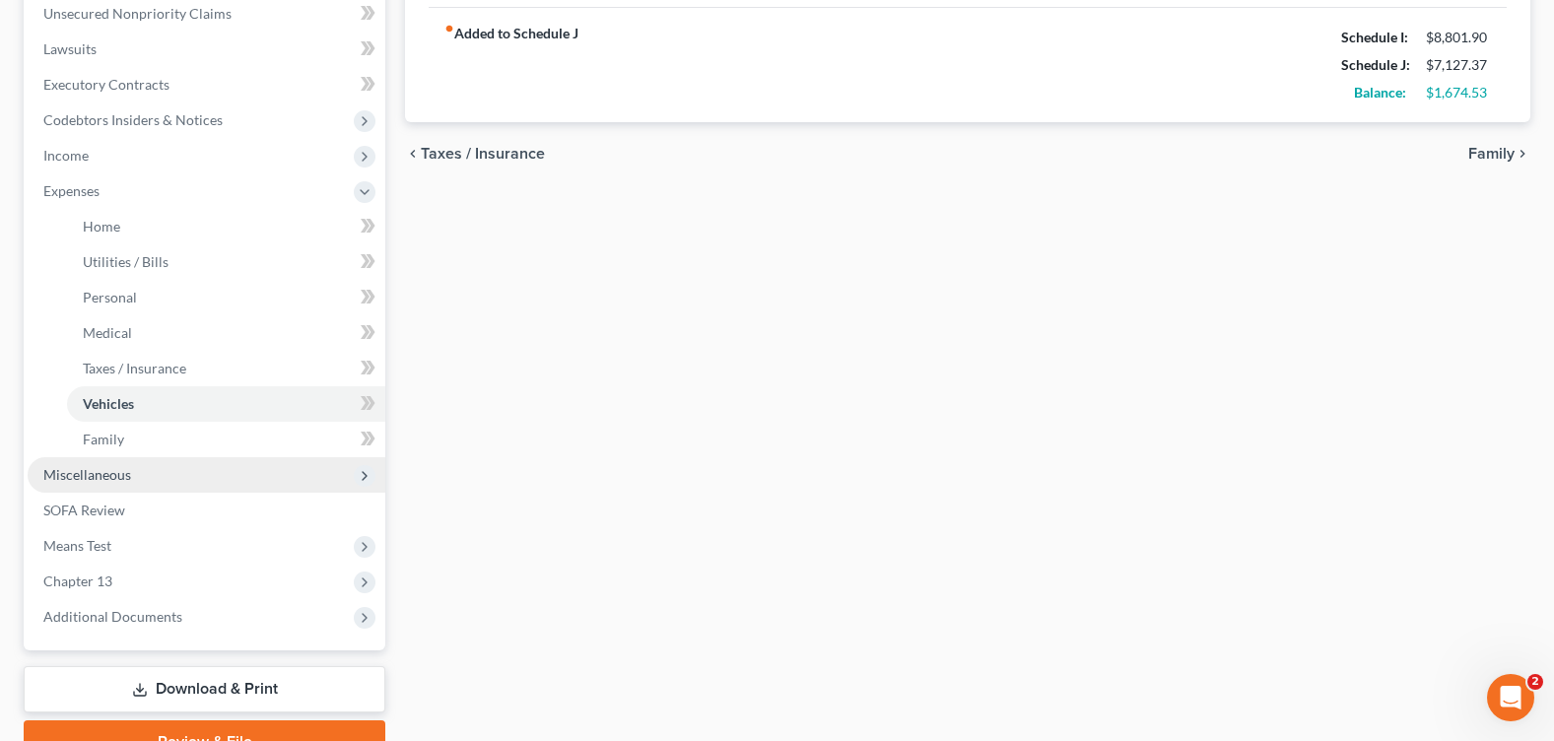
click at [108, 485] on span "Miscellaneous" at bounding box center [207, 474] width 358 height 35
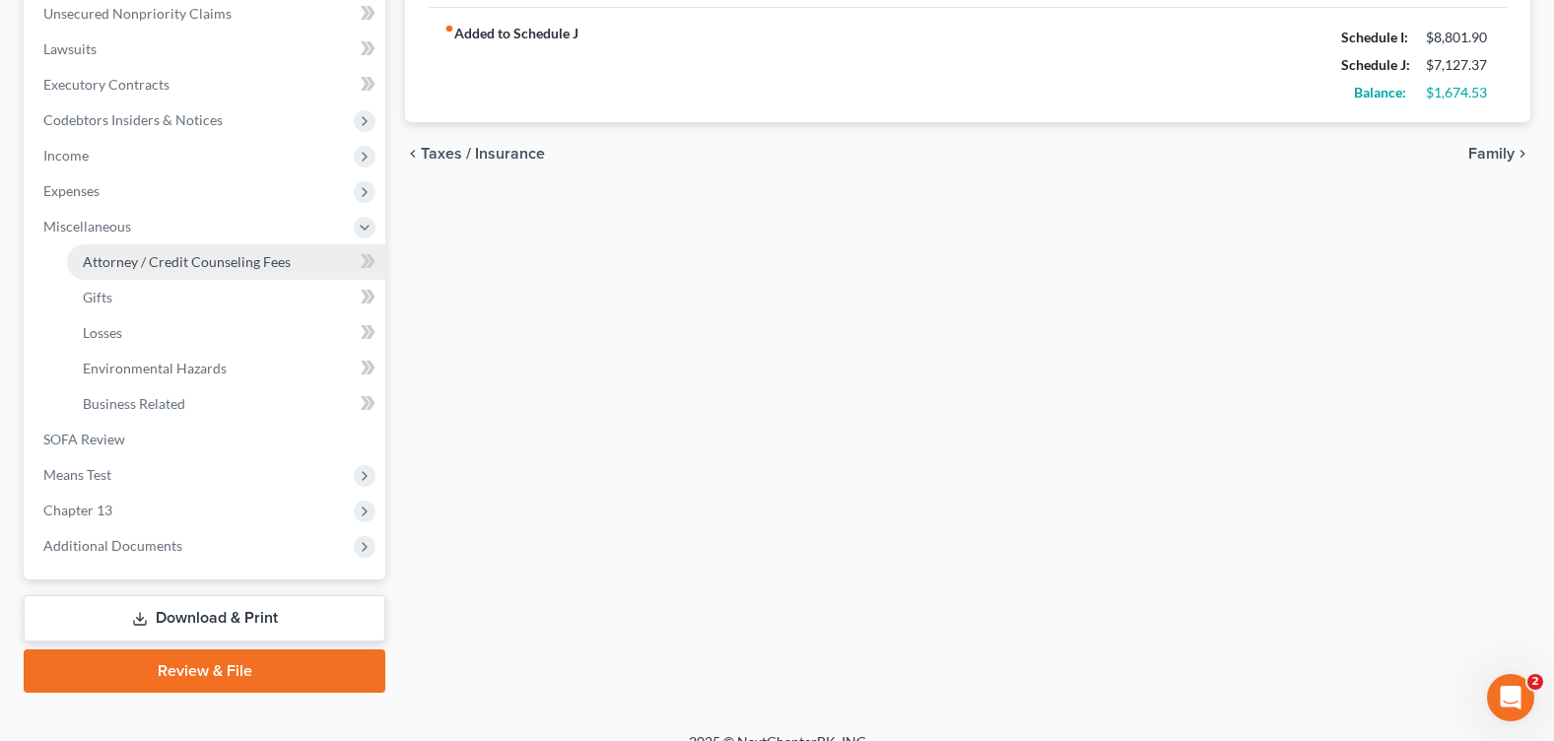
click at [135, 256] on span "Attorney / Credit Counseling Fees" at bounding box center [187, 261] width 208 height 17
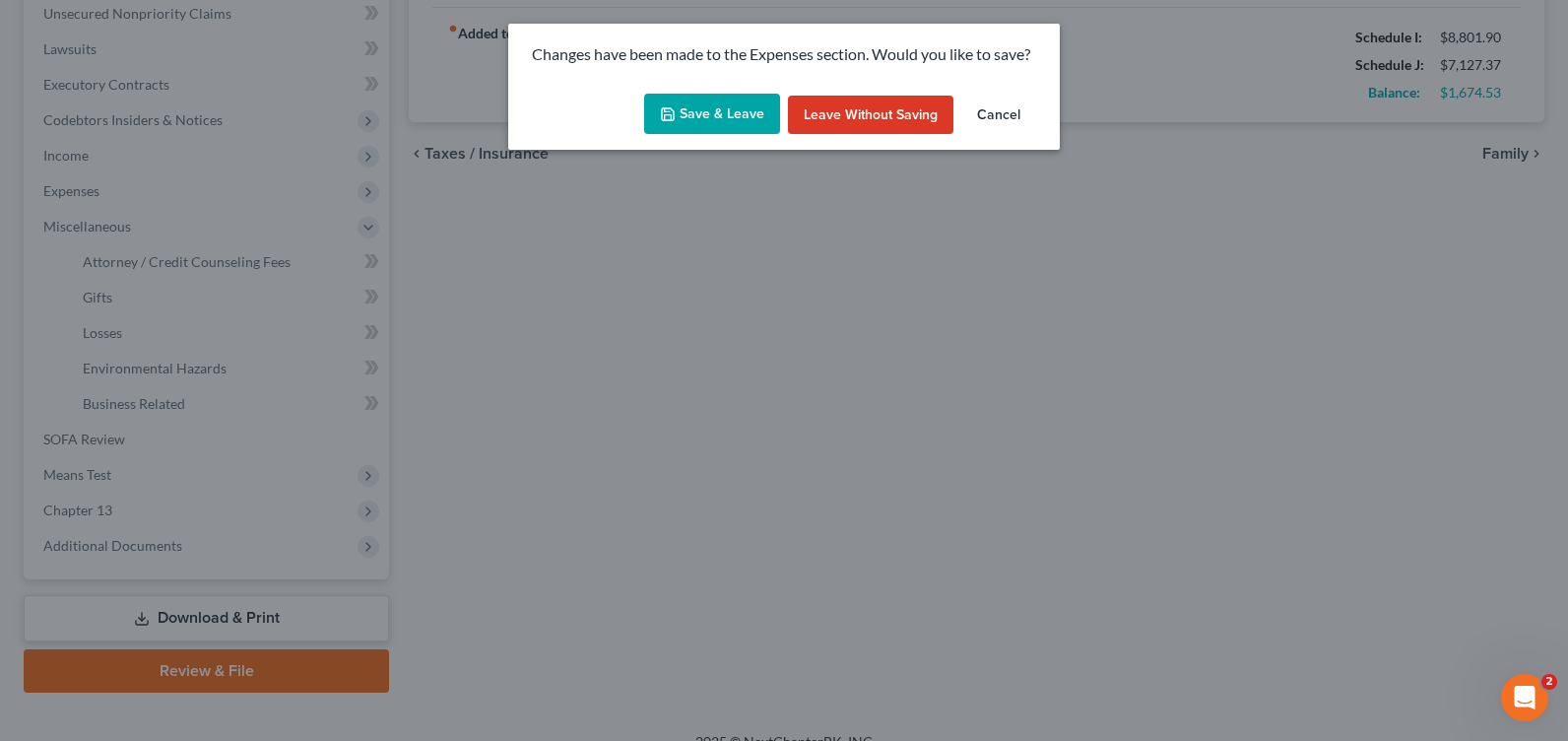
click at [688, 125] on button "Save & Leave" at bounding box center [712, 114] width 136 height 41
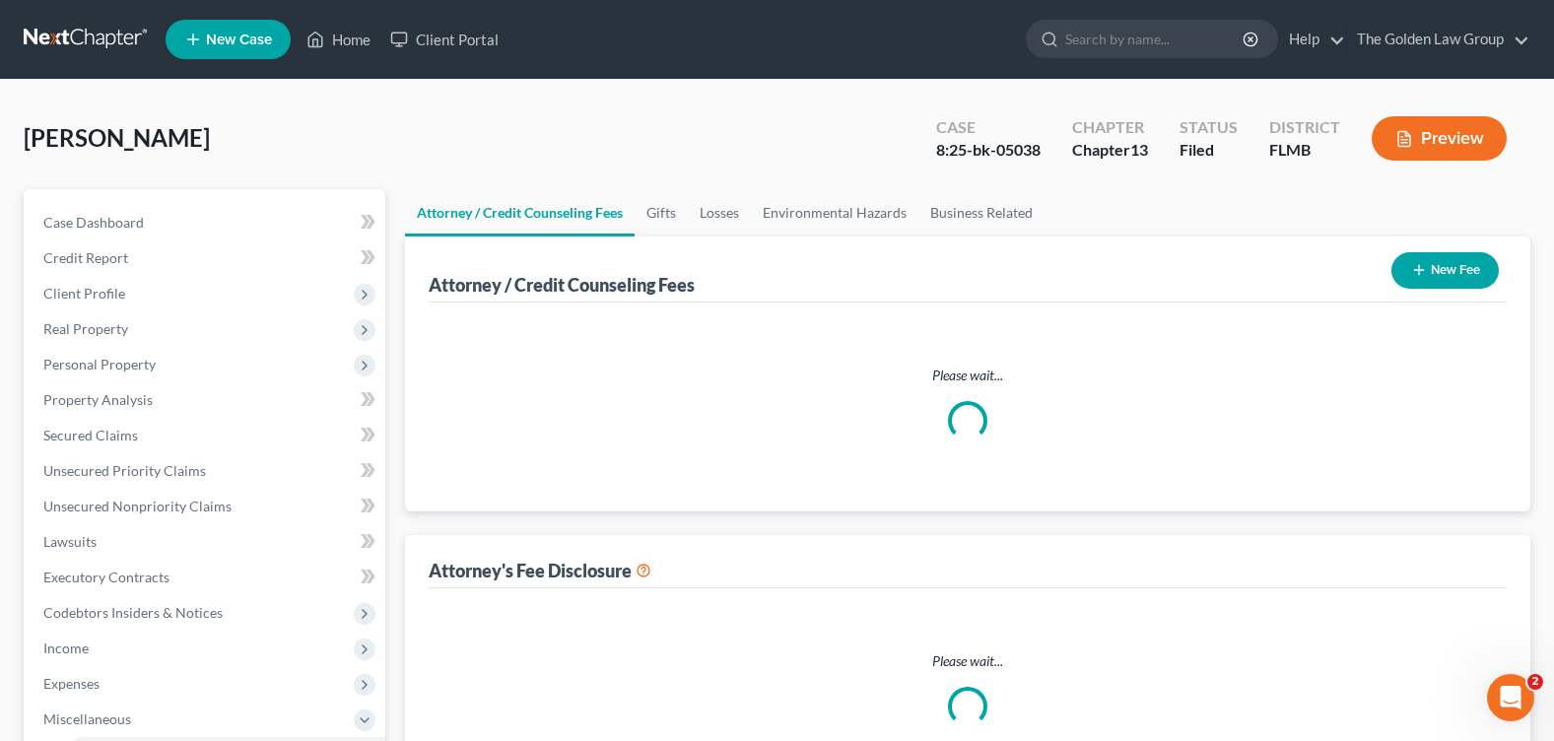
select select "1"
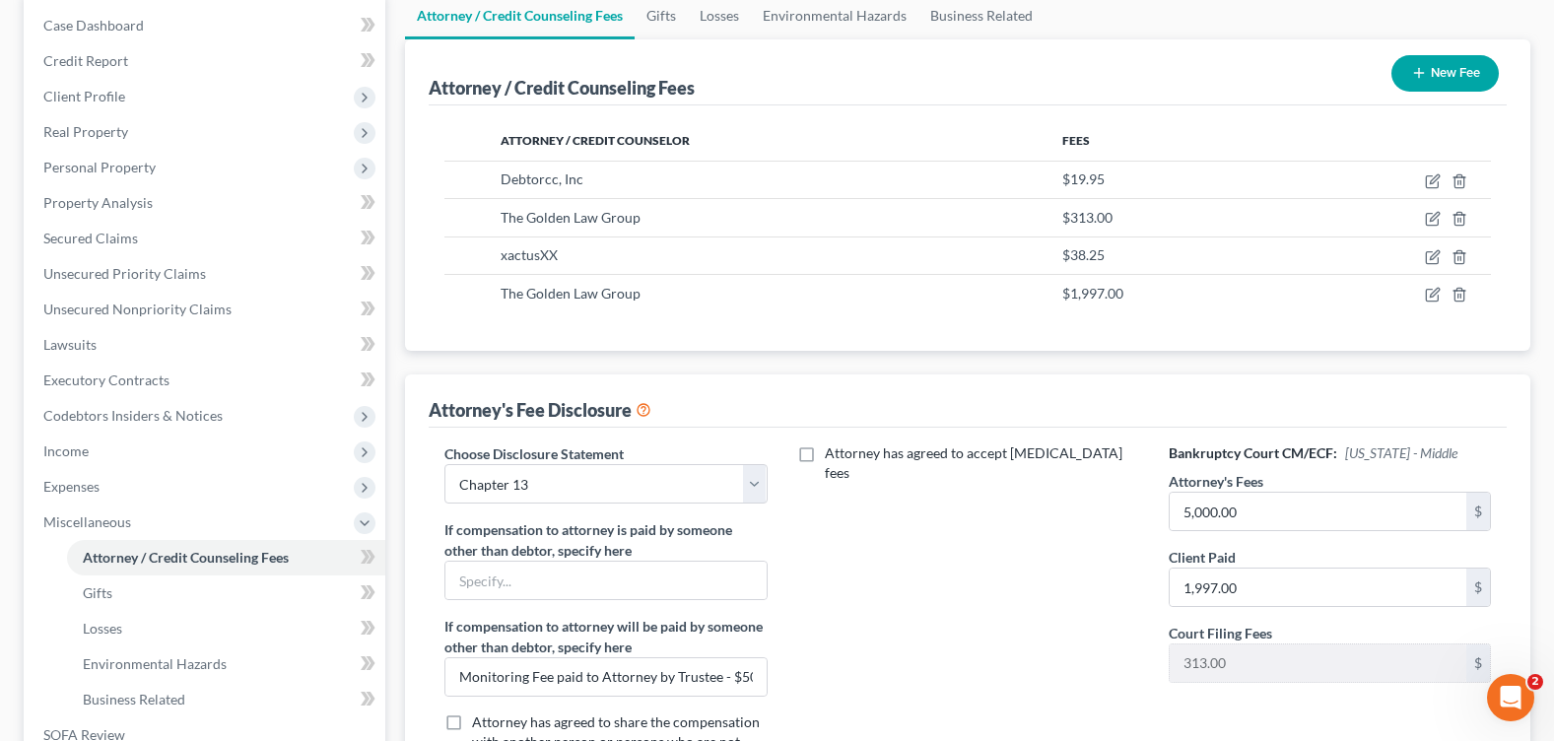
scroll to position [296, 0]
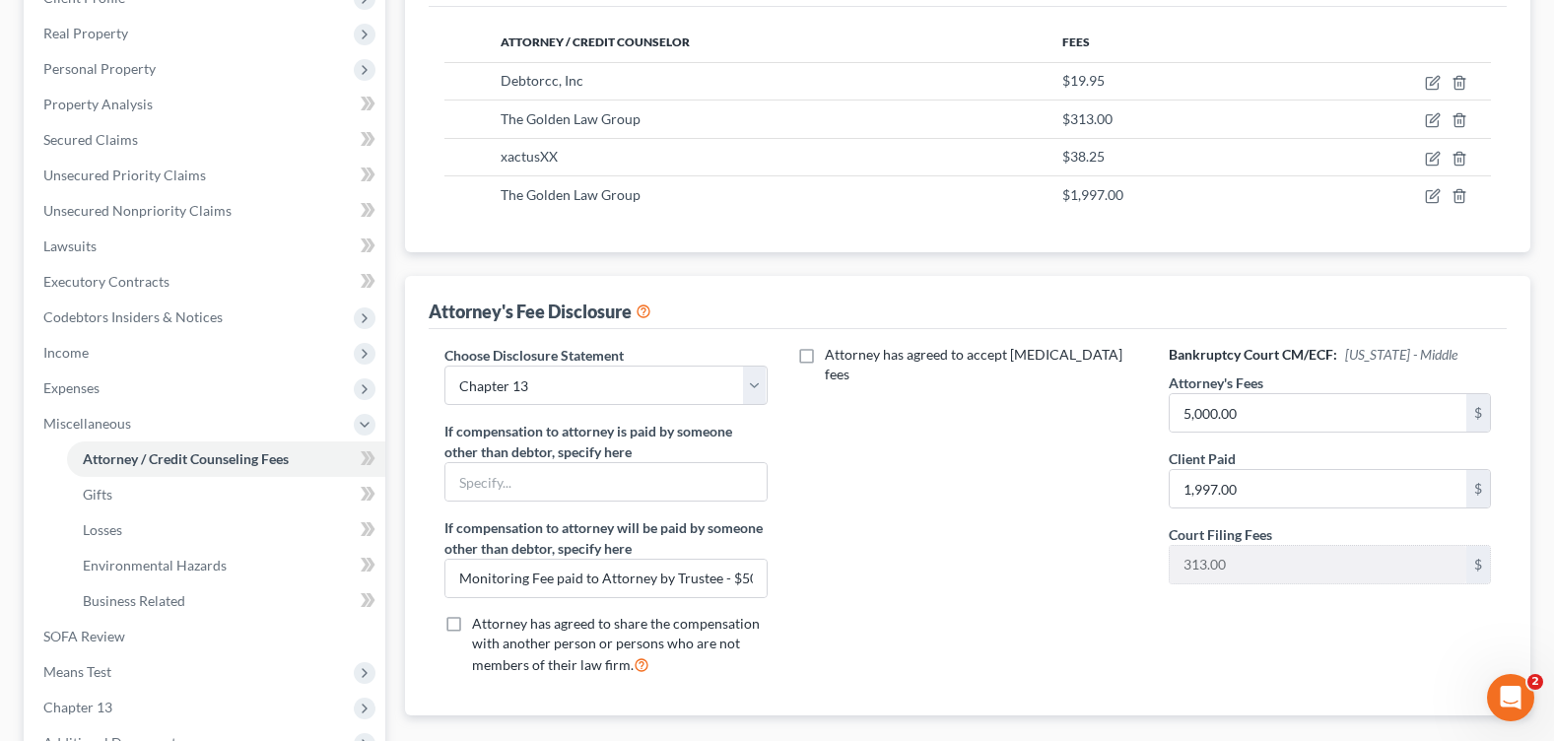
drag, startPoint x: 939, startPoint y: 657, endPoint x: 722, endPoint y: 588, distance: 227.5
click at [938, 657] on div "Attorney has agreed to accept retainer fees" at bounding box center [968, 518] width 362 height 346
drag, startPoint x: 450, startPoint y: 576, endPoint x: 750, endPoint y: 589, distance: 299.8
click at [750, 589] on input "Monitoring Fee paid to Attorney by Trustee - $50/mo." at bounding box center [605, 578] width 320 height 37
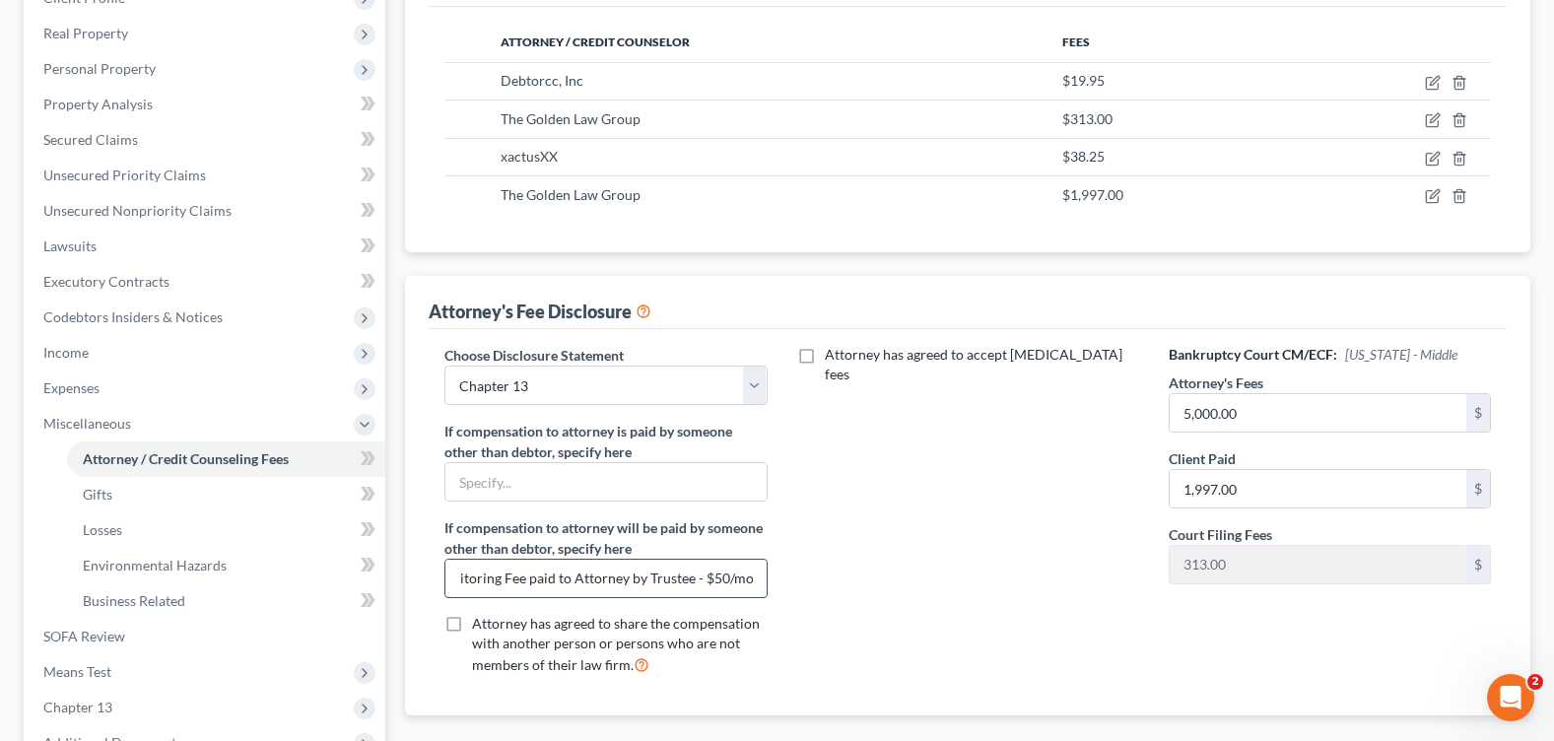
scroll to position [0, 0]
drag, startPoint x: 828, startPoint y: 605, endPoint x: 647, endPoint y: 580, distance: 182.0
click at [828, 605] on div "Attorney has agreed to accept retainer fees" at bounding box center [968, 518] width 362 height 346
drag, startPoint x: 461, startPoint y: 577, endPoint x: 801, endPoint y: 579, distance: 339.9
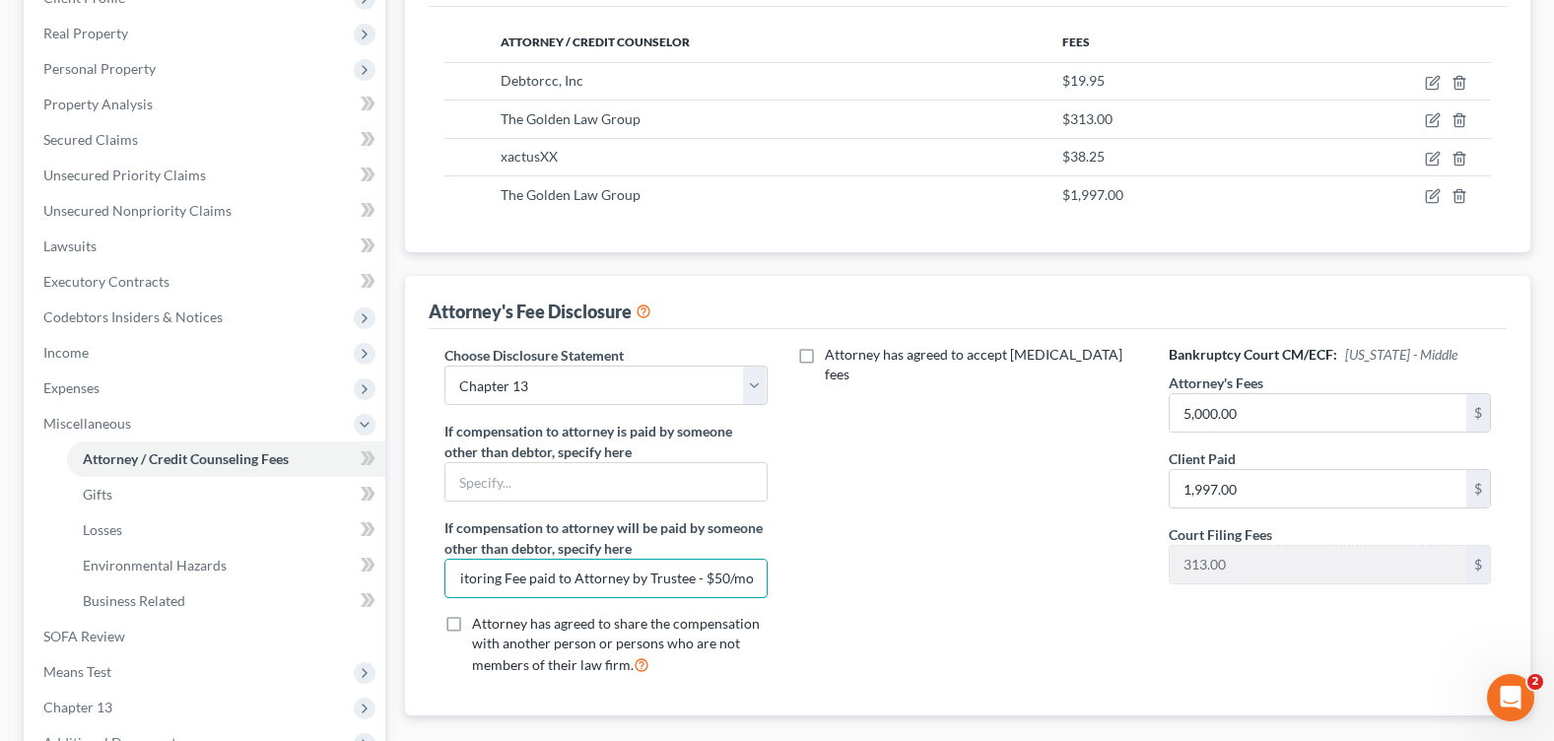
click at [801, 579] on div "Choose Disclosure Statement Select Chapter 7 Supplemental Chapter 13 Chapter 7 …" at bounding box center [968, 518] width 1086 height 346
click at [822, 652] on div "Attorney has agreed to accept retainer fees" at bounding box center [968, 518] width 362 height 346
drag, startPoint x: 458, startPoint y: 570, endPoint x: 767, endPoint y: 600, distance: 310.8
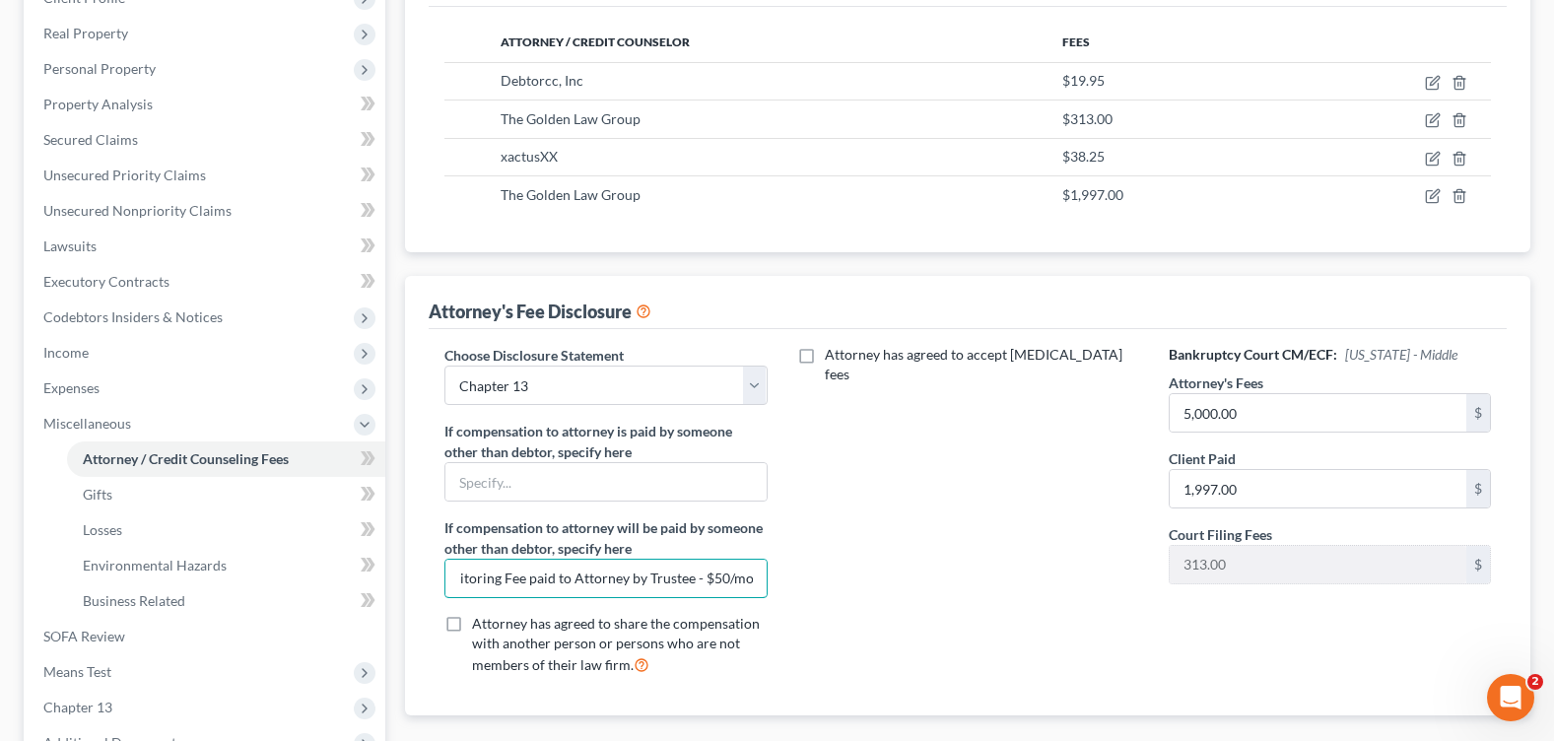
click at [767, 600] on div "Choose Disclosure Statement Select Chapter 7 Supplemental Chapter 13 Chapter 7 …" at bounding box center [606, 518] width 362 height 346
drag, startPoint x: 859, startPoint y: 633, endPoint x: 826, endPoint y: 652, distance: 38.9
click at [859, 633] on div "Attorney has agreed to accept retainer fees" at bounding box center [968, 518] width 362 height 346
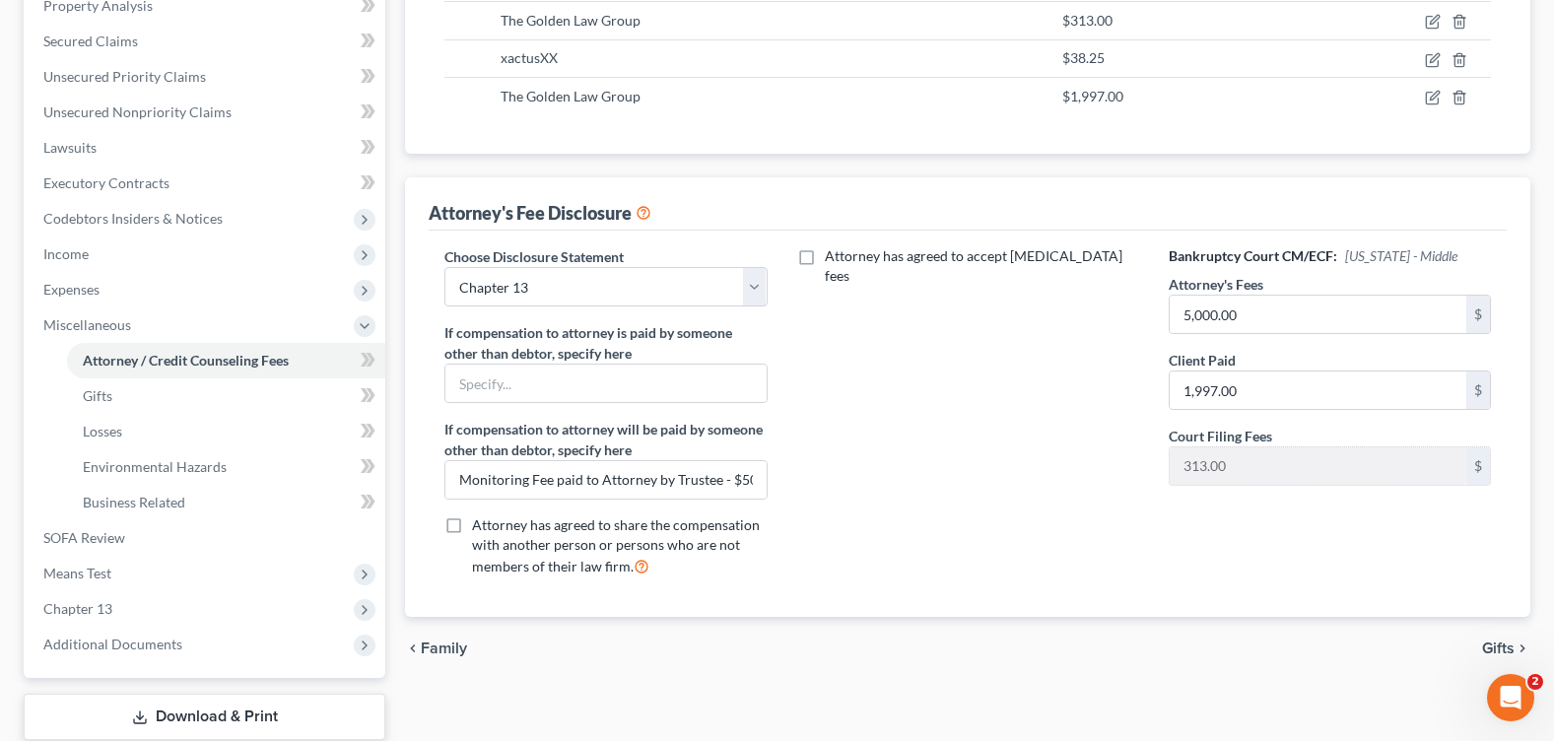
click at [863, 536] on div "Attorney has agreed to accept retainer fees" at bounding box center [968, 419] width 362 height 346
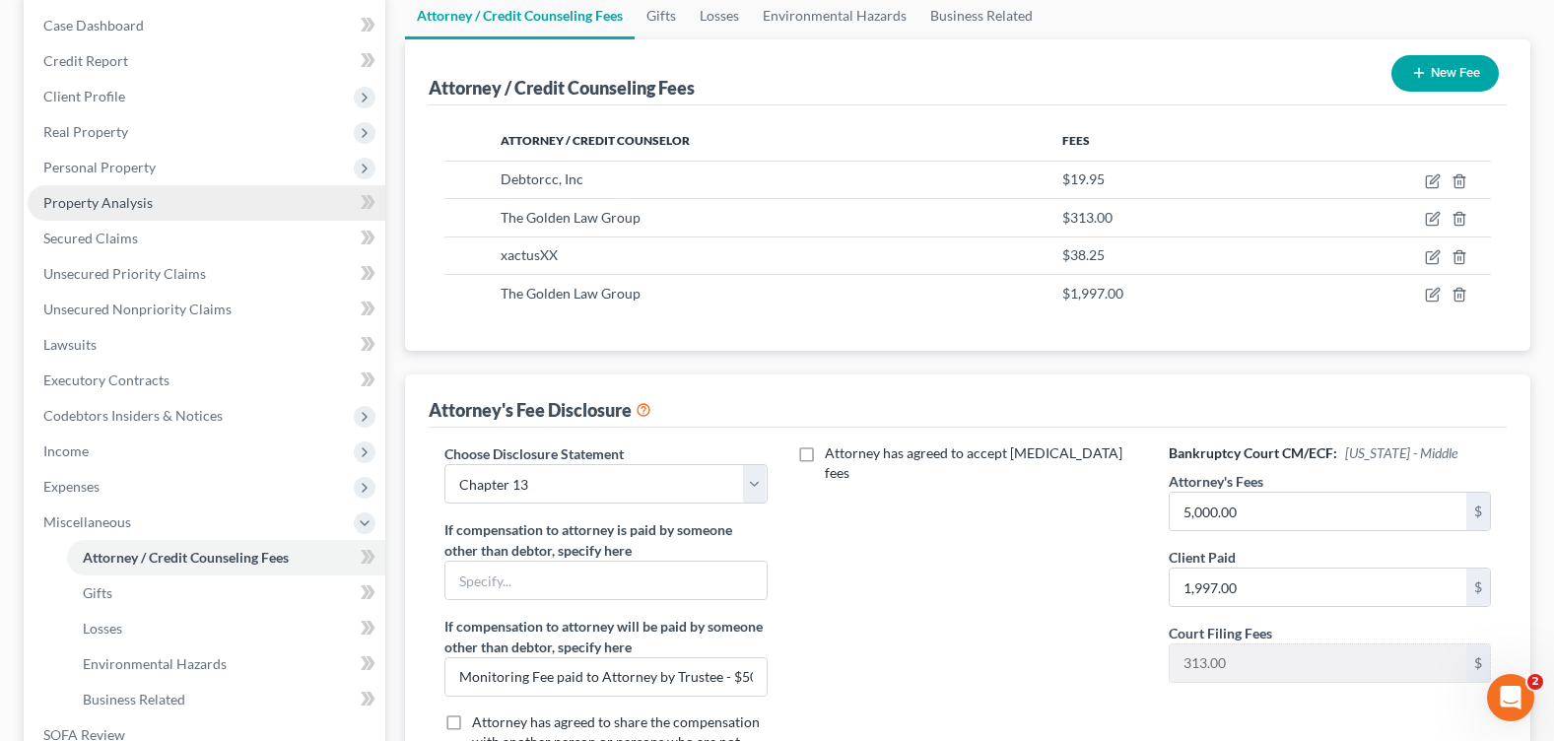
click at [168, 209] on link "Property Analysis" at bounding box center [207, 202] width 358 height 35
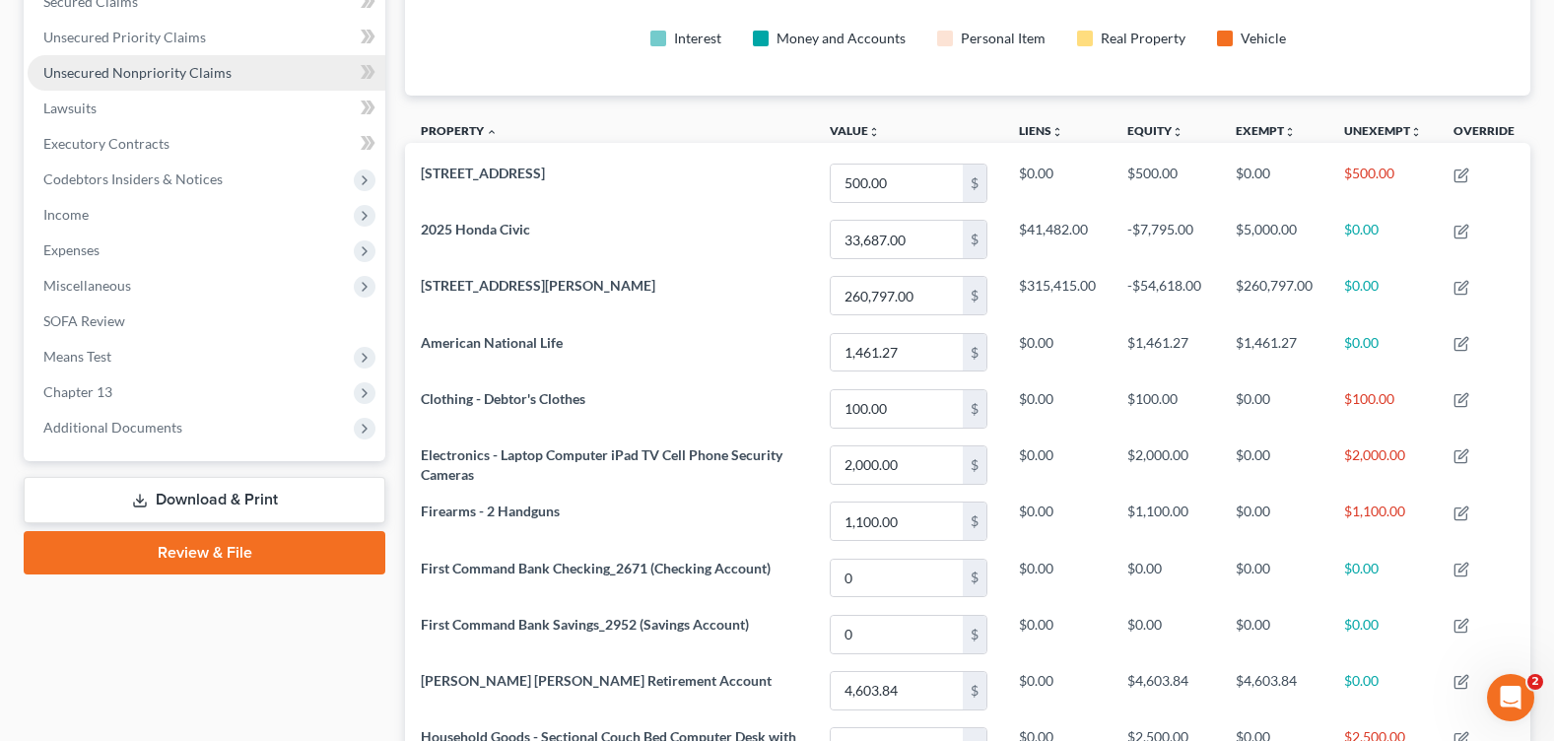
scroll to position [236, 0]
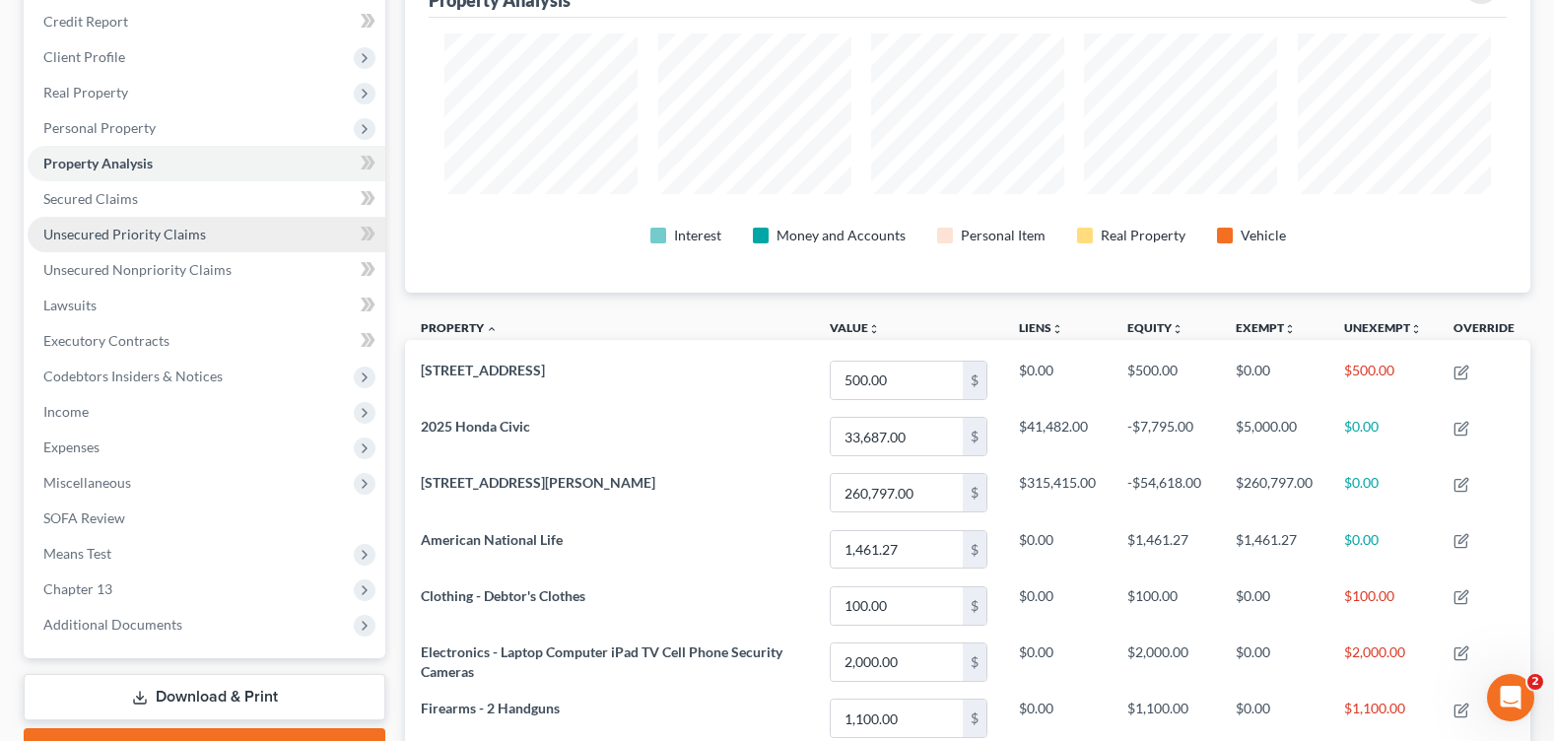
drag, startPoint x: 114, startPoint y: 240, endPoint x: 56, endPoint y: 242, distance: 58.2
click at [114, 240] on span "Unsecured Priority Claims" at bounding box center [124, 234] width 163 height 17
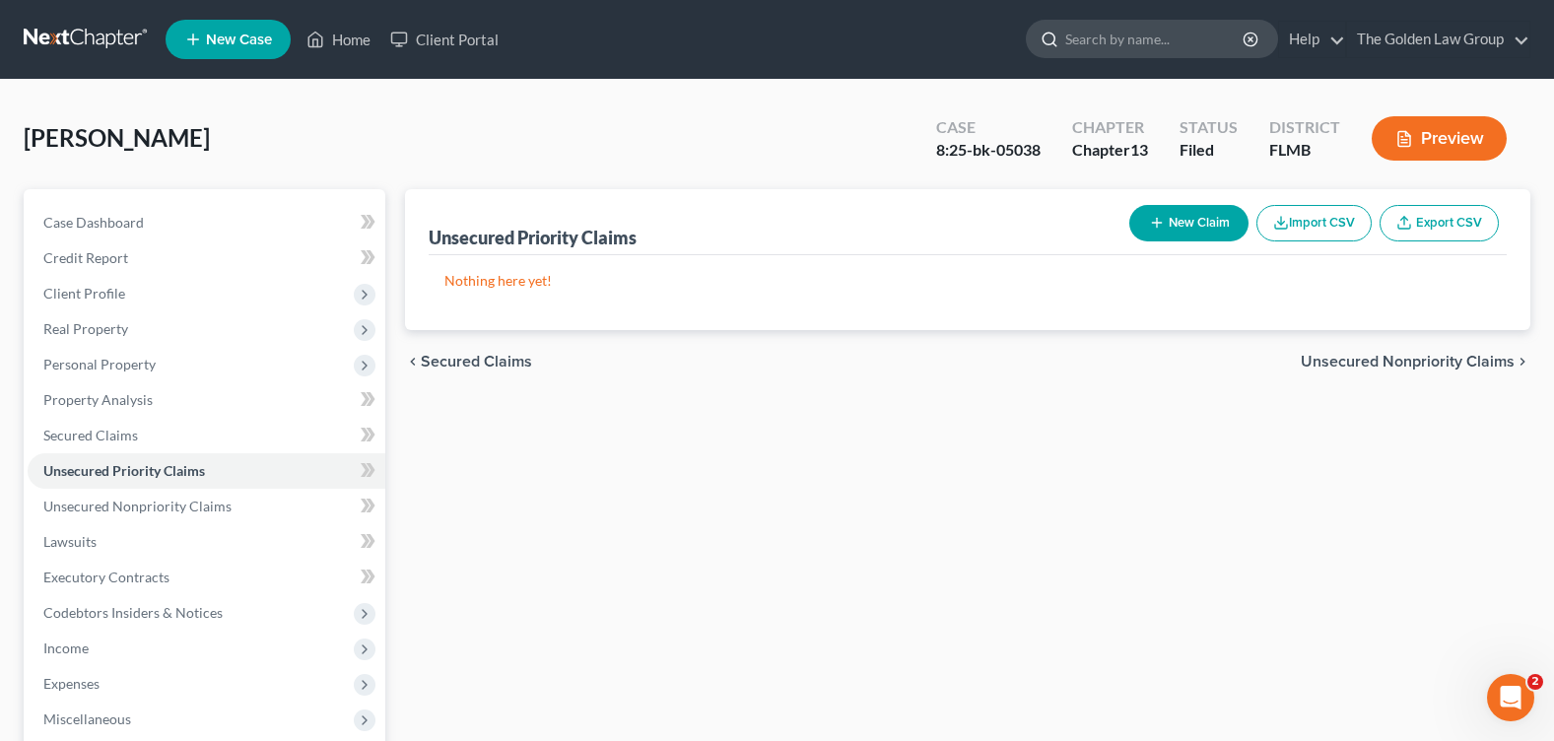
click at [1107, 31] on input "search" at bounding box center [1155, 39] width 180 height 36
click at [342, 36] on link "Home" at bounding box center [339, 39] width 84 height 35
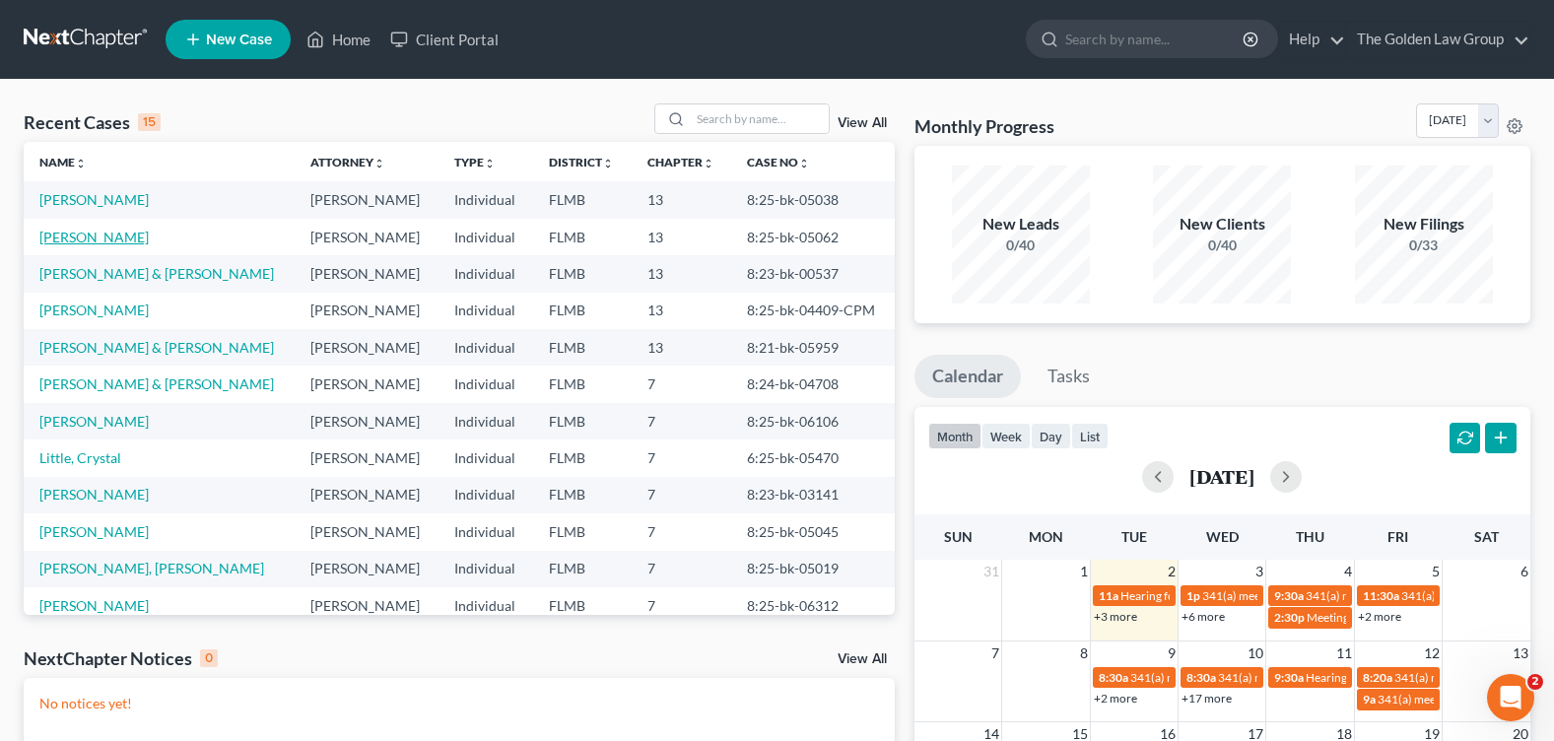
click at [100, 237] on link "[PERSON_NAME]" at bounding box center [93, 237] width 109 height 17
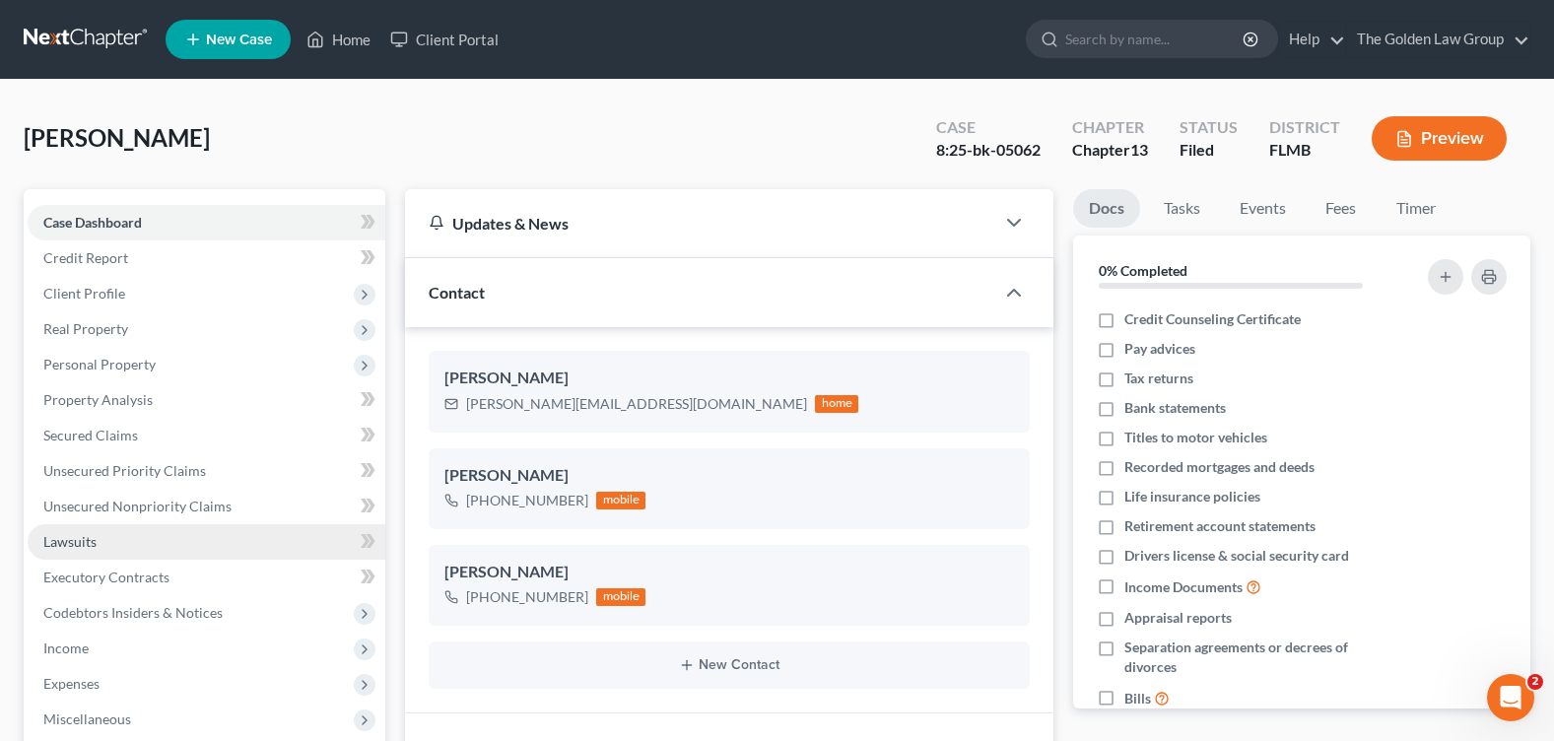
scroll to position [197, 0]
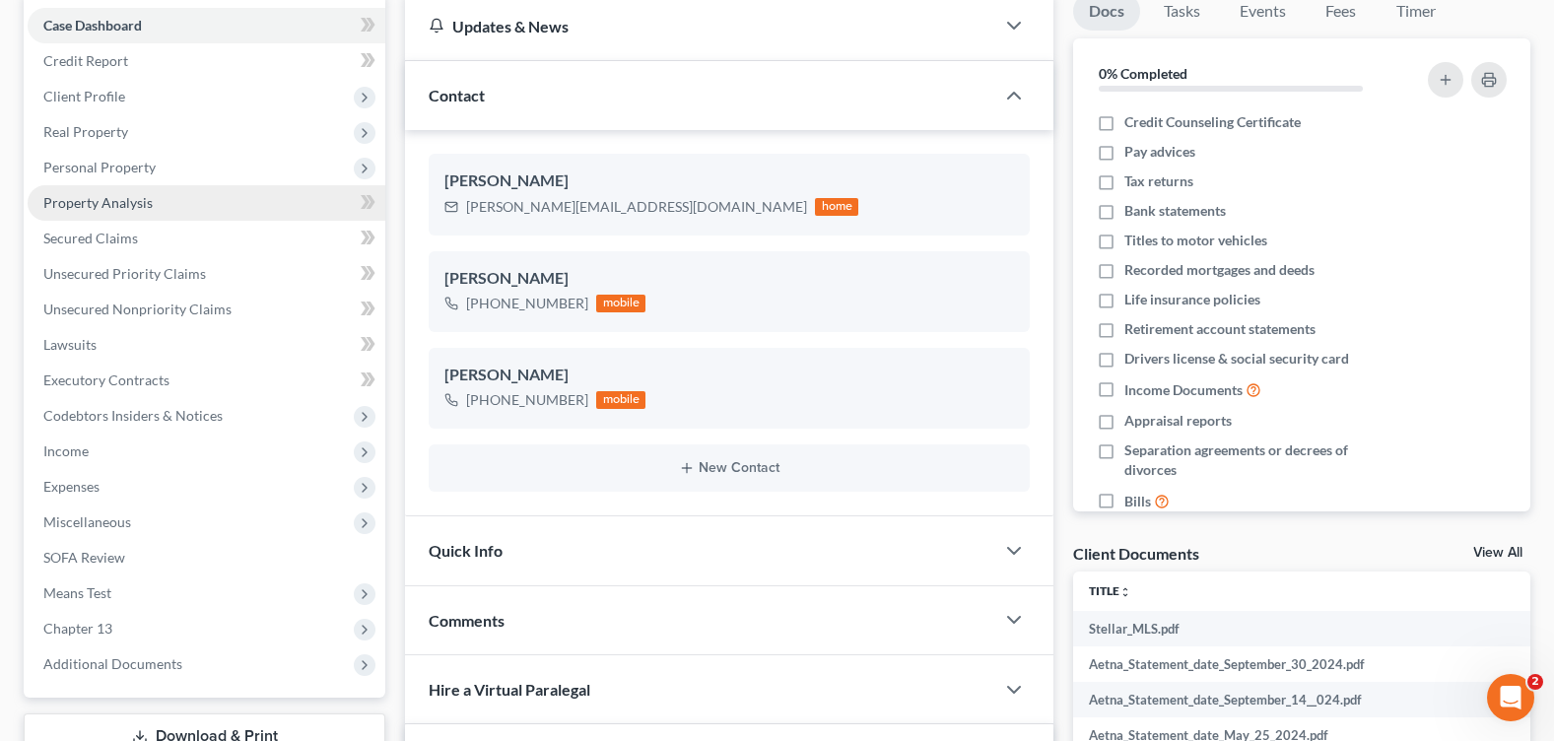
click at [127, 199] on span "Property Analysis" at bounding box center [97, 202] width 109 height 17
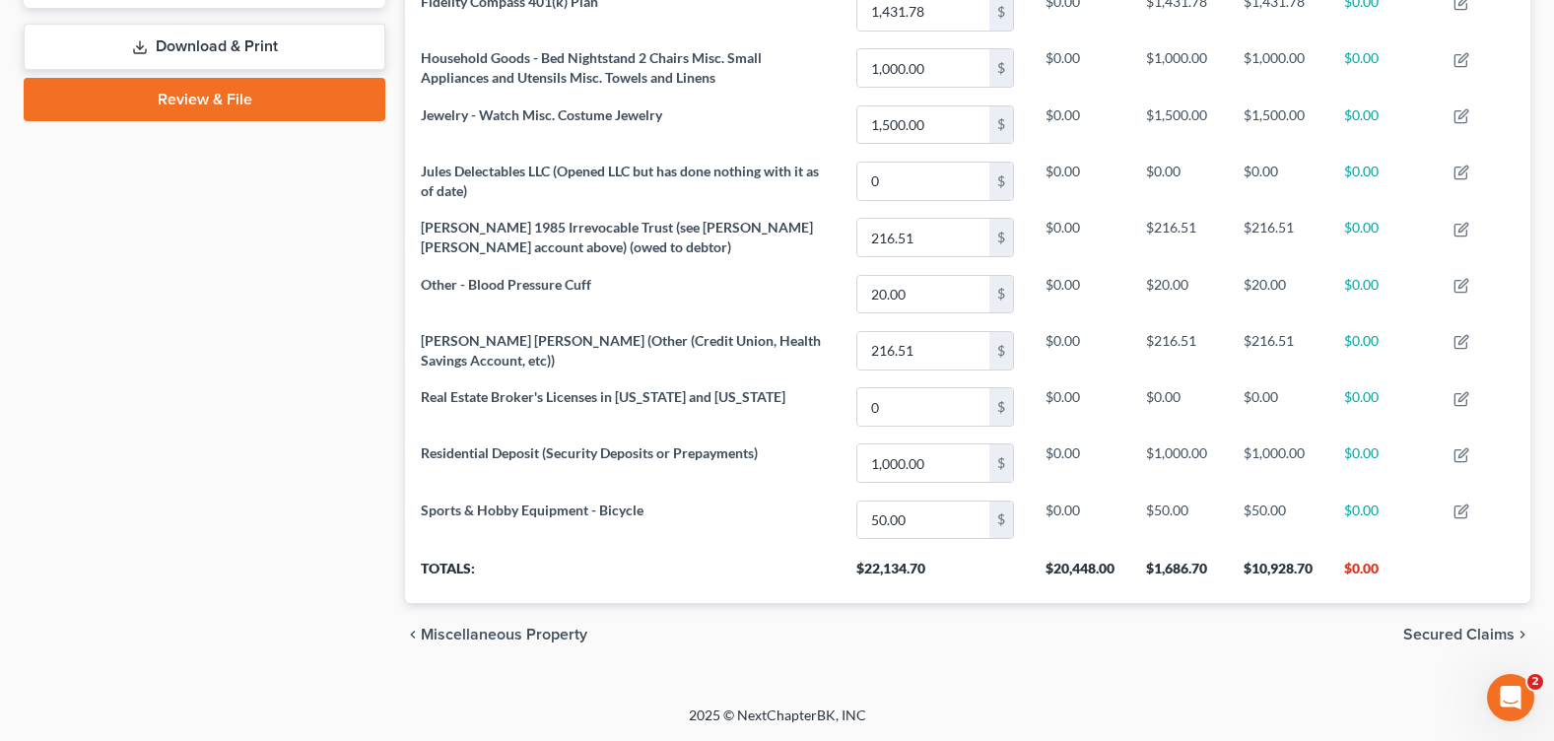
scroll to position [690, 0]
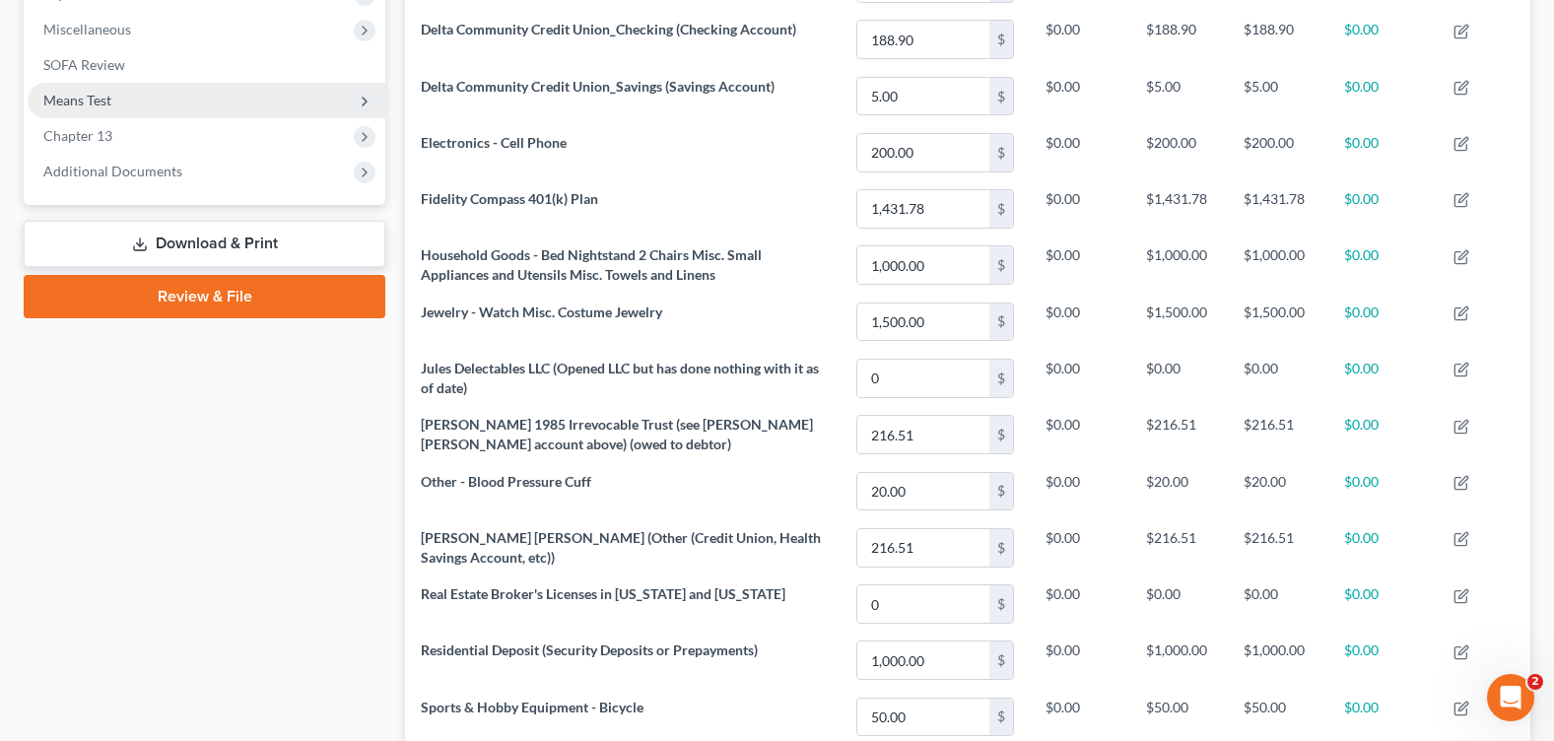
click at [123, 100] on span "Means Test" at bounding box center [207, 100] width 358 height 35
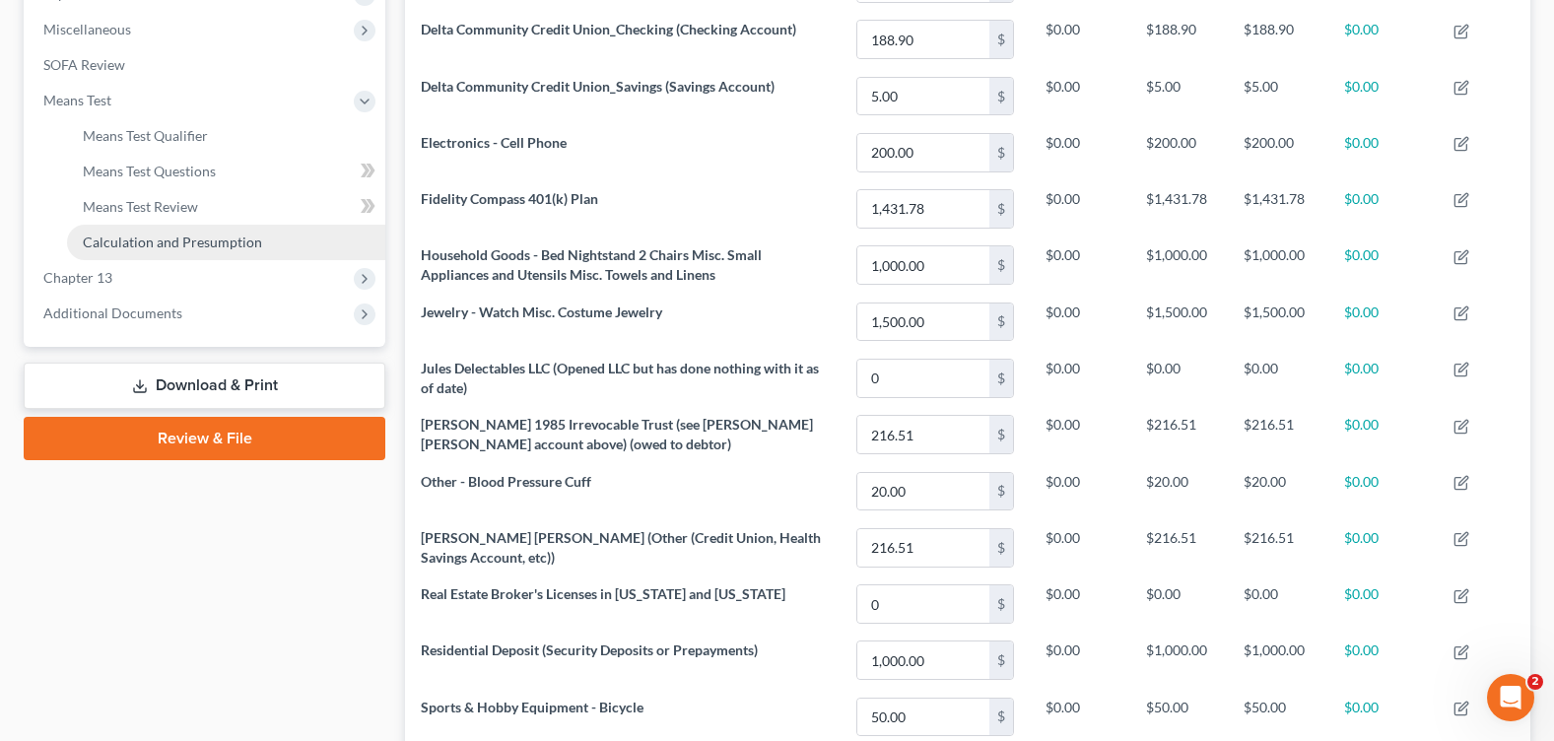
click at [170, 233] on span "Calculation and Presumption" at bounding box center [172, 241] width 179 height 17
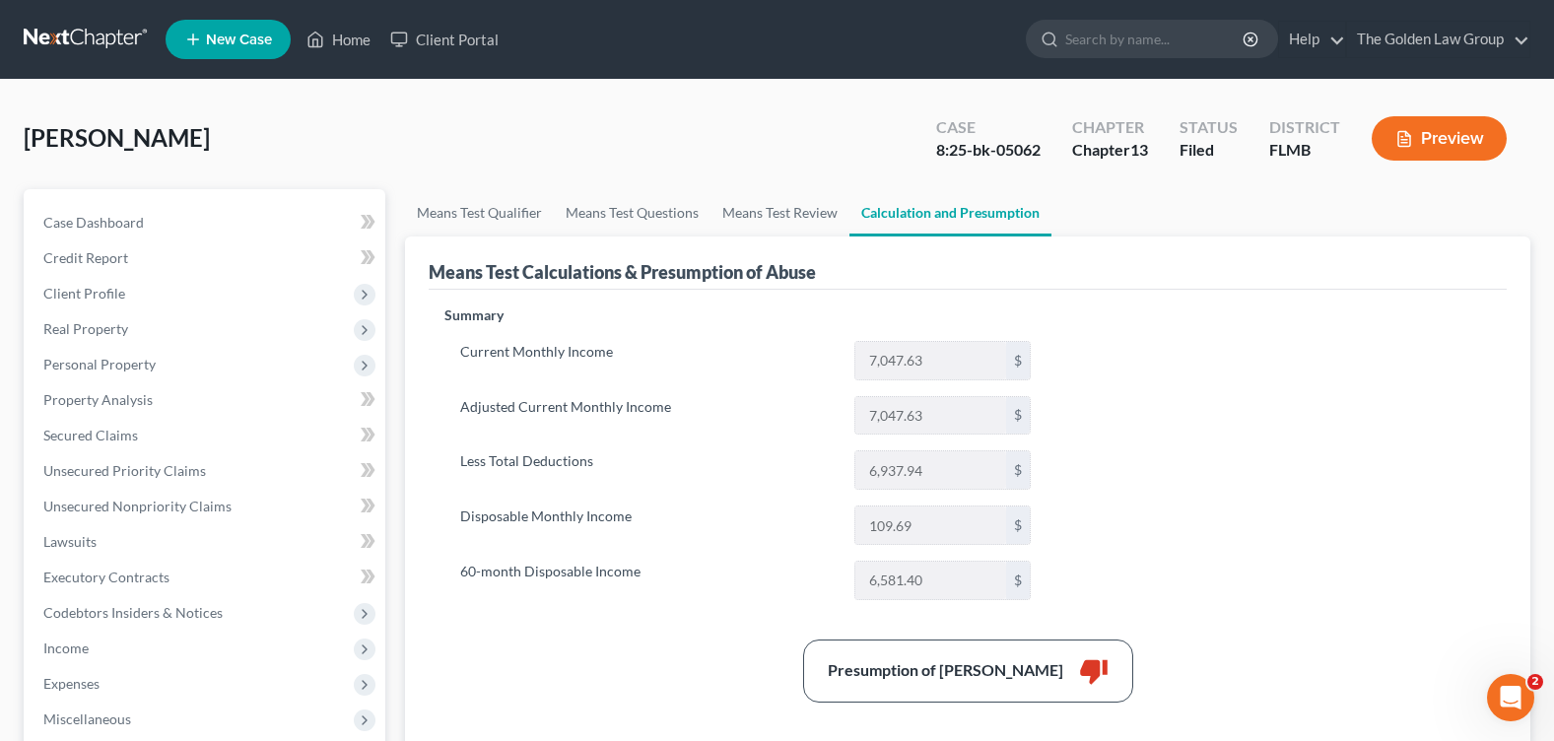
click at [654, 145] on div "[PERSON_NAME] Upgraded Case 8:25-bk-05062 Chapter Chapter 13 Status Filed Distr…" at bounding box center [777, 146] width 1506 height 86
